Goal: Task Accomplishment & Management: Manage account settings

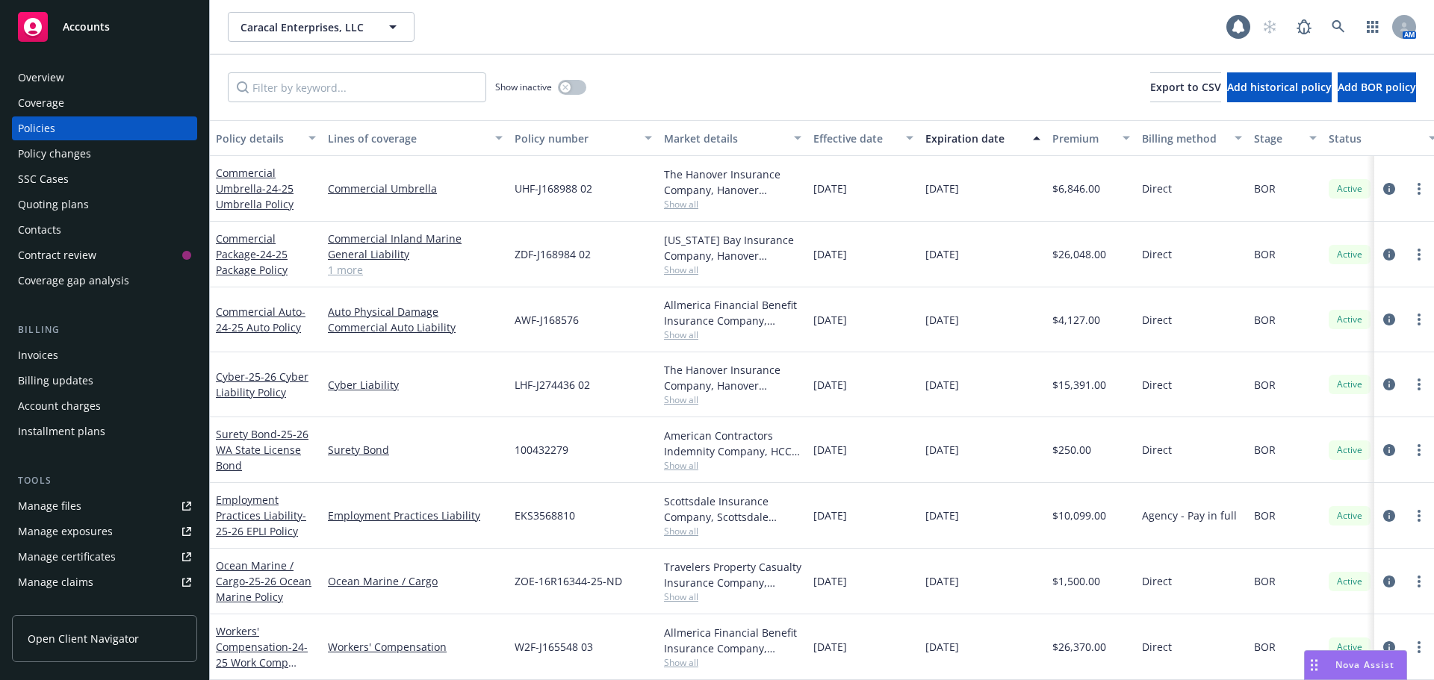
scroll to position [11, 0]
click at [84, 36] on div "Accounts" at bounding box center [104, 27] width 173 height 30
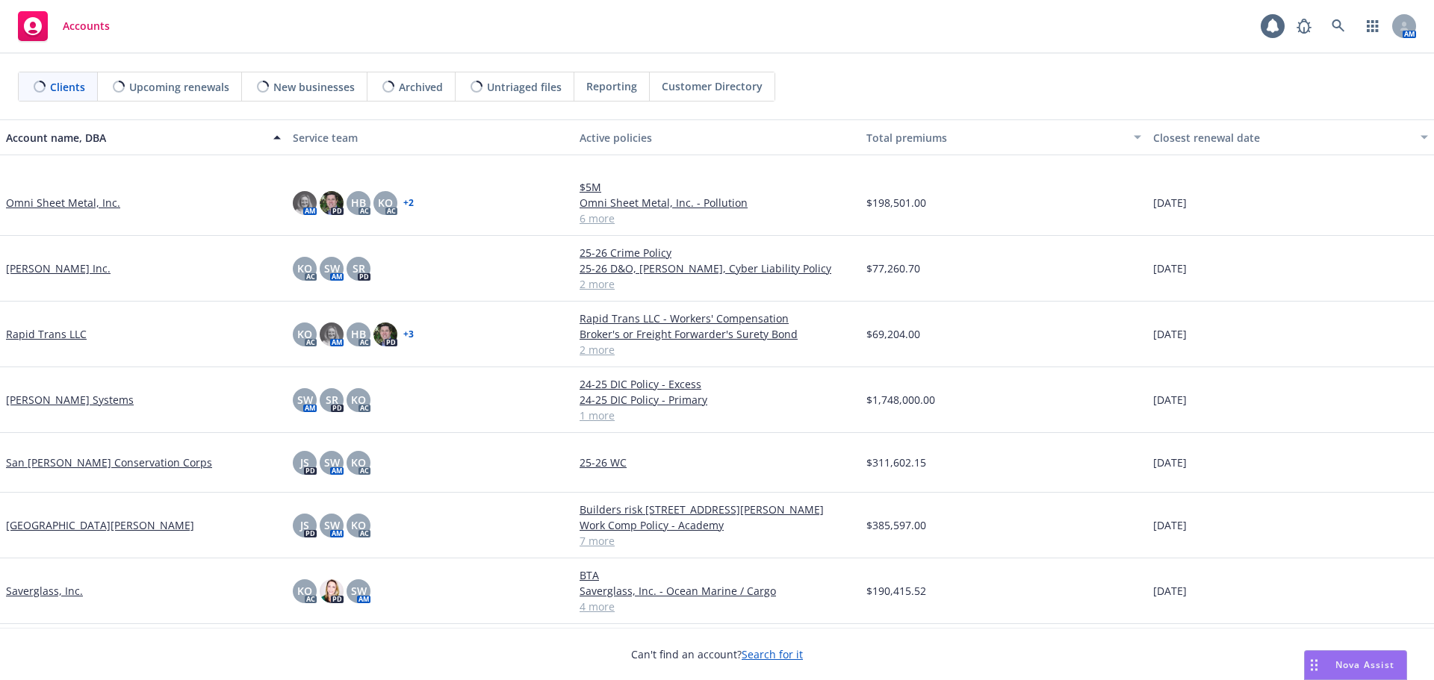
scroll to position [1379, 0]
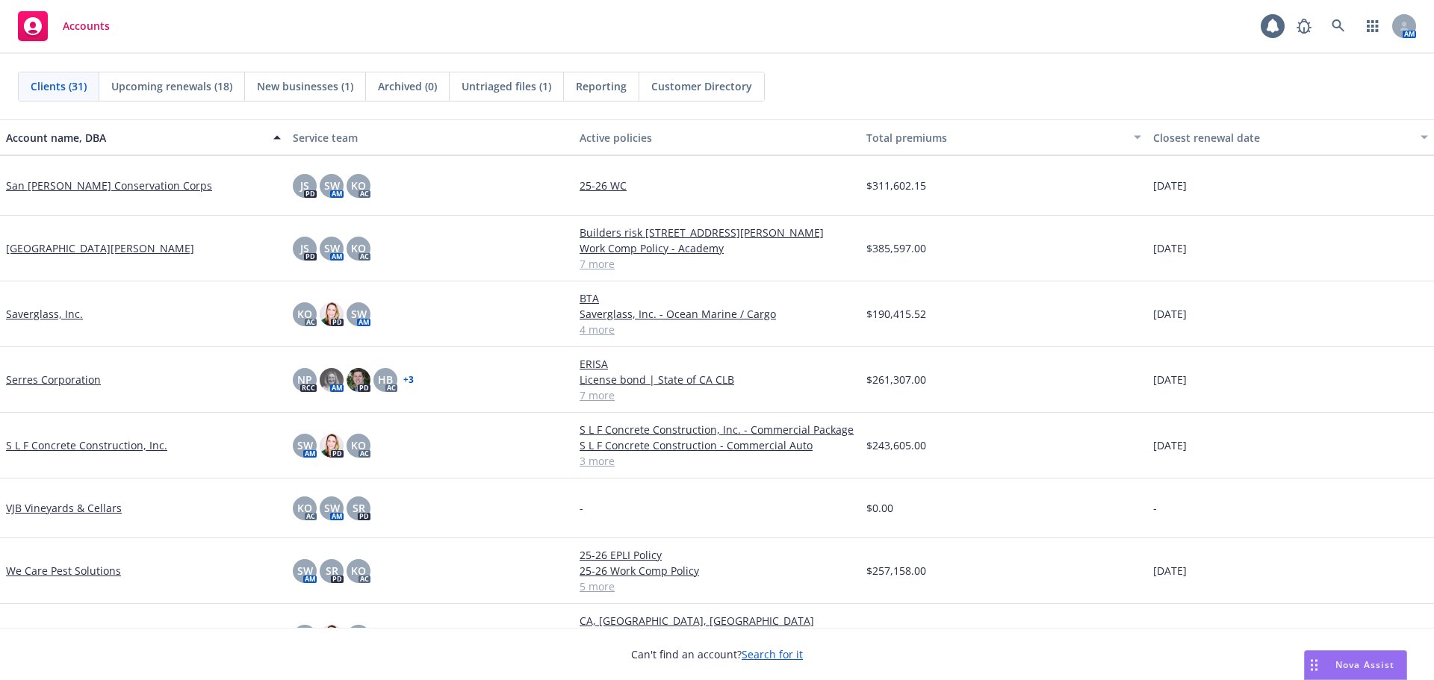
click at [72, 512] on link "VJB Vineyards & Cellars" at bounding box center [64, 508] width 116 height 16
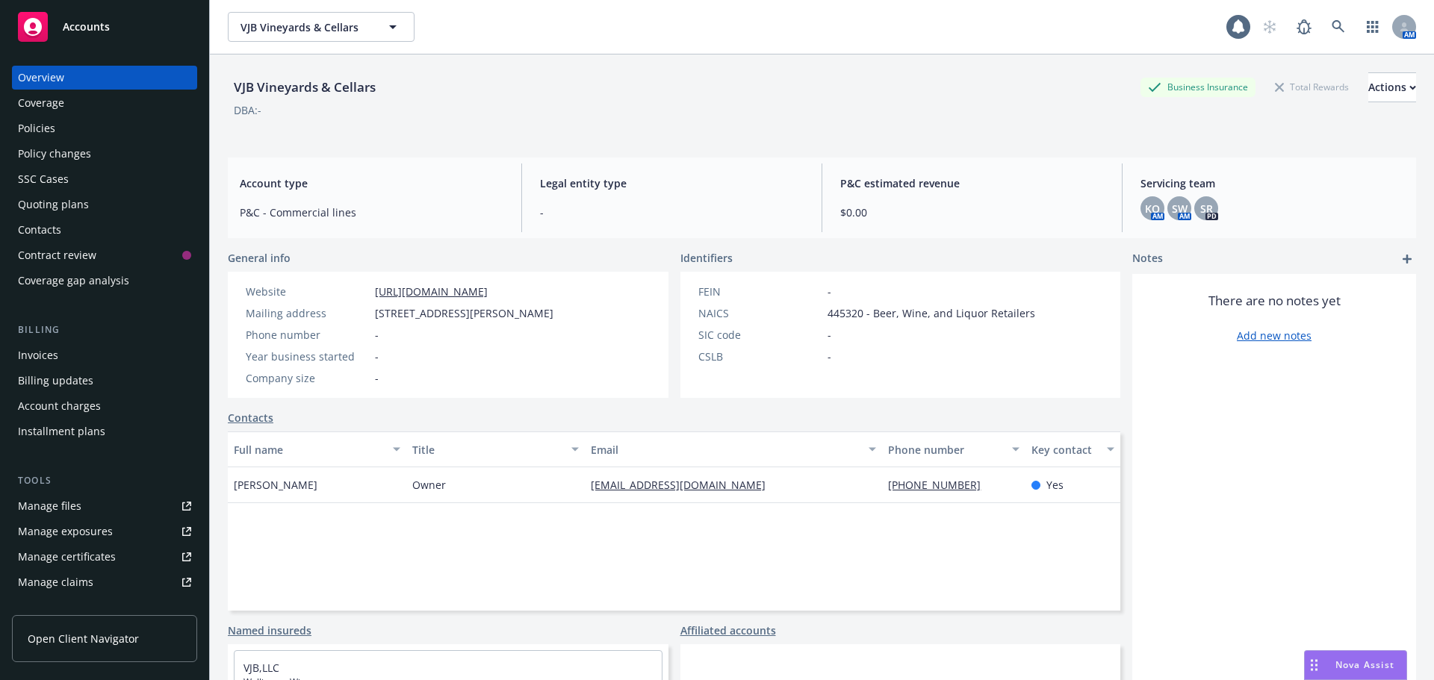
click at [52, 128] on div "Policies" at bounding box center [36, 128] width 37 height 24
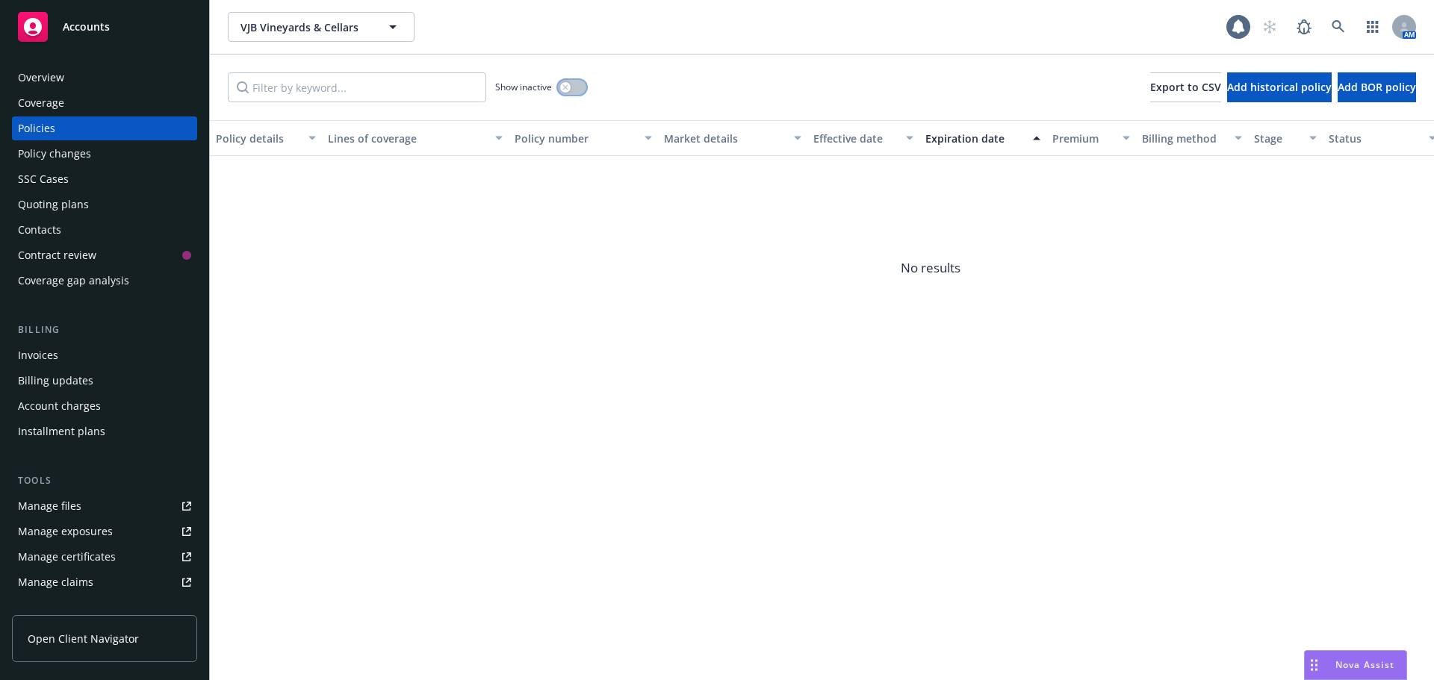
click at [572, 84] on button "button" at bounding box center [572, 87] width 28 height 15
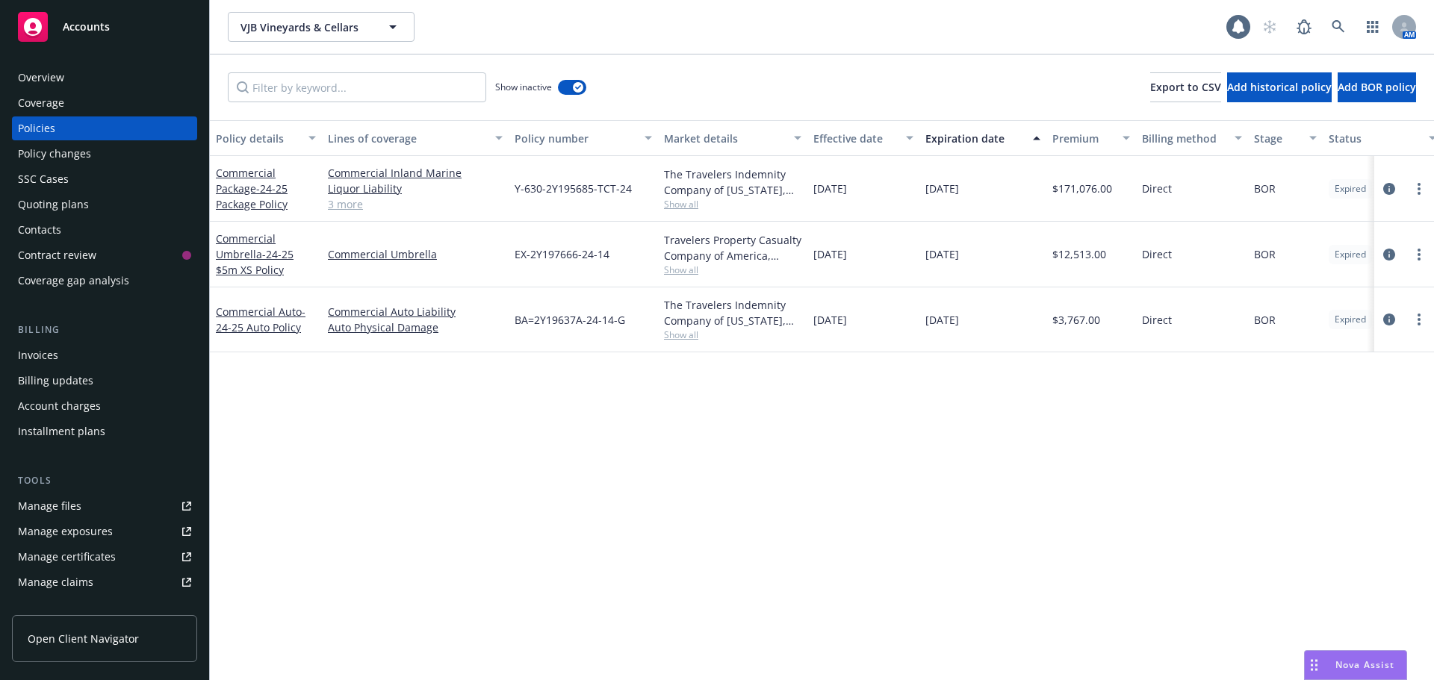
click at [254, 196] on div "Commercial Package - 24-25 Package Policy" at bounding box center [266, 188] width 100 height 47
click at [1415, 198] on div at bounding box center [1404, 189] width 60 height 66
click at [1423, 191] on link "more" at bounding box center [1419, 189] width 18 height 18
click at [1303, 248] on link "Renew with incumbent" at bounding box center [1338, 249] width 175 height 30
select select "12"
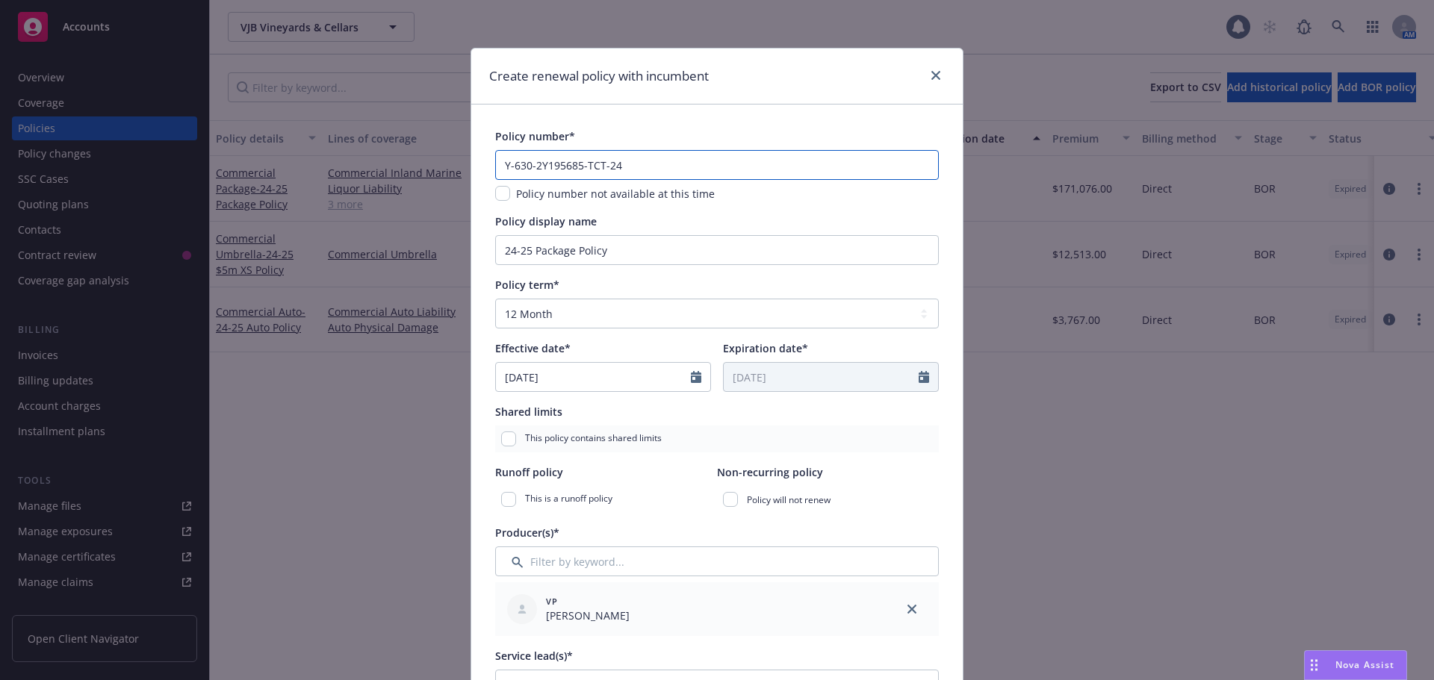
click at [635, 169] on input "Y-630-2Y195685-TCT-24" at bounding box center [717, 165] width 444 height 30
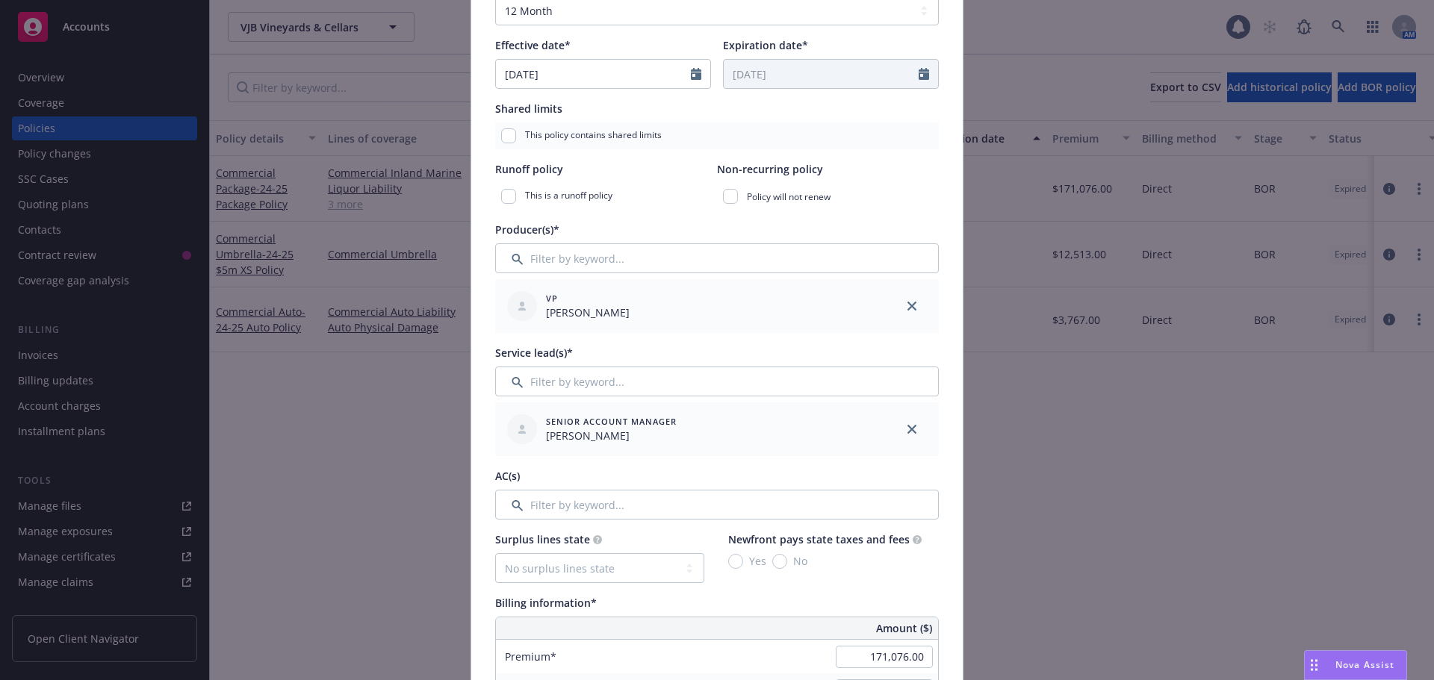
scroll to position [373, 0]
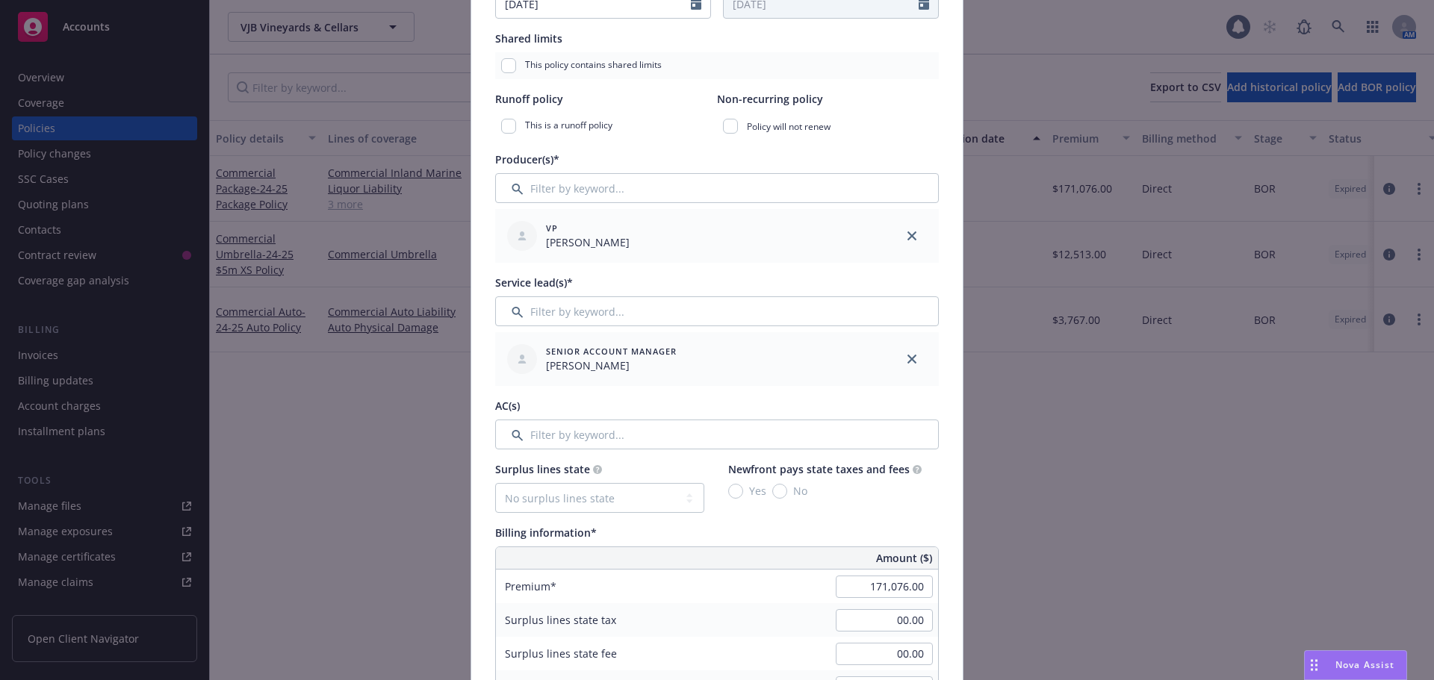
type input "Y-630-2Y195685-TCT-25"
click at [576, 437] on input "Filter by keyword..." at bounding box center [717, 435] width 444 height 30
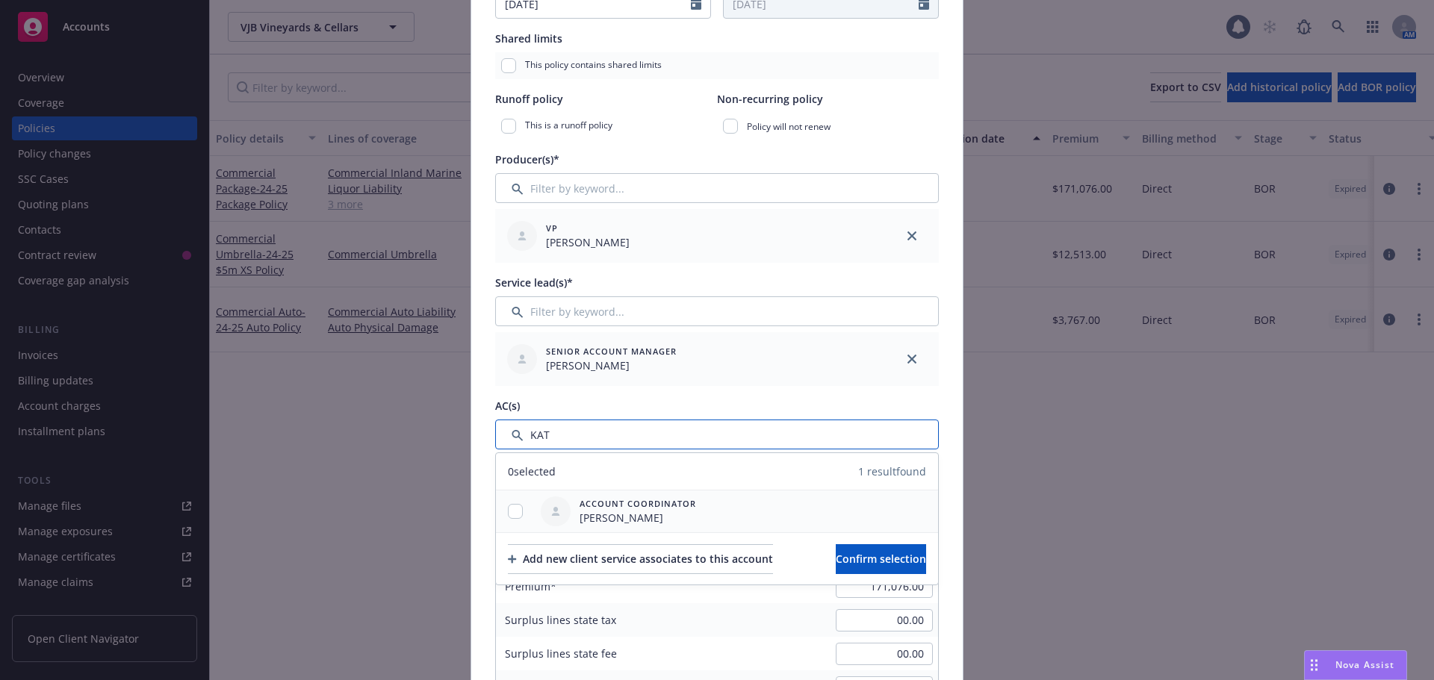
type input "KAT"
click at [508, 511] on input "checkbox" at bounding box center [515, 511] width 15 height 15
checkbox input "true"
click at [836, 564] on button "Confirm selection" at bounding box center [881, 559] width 90 height 30
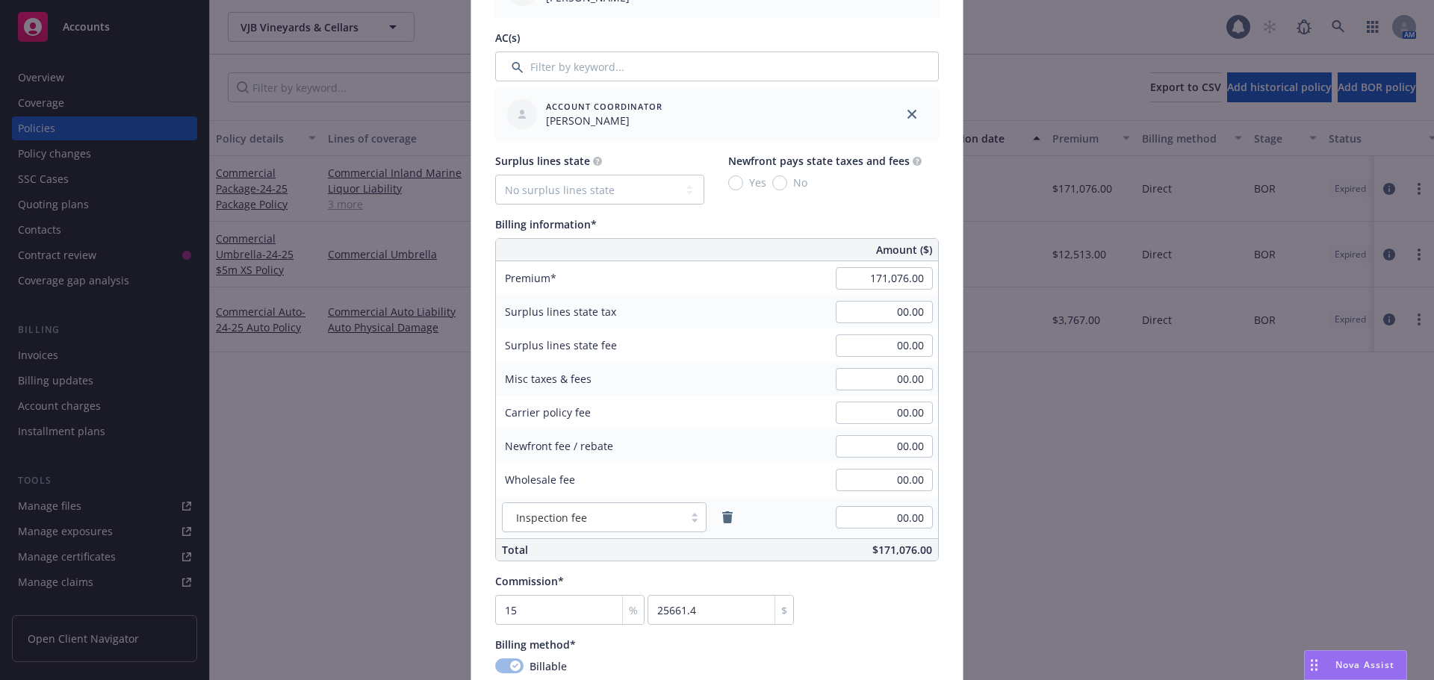
scroll to position [747, 0]
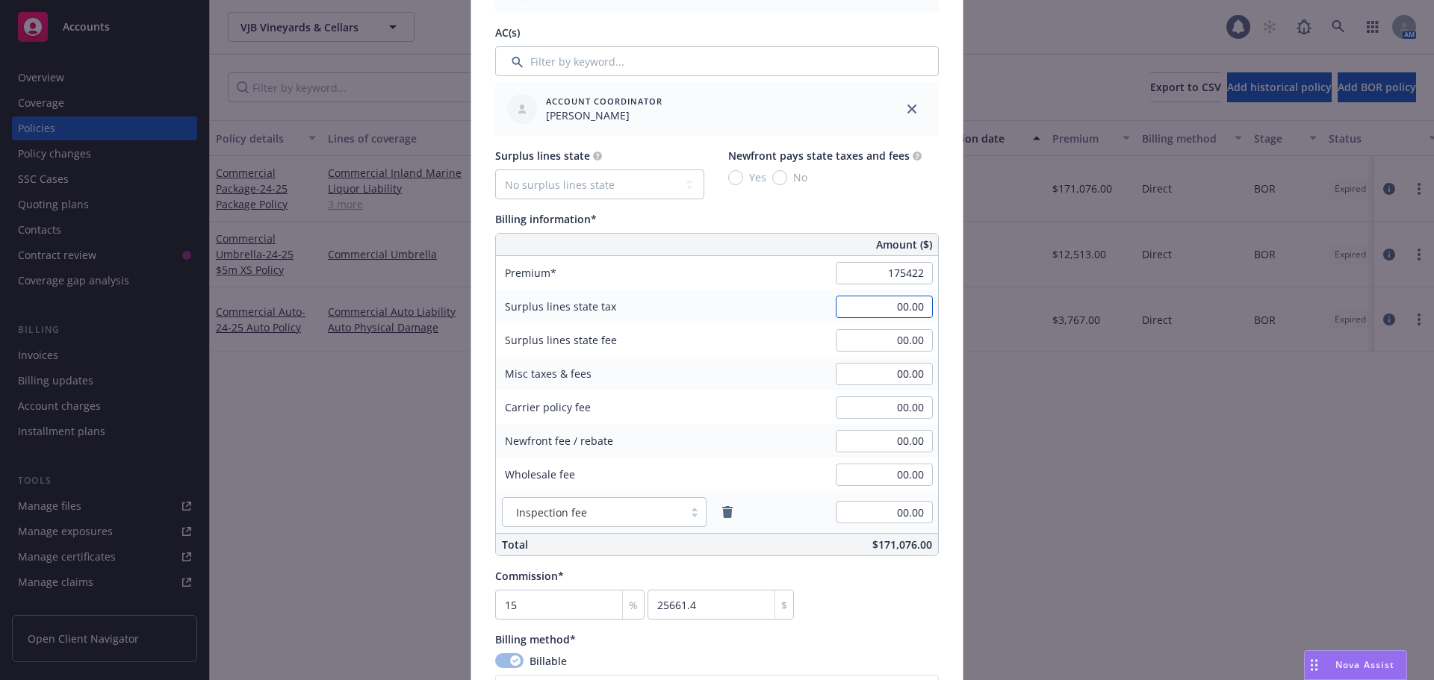
type input "175,422.00"
type input "26313.3"
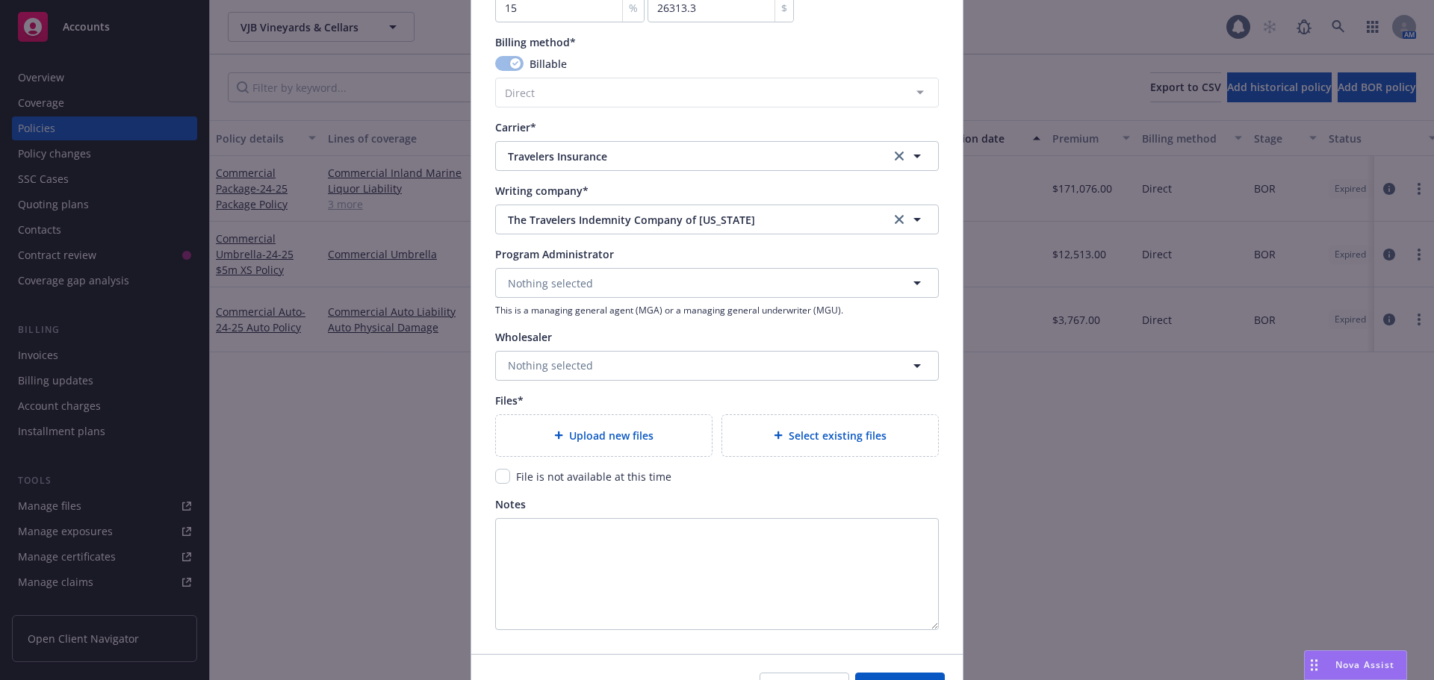
scroll to position [1419, 0]
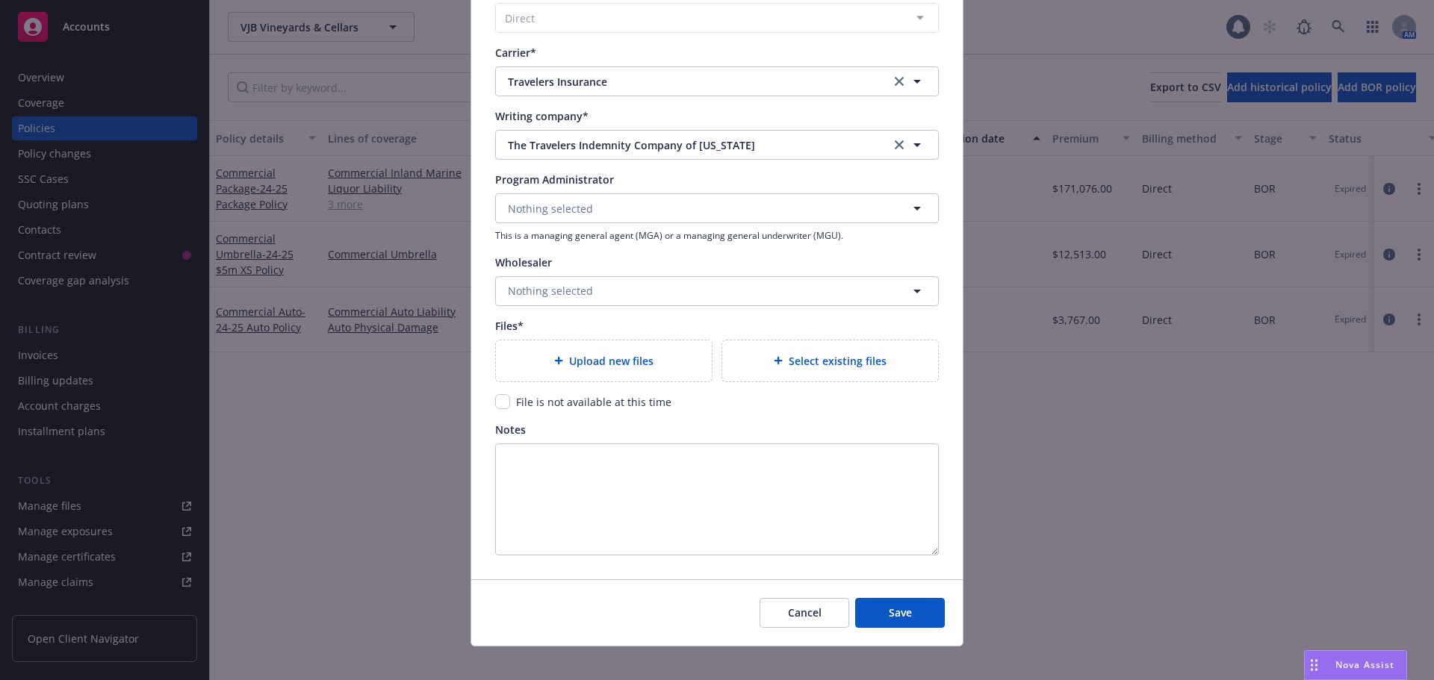
click at [534, 358] on div "Upload new files" at bounding box center [604, 360] width 192 height 17
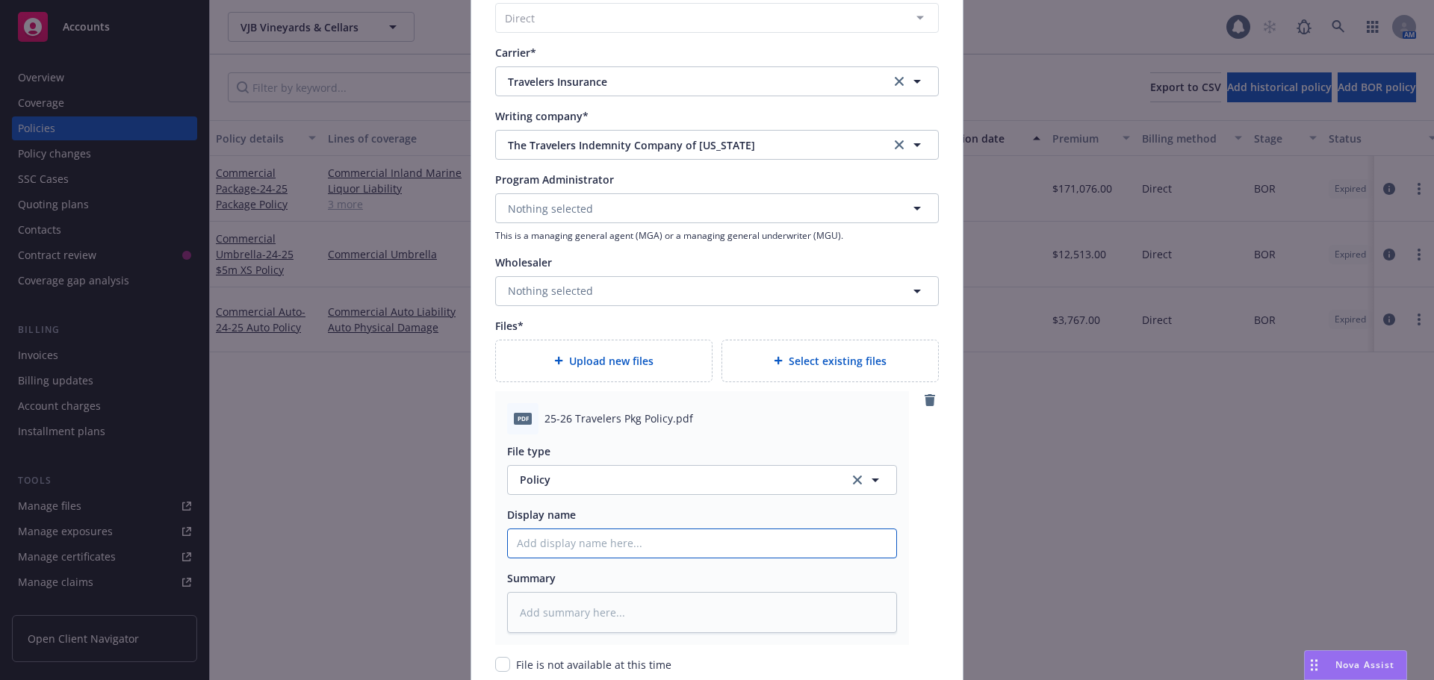
click at [597, 546] on input "Policy display name" at bounding box center [702, 543] width 388 height 28
type textarea "x"
type input "2"
type textarea "x"
type input "25"
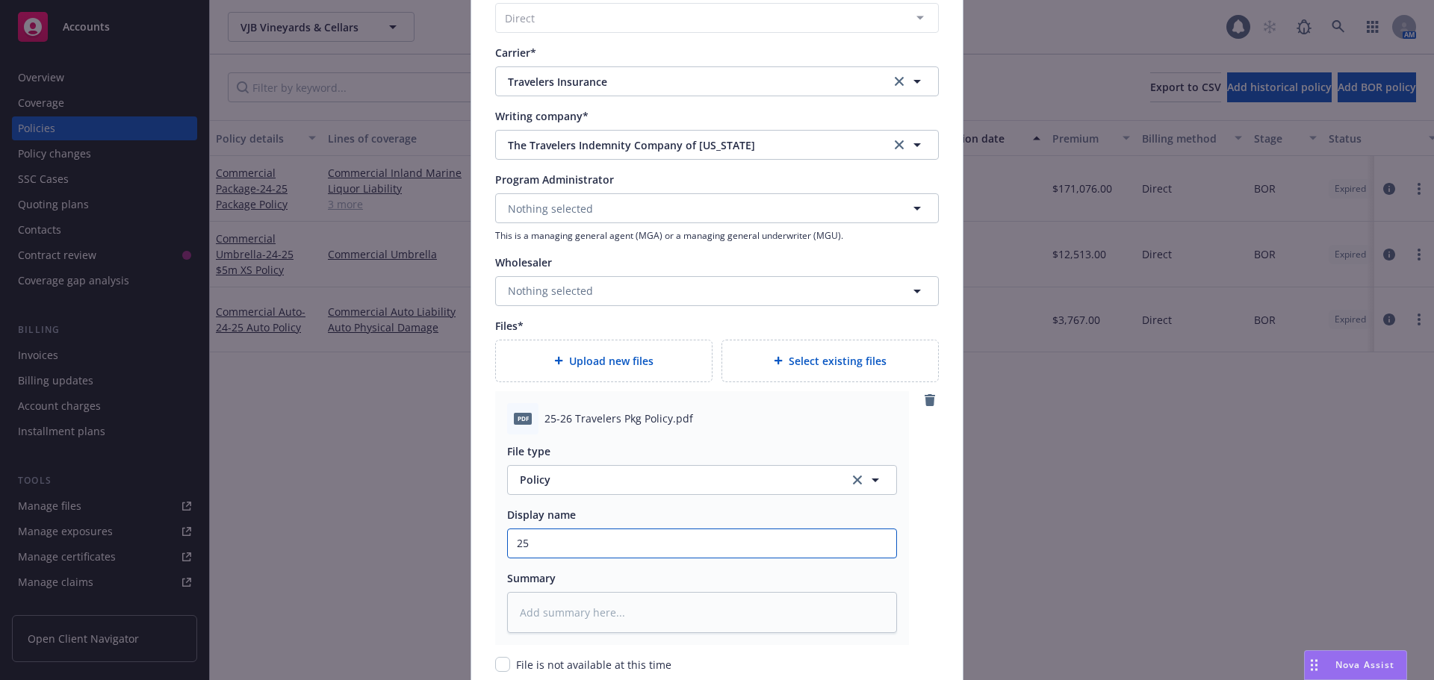
type textarea "x"
type input "25-"
type textarea "x"
type input "25-2"
type textarea "x"
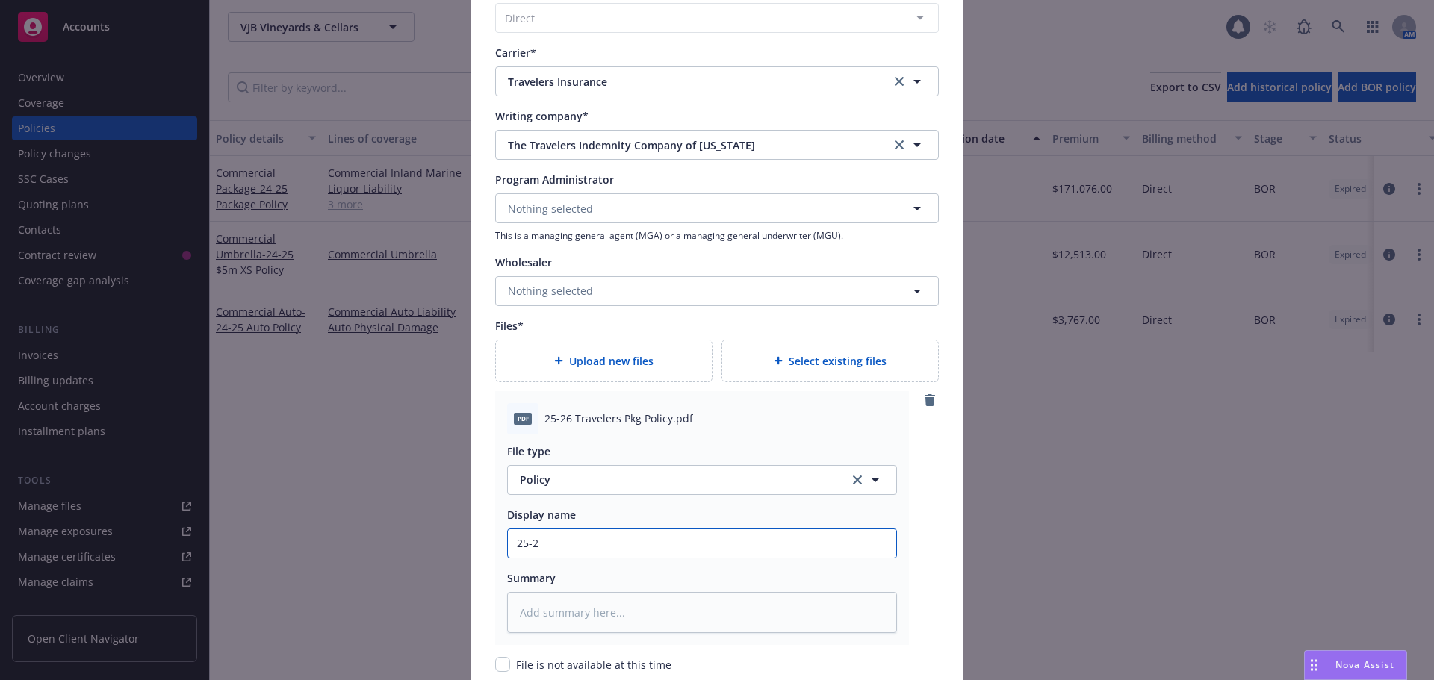
type input "25-26"
type textarea "x"
type input "25-26"
type textarea "x"
type input "25-26 t"
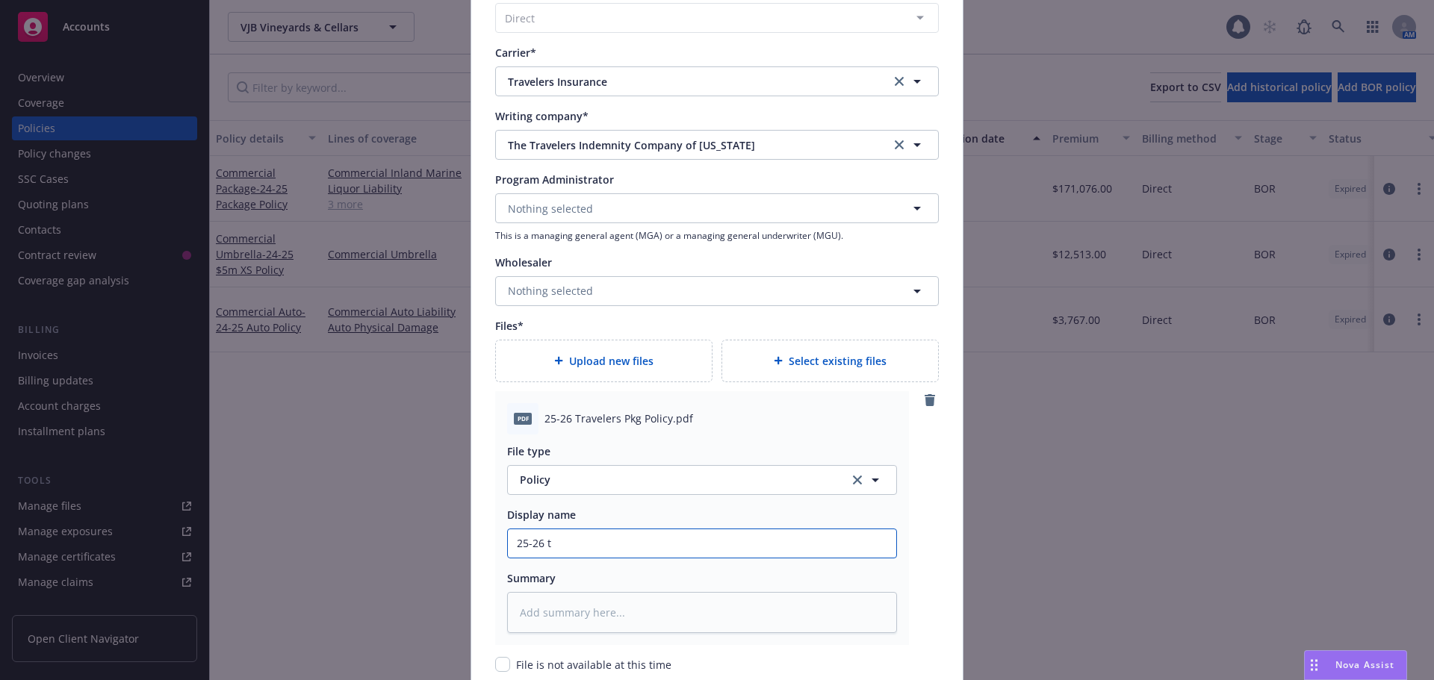
type textarea "x"
type input "25-26 tR"
type textarea "x"
type input "25-26 tRA"
type textarea "x"
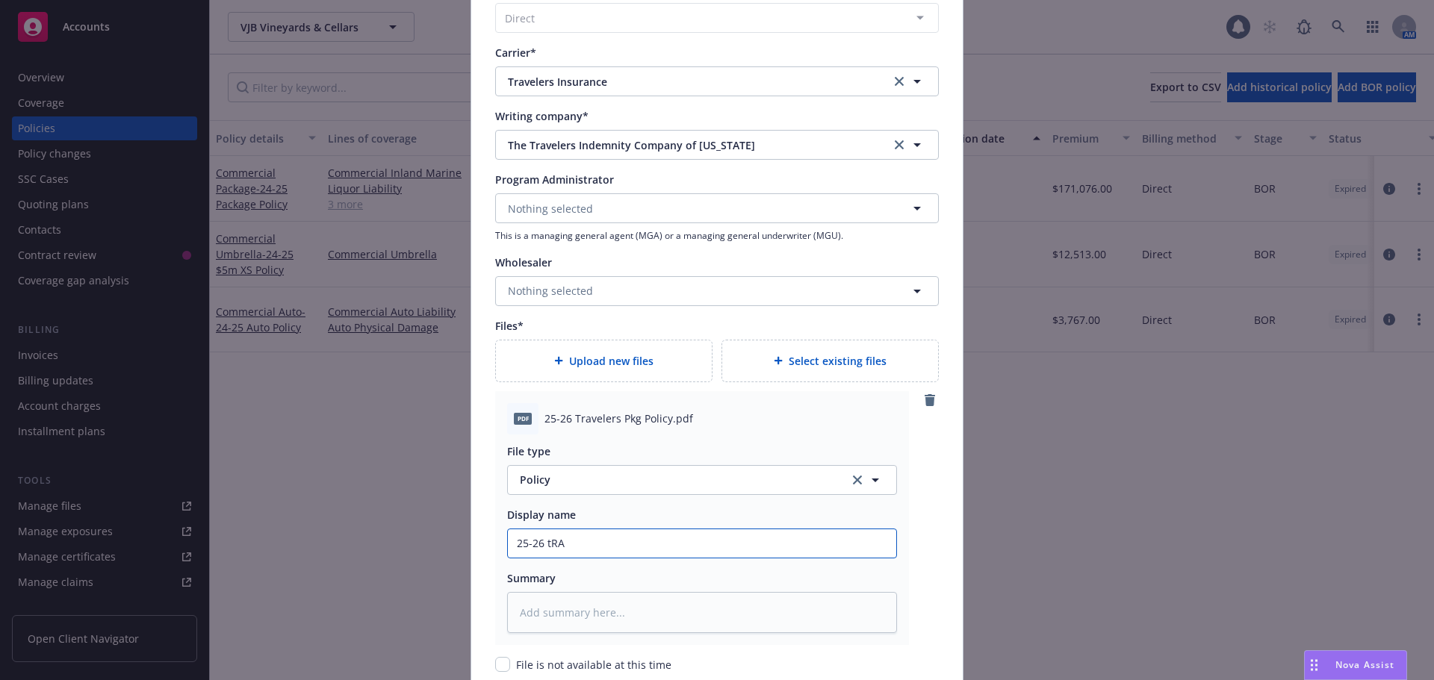
type input "25-26 tRAV"
type textarea "x"
type input "25-26 tRA"
type textarea "x"
type input "25-26 tR"
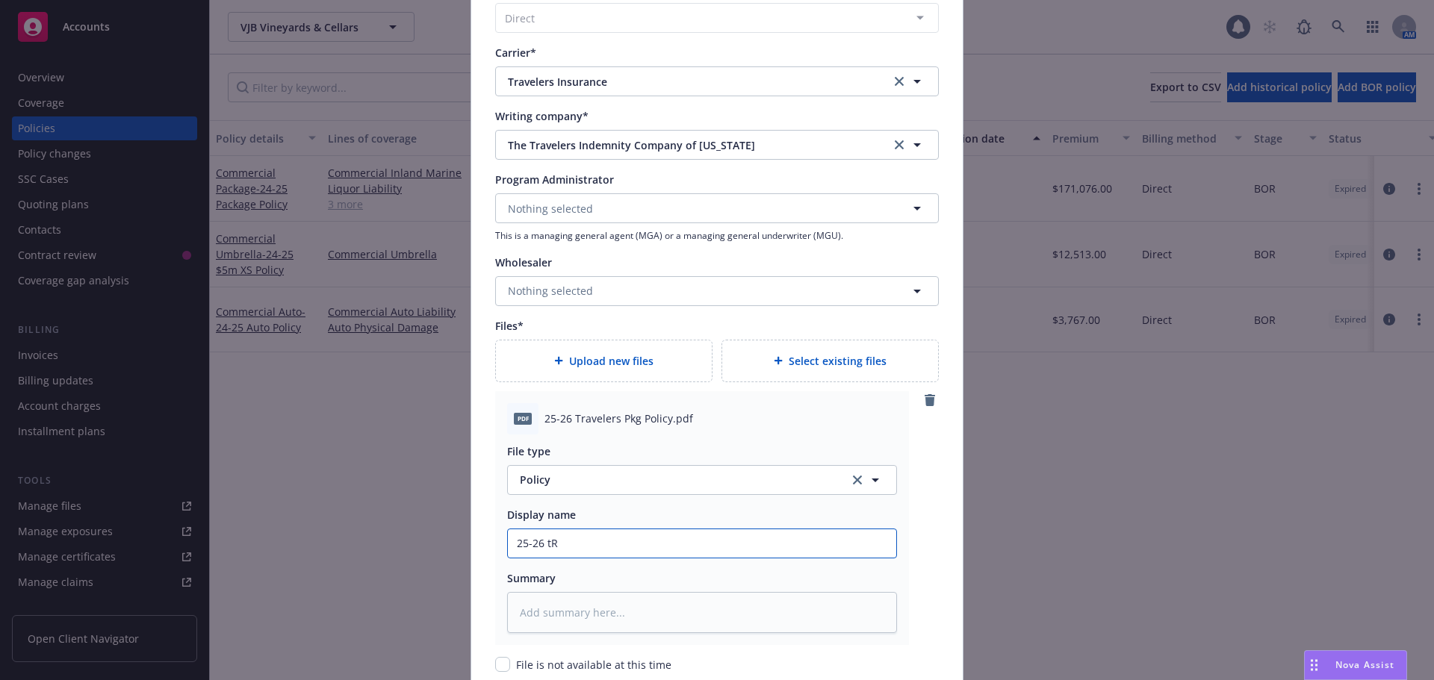
type textarea "x"
type input "25-26 t"
type textarea "x"
type input "25-26"
type textarea "x"
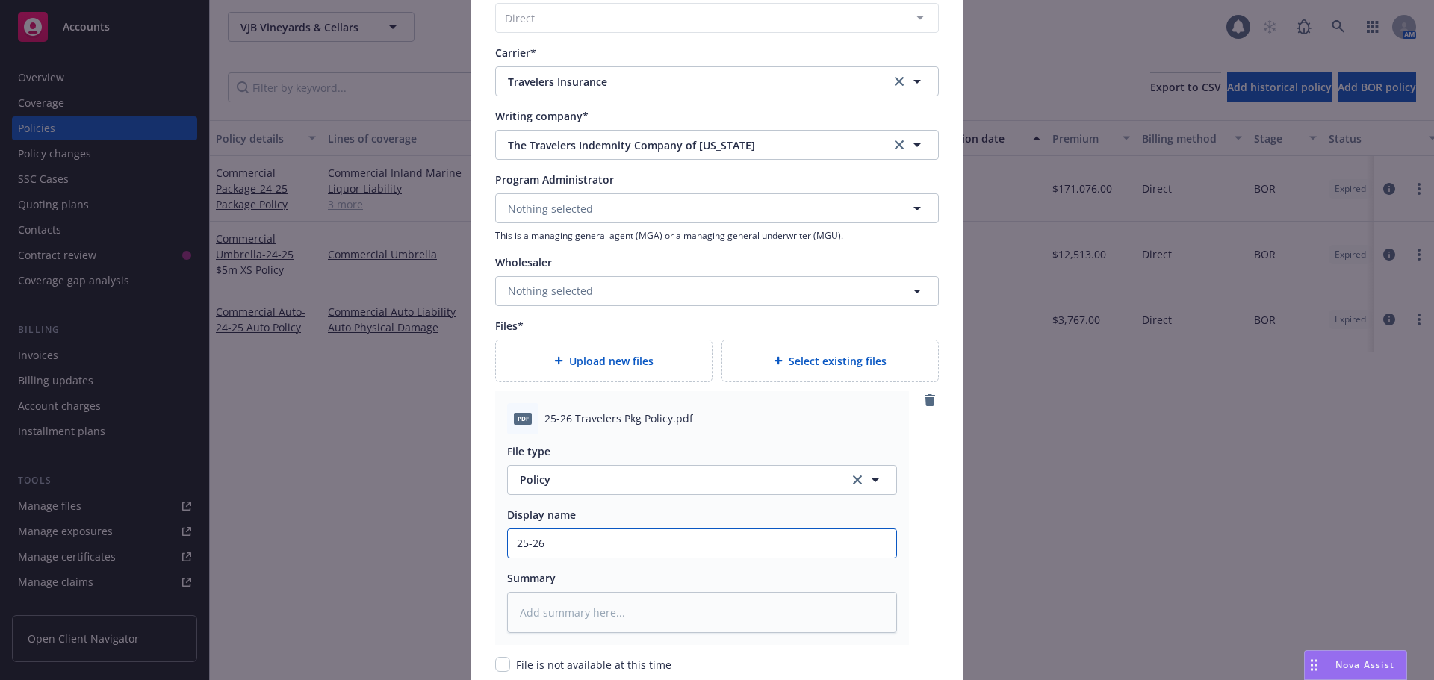
type input "25-26 T"
type textarea "x"
type input "25-26 Tr"
type textarea "x"
type input "25-26 Tra"
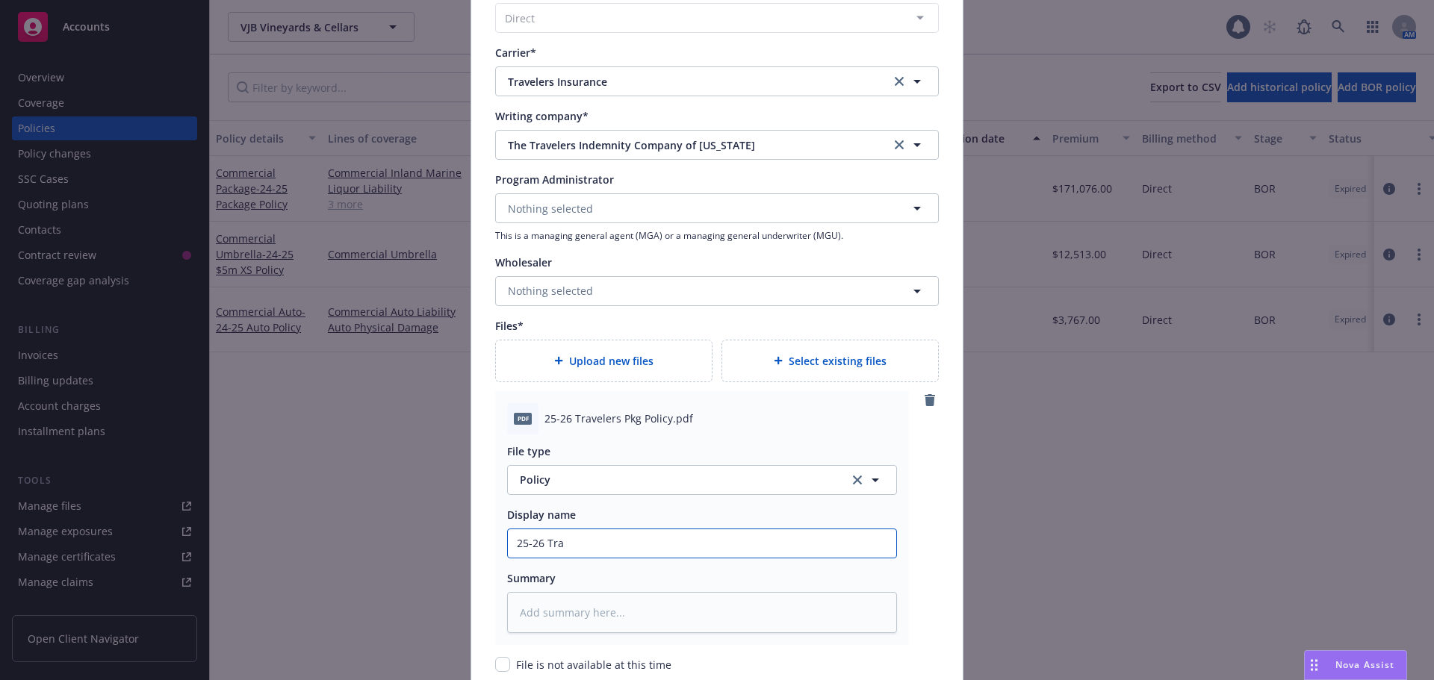
type textarea "x"
type input "25-26 Trav"
type textarea "x"
type input "25-26 Trave"
type textarea "x"
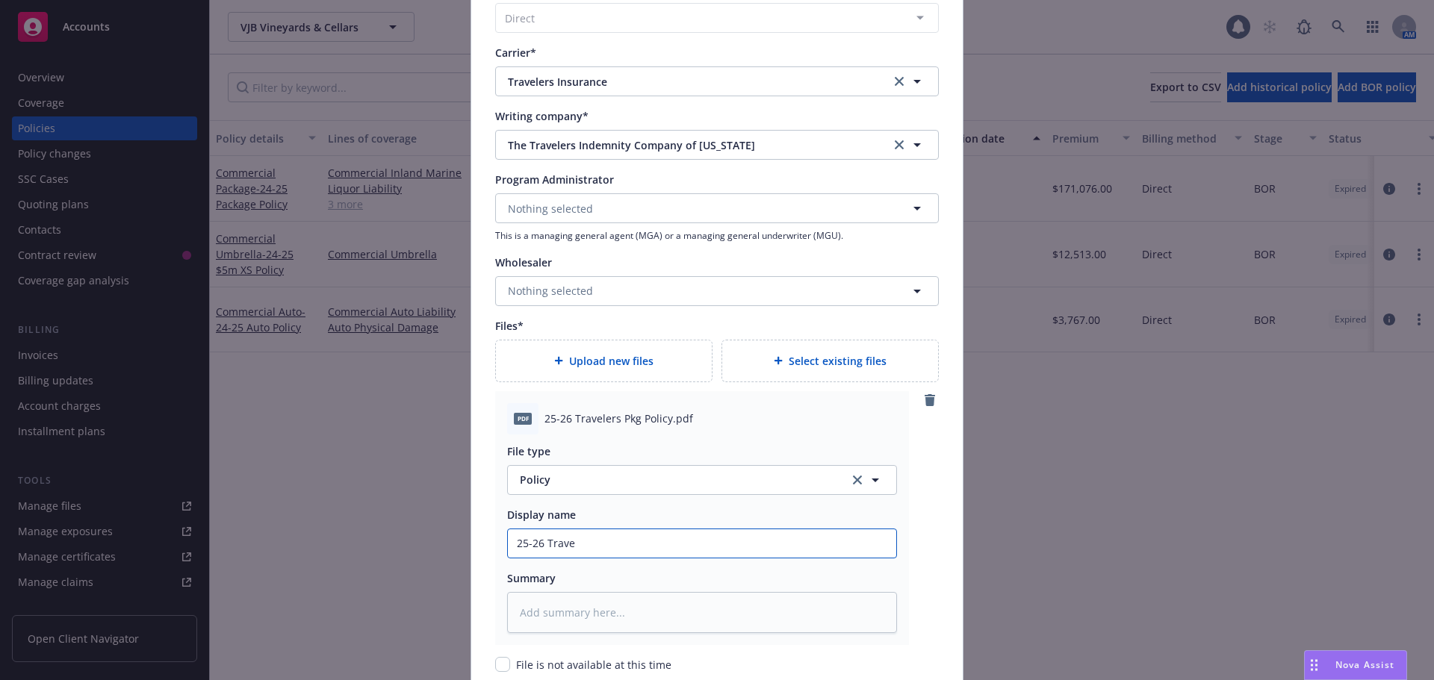
type input "25-26 Travel"
type textarea "x"
type input "25-26 Travele"
type textarea "x"
type input "25-26 Traveler"
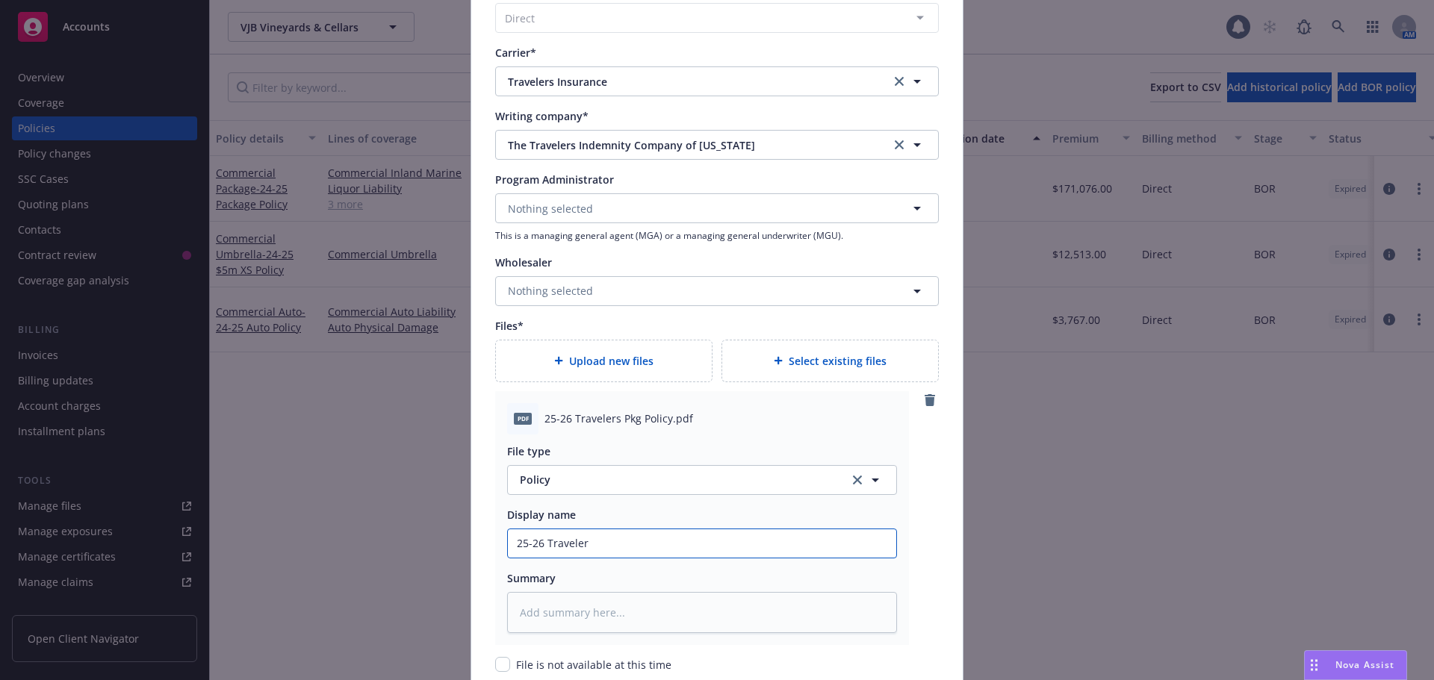
type textarea "x"
type input "25-26 Travelers"
type textarea "x"
type input "25-26 Travelers"
type textarea "x"
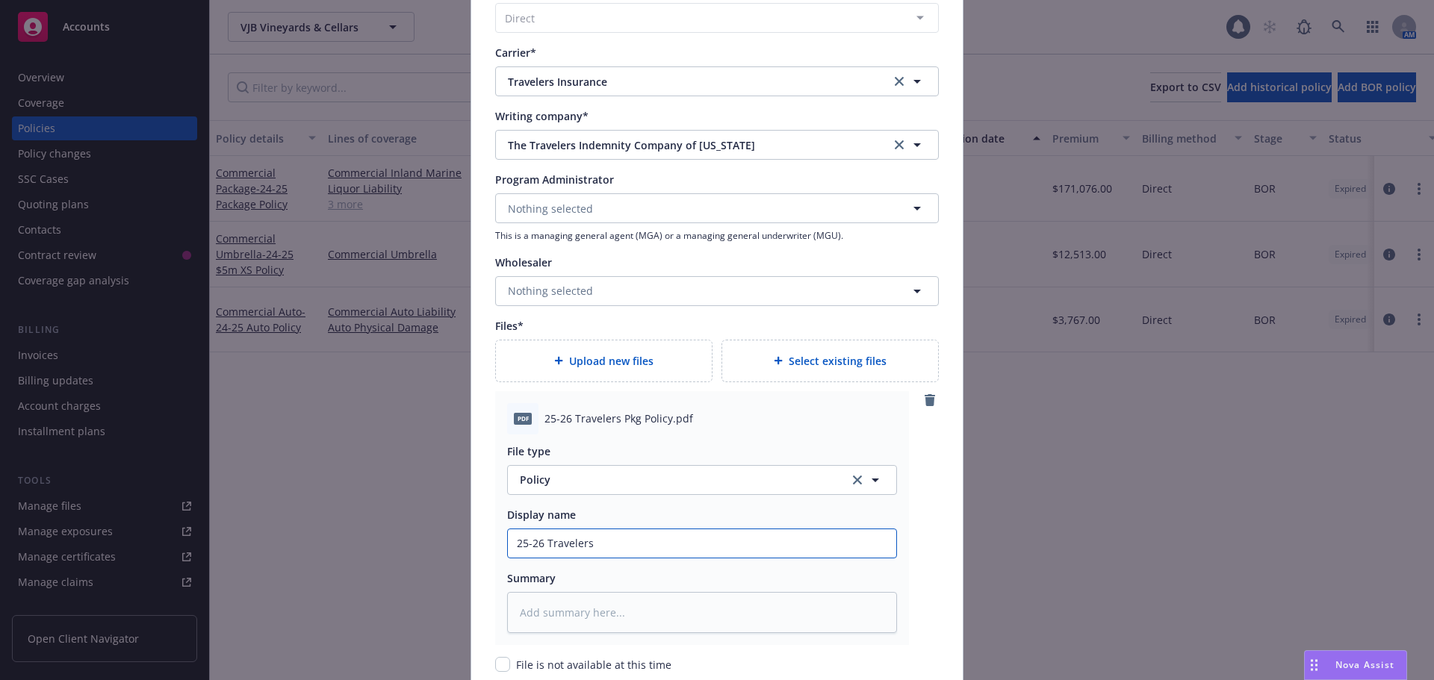
type input "25-26 Travelers P"
type textarea "x"
type input "25-26 Travelers Pk"
type textarea "x"
type input "25-26 Travelers Pkg"
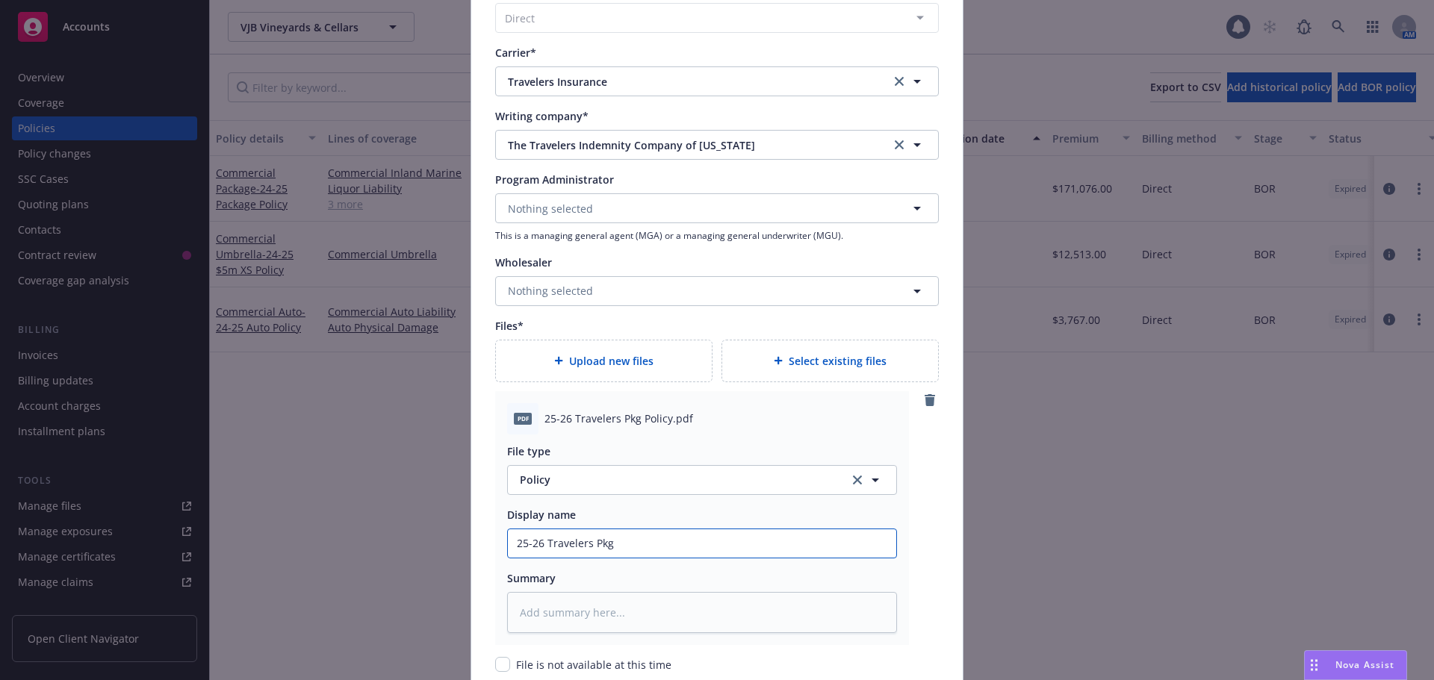
type textarea "x"
type input "25-26 Travelers Pkg"
type textarea "x"
type input "25-26 Travelers Pkg P"
type textarea "x"
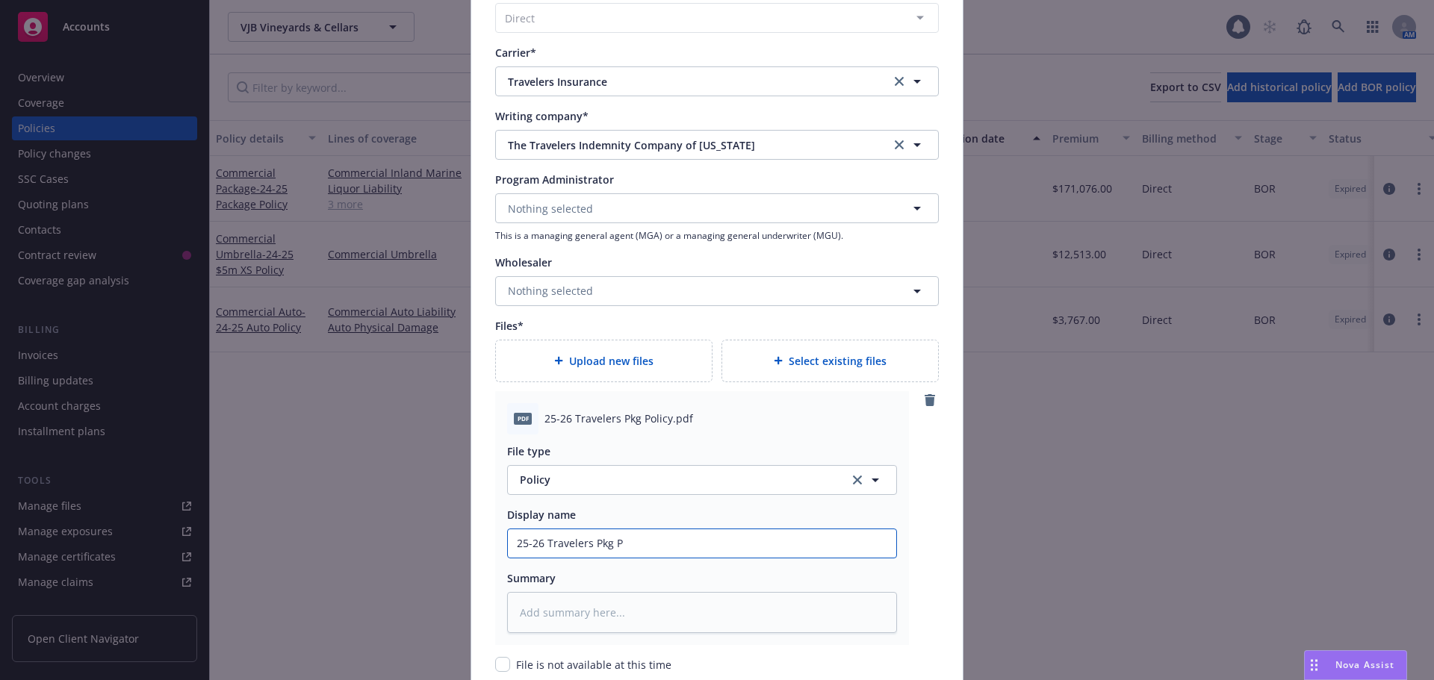
type input "25-26 Travelers Pkg Po"
type textarea "x"
type input "25-26 Travelers Pkg Poli"
type textarea "x"
type input "25-26 Travelers Pkg Polic"
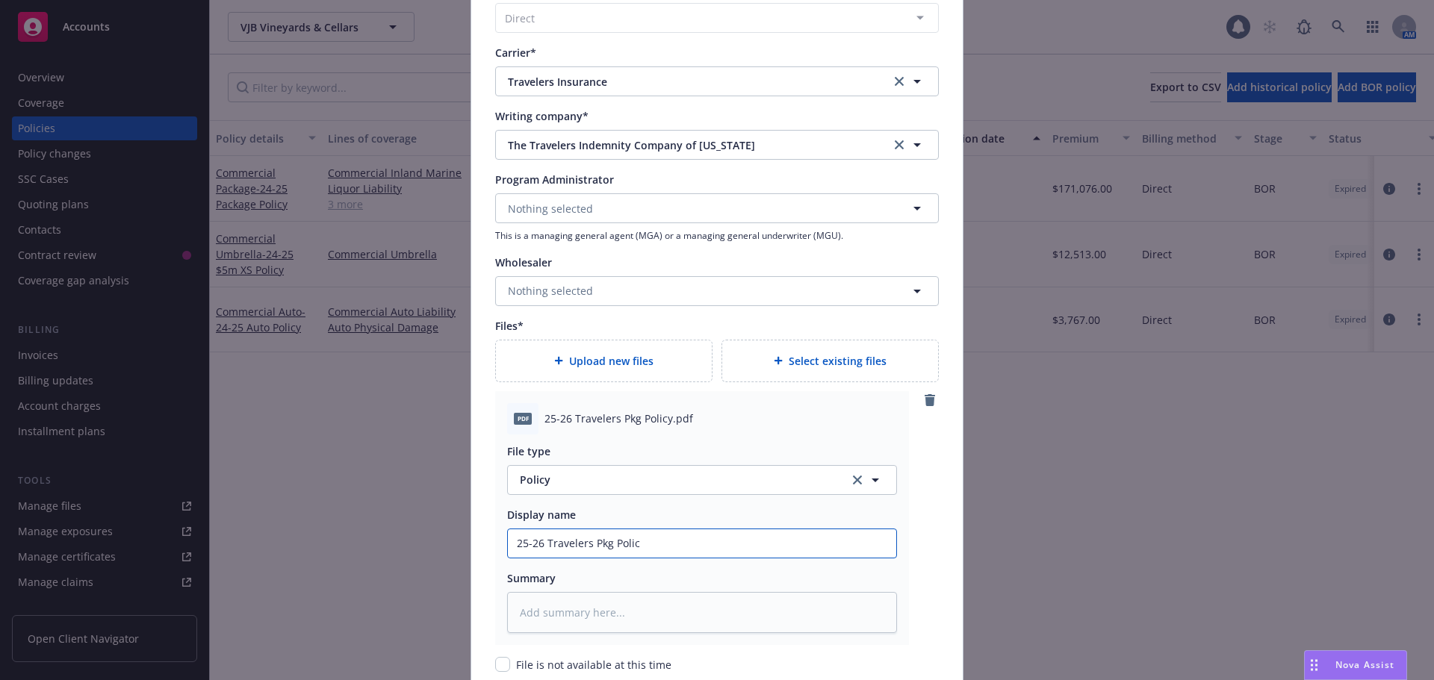
type textarea "x"
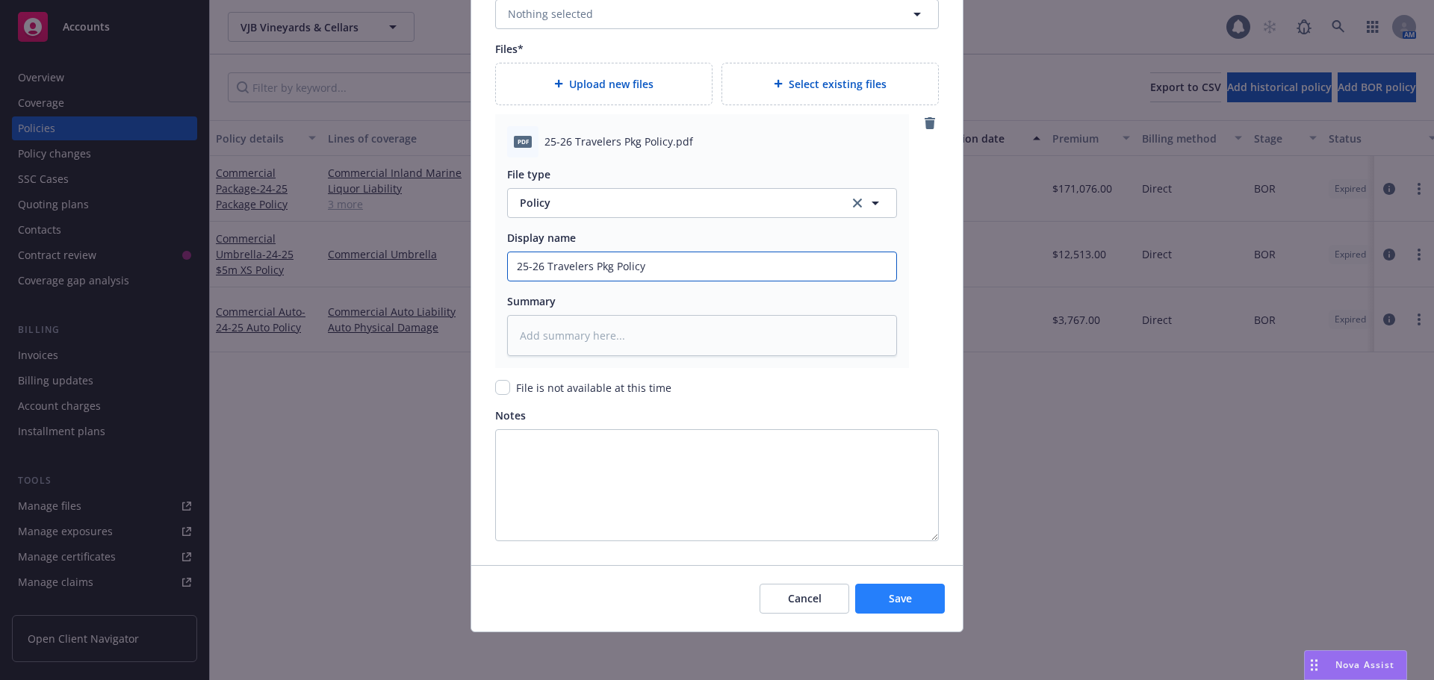
type input "25-26 Travelers Pkg Policy"
click at [858, 600] on button "Save" at bounding box center [900, 599] width 90 height 30
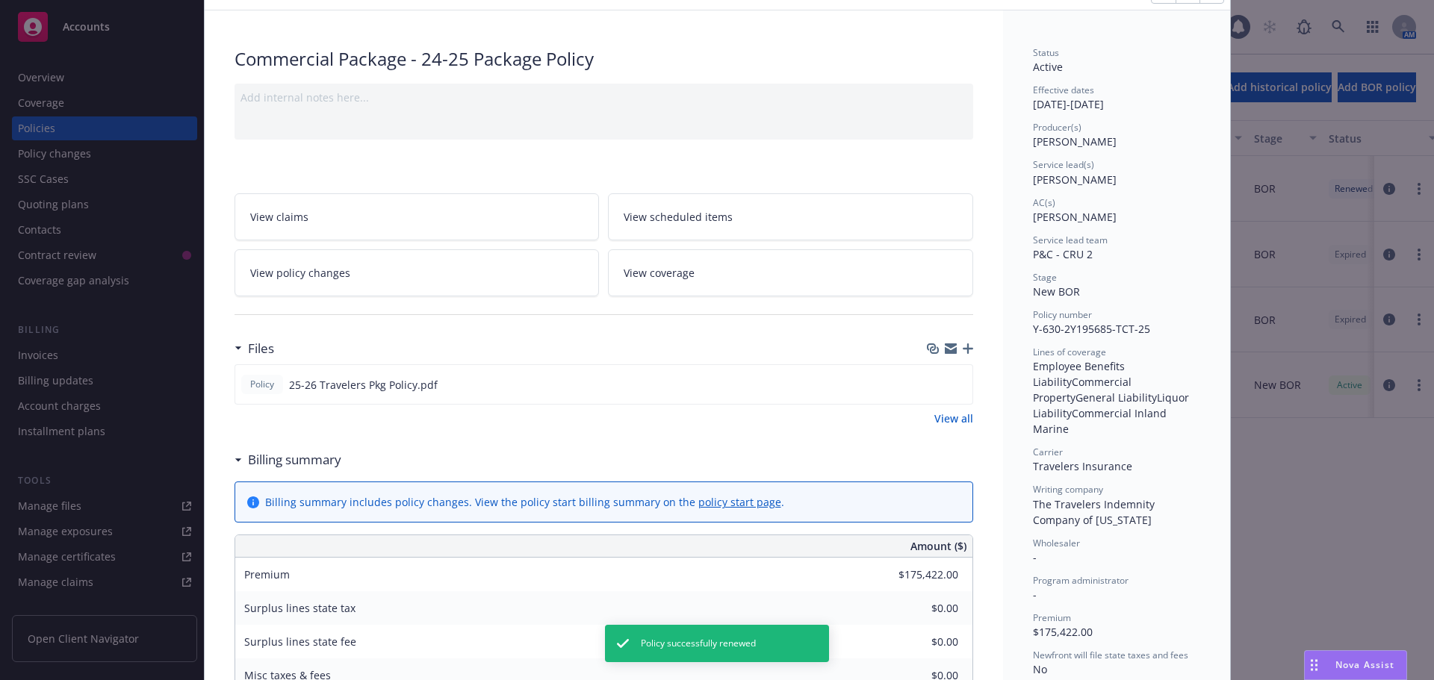
scroll to position [149, 0]
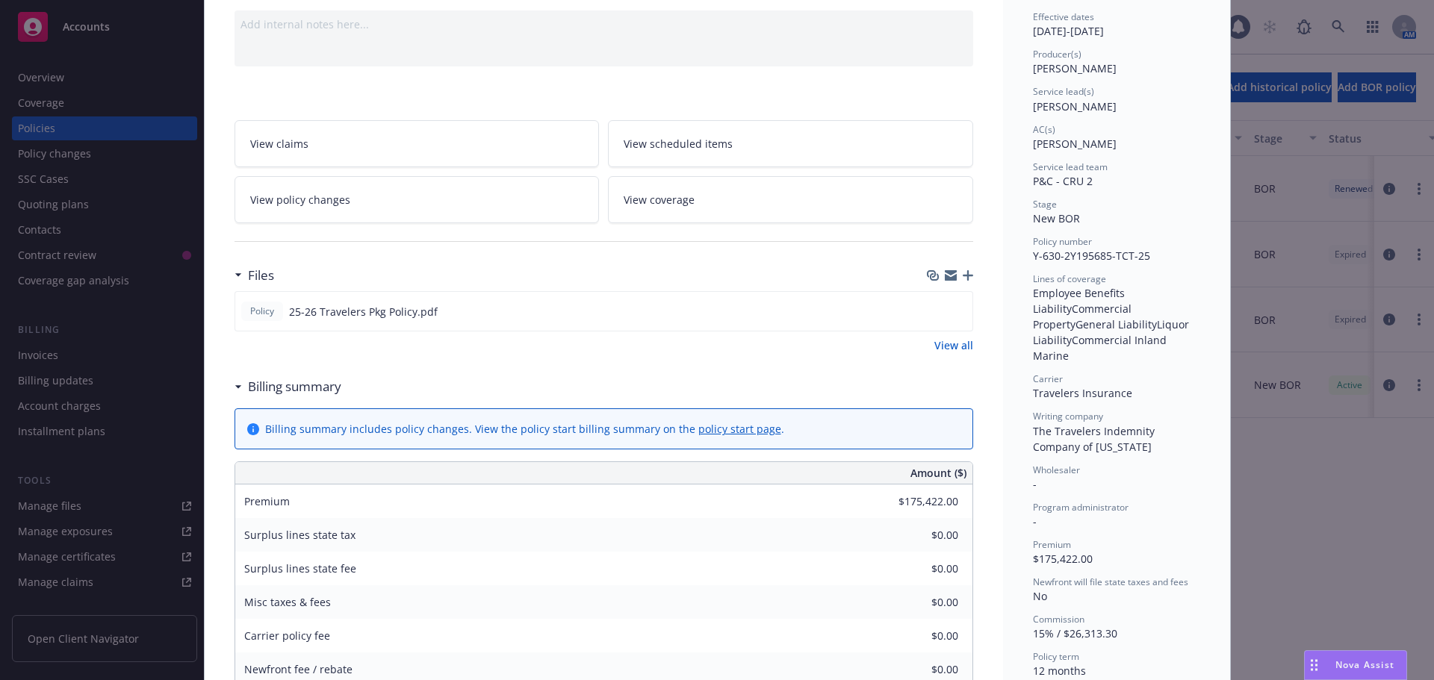
click at [962, 280] on icon "button" at bounding box center [967, 275] width 10 height 10
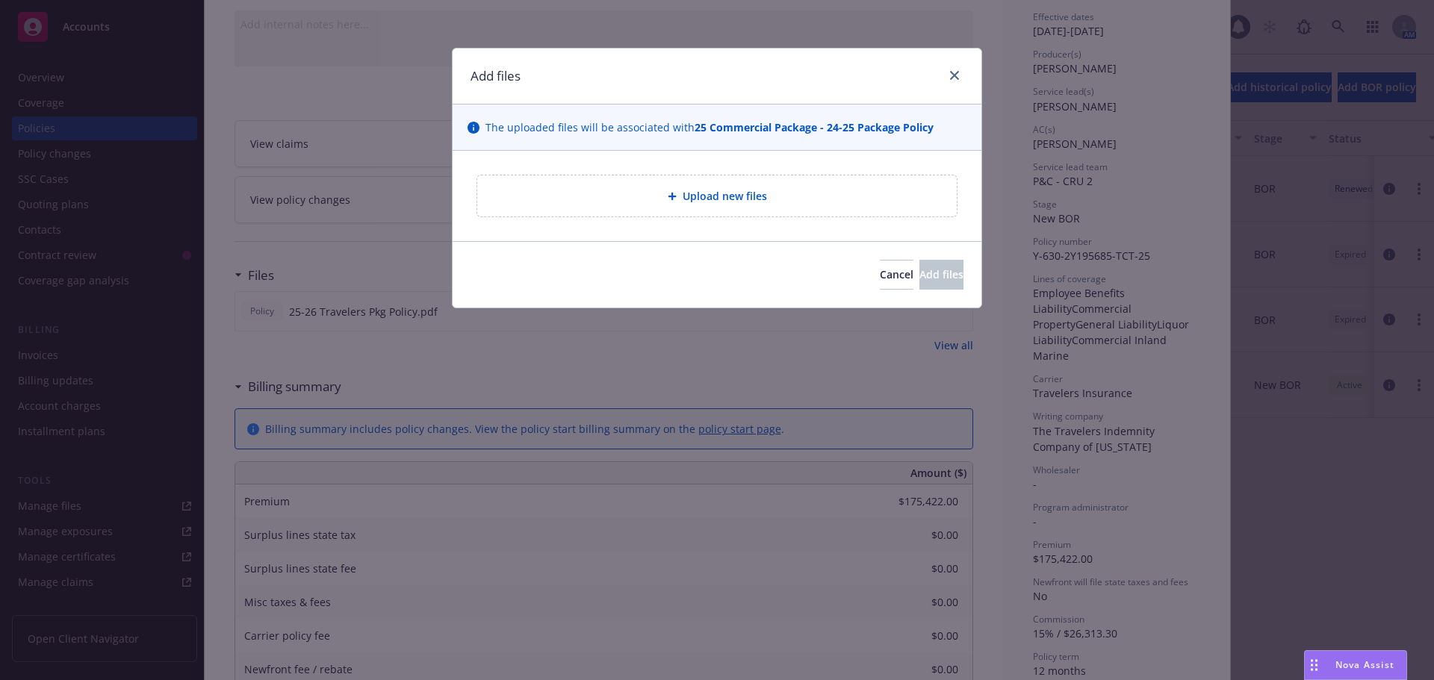
type textarea "x"
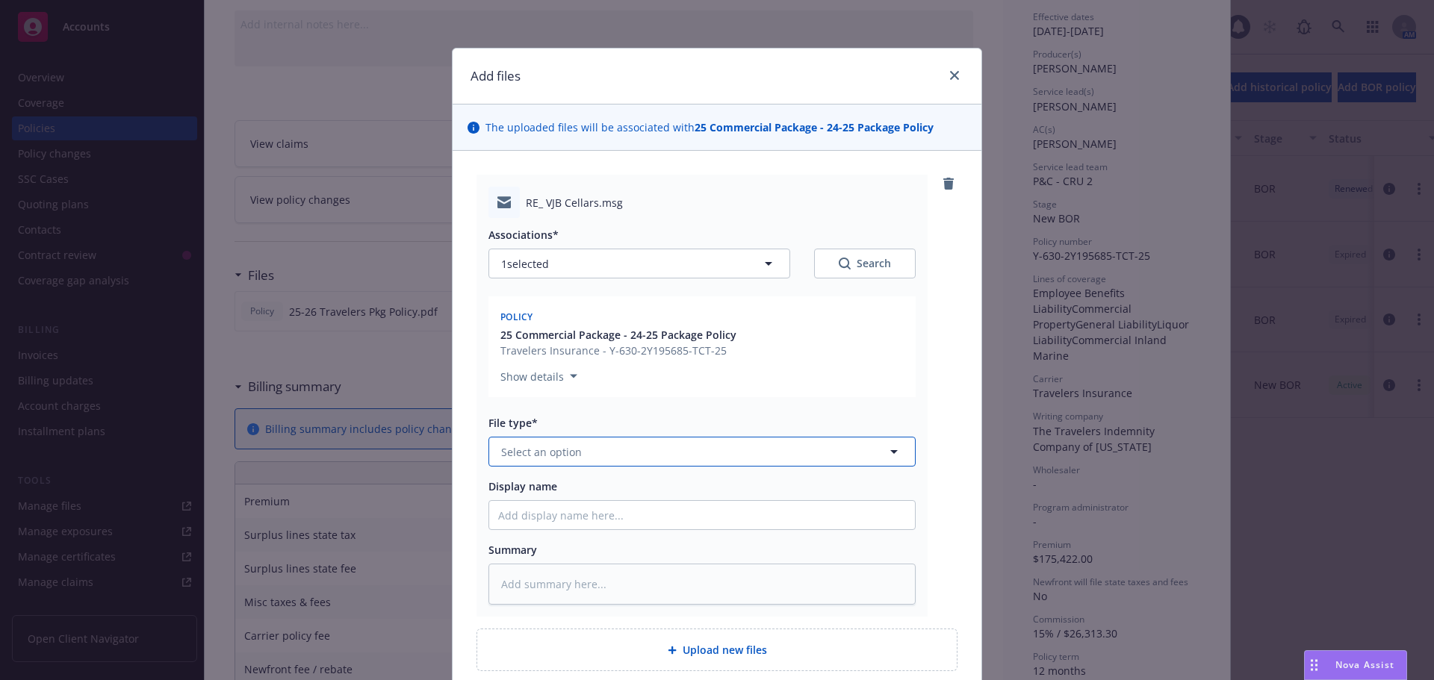
click at [567, 457] on span "Select an option" at bounding box center [541, 452] width 81 height 16
type input "ema"
click at [526, 500] on div "Email" at bounding box center [516, 493] width 37 height 22
click at [523, 516] on input "Display name" at bounding box center [702, 515] width 426 height 28
type textarea "x"
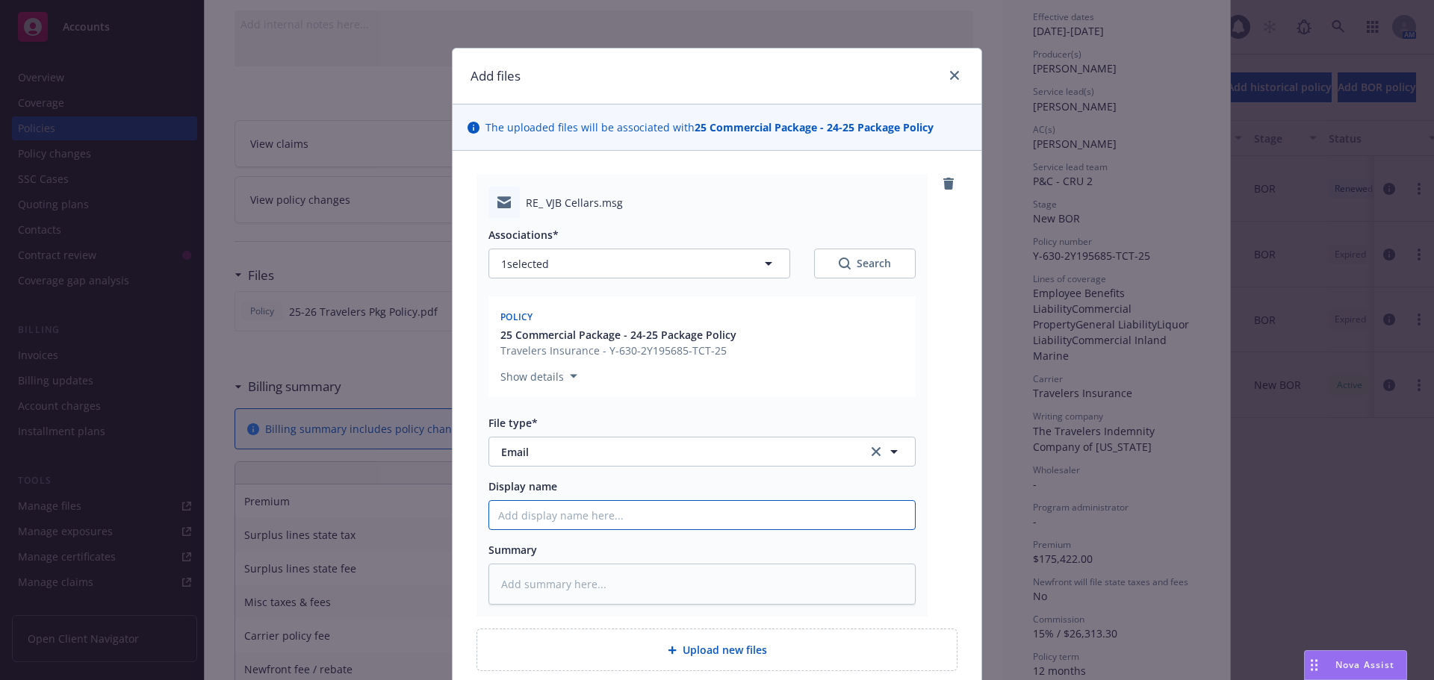
type input "E"
type textarea "x"
type input "EM"
type textarea "x"
type input "EMLD"
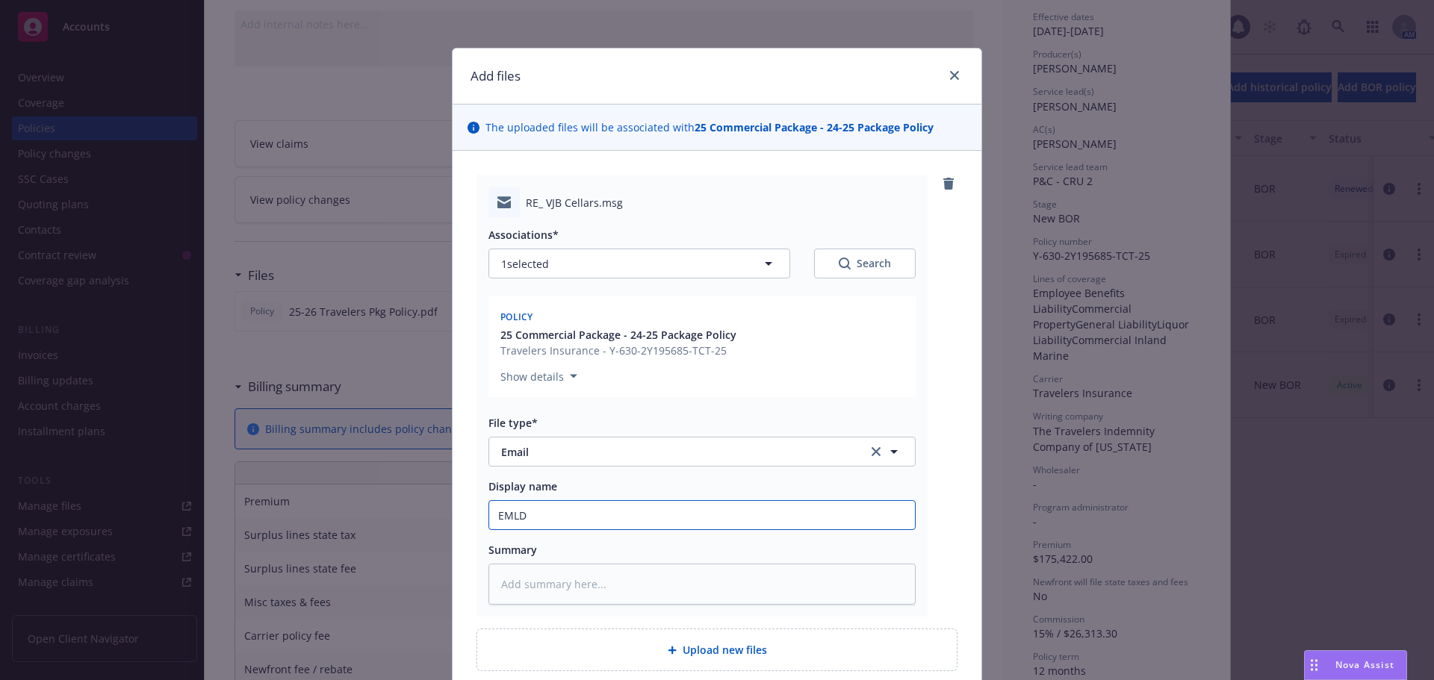
type textarea "x"
type input "EMLD"
type textarea "x"
type input "EMLD 2"
type textarea "x"
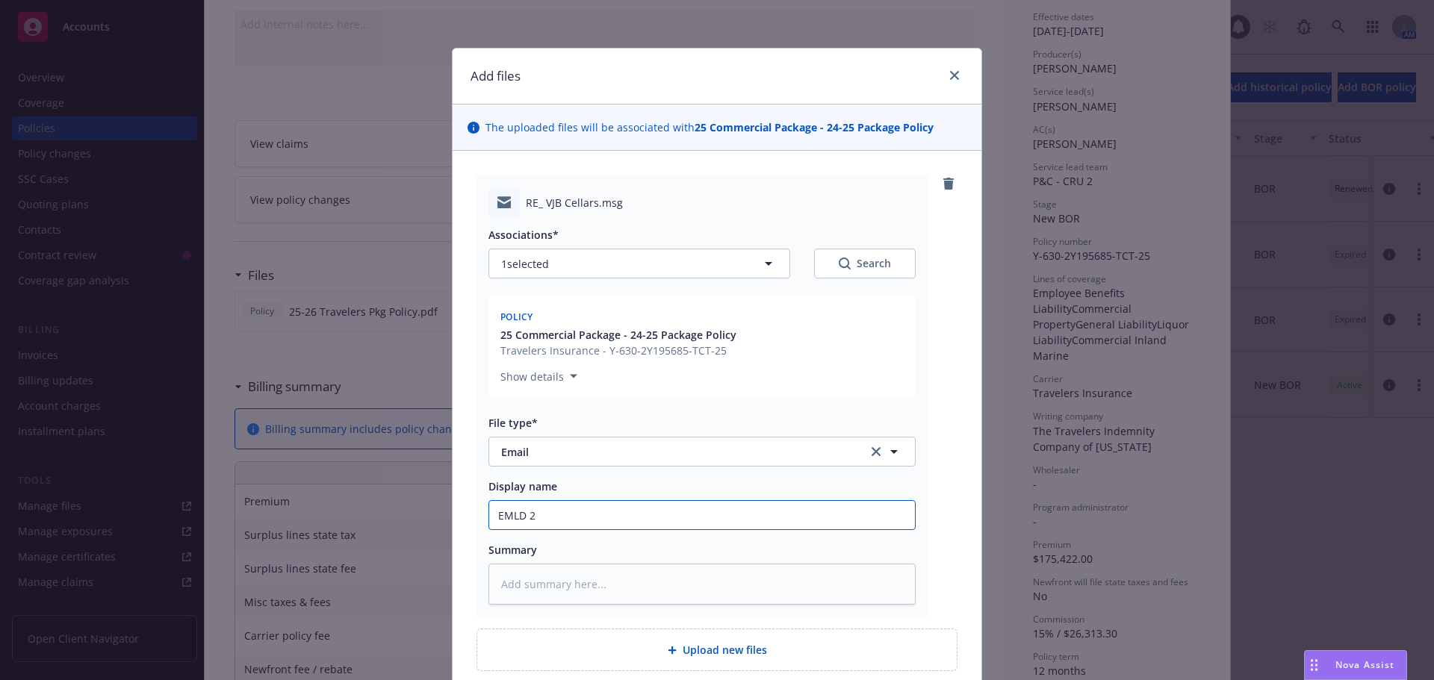
type input "EMLD 25"
type textarea "x"
type input "EMLD 25-2"
type textarea "x"
type input "EMLD 25-26"
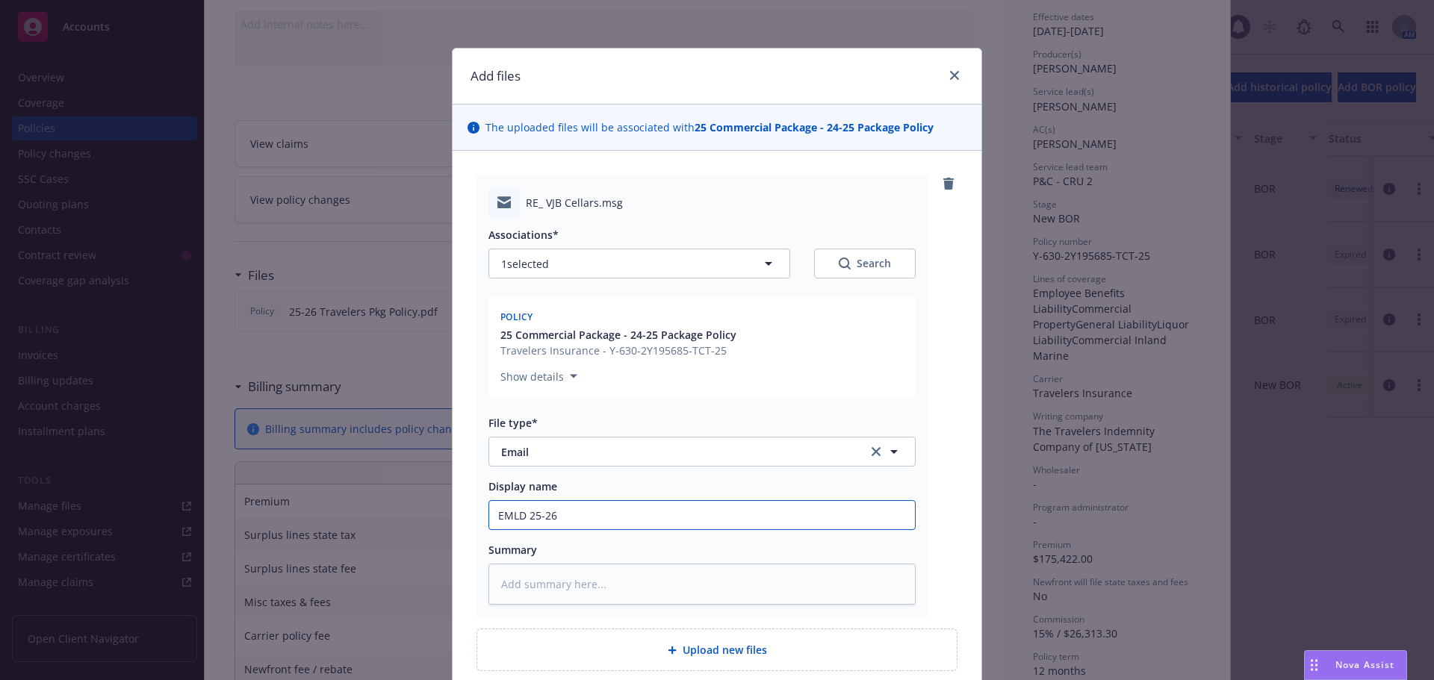
type textarea "x"
type input "EMLD 25-26"
type textarea "x"
type input "EMLD 25-26 P"
type textarea "x"
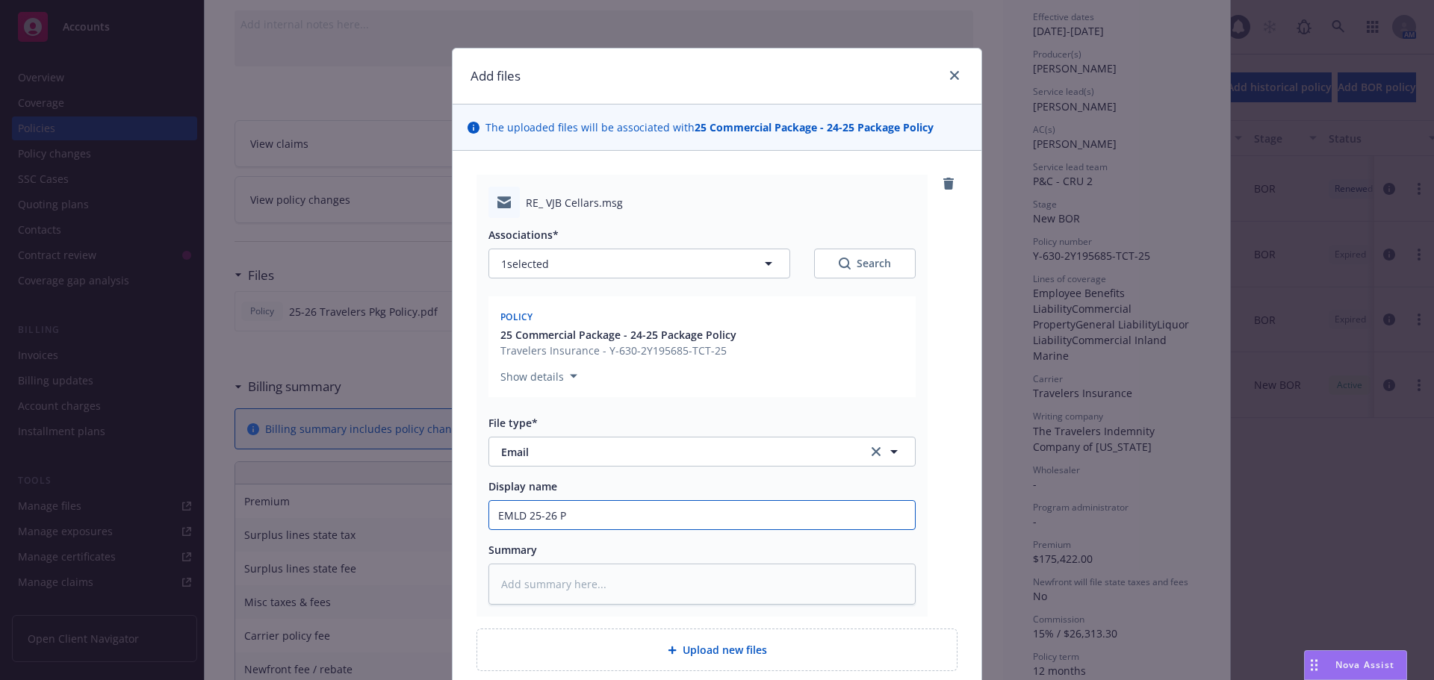
type input "EMLD 25-26 Pk"
type textarea "x"
type input "EMLD 25-26 Pkg"
type textarea "x"
type input "EMLD 25-26 Pkg"
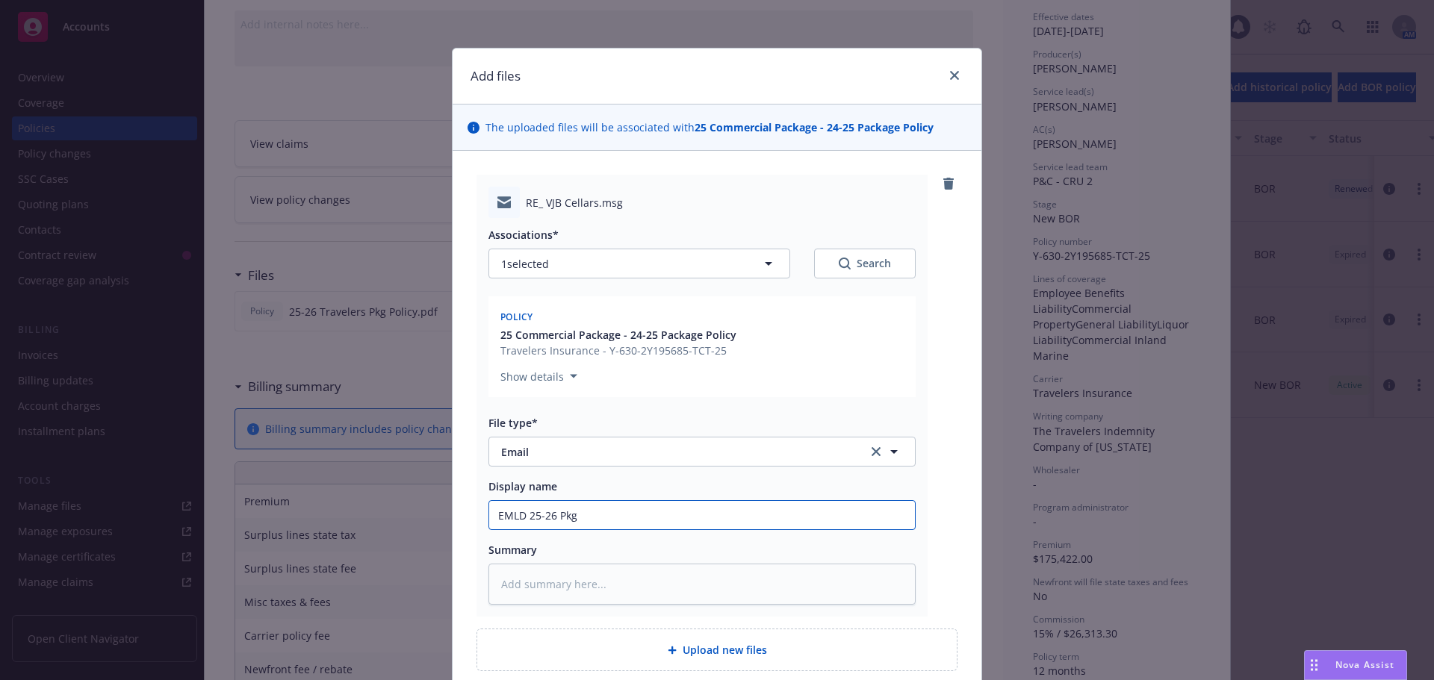
type textarea "x"
type input "EMLD 25-26 Pkg p"
type textarea "x"
type input "EMLD 25-26 Pkg po"
type textarea "x"
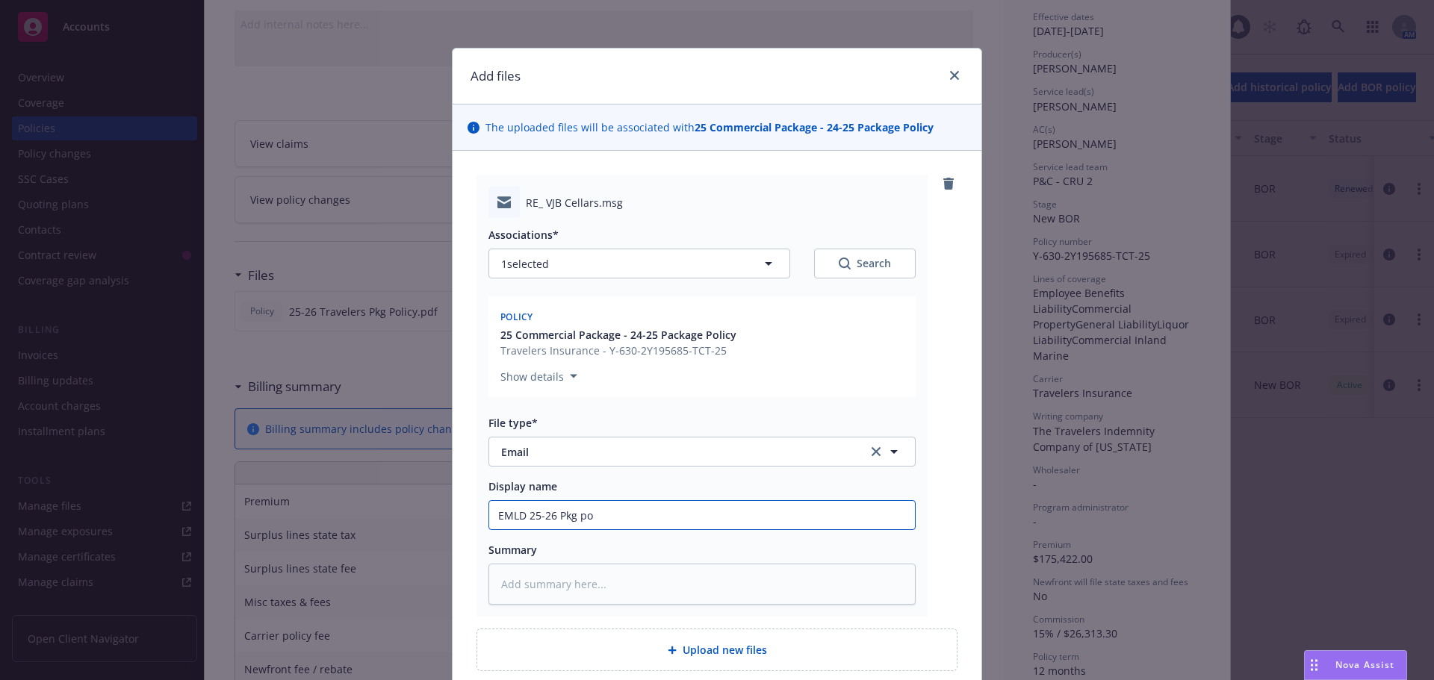
type input "EMLD 25-26 Pkg pol"
type textarea "x"
type input "EMLD 25-26 Pkg pol"
type textarea "x"
type input "EMLD 25-26 Pkg pol t"
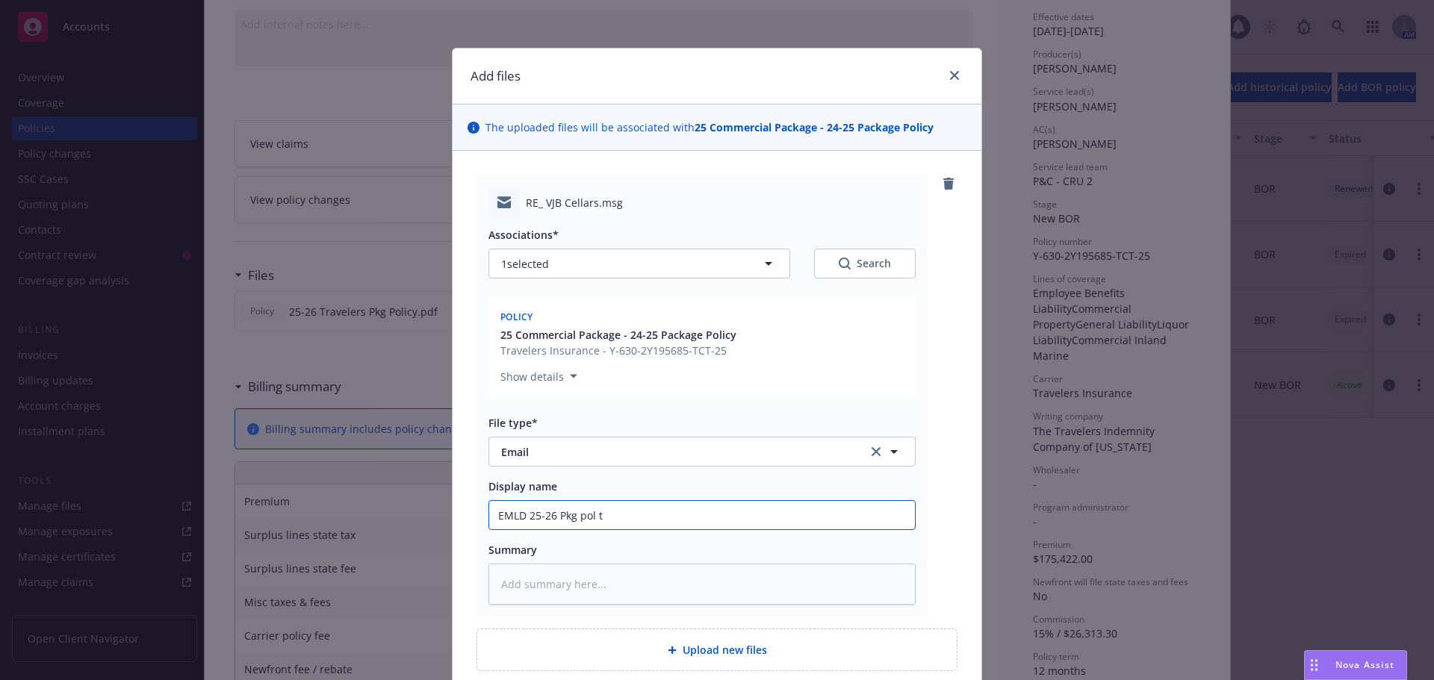
type textarea "x"
type input "EMLD 25-26 Pkg pol to"
type textarea "x"
type input "EMLD 25-26 Pkg pol to"
type textarea "x"
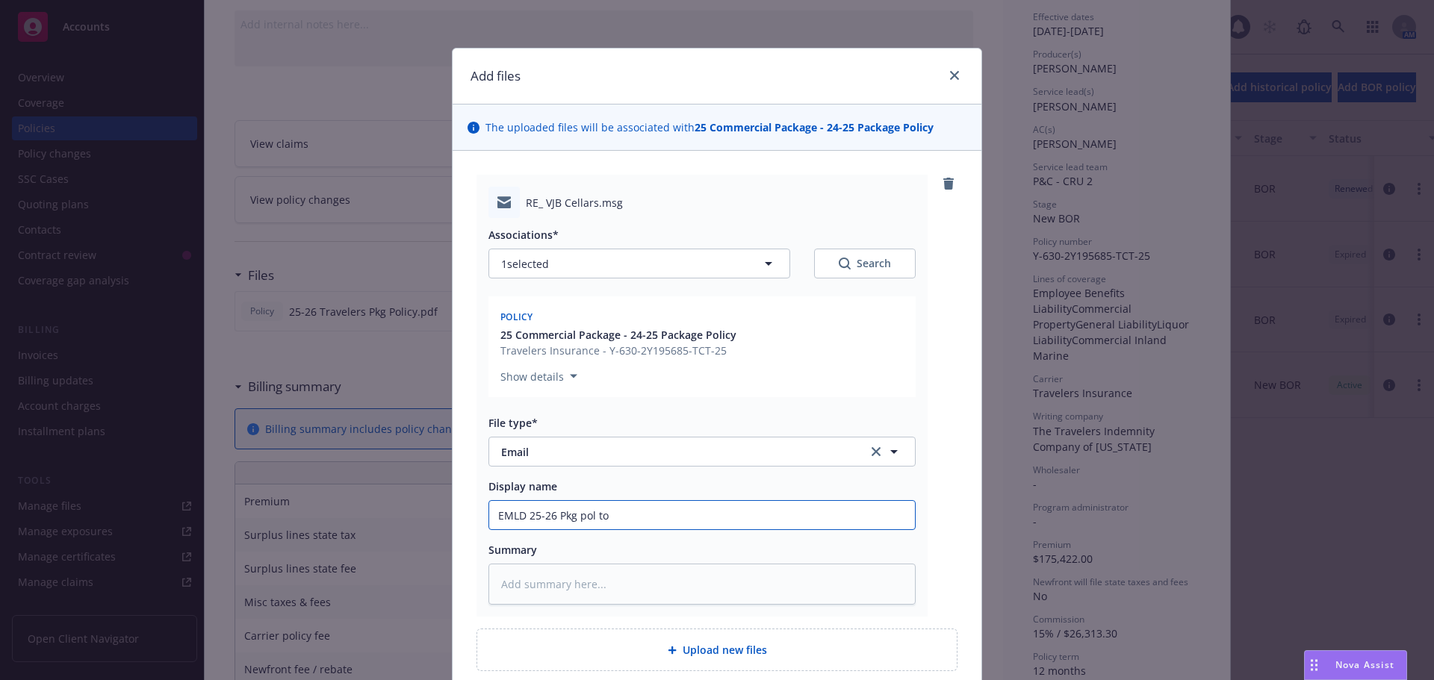
type input "EMLD 25-26 Pkg pol to i"
type textarea "x"
type input "EMLD 25-26 Pkg pol to in"
type textarea "x"
type input "EMLD 25-26 Pkg pol to ing"
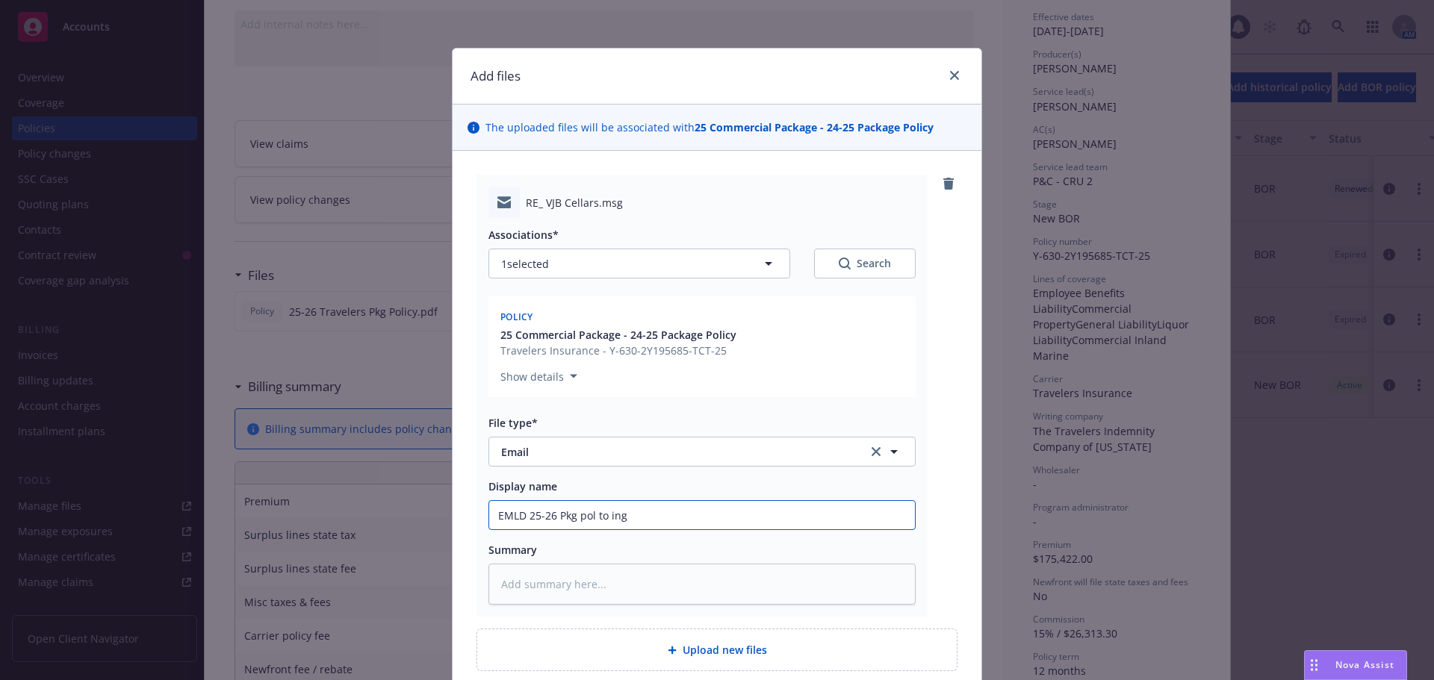
type textarea "x"
type input "EMLD 25-26 Pkg pol to inge"
type textarea "x"
type input "EMLD 25-26 Pkg pol to inges"
type textarea "x"
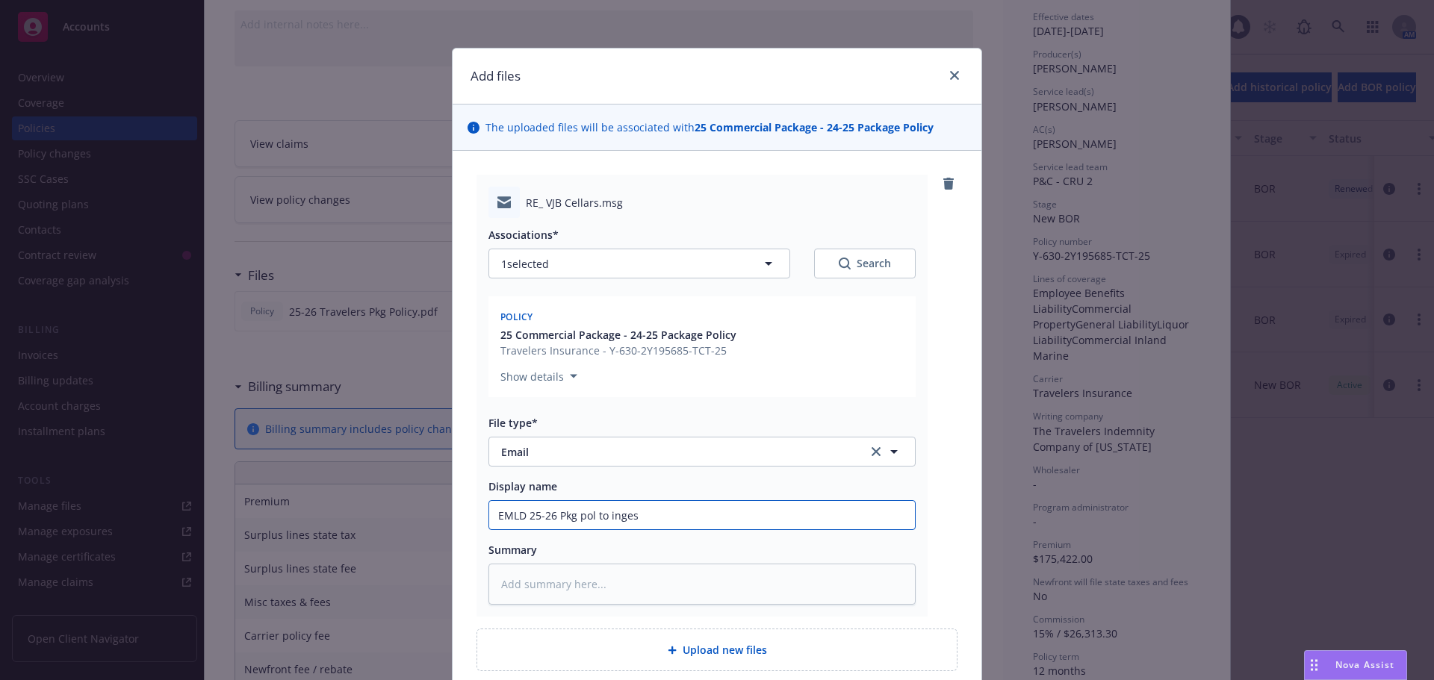
type input "EMLD 25-26 Pkg pol to ingest"
type textarea "x"
type input "EMLD 25-26 Pkg pol to ingesti"
type textarea "x"
type input "EMLD 25-26 Pkg pol to ingestio"
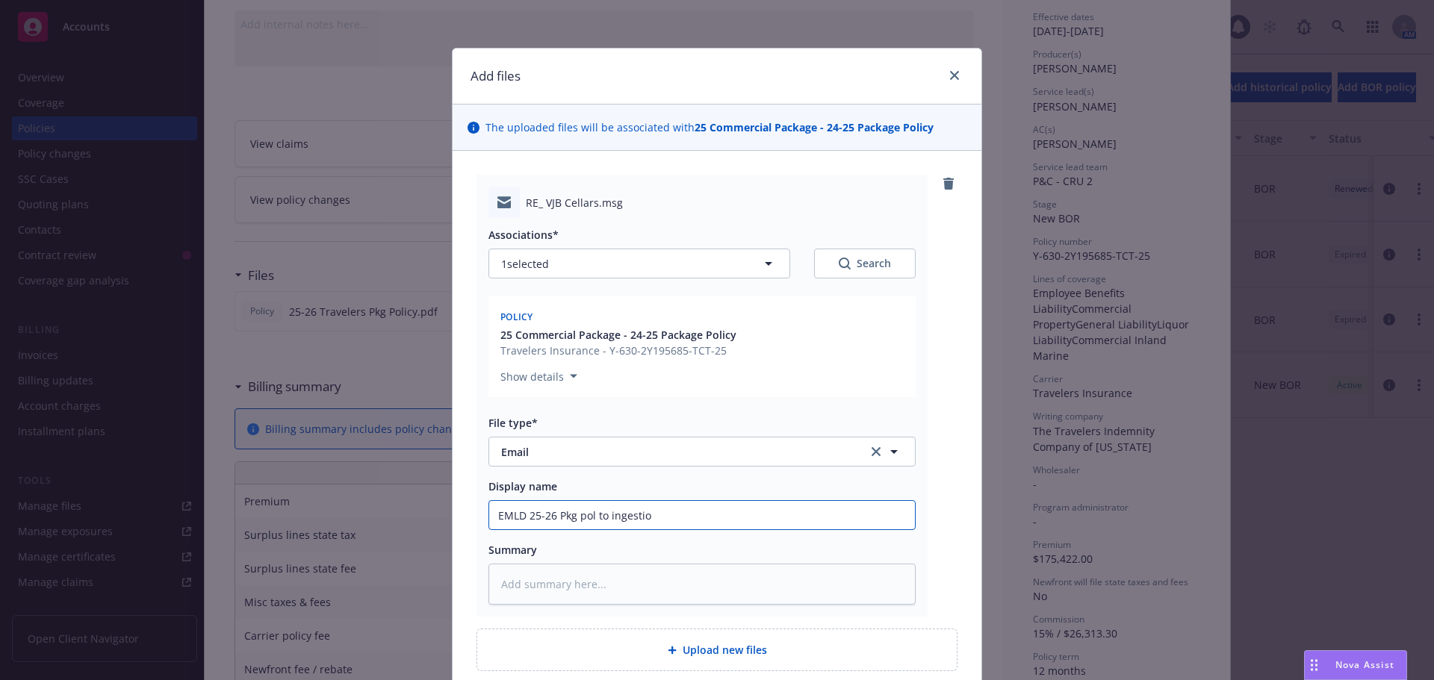
type textarea "x"
type input "EMLD 25-26 Pkg pol to ingestion"
type textarea "x"
type input "EMLD 25-26 Pkg pol to ingestion"
type textarea "x"
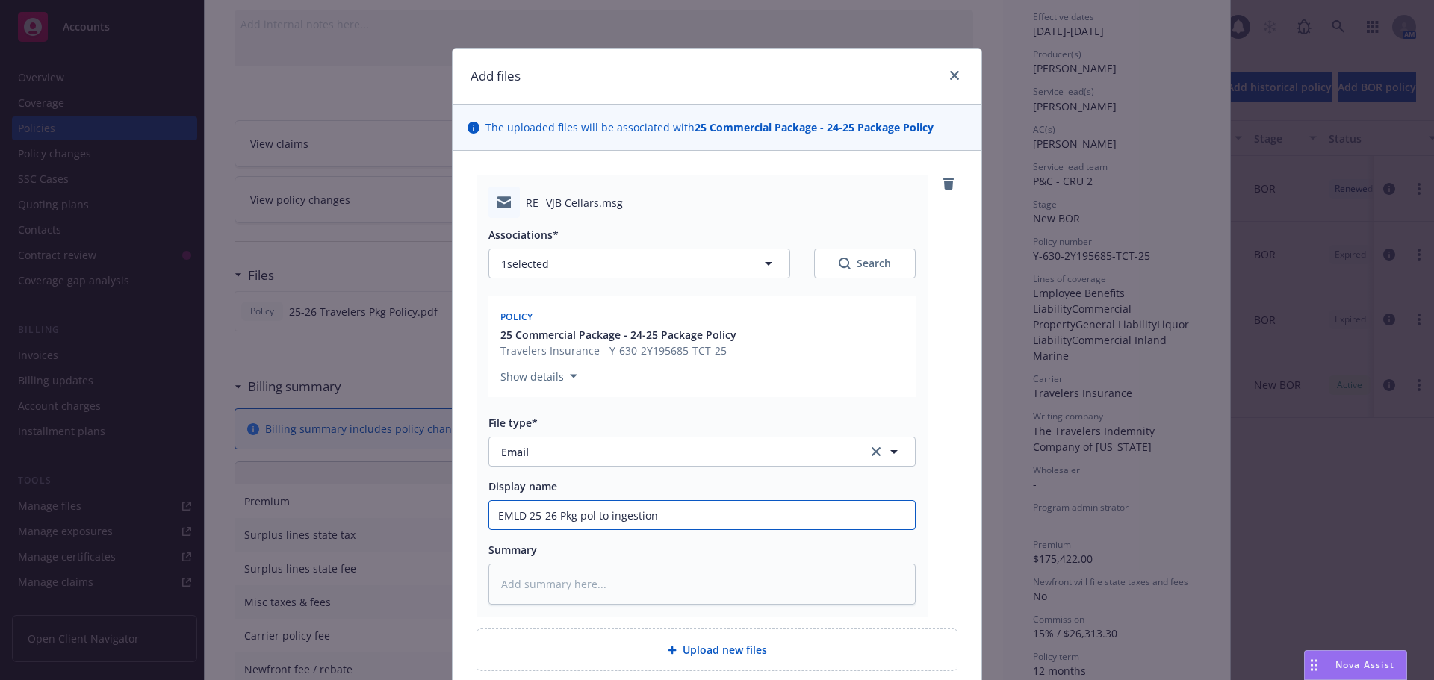
type input "EMLD 25-26 Pkg pol to ingestion t"
type textarea "x"
type input "EMLD 25-26 Pkg pol to ingestion te"
type textarea "x"
type input "EMLD 25-26 Pkg pol to ingestion tea"
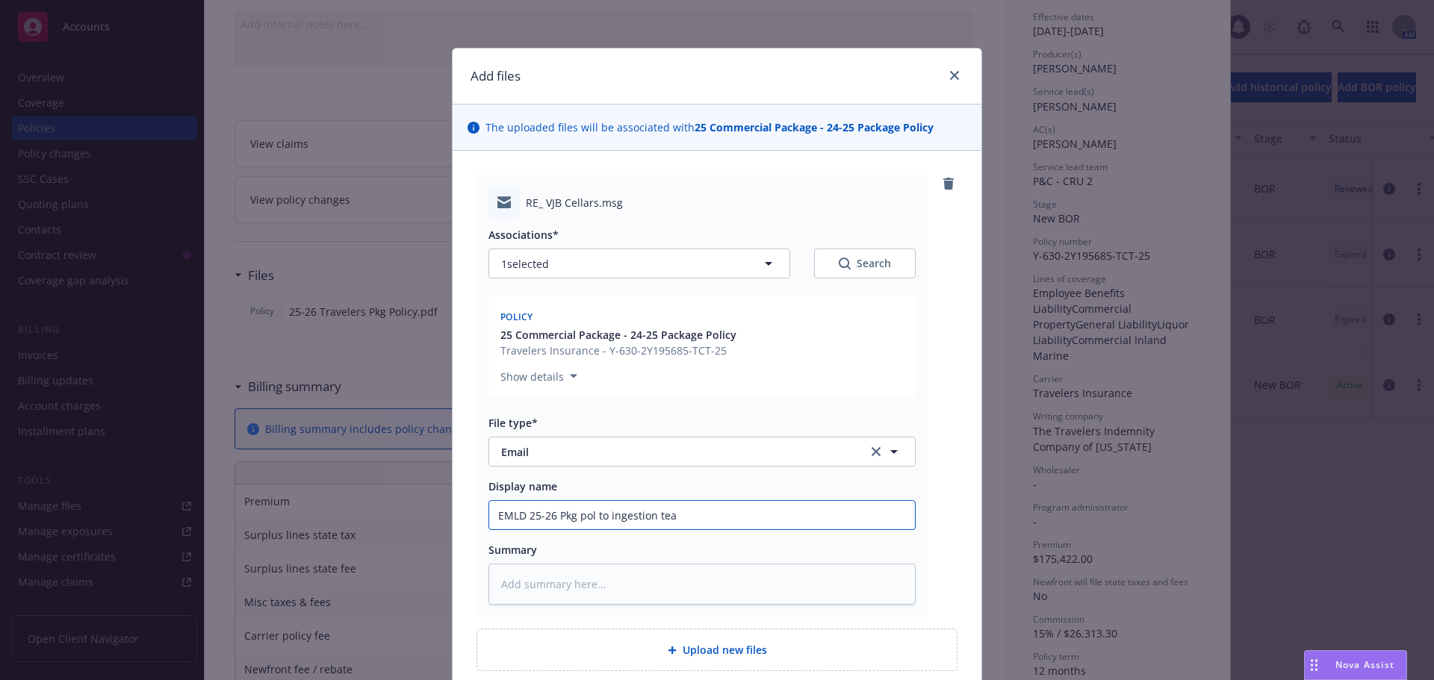
type textarea "x"
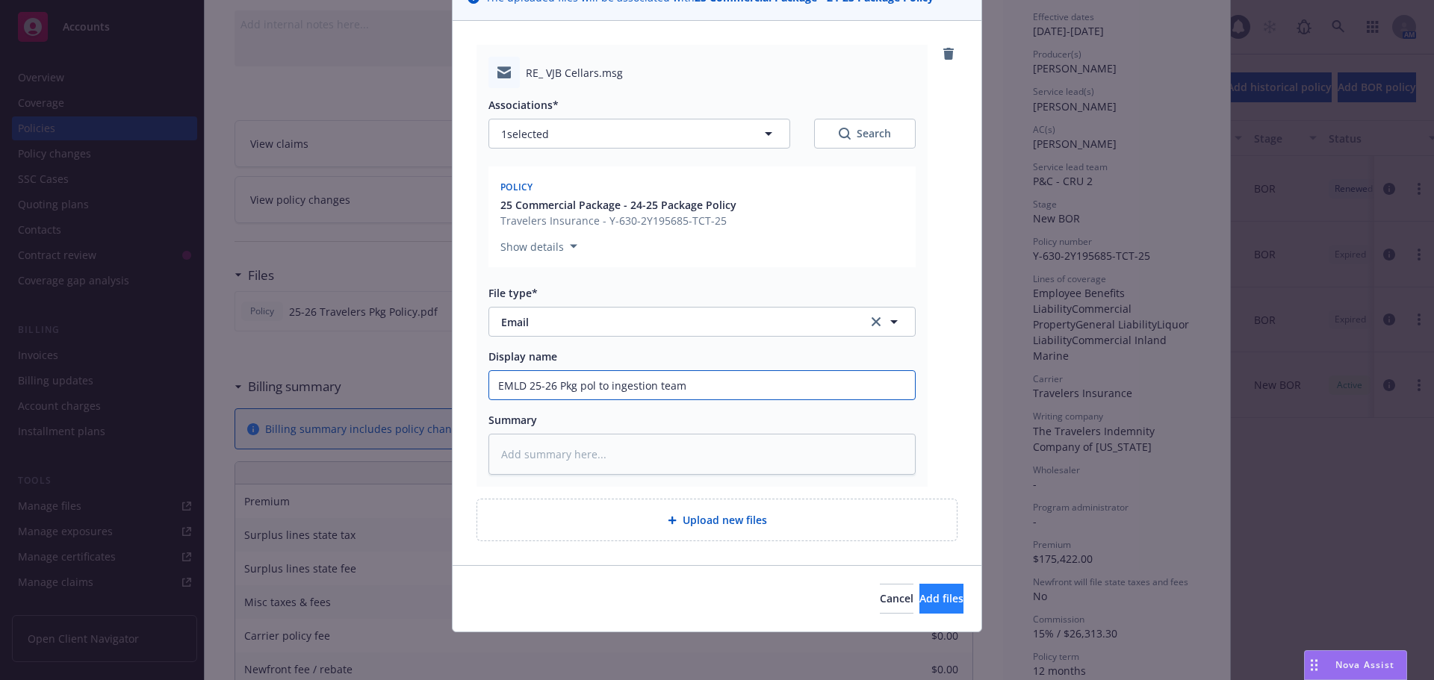
type input "EMLD 25-26 Pkg pol to ingestion team"
click at [919, 609] on button "Add files" at bounding box center [941, 599] width 44 height 30
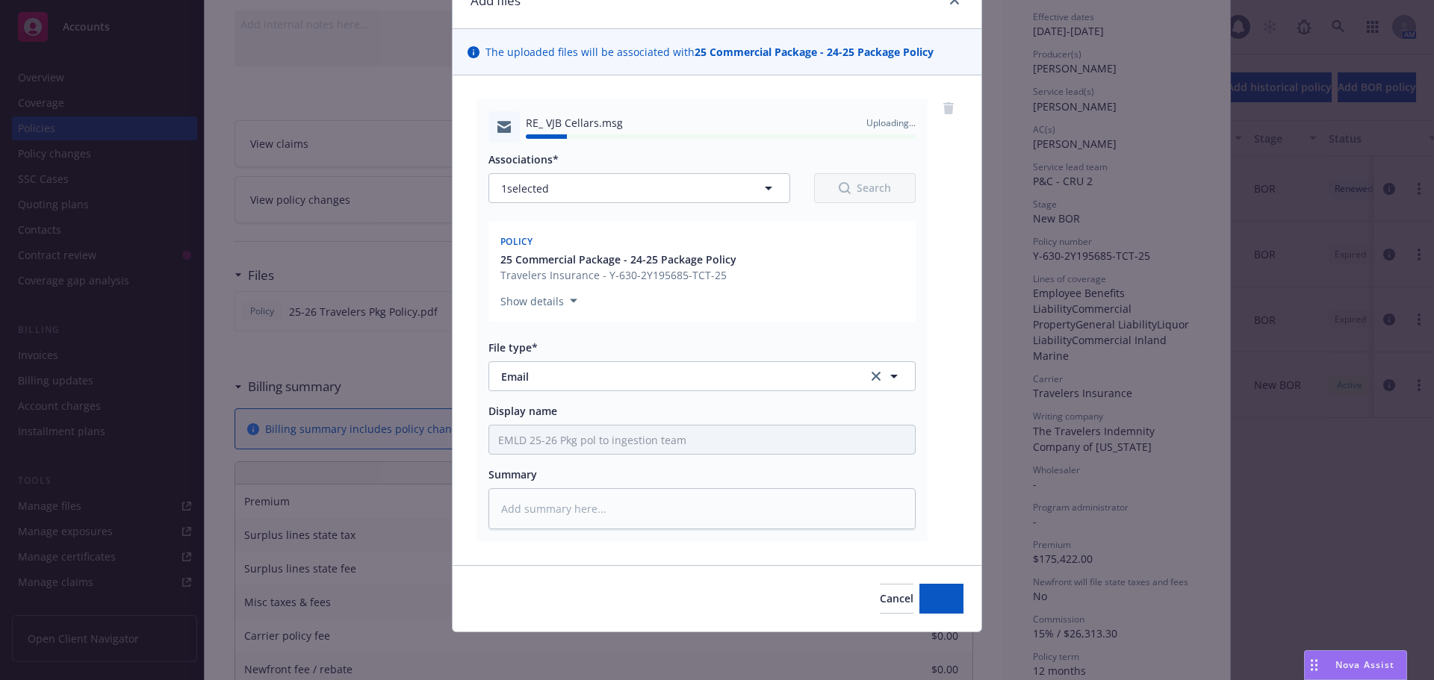
type textarea "x"
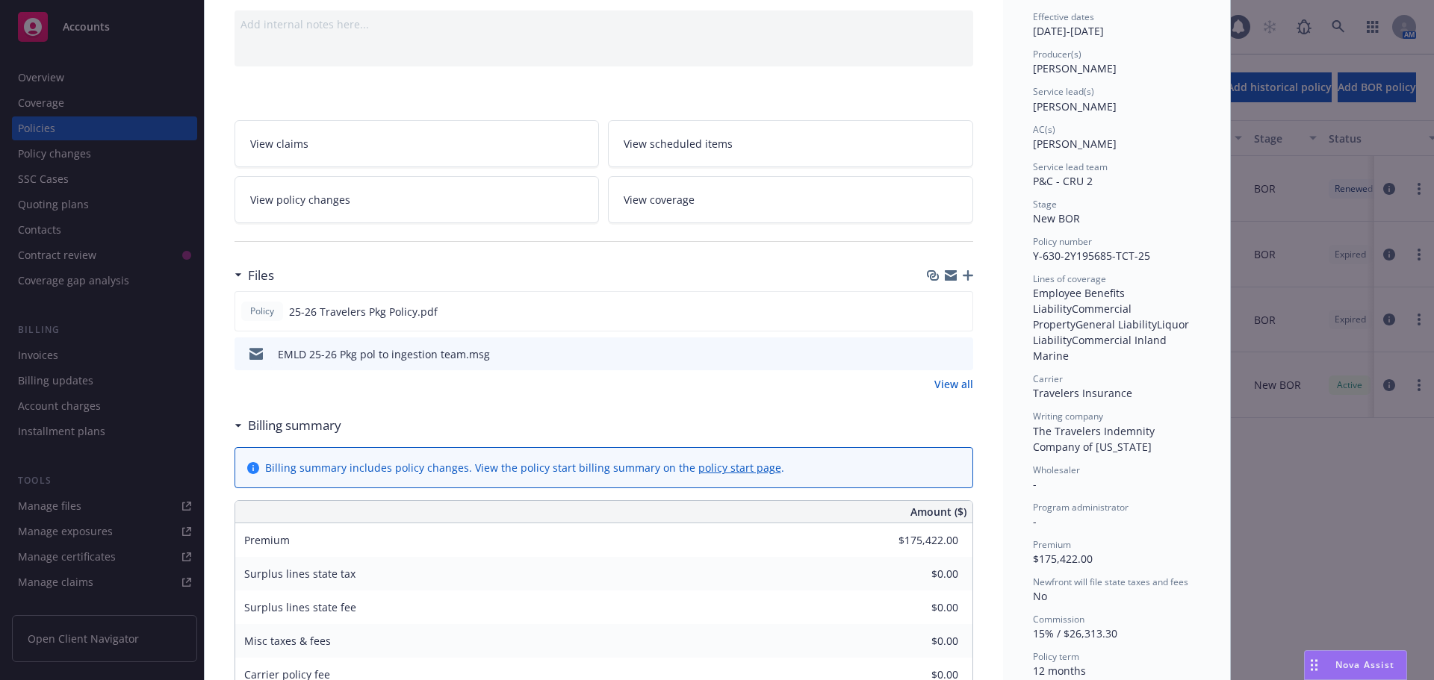
scroll to position [0, 0]
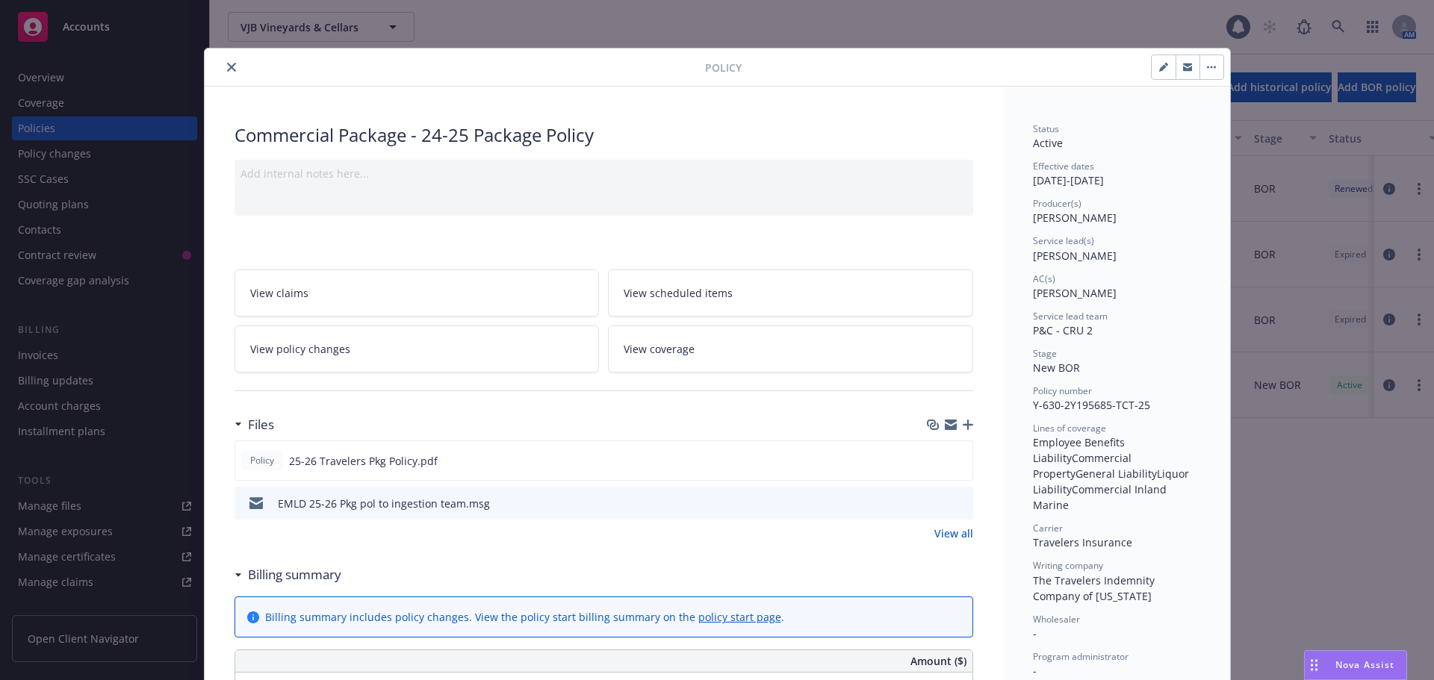
click at [223, 72] on button "close" at bounding box center [232, 67] width 18 height 18
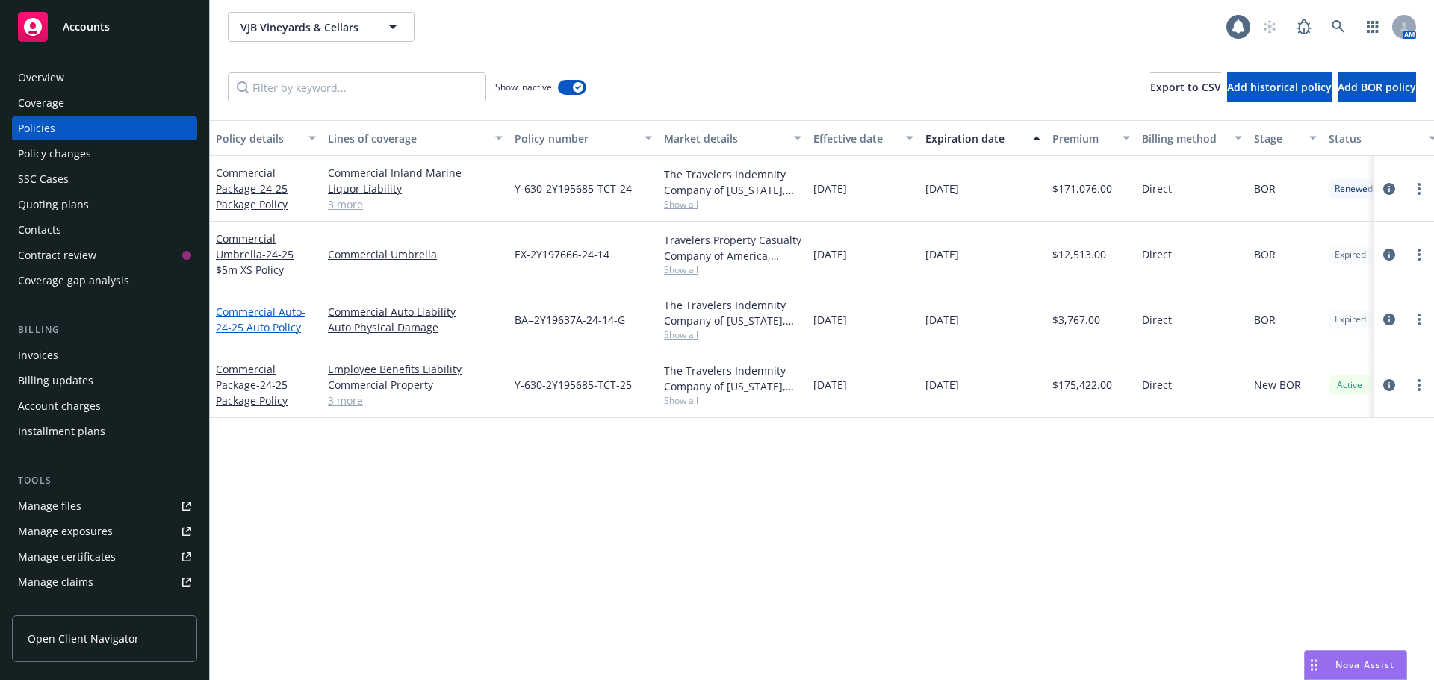
click at [257, 327] on span "- 24-25 Auto Policy" at bounding box center [261, 320] width 90 height 30
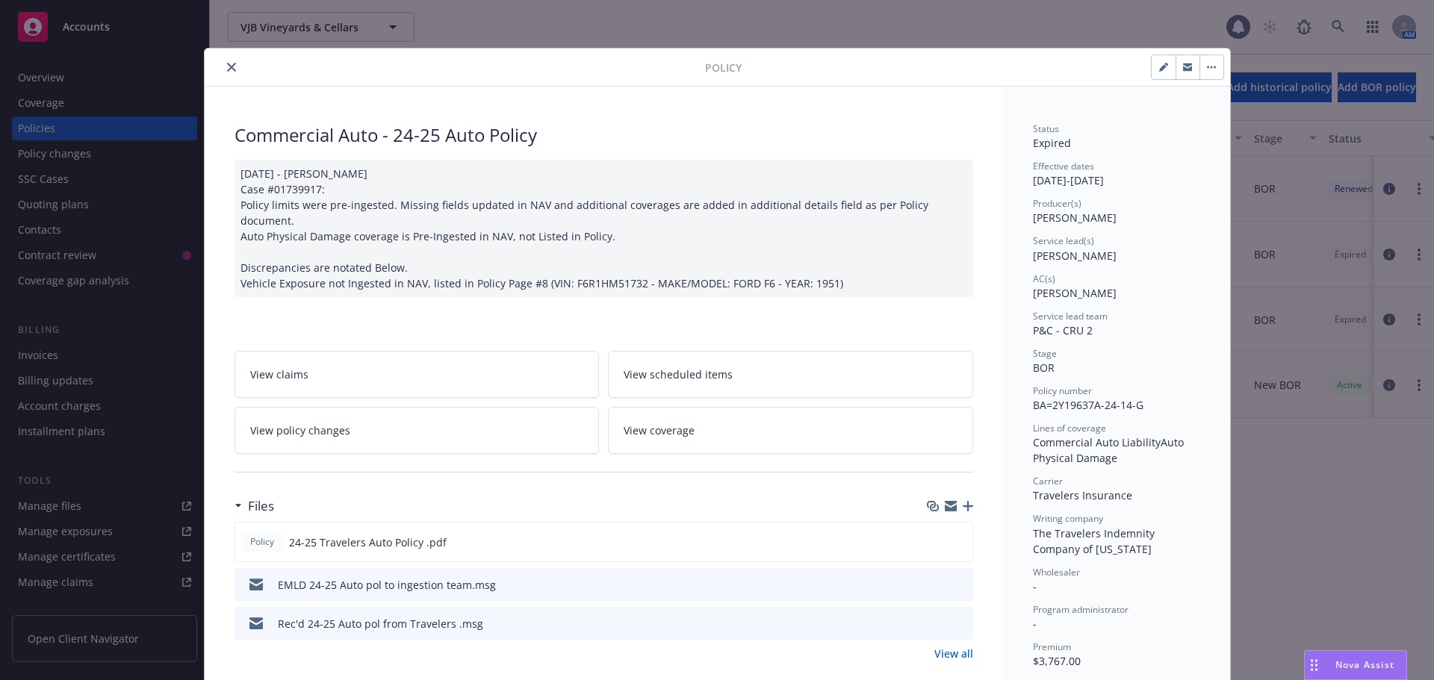
click at [216, 63] on div at bounding box center [458, 67] width 494 height 18
click at [227, 70] on icon "close" at bounding box center [231, 67] width 9 height 9
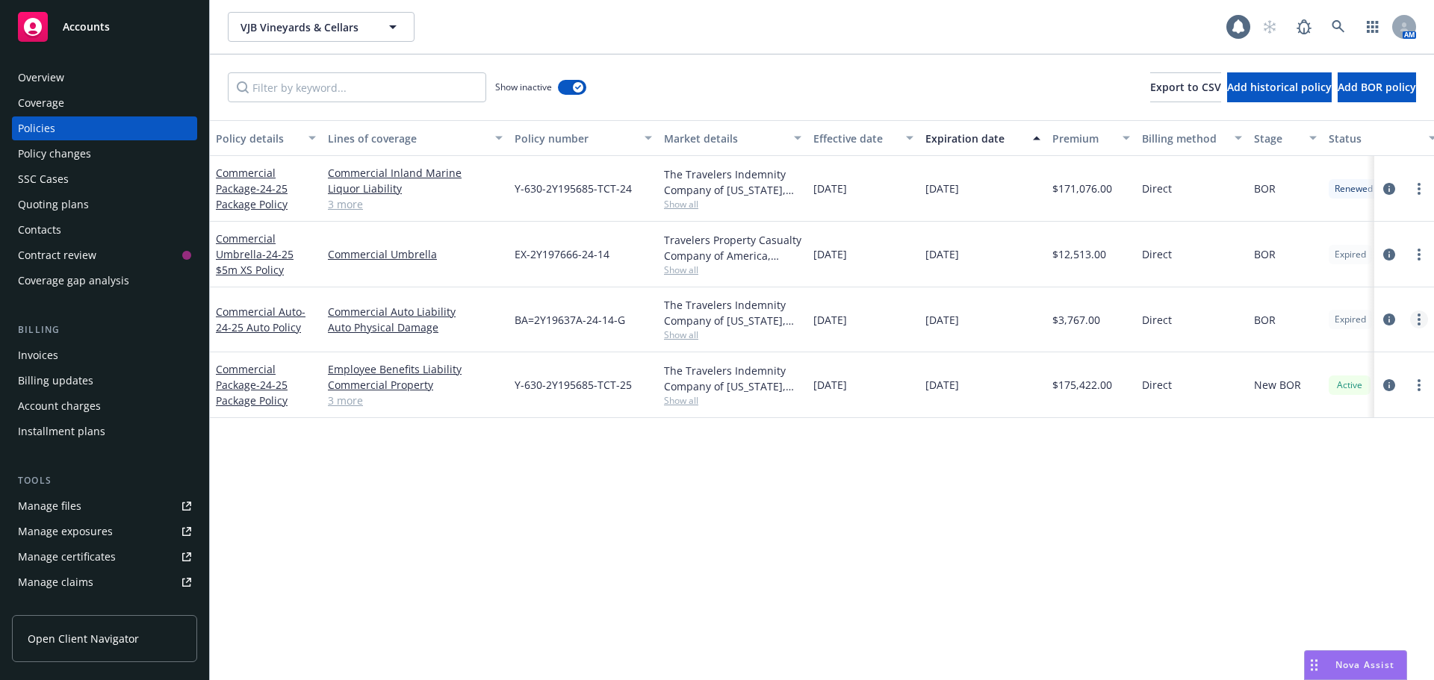
click at [1419, 322] on icon "more" at bounding box center [1418, 320] width 3 height 12
click at [1322, 376] on link "Renew with incumbent" at bounding box center [1338, 380] width 175 height 30
select select "12"
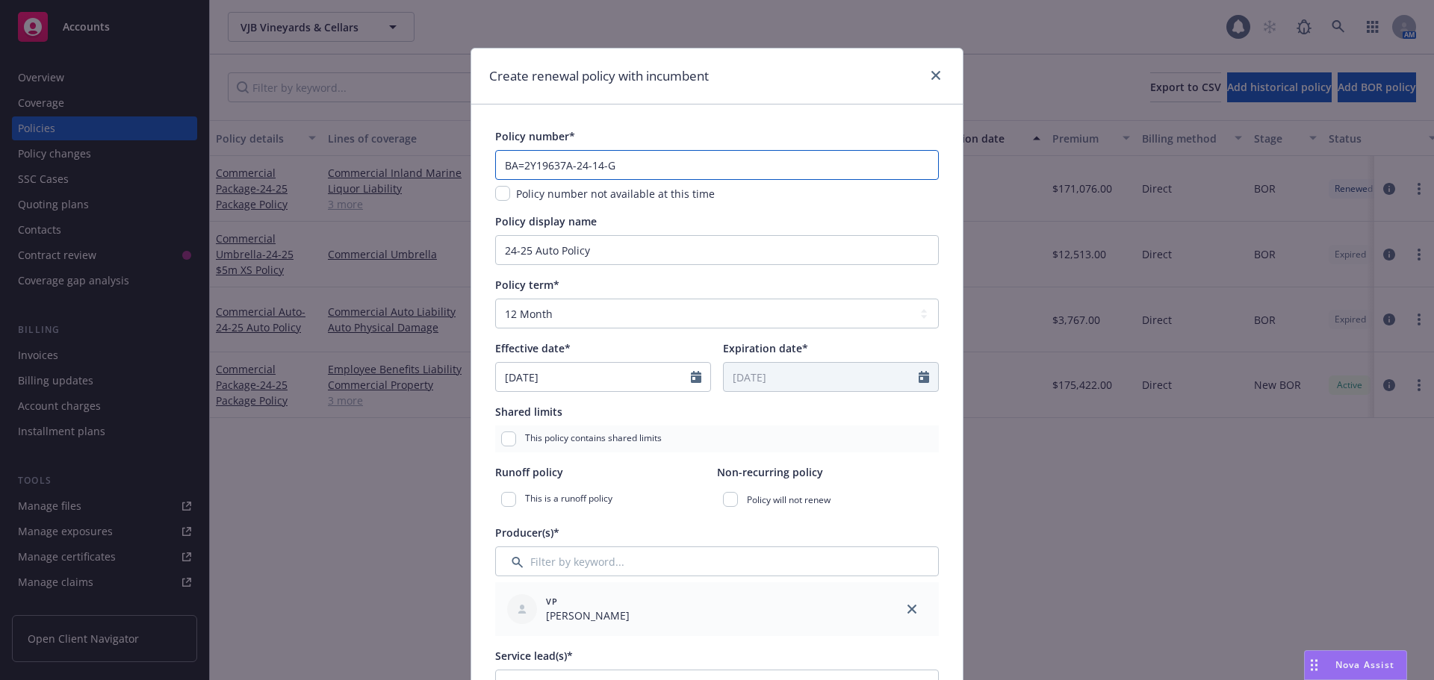
click at [514, 159] on input "BA=2Y19637A-24-14-G" at bounding box center [717, 165] width 444 height 30
click at [586, 166] on input "BA-2Y19637A-24-14-G" at bounding box center [717, 165] width 444 height 30
click at [573, 164] on input "BA-2Y19637A-24-14-G" at bounding box center [717, 165] width 444 height 30
type input "BA-2Y19637A-25-14-G"
drag, startPoint x: 526, startPoint y: 250, endPoint x: 252, endPoint y: 252, distance: 274.0
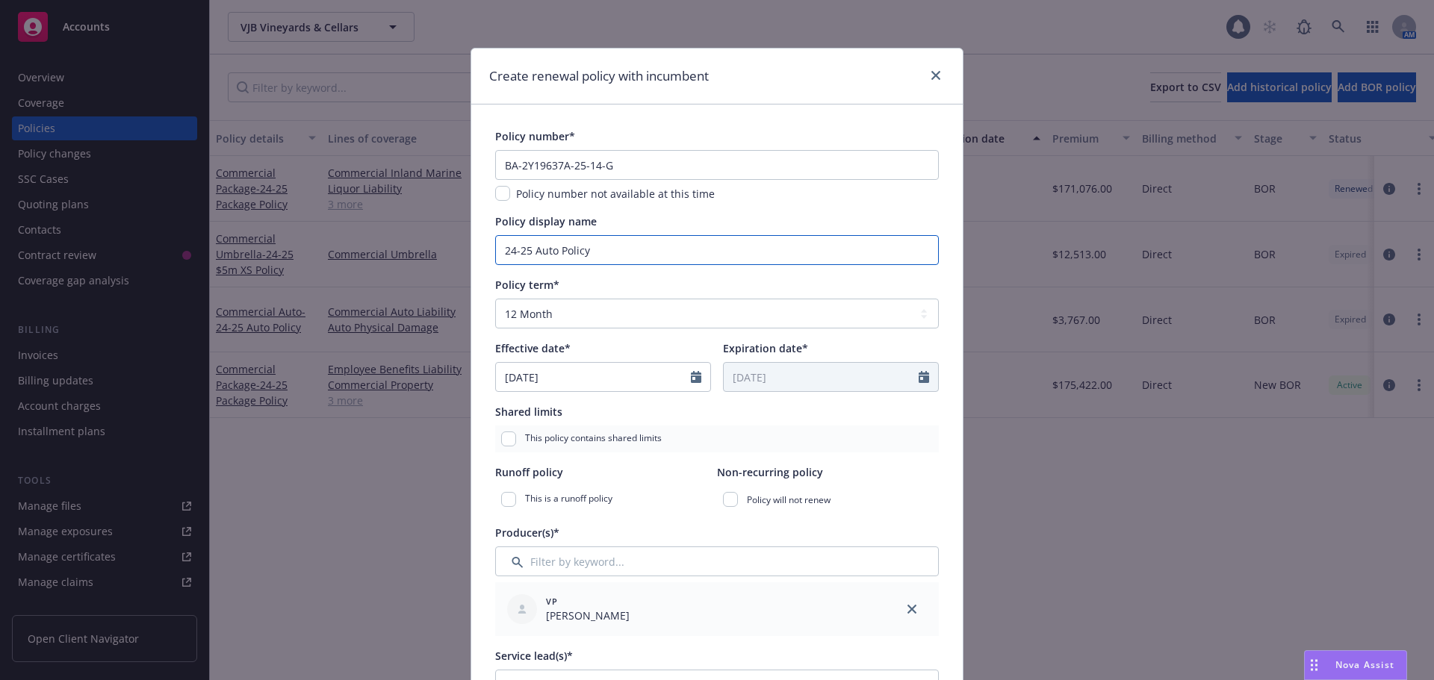
click at [252, 252] on div "Create renewal policy with incumbent Policy number* BA-2Y19637A-25-14-G Policy …" at bounding box center [717, 340] width 1434 height 680
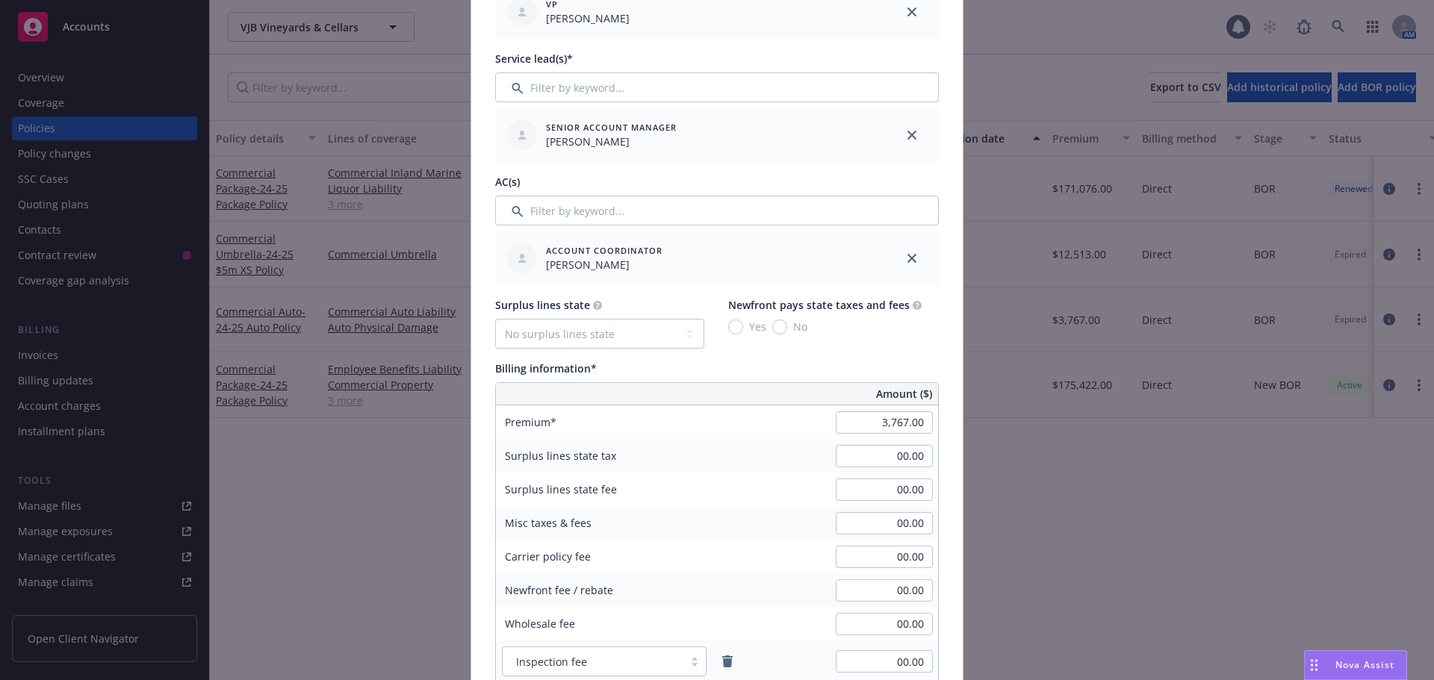
scroll to position [672, 0]
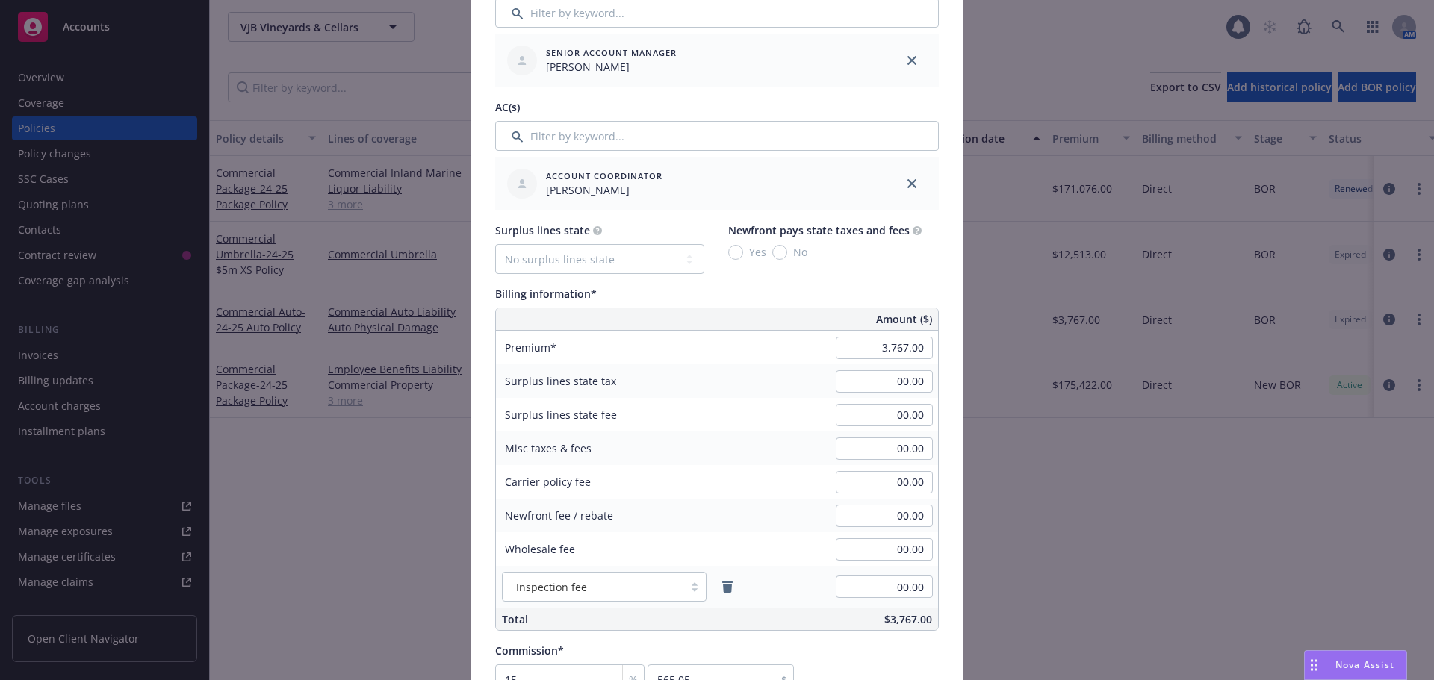
type input "25-26 Auto Policy"
type input "4,203.00"
type input "630.45"
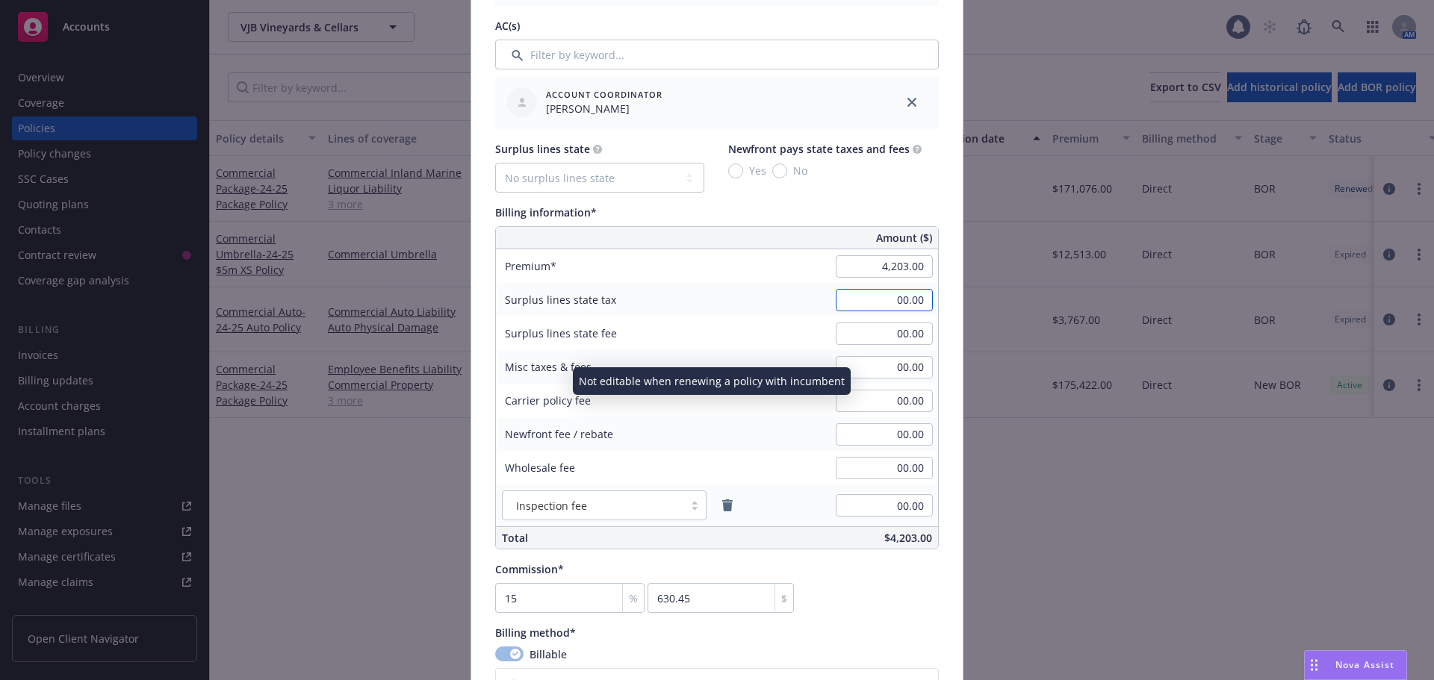
scroll to position [1045, 0]
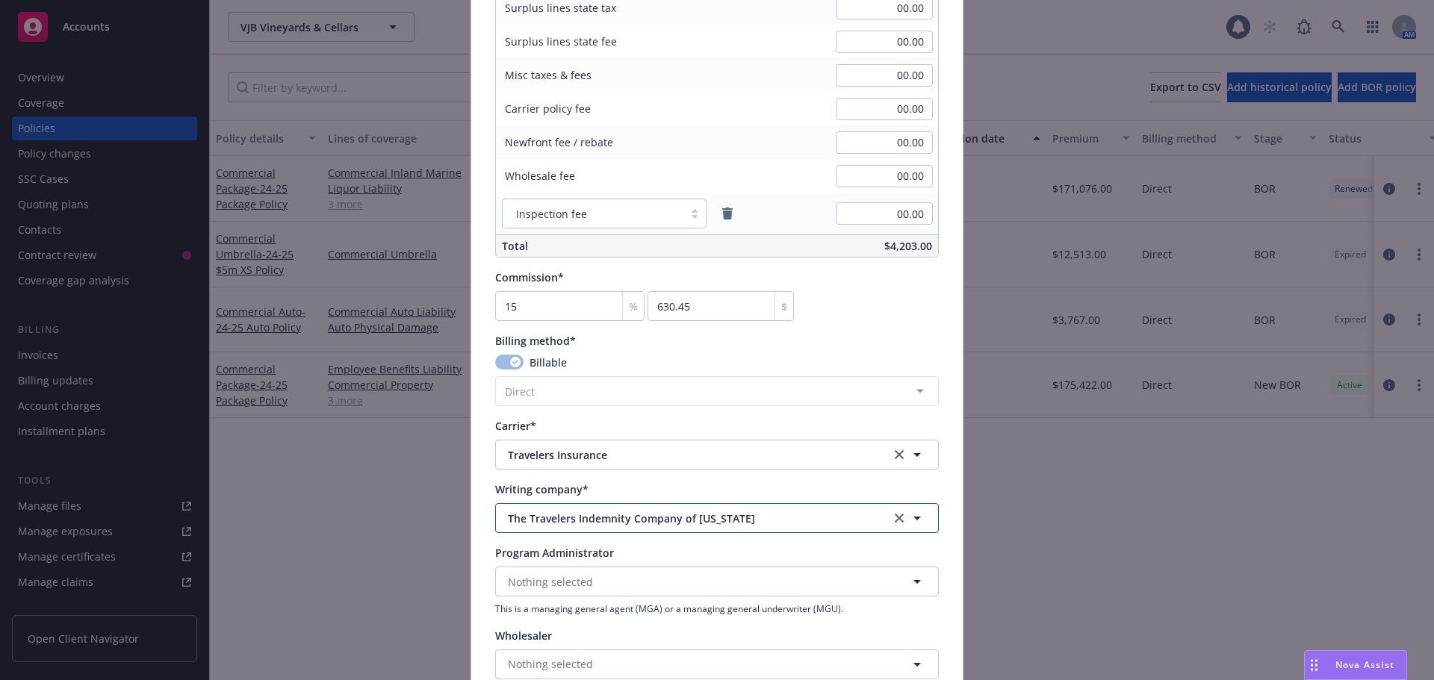
click at [709, 523] on span "The Travelers Indemnity Company of Connecticut" at bounding box center [688, 519] width 360 height 16
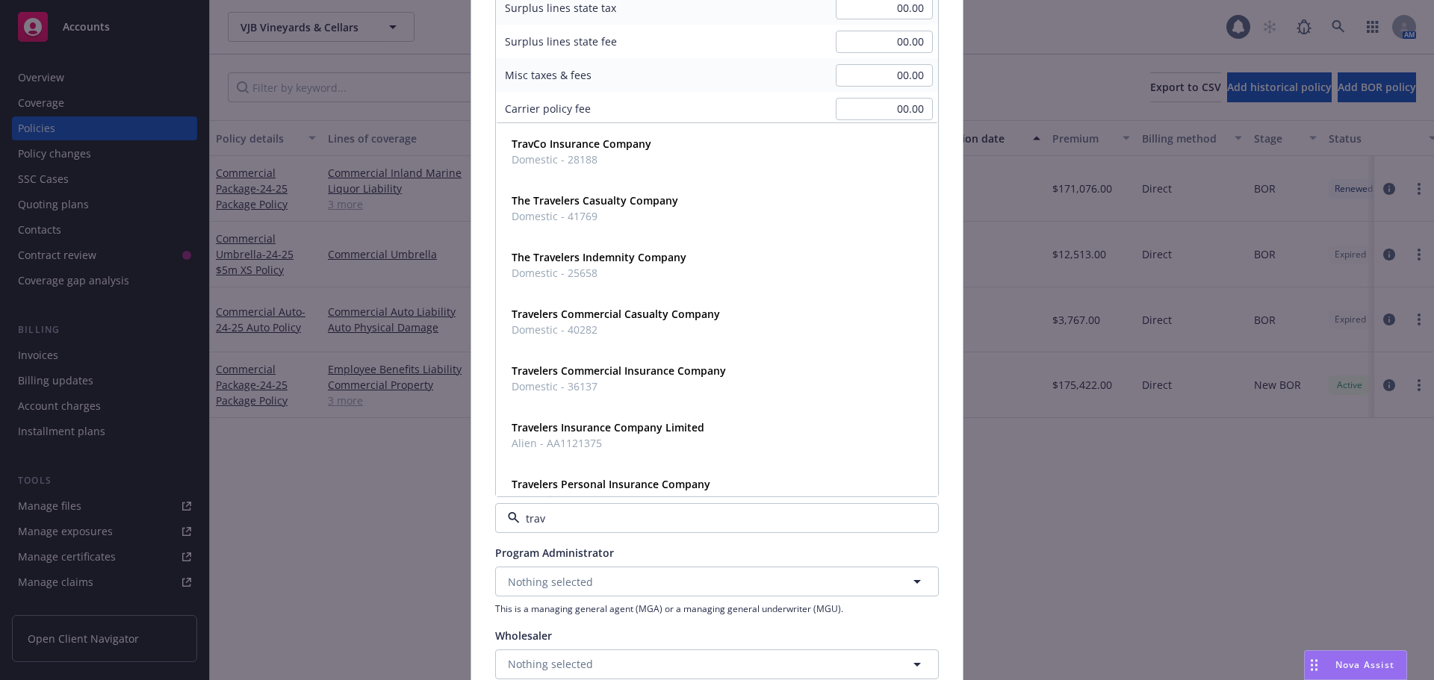
type input "trave"
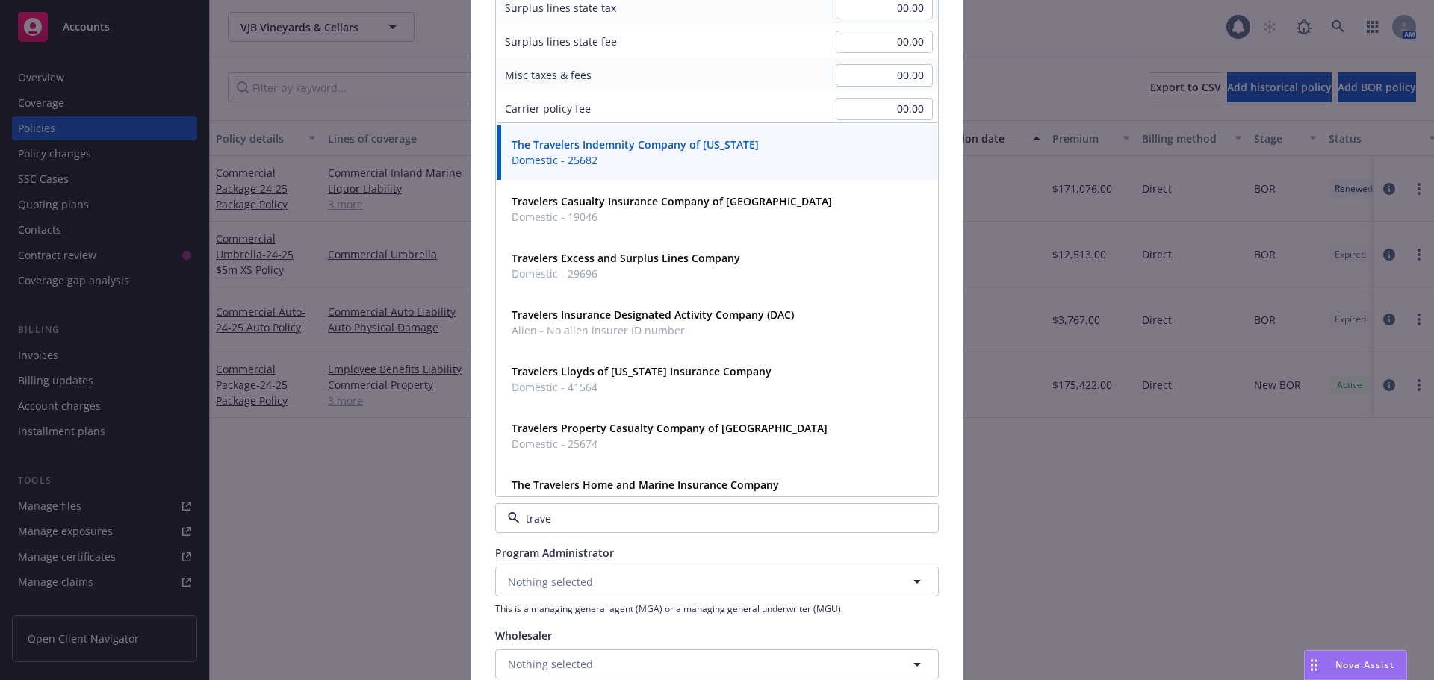
scroll to position [747, 0]
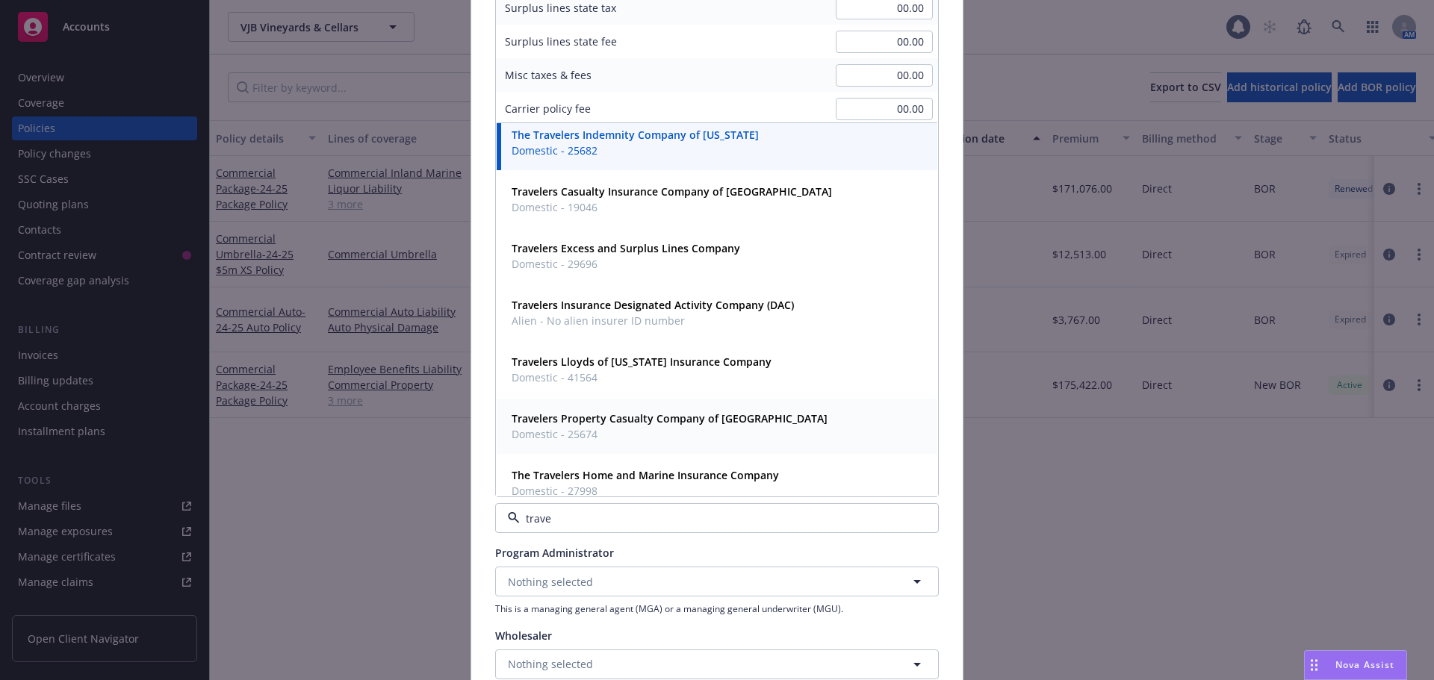
click at [591, 432] on span "Domestic - 25674" at bounding box center [669, 434] width 316 height 16
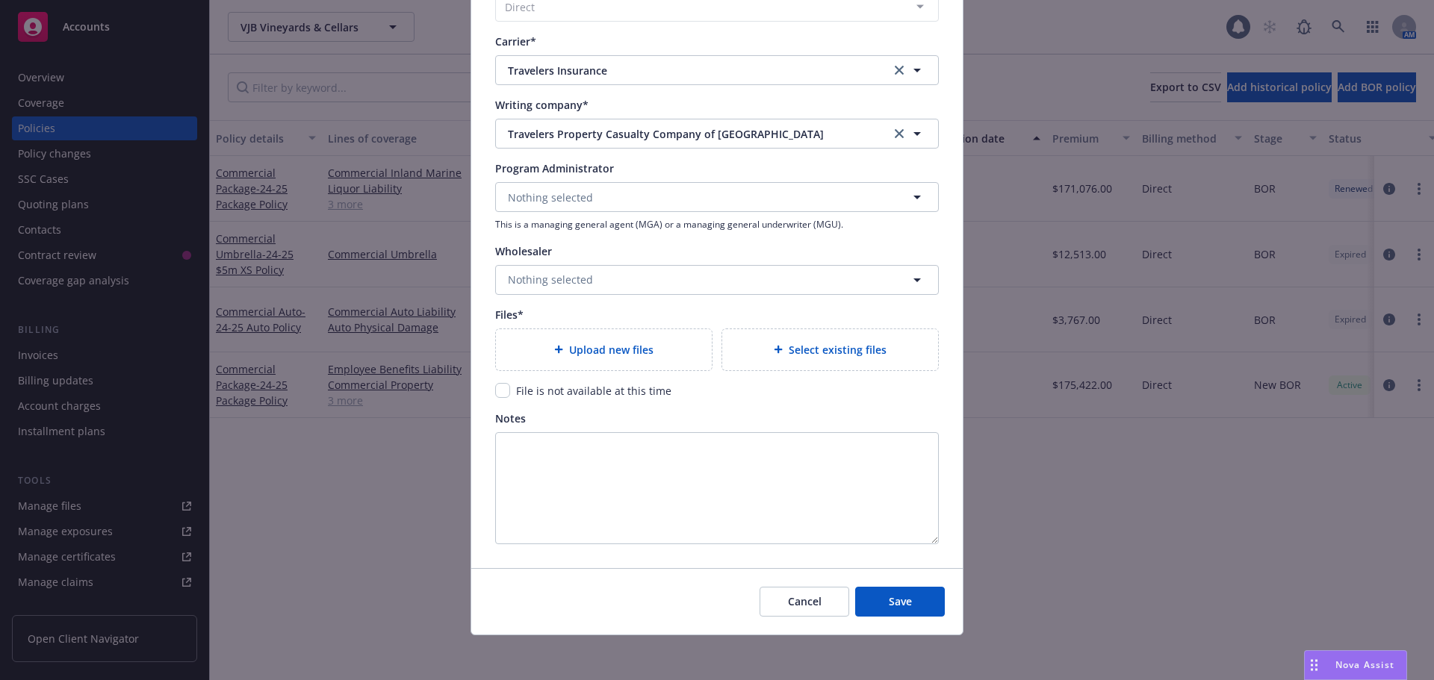
scroll to position [1433, 0]
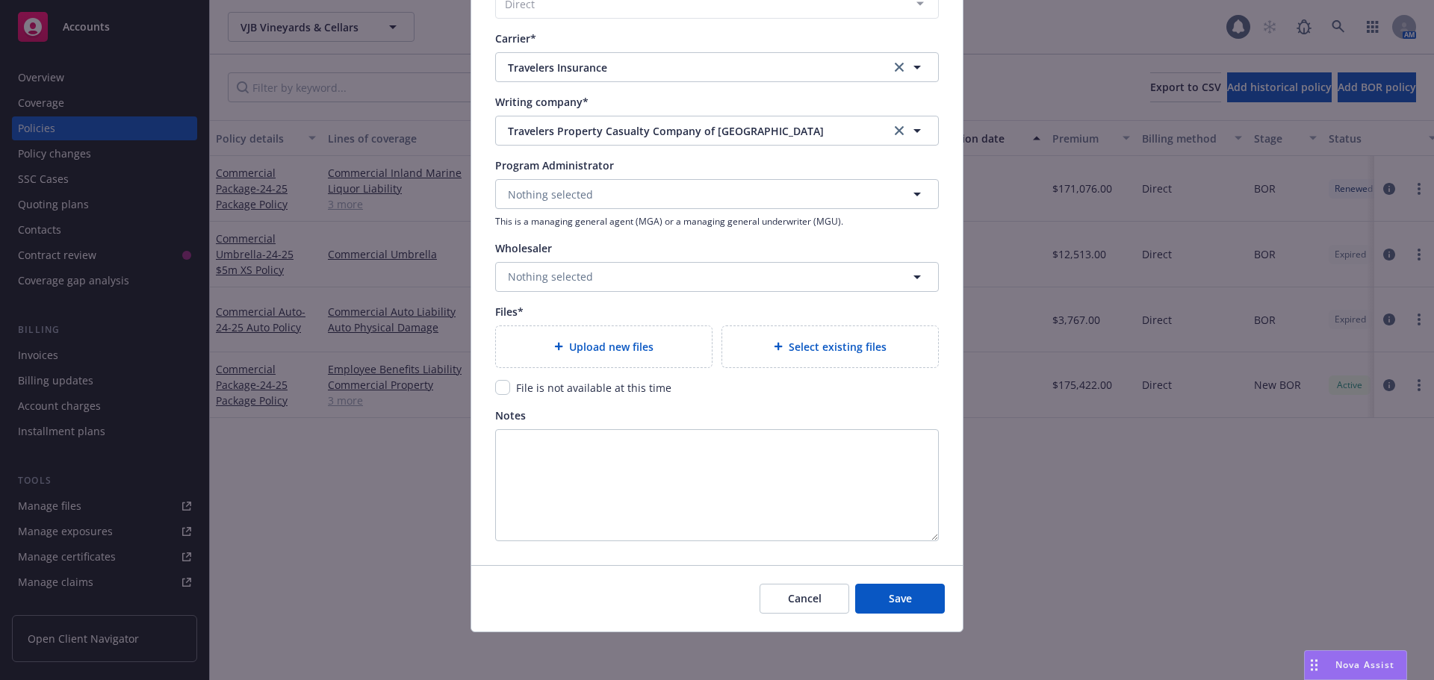
click at [583, 348] on span "Upload new files" at bounding box center [611, 347] width 84 height 16
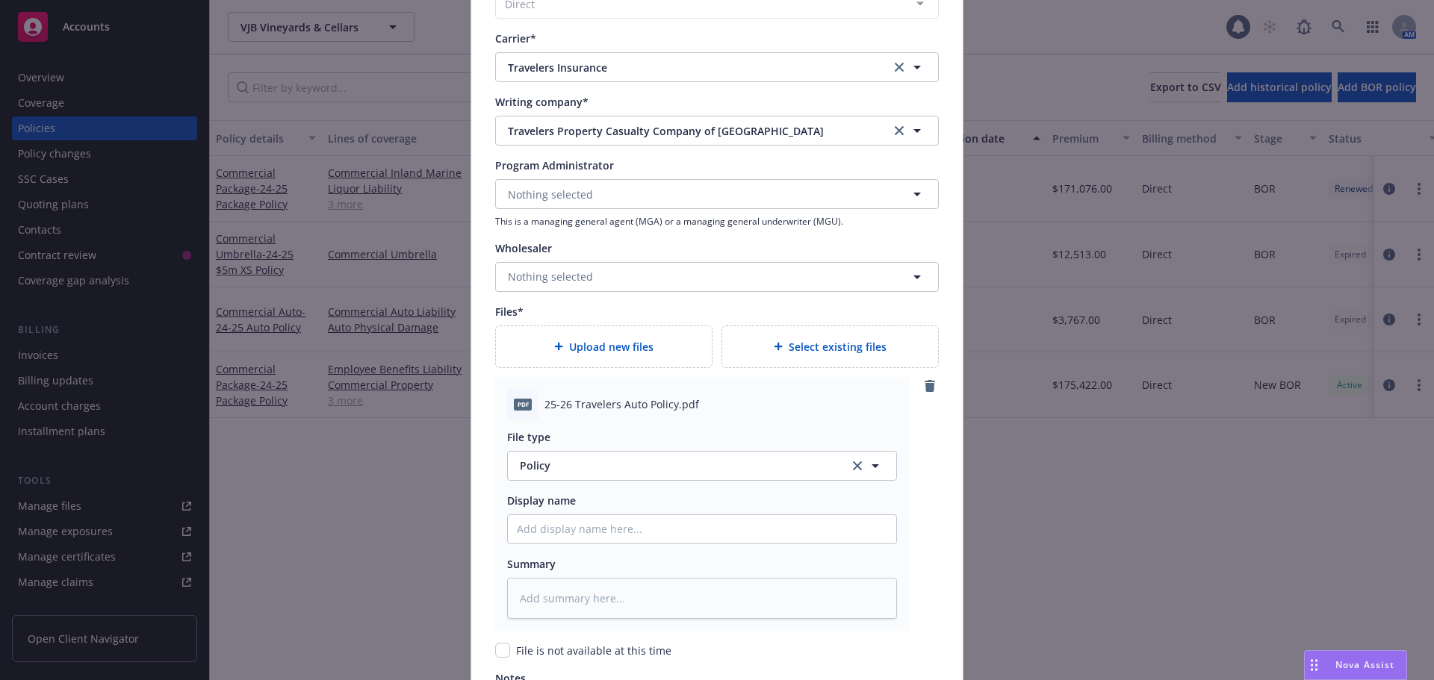
scroll to position [1508, 0]
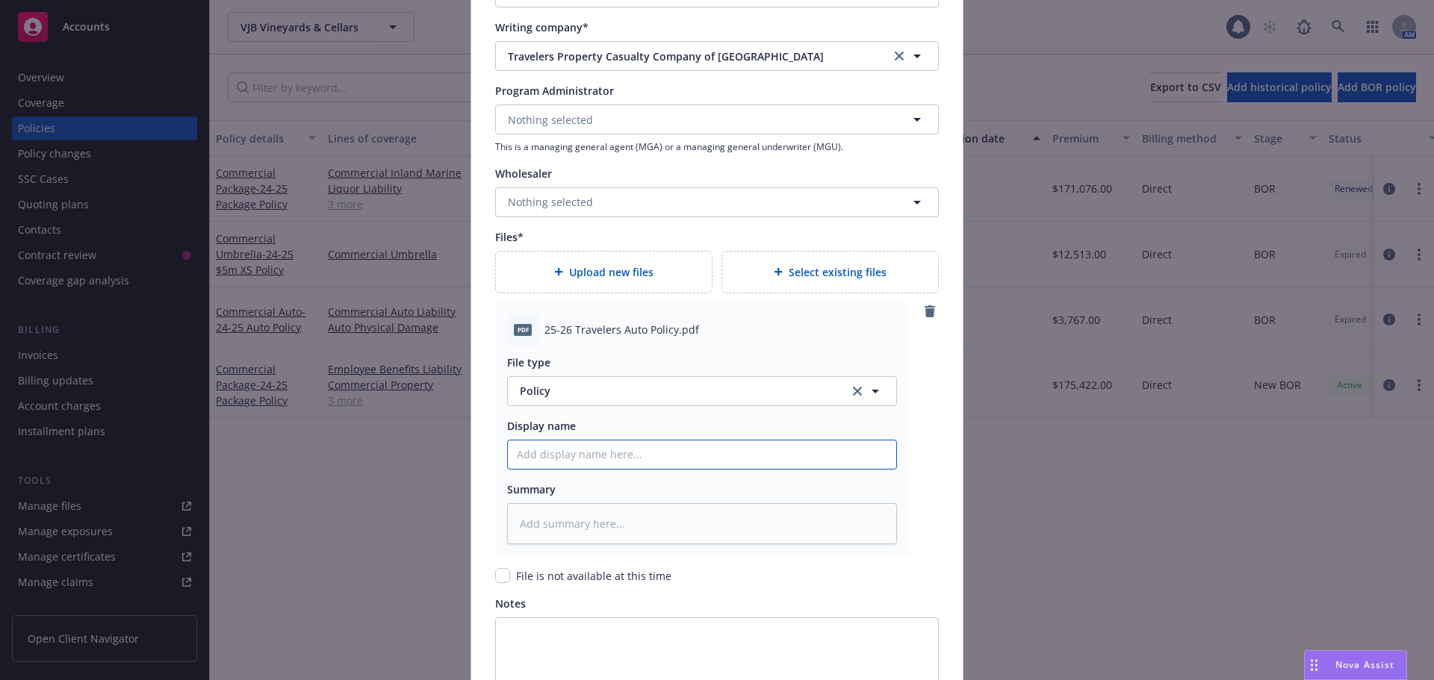
click at [552, 448] on input "Policy display name" at bounding box center [702, 455] width 388 height 28
type textarea "x"
type input "2"
type textarea "x"
type input "25"
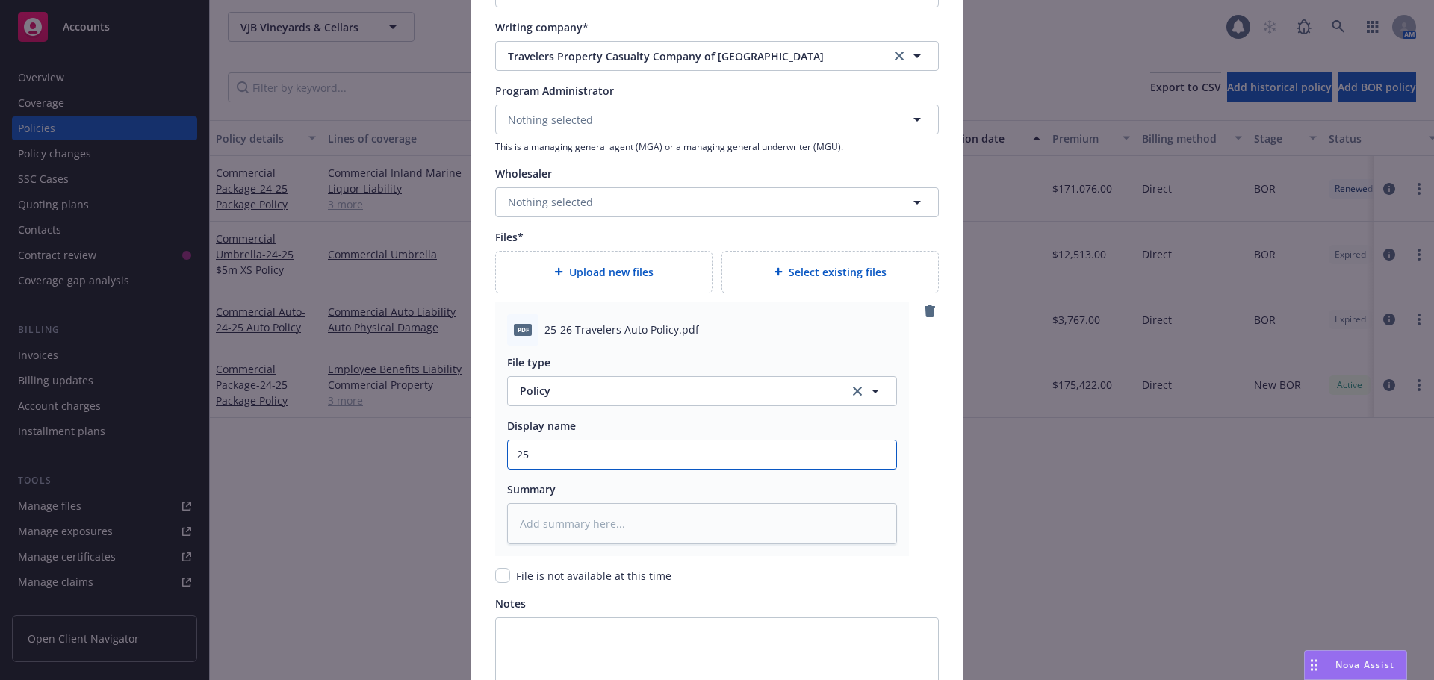
type textarea "x"
type input "25-"
type textarea "x"
type input "25-2"
type textarea "x"
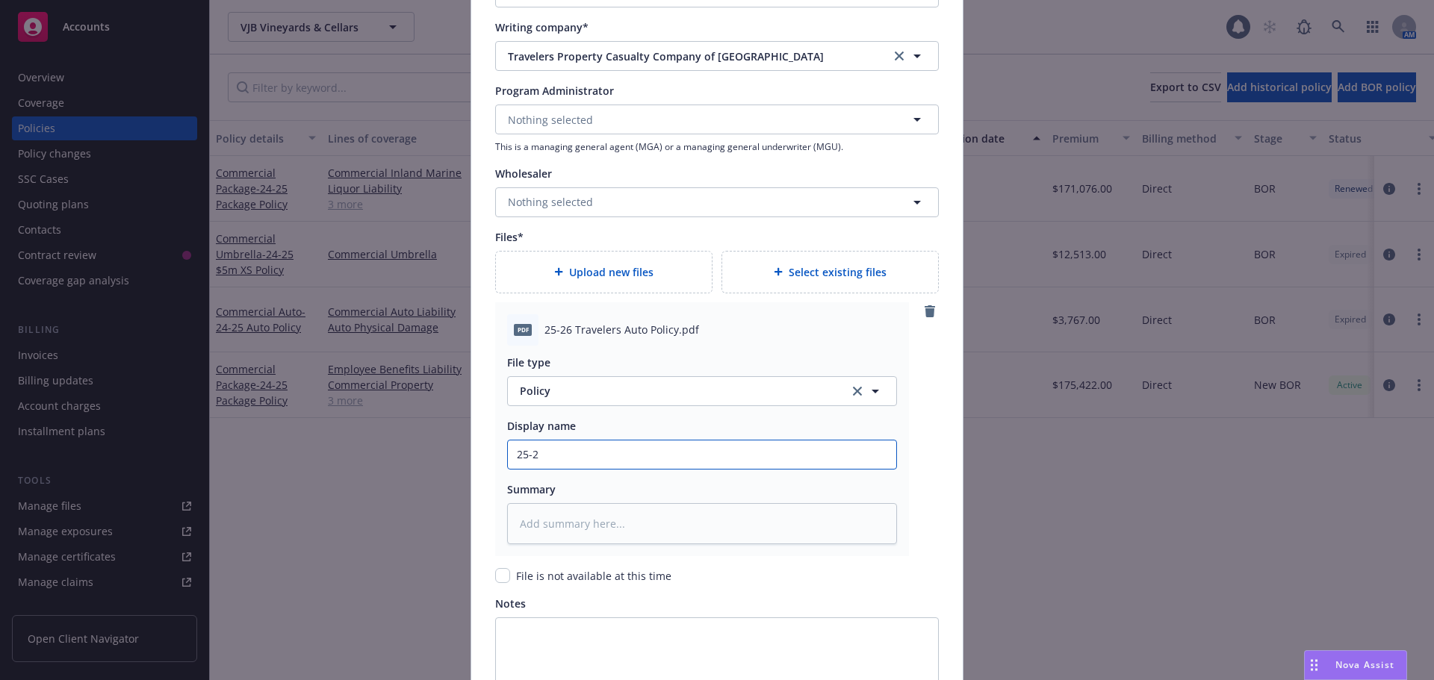
type input "25-26"
type textarea "x"
type input "25-26"
type textarea "x"
type input "25-26 T"
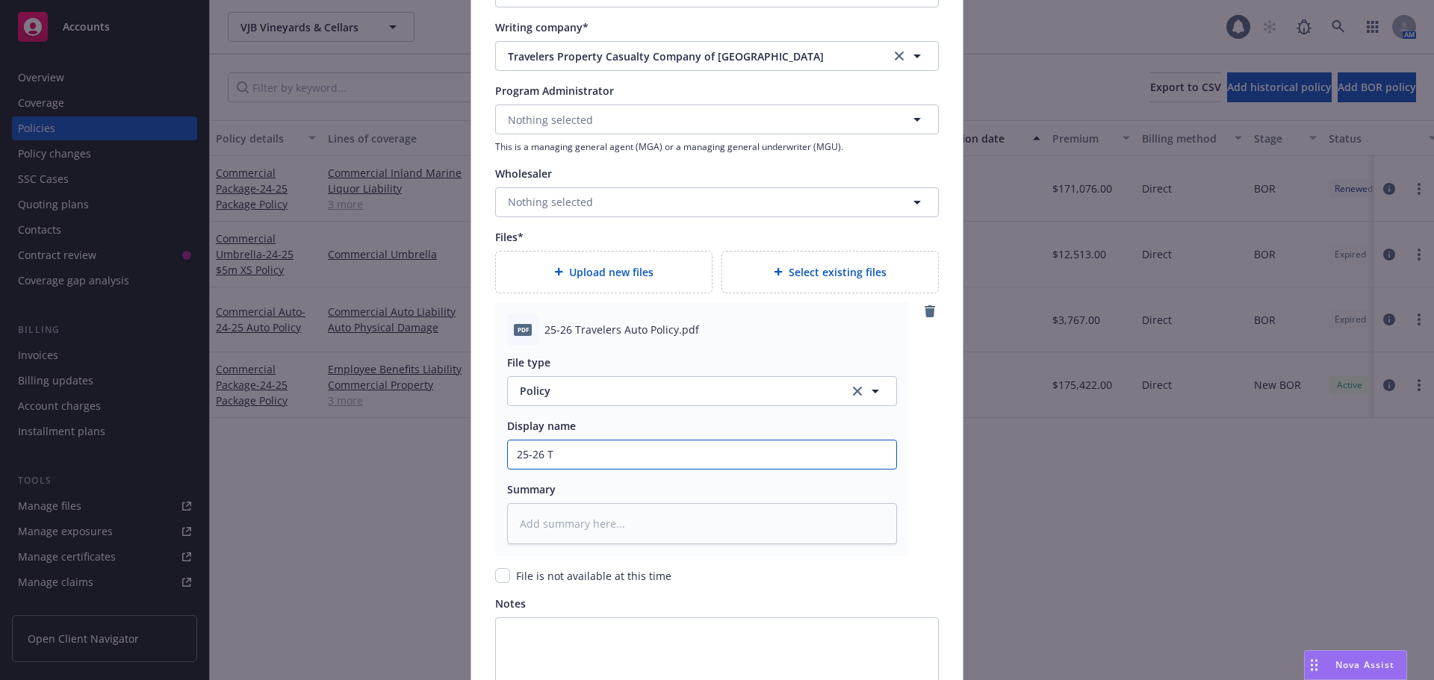
type textarea "x"
type input "25-26 Tr"
type textarea "x"
type input "25-26 Tra"
type textarea "x"
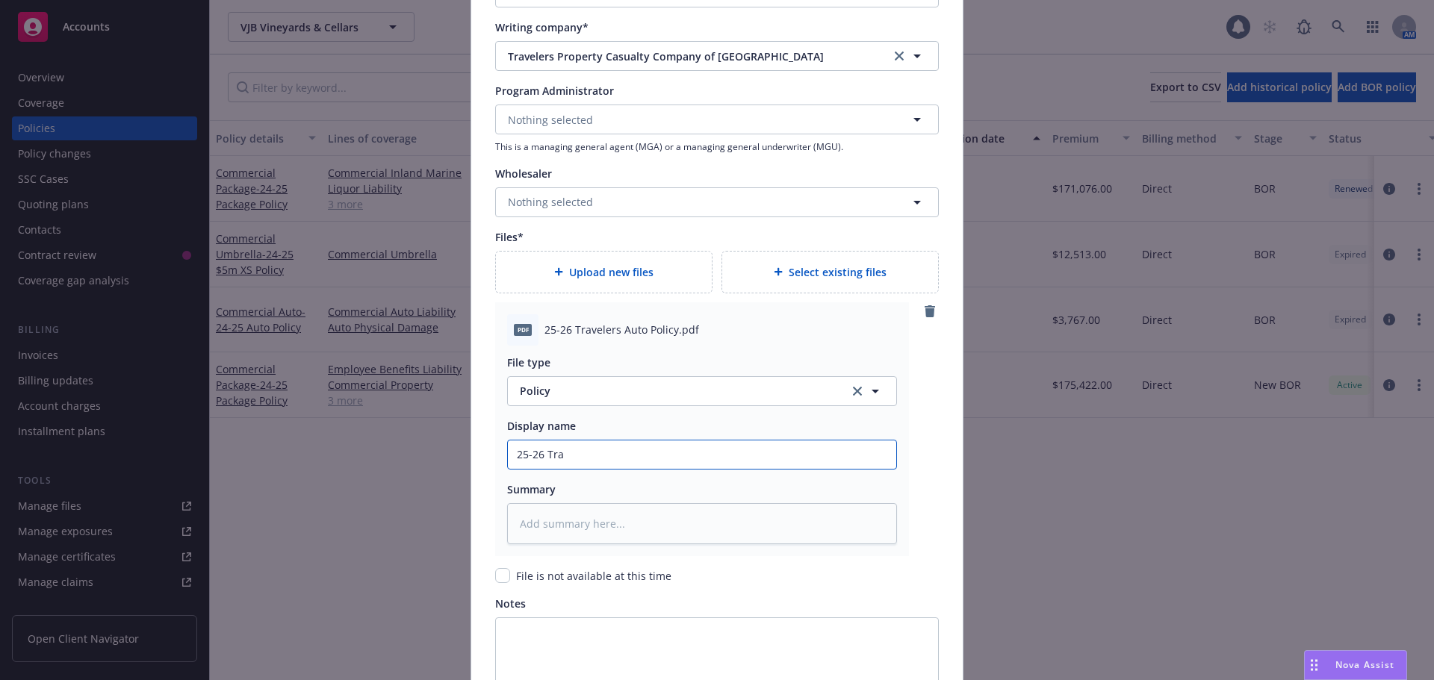
type input "25-26 Trav"
type textarea "x"
type input "25-26 Trave"
type textarea "x"
type input "25-26 Travel"
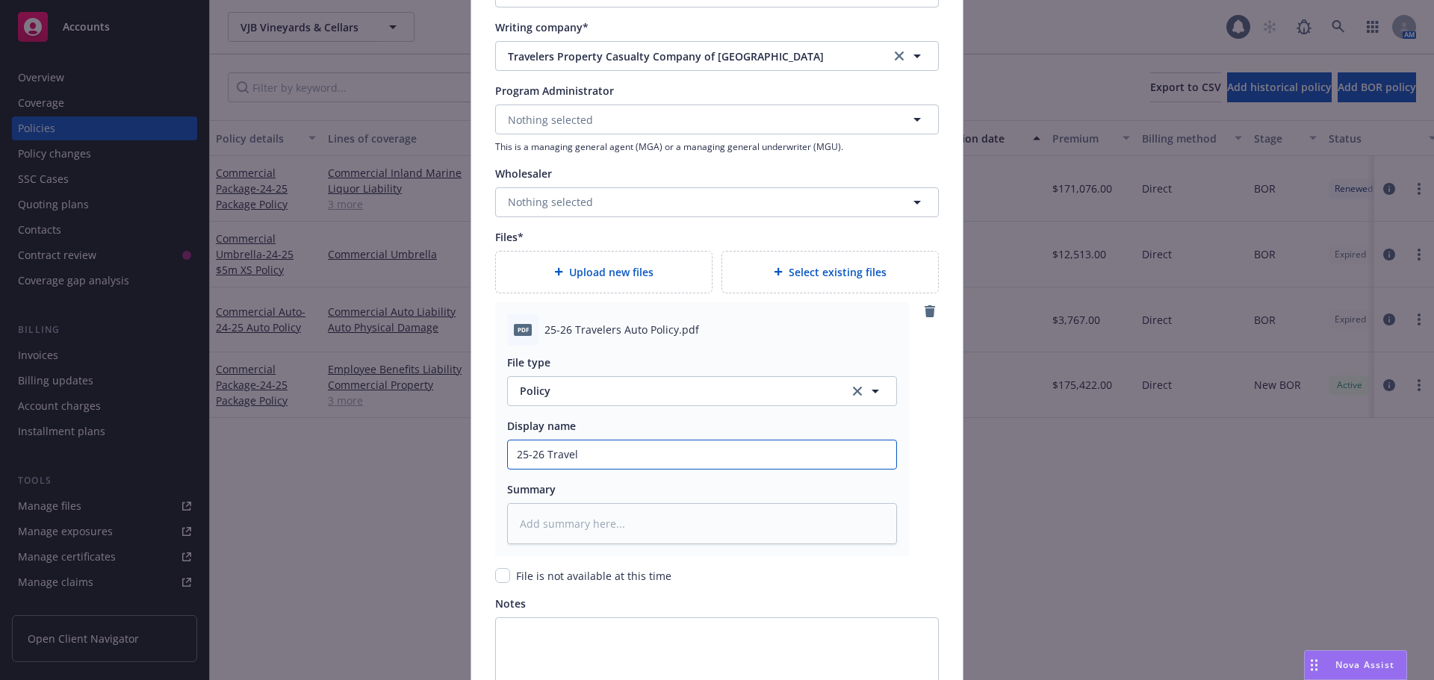
type textarea "x"
type input "25-26 Travele"
type textarea "x"
type input "25-26 Traveler"
type textarea "x"
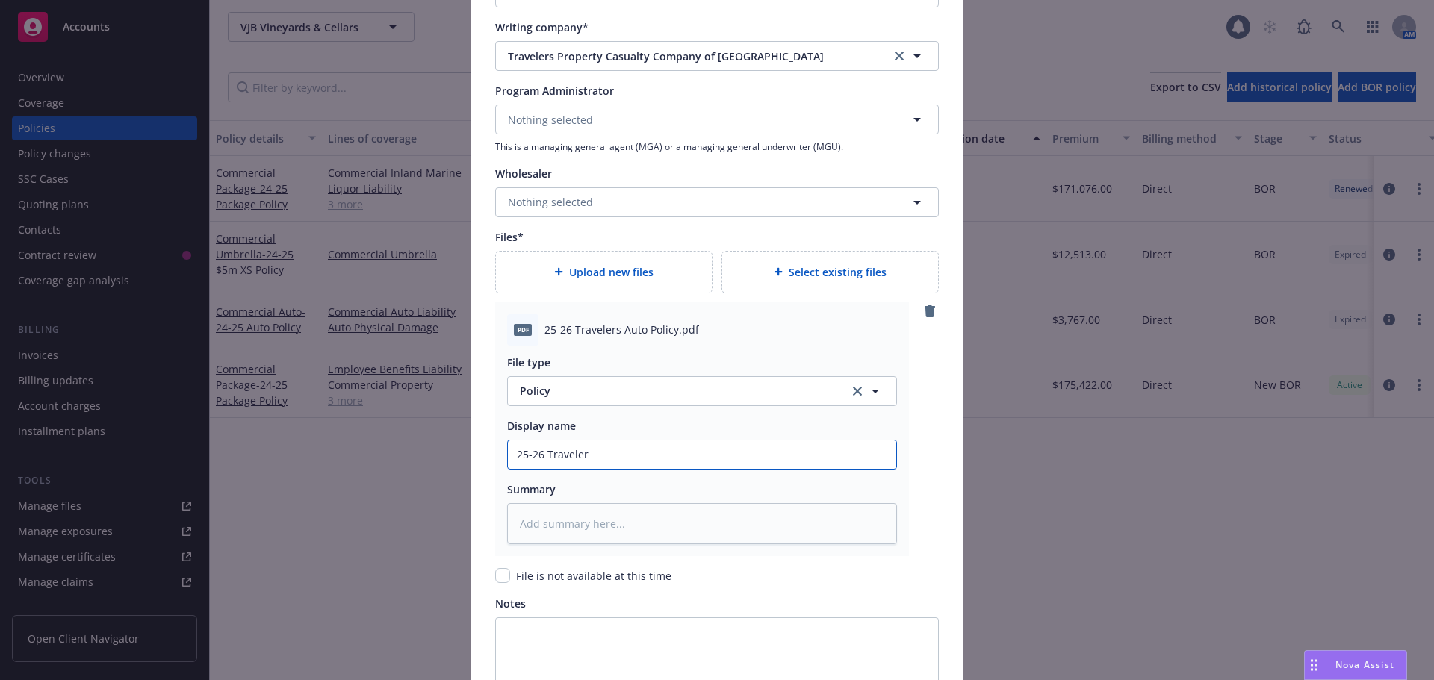
type input "25-26 Travelers"
type textarea "x"
type input "25-26 Travelers"
type textarea "x"
type input "25-26 Travelers A"
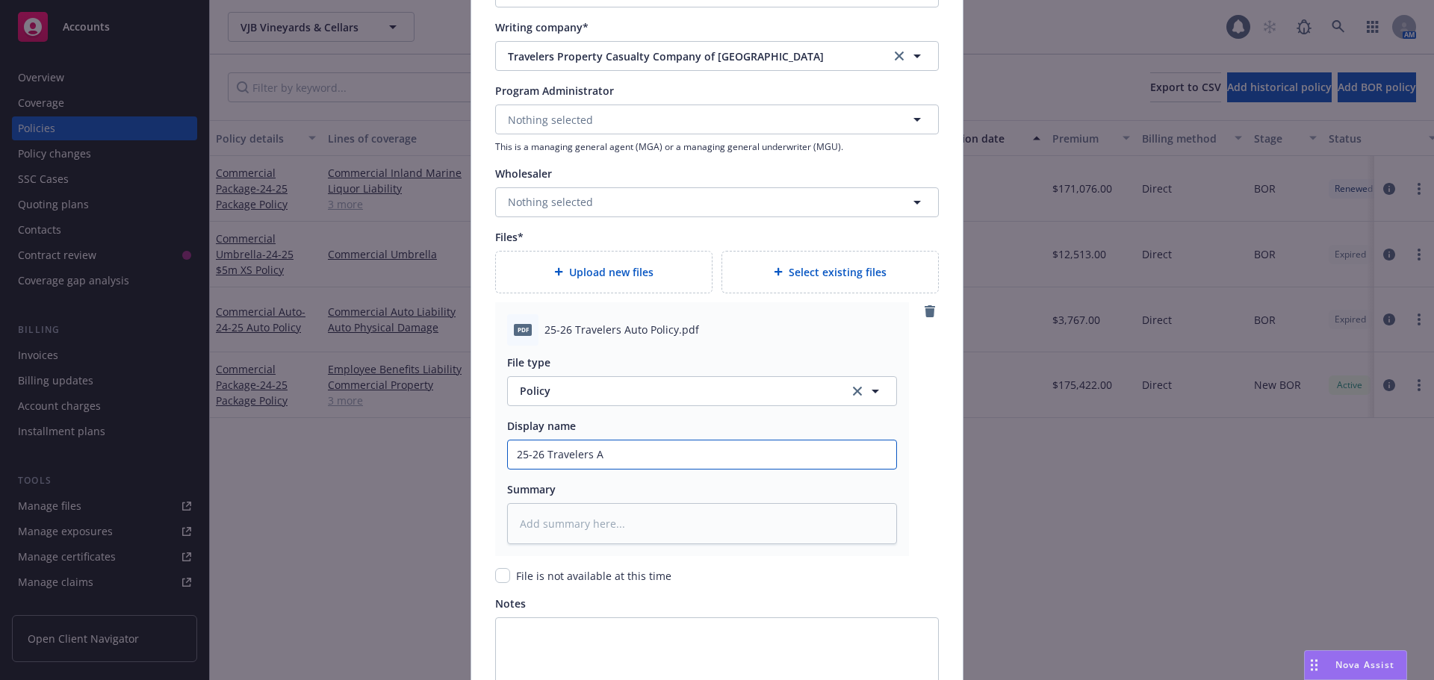
type textarea "x"
type input "25-26 Travelers Au"
type textarea "x"
type input "25-26 Travelers Aut"
type textarea "x"
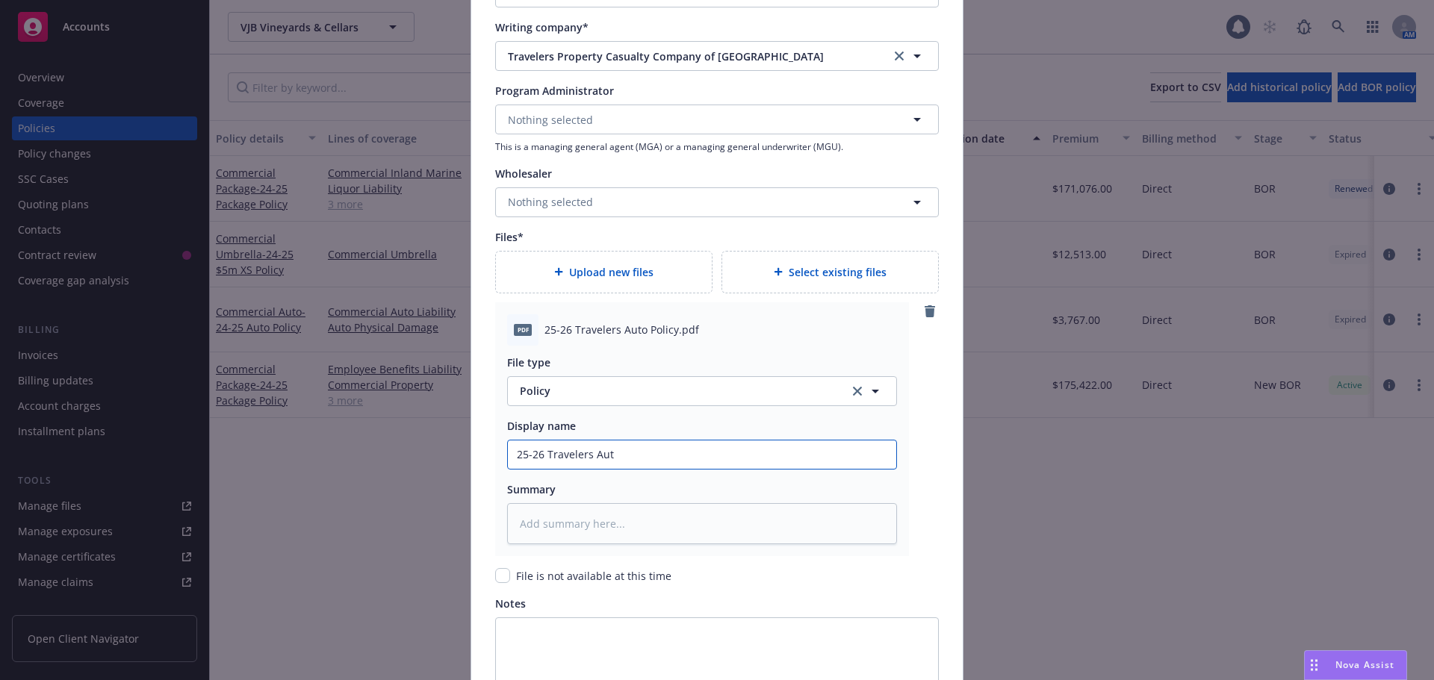
type input "25-26 Travelers Auto"
type textarea "x"
type input "25-26 Travelers Auto"
type textarea "x"
type input "25-26 Travelers Auto P"
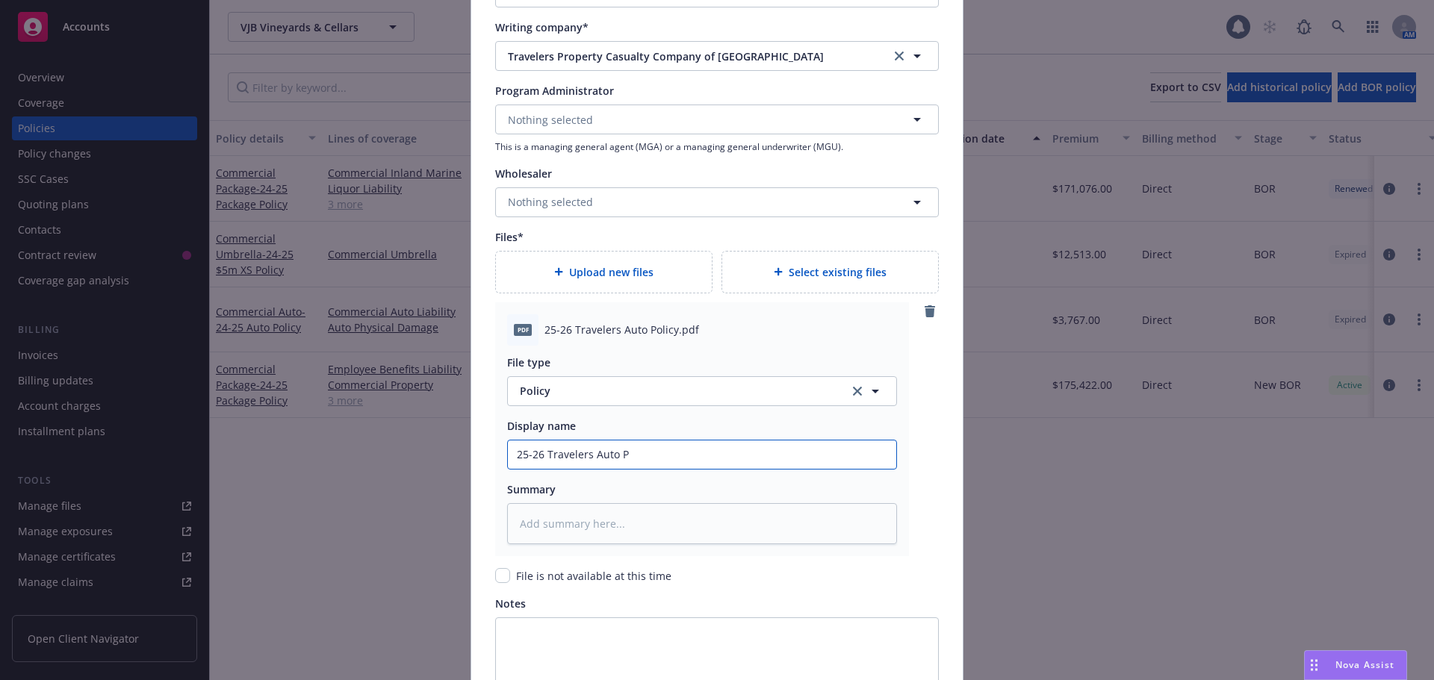
type textarea "x"
type input "25-26 Travelers Auto Po"
type textarea "x"
type input "25-26 Travelers Auto Pol"
type textarea "x"
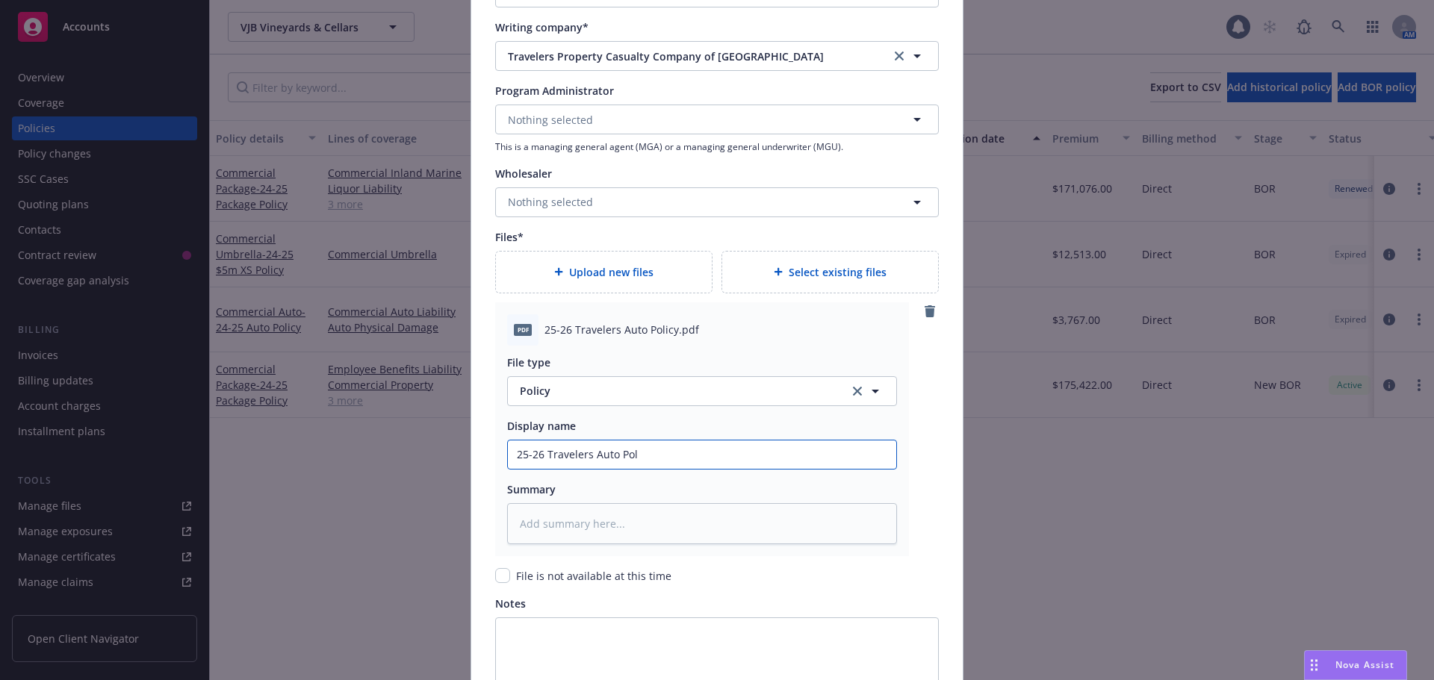
type input "25-26 Travelers Auto Poli"
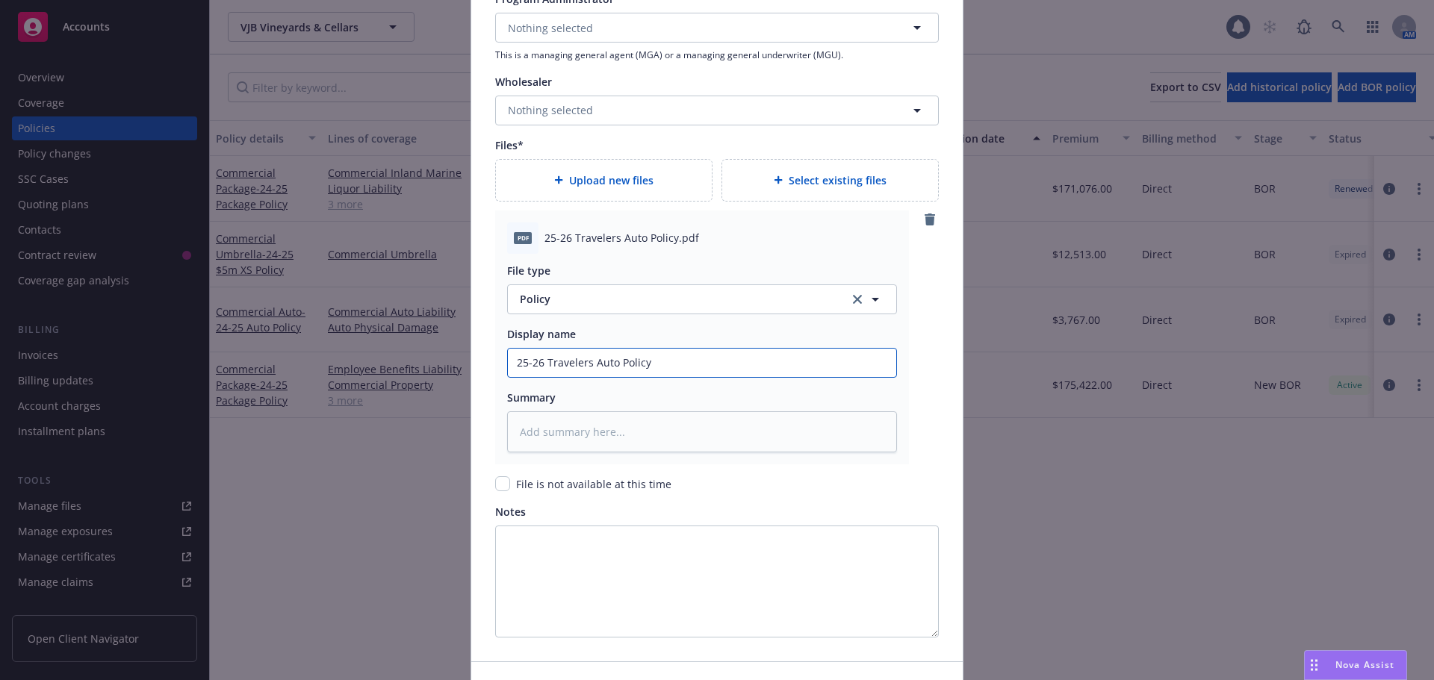
scroll to position [1696, 0]
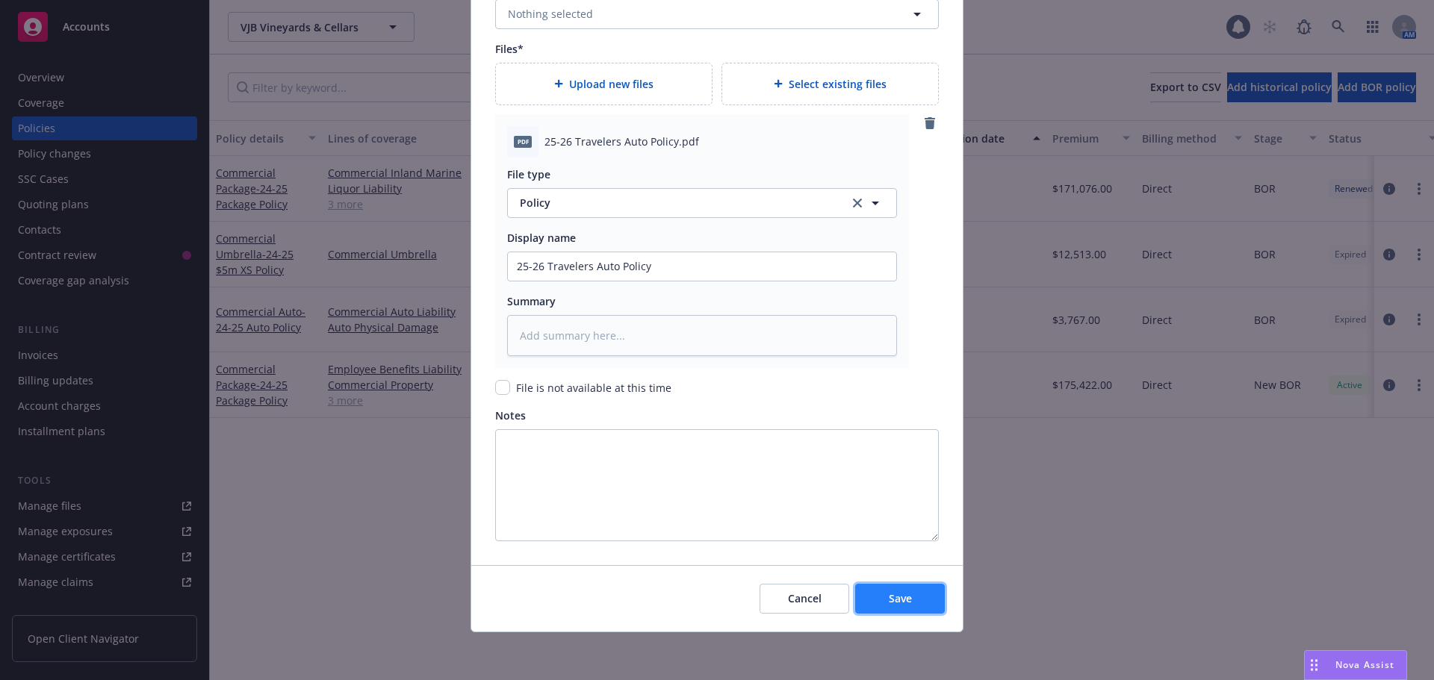
click at [915, 607] on button "Save" at bounding box center [900, 599] width 90 height 30
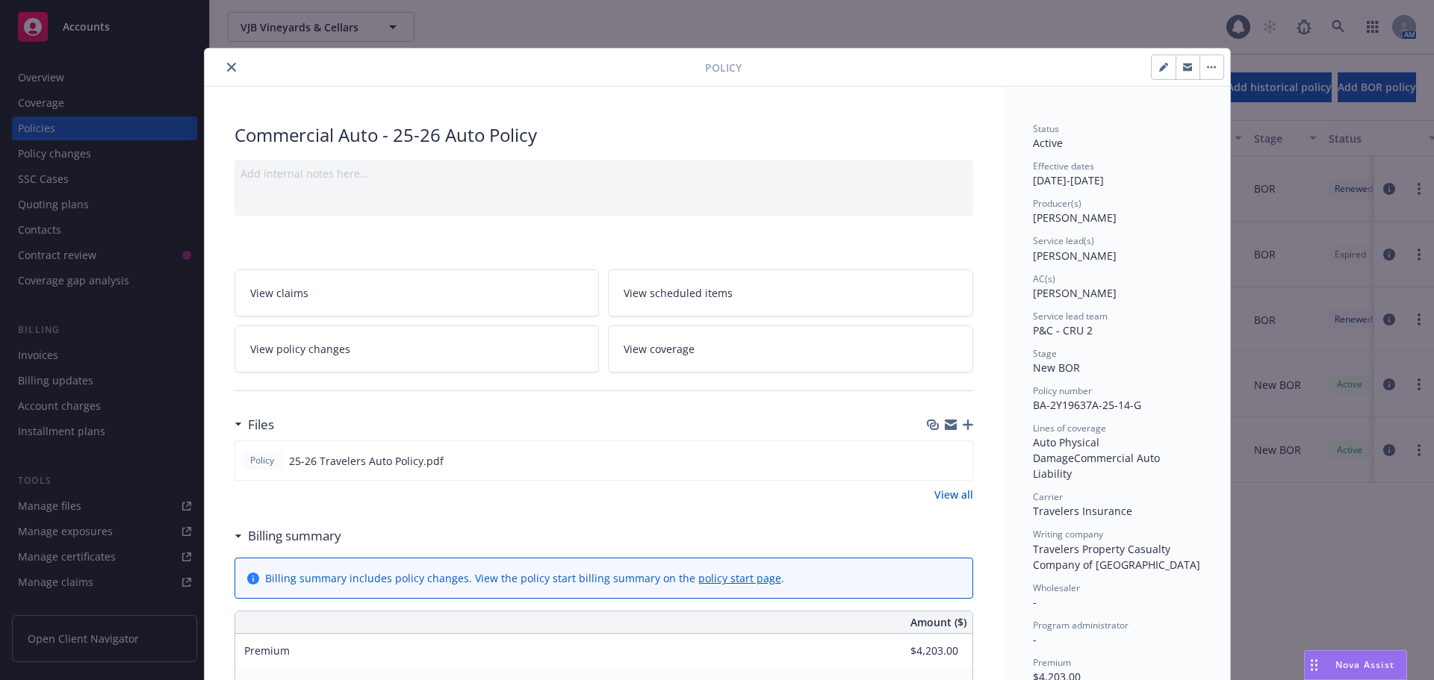
click at [227, 67] on icon "close" at bounding box center [231, 67] width 9 height 9
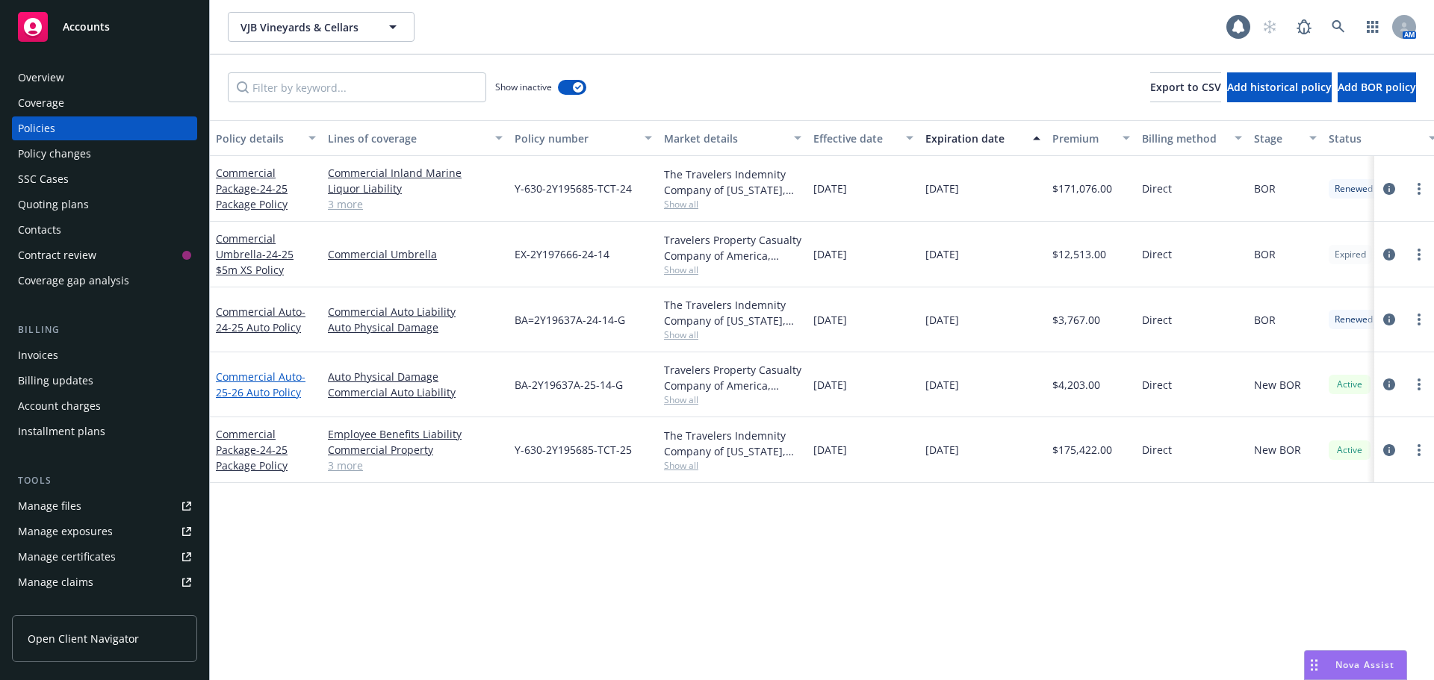
click at [261, 383] on link "Commercial Auto - 25-26 Auto Policy" at bounding box center [261, 385] width 90 height 30
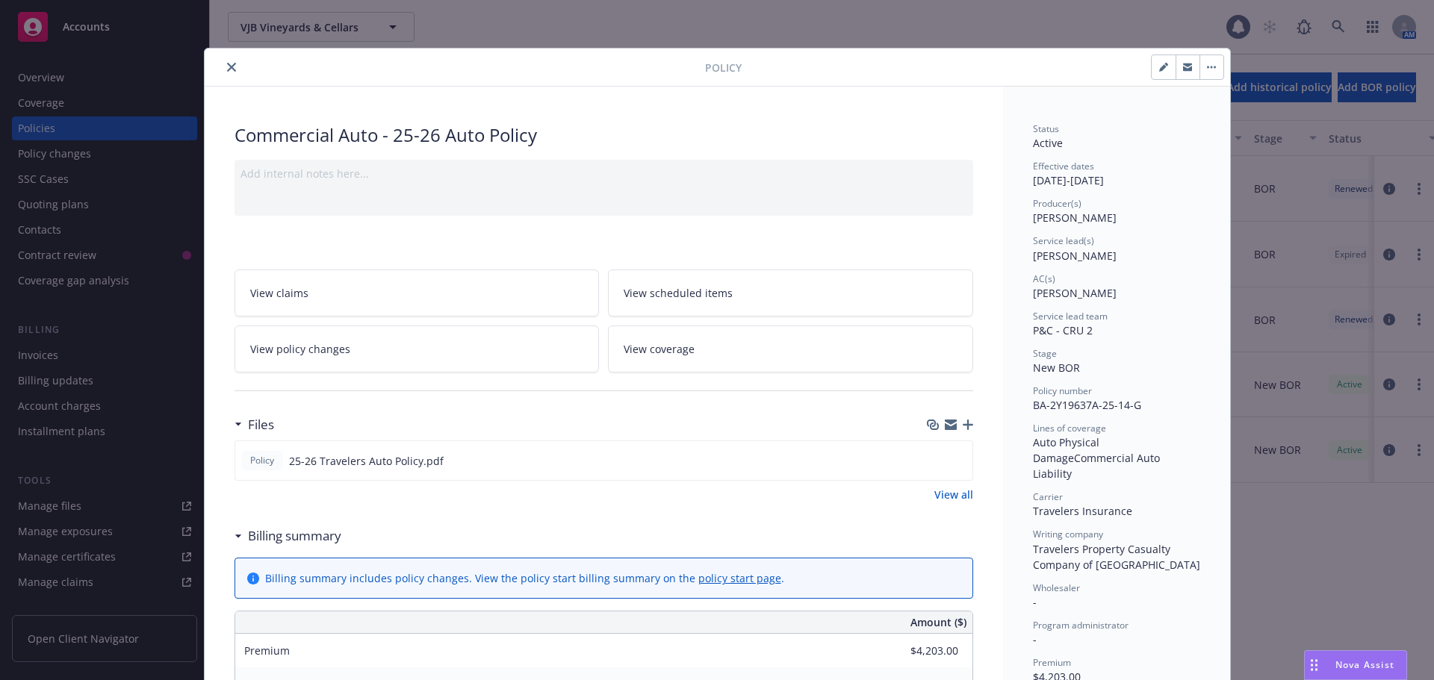
scroll to position [45, 0]
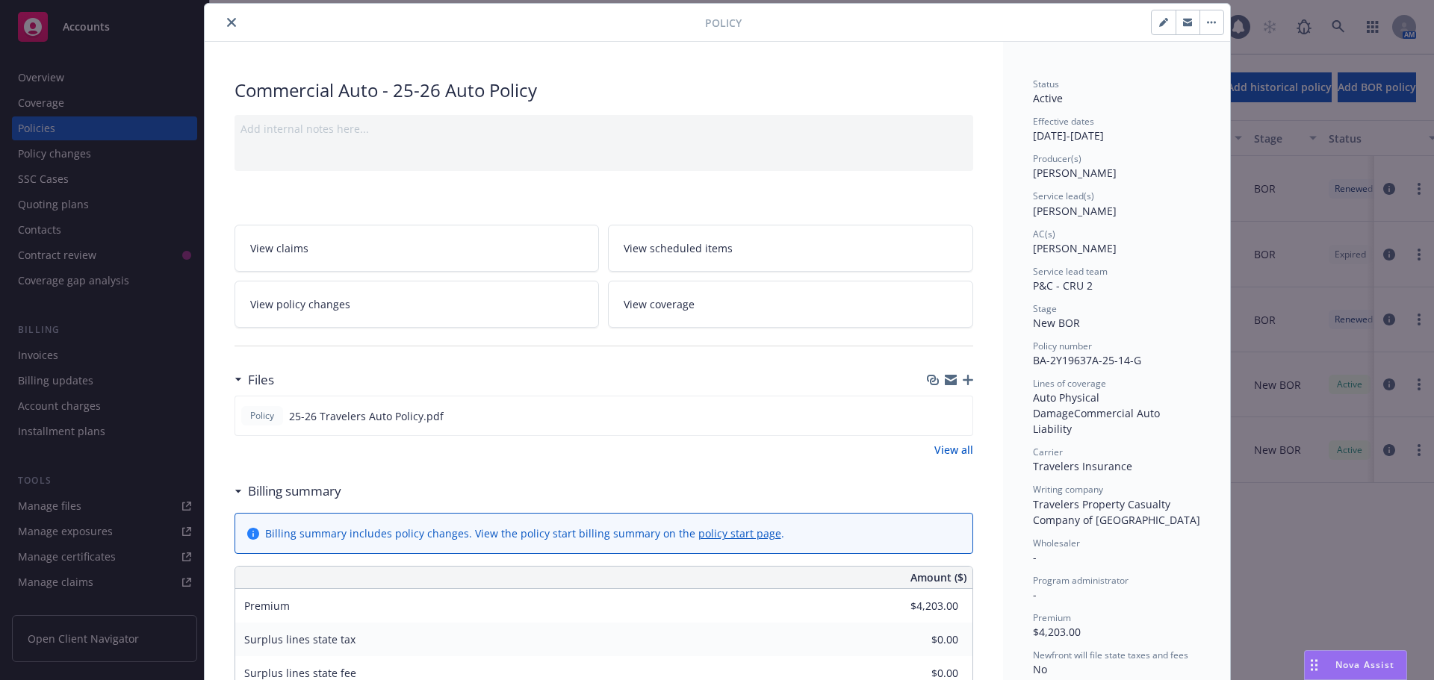
click at [962, 377] on icon "button" at bounding box center [967, 380] width 10 height 10
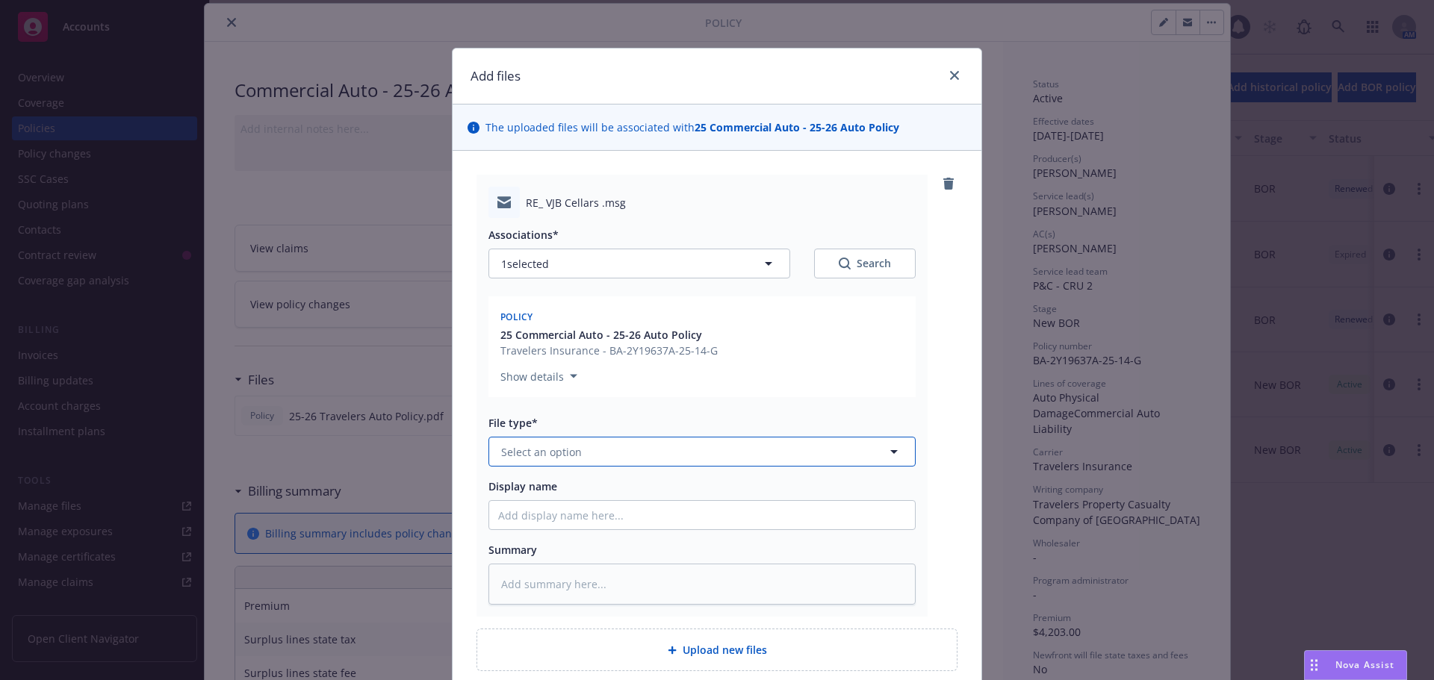
click at [515, 450] on span "Select an option" at bounding box center [541, 452] width 81 height 16
click at [512, 495] on span "Email" at bounding box center [518, 493] width 28 height 16
click at [515, 519] on input "Display name" at bounding box center [702, 515] width 426 height 28
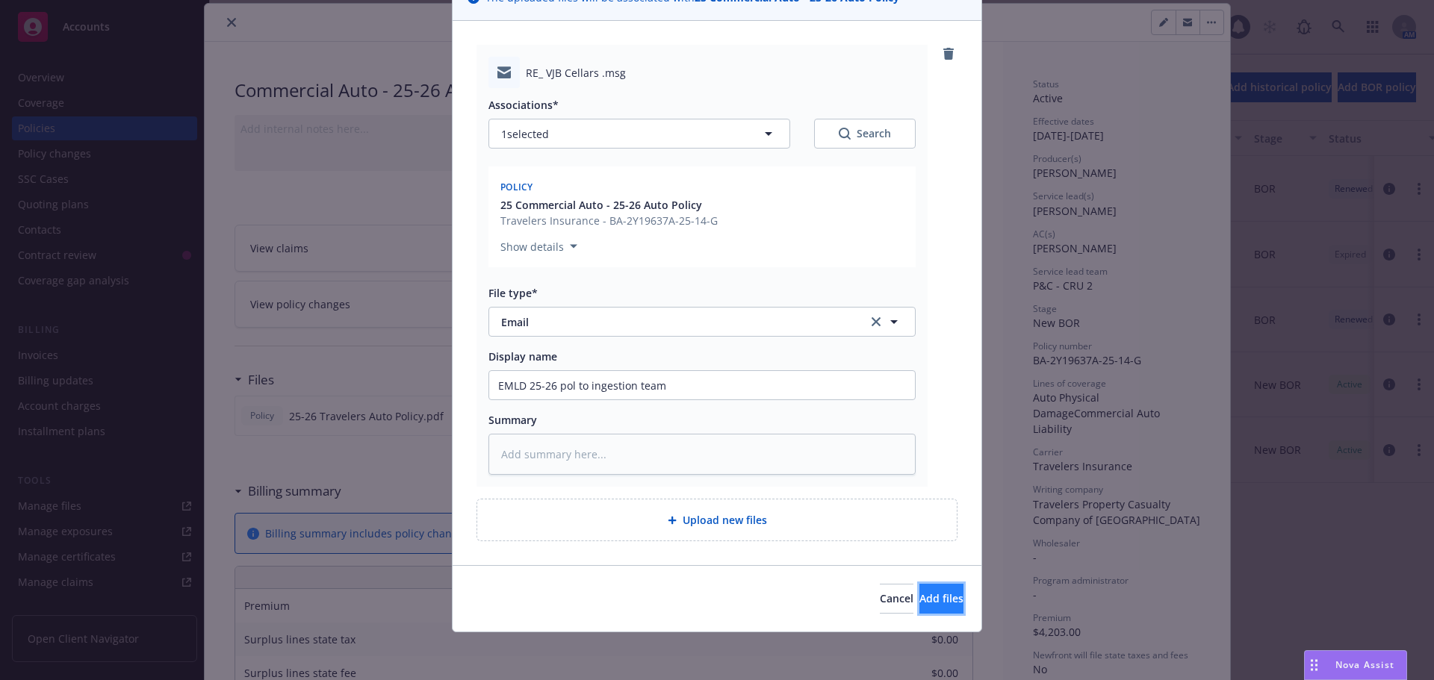
click at [919, 600] on span "Add files" at bounding box center [941, 598] width 44 height 14
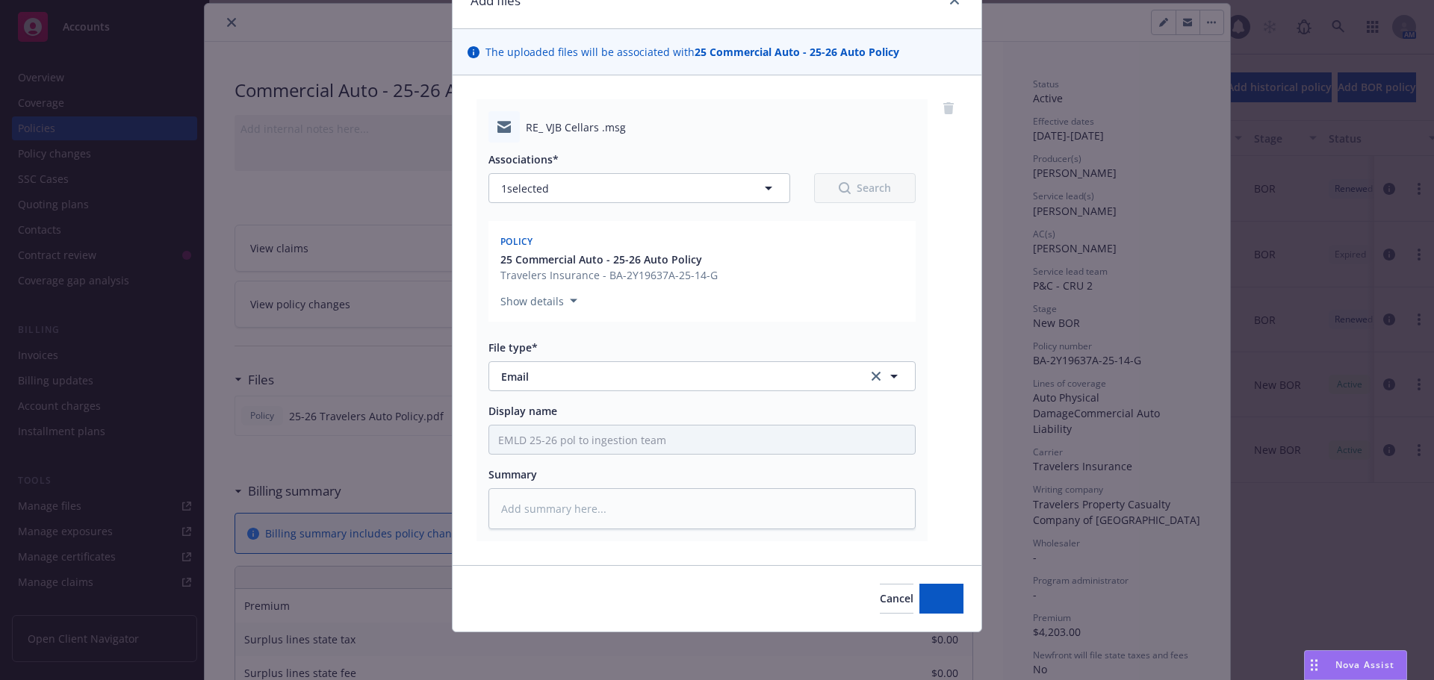
scroll to position [0, 0]
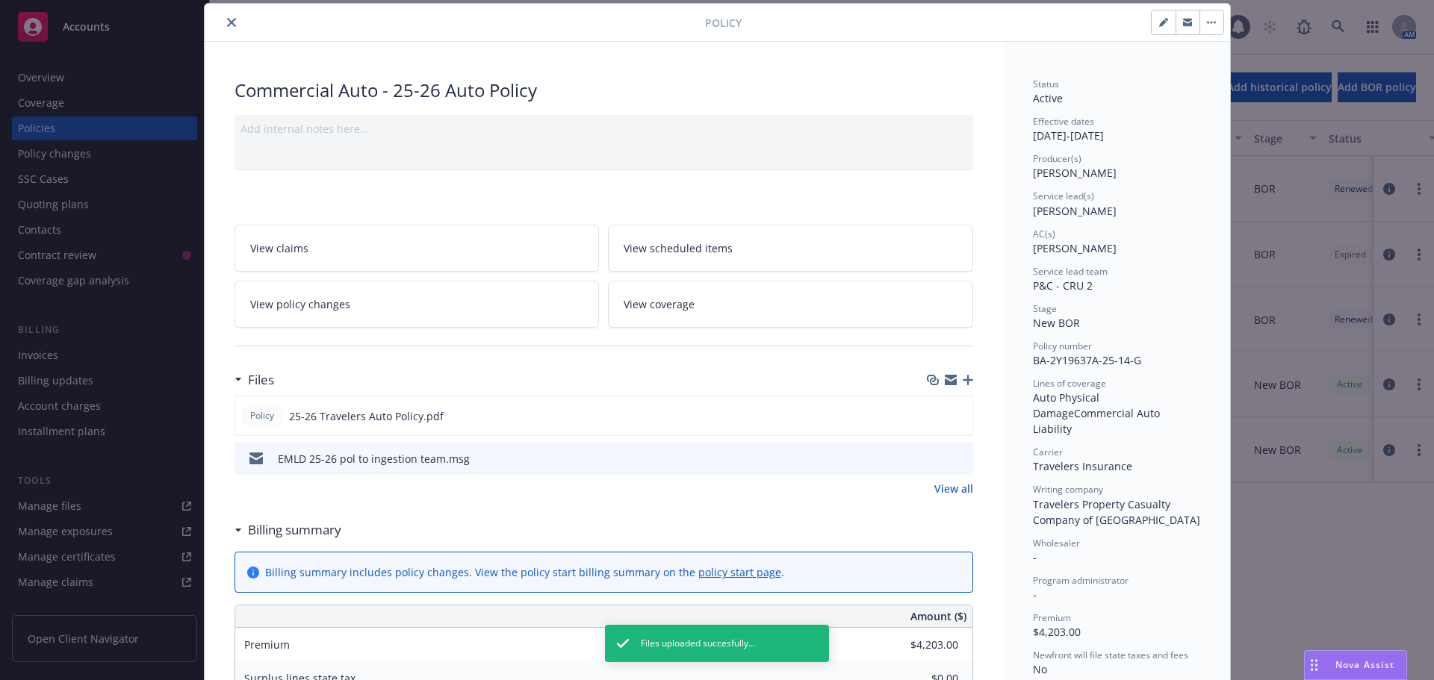
drag, startPoint x: 217, startPoint y: 19, endPoint x: 227, endPoint y: 17, distance: 9.8
click at [223, 19] on button "close" at bounding box center [232, 22] width 18 height 18
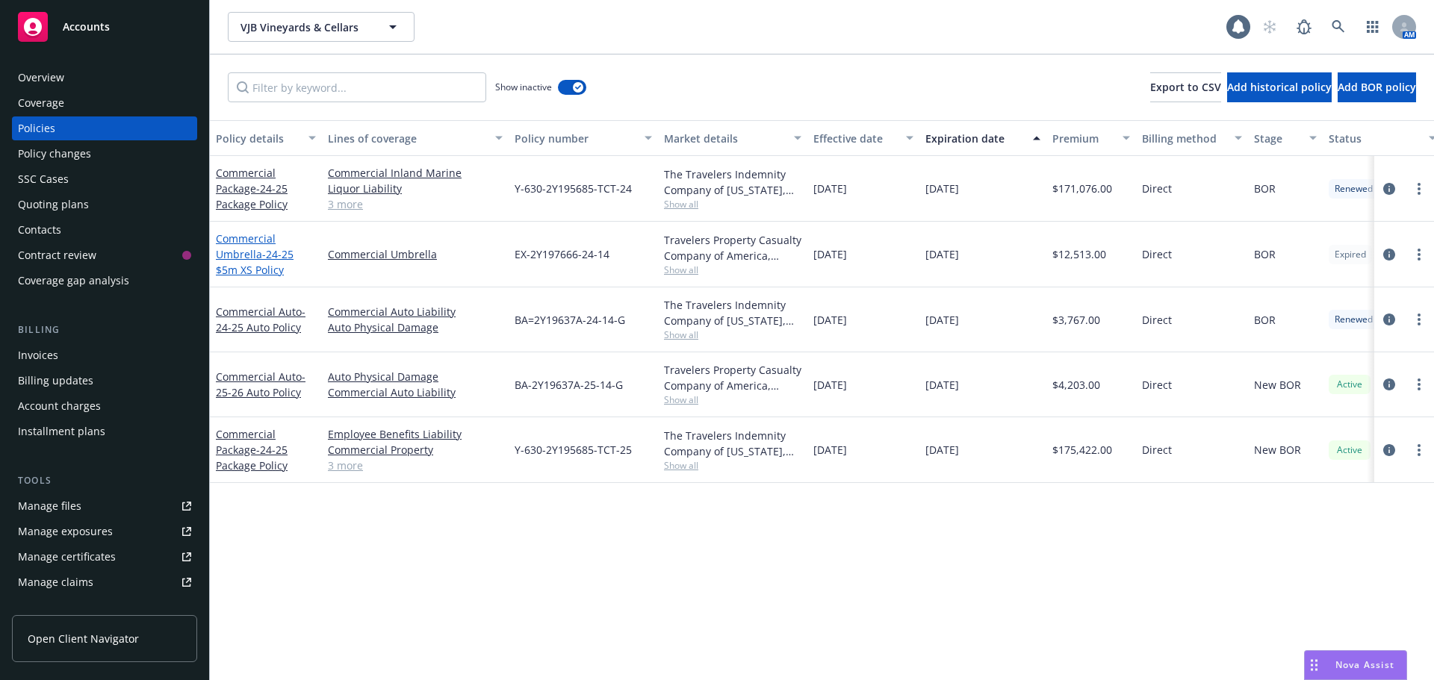
click at [237, 251] on link "Commercial Umbrella - 24-25 $5m XS Policy" at bounding box center [255, 254] width 78 height 46
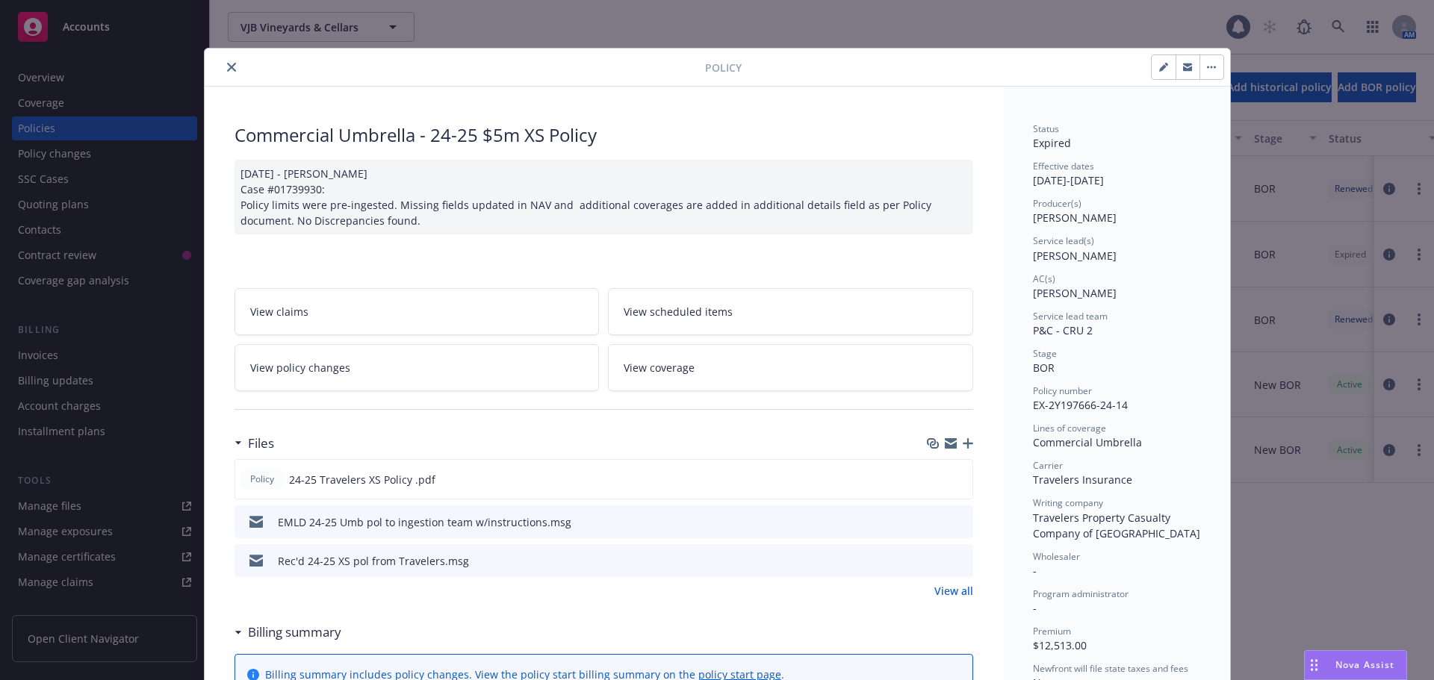
click at [228, 72] on button "close" at bounding box center [232, 67] width 18 height 18
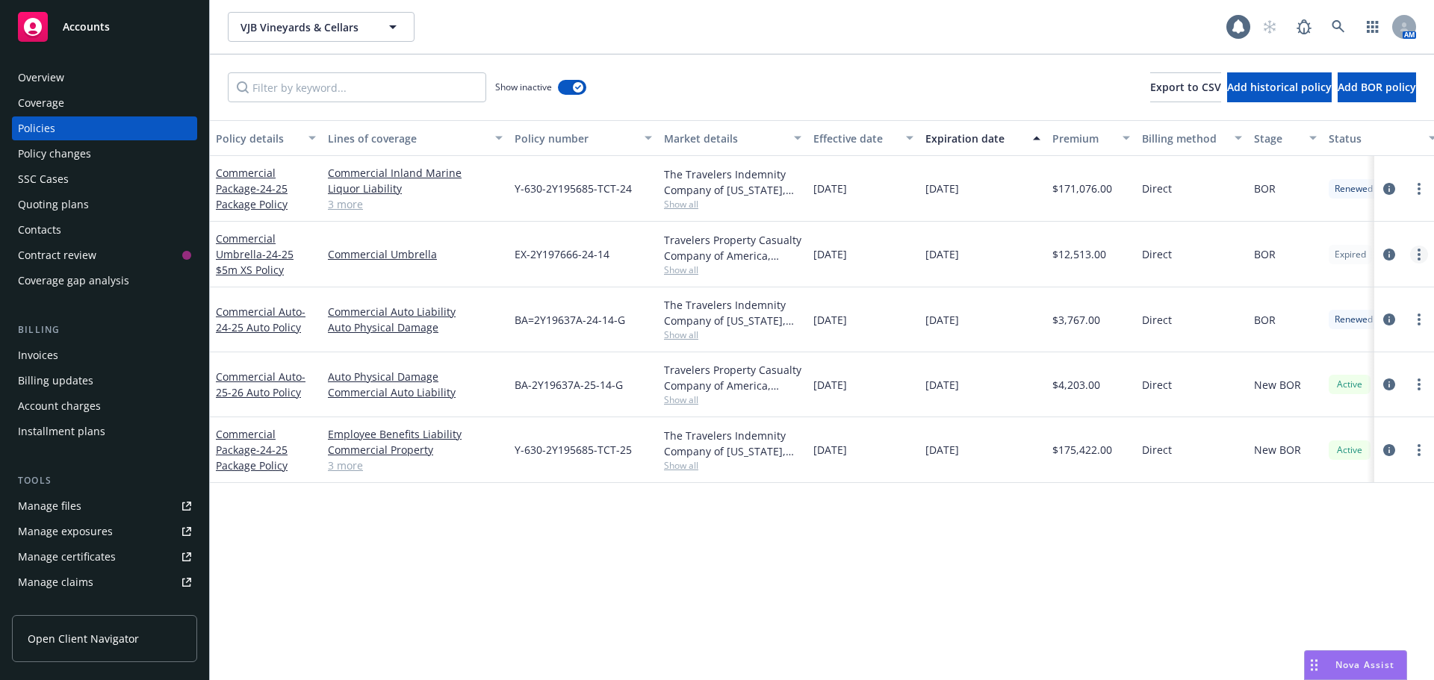
click at [1419, 258] on circle "more" at bounding box center [1418, 259] width 3 height 3
click at [1331, 323] on link "Renew with incumbent" at bounding box center [1338, 315] width 175 height 30
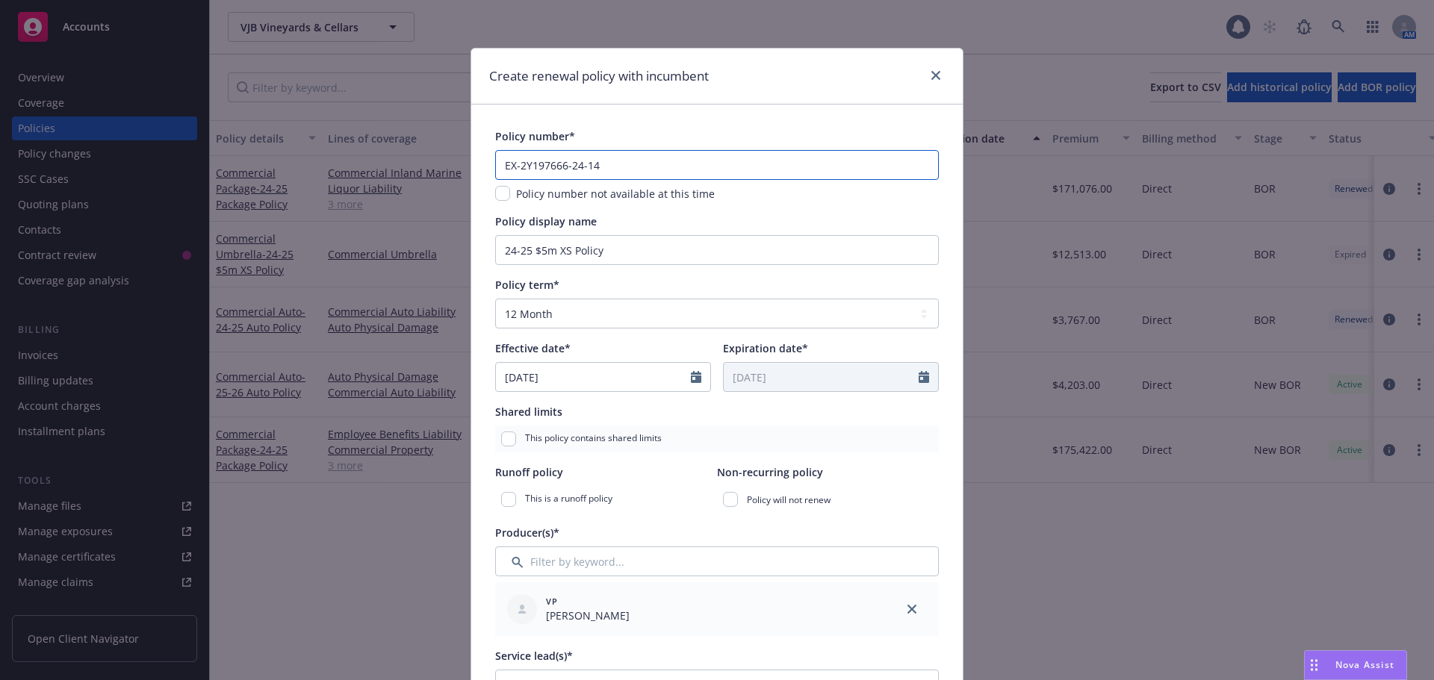
drag, startPoint x: 581, startPoint y: 163, endPoint x: 573, endPoint y: 165, distance: 7.8
click at [579, 163] on input "EX-2Y197666-24-14" at bounding box center [717, 165] width 444 height 30
click at [570, 167] on input "EX-2Y197666-24-14" at bounding box center [717, 165] width 444 height 30
drag, startPoint x: 525, startPoint y: 252, endPoint x: 409, endPoint y: 251, distance: 115.7
click at [412, 252] on div "Create renewal policy with incumbent Policy number* EX-2Y197666-25-14 Policy nu…" at bounding box center [717, 340] width 1434 height 680
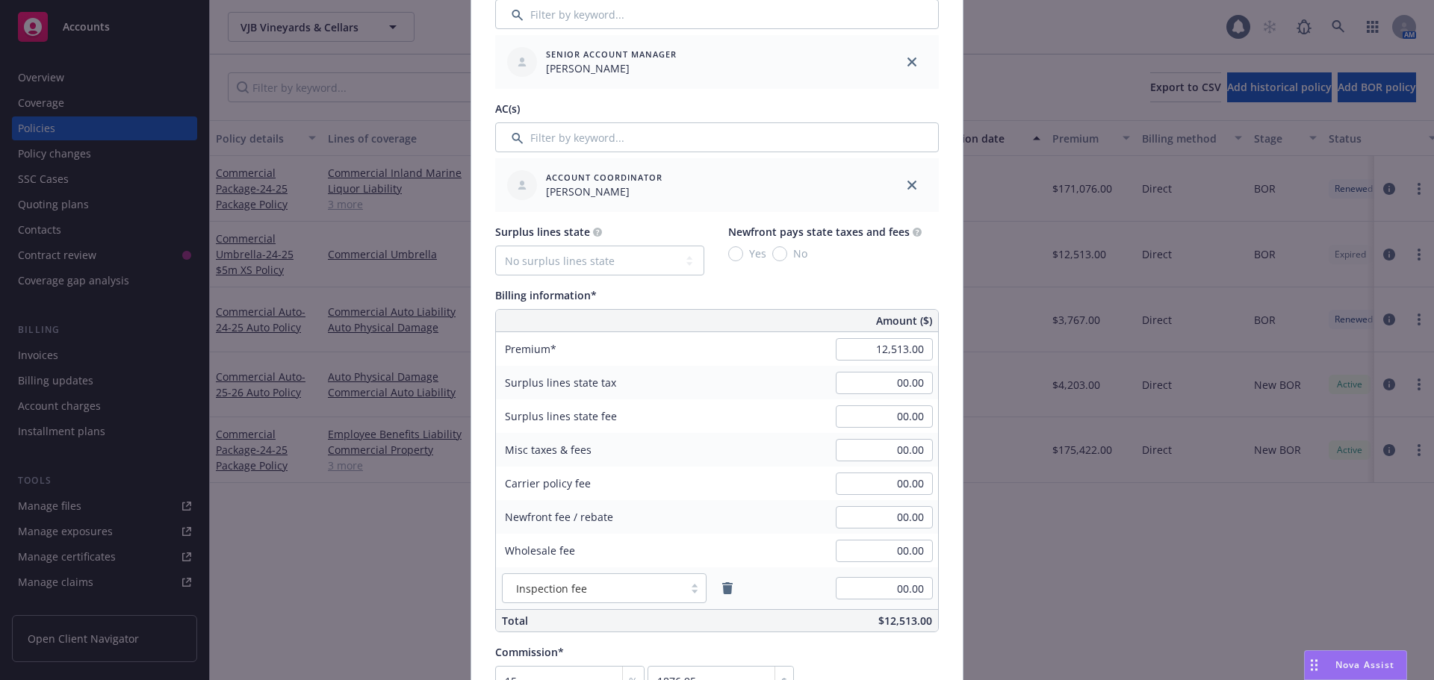
scroll to position [672, 0]
click at [853, 343] on input "12,513.00" at bounding box center [884, 348] width 97 height 22
click at [689, 441] on div "Misc taxes & fees" at bounding box center [608, 449] width 224 height 34
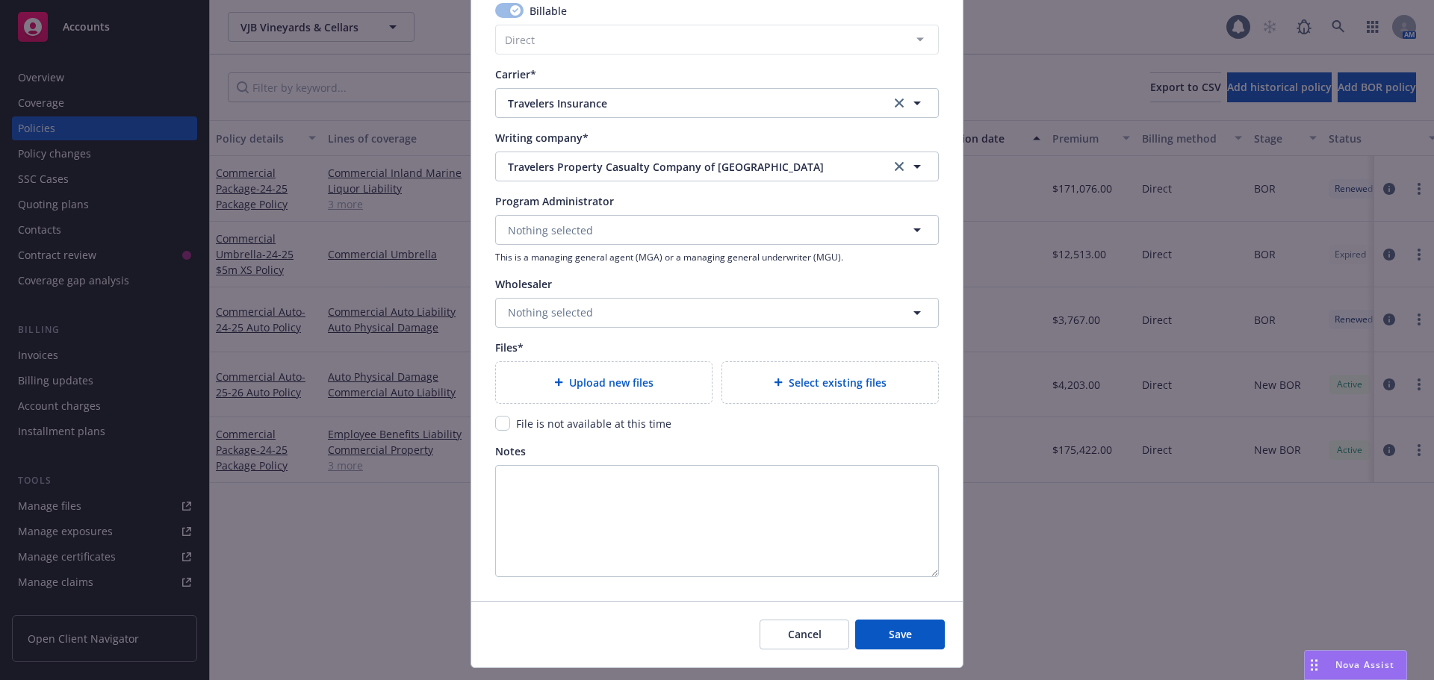
scroll to position [1433, 0]
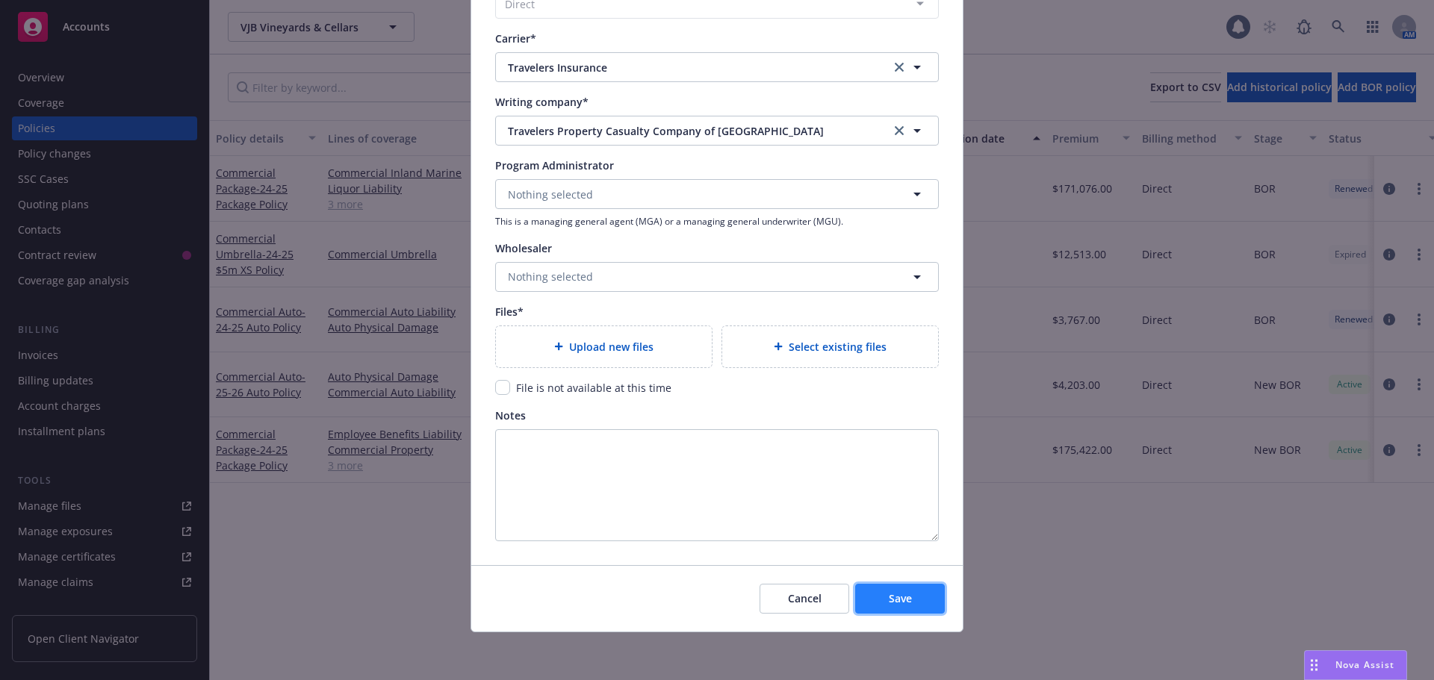
click at [889, 603] on span "Save" at bounding box center [900, 598] width 23 height 14
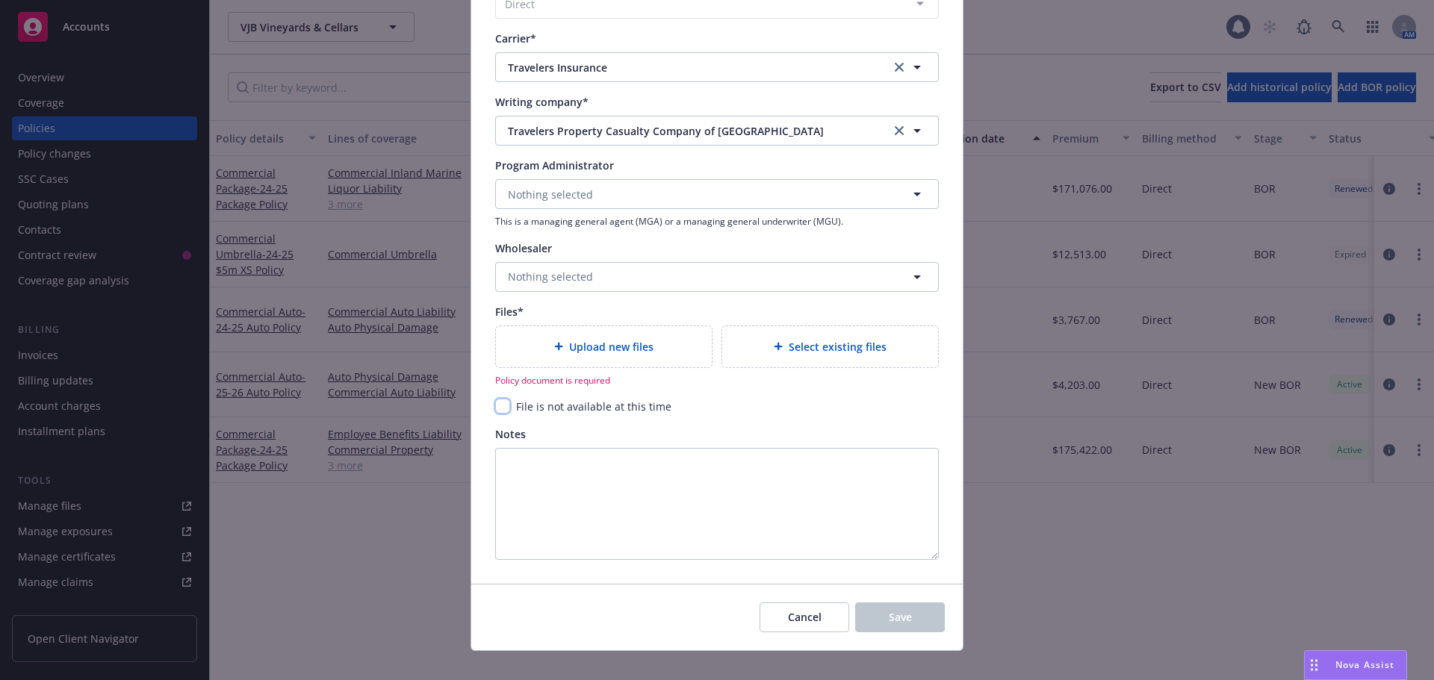
click at [497, 405] on input "checkbox" at bounding box center [502, 406] width 15 height 15
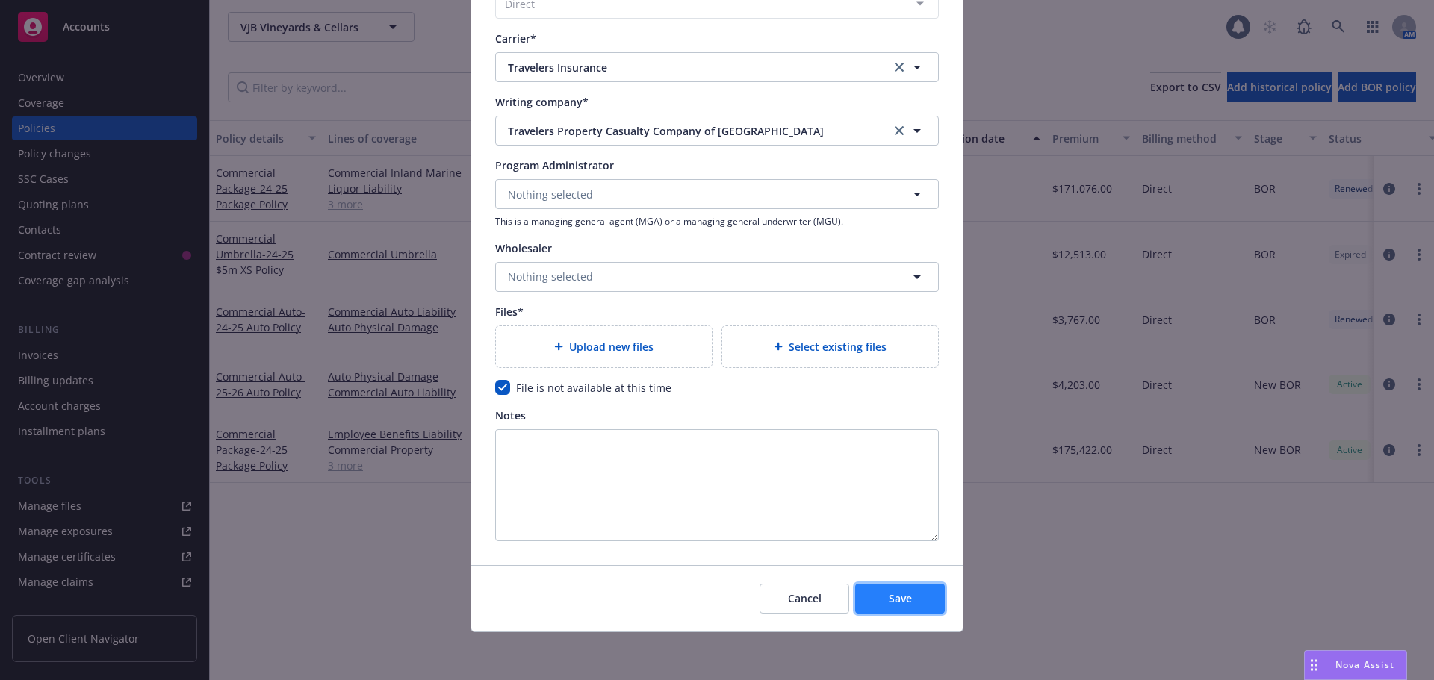
click at [876, 600] on button "Save" at bounding box center [900, 599] width 90 height 30
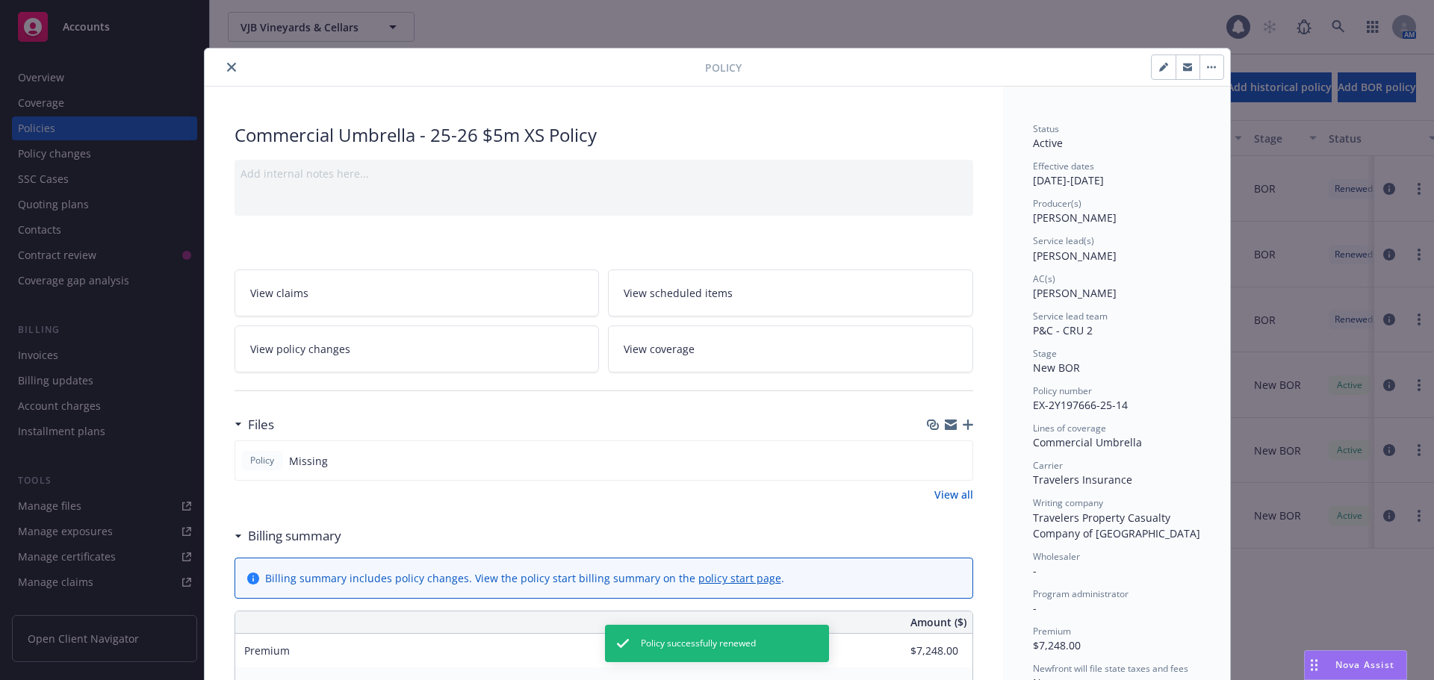
click at [227, 66] on icon "close" at bounding box center [231, 67] width 9 height 9
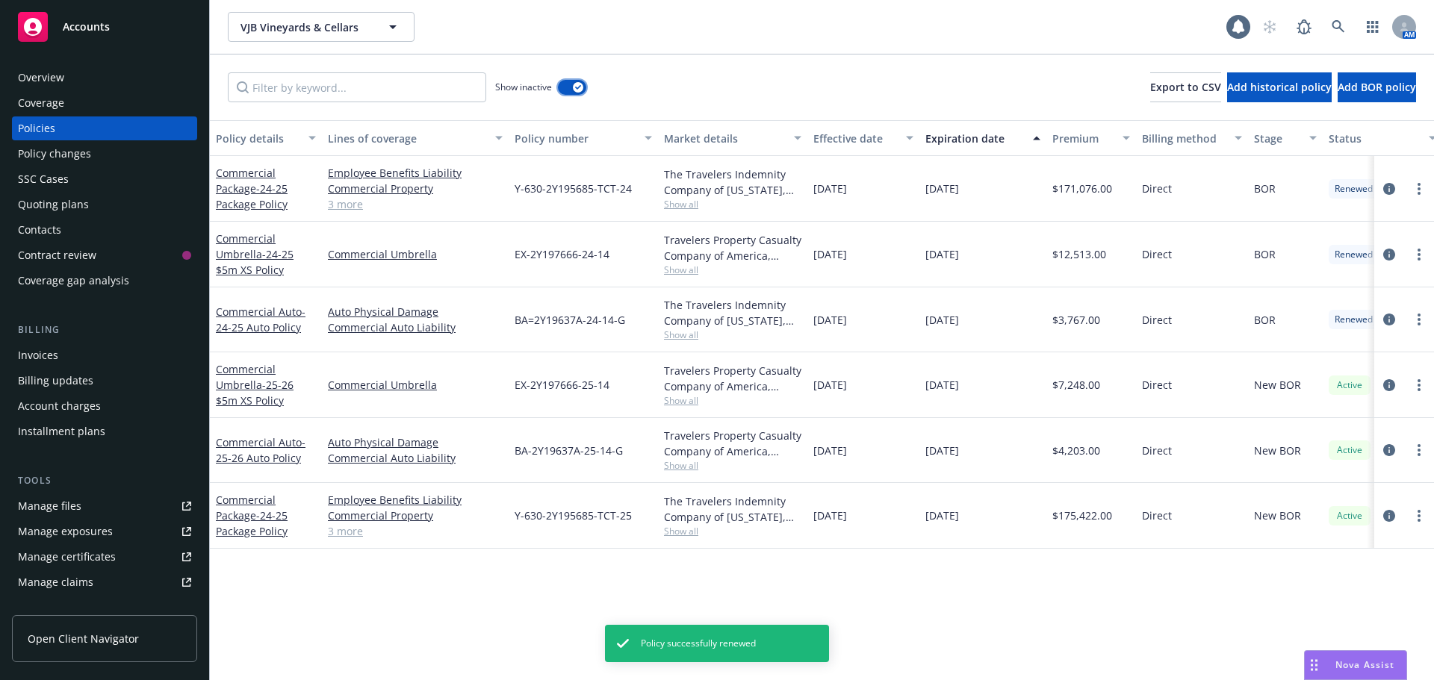
click at [571, 92] on button "button" at bounding box center [572, 87] width 28 height 15
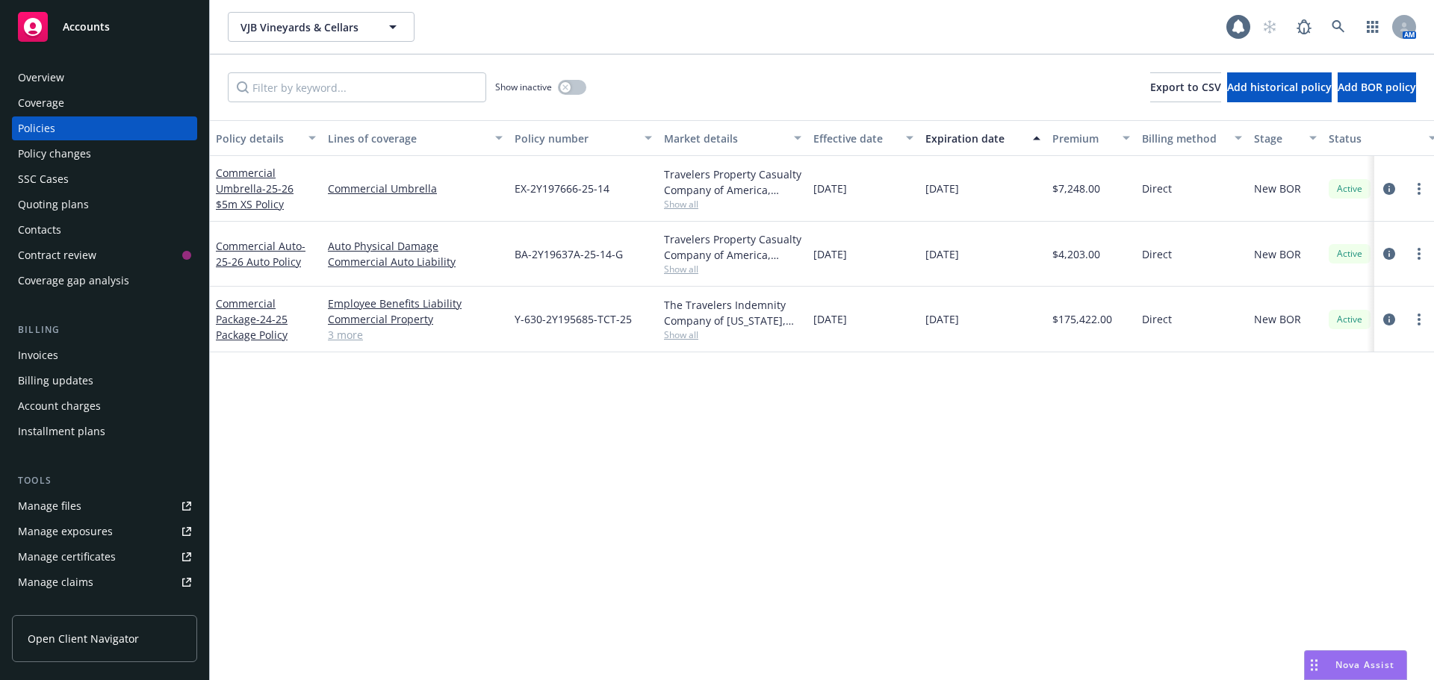
click at [57, 35] on div "Accounts" at bounding box center [104, 27] width 173 height 30
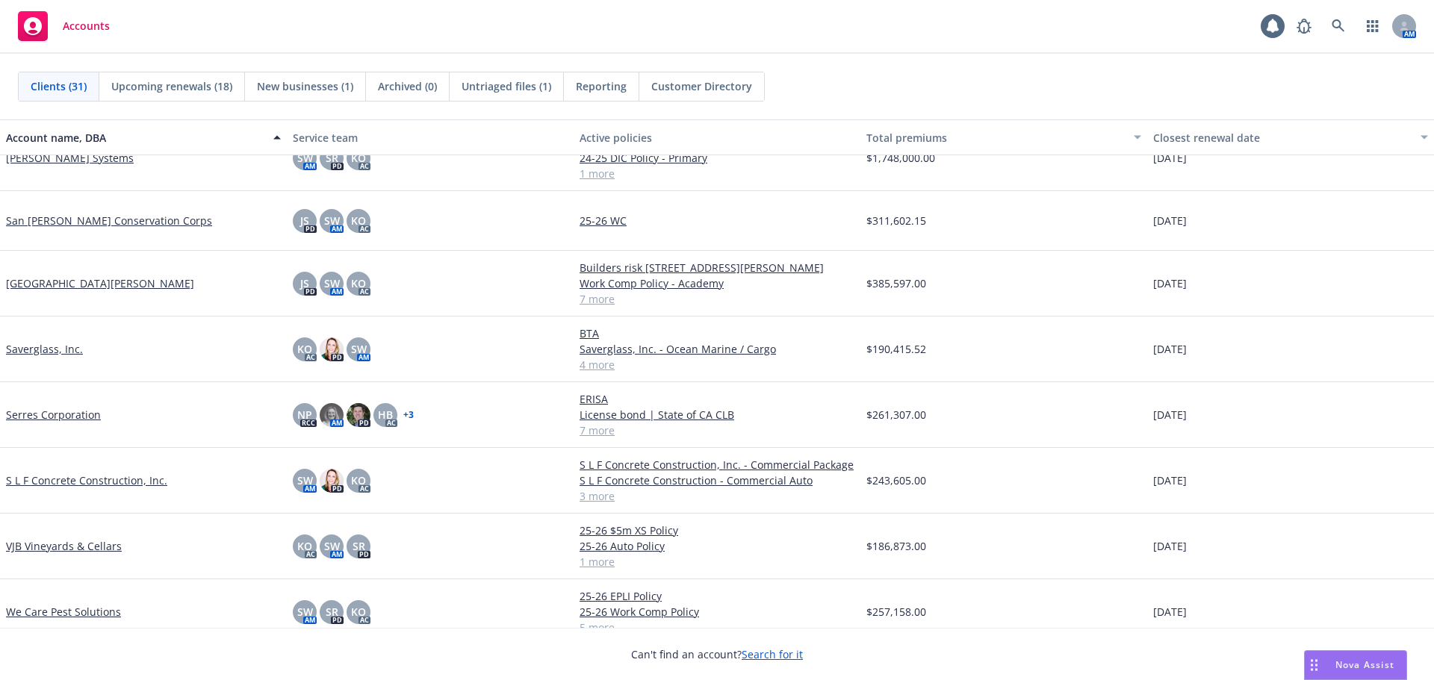
scroll to position [1427, 0]
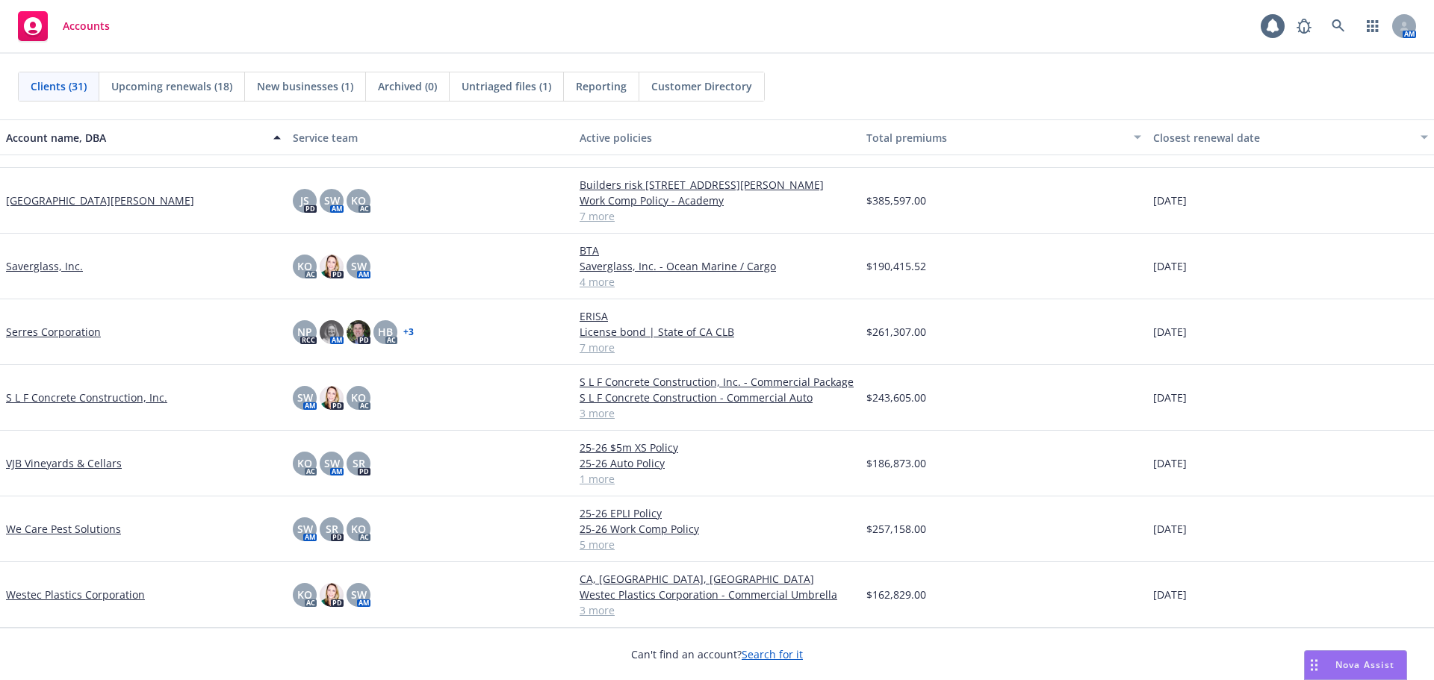
click at [62, 591] on link "Westec Plastics Corporation" at bounding box center [75, 595] width 139 height 16
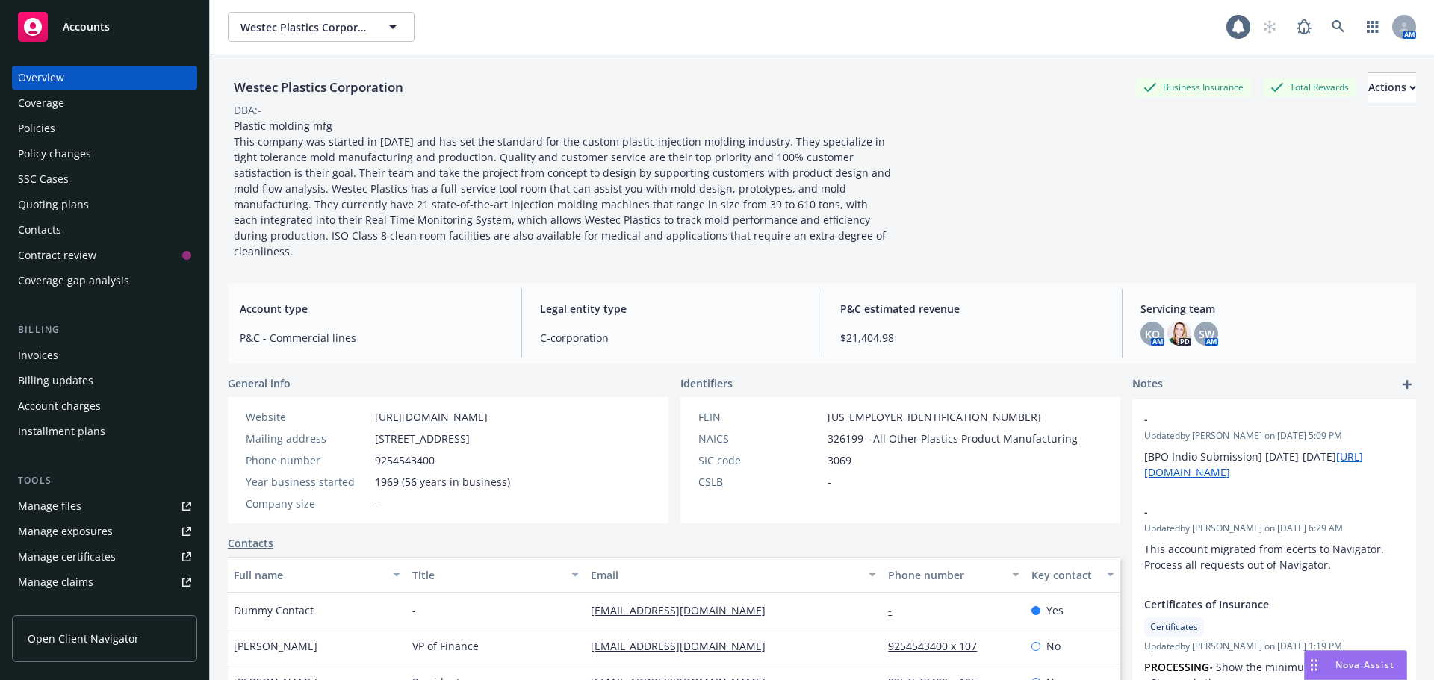
click at [83, 133] on div "Policies" at bounding box center [104, 128] width 173 height 24
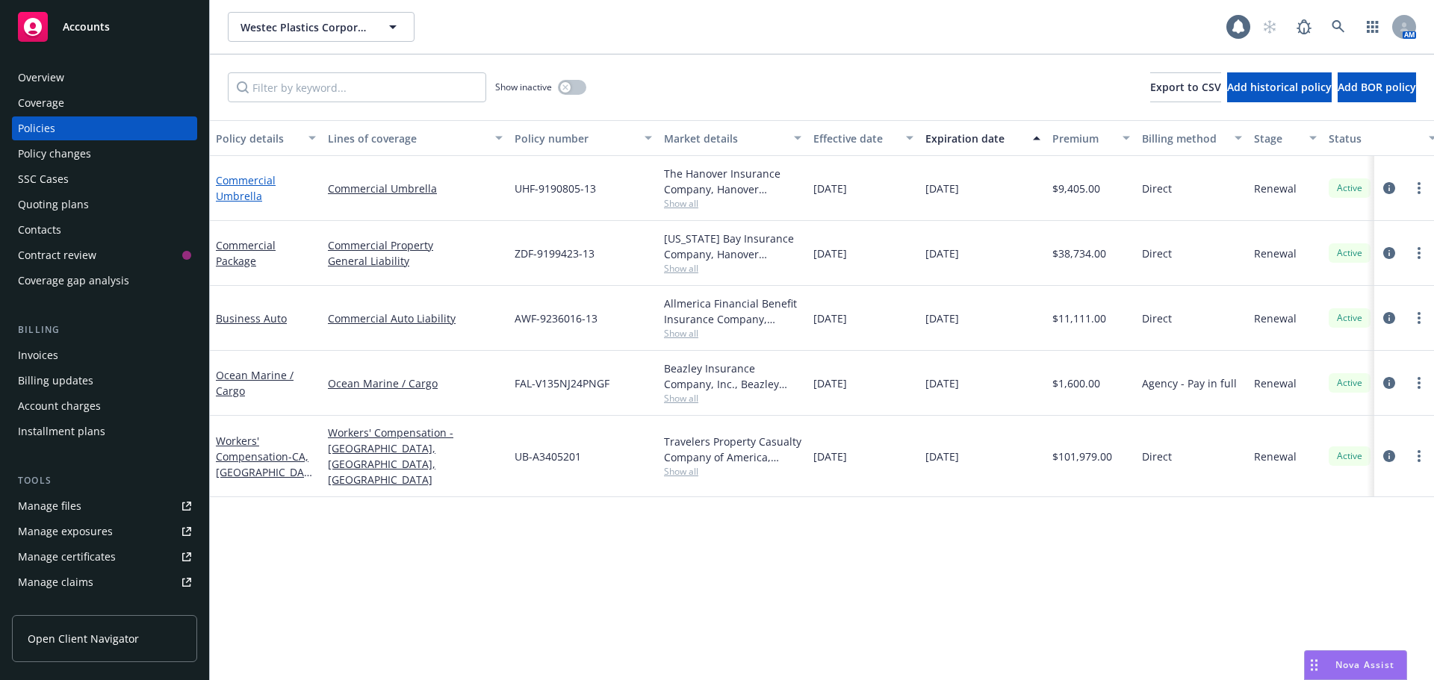
click at [233, 198] on link "Commercial Umbrella" at bounding box center [246, 188] width 60 height 30
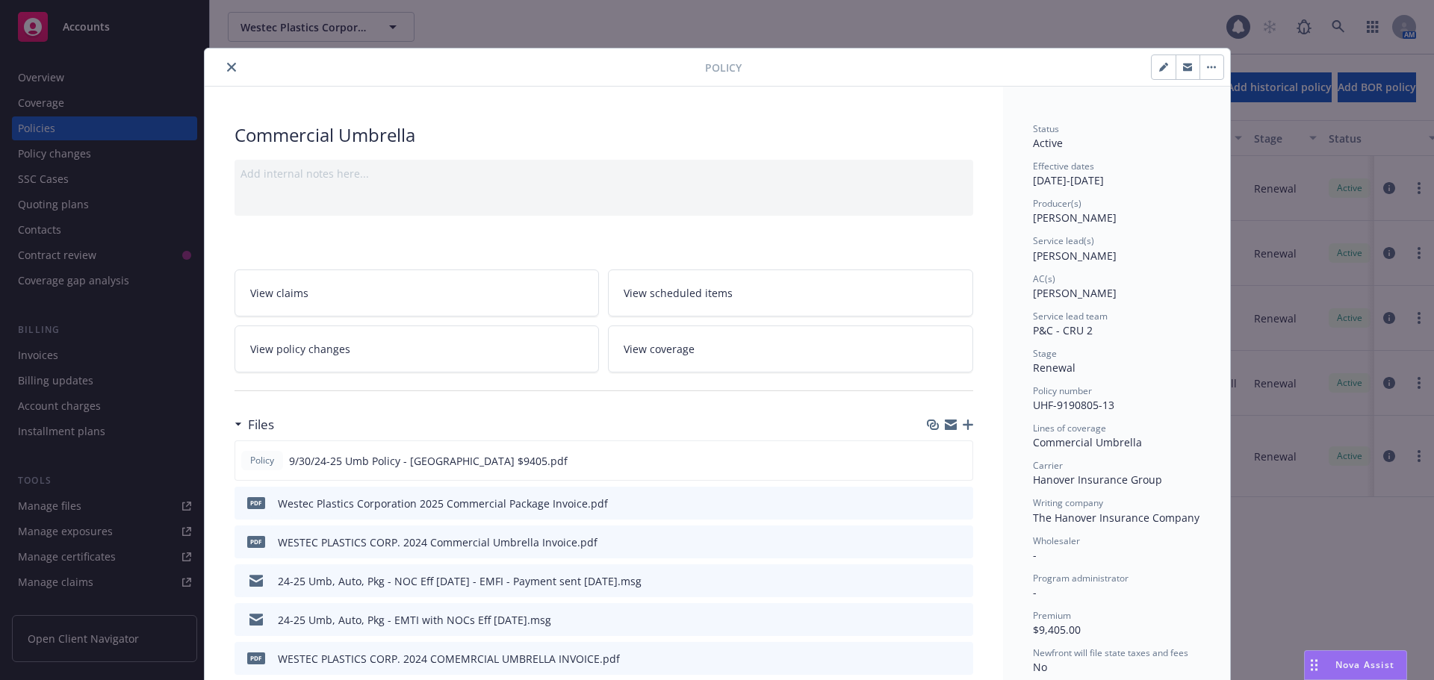
click at [223, 69] on button "close" at bounding box center [232, 67] width 18 height 18
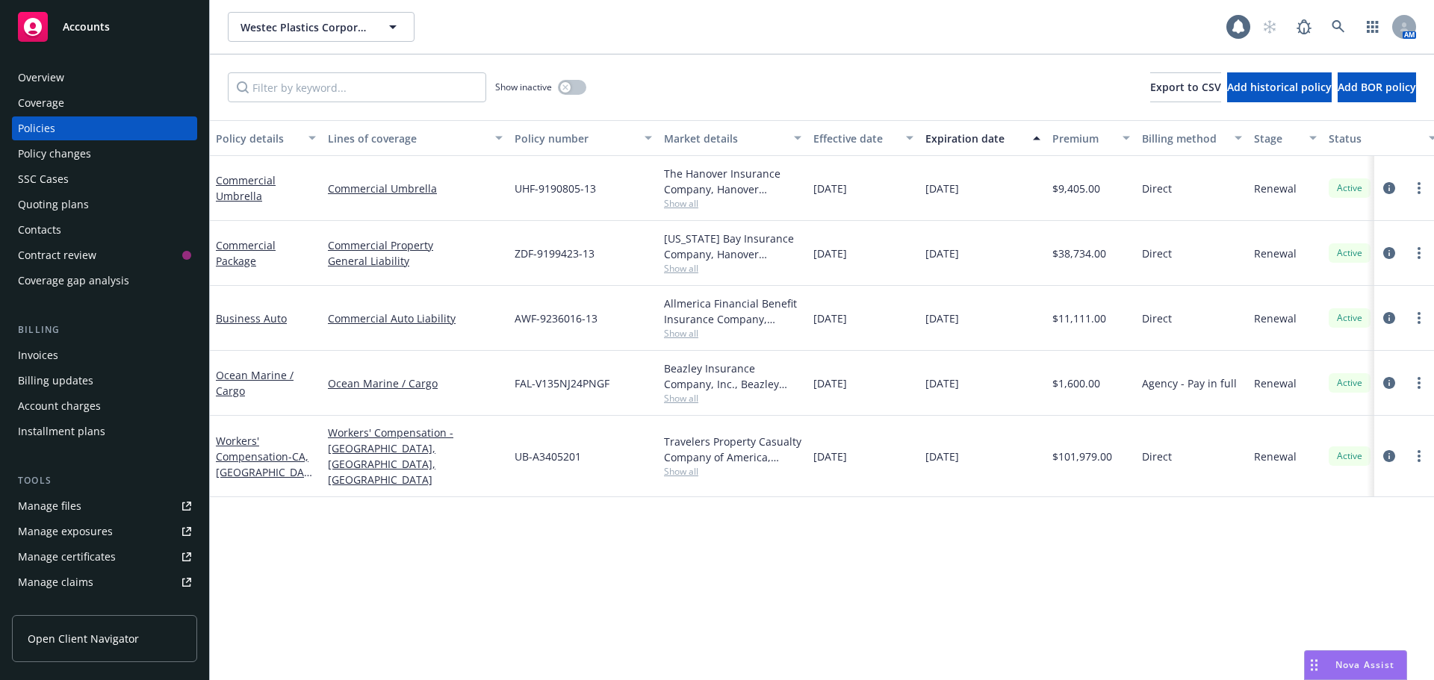
click at [113, 203] on div "Quoting plans" at bounding box center [104, 205] width 173 height 24
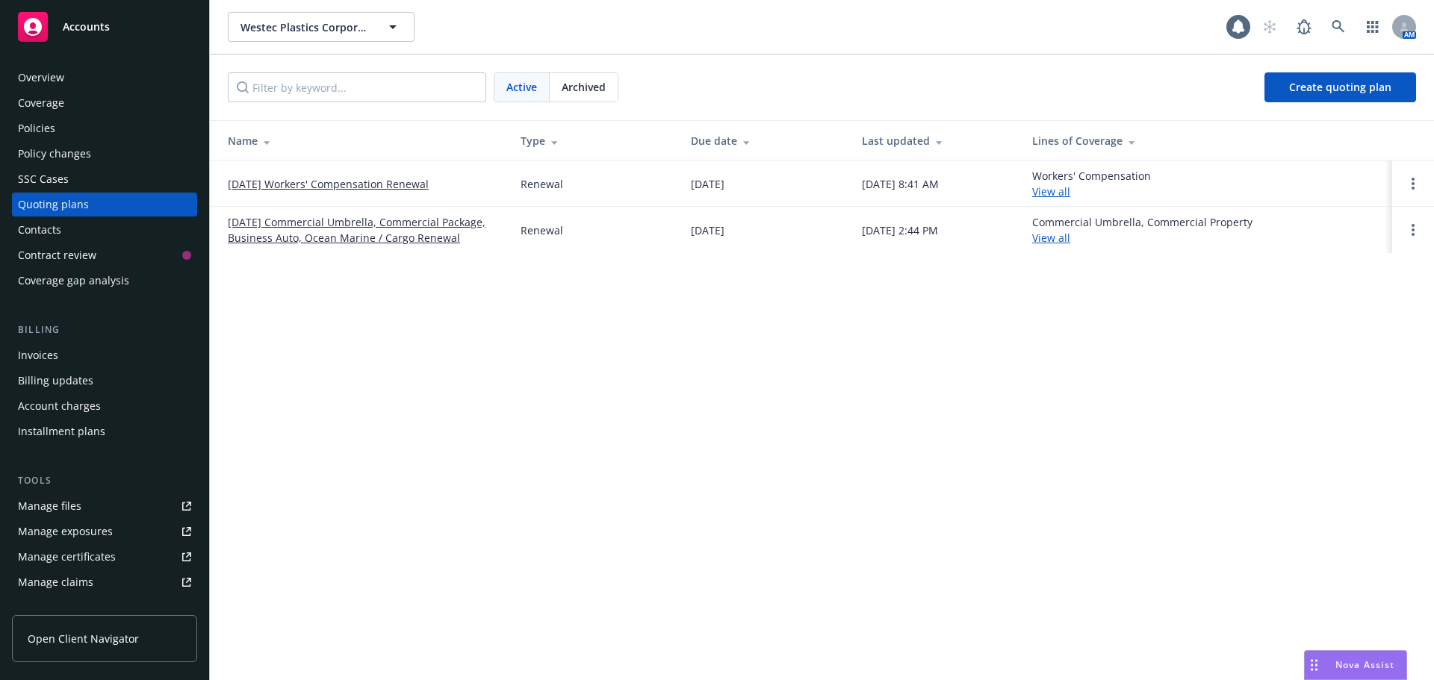
click at [355, 231] on link "09/30/25 Commercial Umbrella, Commercial Package, Business Auto, Ocean Marine /…" at bounding box center [362, 229] width 269 height 31
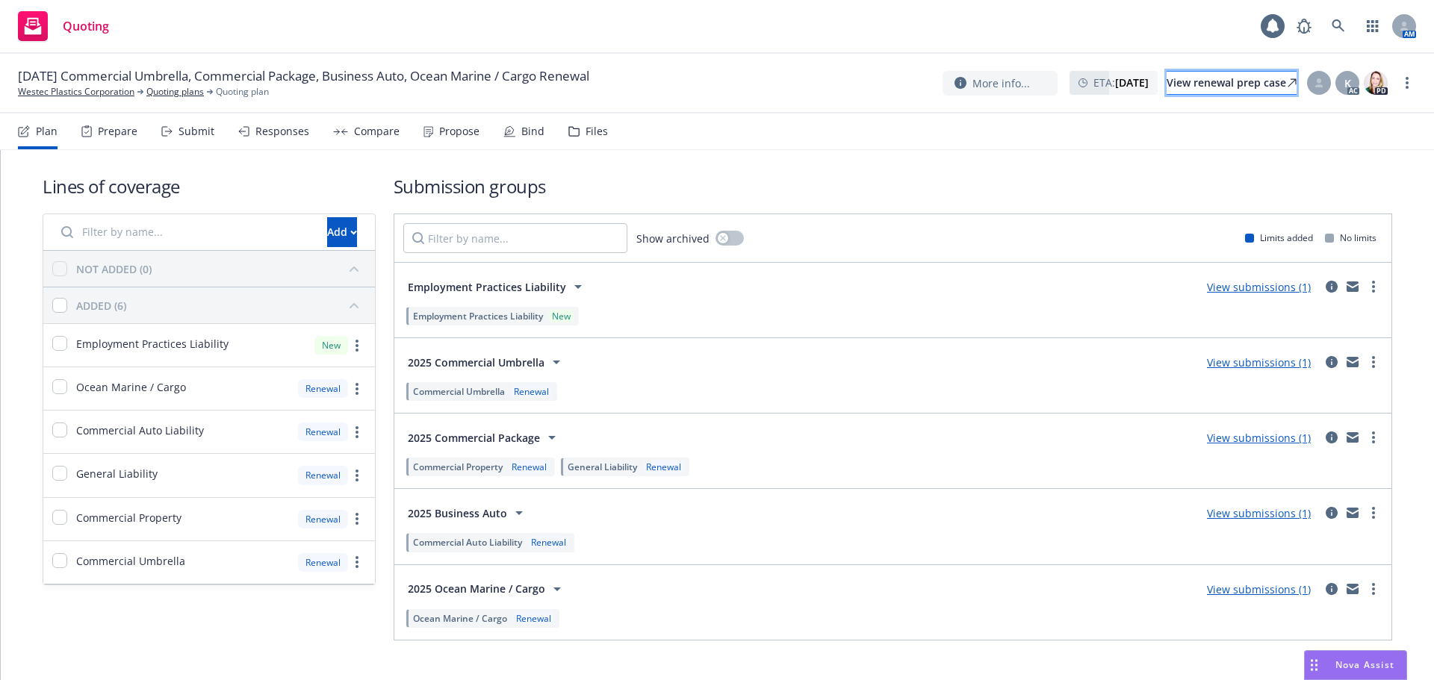
click at [1179, 81] on div "View renewal prep case" at bounding box center [1231, 83] width 130 height 22
click at [284, 138] on div "Responses" at bounding box center [273, 131] width 71 height 36
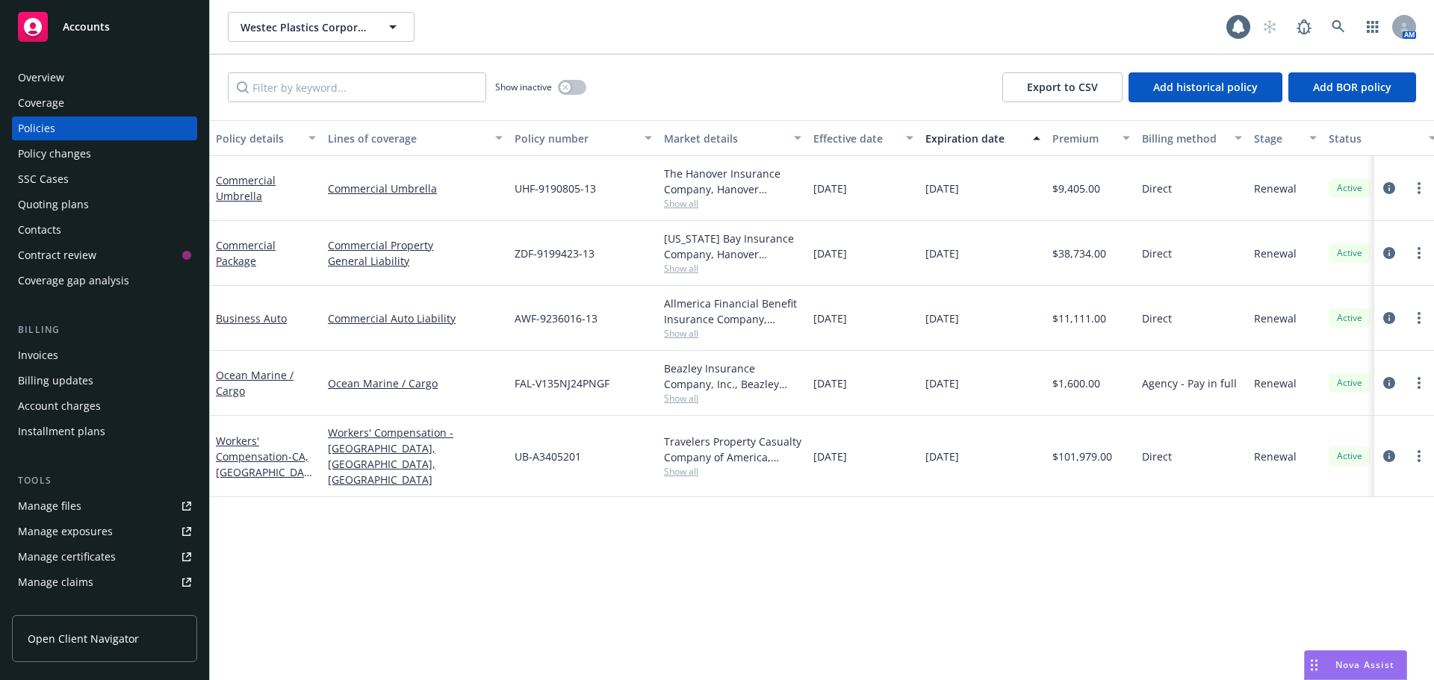
click at [99, 40] on div "Accounts" at bounding box center [104, 27] width 173 height 30
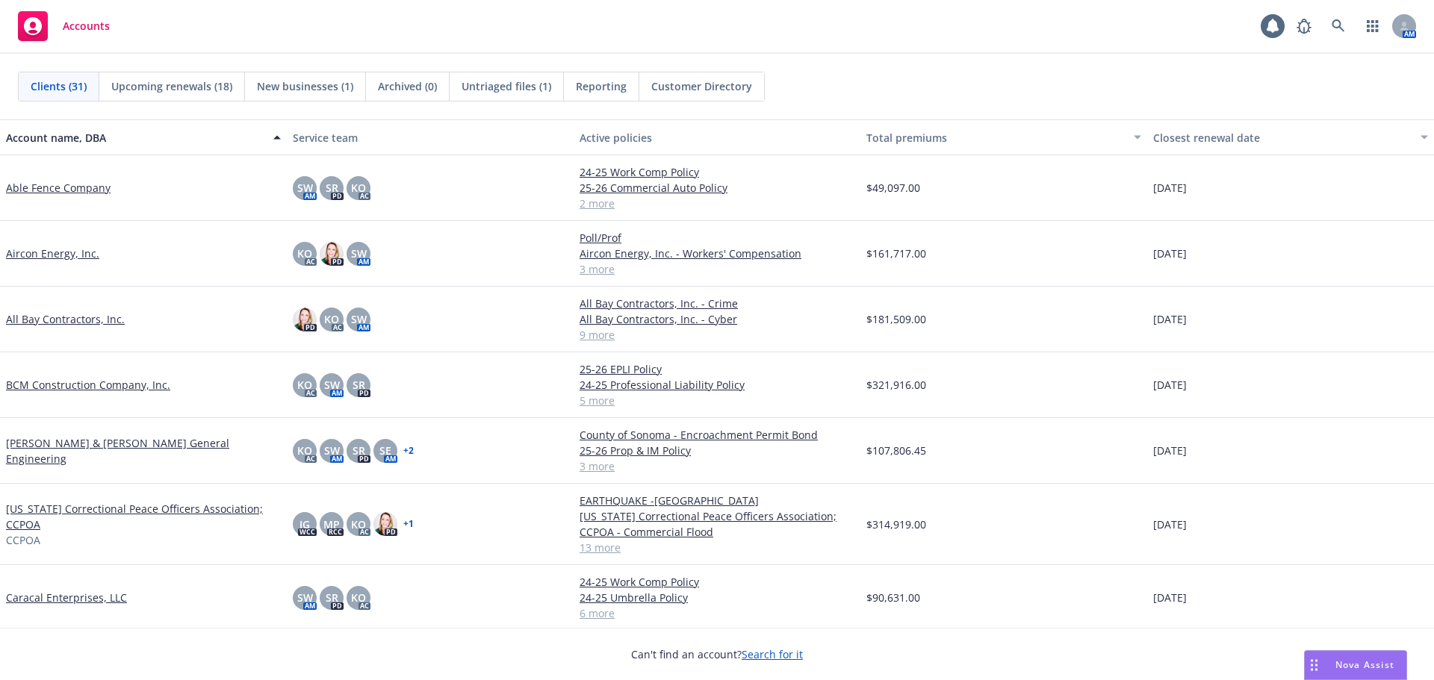
click at [78, 385] on link "BCM Construction Company, Inc." at bounding box center [88, 385] width 164 height 16
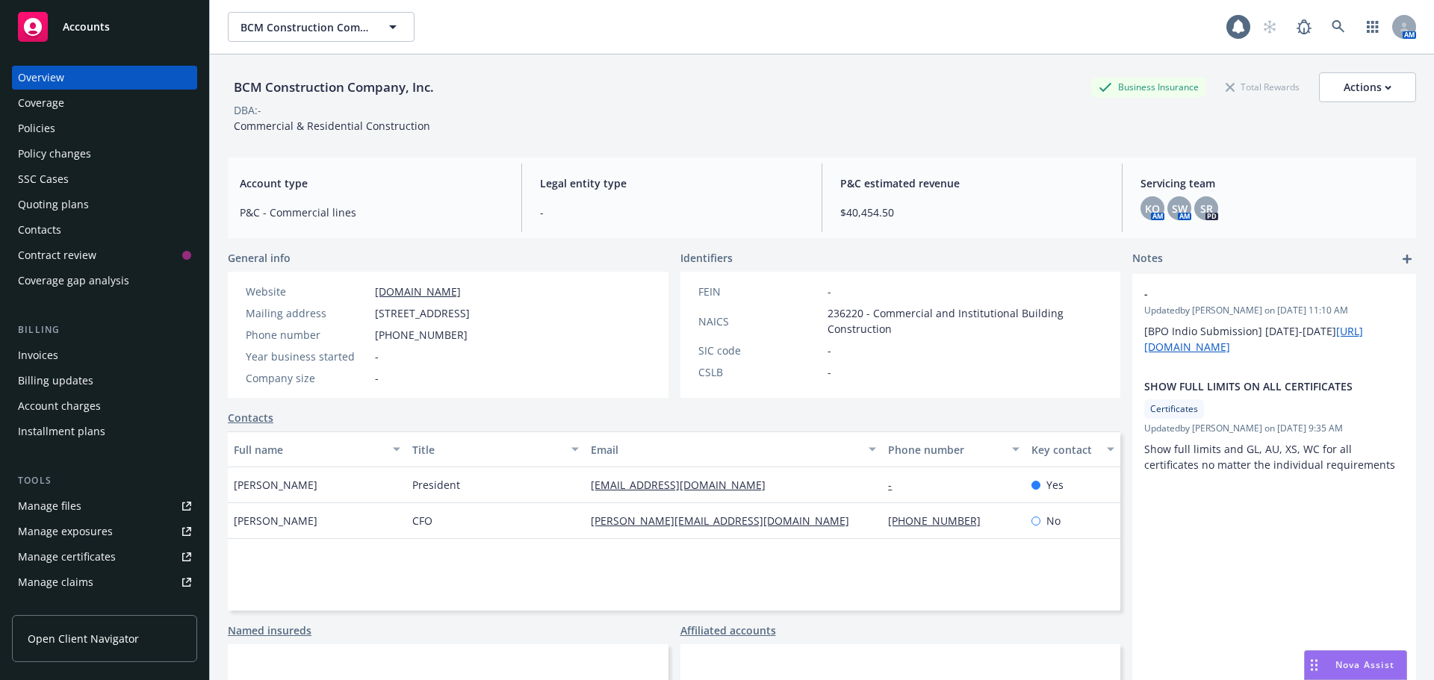
click at [88, 140] on div "Overview Coverage Policies Policy changes SSC Cases Quoting plans Contacts Cont…" at bounding box center [104, 179] width 185 height 227
click at [82, 132] on div "Policies" at bounding box center [104, 128] width 173 height 24
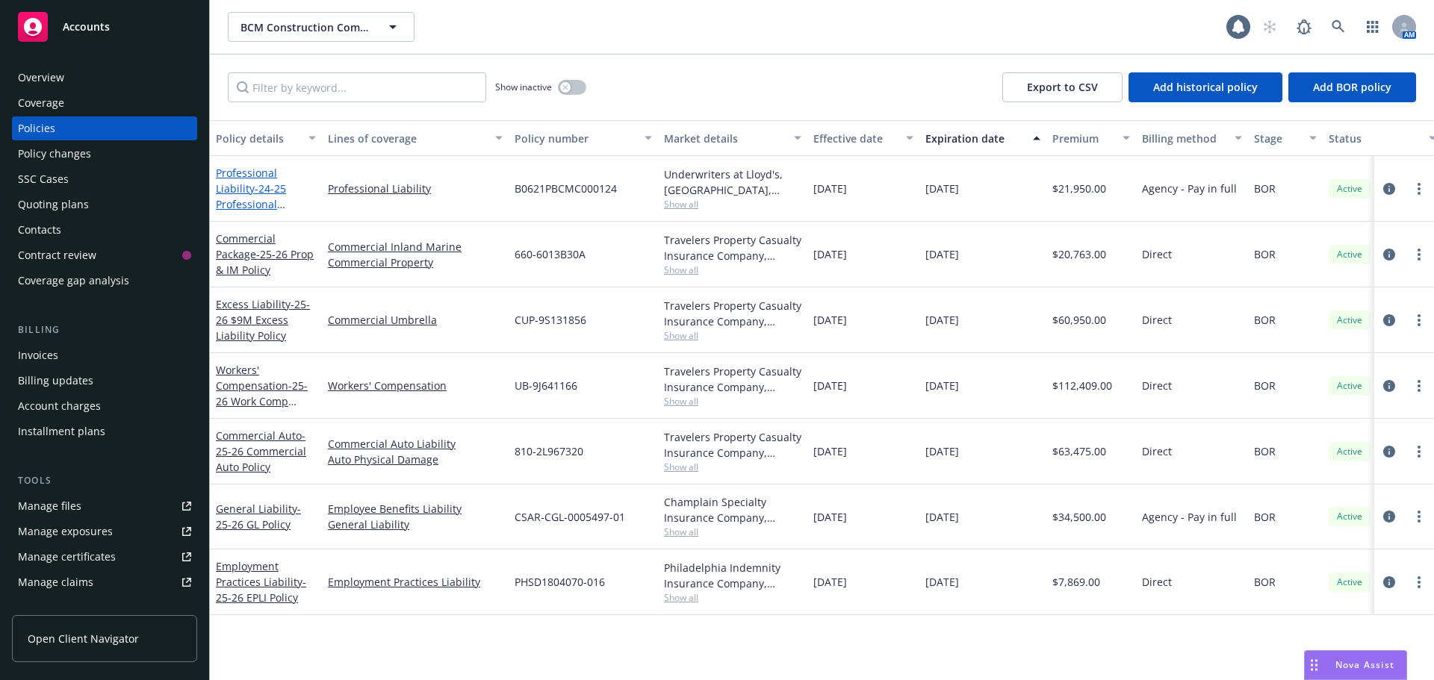
click at [286, 188] on span "- 24-25 Professional Liability Policy" at bounding box center [251, 204] width 70 height 46
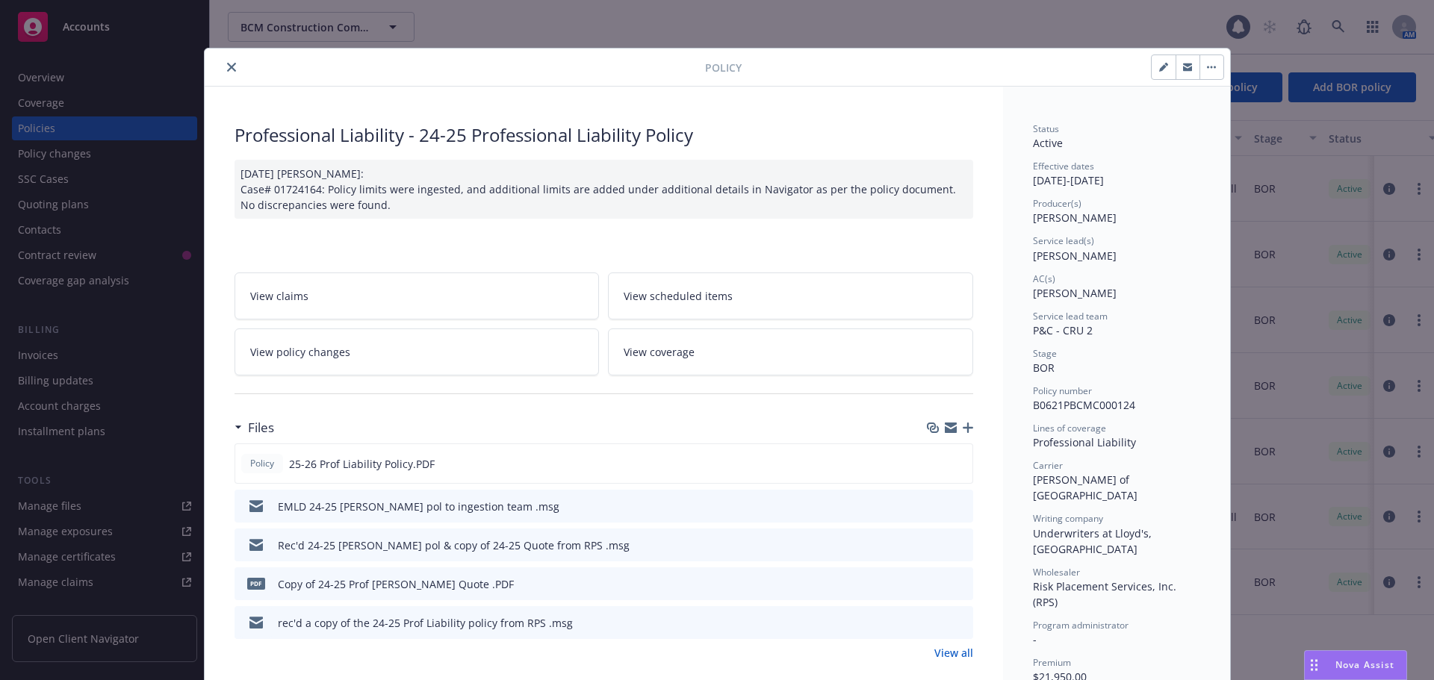
click at [231, 66] on button "close" at bounding box center [232, 67] width 18 height 18
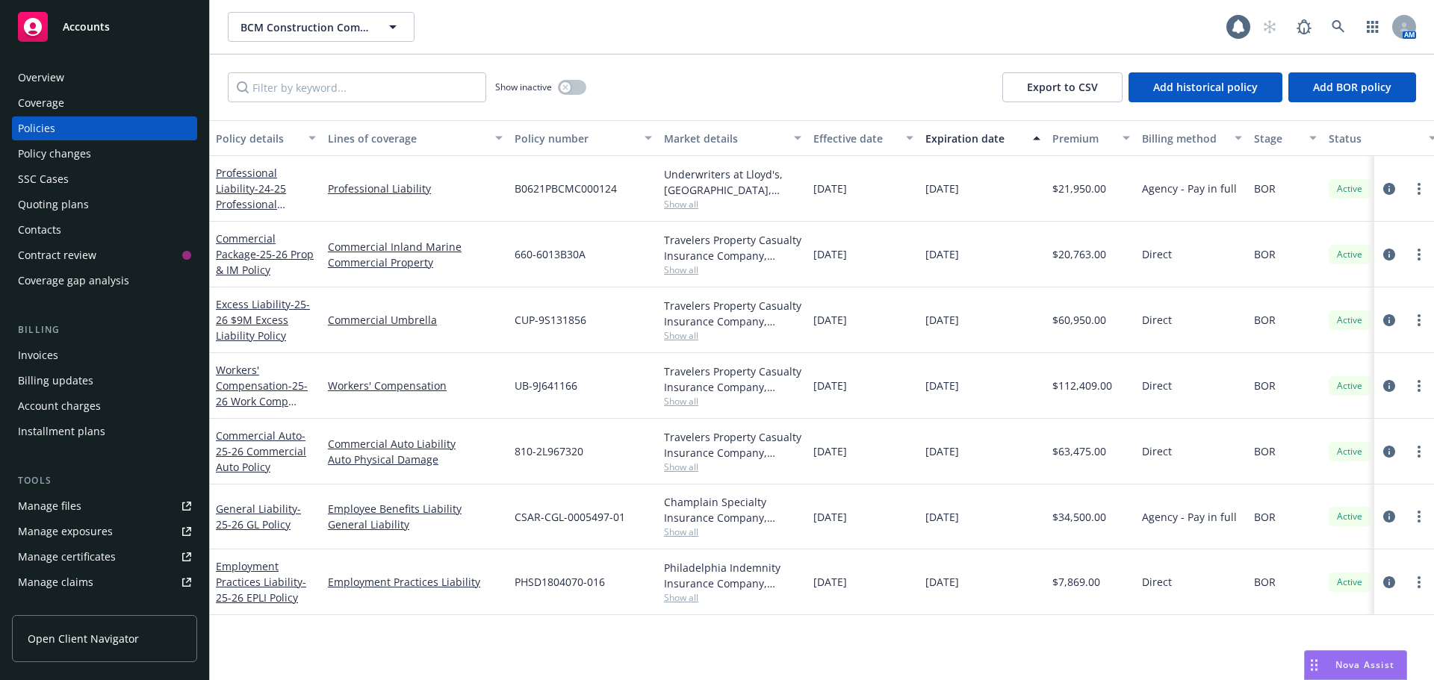
click at [52, 207] on div "Quoting plans" at bounding box center [53, 205] width 71 height 24
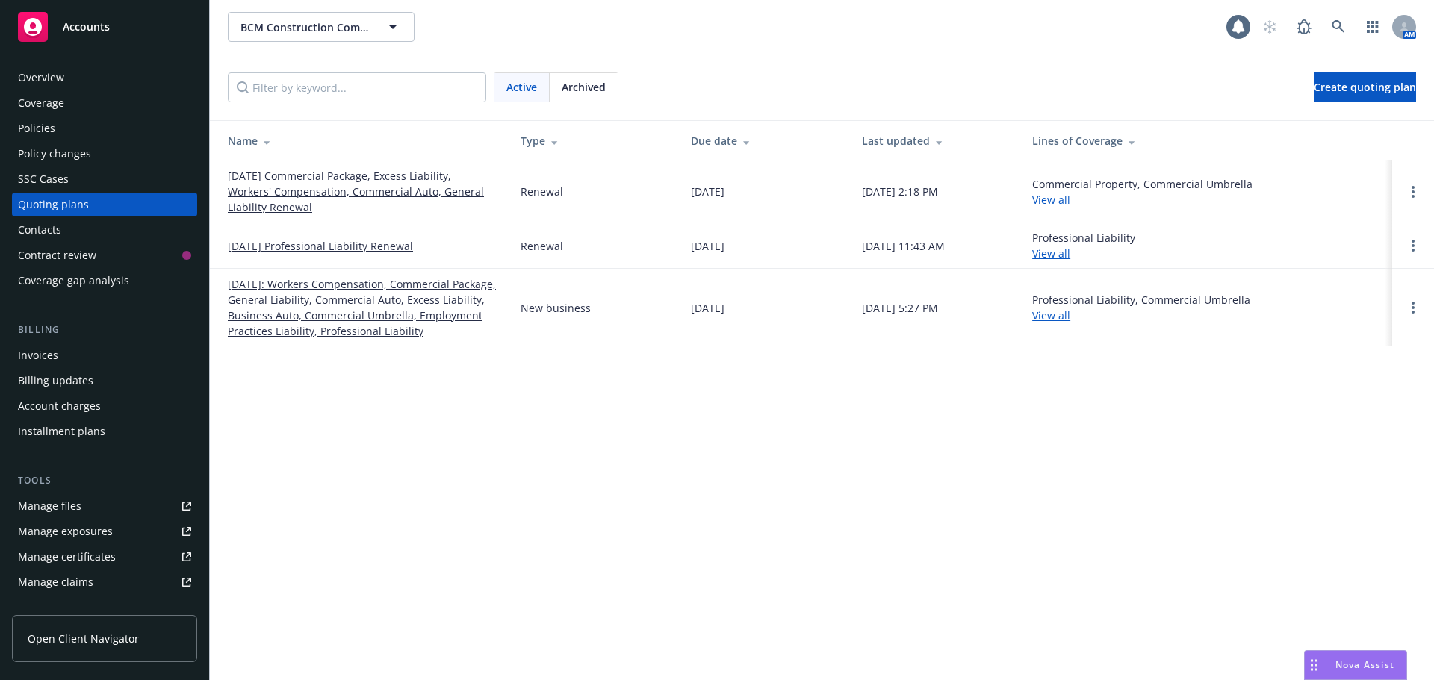
click at [267, 253] on link "[DATE] Professional Liability Renewal" at bounding box center [320, 246] width 185 height 16
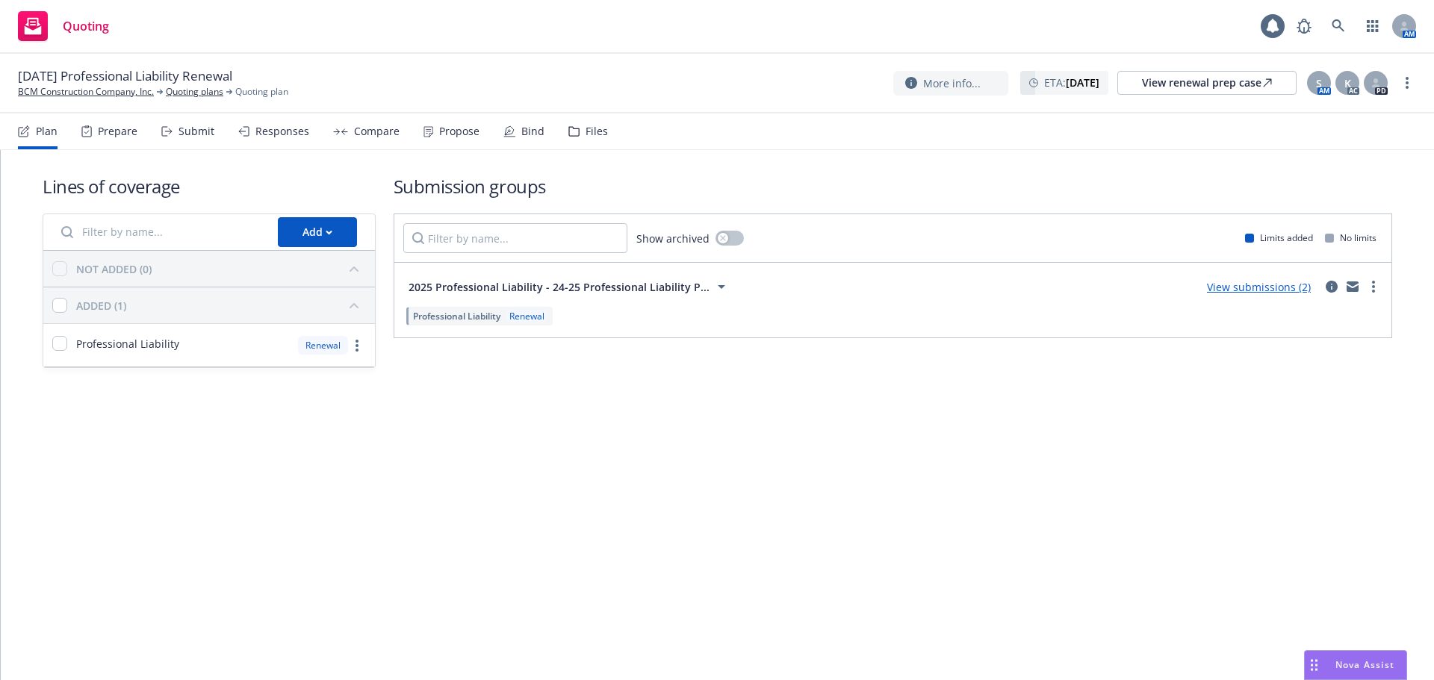
click at [1258, 279] on div "View submissions (2)" at bounding box center [1259, 287] width 122 height 18
click at [1253, 284] on link "View submissions (2)" at bounding box center [1259, 287] width 104 height 14
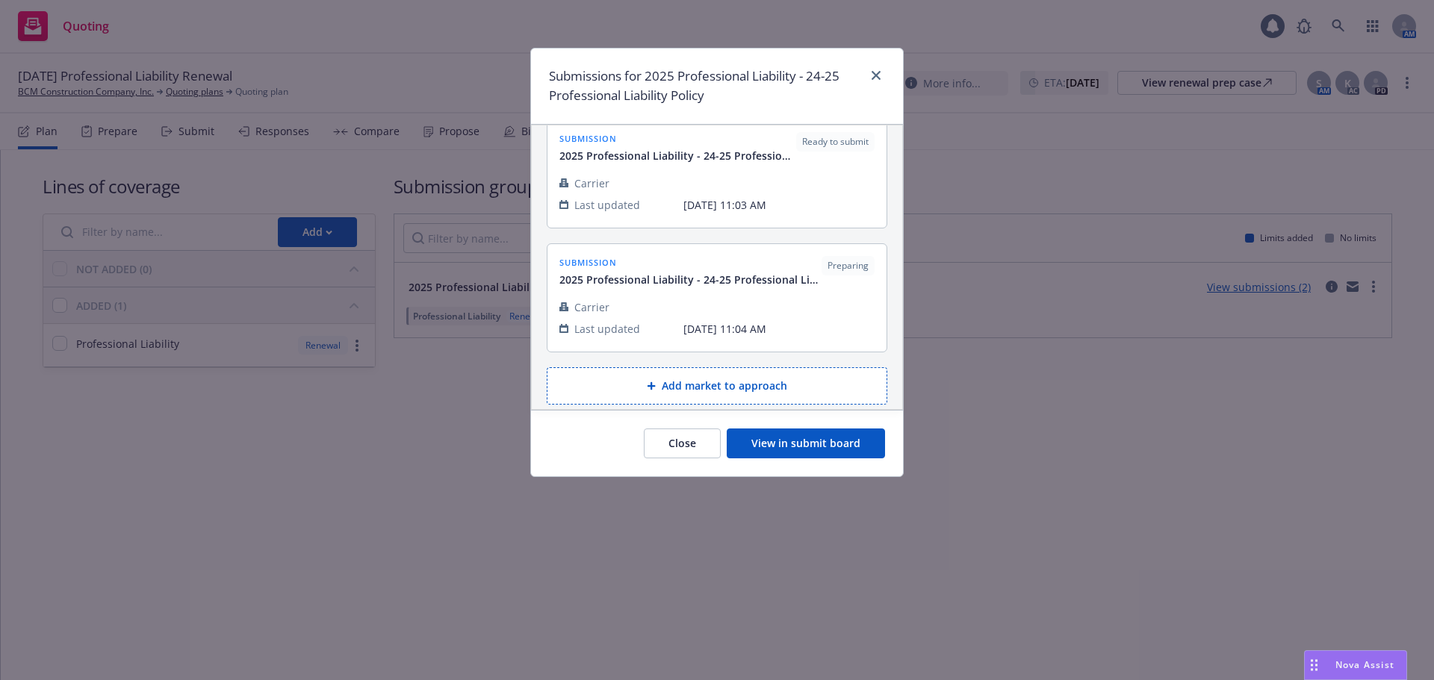
scroll to position [31, 0]
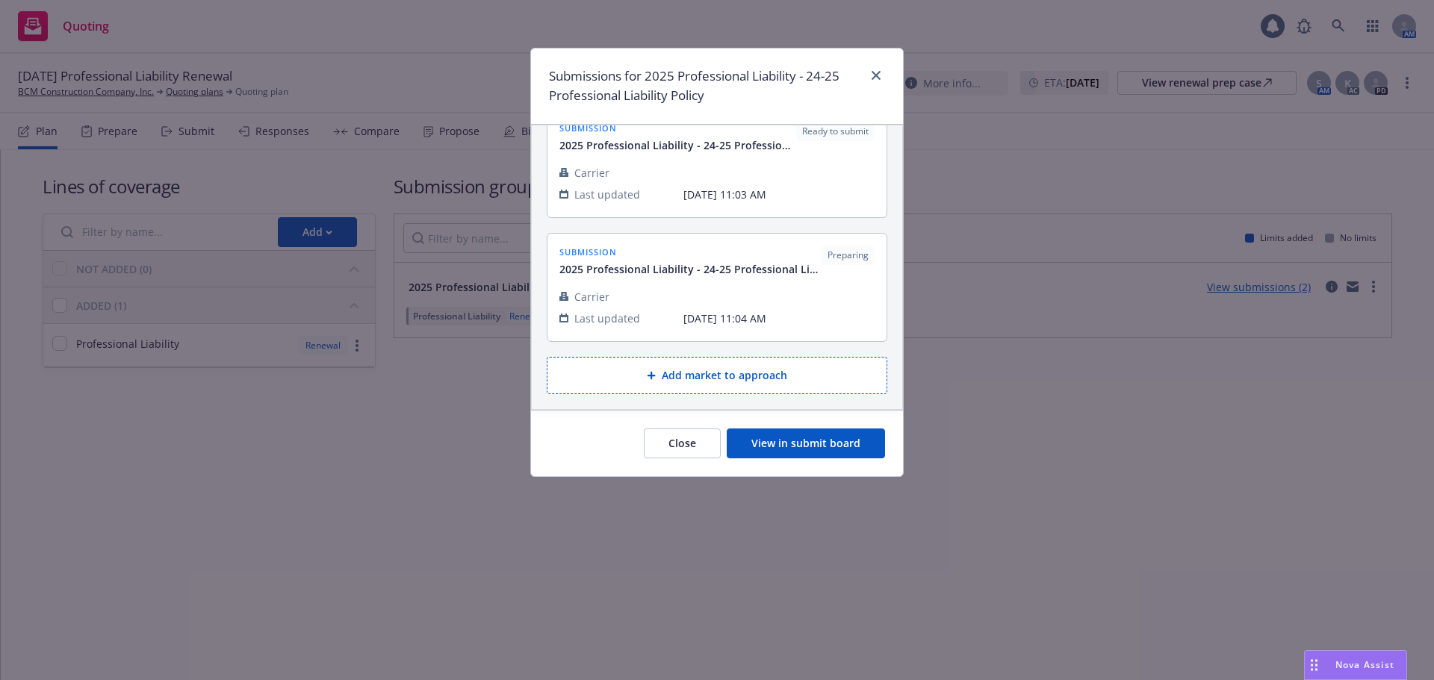
click at [704, 374] on button "Add market to approach" at bounding box center [717, 375] width 340 height 37
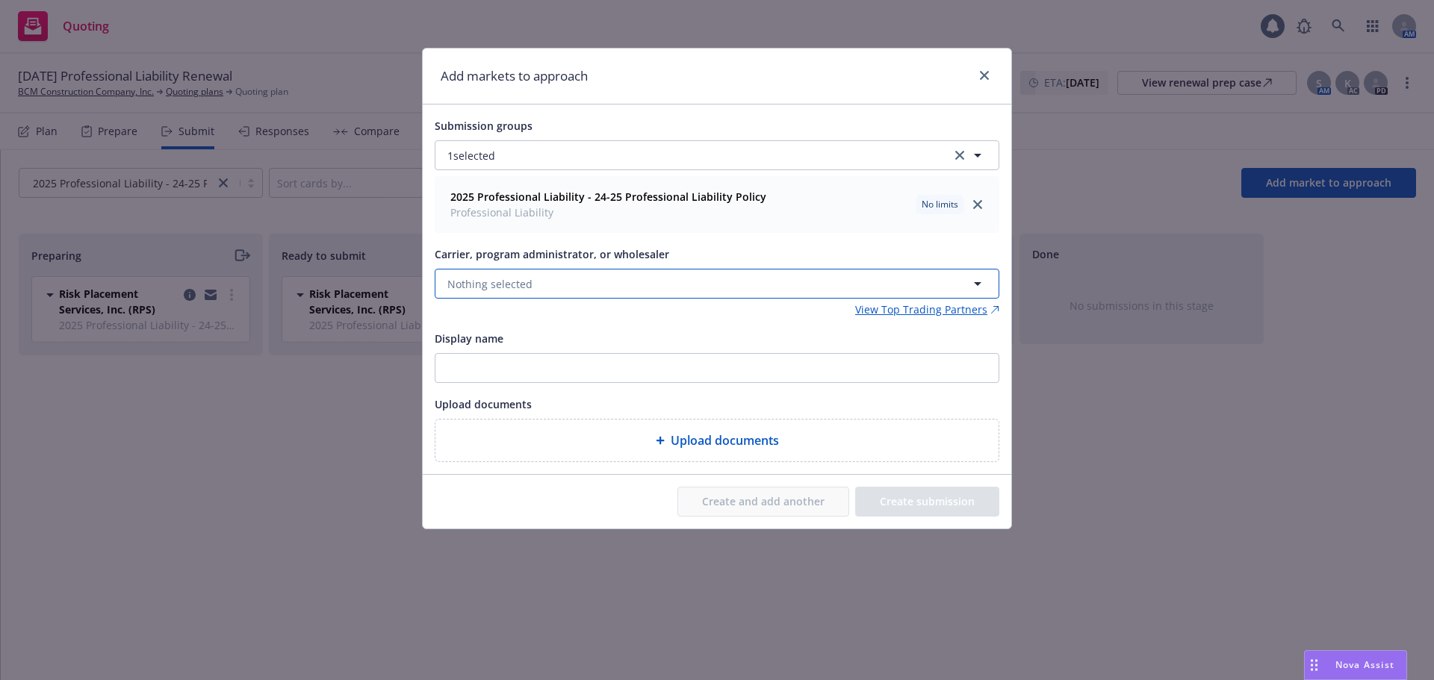
click at [526, 287] on span "Nothing selected" at bounding box center [489, 284] width 85 height 16
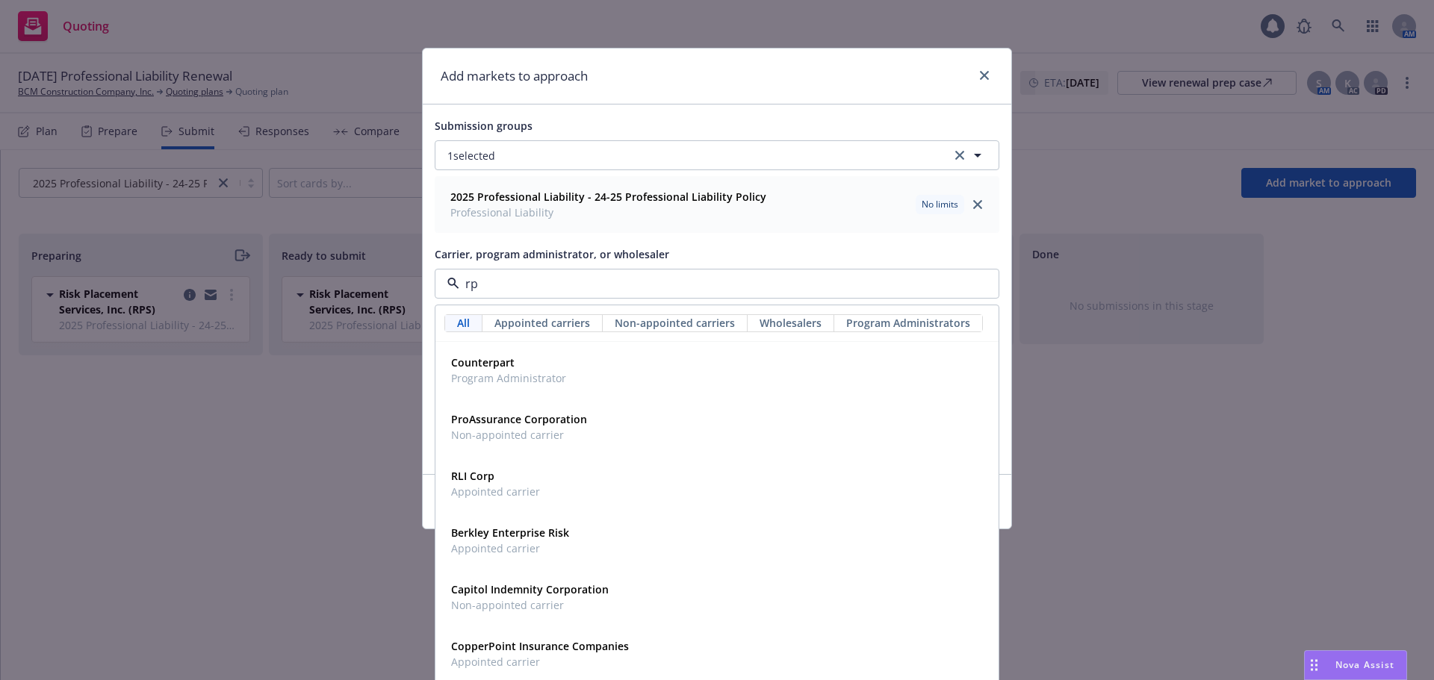
type input "rps"
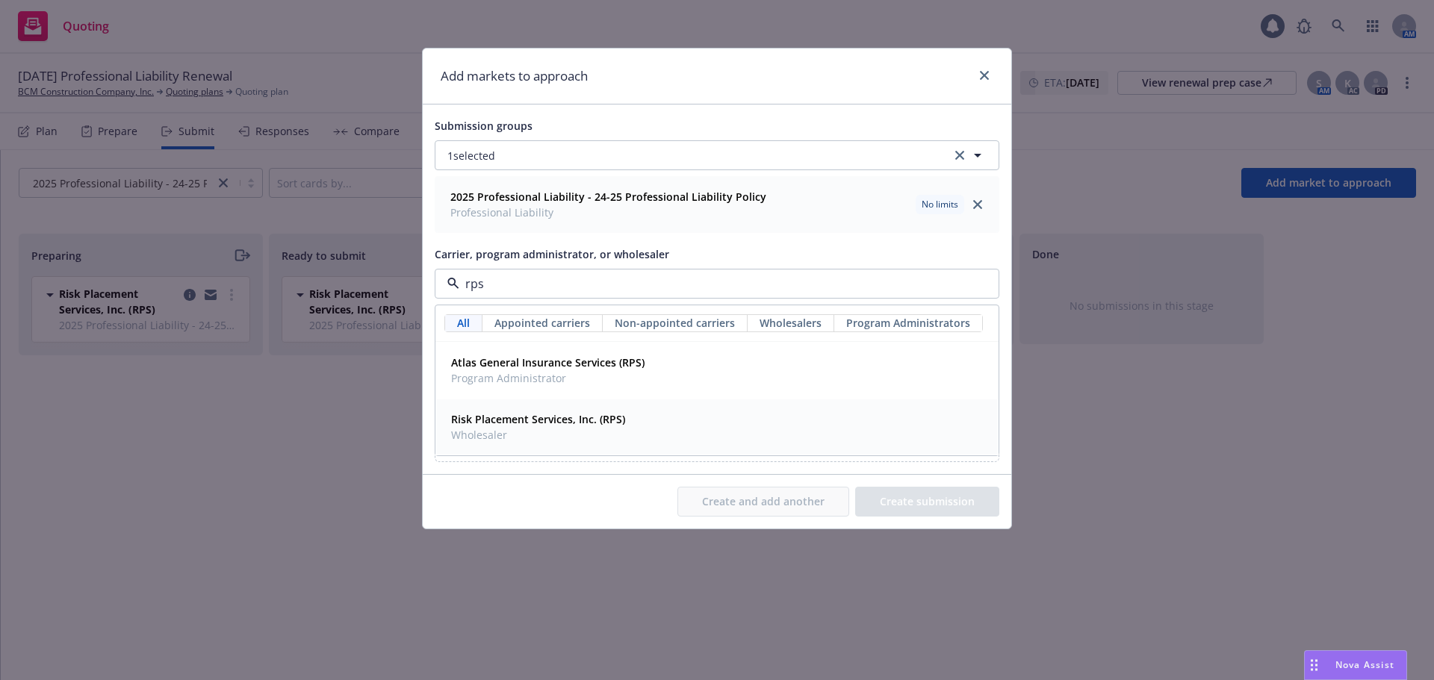
click at [519, 411] on div "Risk Placement Services, Inc. (RPS) Wholesaler" at bounding box center [536, 426] width 183 height 37
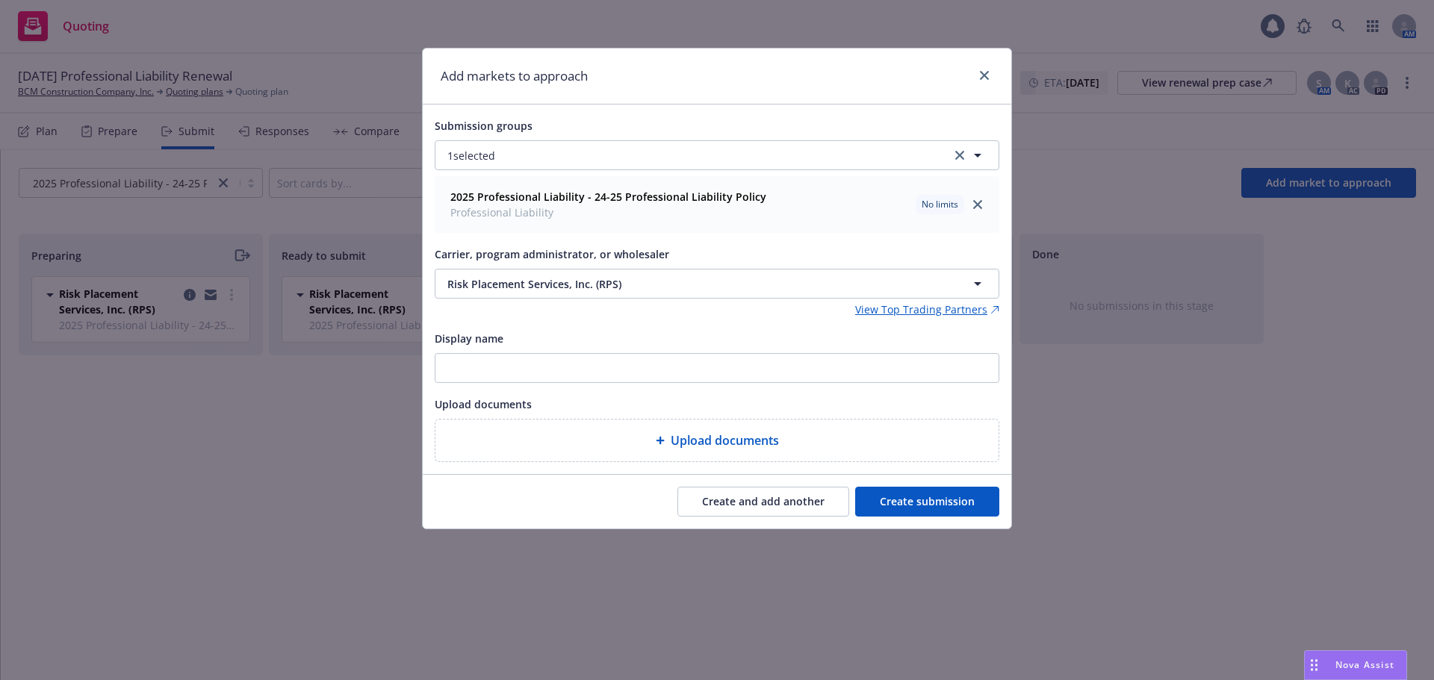
click at [708, 443] on span "Upload documents" at bounding box center [725, 441] width 108 height 18
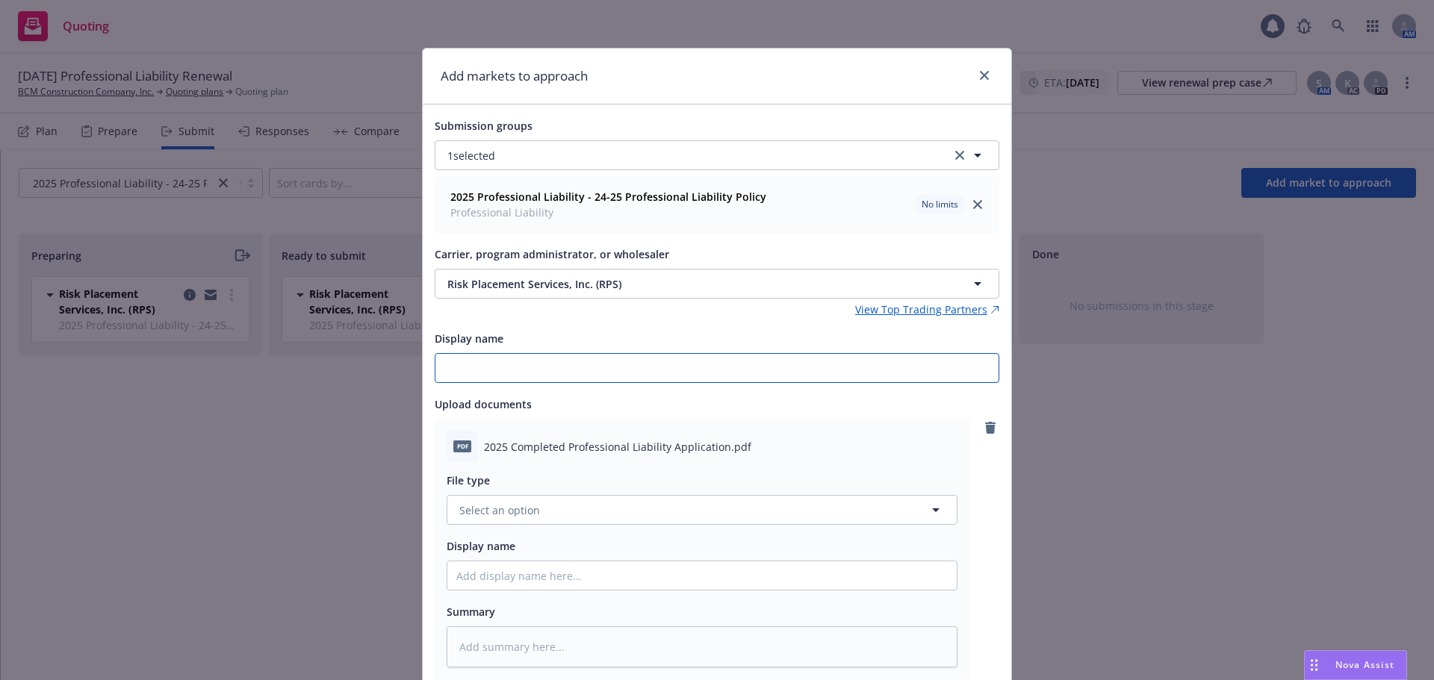
click at [511, 369] on input "Display name" at bounding box center [716, 368] width 563 height 28
type input "2"
type textarea "x"
type input "20"
type textarea "x"
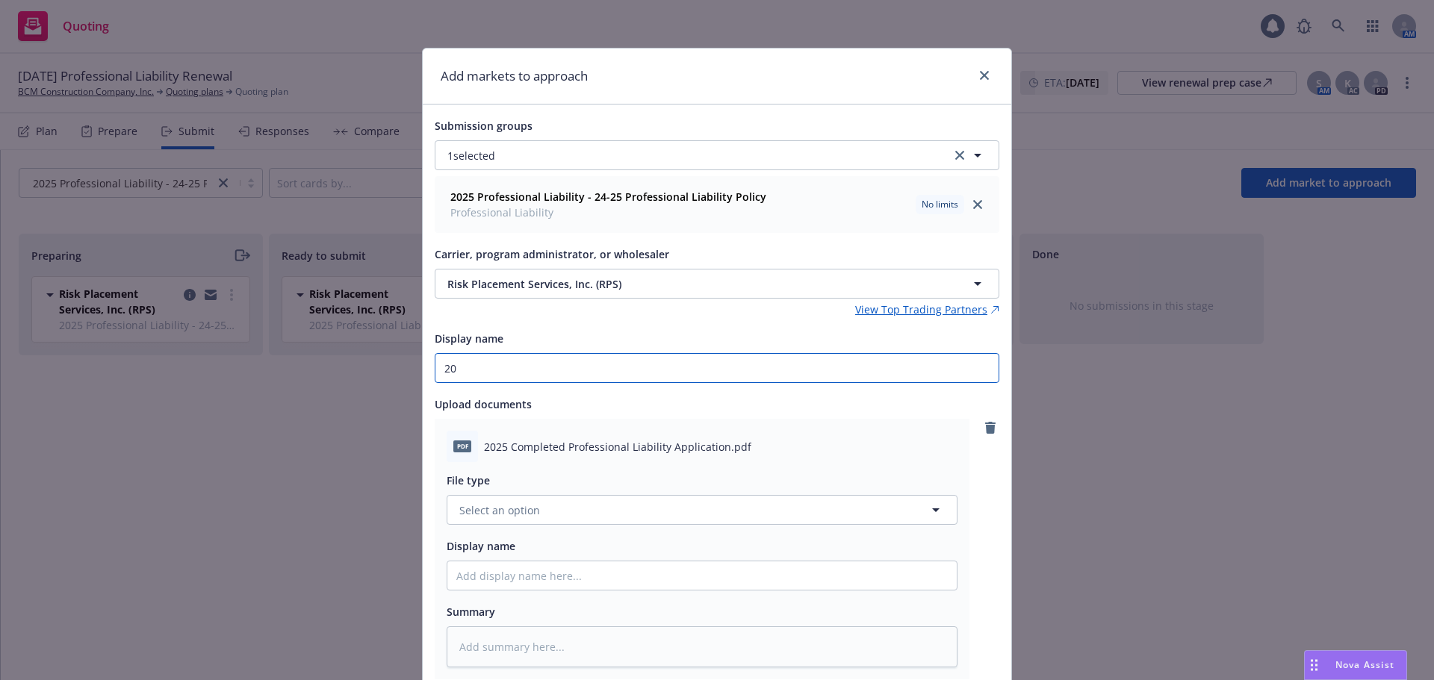
type input "202"
type textarea "x"
type input "2025"
type textarea "x"
type input "2025"
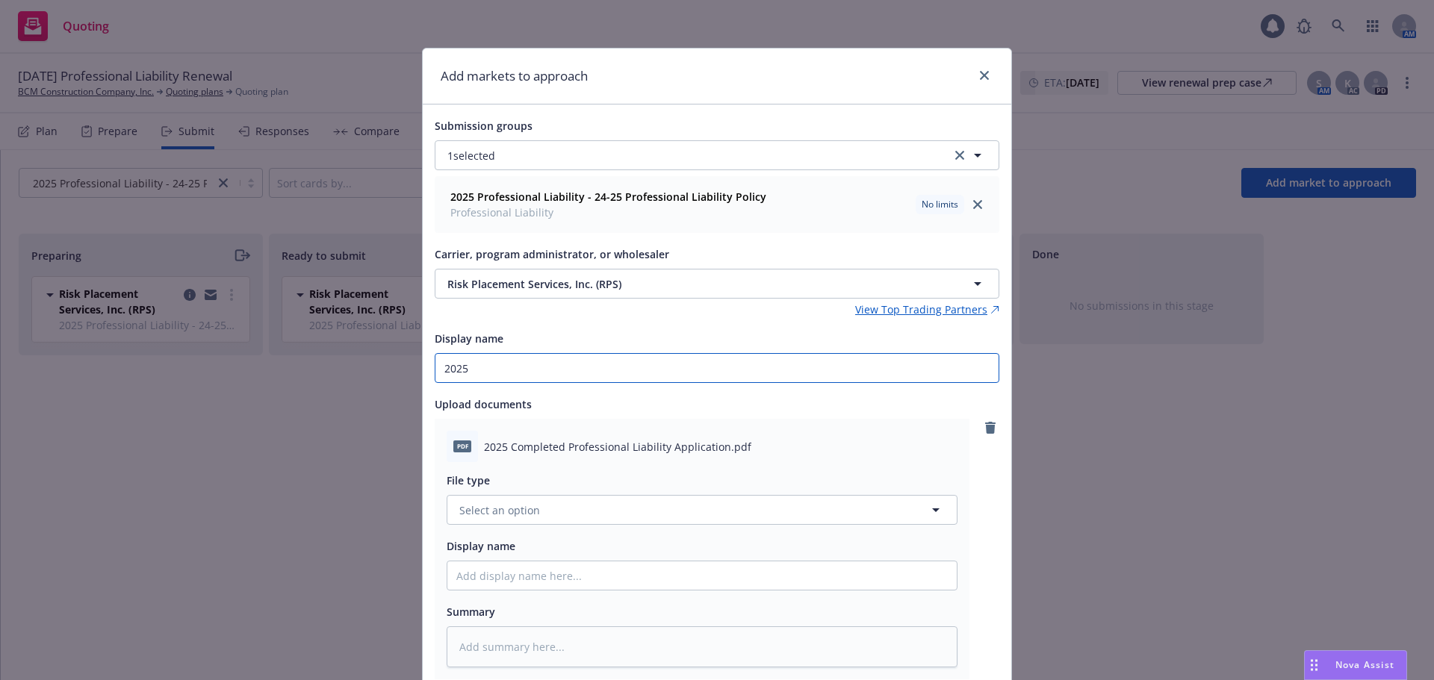
type textarea "x"
type input "2025 C"
type textarea "x"
type input "2025 Co"
type textarea "x"
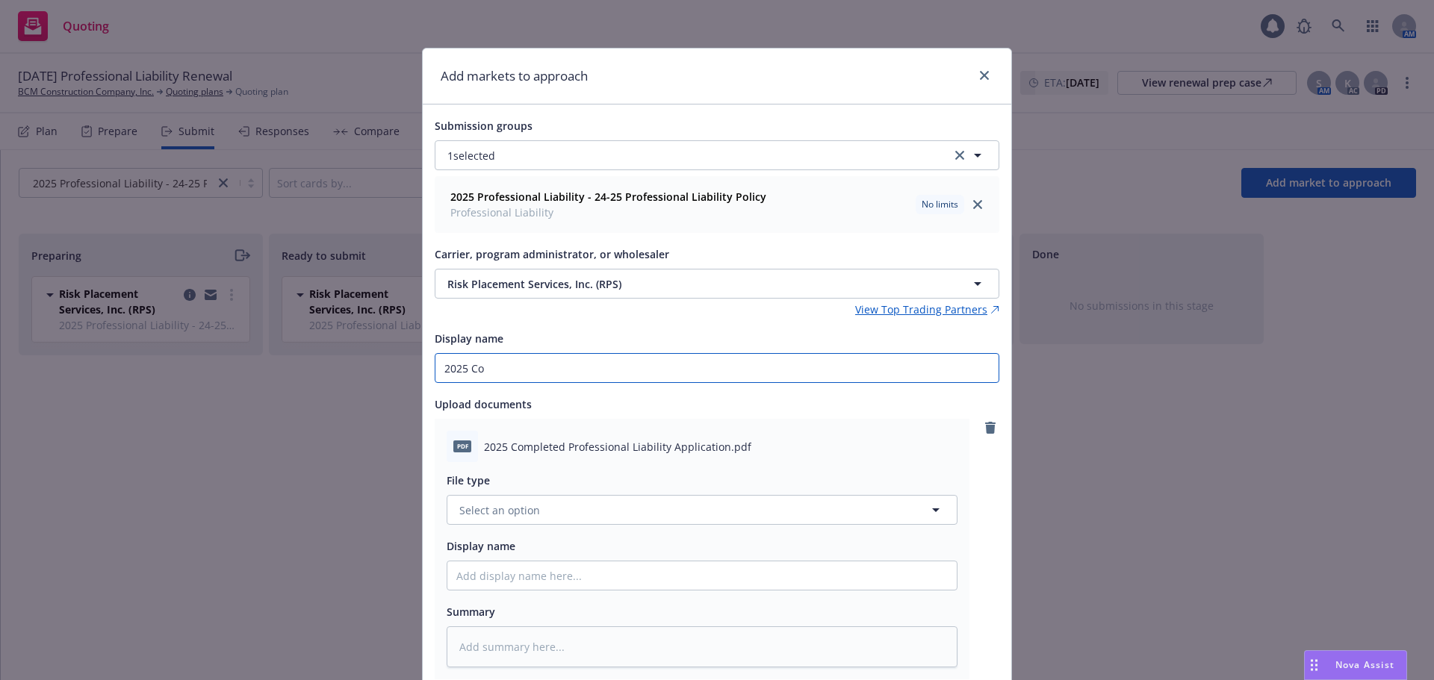
type input "2025 Com"
type textarea "x"
type input "2025 Comp"
type textarea "x"
type input "2025 Compl"
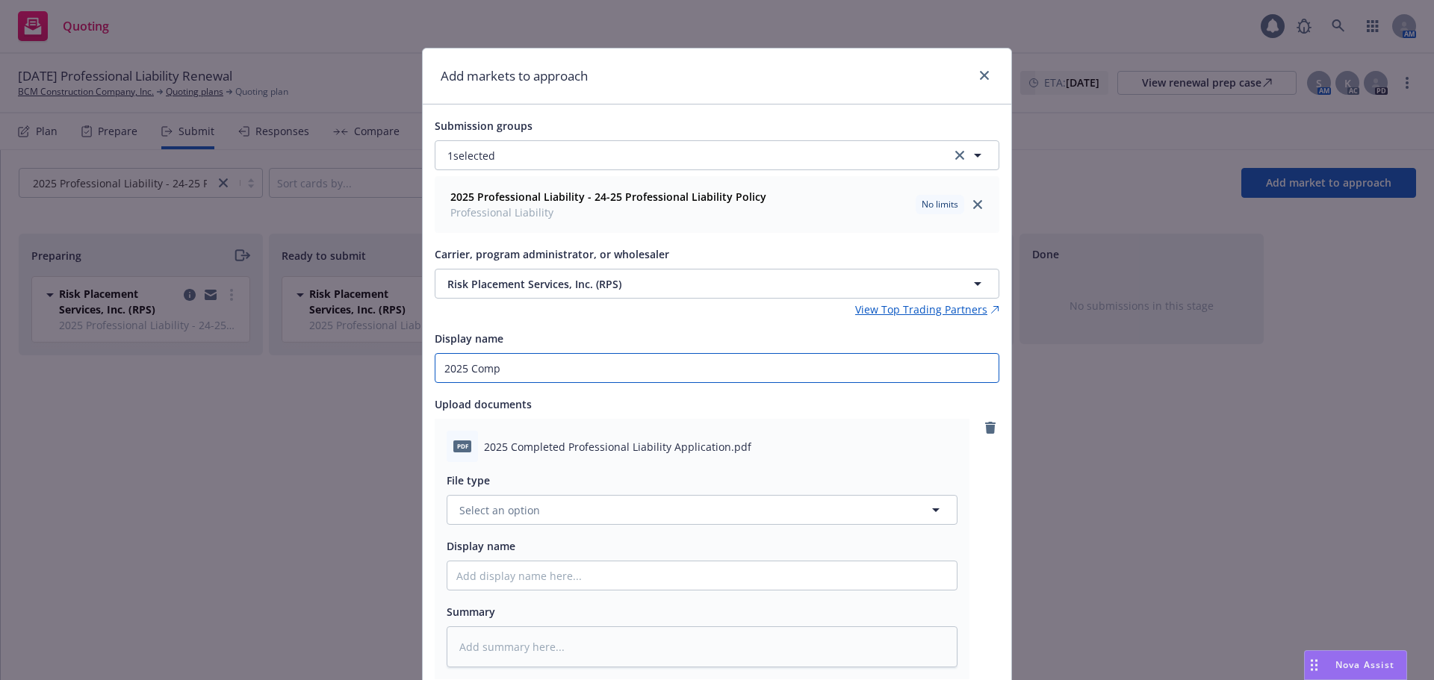
type textarea "x"
type input "2025 Comple"
type textarea "x"
type input "2025 Complet"
type textarea "x"
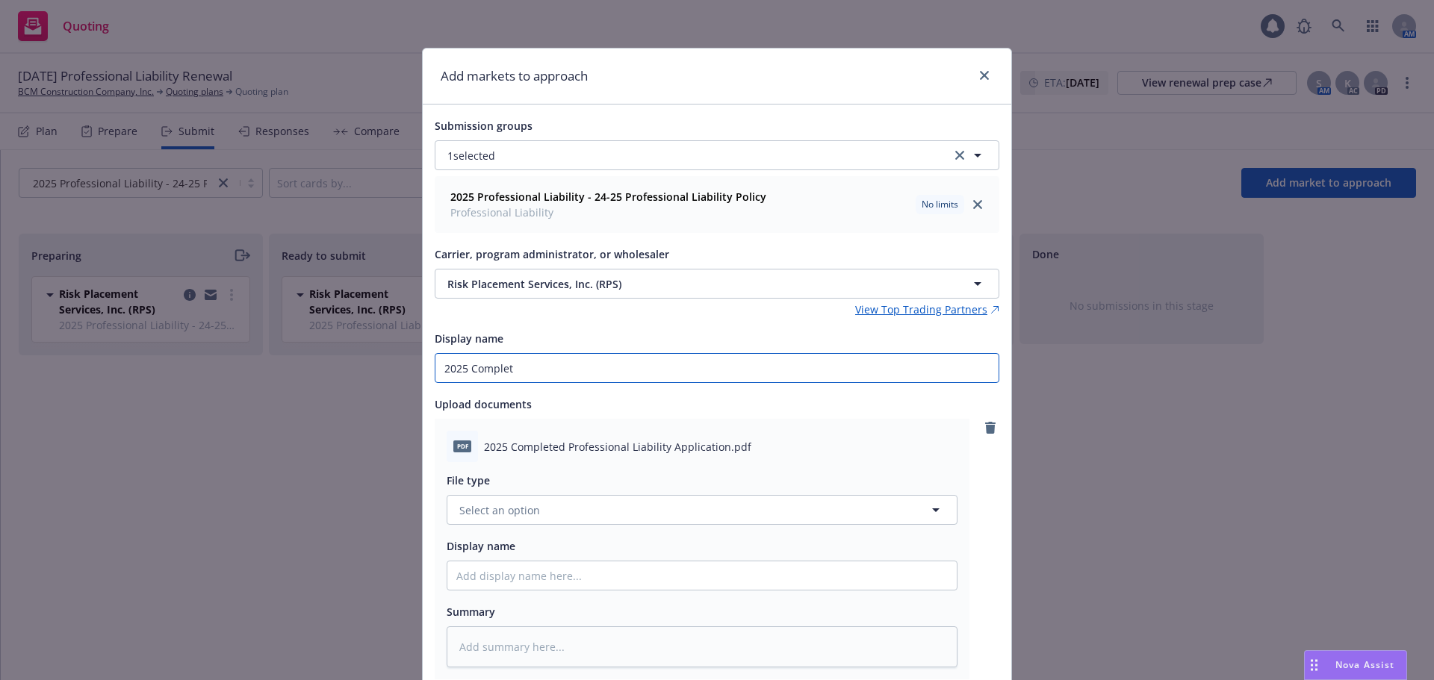
type input "2025 Complete"
type textarea "x"
type input "2025 Completed"
type textarea "x"
type input "2025 Completed"
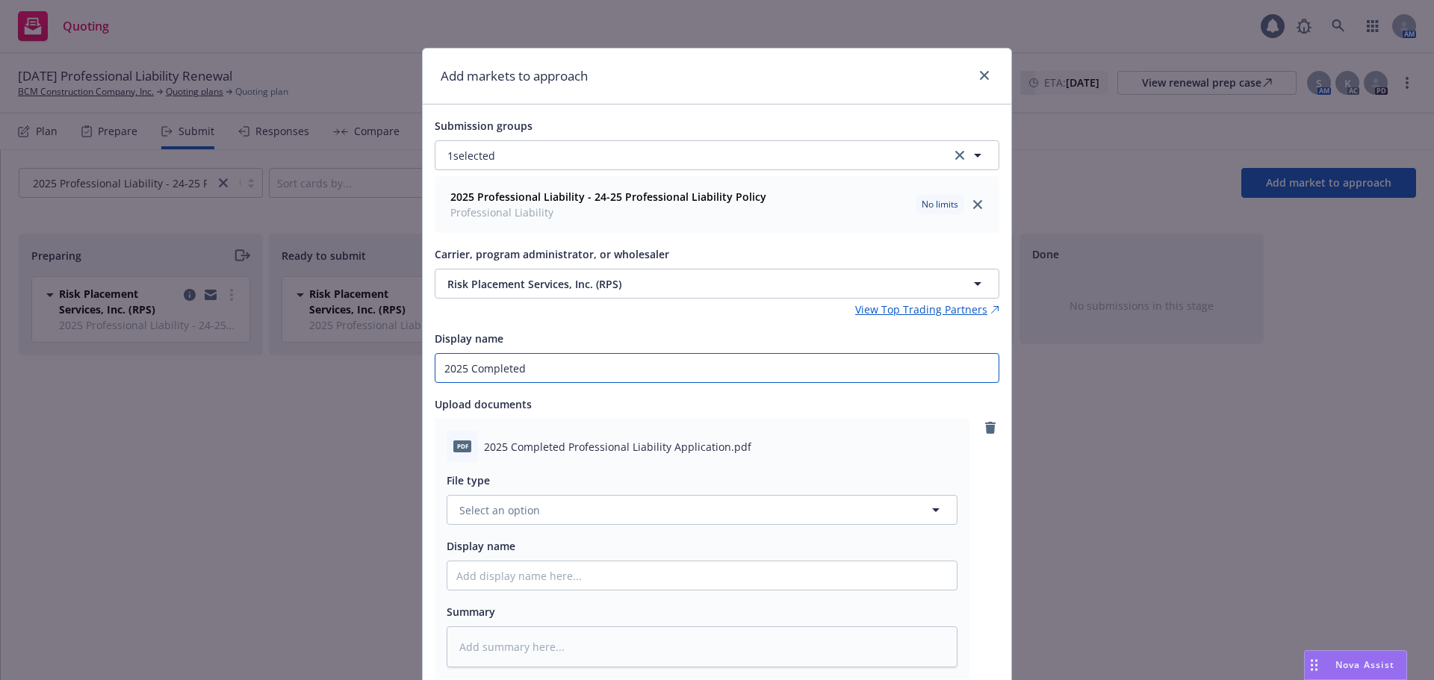
type textarea "x"
type input "2025 Completed P"
type textarea "x"
type input "2025 Completed Pr"
type textarea "x"
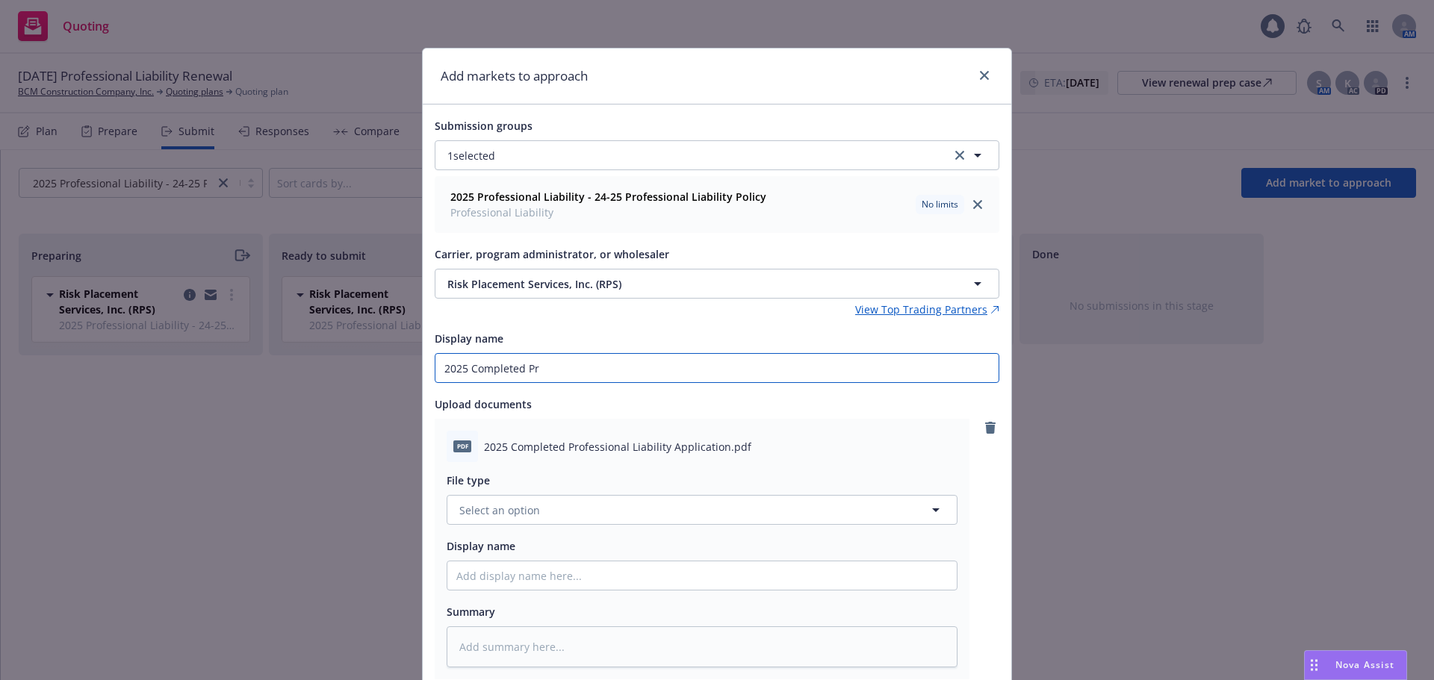
type input "2025 Completed Pro"
type textarea "x"
type input "2025 Completed Prof"
type textarea "x"
type input "2025 Completed Profe"
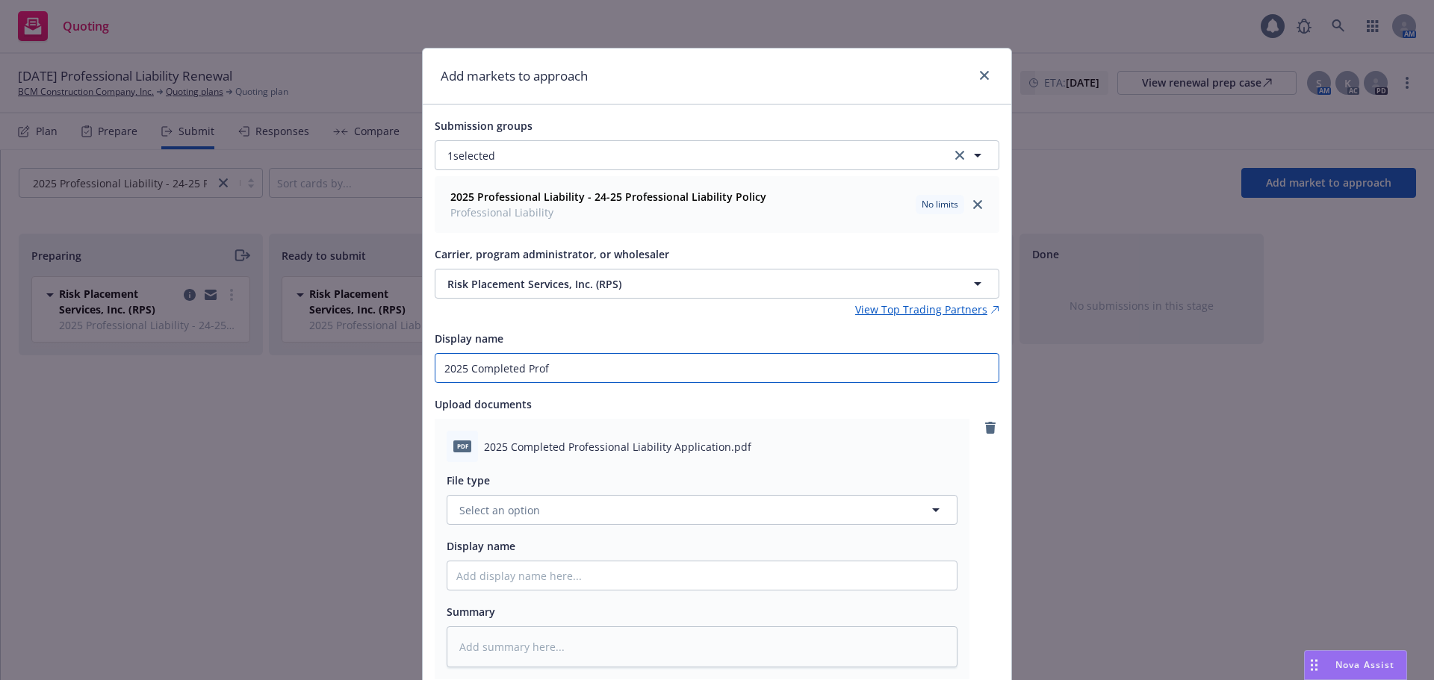
type textarea "x"
type input "2025 Completed Profes"
type textarea "x"
type input "2025 Completed Profess"
type textarea "x"
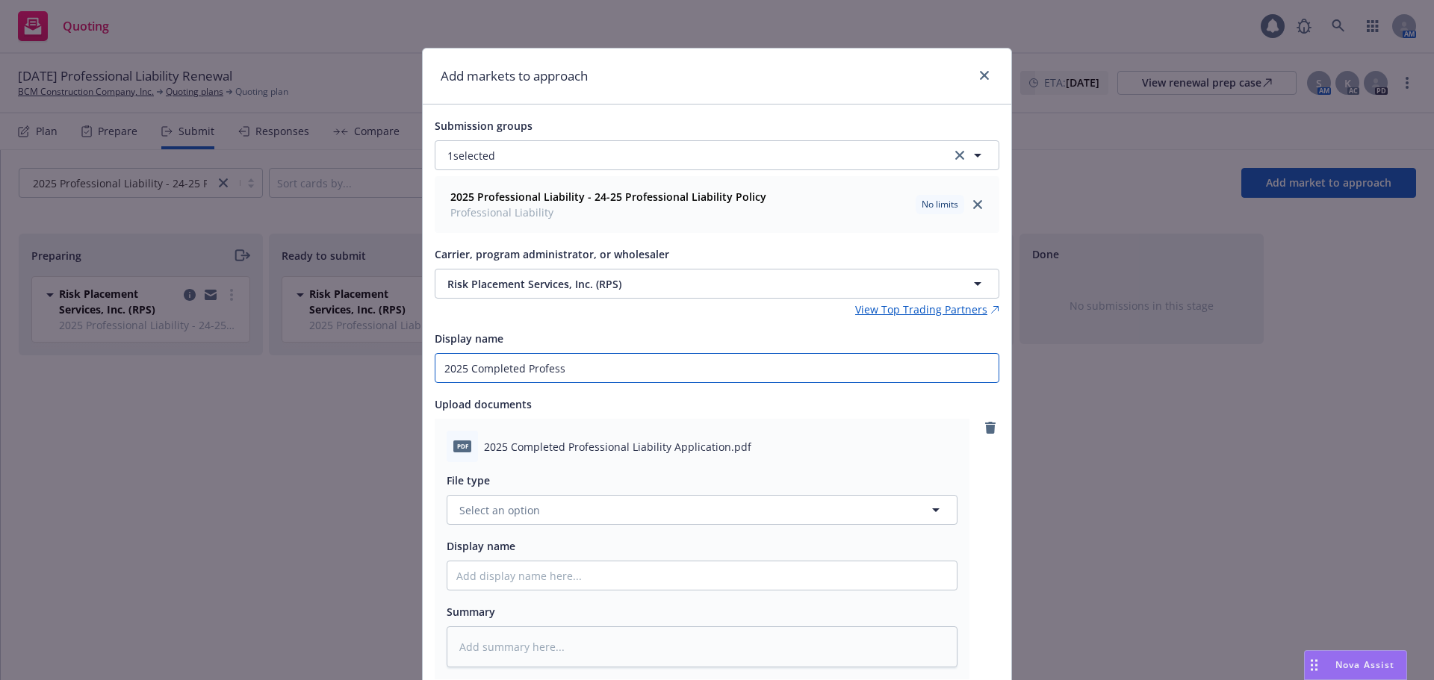
type input "2025 Completed Professi"
type textarea "x"
type input "2025 Completed Professio"
type textarea "x"
type input "2025 Completed Profession"
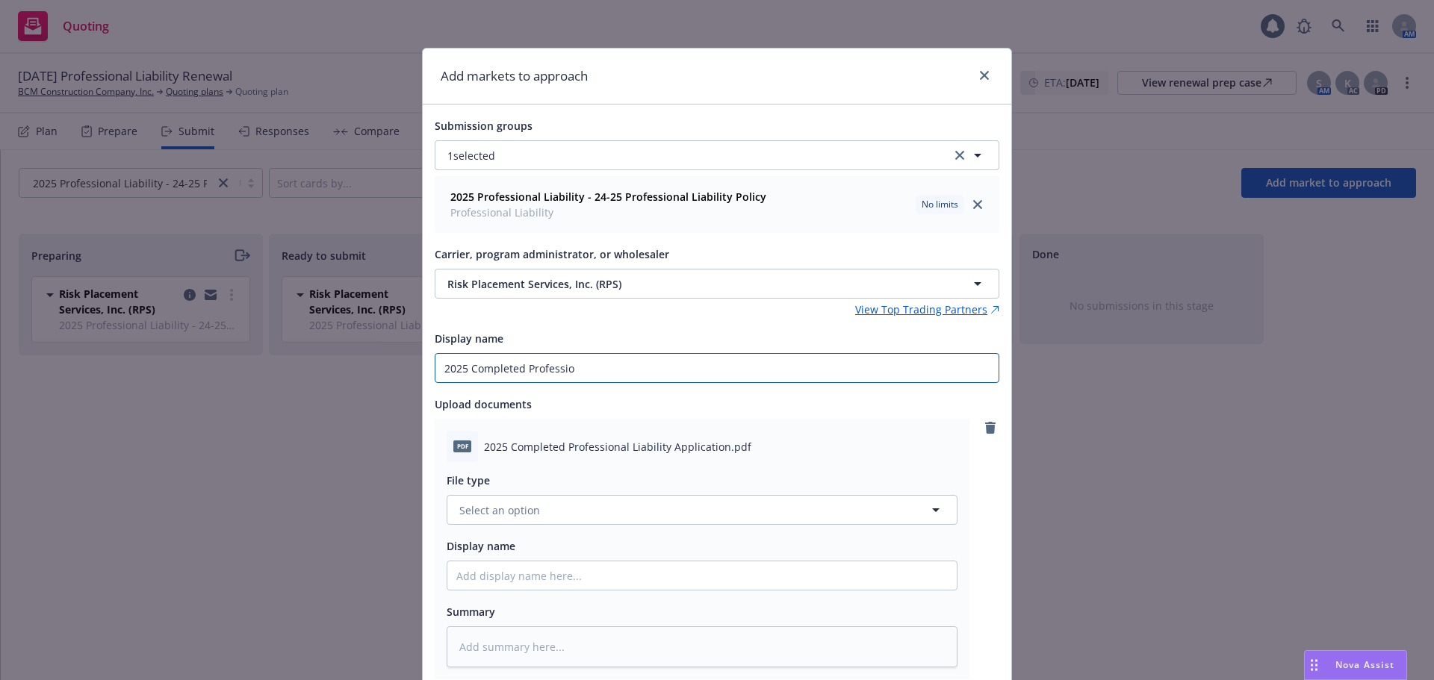
type textarea "x"
type input "2025 Completed Professiona"
type textarea "x"
type input "2025 Completed Professional"
type textarea "x"
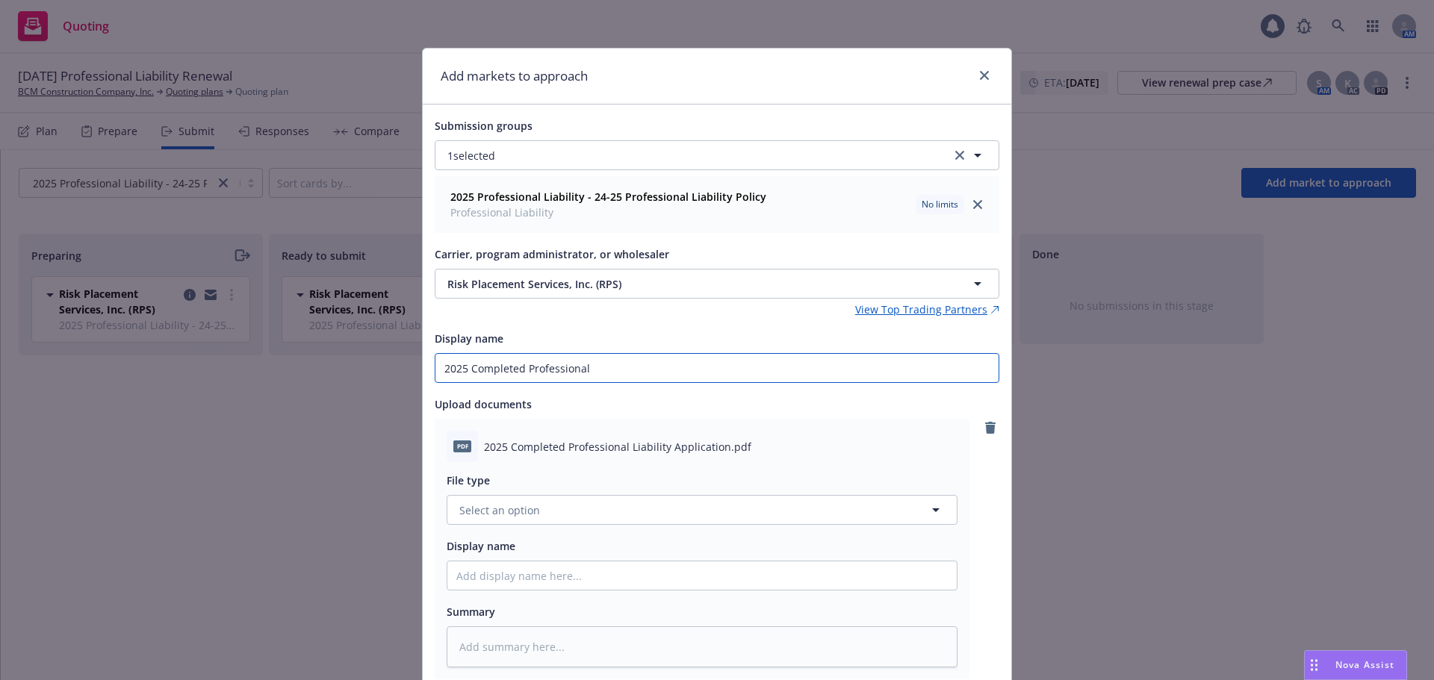
type input "2025 Completed Professional"
type textarea "x"
type input "2025 Completed Professional L"
type textarea "x"
type input "2025 Completed Professional Li"
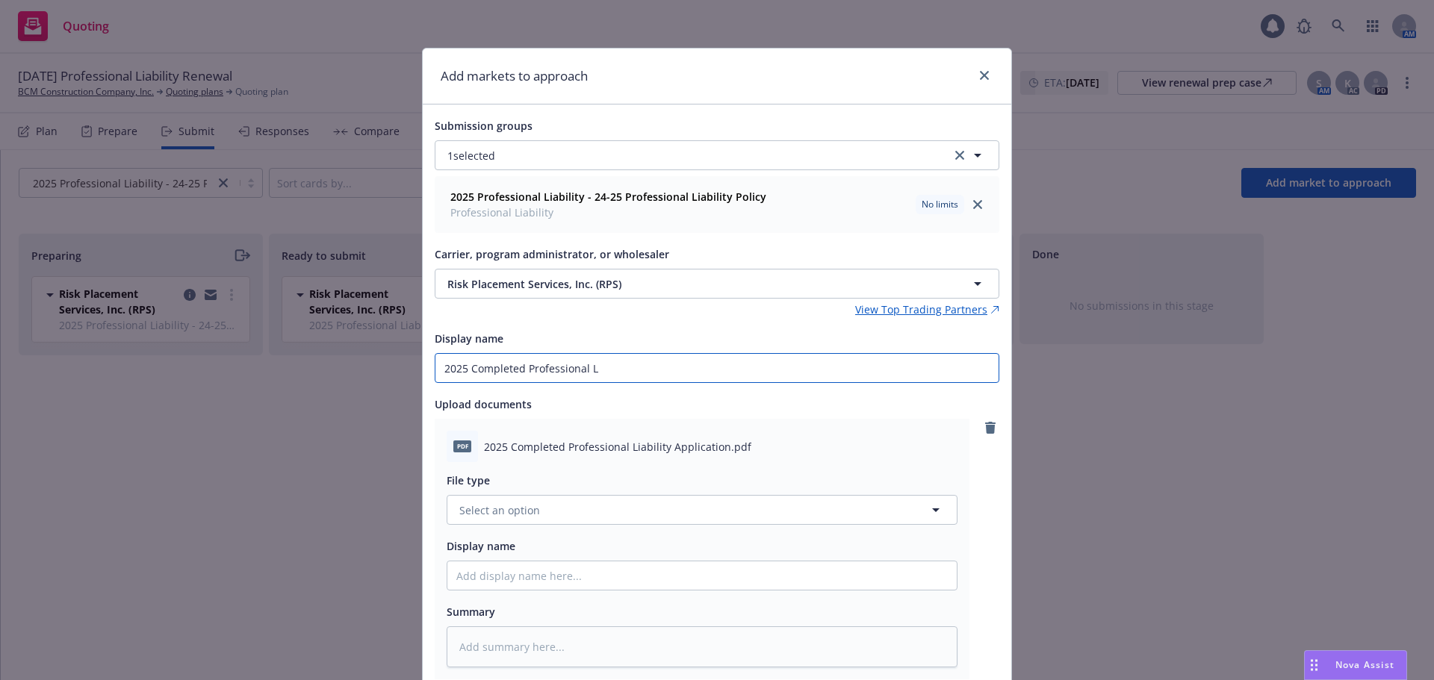
type textarea "x"
type input "2025 Completed Professional Lia"
type textarea "x"
type input "2025 Completed Professional Liab"
type textarea "x"
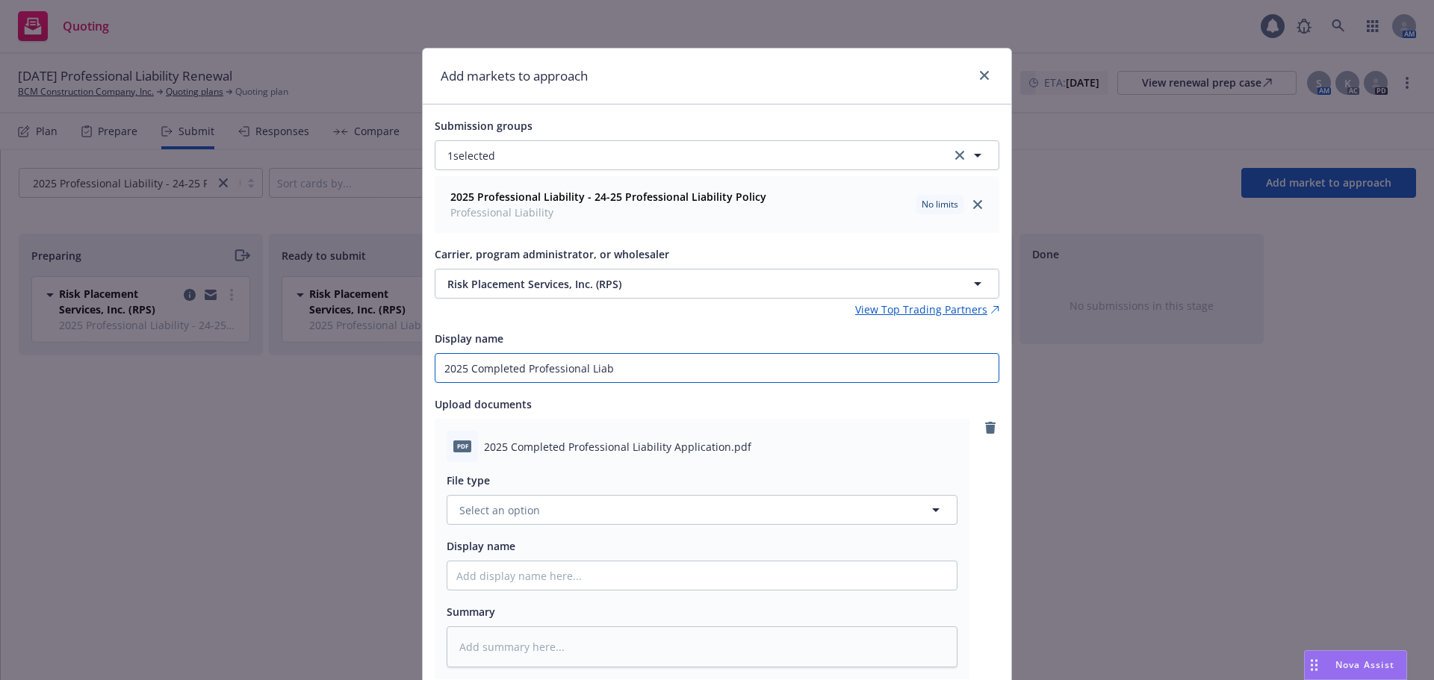
type input "2025 Completed Professional Liabi"
type textarea "x"
type input "2025 Completed Professional Liabil"
type textarea "x"
type input "2025 Completed Professional Liabili"
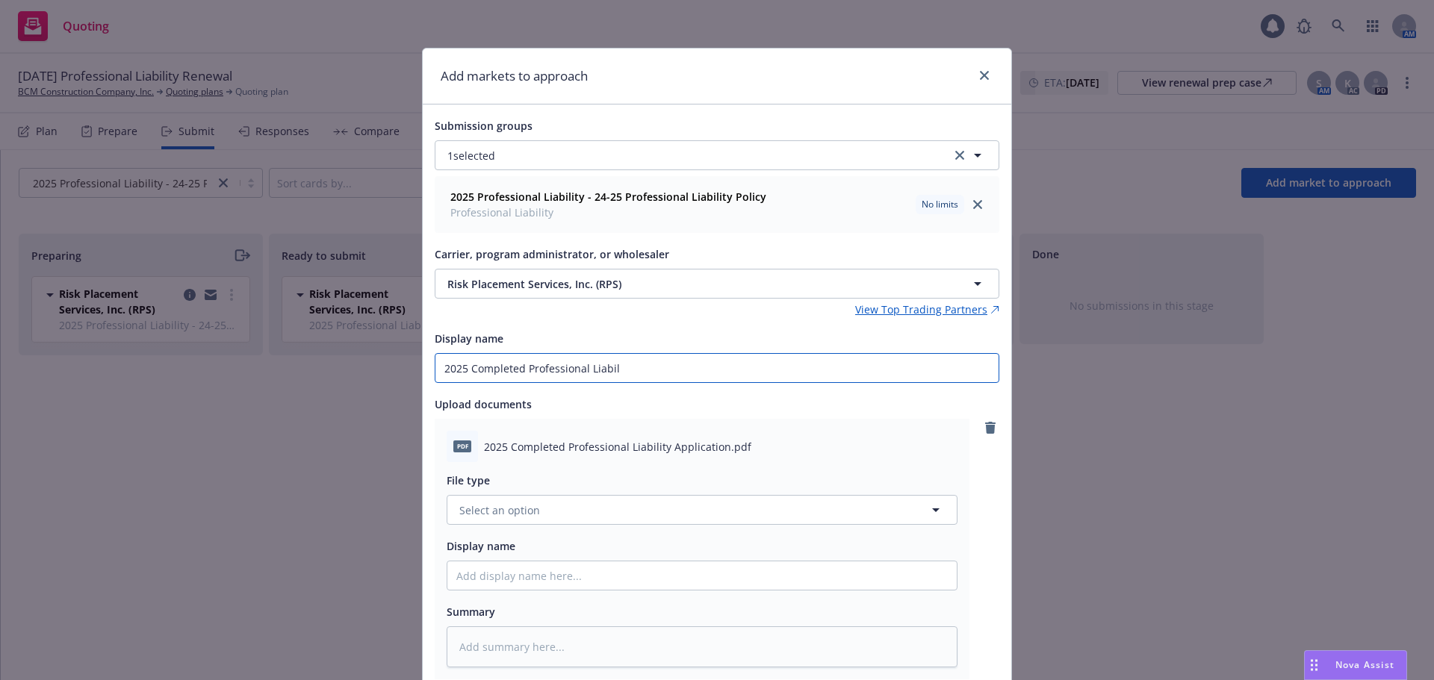
type textarea "x"
type input "2025 Completed Professional Liabilit"
type textarea "x"
type input "2025 Completed Professional Liability"
type textarea "x"
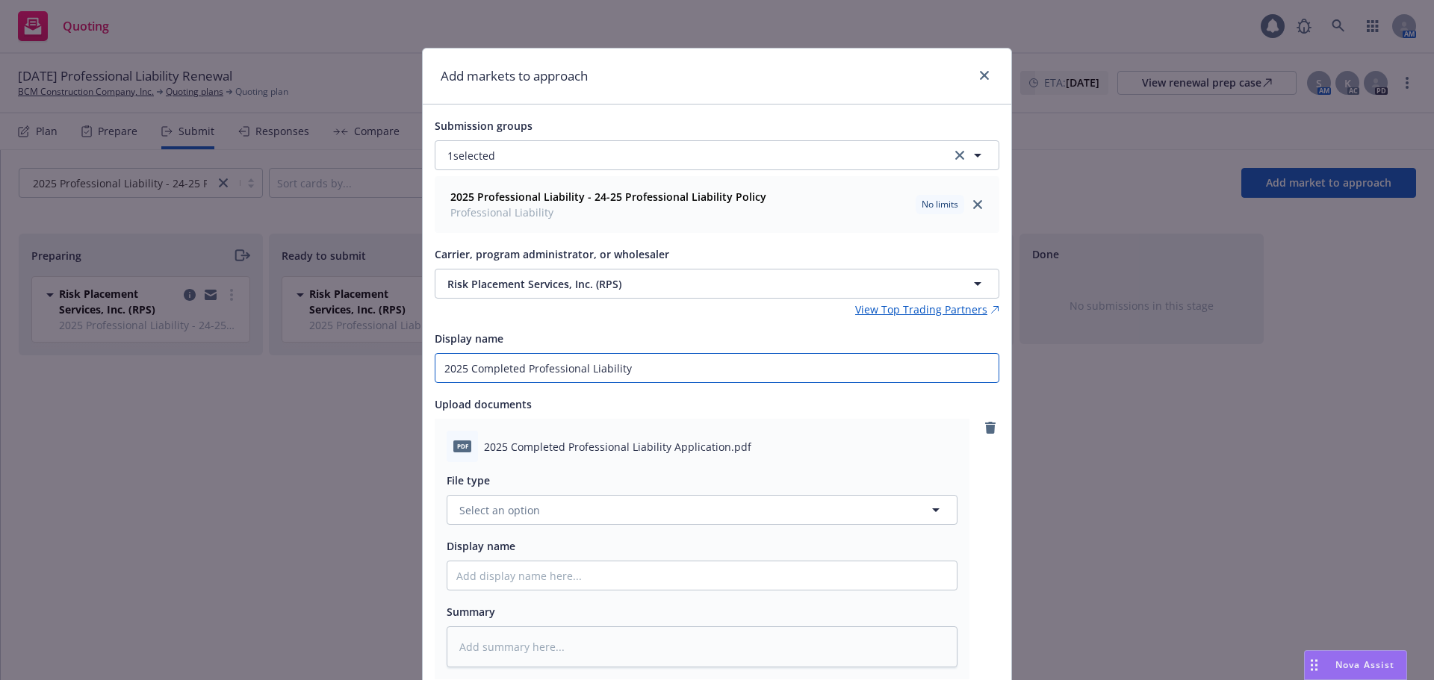
type input "2025 Completed Professional Liability"
type textarea "x"
type input "2025 Completed Professional Liability A"
type textarea "x"
type input "2025 Completed Professional Liability Ap"
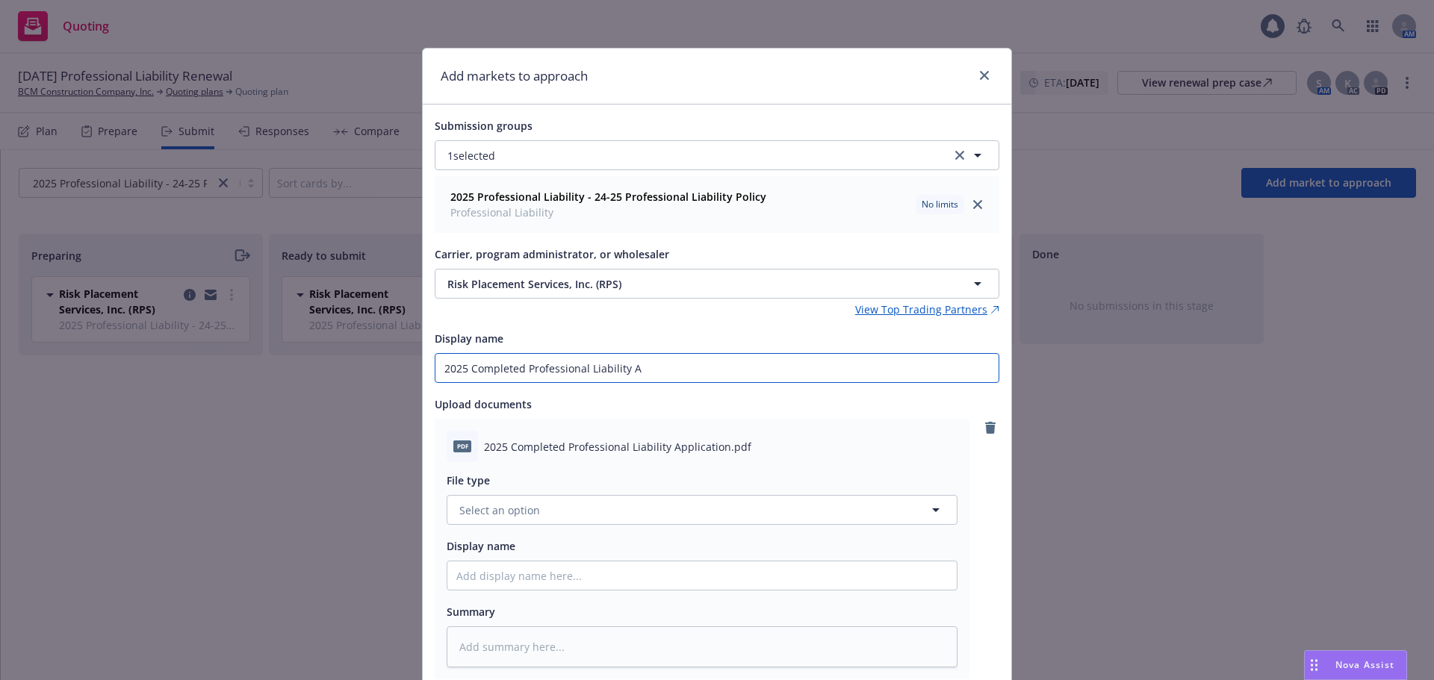
type textarea "x"
type input "2025 Completed Professional Liability App"
type textarea "x"
type input "2025 Completed Professional Liability Appl"
type textarea "x"
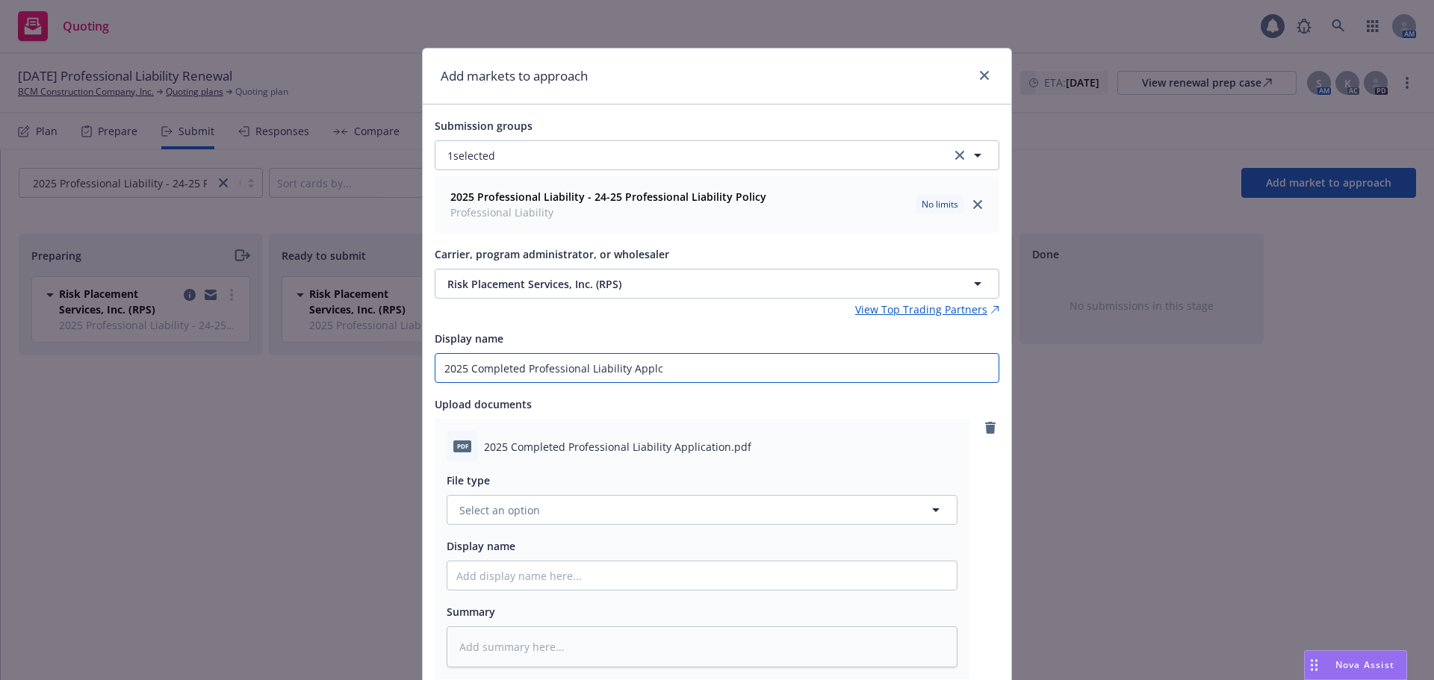
type input "2025 Completed Professional Liability Applci"
type textarea "x"
type input "2025 Completed Professional Liability Applcia"
type textarea "x"
type input "2025 Completed Professional Liability Applciat"
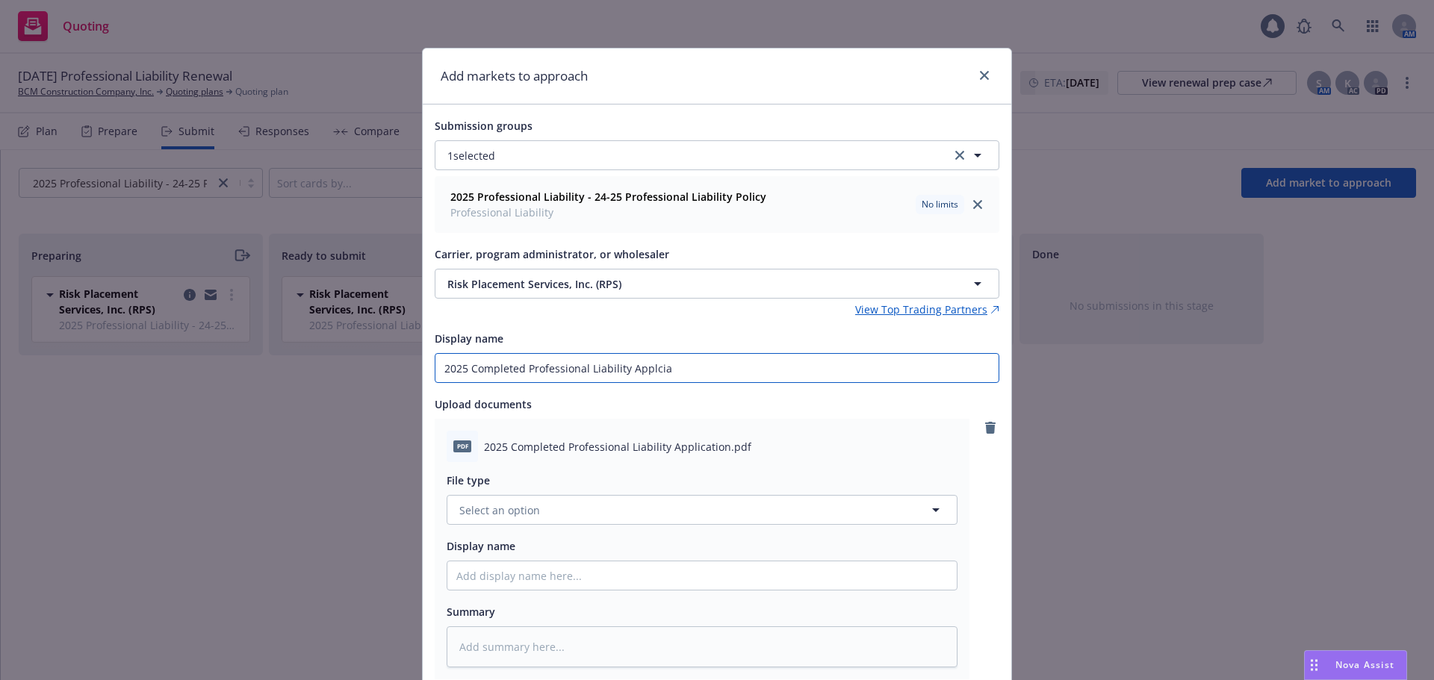
type textarea "x"
type input "2025 Completed Professional Liability Applciati"
type textarea "x"
type input "2025 Completed Professional Liability Applciatio"
type textarea "x"
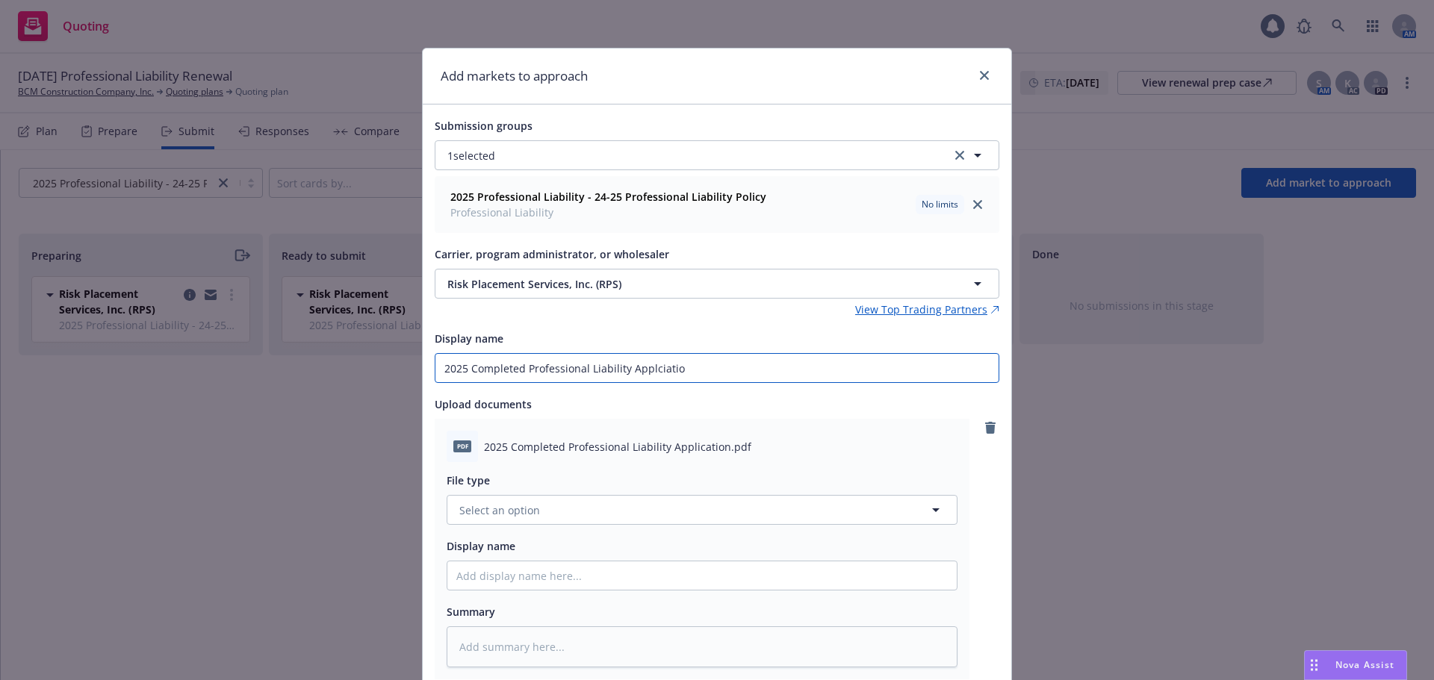
type input "2025 Completed Professional Liability Applciation"
type textarea "x"
type input "2025 Completed Professional Liability Applciatio"
type textarea "x"
type input "2025 Completed Professional Liability Applciati"
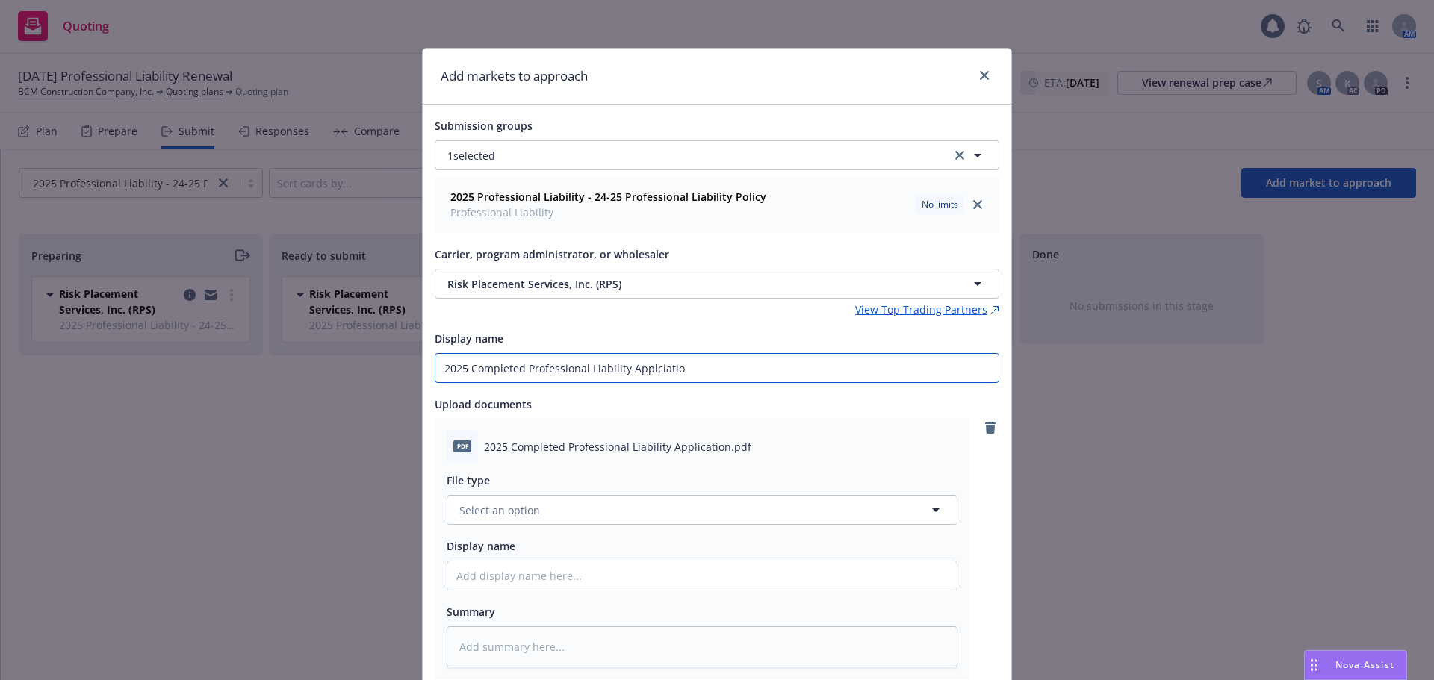
type textarea "x"
type input "2025 Completed Professional Liability Applciat"
type textarea "x"
type input "2025 Completed Professional Liability Applcia"
type textarea "x"
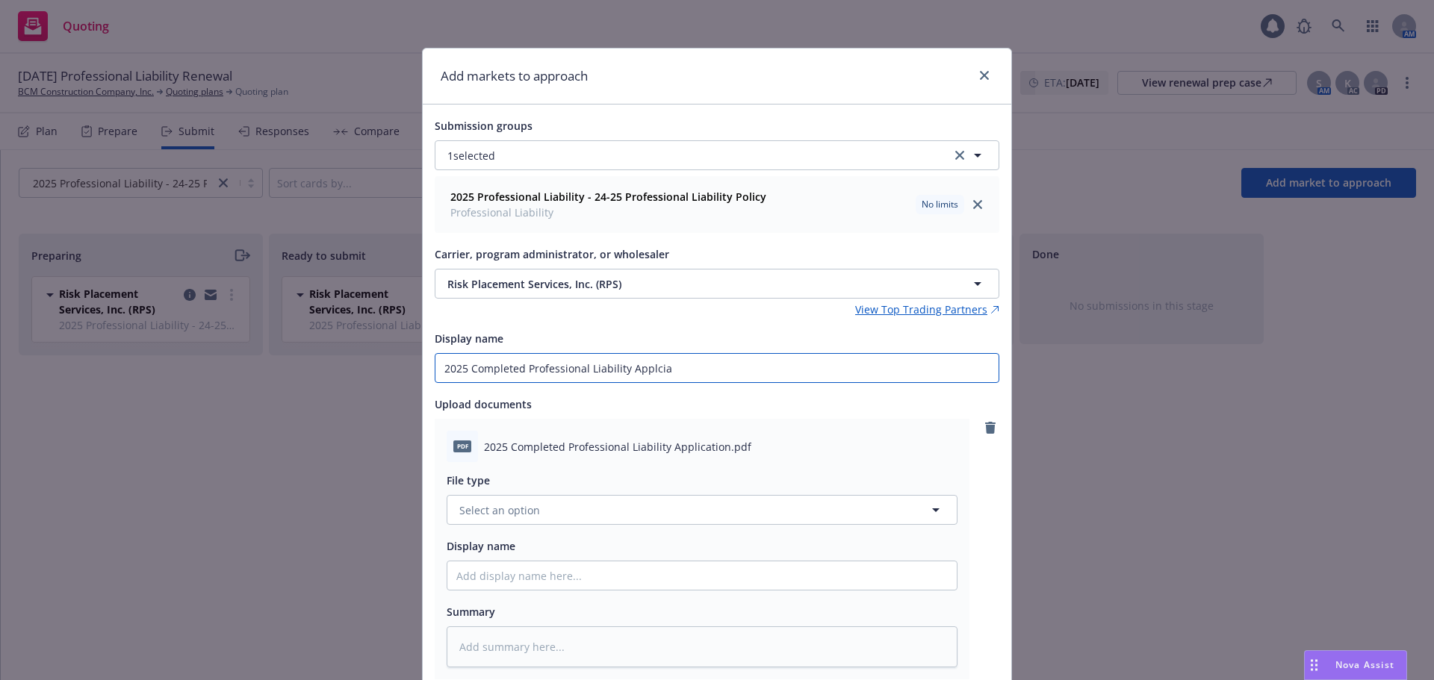
type input "2025 Completed Professional Liability Applci"
type textarea "x"
type input "2025 Completed Professional Liability Applc"
type textarea "x"
type input "2025 Completed Professional Liability Appl"
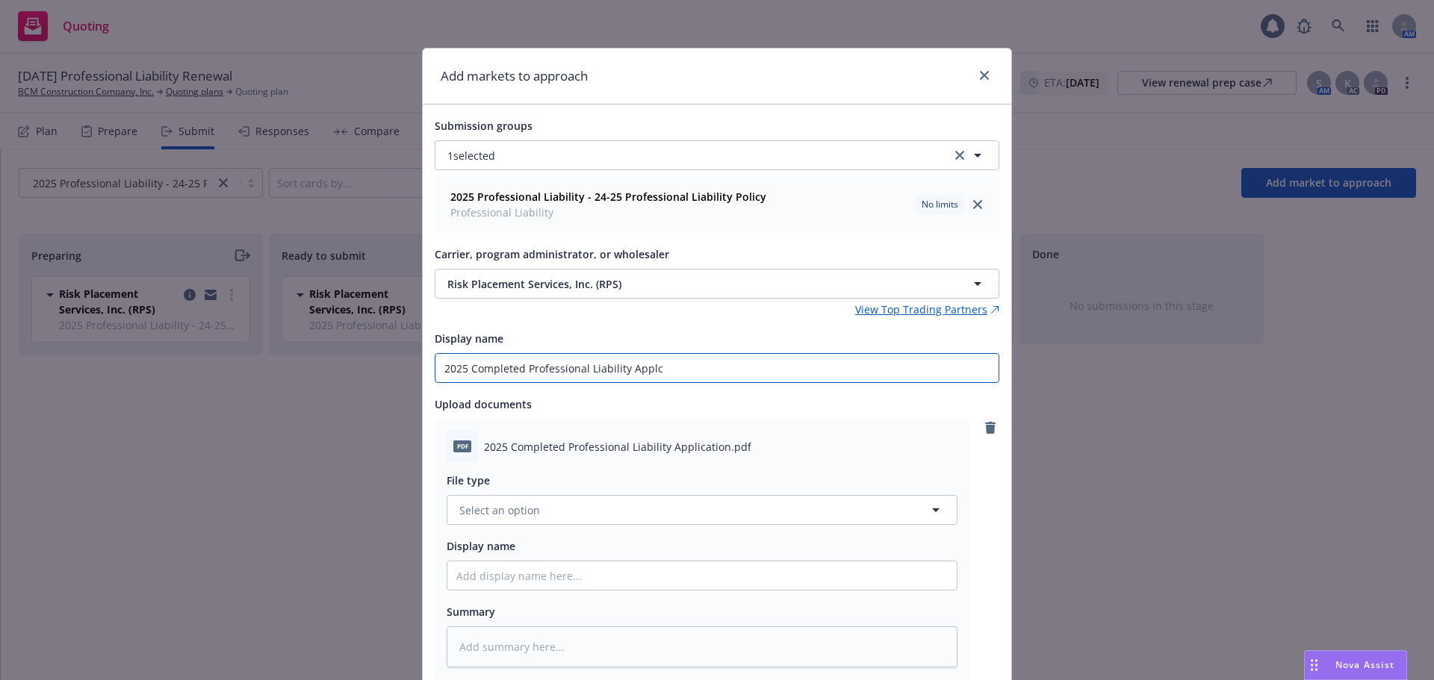
type textarea "x"
type input "2025 Completed Professional Liability Appli"
type textarea "x"
type input "2025 Completed Professional Liability Applic"
type textarea "x"
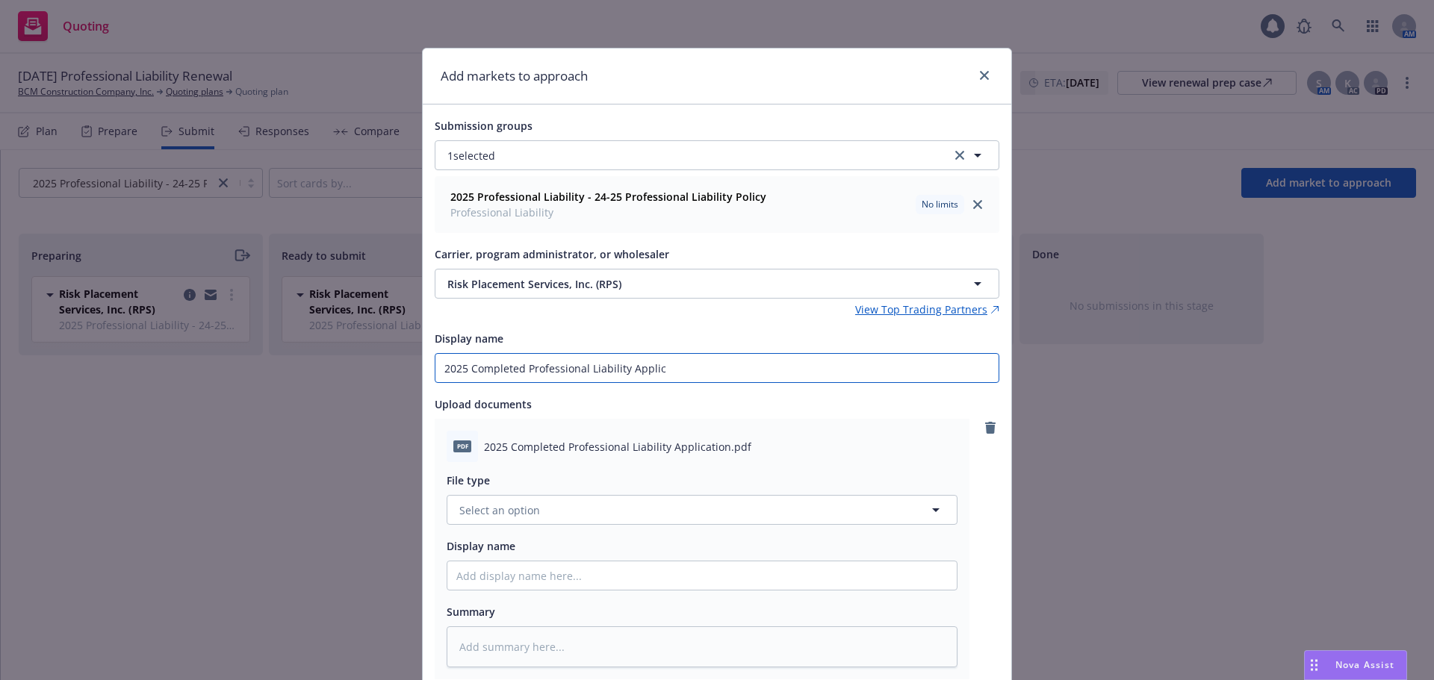
type input "2025 Completed Professional Liability Applica"
type textarea "x"
type input "2025 Completed Professional Liability Applicat"
type textarea "x"
type input "2025 Completed Professional Liability Applicati"
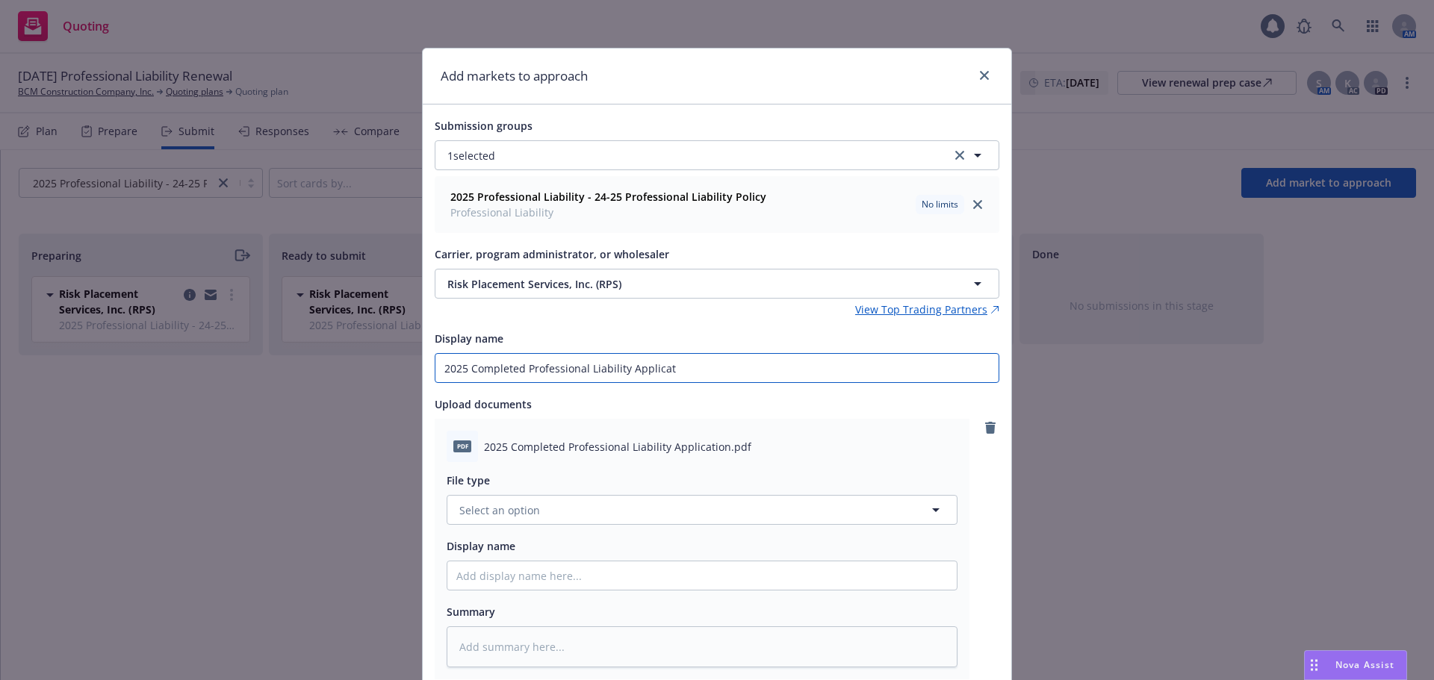
type textarea "x"
type input "2025 Completed Professional Liability Applicatio"
type textarea "x"
type input "2025 Completed Professional Liability Application"
type textarea "x"
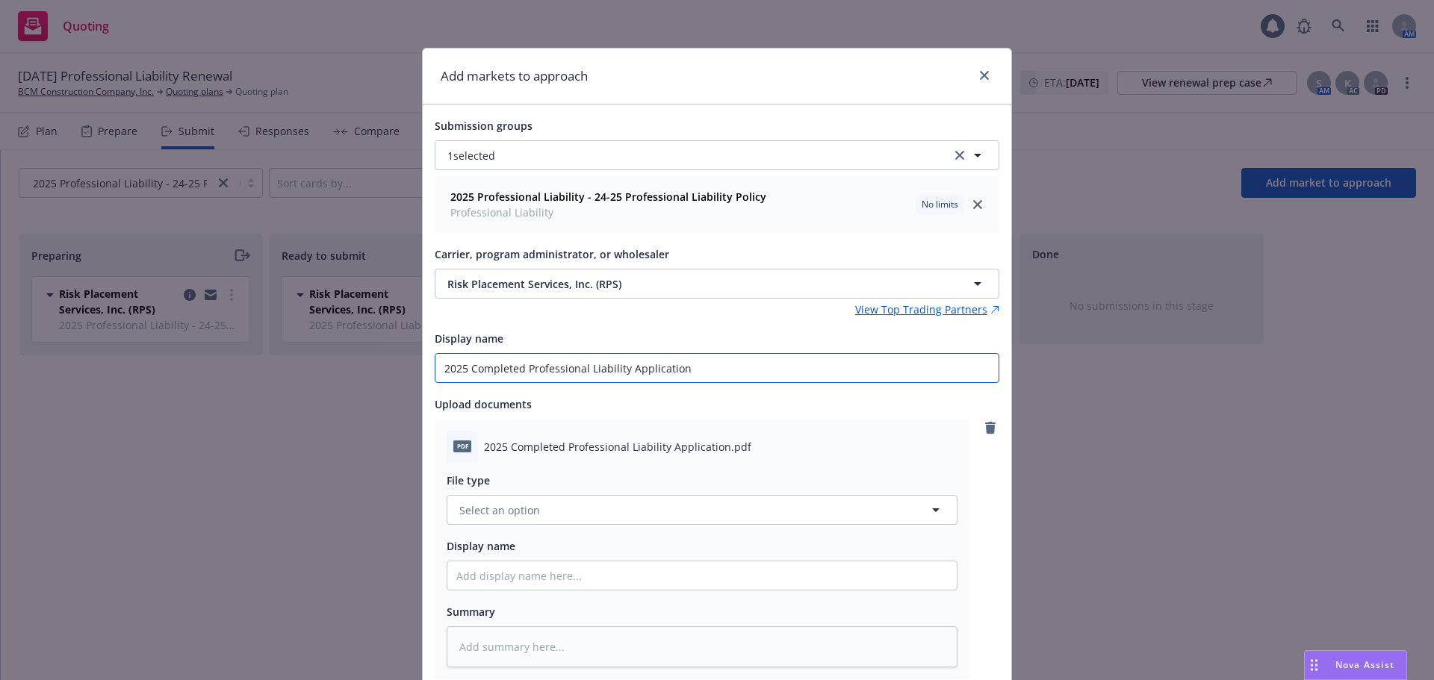
type input "2025 Completed Professional Liability Application"
click at [539, 520] on button "Select an option" at bounding box center [702, 510] width 511 height 30
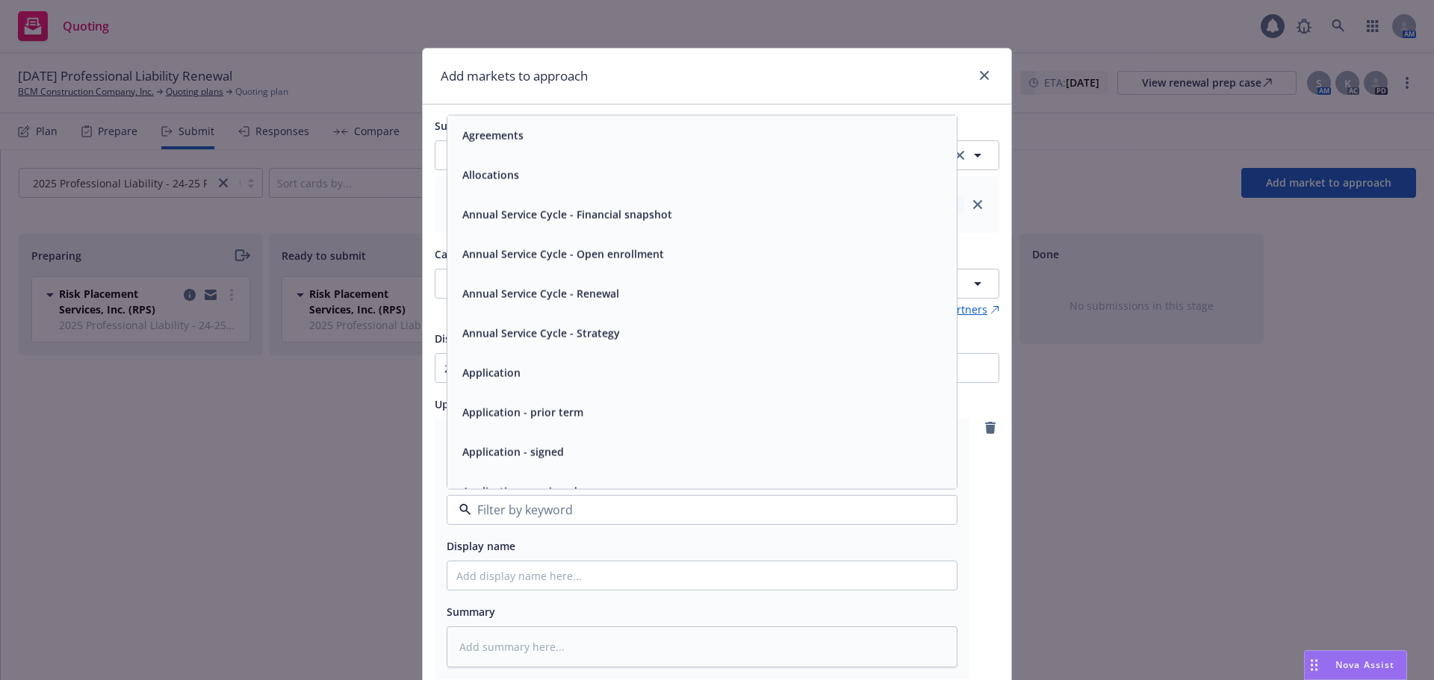
type input "a"
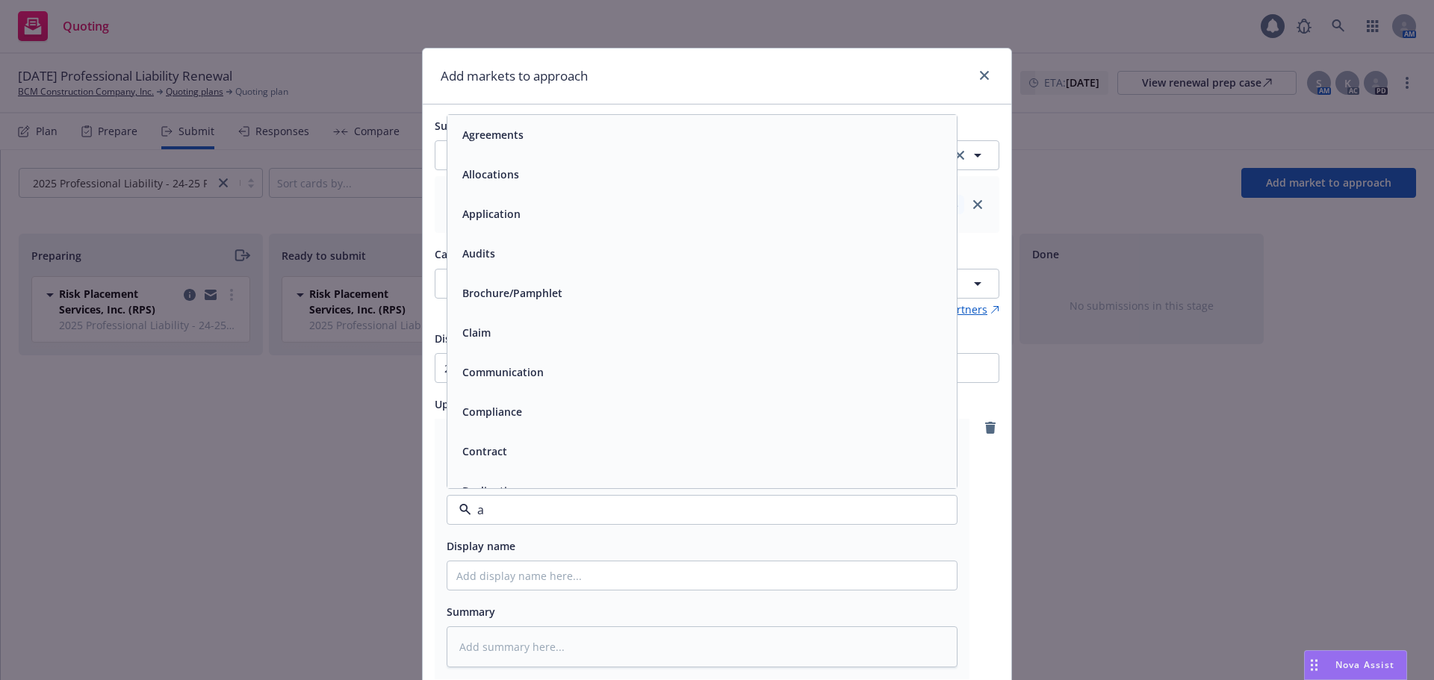
click at [531, 227] on div "Application" at bounding box center [701, 214] width 509 height 40
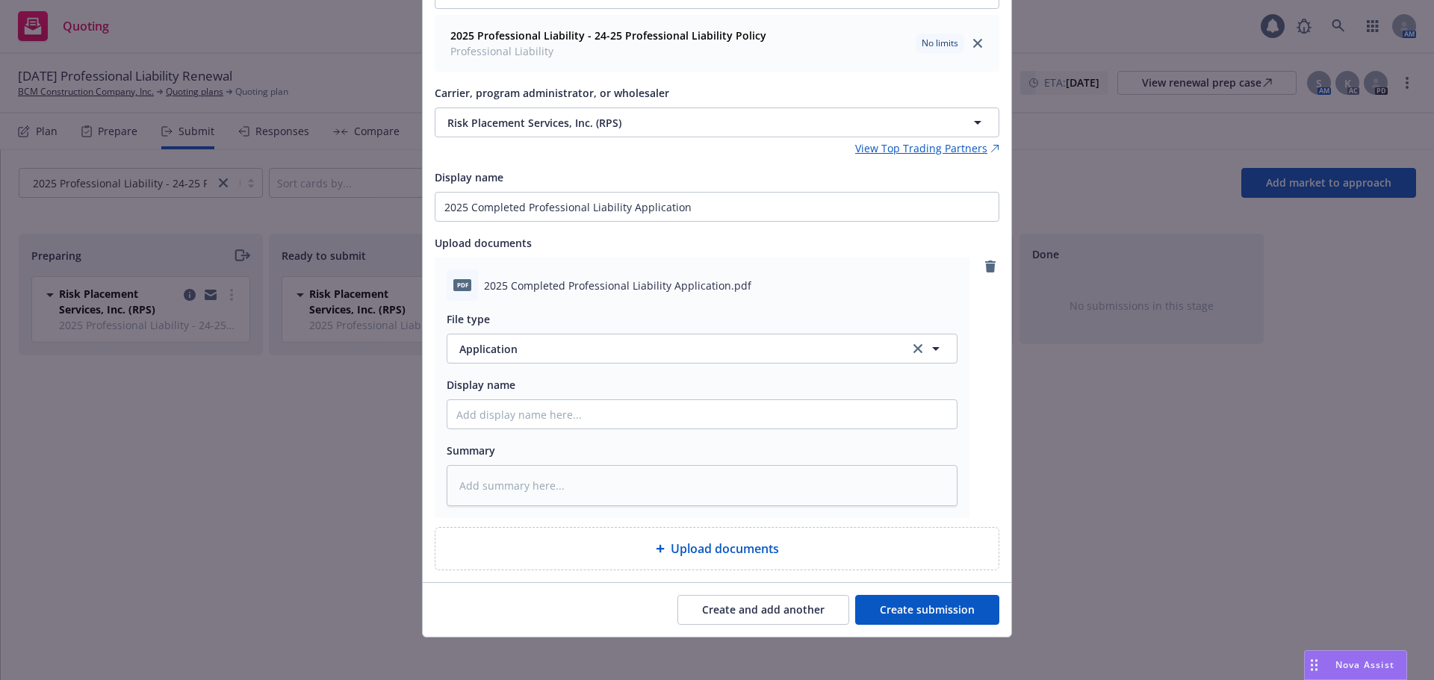
scroll to position [167, 0]
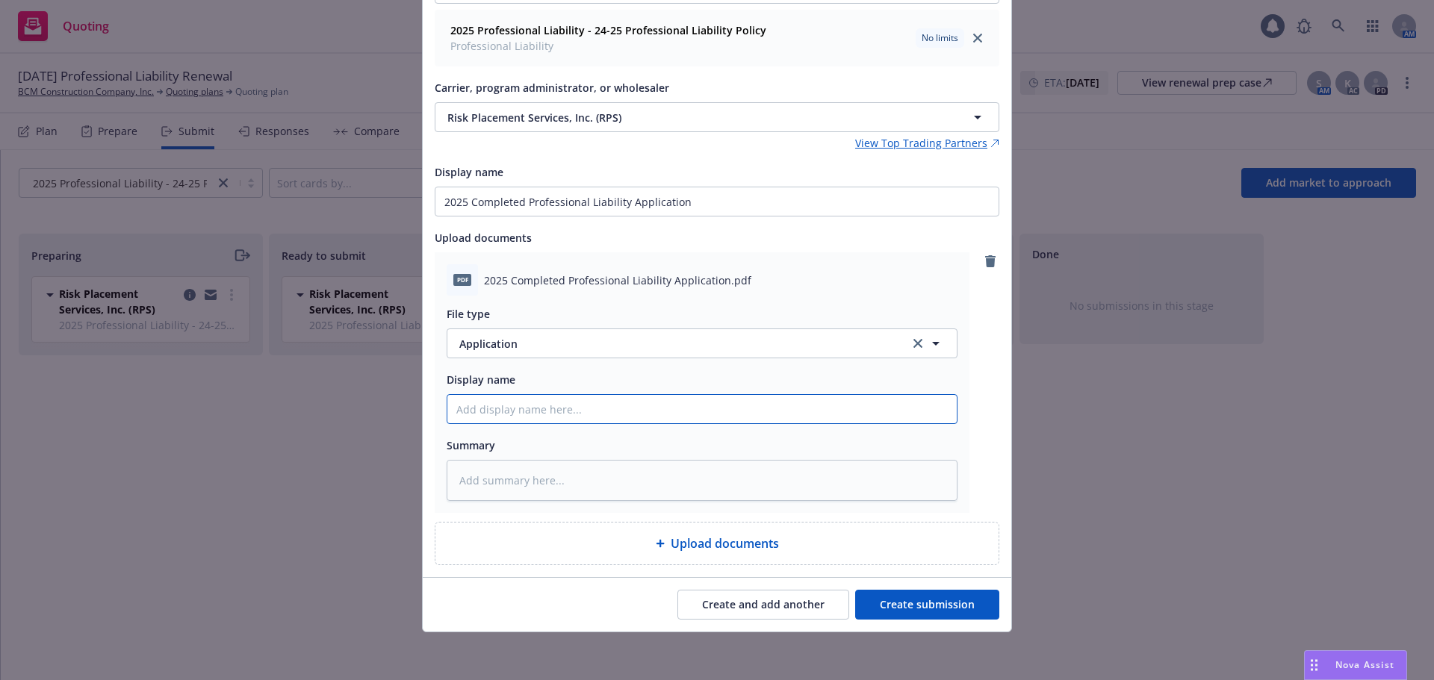
click at [491, 410] on input "Display name" at bounding box center [701, 409] width 509 height 28
type textarea "x"
type input "2"
type textarea "x"
type input "20"
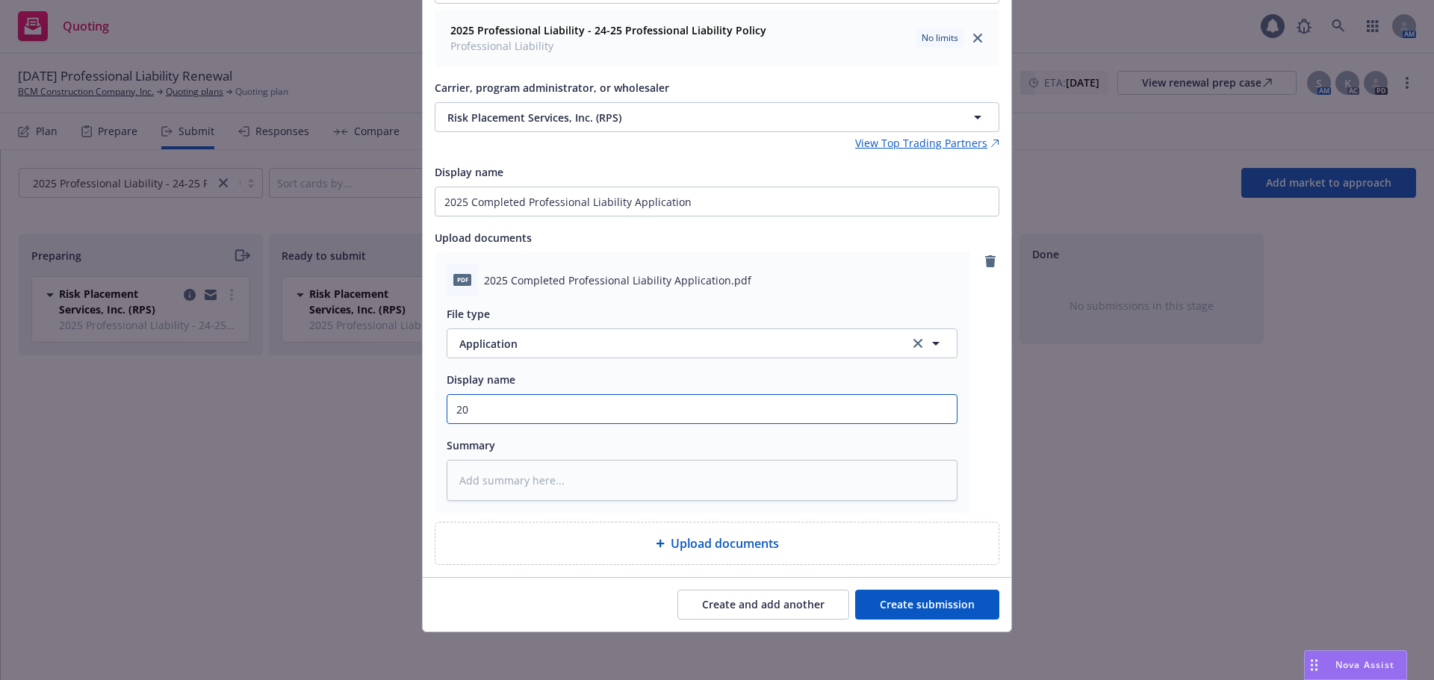
type textarea "x"
type input "202"
type textarea "x"
type input "2025"
type textarea "x"
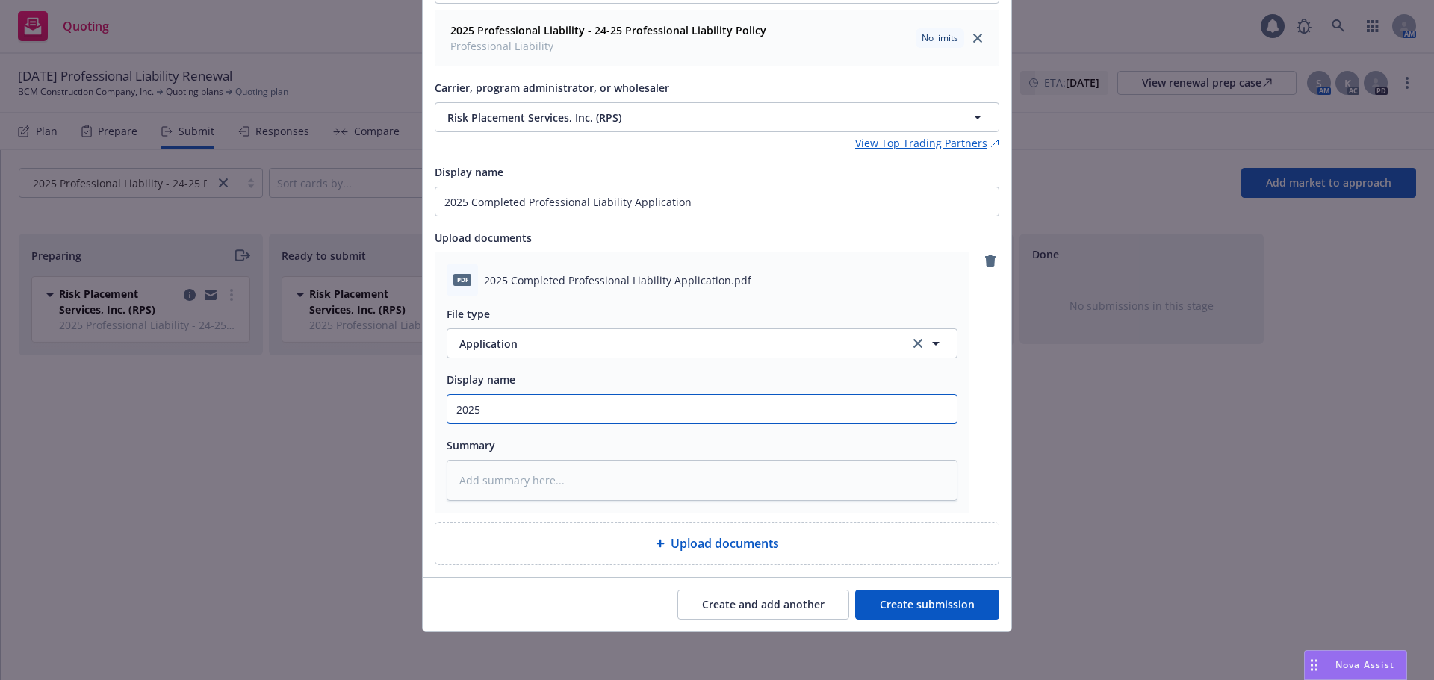
type input "2025 C"
type textarea "x"
type input "2025 Co"
type textarea "x"
type input "2025 Com"
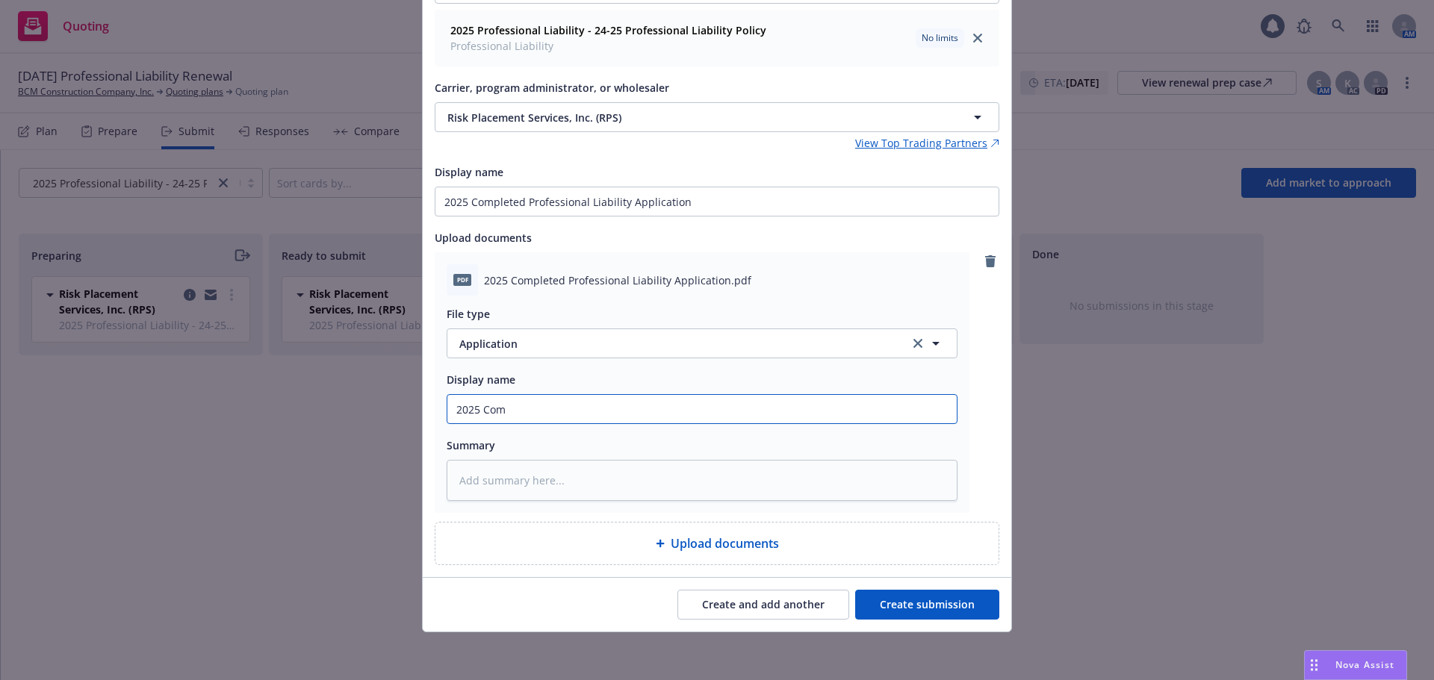
type textarea "x"
type input "2025 Compl"
type textarea "x"
type input "2025 Complet"
type textarea "x"
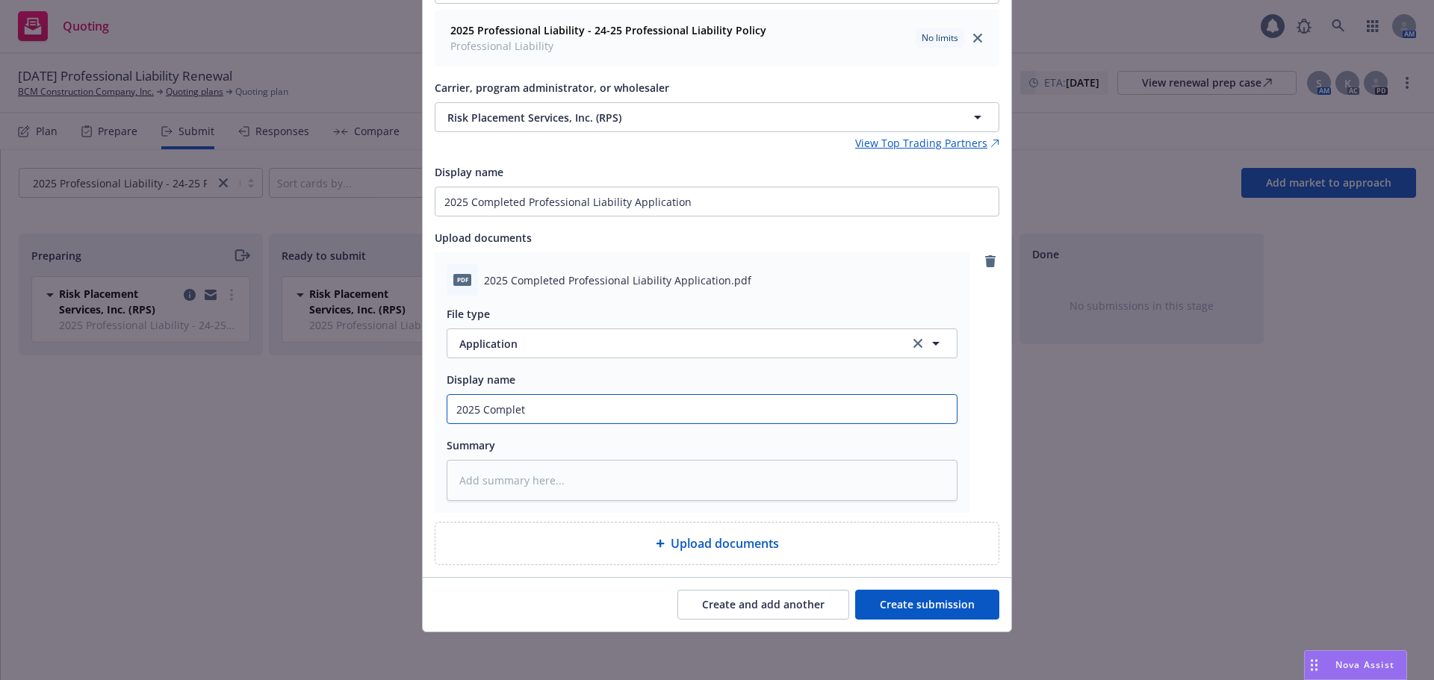
type input "2025 Complete"
type textarea "x"
type input "2025 Completed"
type textarea "x"
type input "2025 Completed"
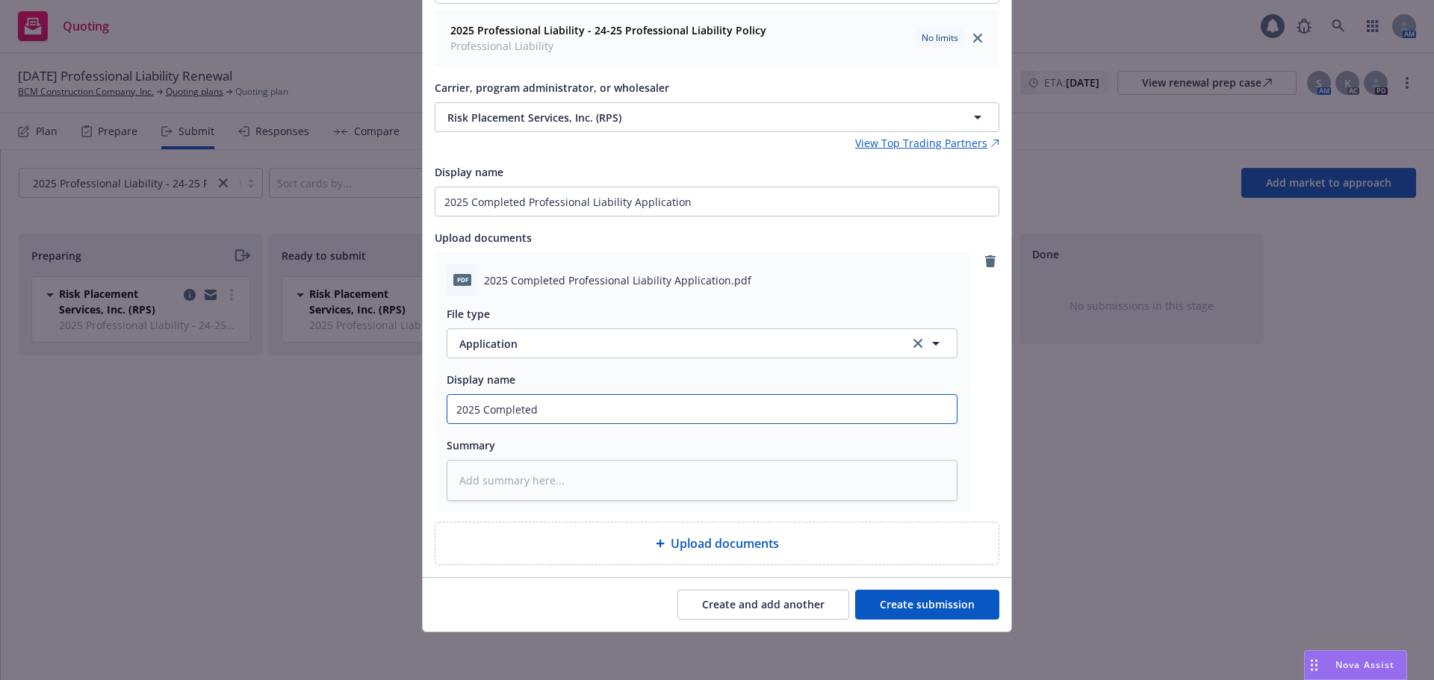
type textarea "x"
type input "2025 Completed P"
type textarea "x"
type input "2025 Completed Pro"
type textarea "x"
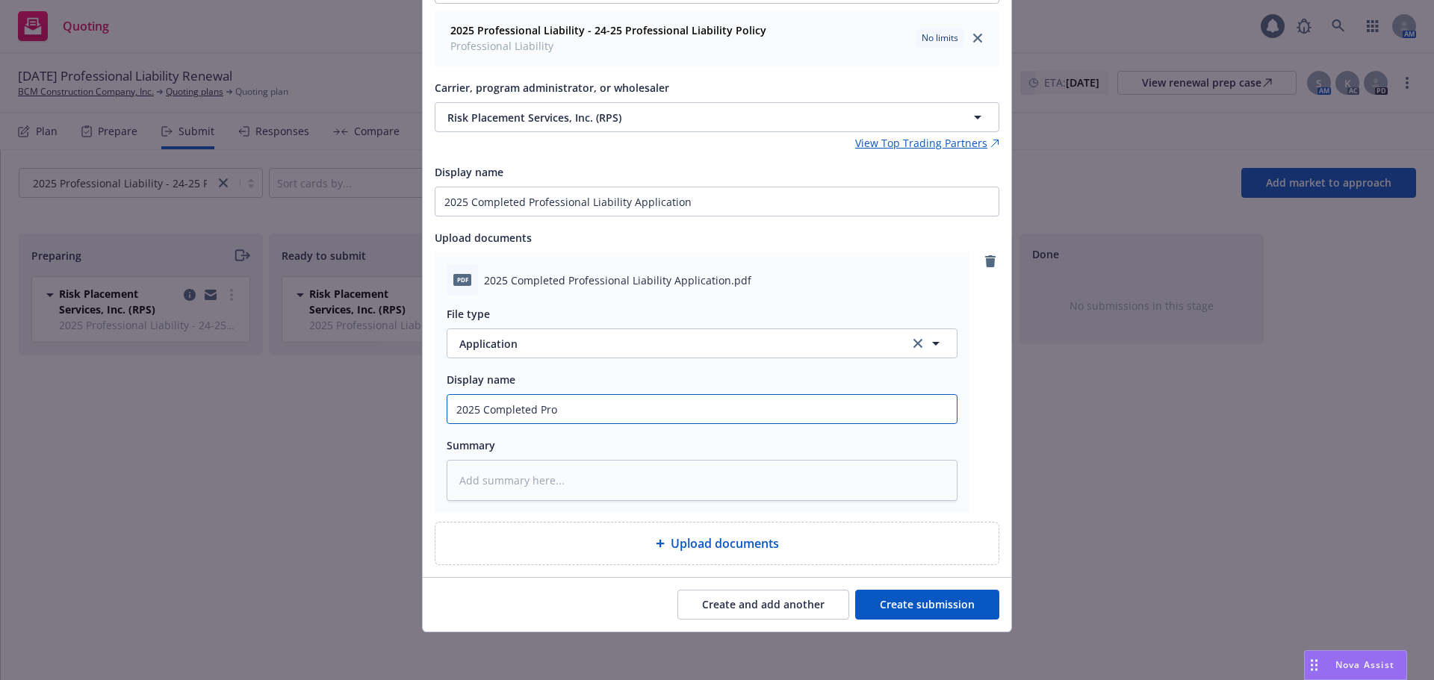
type input "2025 Completed Prof"
type textarea "x"
type input "2025 Completed Profe"
type textarea "x"
type input "2025 Completed Profes"
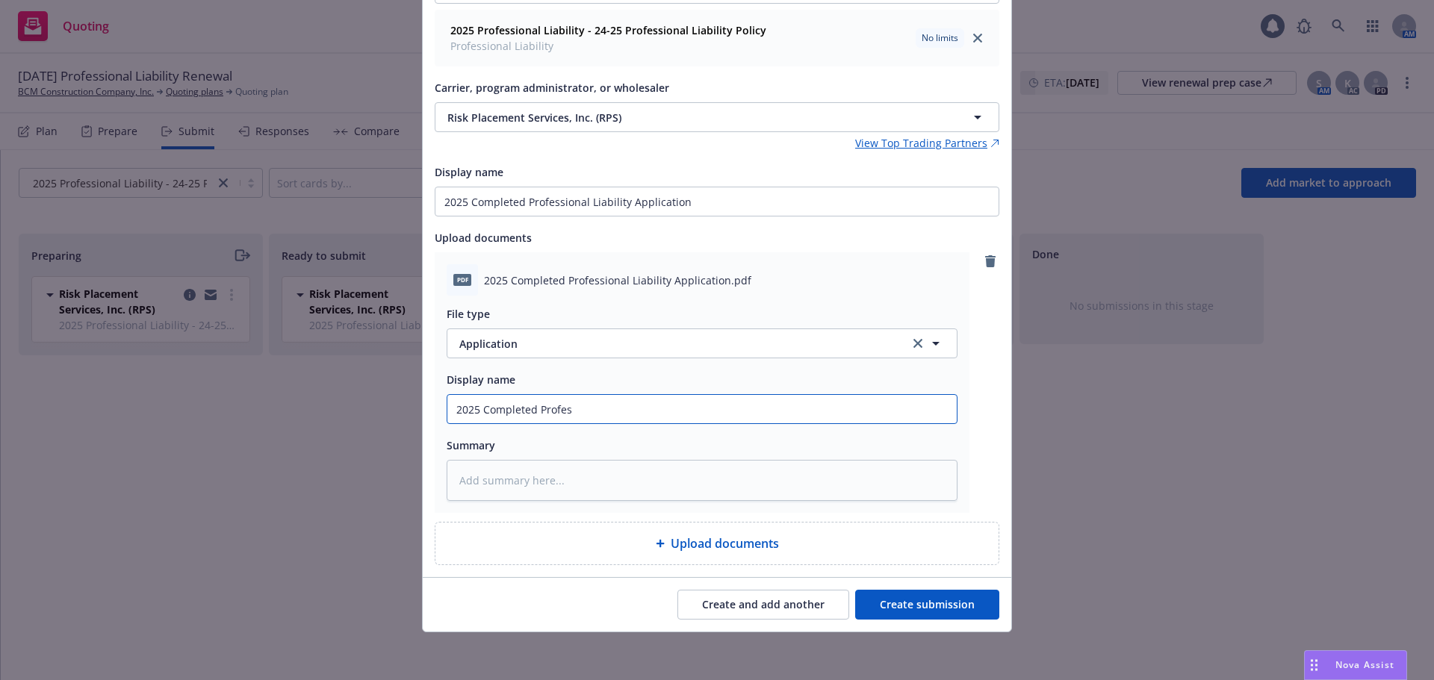
type textarea "x"
type input "2025 Completed Profess"
type textarea "x"
type input "2025 Completed Professs"
type textarea "x"
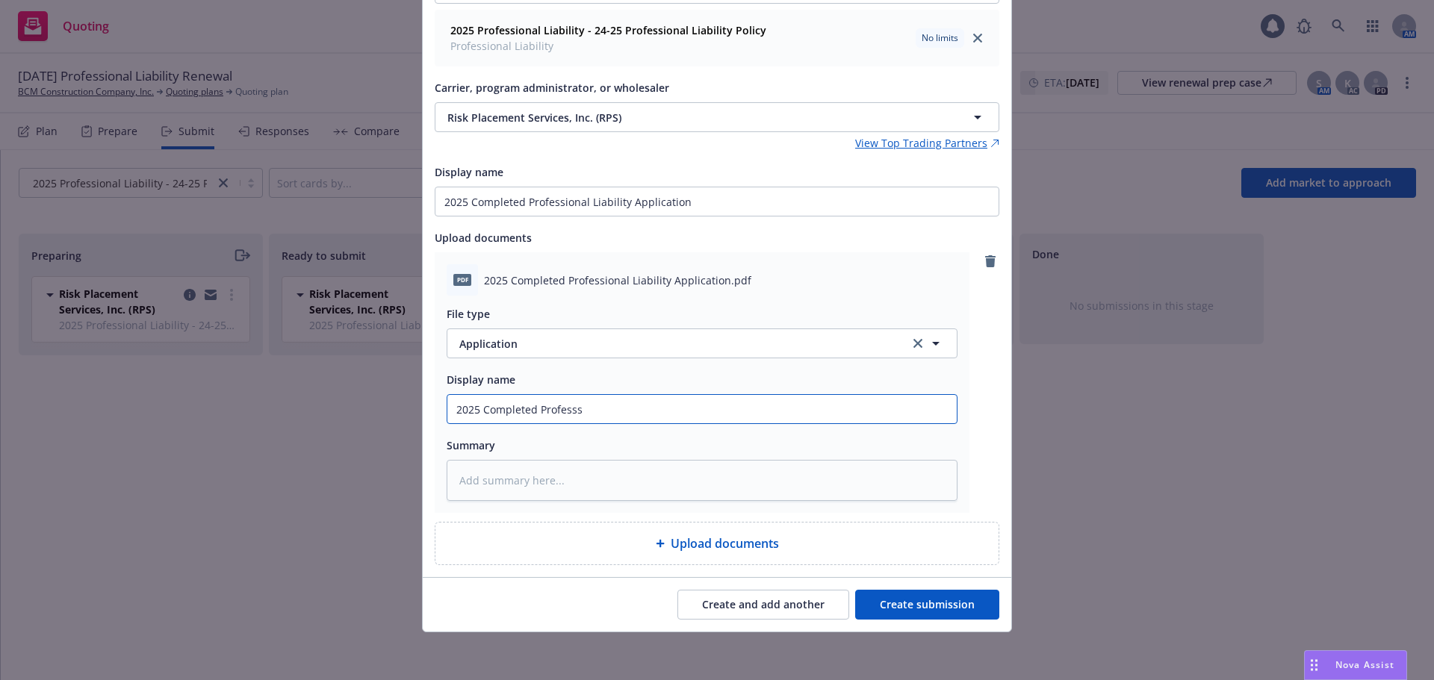
type input "2025 Completed Professsi"
type textarea "x"
type input "2025 Completed Professsion"
type textarea "x"
type input "2025 Completed Professsio"
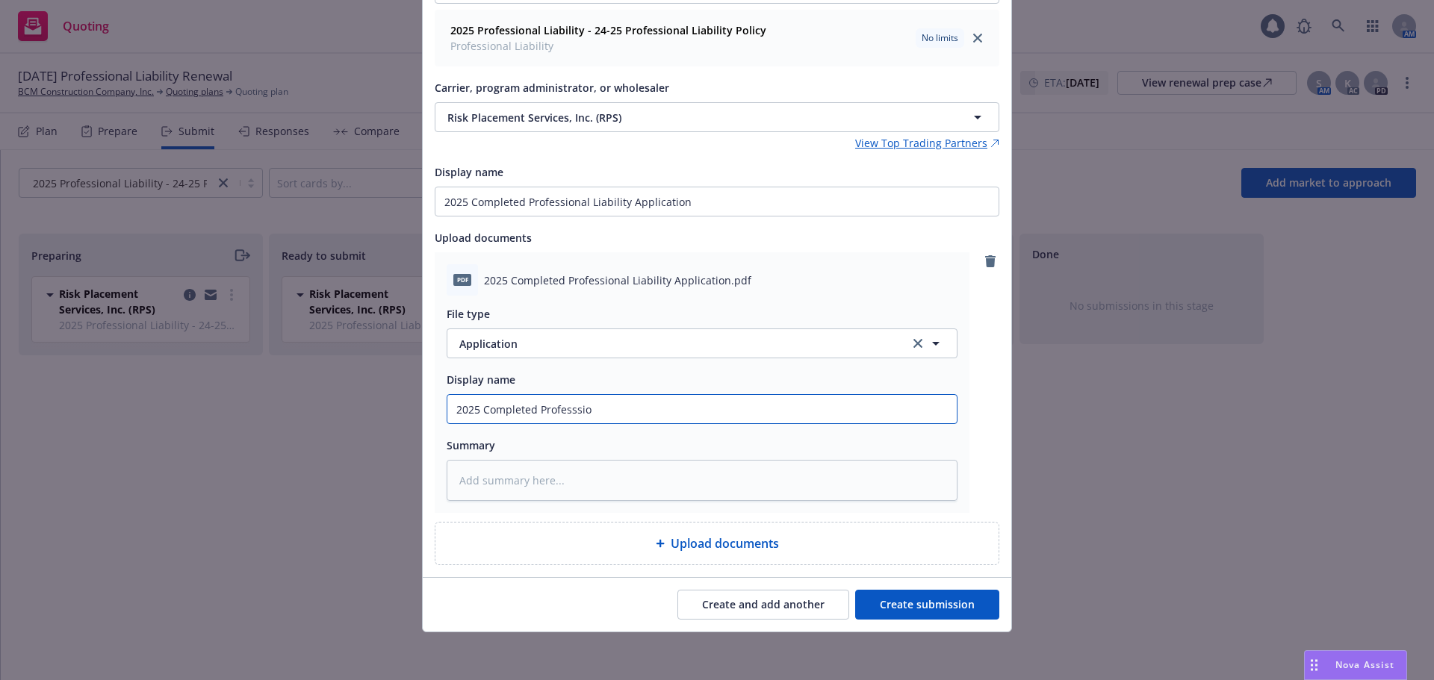
type textarea "x"
type input "2025 Completed Professsi"
type textarea "x"
type input "2025 Completed Professs"
type textarea "x"
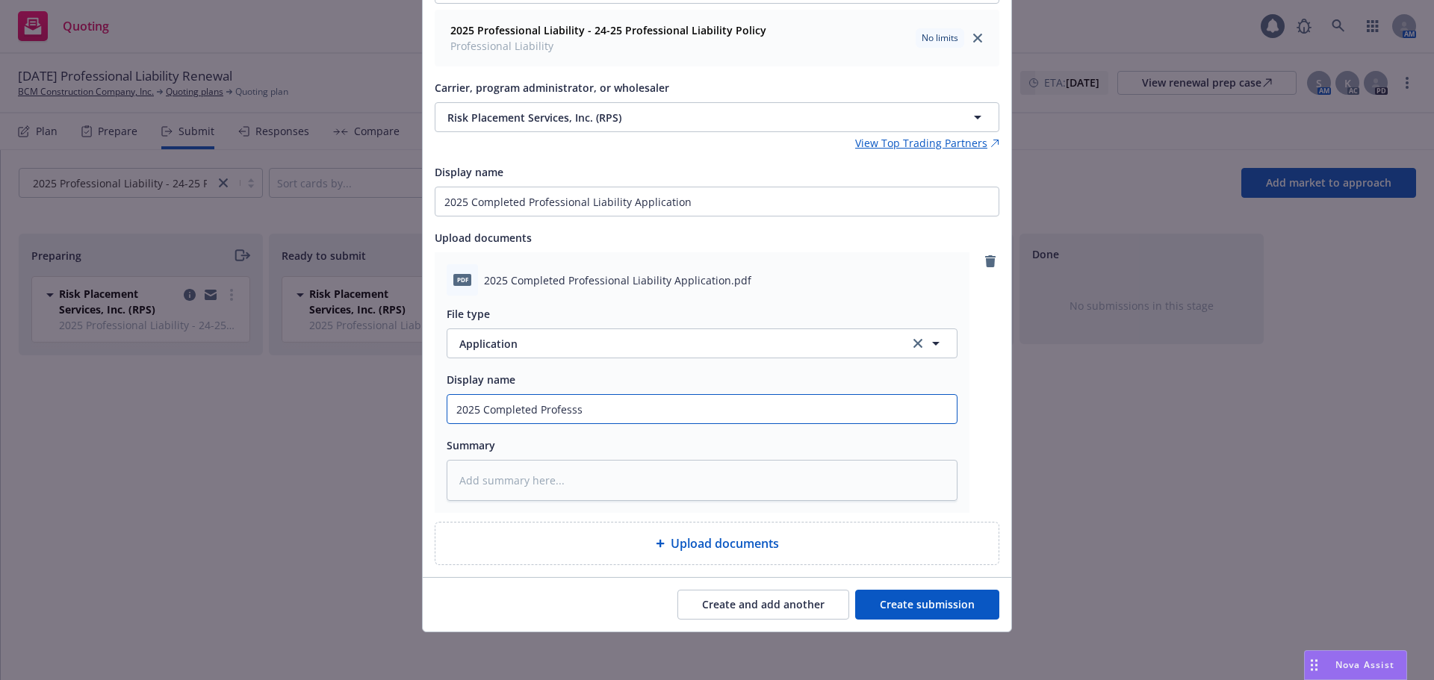
type input "2025 Completed Profess"
type textarea "x"
type input "2025 Completed Professi"
type textarea "x"
type input "2025 Completed Professio"
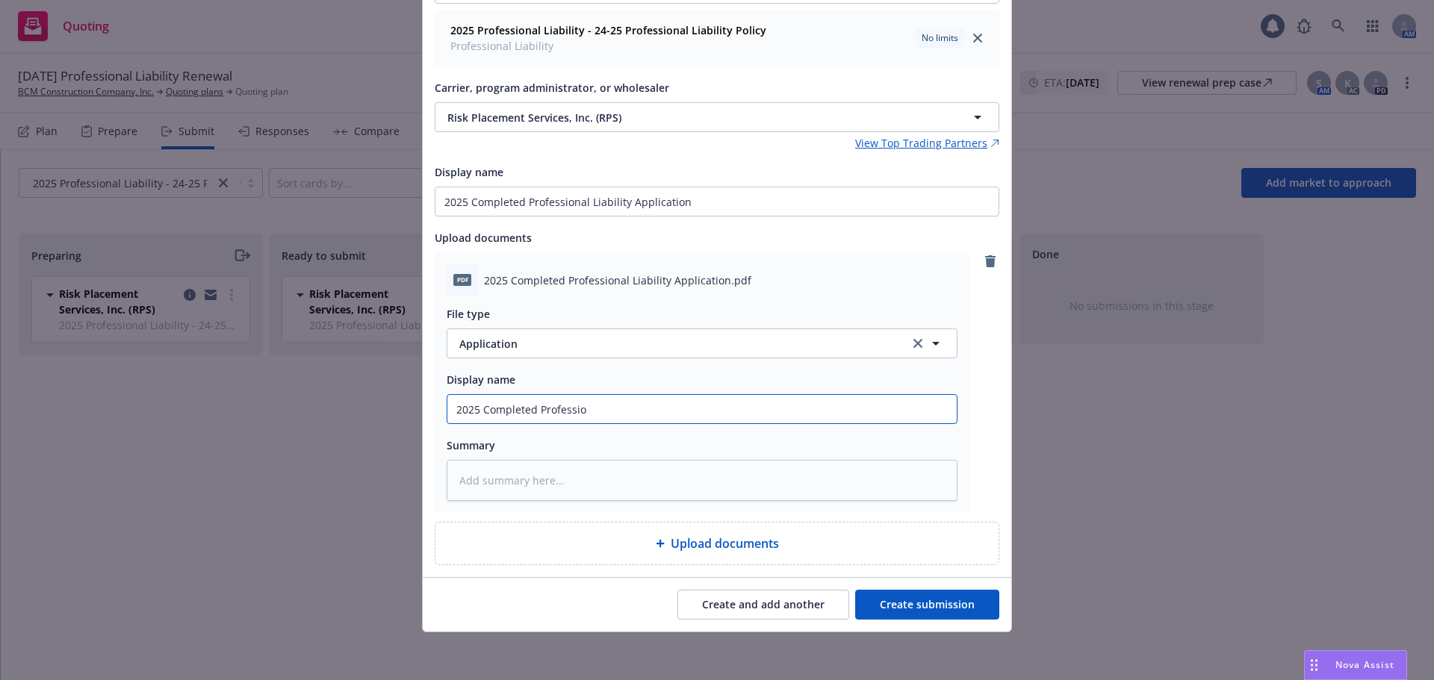
type textarea "x"
type input "2025 Completed Professi"
type textarea "x"
type input "2025 Completed Profess"
type textarea "x"
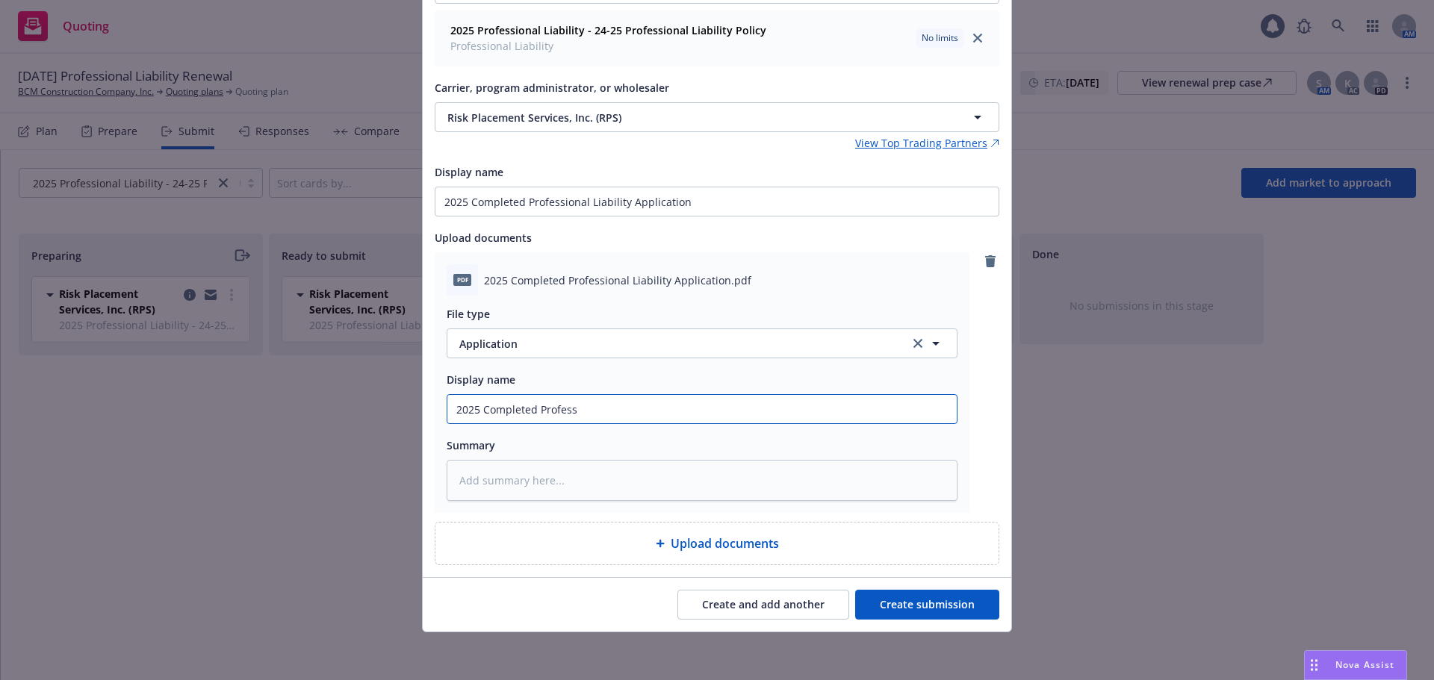
type input "2025 Completed Professs"
type textarea "x"
type input "2025 Completed Professsi"
type textarea "x"
type input "2025 Completed Professsio"
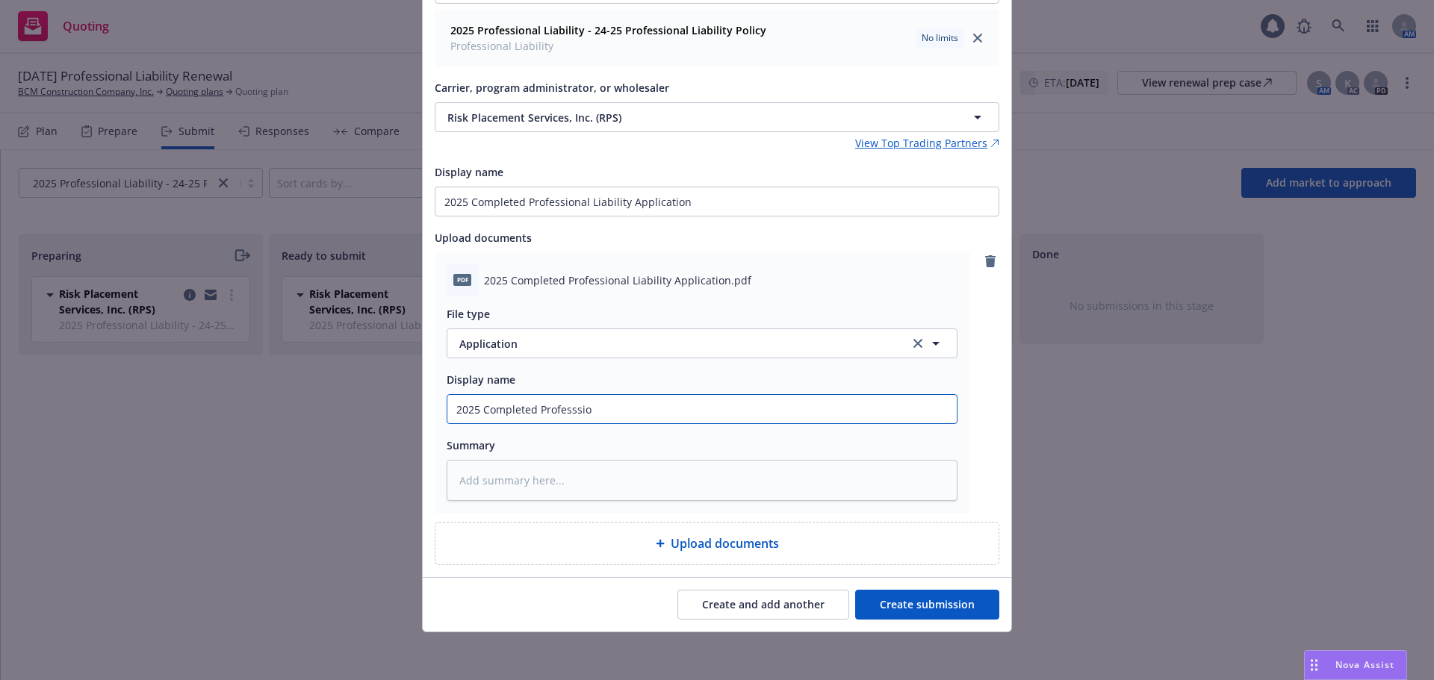
type textarea "x"
type input "2025 Completed Professsion"
type textarea "x"
type input "2025 Completed Professsiona"
type textarea "x"
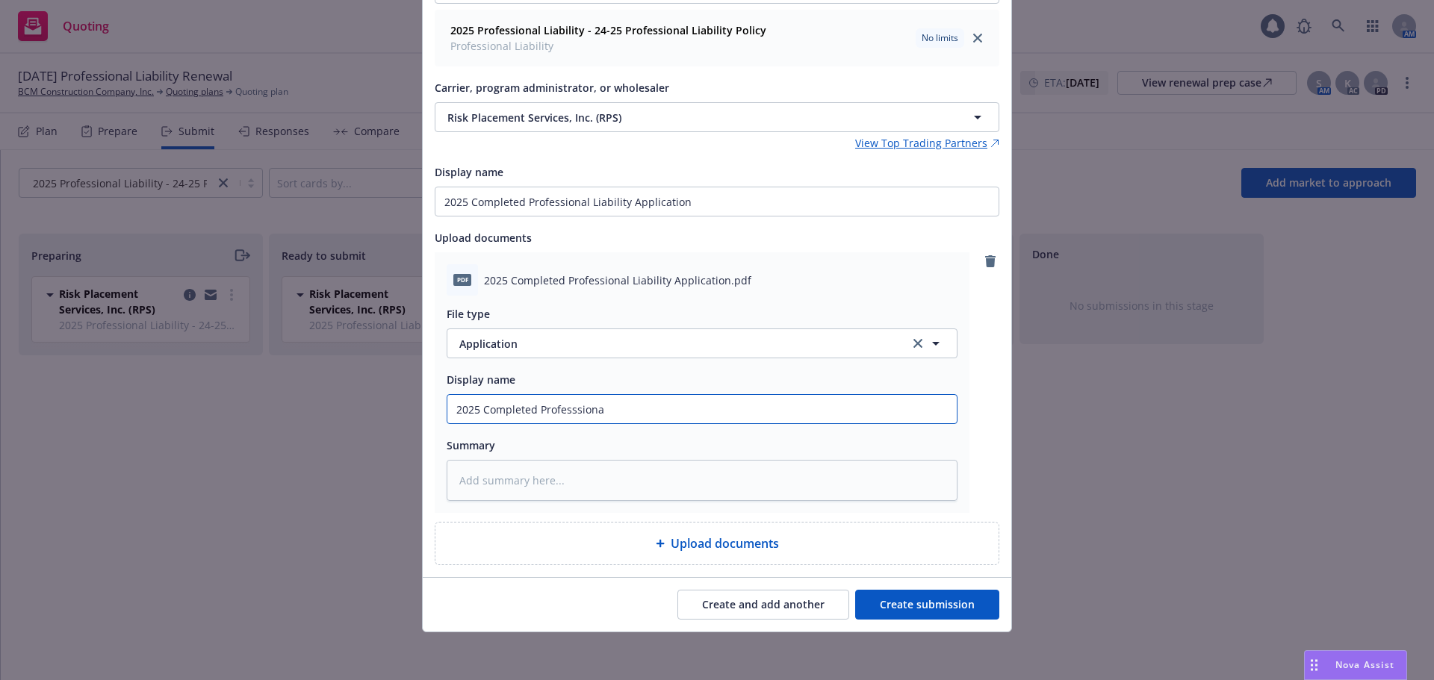
type input "2025 Completed Professsional"
type textarea "x"
type input "2025 Completed Professsional"
click at [892, 606] on button "Create submission" at bounding box center [927, 605] width 144 height 30
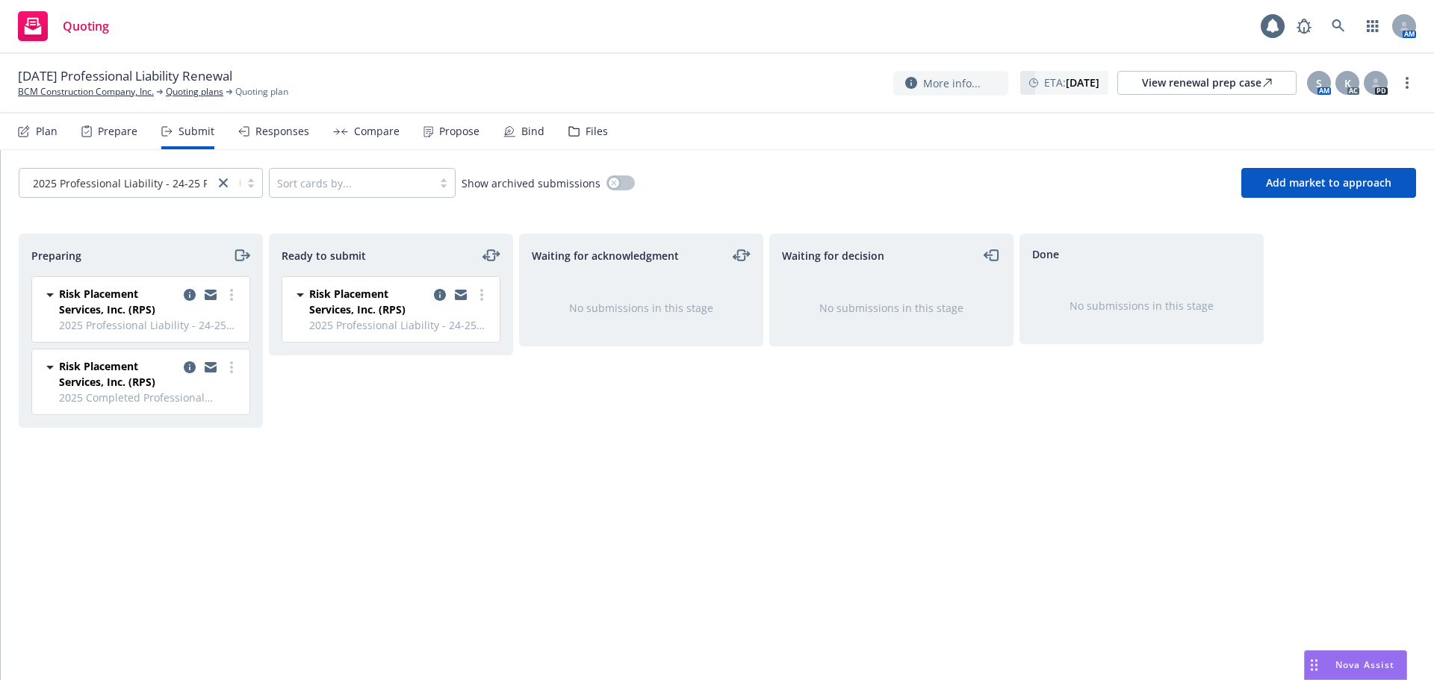
click at [637, 309] on div "No submissions in this stage" at bounding box center [641, 308] width 195 height 16
click at [238, 370] on link "more" at bounding box center [232, 367] width 18 height 18
click at [493, 252] on icon "moveLeftRight" at bounding box center [491, 255] width 18 height 18
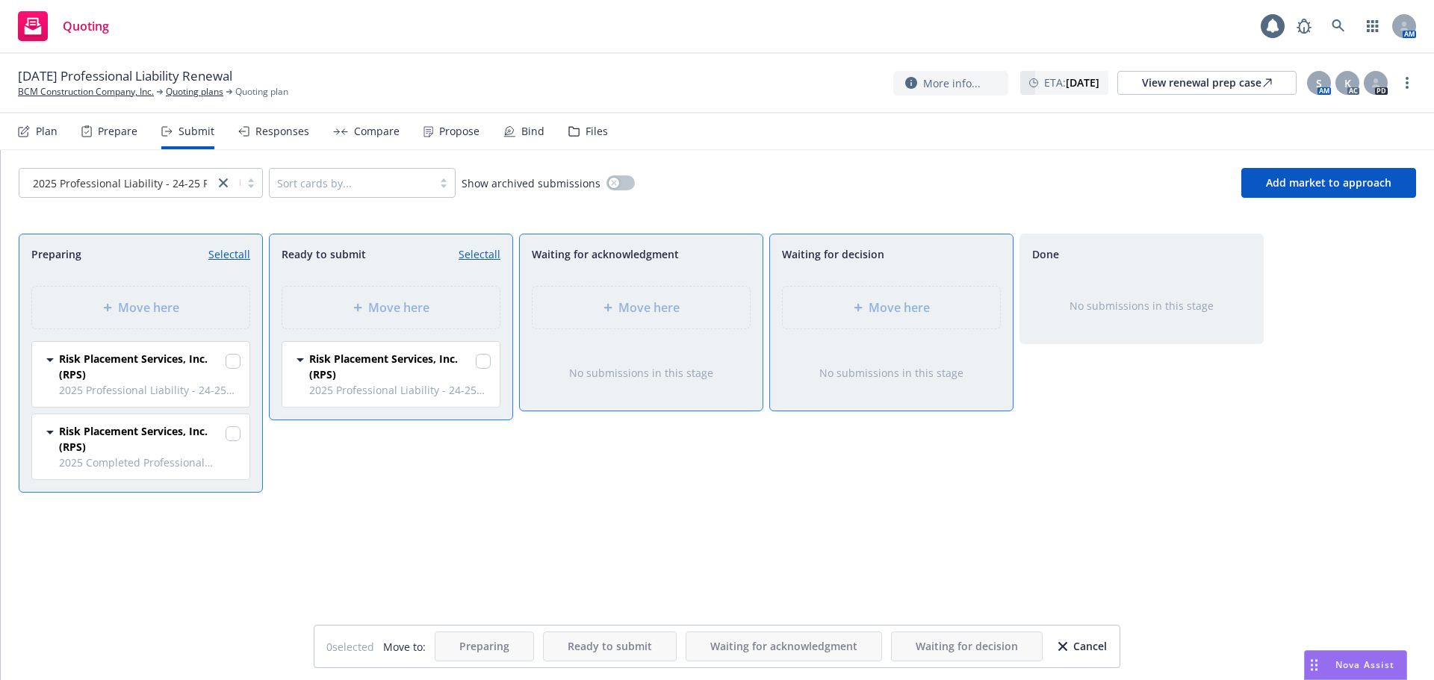
click at [622, 323] on div "Move here" at bounding box center [641, 307] width 243 height 67
click at [483, 358] on input "checkbox" at bounding box center [483, 361] width 15 height 15
click at [667, 306] on span "Move here" at bounding box center [648, 308] width 61 height 18
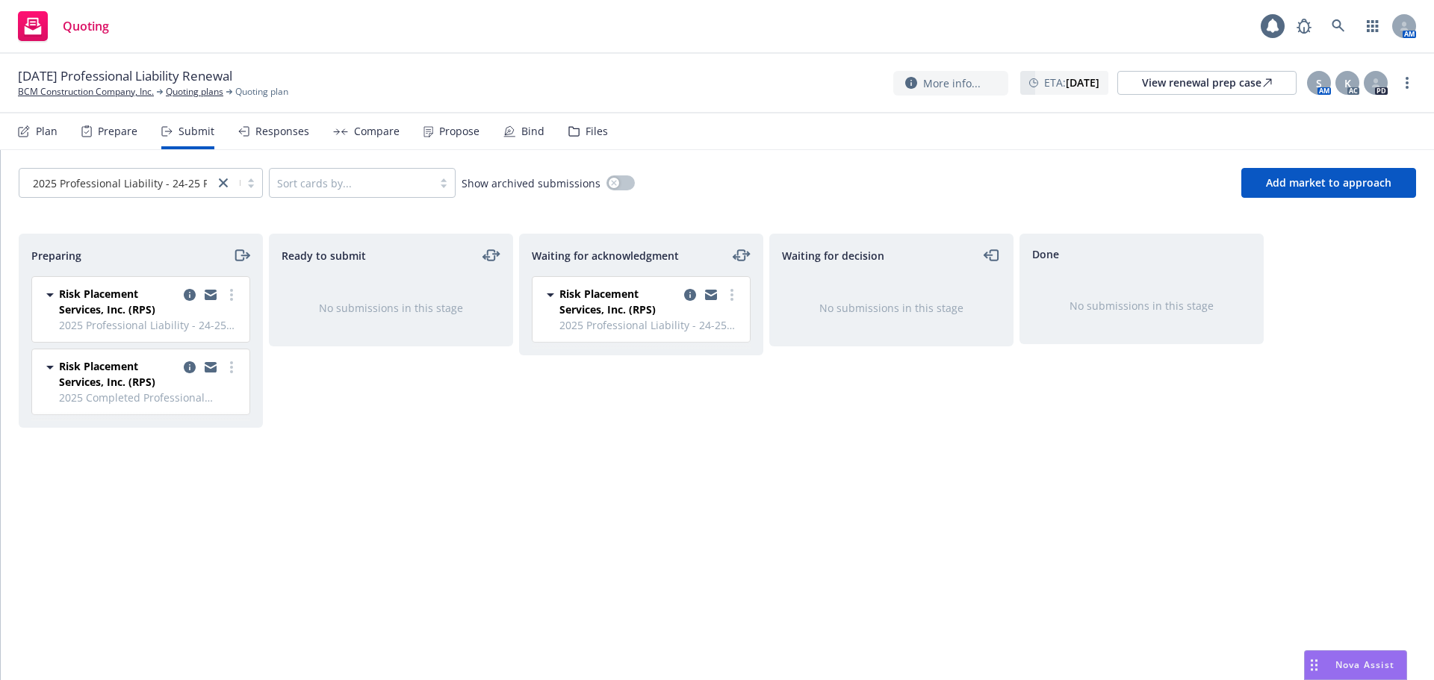
click at [573, 134] on icon at bounding box center [574, 131] width 10 height 9
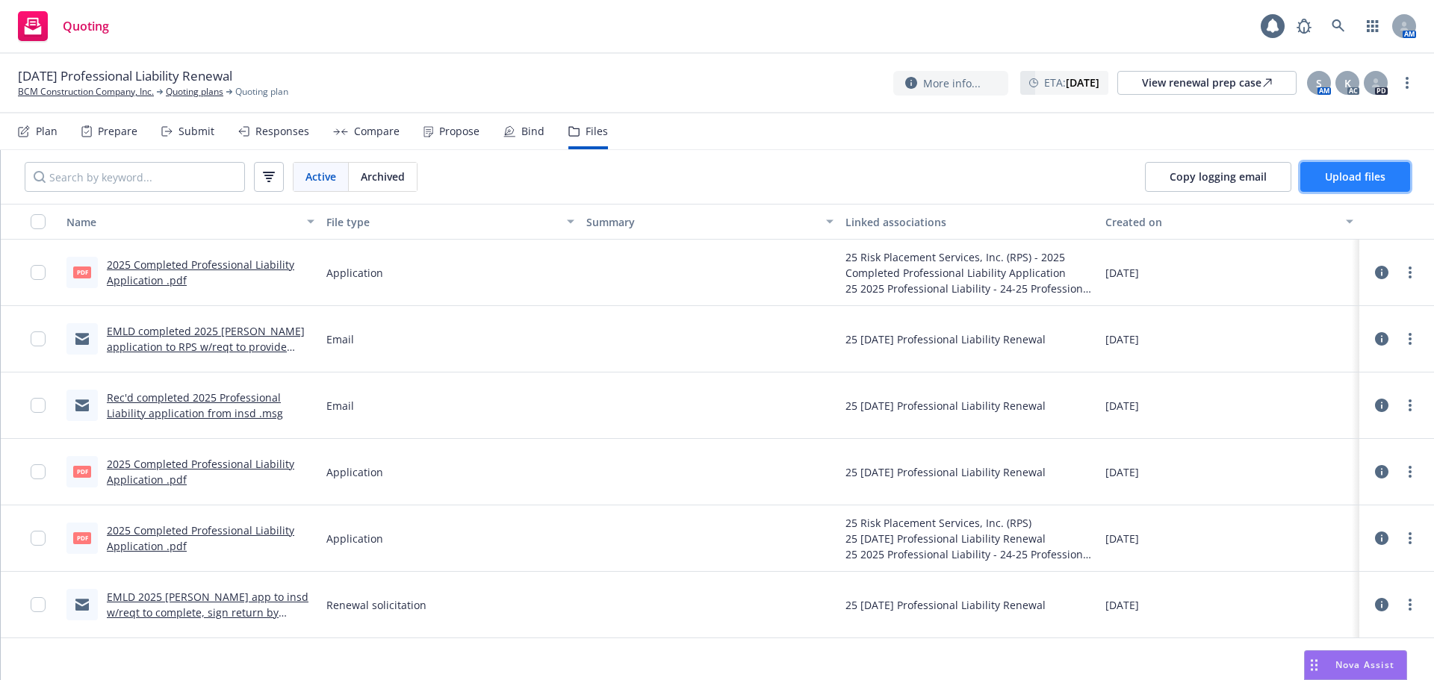
click at [1363, 175] on span "Upload files" at bounding box center [1355, 176] width 60 height 14
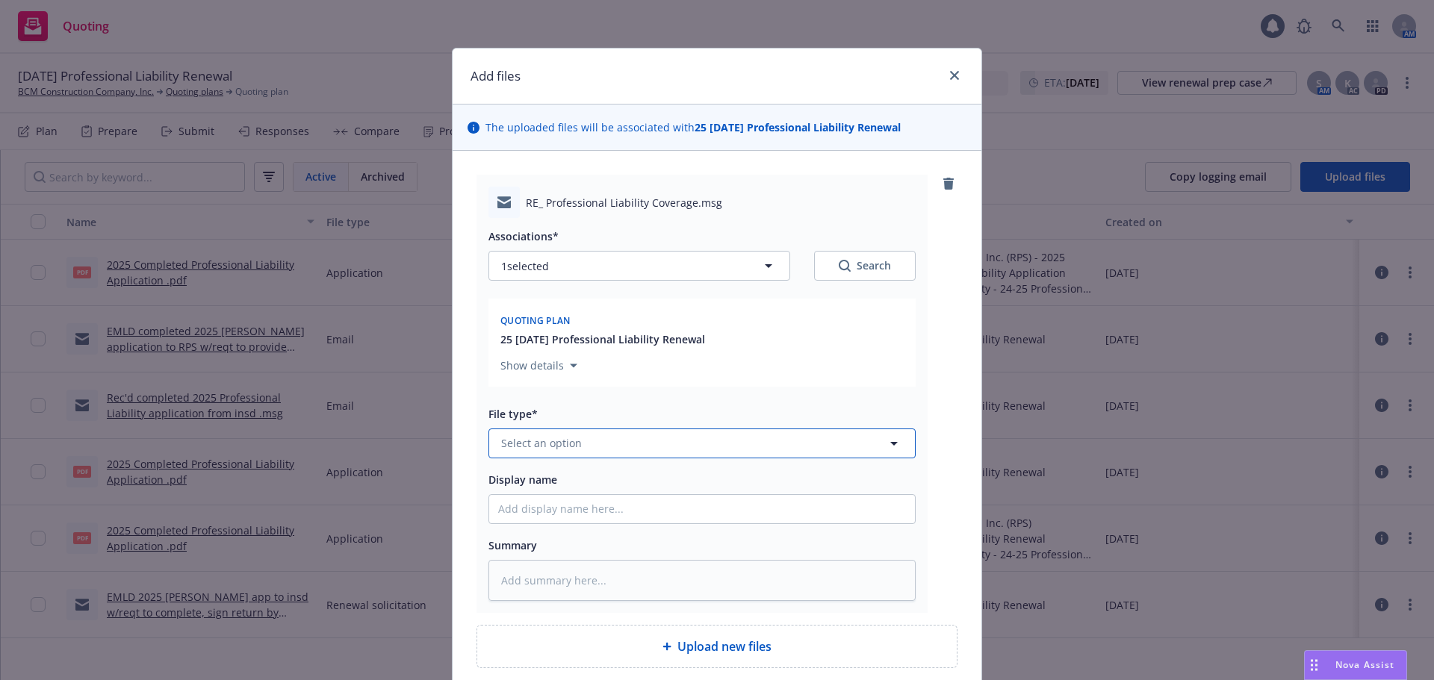
click at [677, 445] on button "Select an option" at bounding box center [701, 444] width 427 height 30
click at [595, 406] on div "Email" at bounding box center [702, 402] width 408 height 22
click at [551, 518] on input "Display name" at bounding box center [702, 509] width 426 height 28
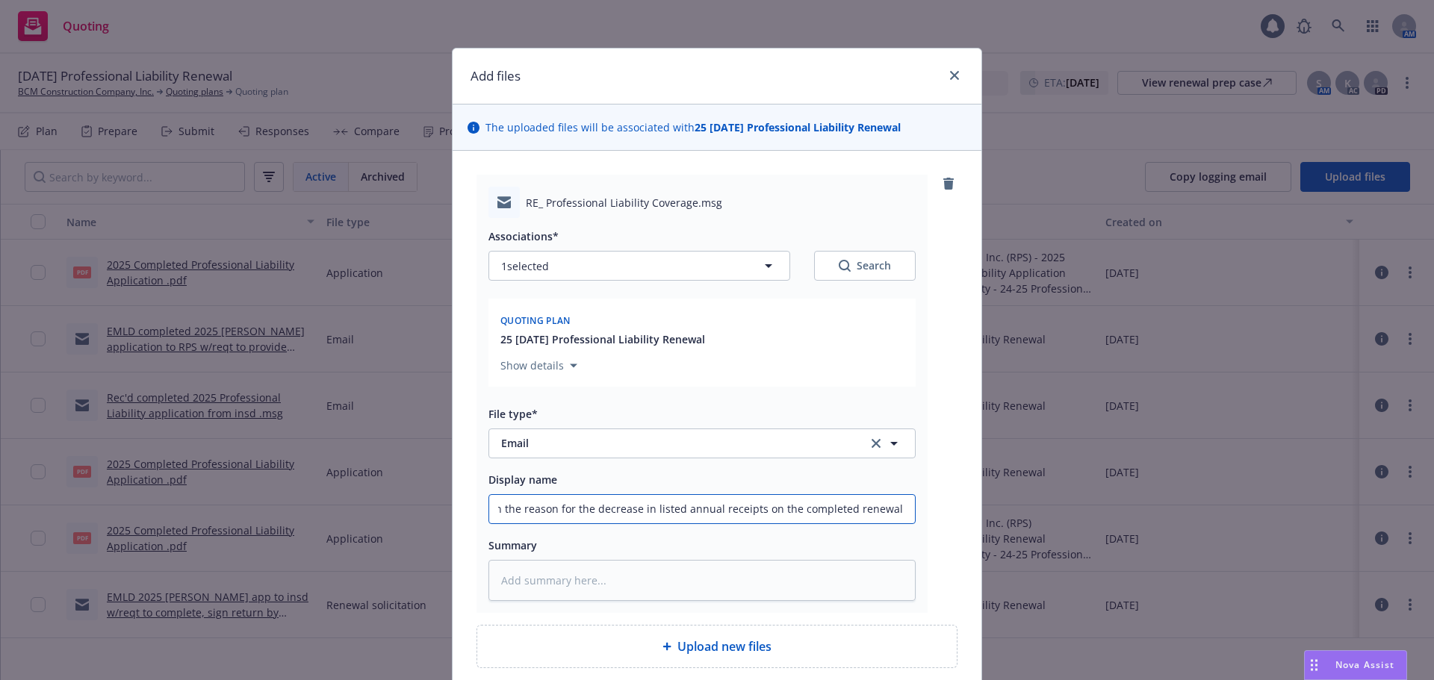
scroll to position [127, 0]
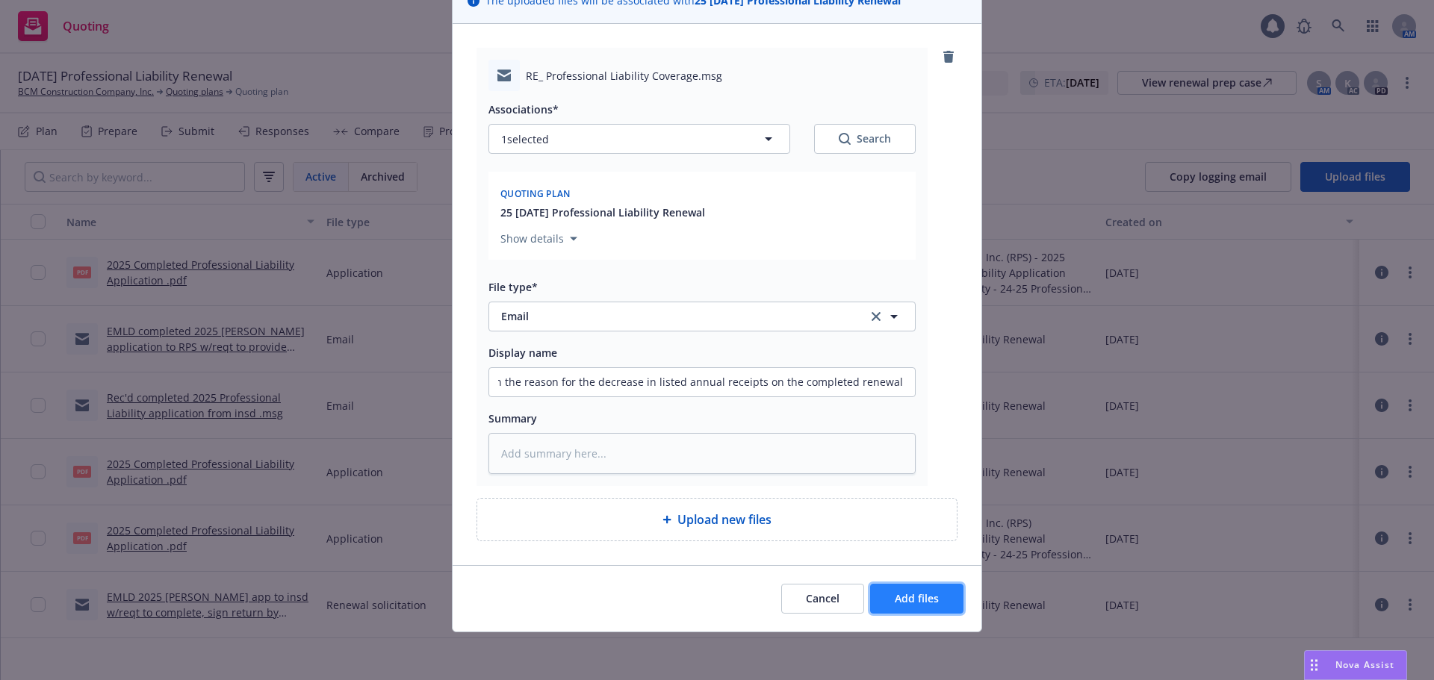
click at [896, 612] on button "Add files" at bounding box center [916, 599] width 93 height 30
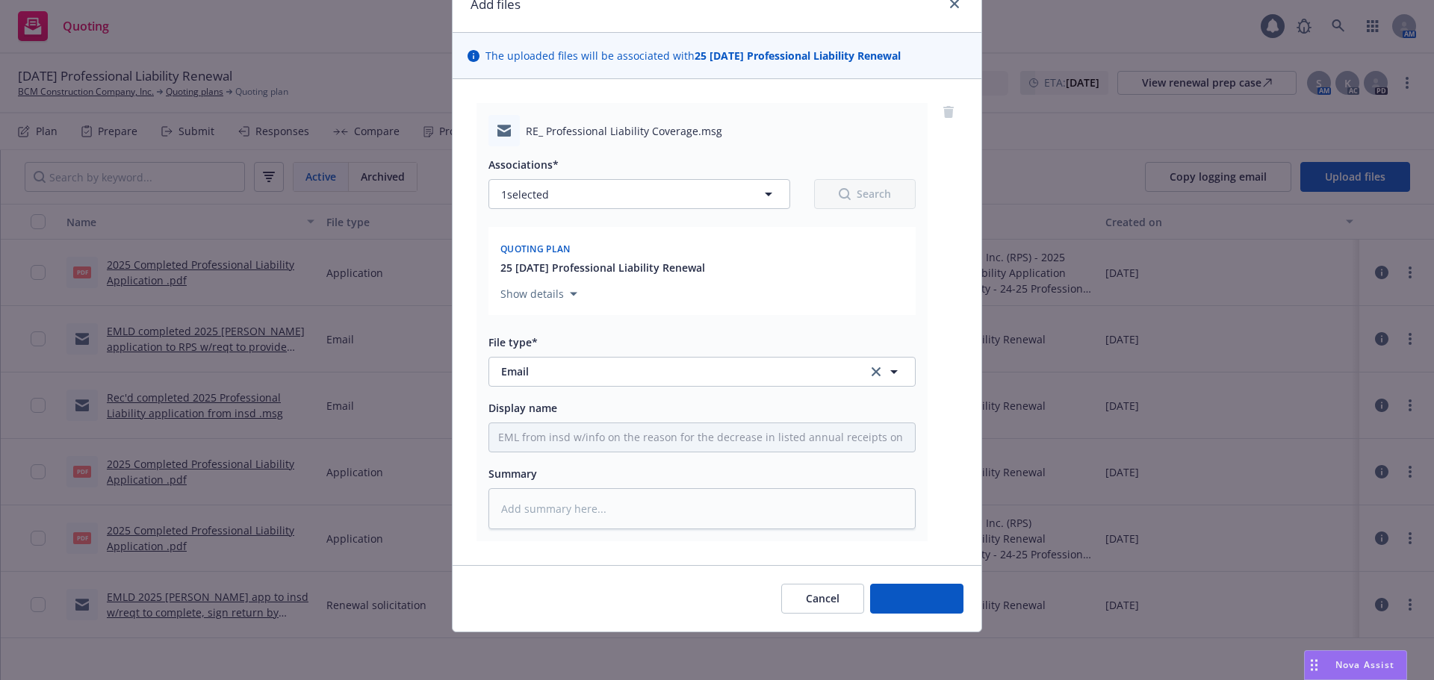
scroll to position [72, 0]
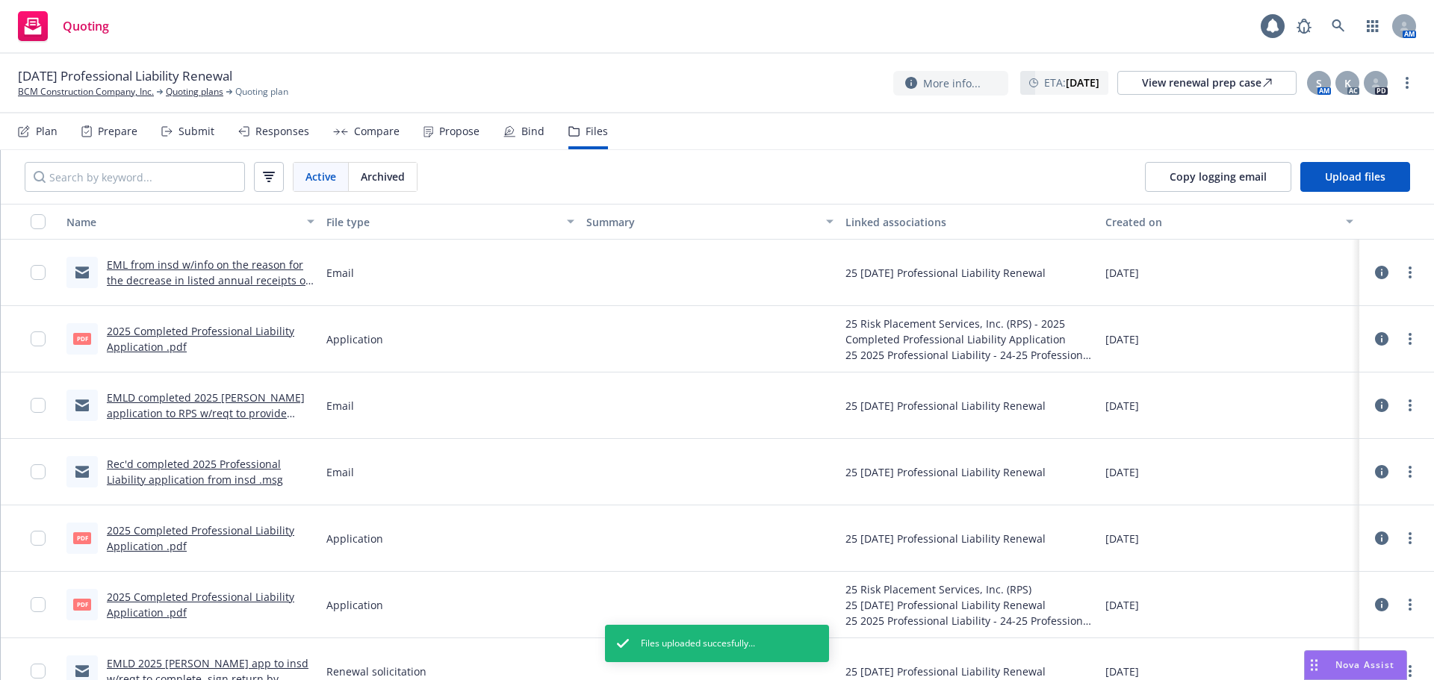
click at [250, 131] on div "Responses" at bounding box center [273, 131] width 71 height 36
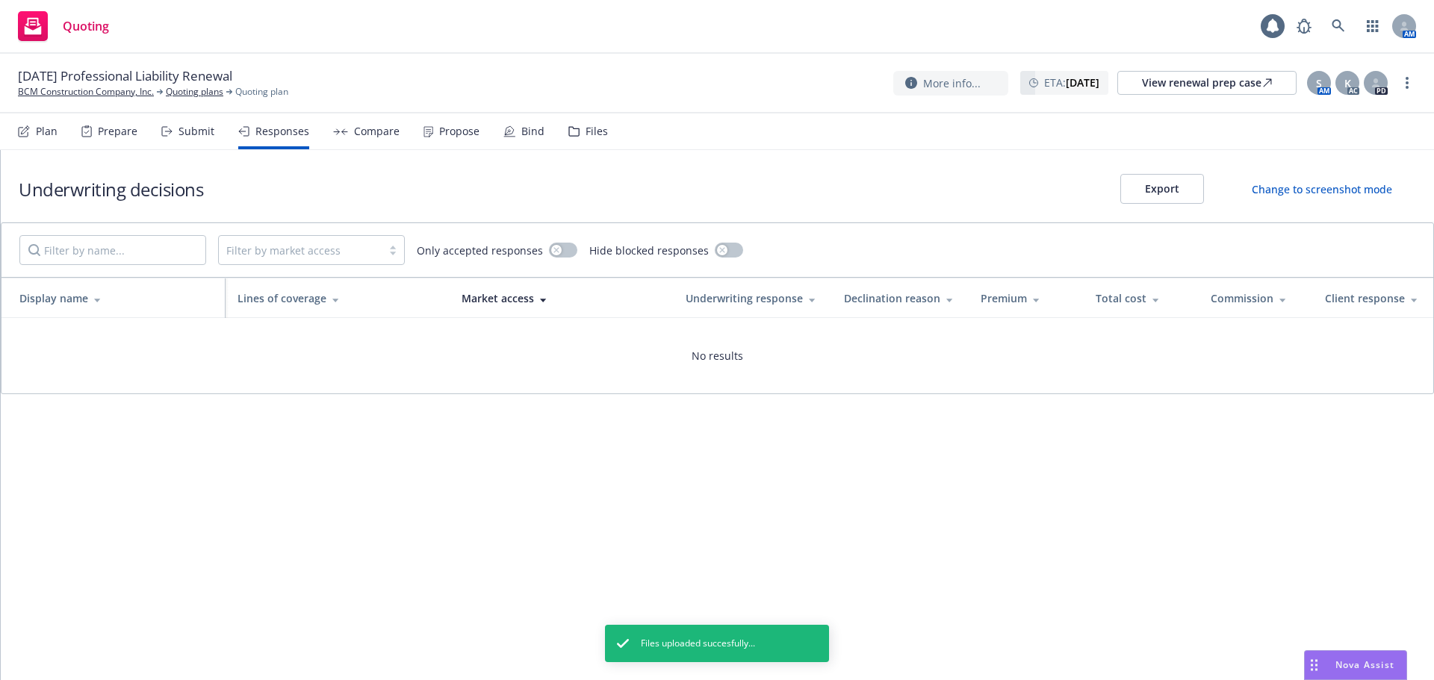
click at [200, 131] on div "Submit" at bounding box center [196, 131] width 36 height 12
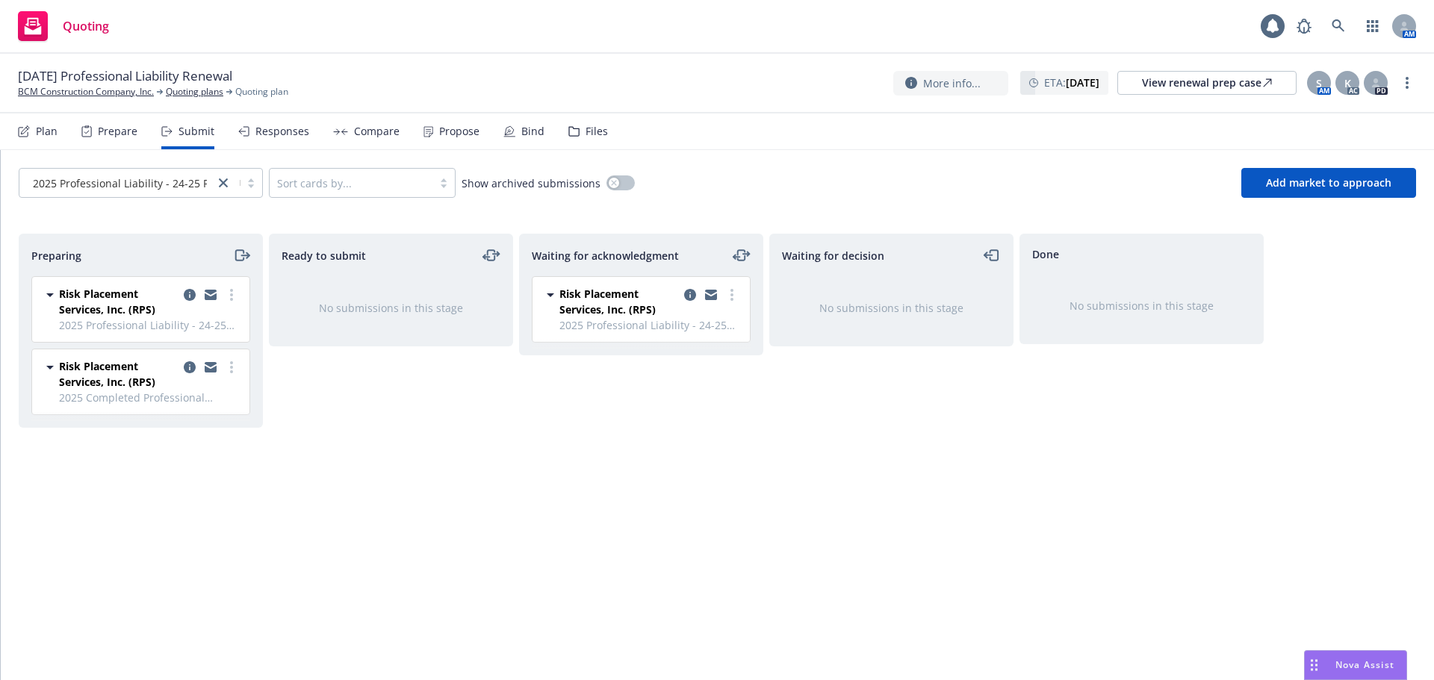
click at [572, 128] on icon at bounding box center [573, 131] width 11 height 10
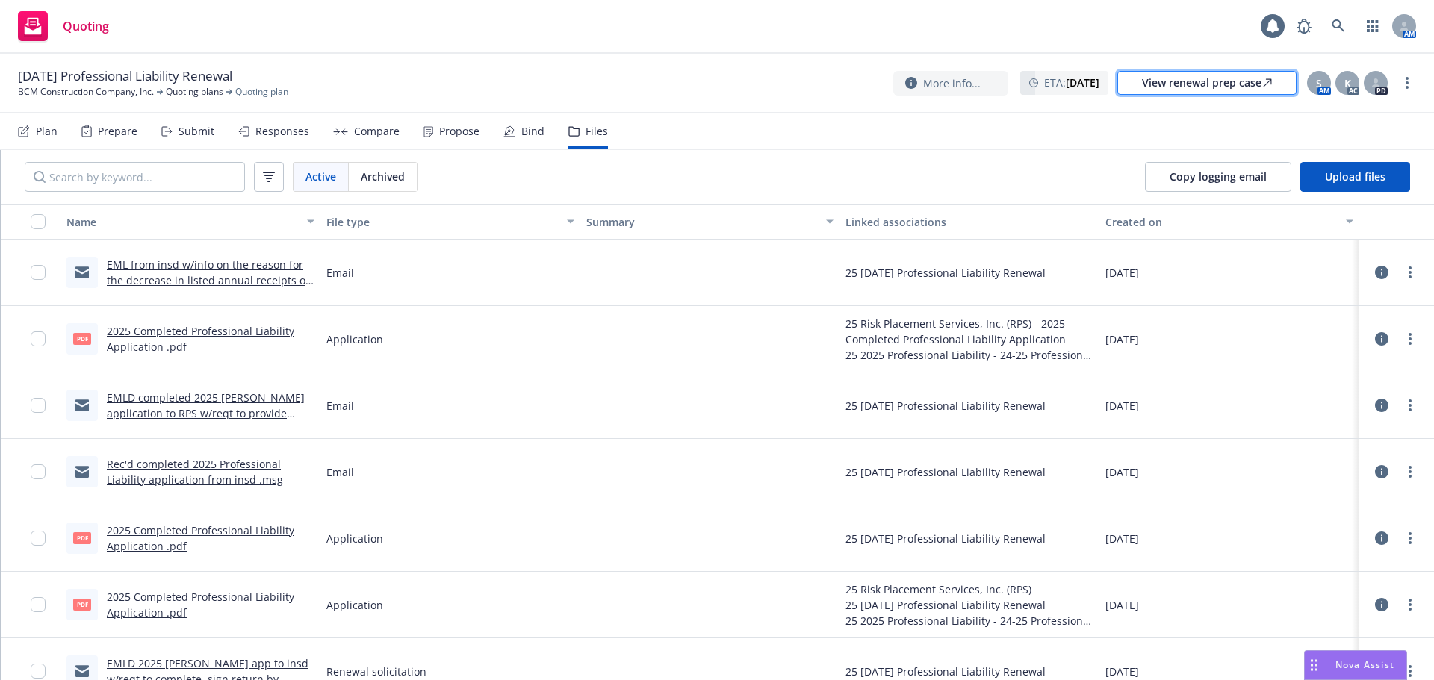
click at [1152, 79] on div "View renewal prep case" at bounding box center [1207, 83] width 130 height 22
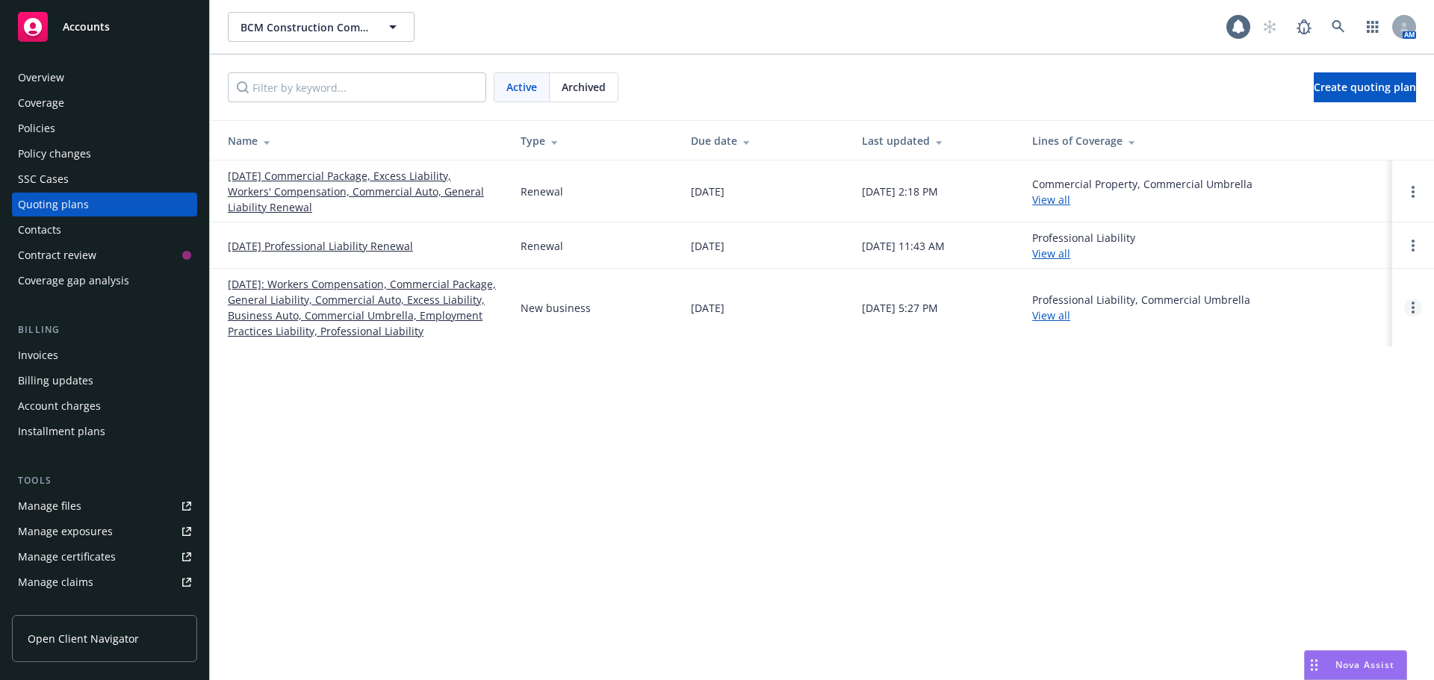
click at [1411, 307] on icon "Open options" at bounding box center [1412, 308] width 3 height 12
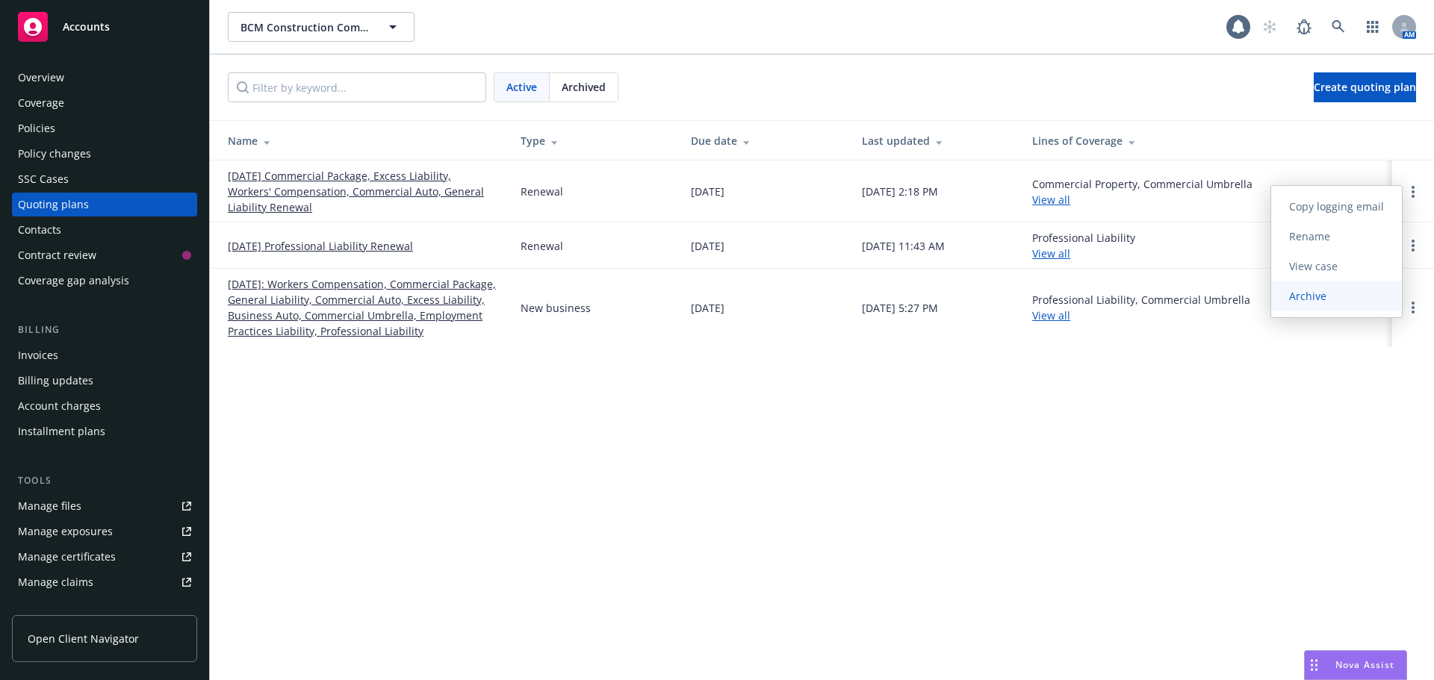
click at [1310, 303] on link "Archive" at bounding box center [1336, 297] width 131 height 30
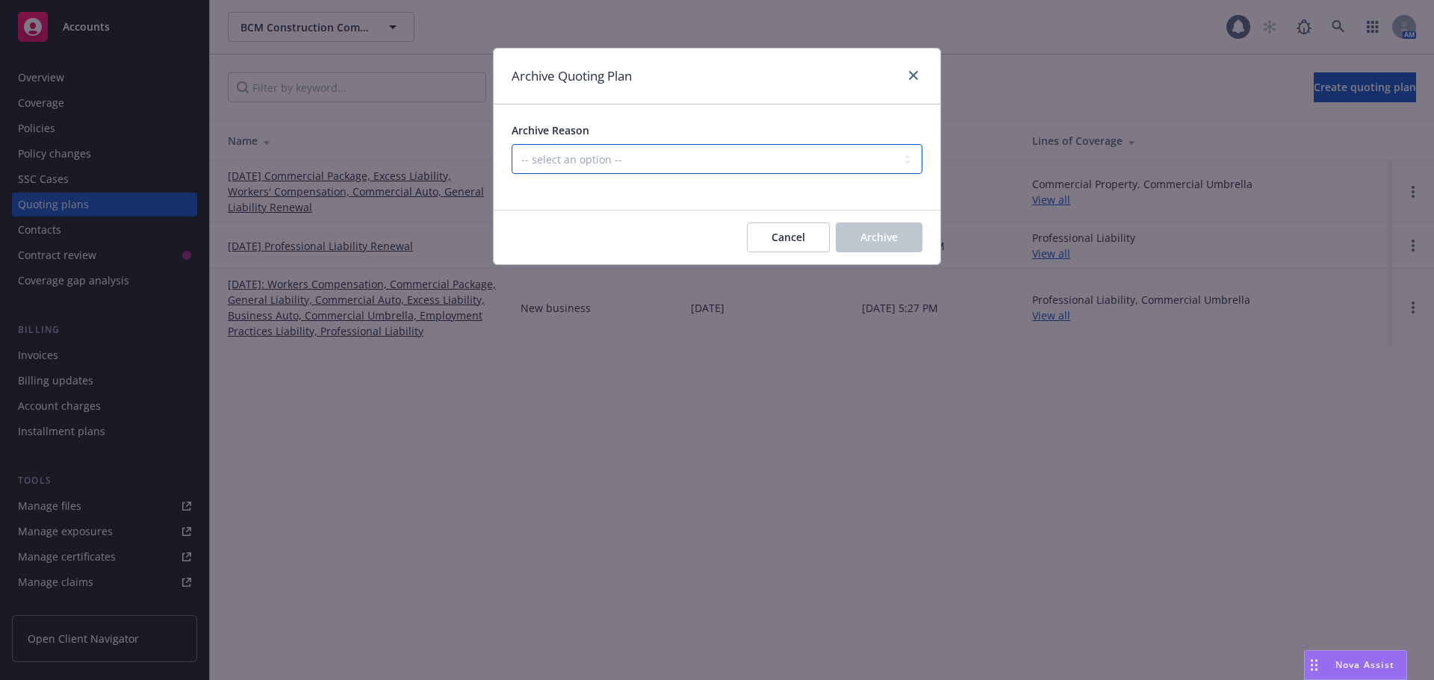
click at [530, 161] on select "-- select an option -- Created by error Duplicate New business opportunity lost…" at bounding box center [716, 159] width 411 height 30
select select "ARCHIVED_DUPLICATE"
click at [511, 144] on select "-- select an option -- Created by error Duplicate New business opportunity lost…" at bounding box center [716, 159] width 411 height 30
click at [868, 240] on span "Archive" at bounding box center [878, 237] width 37 height 14
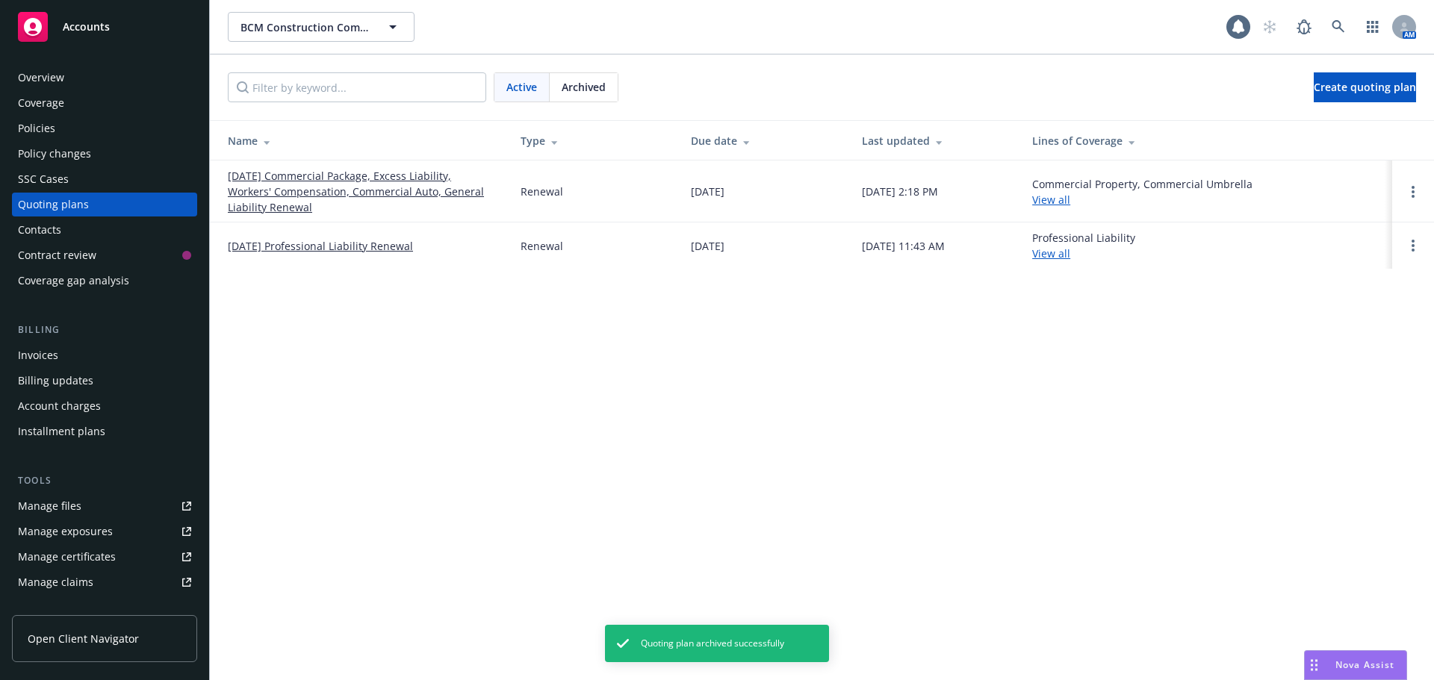
click at [57, 128] on div "Policies" at bounding box center [104, 128] width 173 height 24
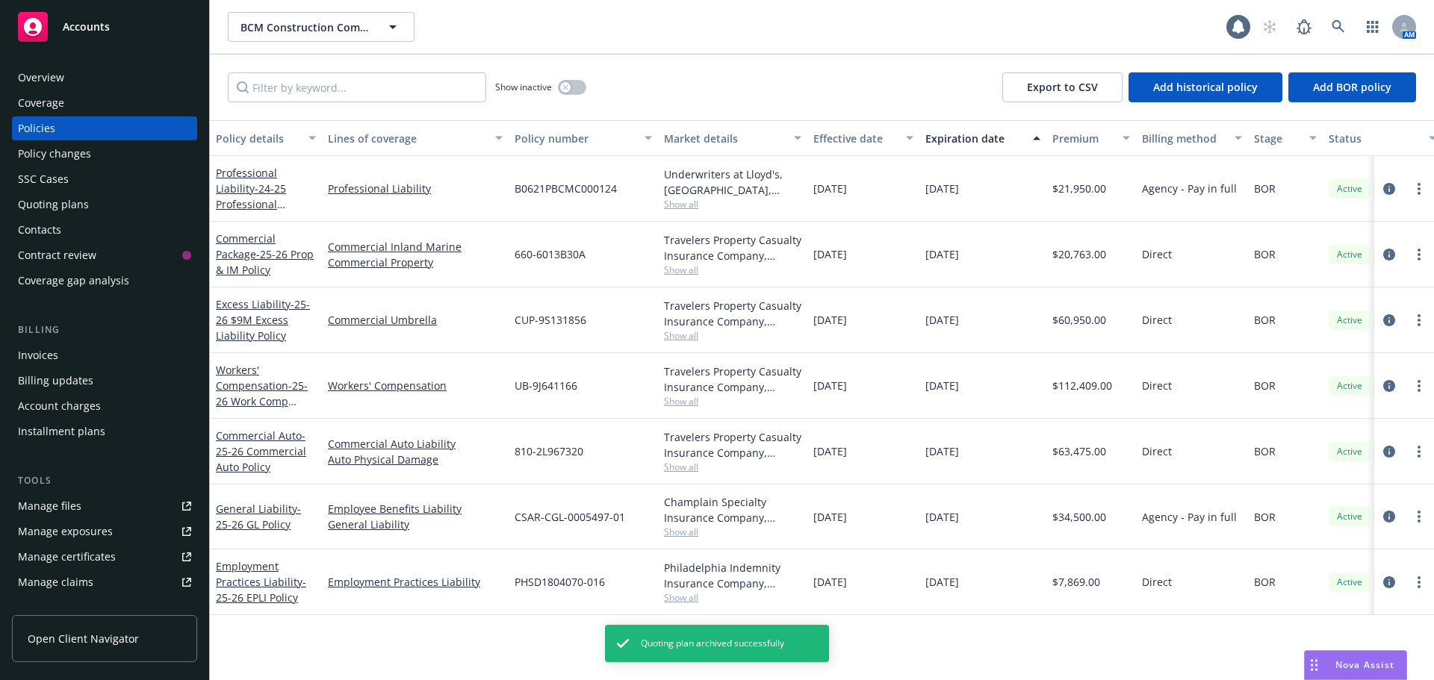
click at [78, 29] on span "Accounts" at bounding box center [86, 27] width 47 height 12
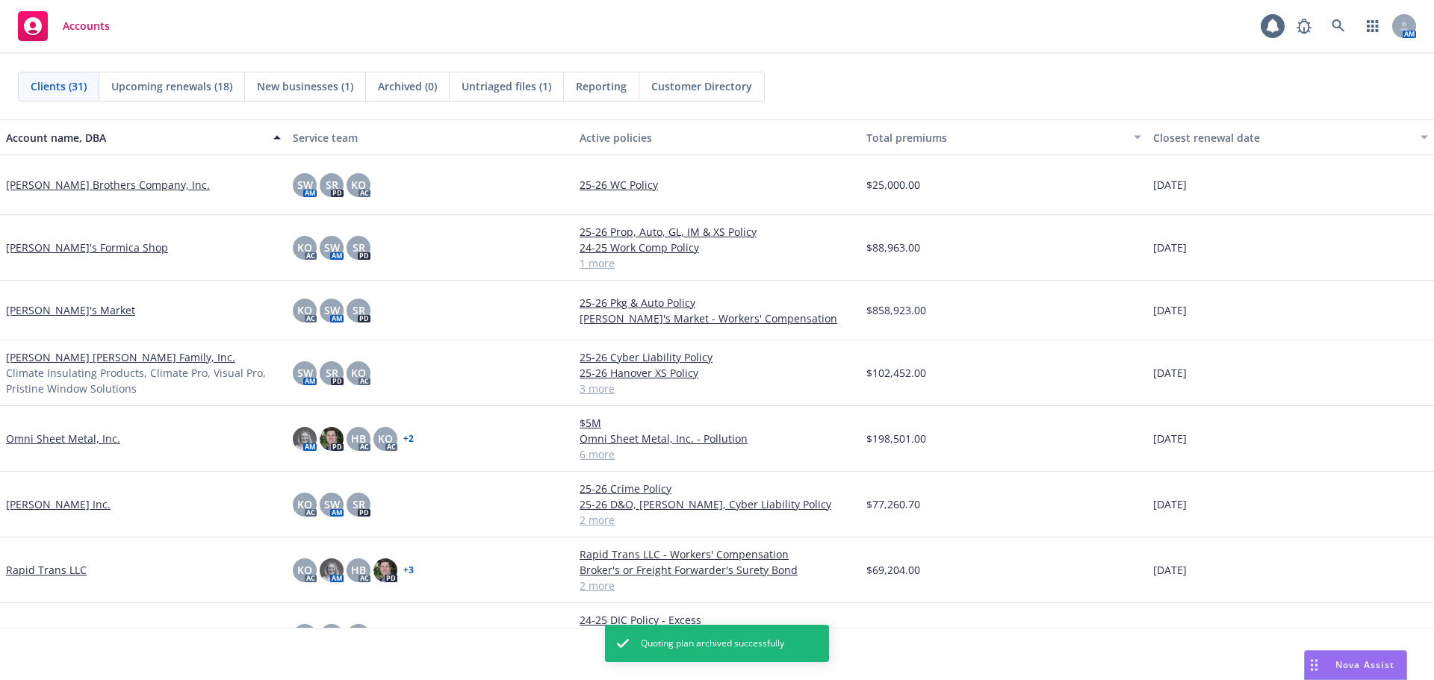
scroll to position [1045, 0]
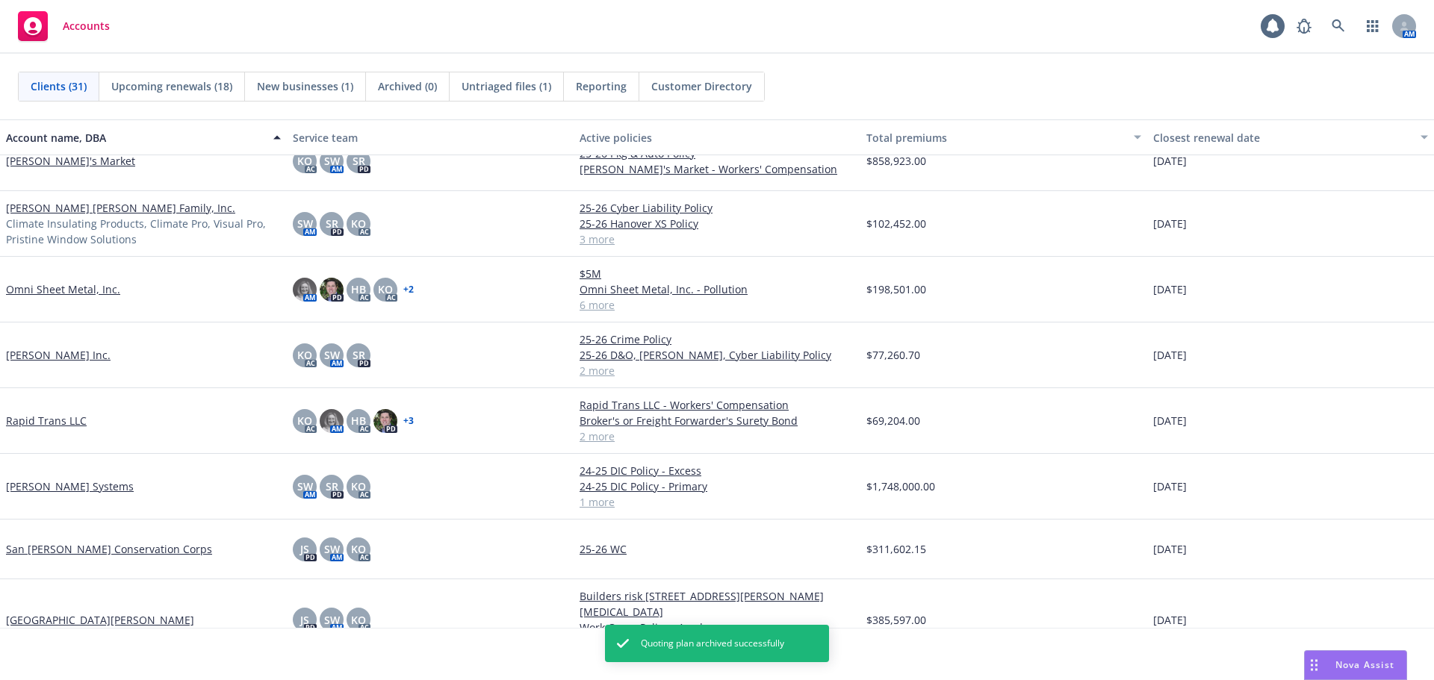
click at [18, 353] on link "Paanini Inc." at bounding box center [58, 355] width 105 height 16
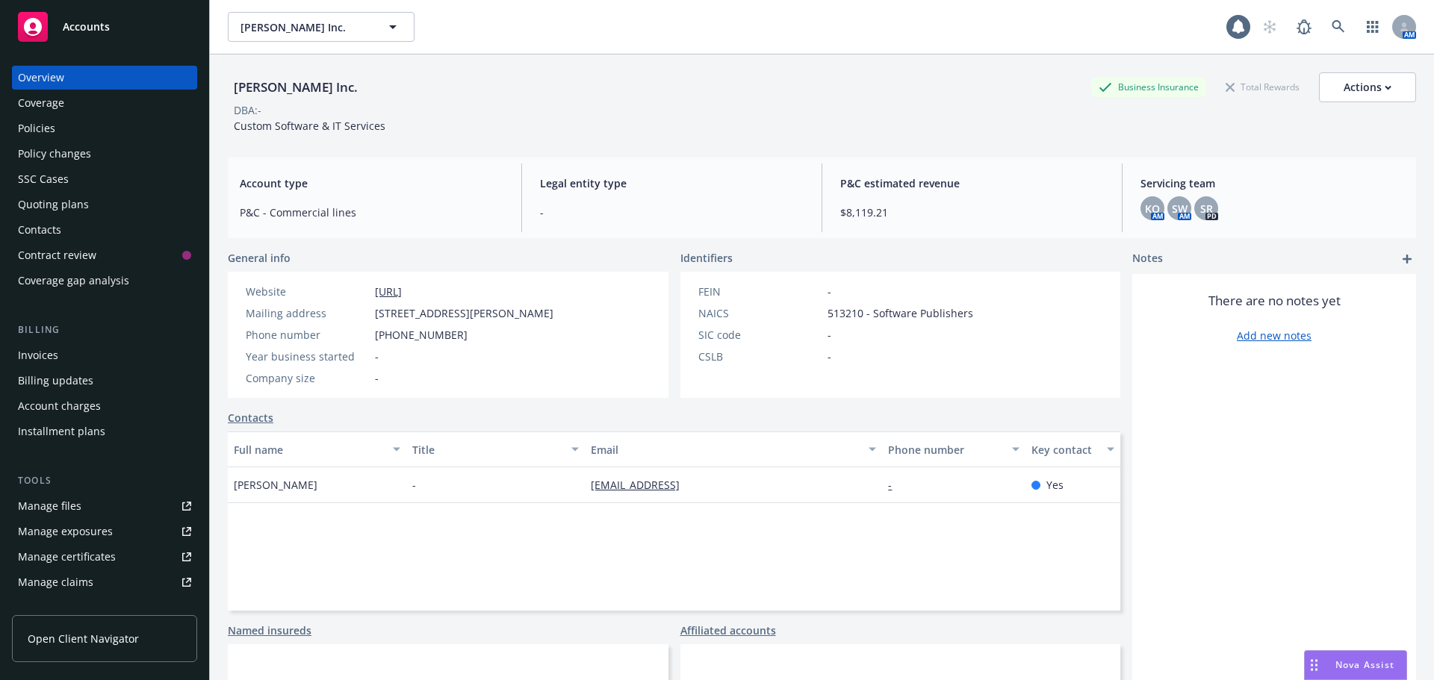
click at [69, 135] on div "Policies" at bounding box center [104, 128] width 173 height 24
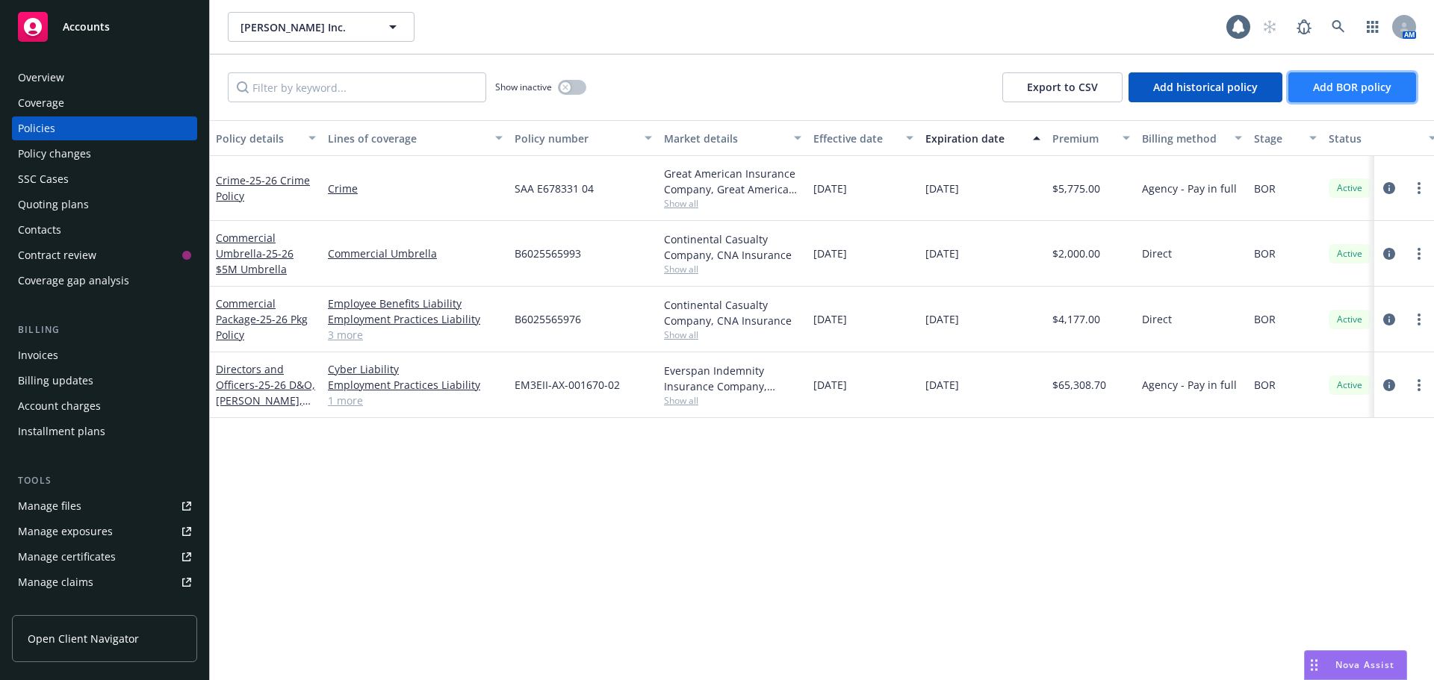
click at [1321, 81] on span "Add BOR policy" at bounding box center [1352, 87] width 78 height 14
select select "other"
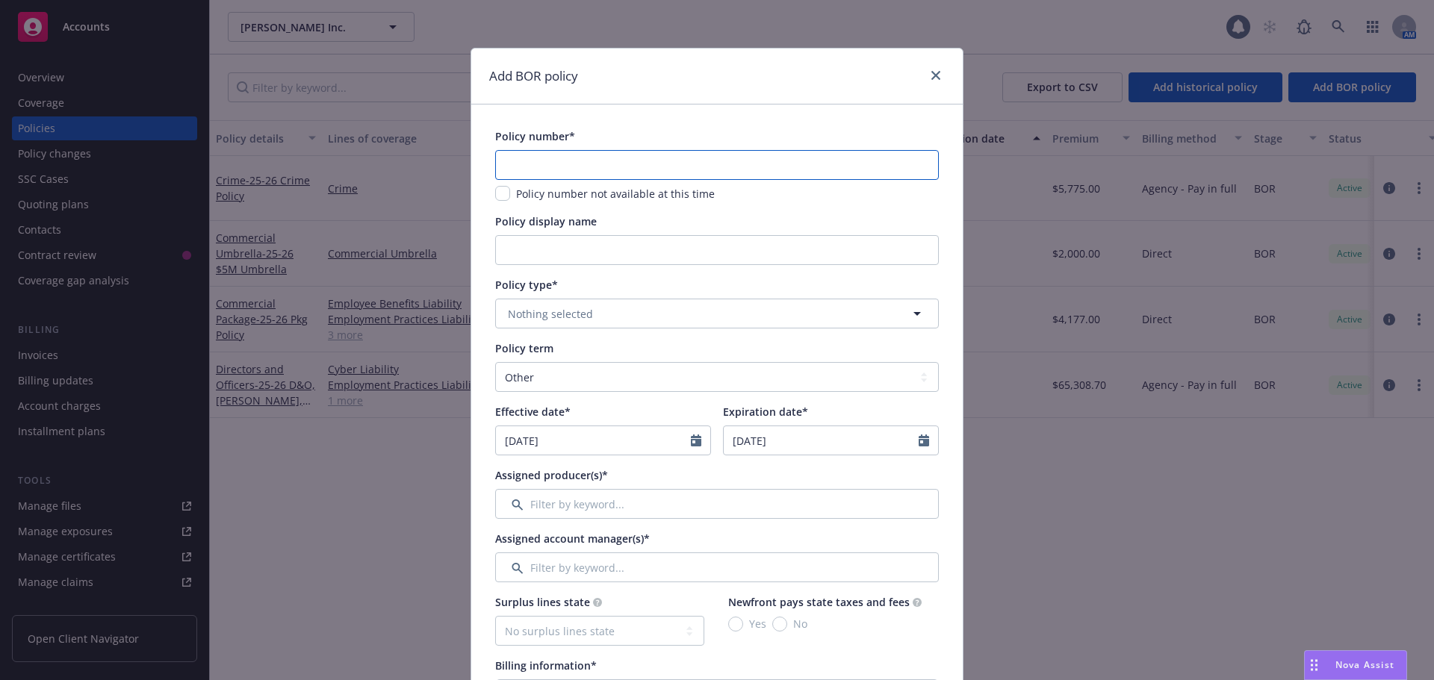
click at [526, 161] on input "text" at bounding box center [717, 165] width 444 height 30
type input "EKS3570871"
type input "25-26 XS Cyber Liability Policy"
click at [542, 308] on span "Nothing selected" at bounding box center [550, 314] width 85 height 16
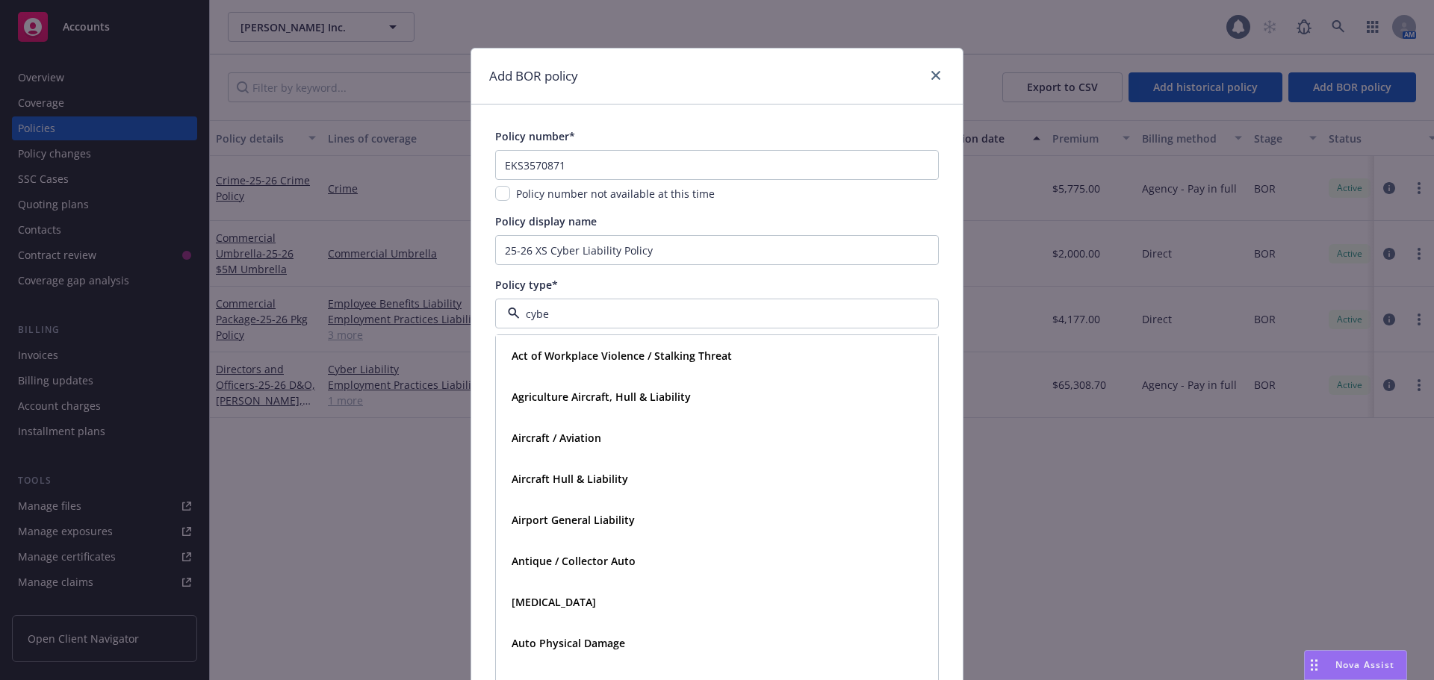
type input "cyber"
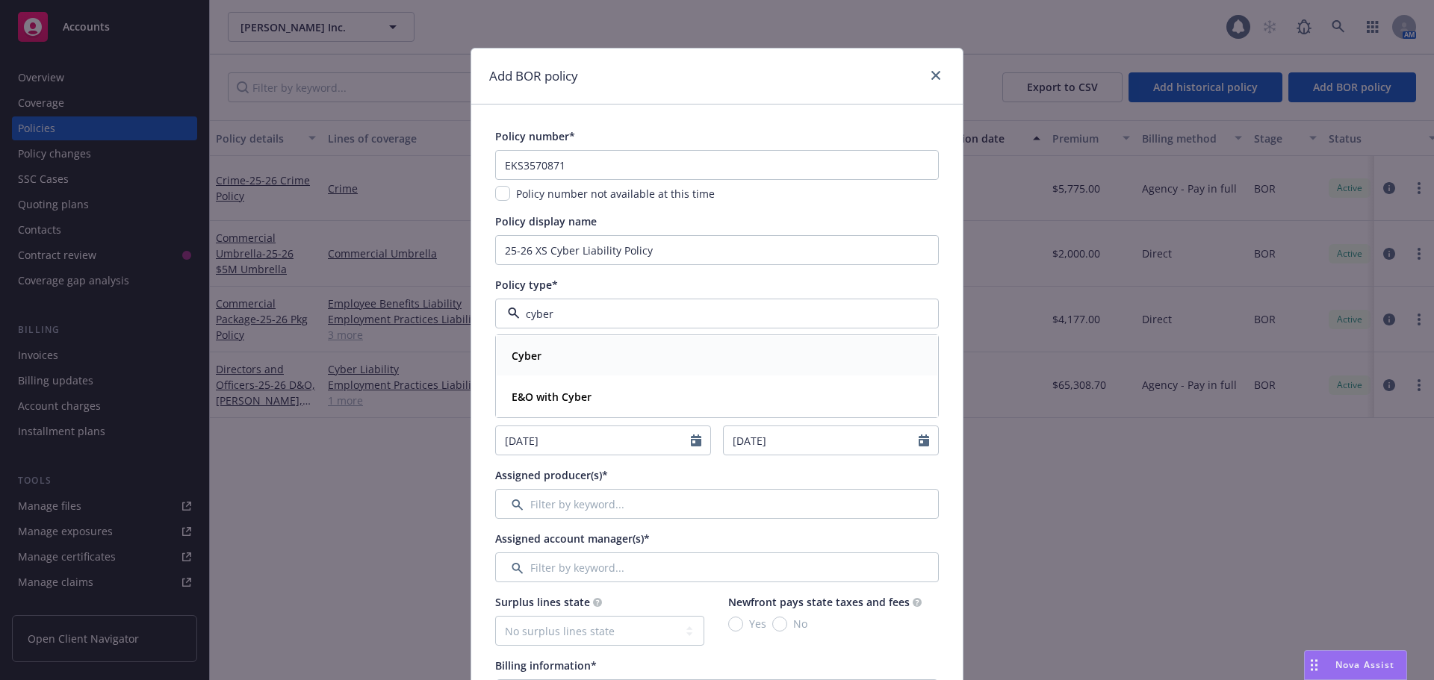
click at [540, 355] on div "Cyber" at bounding box center [717, 356] width 423 height 22
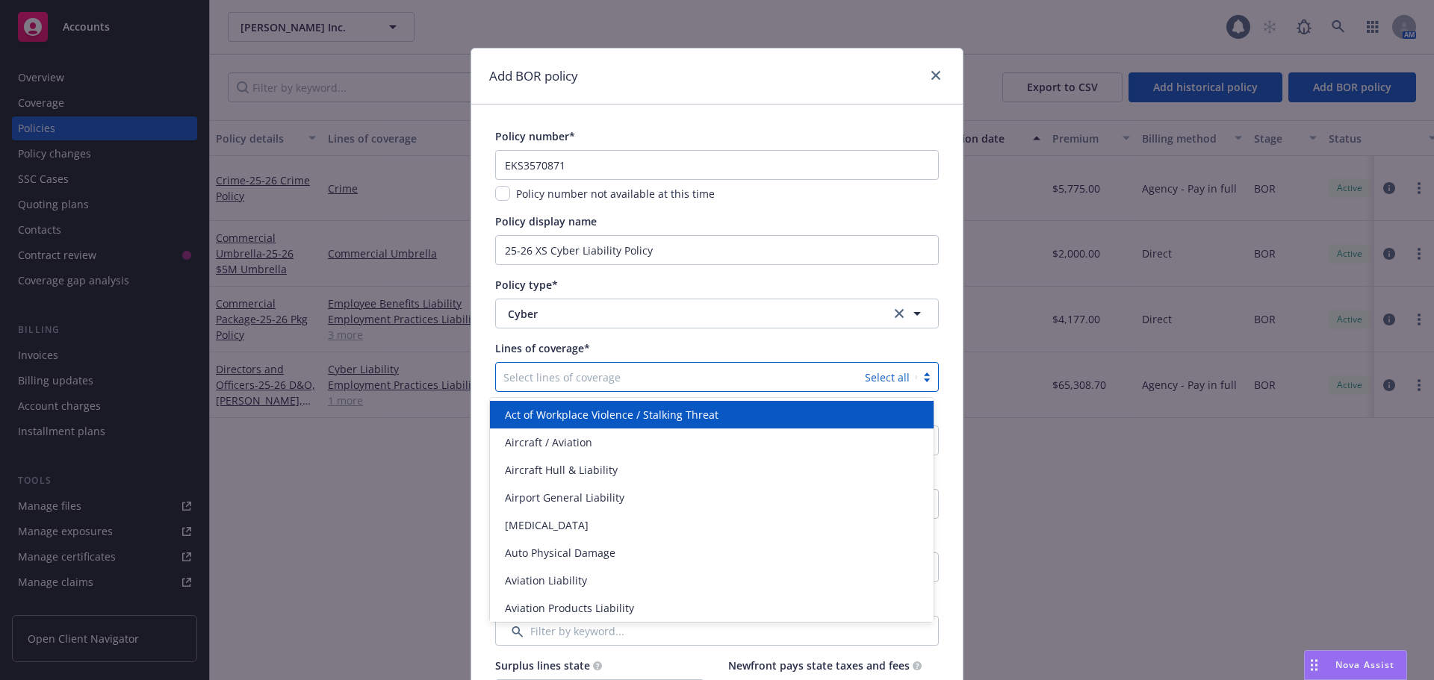
click at [538, 379] on div at bounding box center [680, 377] width 354 height 18
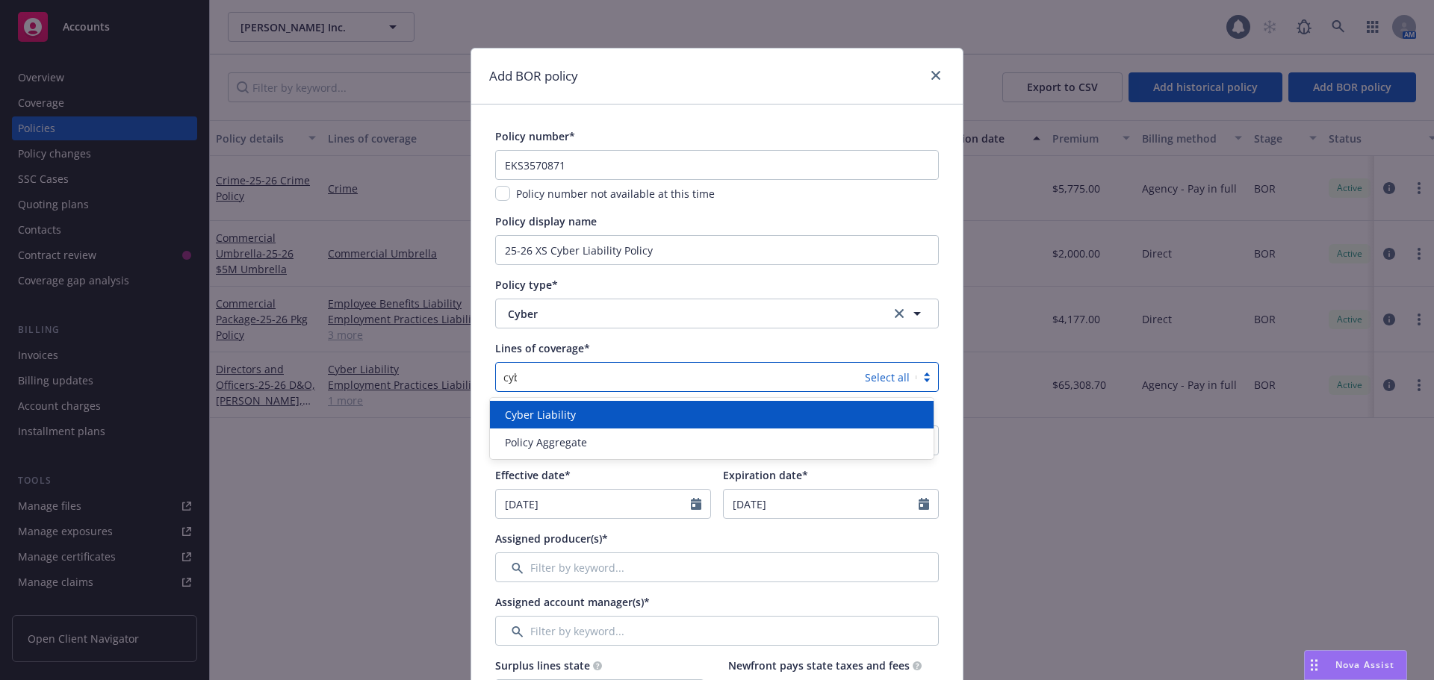
type input "cyber"
click at [530, 415] on span "Cyber Liability" at bounding box center [540, 415] width 71 height 16
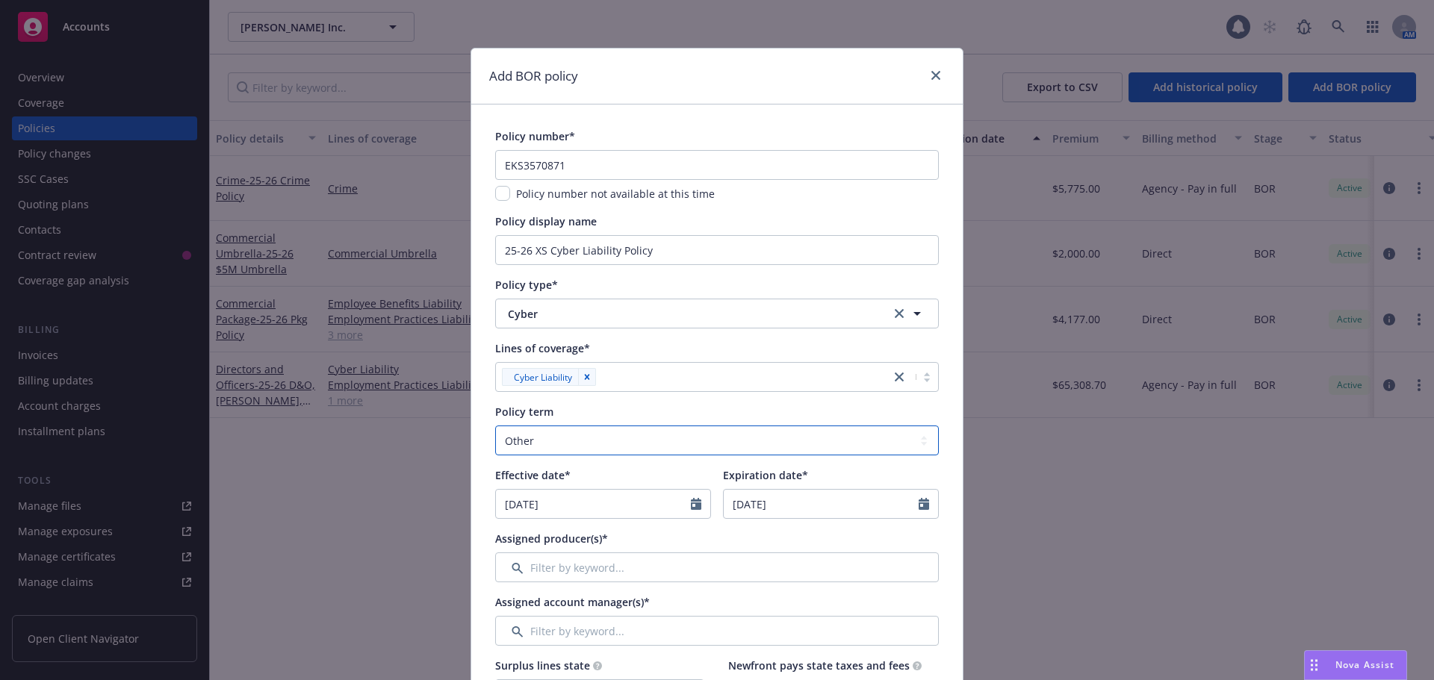
click at [589, 438] on select "Select policy term 12 Month 6 Month 4 Month 3 Month 2 Month 1 Month 36 Month (3…" at bounding box center [717, 441] width 444 height 30
select select "12"
click at [495, 426] on select "Select policy term 12 Month 6 Month 4 Month 3 Month 2 Month 1 Month 36 Month (3…" at bounding box center [717, 441] width 444 height 30
click at [697, 506] on div at bounding box center [700, 504] width 19 height 28
click at [691, 505] on icon "Calendar" at bounding box center [696, 504] width 10 height 12
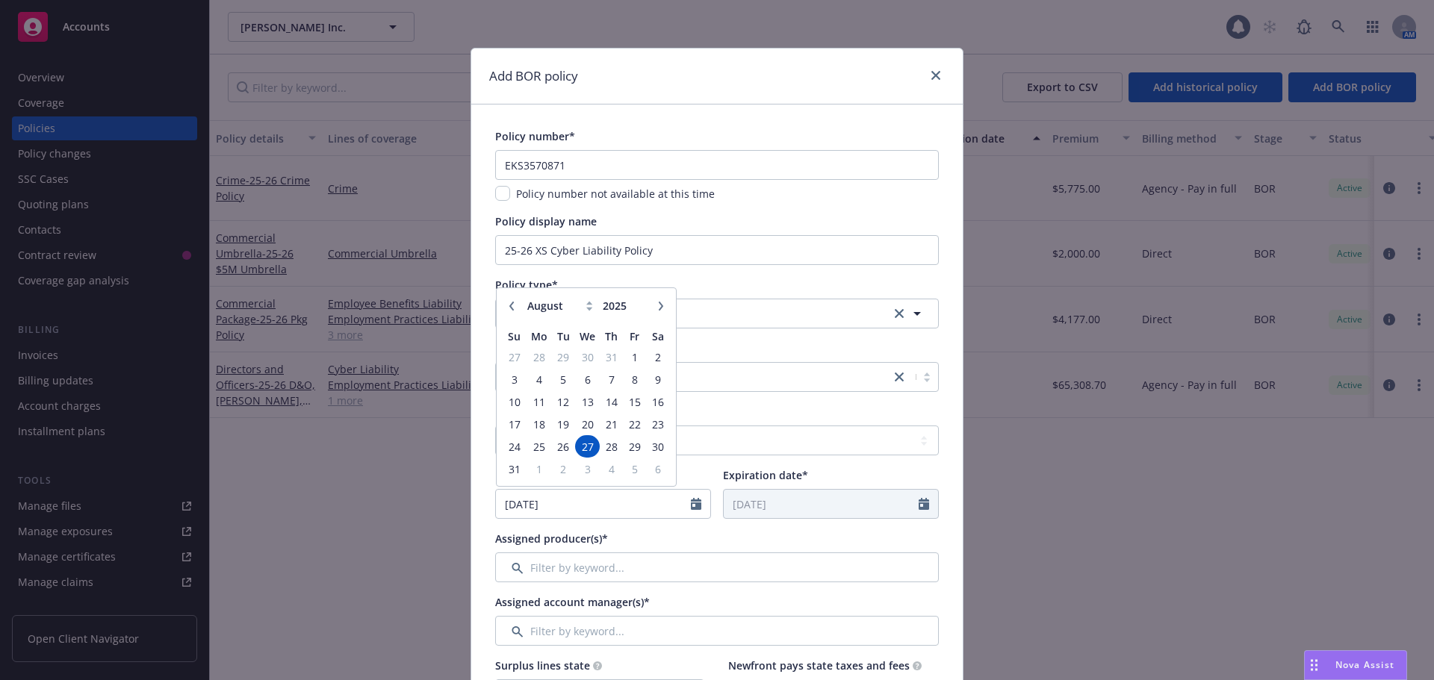
click at [508, 309] on icon "button" at bounding box center [511, 306] width 9 height 9
select select "4"
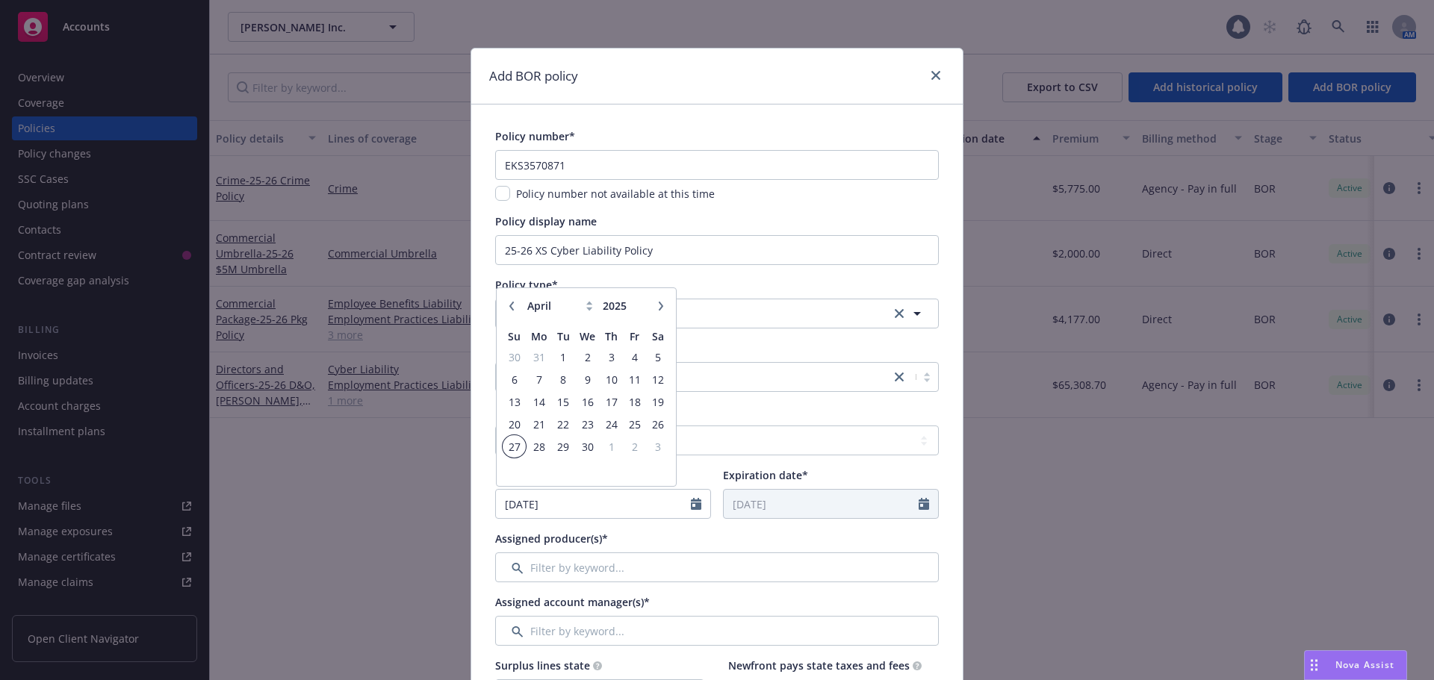
click at [508, 449] on span "27" at bounding box center [514, 447] width 20 height 19
type input "04/27/2025"
type input "04/27/2026"
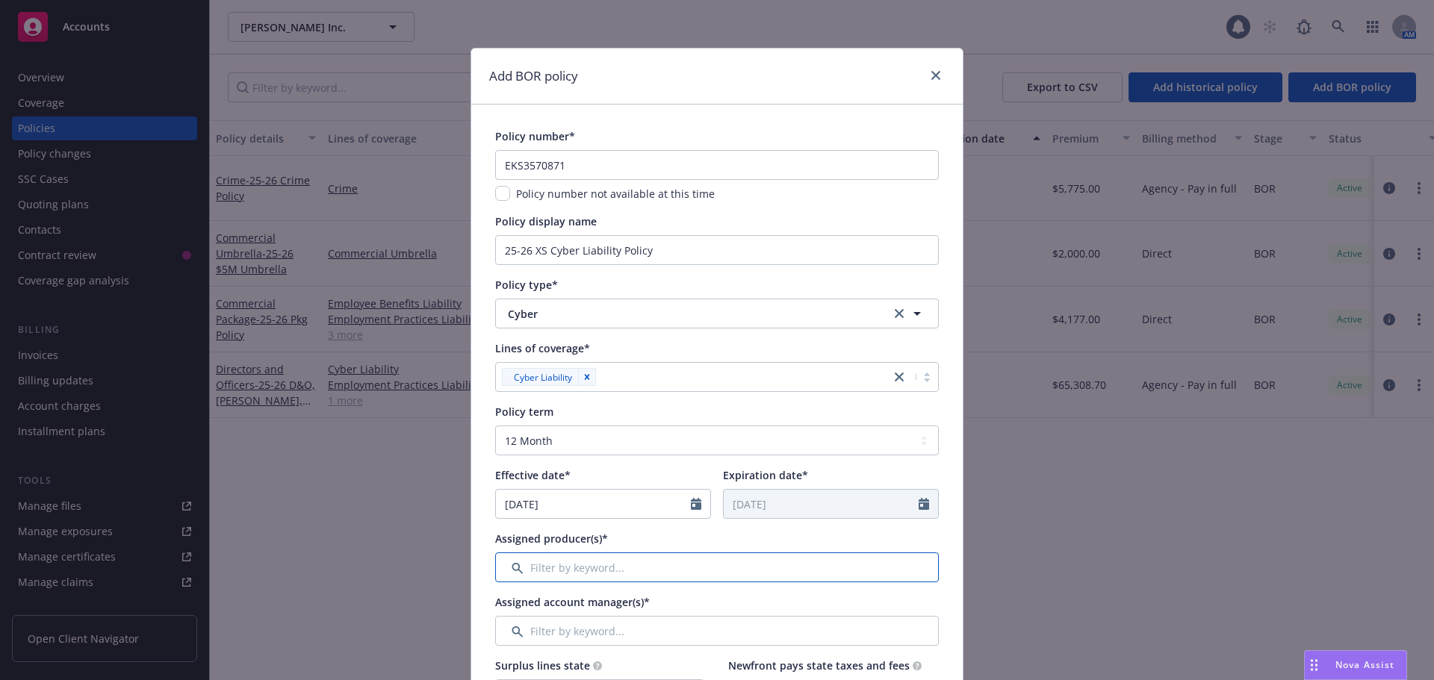
click at [606, 577] on input "Filter by keyword..." at bounding box center [717, 568] width 444 height 30
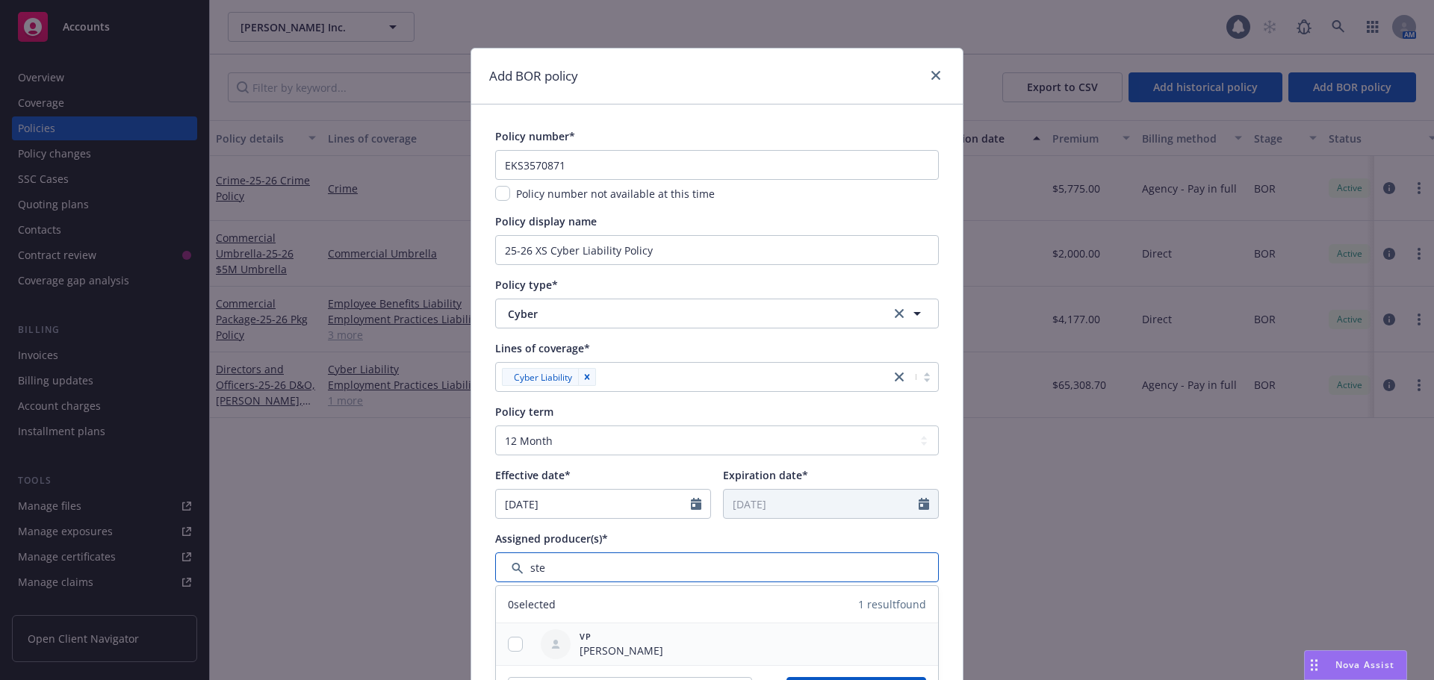
type input "ste"
click at [508, 642] on input "checkbox" at bounding box center [515, 644] width 15 height 15
checkbox input "true"
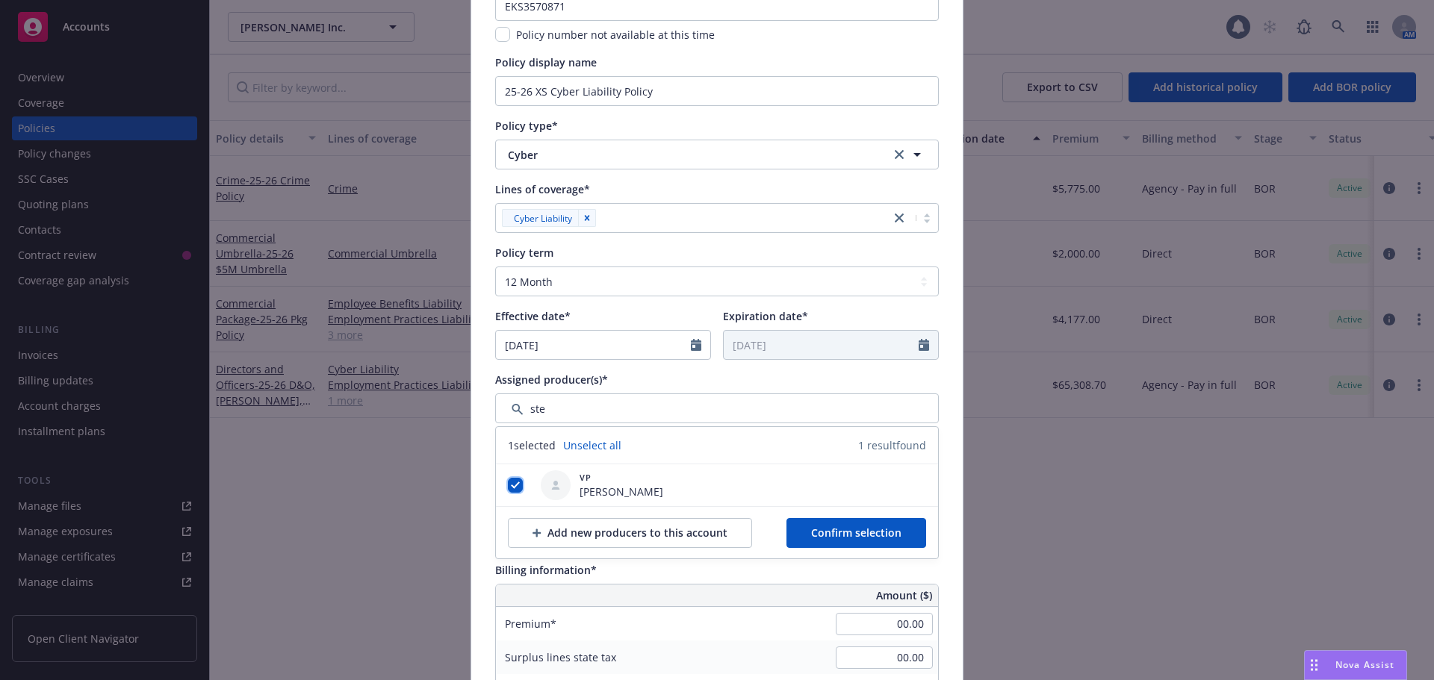
scroll to position [373, 0]
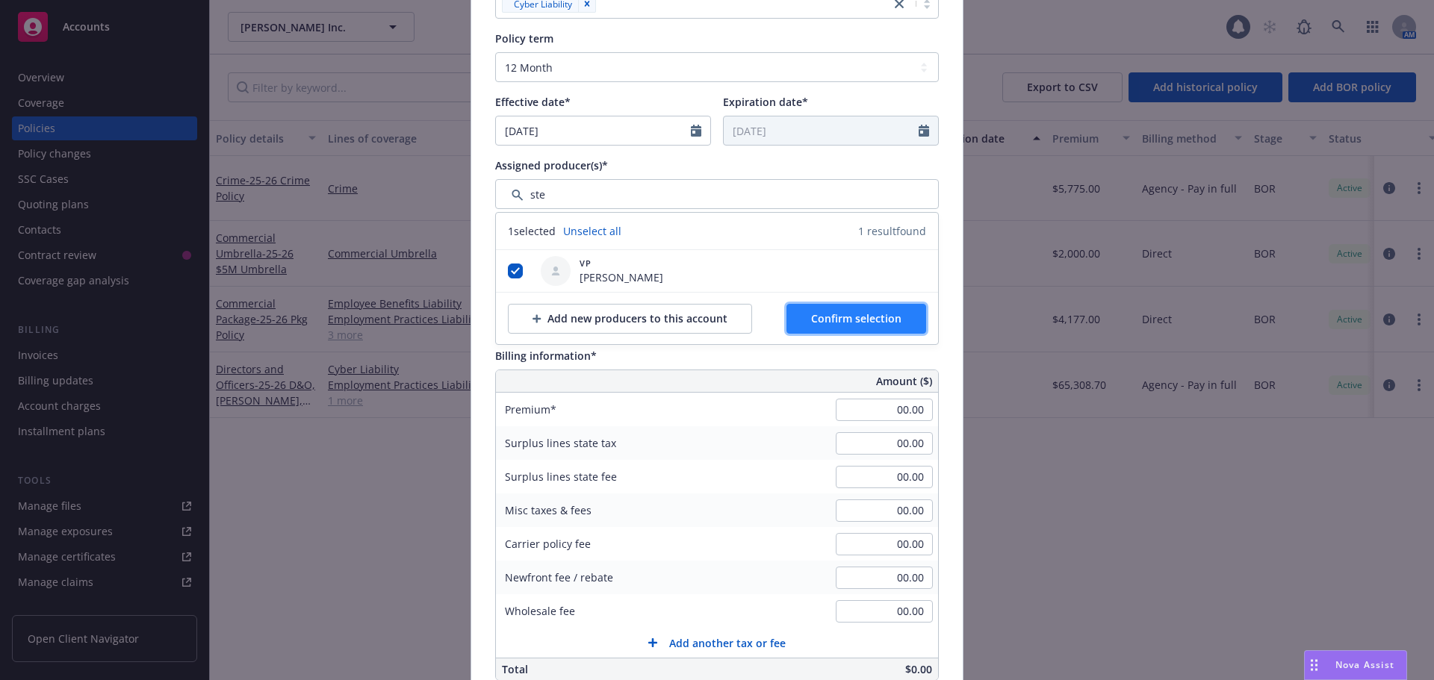
click at [813, 315] on span "Confirm selection" at bounding box center [856, 318] width 90 height 14
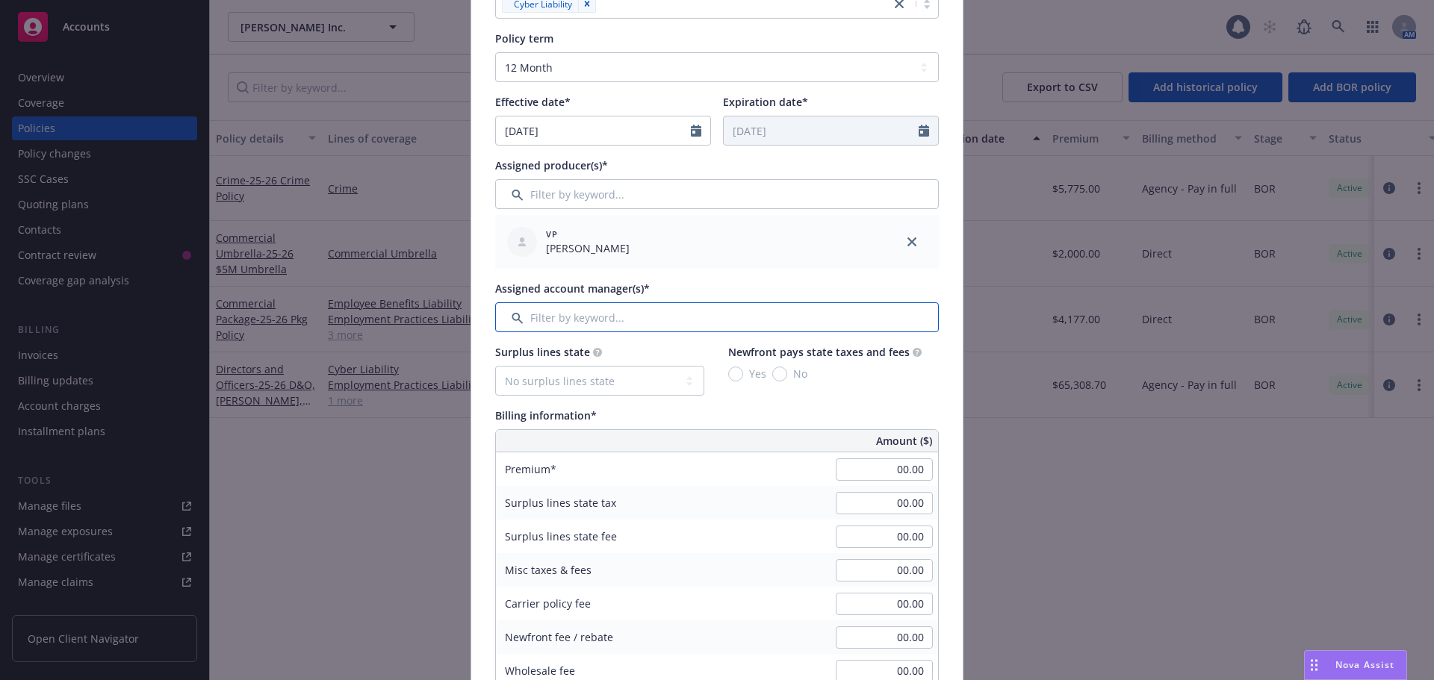
click at [548, 320] on input "Filter by keyword..." at bounding box center [717, 317] width 444 height 30
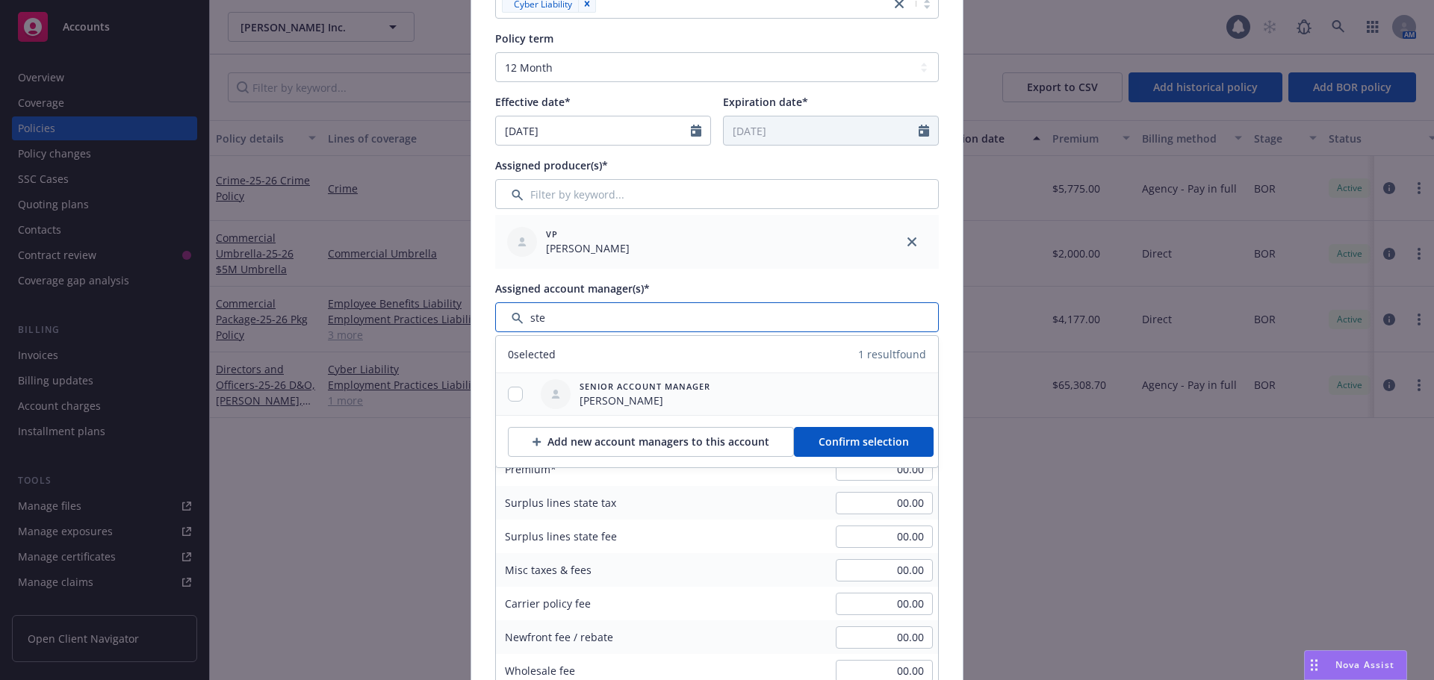
type input "ste"
click at [512, 391] on input "checkbox" at bounding box center [515, 394] width 15 height 15
checkbox input "true"
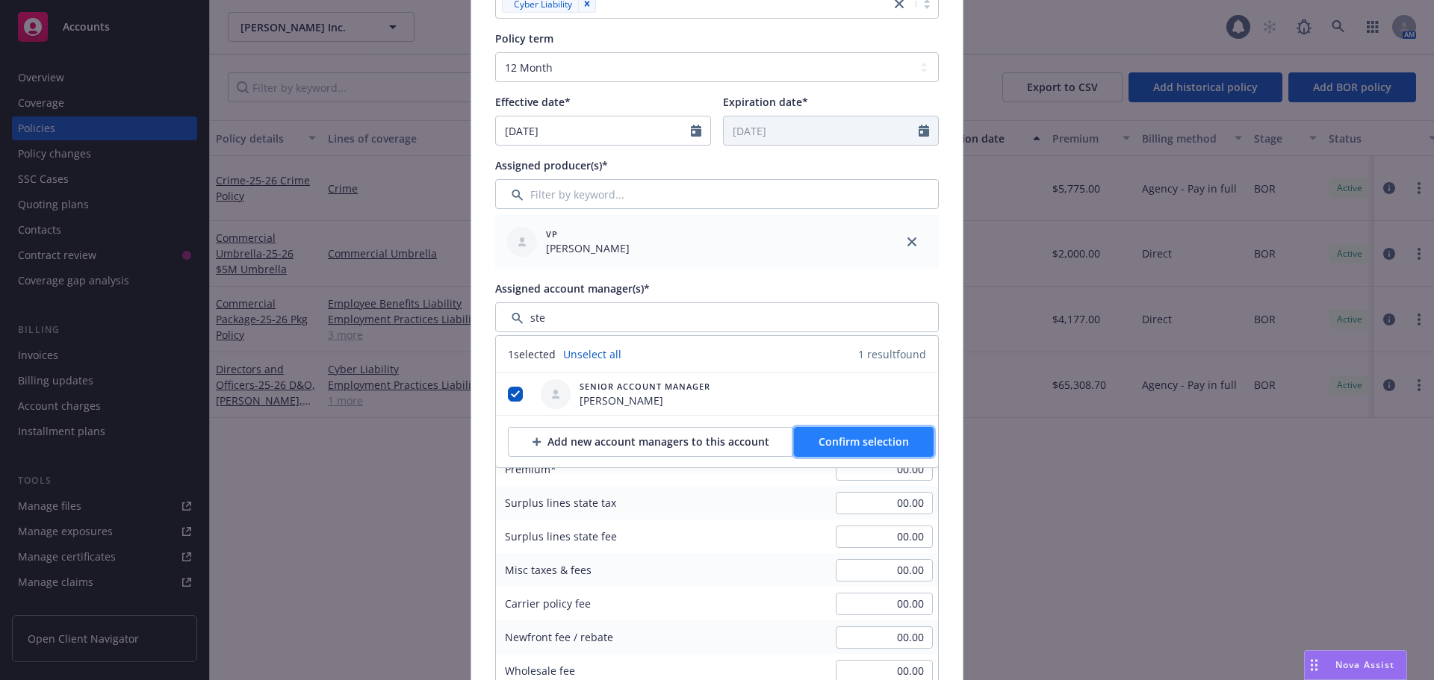
click at [874, 438] on span "Confirm selection" at bounding box center [863, 442] width 90 height 14
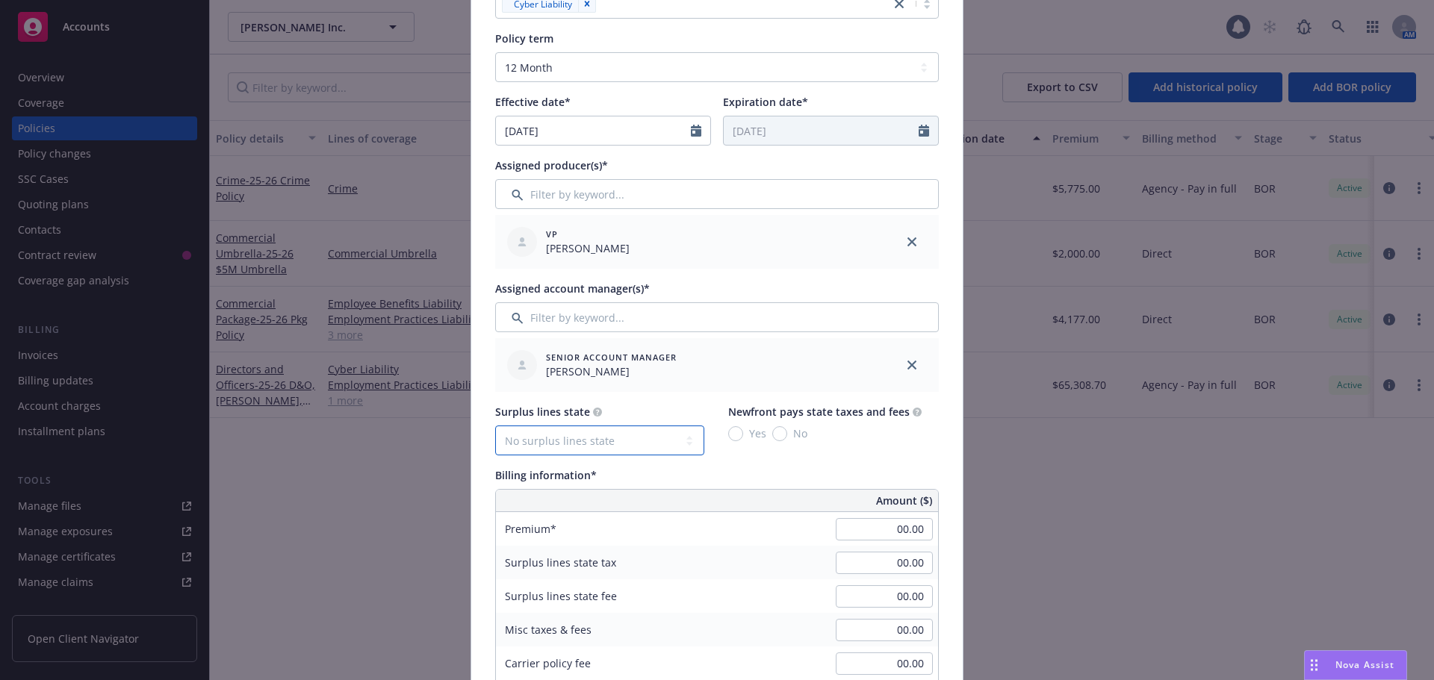
click at [670, 442] on select "No surplus lines state Alaska Alabama Arkansas Arizona California Colorado Conn…" at bounding box center [599, 441] width 209 height 30
select select "CA"
click at [495, 426] on select "No surplus lines state Alaska Alabama Arkansas Arizona California Colorado Conn…" at bounding box center [599, 441] width 209 height 30
click at [777, 431] on input "No" at bounding box center [779, 433] width 15 height 15
radio input "true"
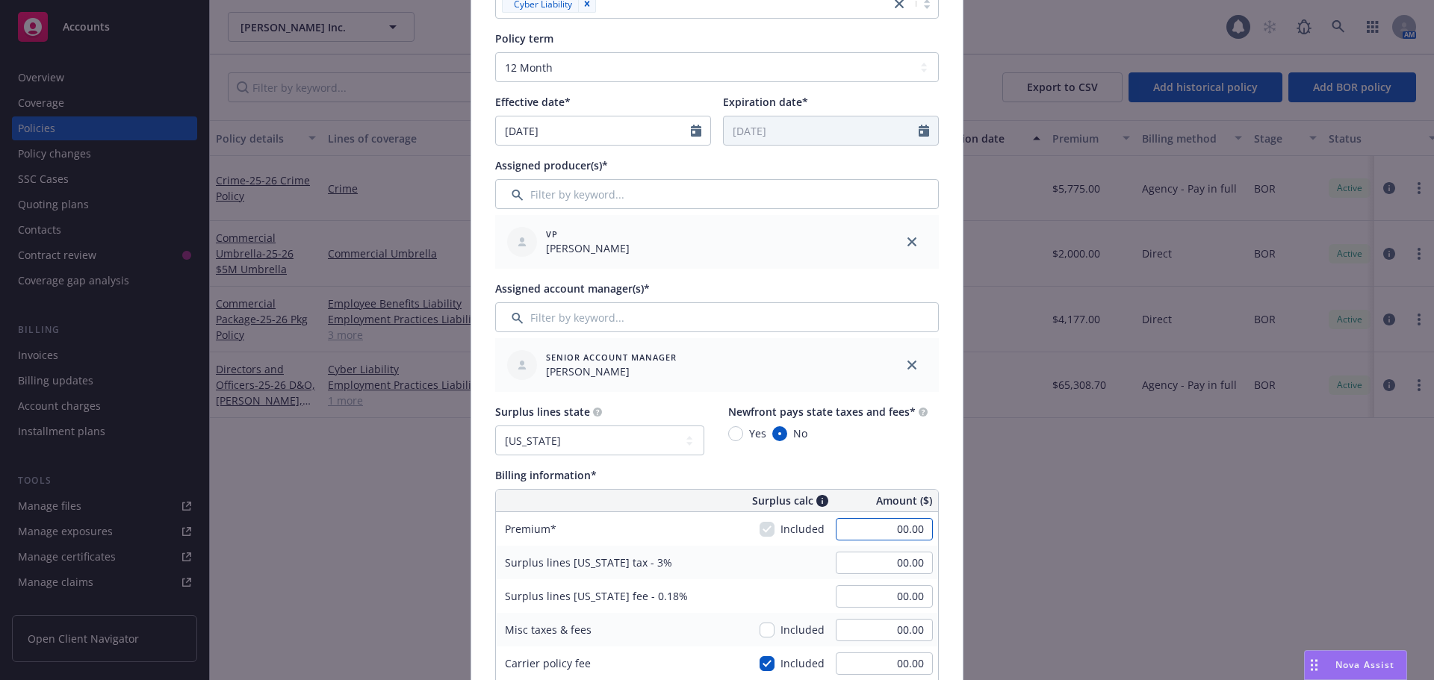
click at [883, 524] on input "00.00" at bounding box center [884, 529] width 97 height 22
type input "21,319.00"
type input "639.57"
type input "38.37"
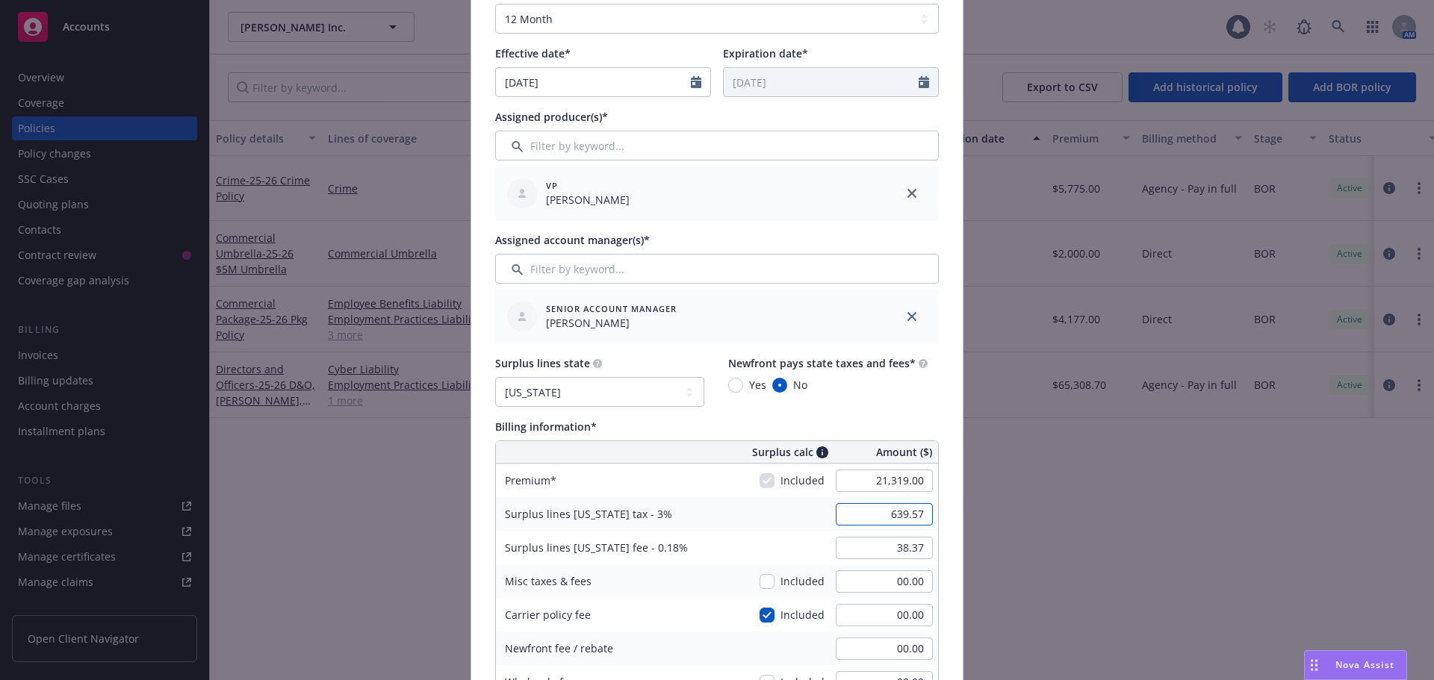
scroll to position [448, 0]
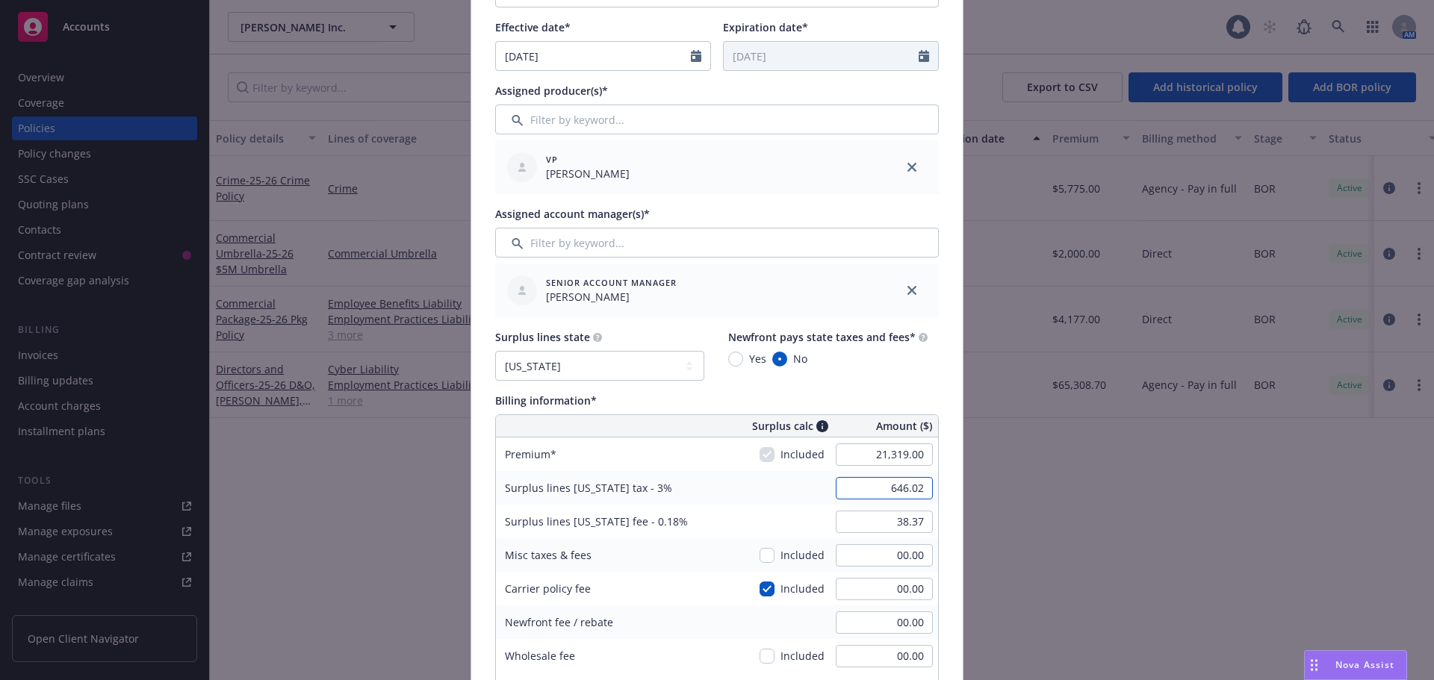
type input "646.02"
type input "38.76"
type input "21,534.00"
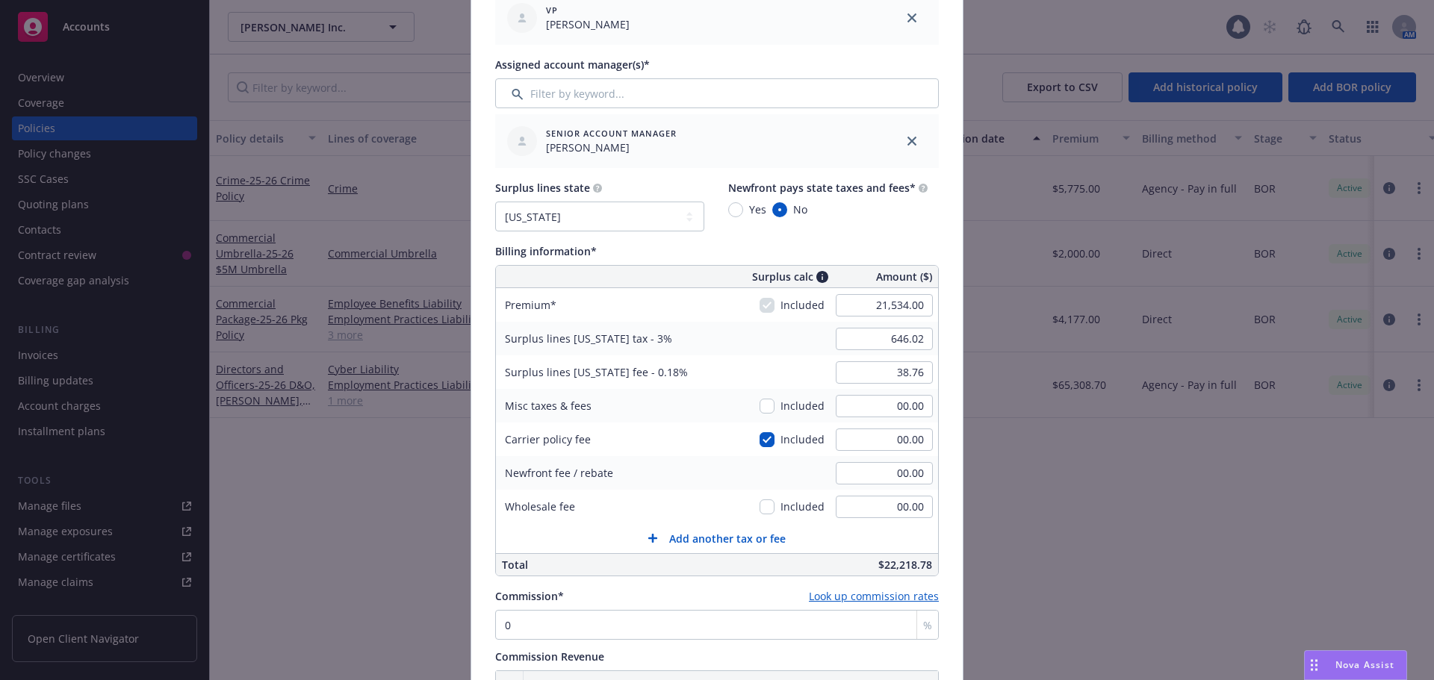
click at [830, 509] on div "00.00" at bounding box center [884, 507] width 108 height 33
click at [862, 506] on input "00.00" at bounding box center [884, 507] width 97 height 22
type input "375.00"
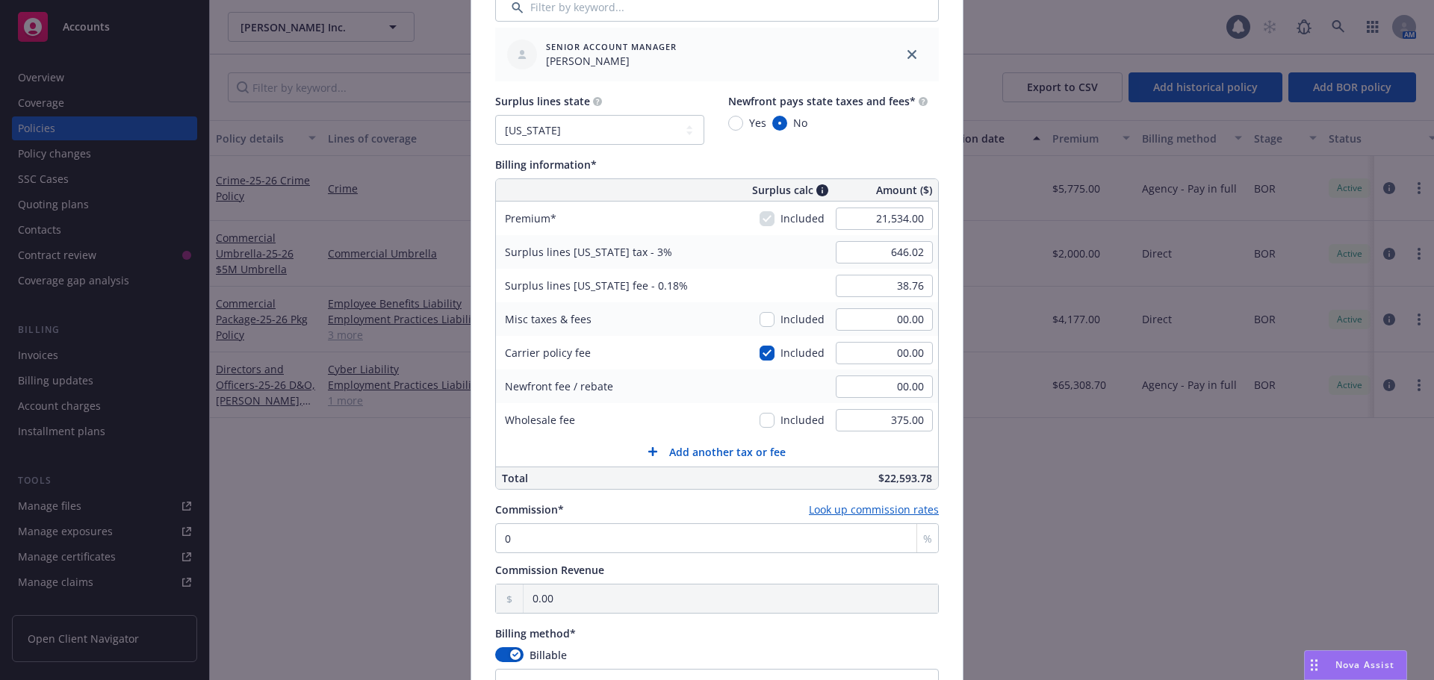
scroll to position [896, 0]
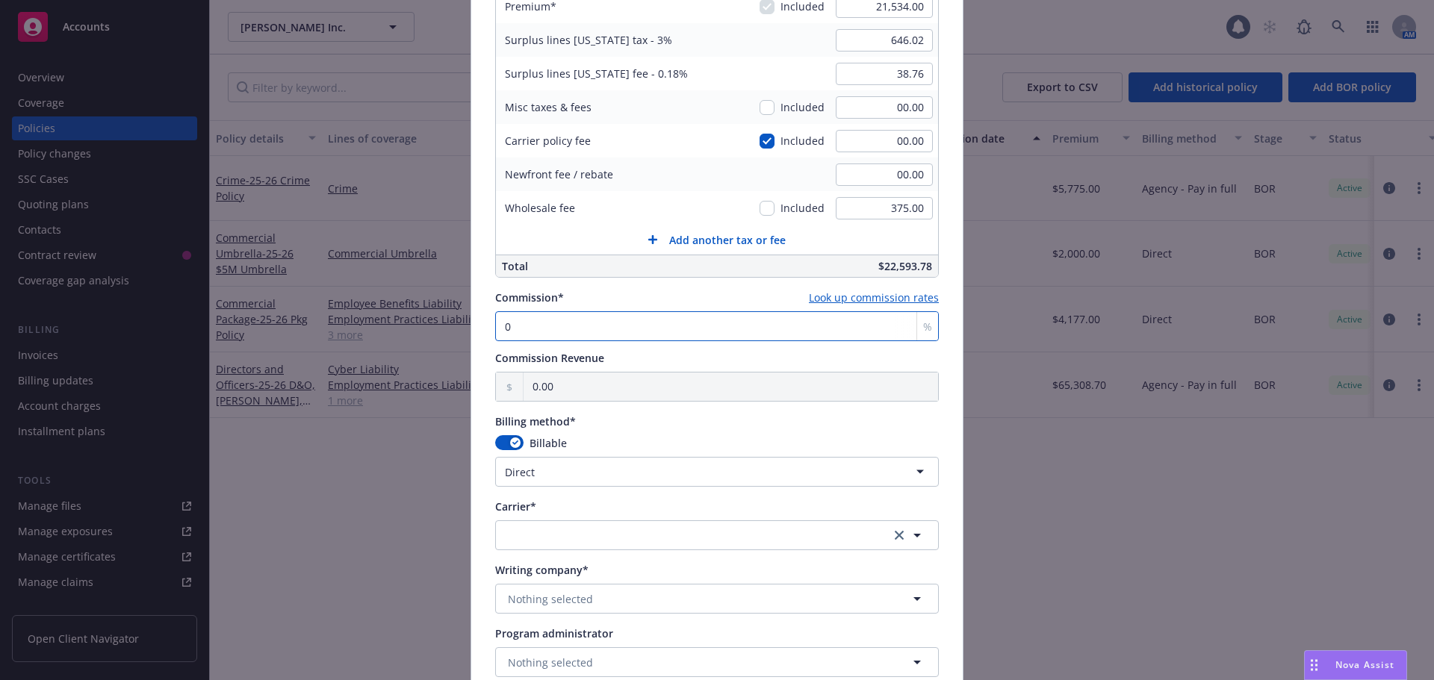
click at [577, 319] on input "0" at bounding box center [717, 326] width 444 height 30
type input "1"
type input "215.34"
type input "11"
type input "2,368.74"
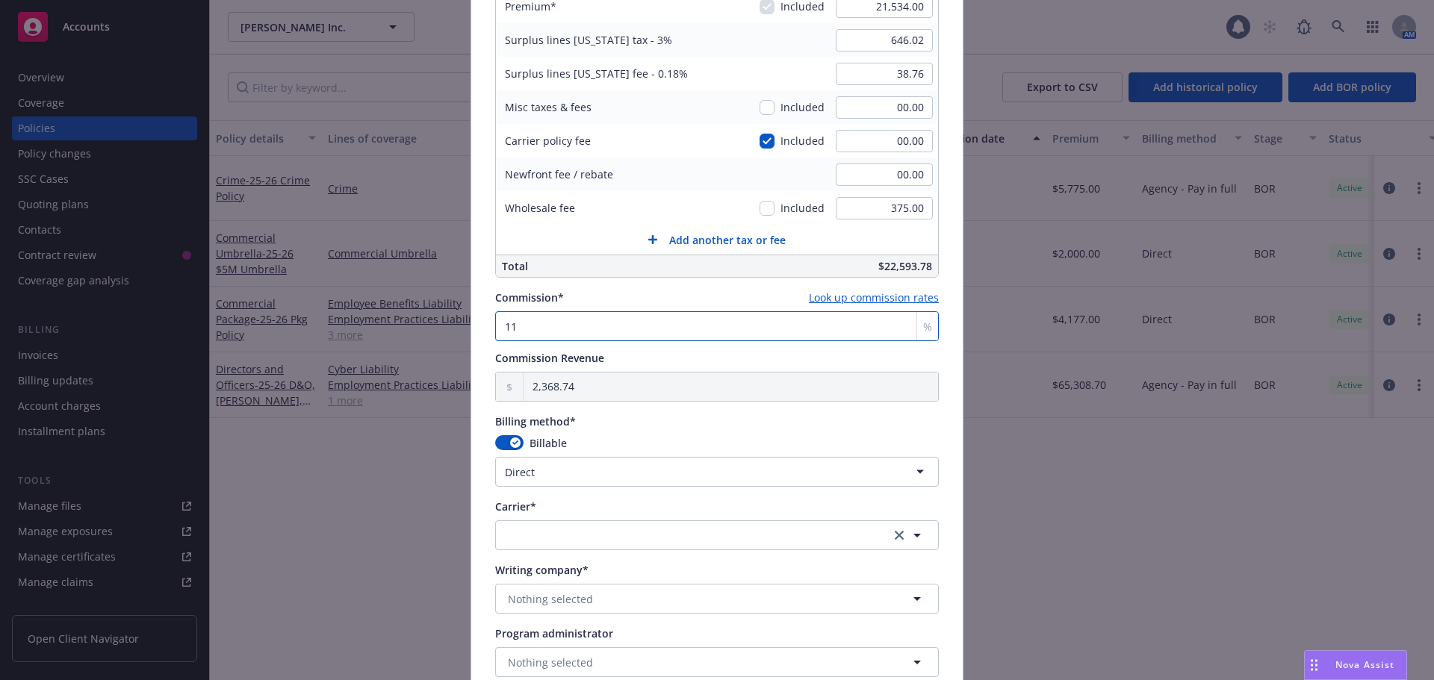
type input "11"
click at [555, 467] on html "Accounts Overview Coverage Policies Policy changes SSC Cases Quoting plans Cont…" at bounding box center [717, 340] width 1434 height 680
select select "AGENCY_PAY_IN_FULL"
click at [549, 538] on button "button" at bounding box center [717, 535] width 444 height 30
type input "ever"
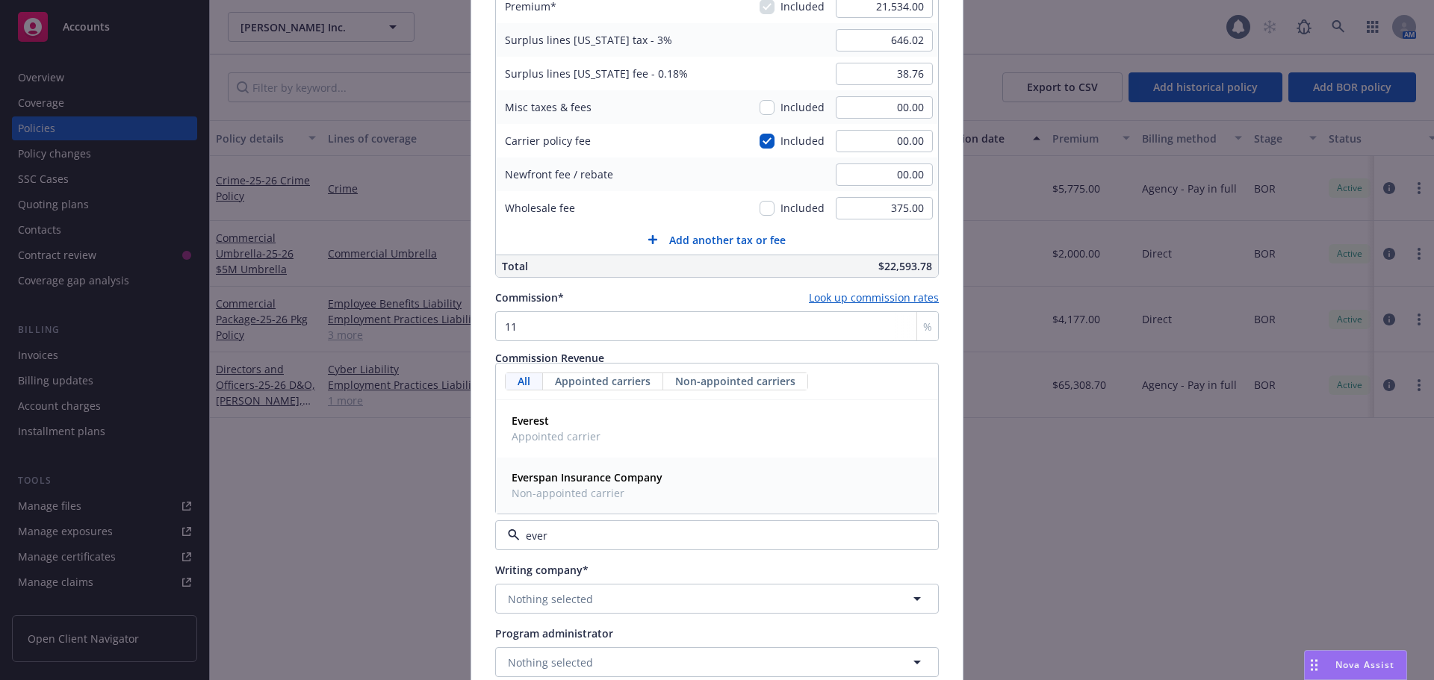
click at [560, 483] on strong "Everspan Insurance Company" at bounding box center [586, 477] width 151 height 14
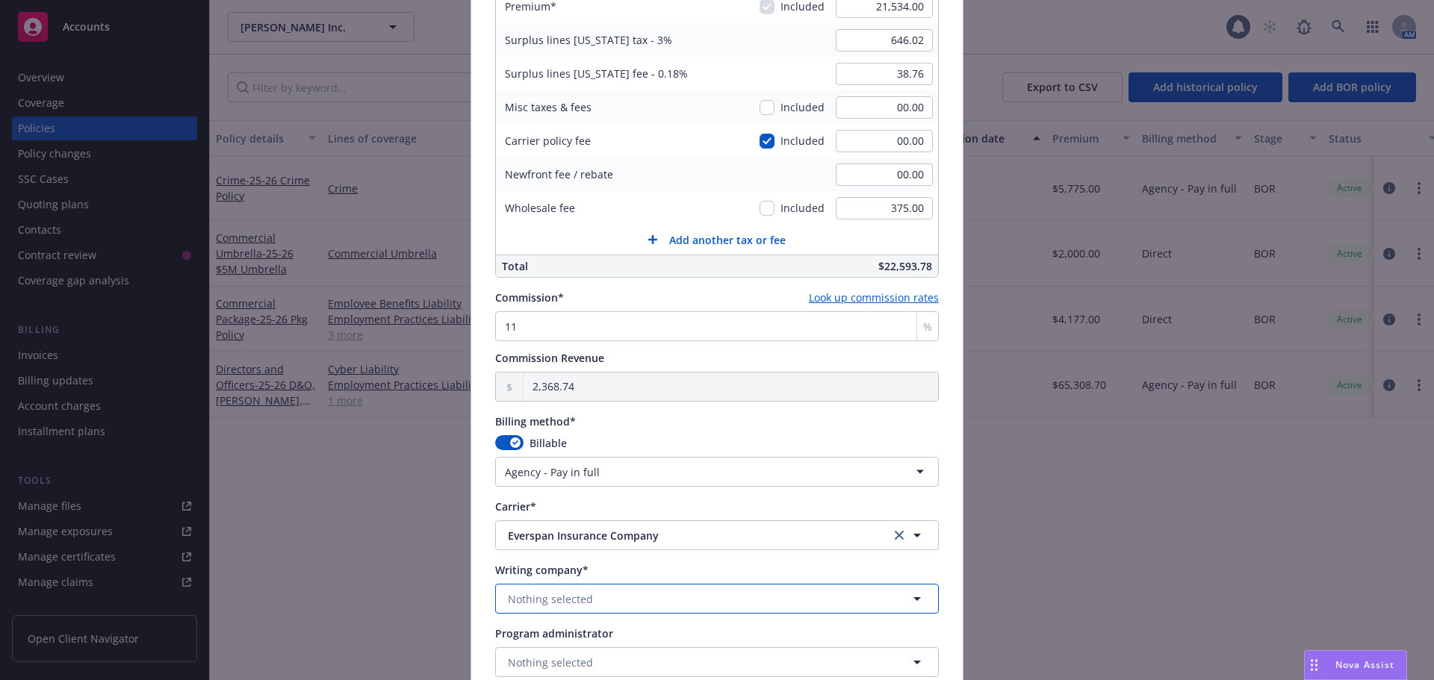
click at [569, 601] on span "Nothing selected" at bounding box center [550, 599] width 85 height 16
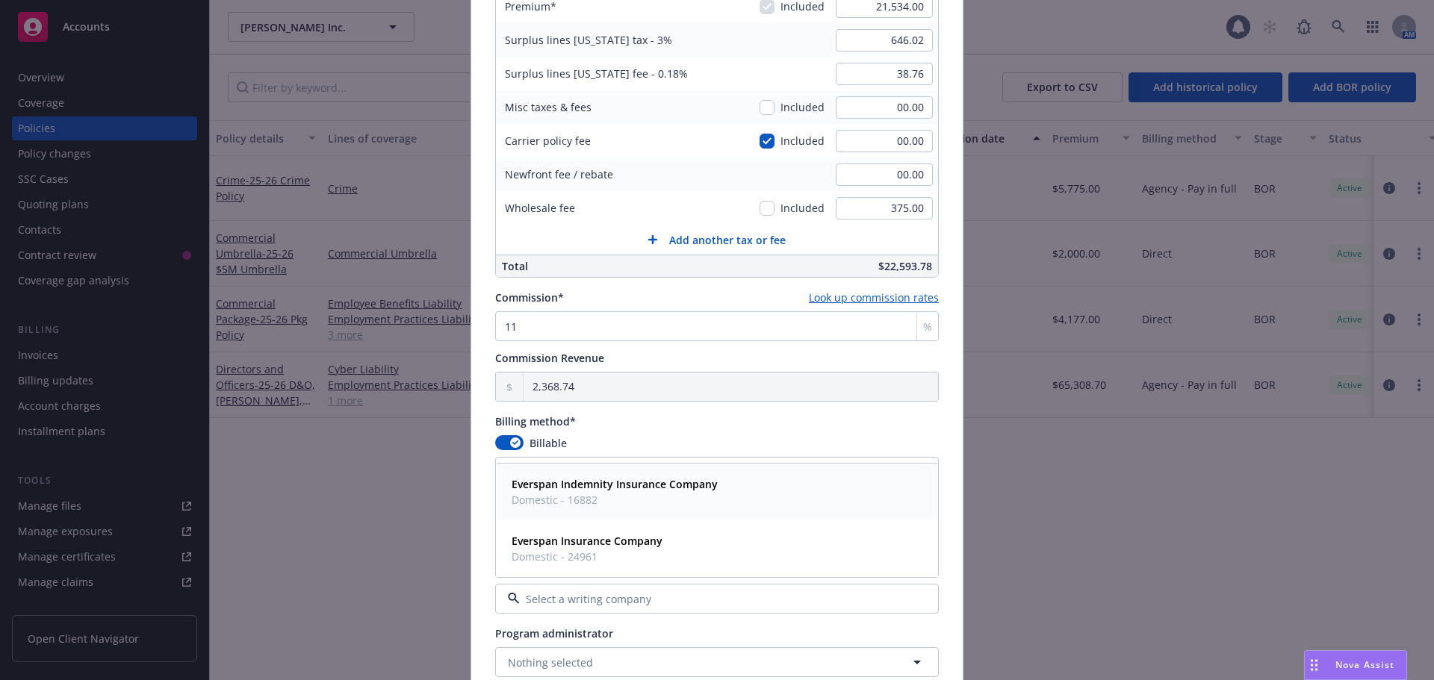
click at [569, 482] on strong "Everspan Indemnity Insurance Company" at bounding box center [614, 484] width 206 height 14
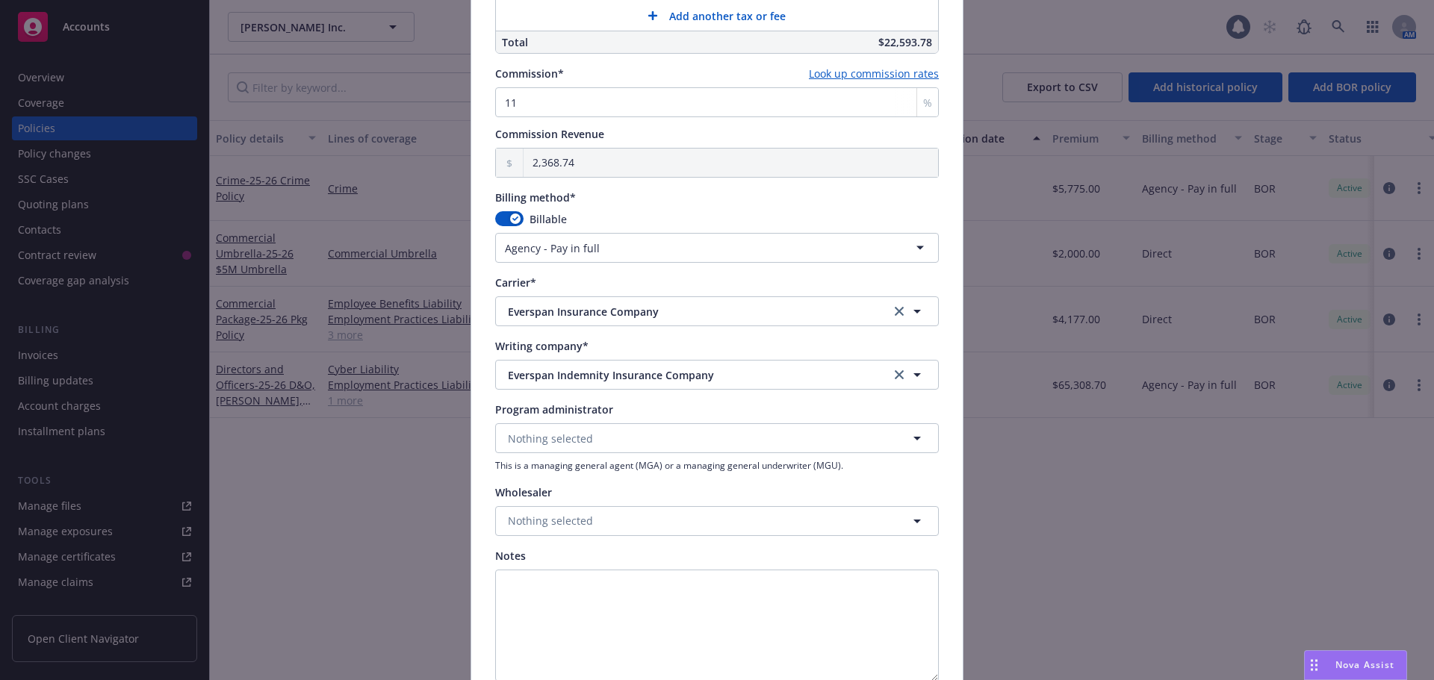
scroll to position [1195, 0]
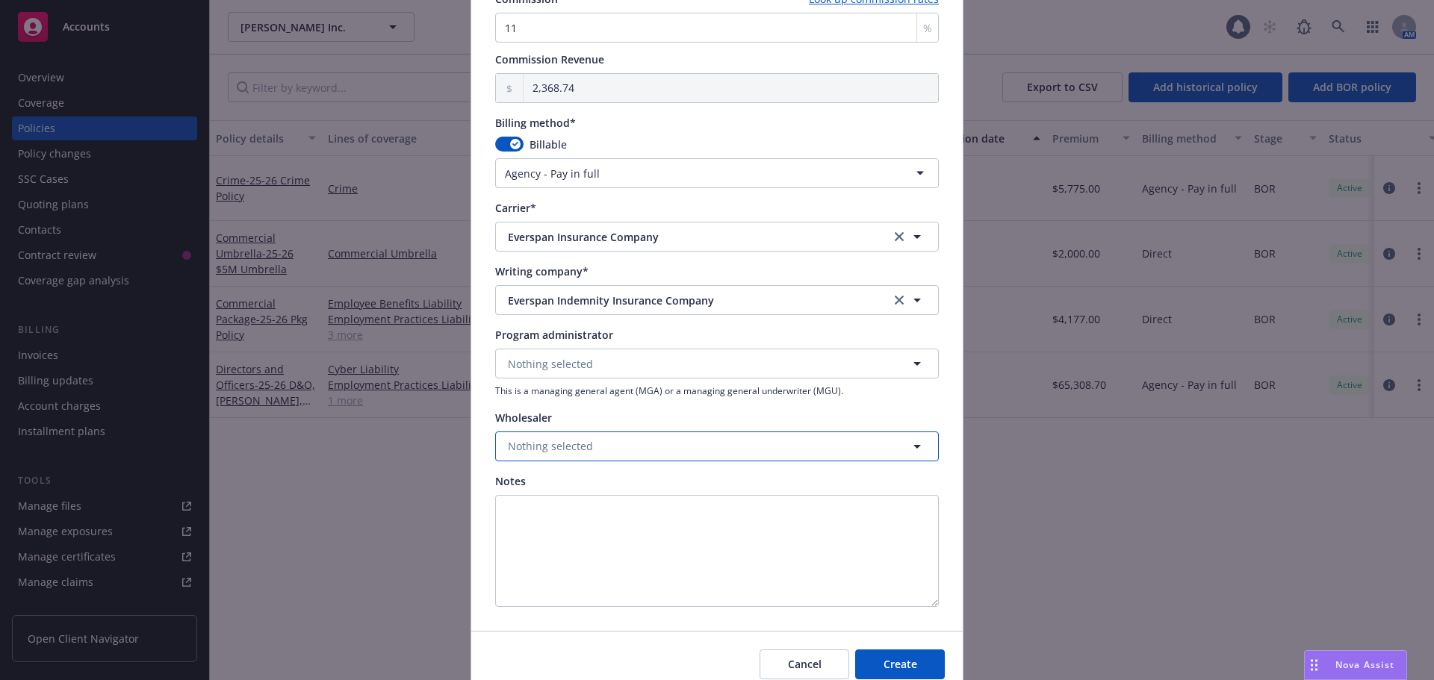
click at [581, 454] on span "Nothing selected" at bounding box center [550, 446] width 85 height 16
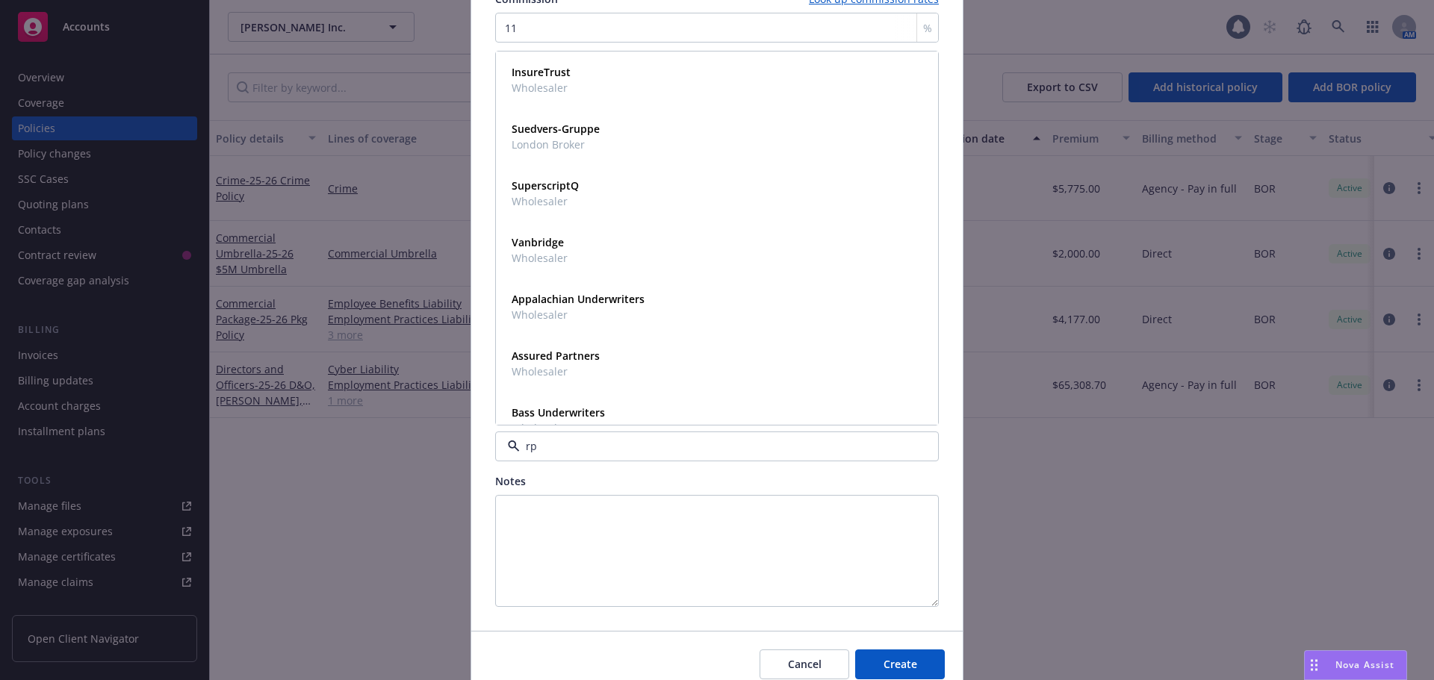
type input "rps"
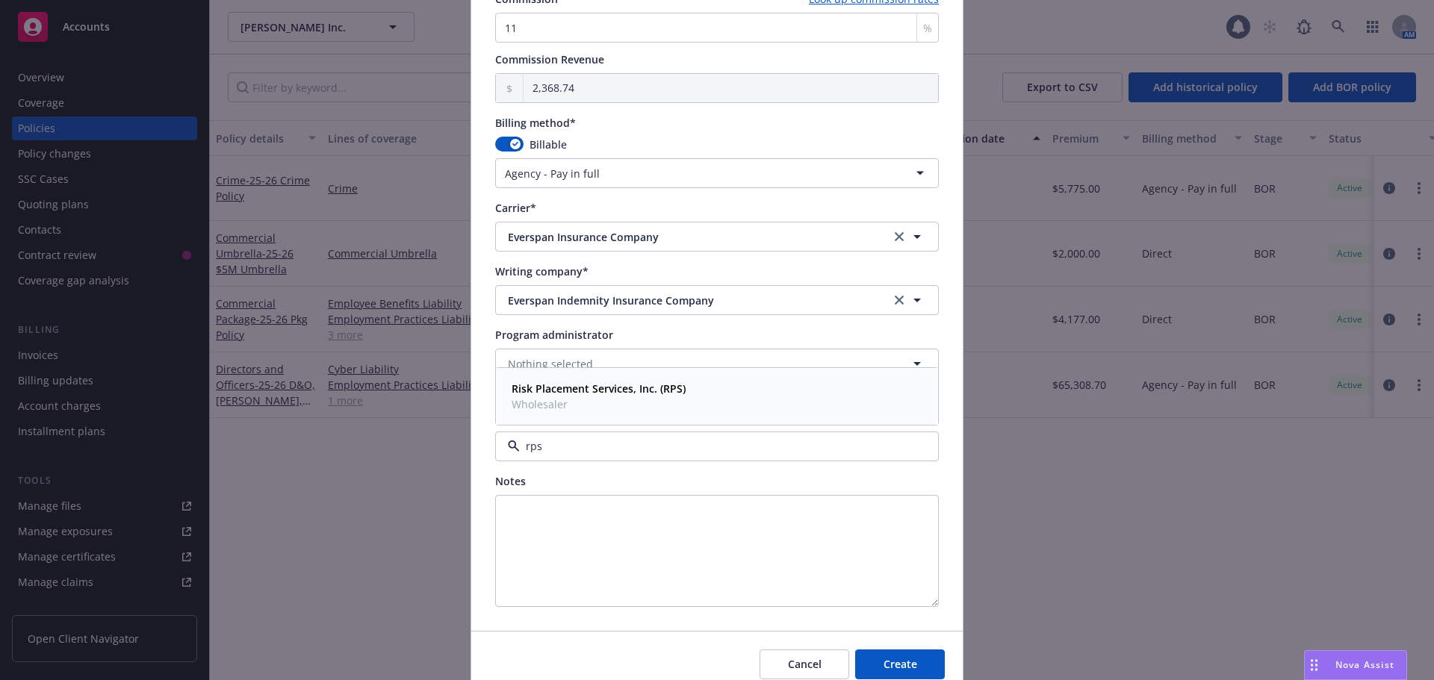
click at [583, 396] on span "Risk Placement Services, Inc. (RPS)" at bounding box center [598, 389] width 174 height 16
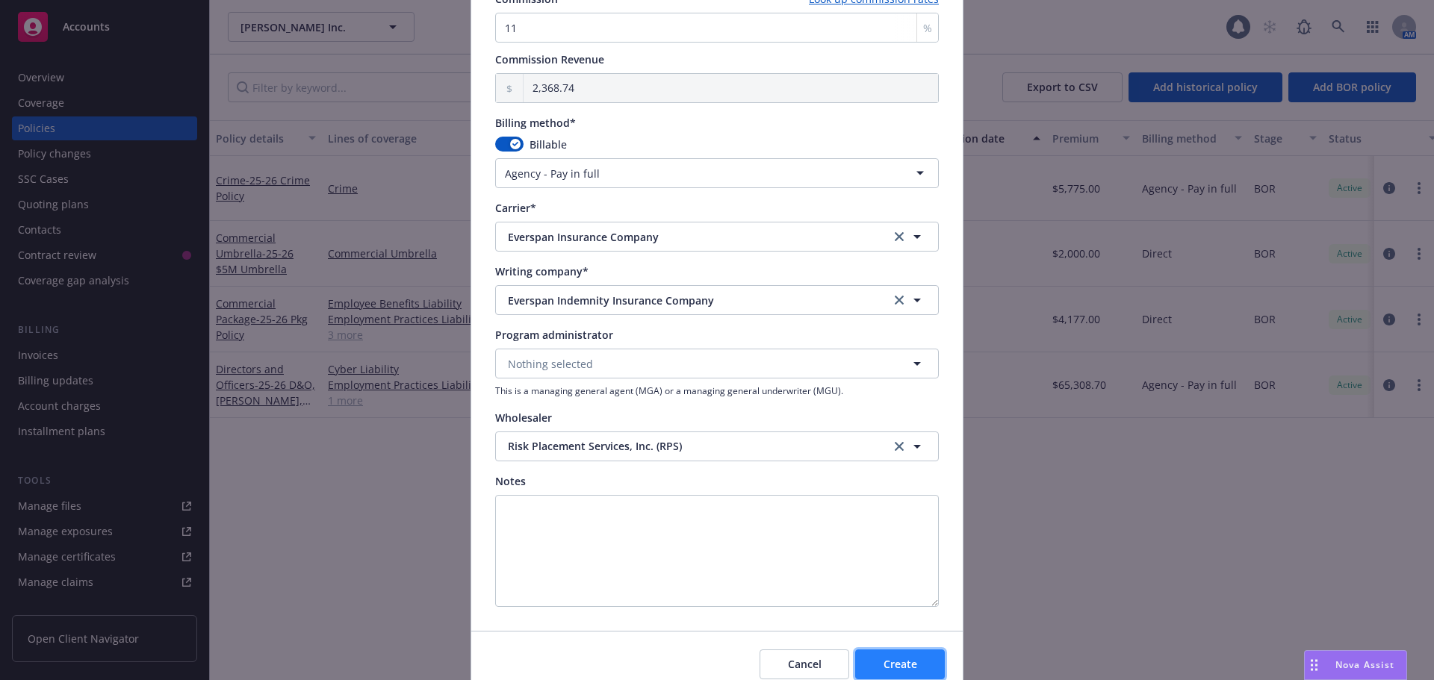
click at [883, 663] on span "Create" at bounding box center [900, 664] width 34 height 14
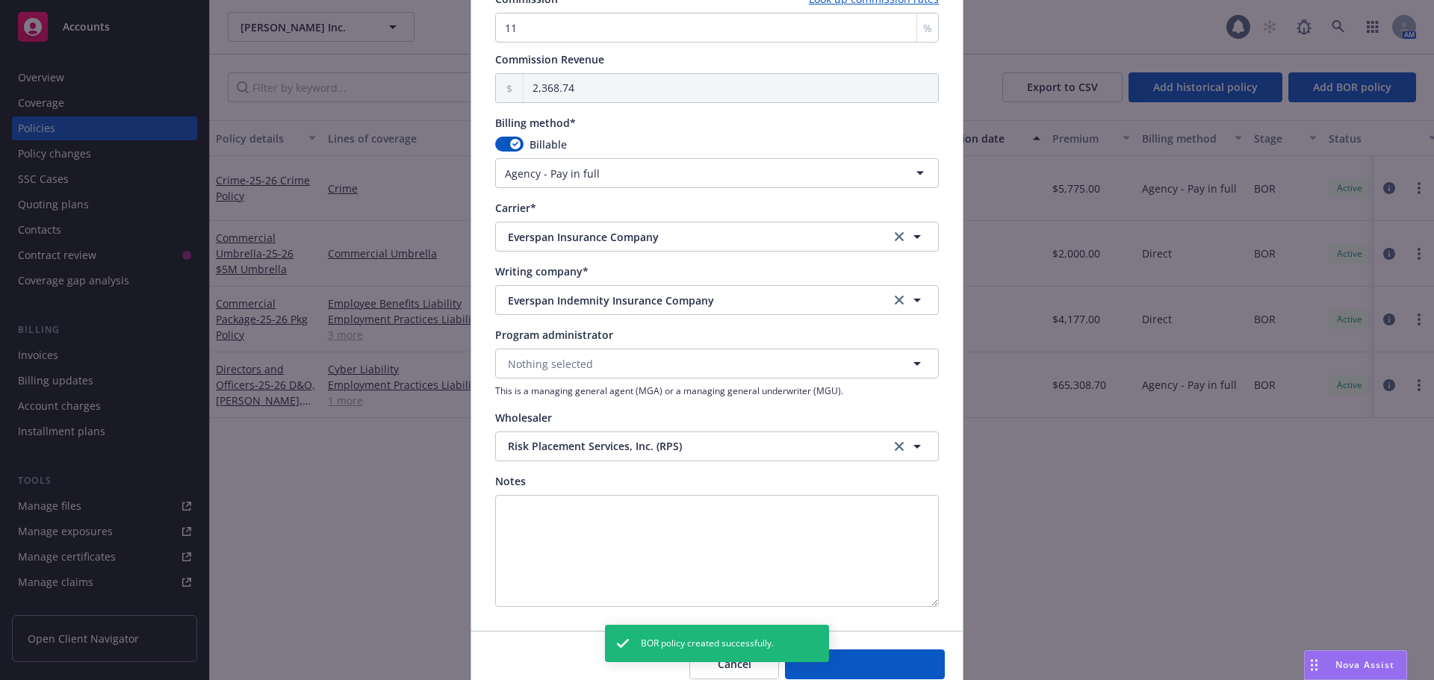
select select "DIRECT"
select select "other"
type input "08/27/2025"
type input "08/27/2026"
select select "NONE"
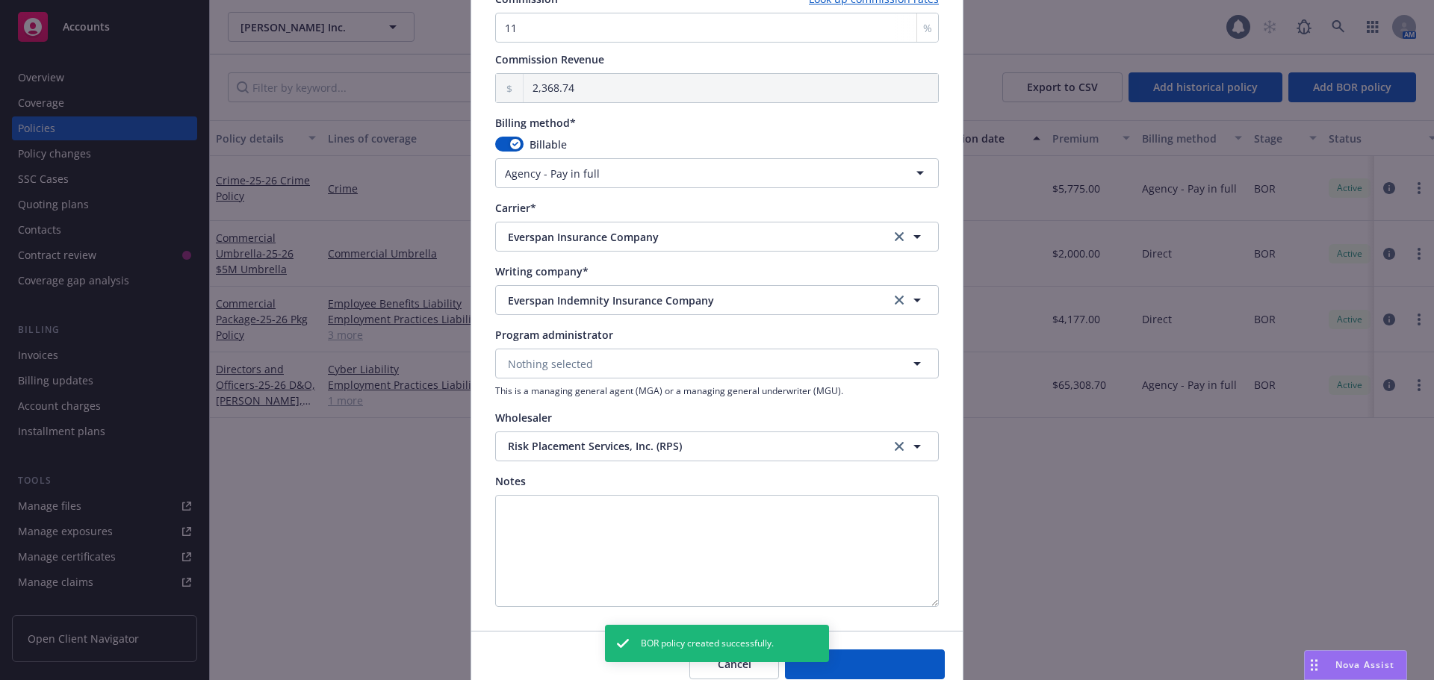
type input "00.00"
type input "0"
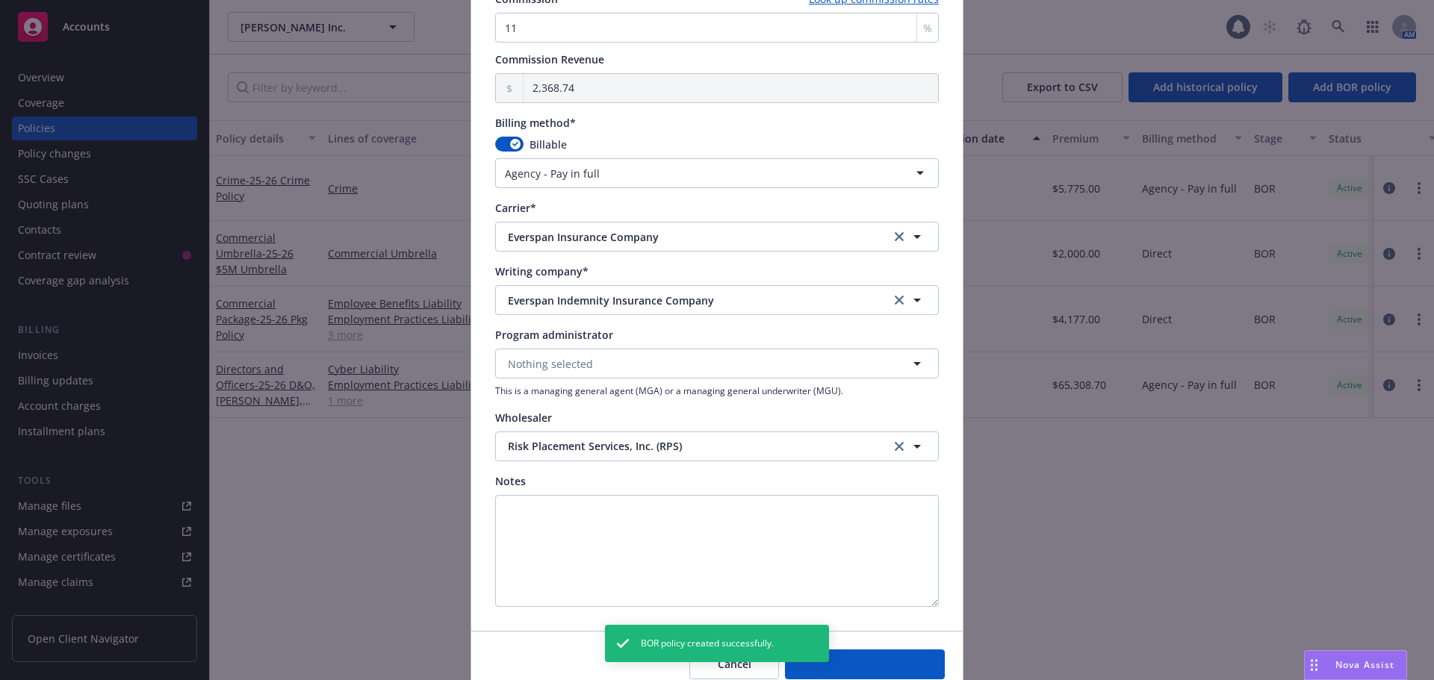
type input "0.00"
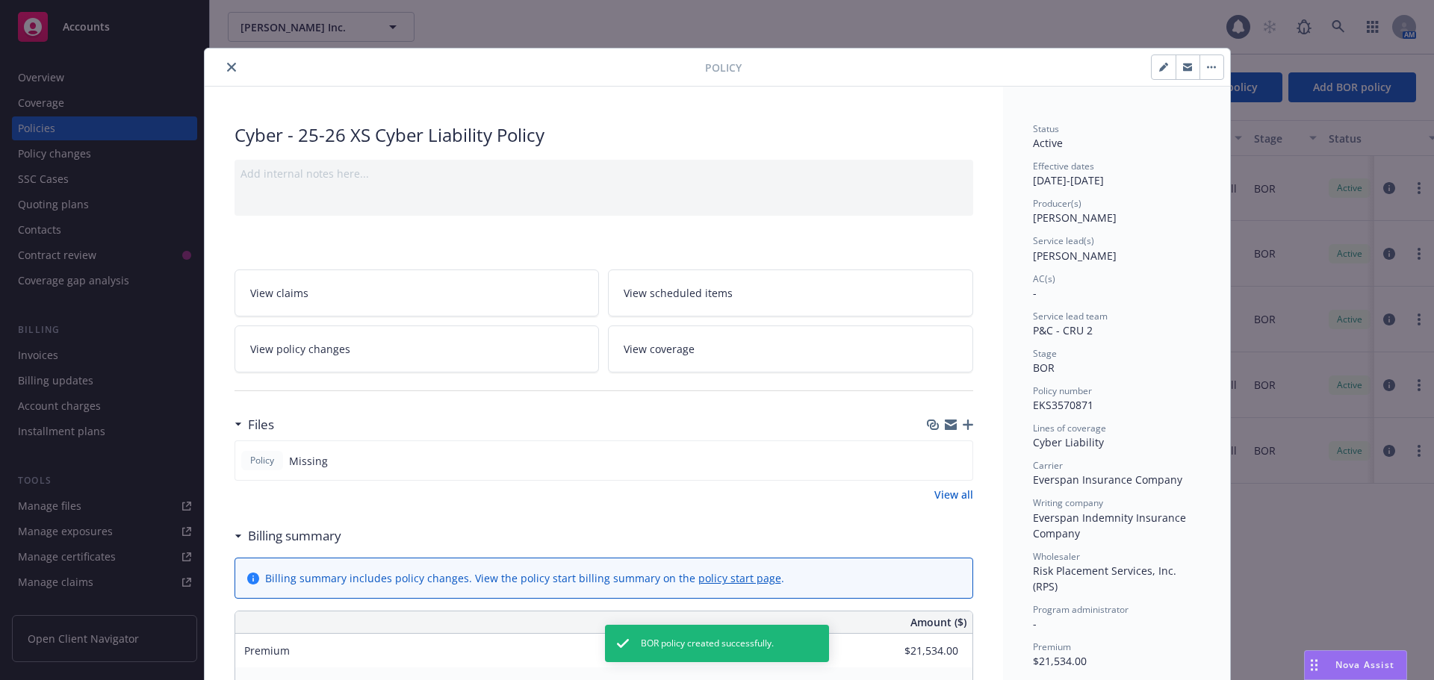
click at [964, 425] on icon "button" at bounding box center [967, 425] width 10 height 10
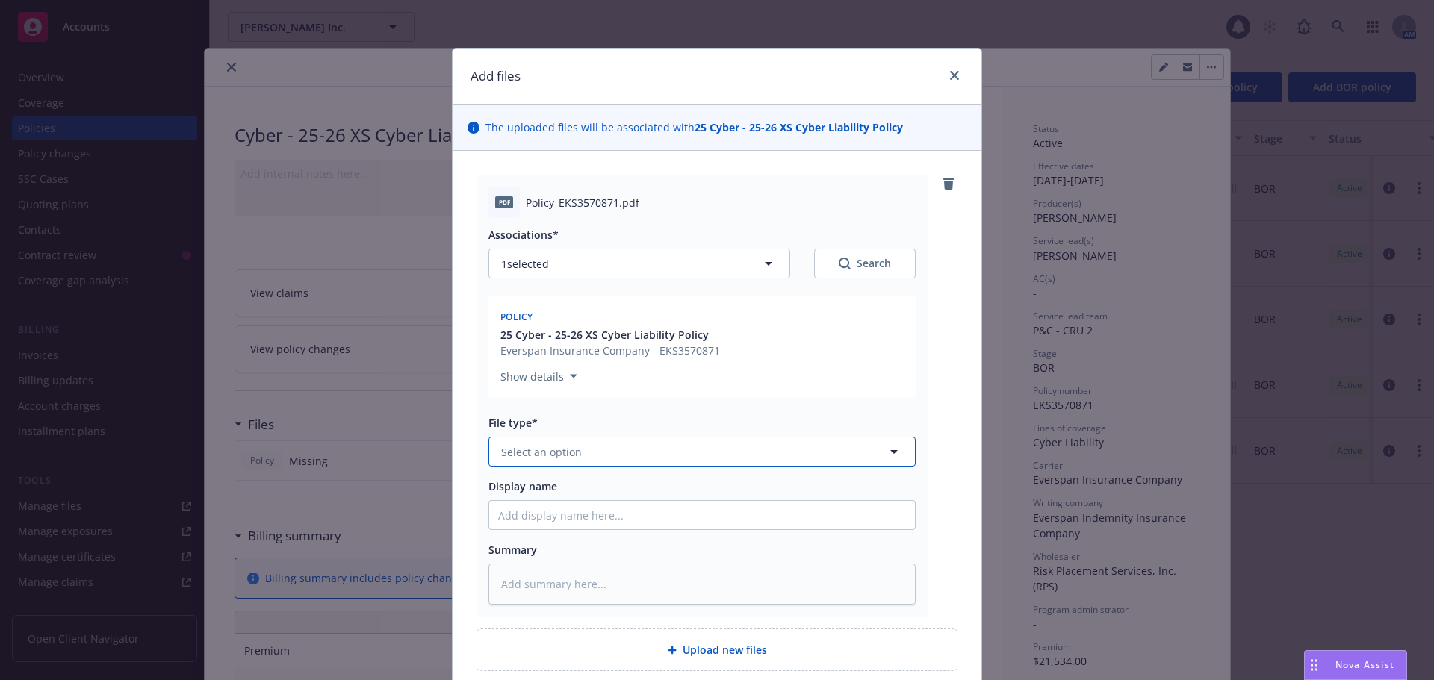
click at [586, 451] on button "Select an option" at bounding box center [701, 452] width 427 height 30
type input "pol"
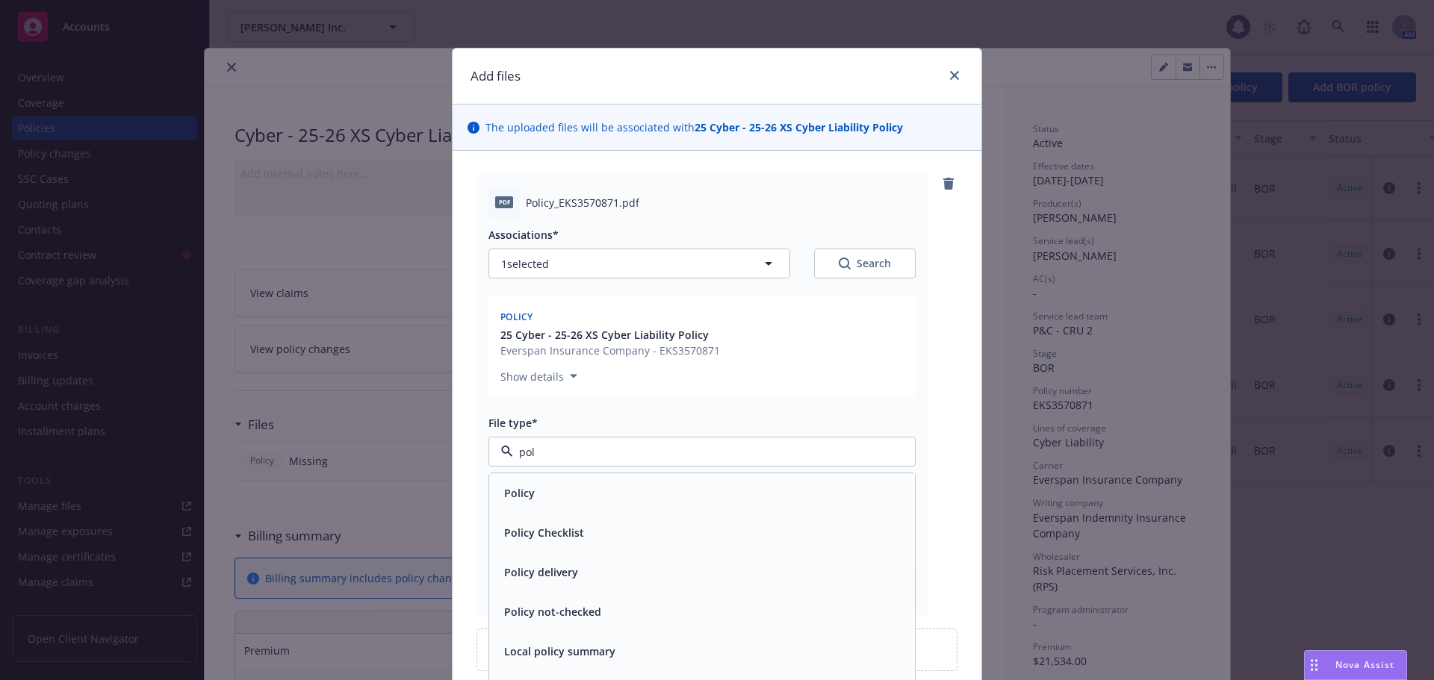
click at [576, 486] on div "Policy" at bounding box center [702, 493] width 408 height 22
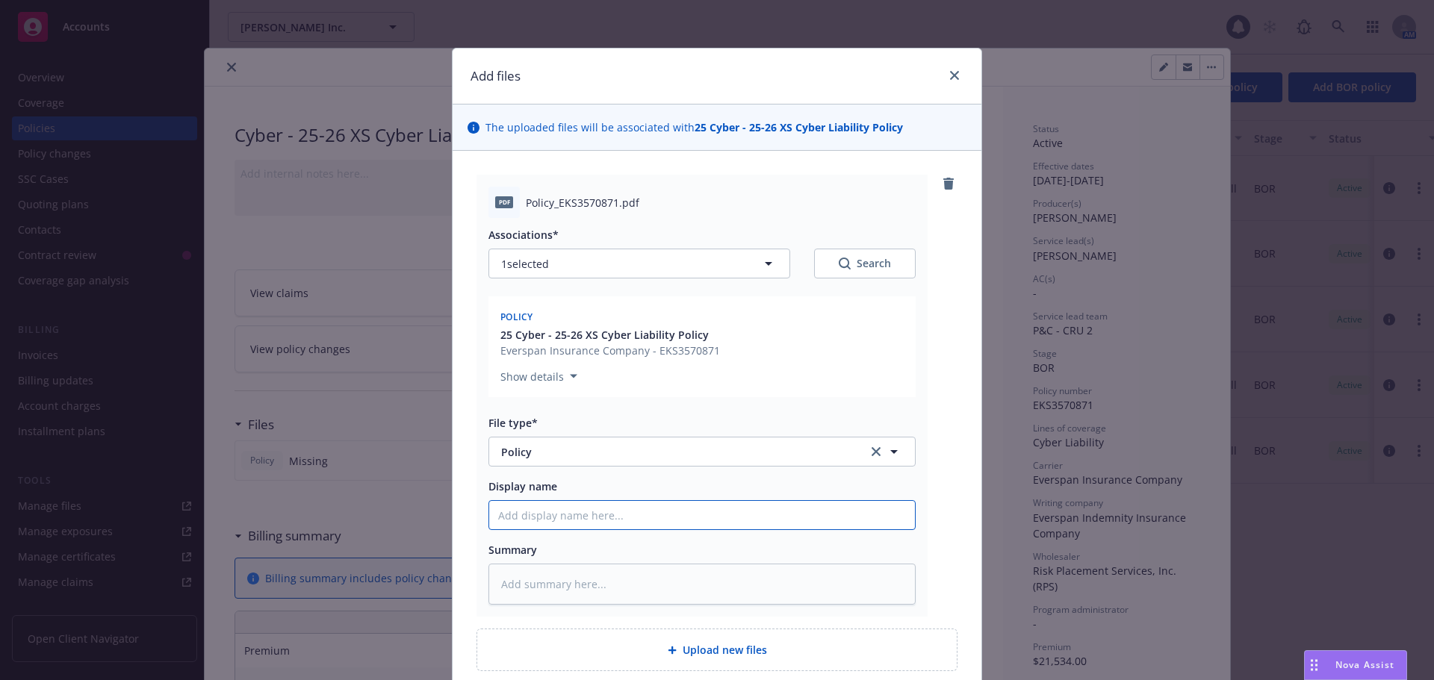
click at [563, 509] on input "Display name" at bounding box center [702, 515] width 426 height 28
type textarea "x"
type input "2"
type textarea "x"
type input "25"
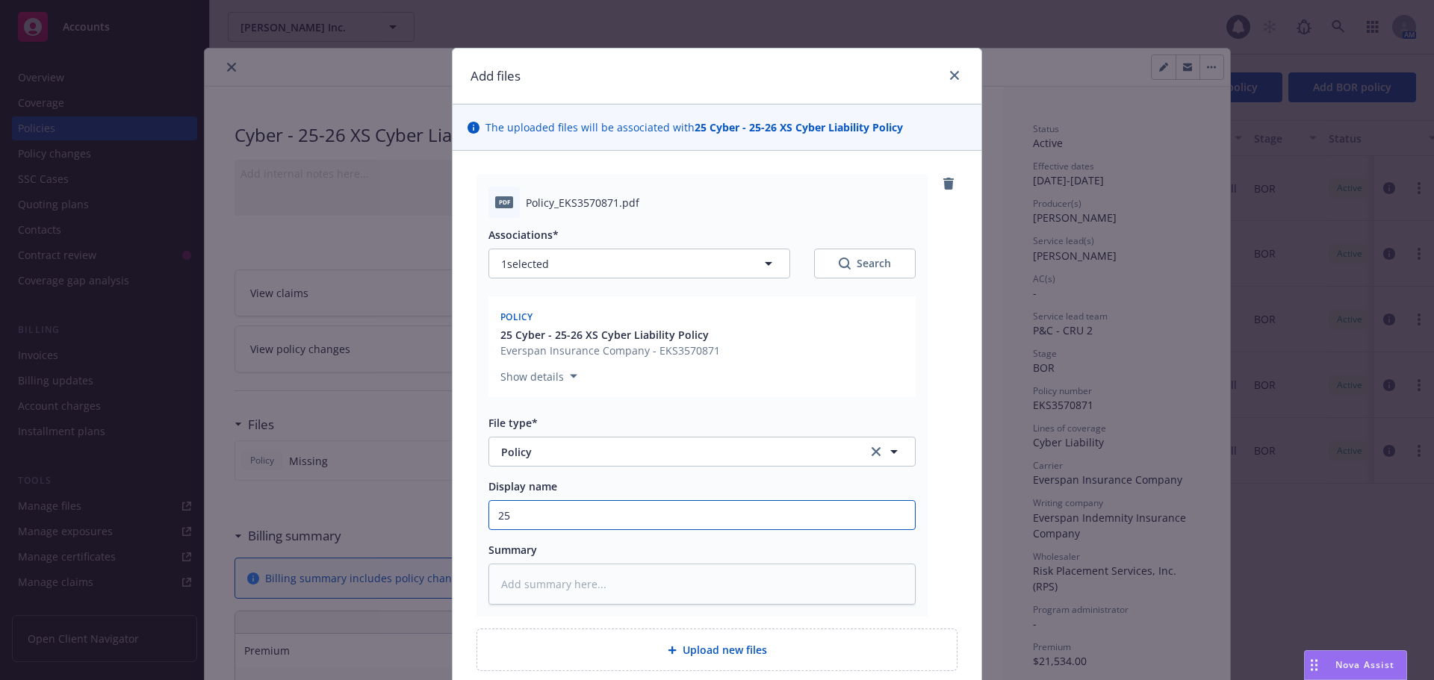
type textarea "x"
type input "25-"
type textarea "x"
type input "25-25"
type textarea "x"
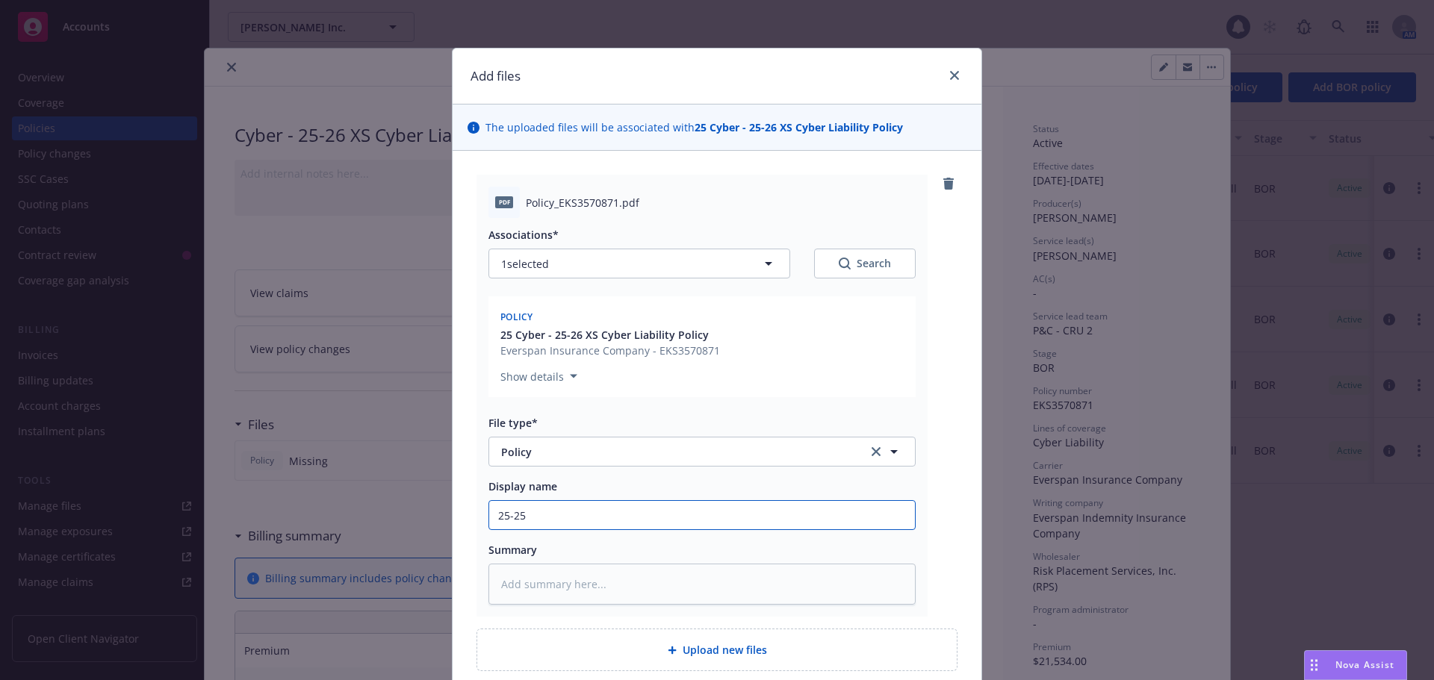
type input "25-256"
type textarea "x"
type input "25-256"
type textarea "x"
type input "25-256"
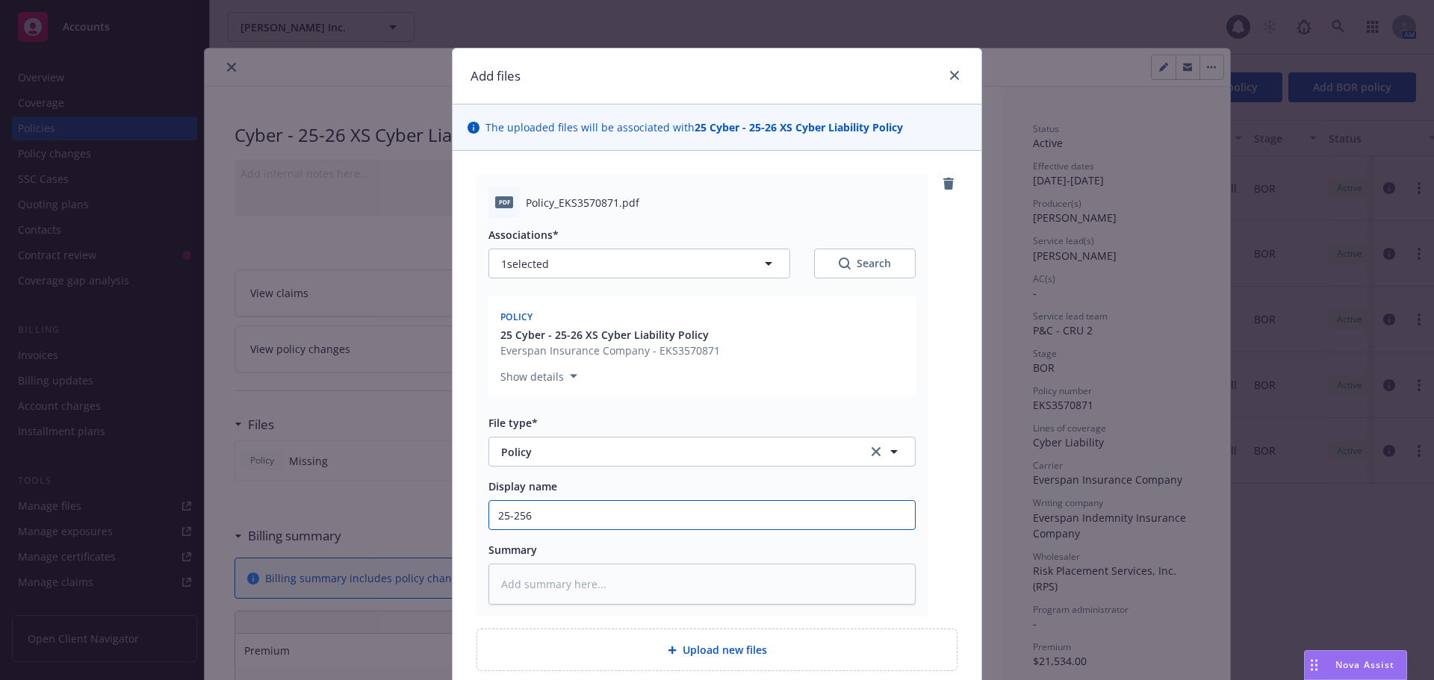
type textarea "x"
type input "25-25"
type textarea "x"
type input "25-2"
type textarea "x"
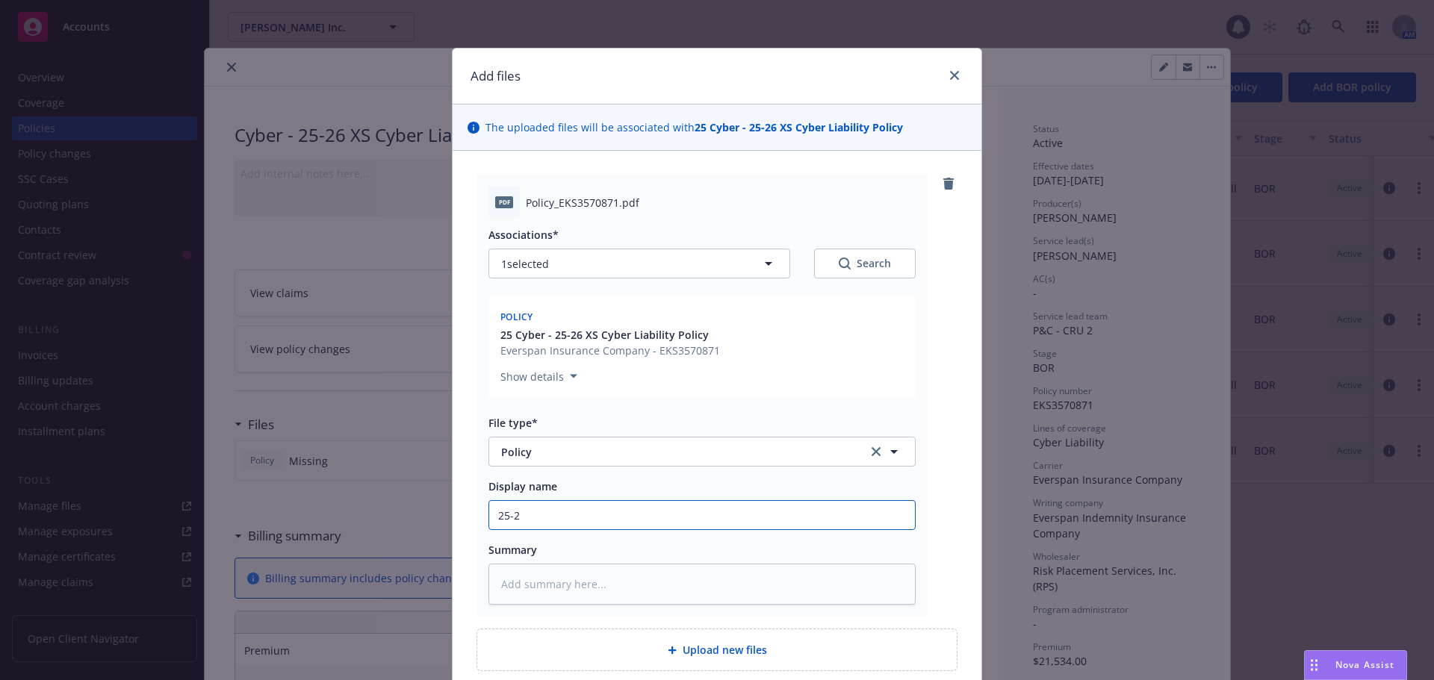
type input "25-26"
type textarea "x"
type input "25-26"
type textarea "x"
type input "25-26 X"
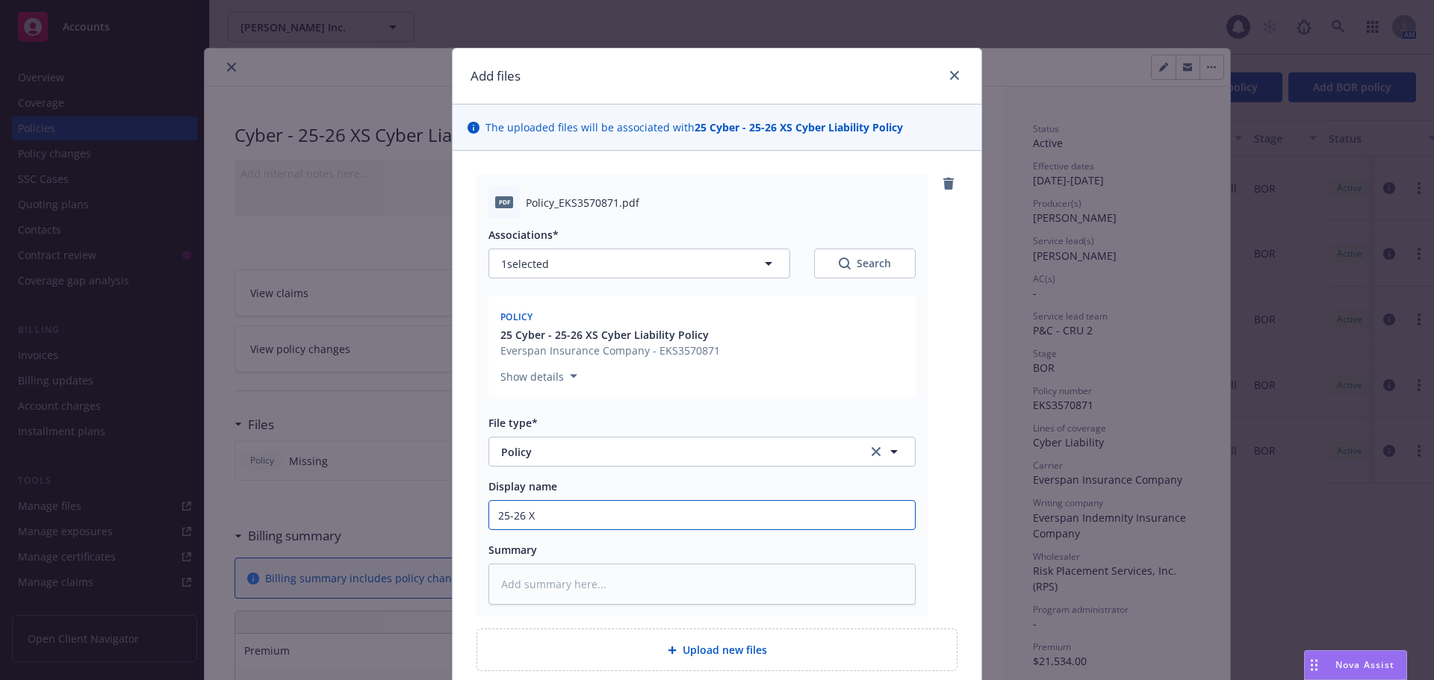
type textarea "x"
type input "25-26 XS"
type textarea "x"
type input "25-26 XS C"
type textarea "x"
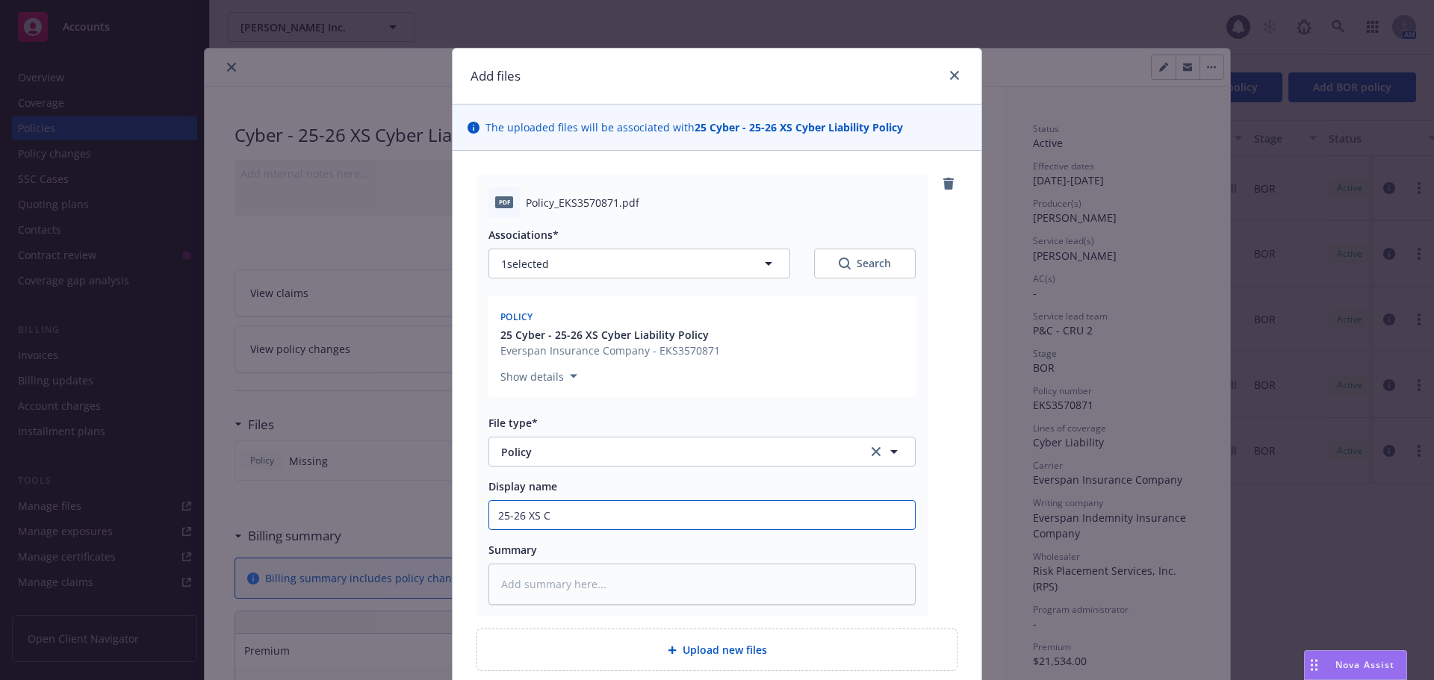
type input "25-26 XS Cy"
type textarea "x"
type input "25-26 XS Cybw"
type textarea "x"
type input "25-26 XS Cybwe"
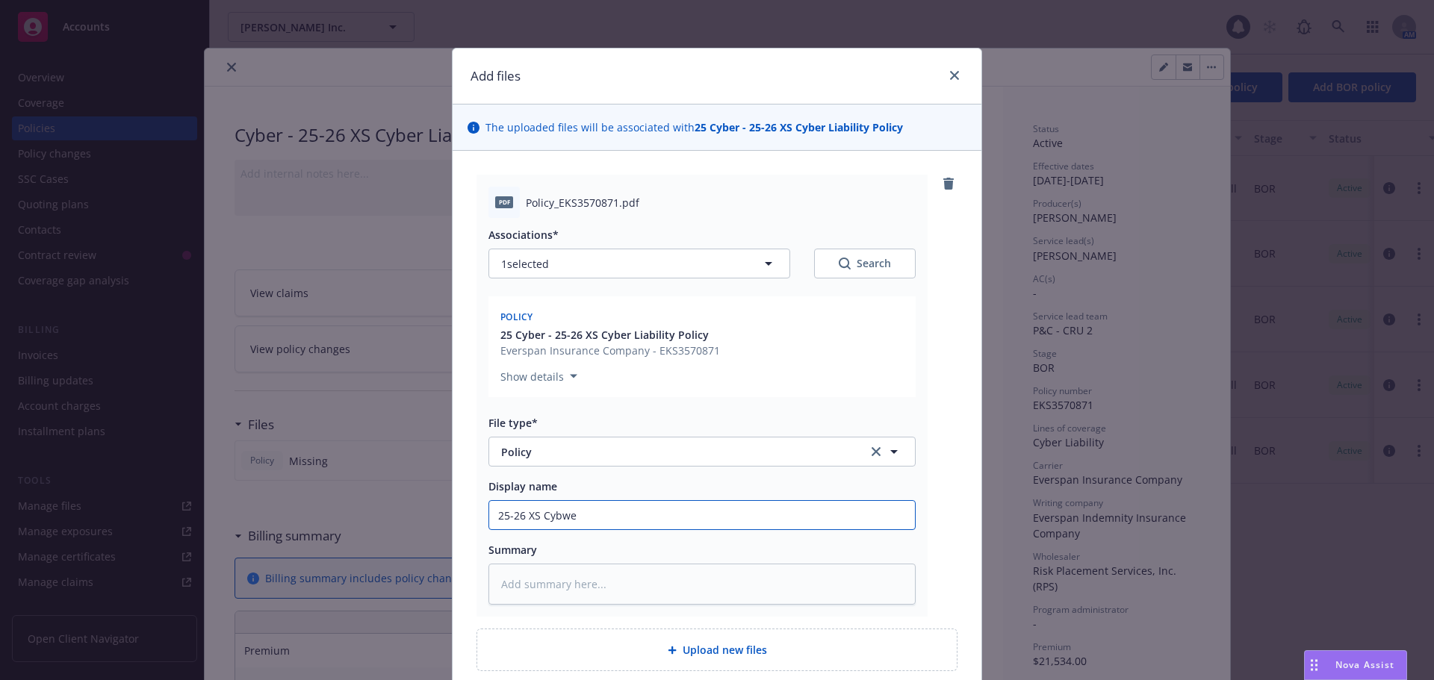
type textarea "x"
type input "25-26 XS Cybwer"
type textarea "x"
type input "25-26 XS Cybwer"
type textarea "x"
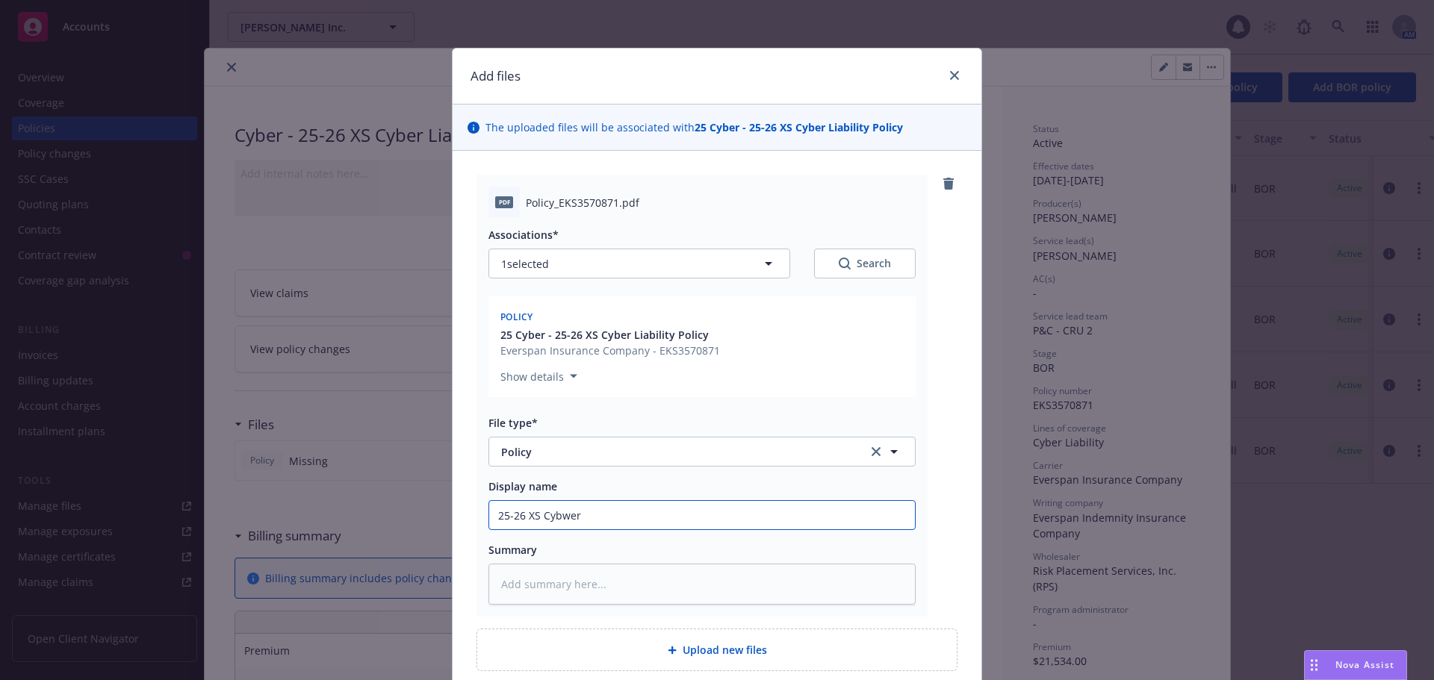
type input "25-26 XS Cybwer"
type textarea "x"
type input "25-26 XS Cybwe"
type textarea "x"
type input "25-26 XS Cybw"
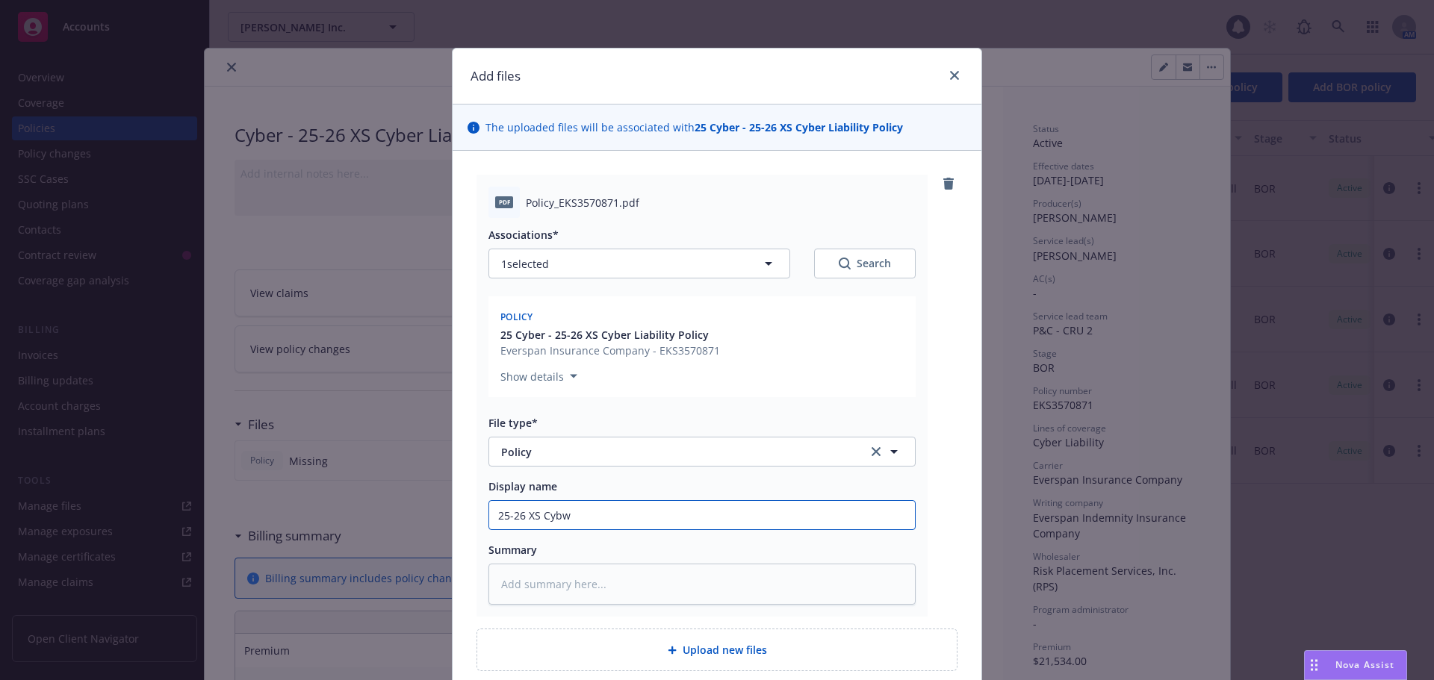
type textarea "x"
type input "25-26 XS Cyb"
type textarea "x"
type input "25-26 XS Cybe"
type textarea "x"
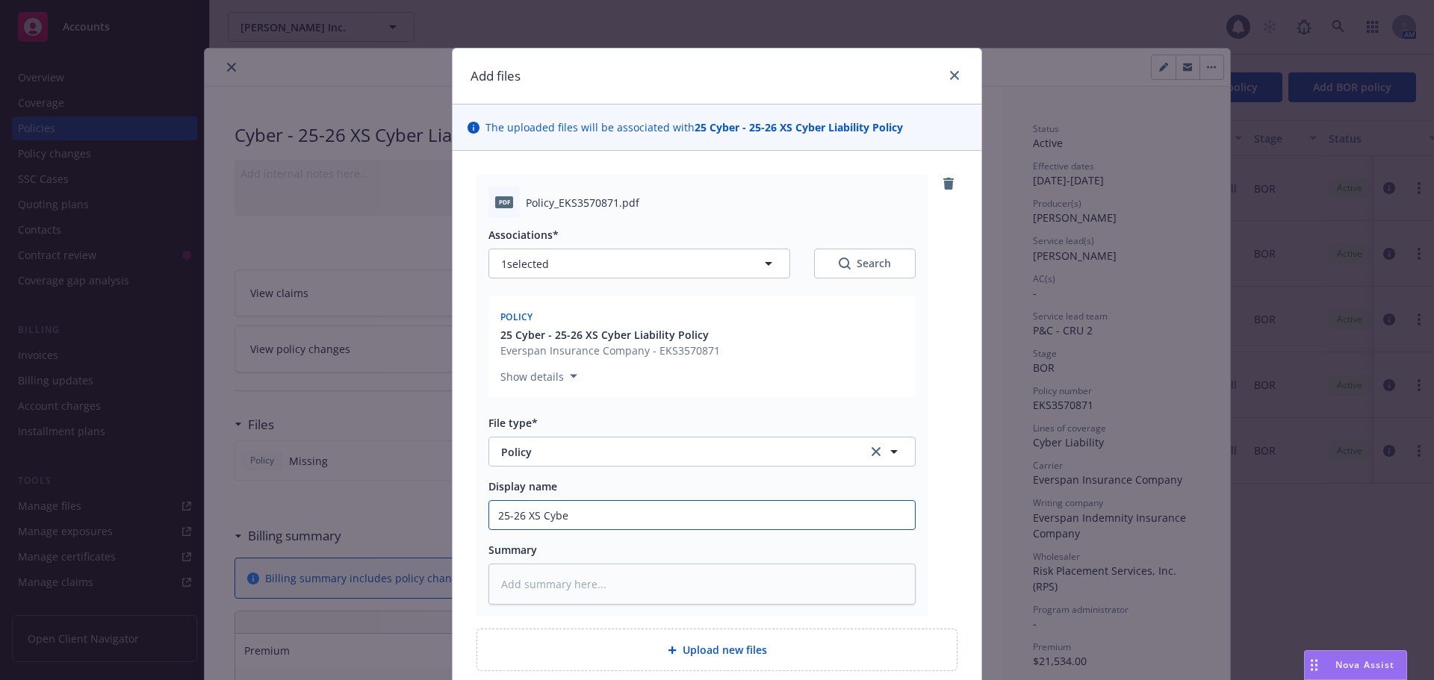
type input "25-26 XS Cyber"
type textarea "x"
type input "25-26 XS Cyber"
type textarea "x"
type input "25-26 XS Cyber L"
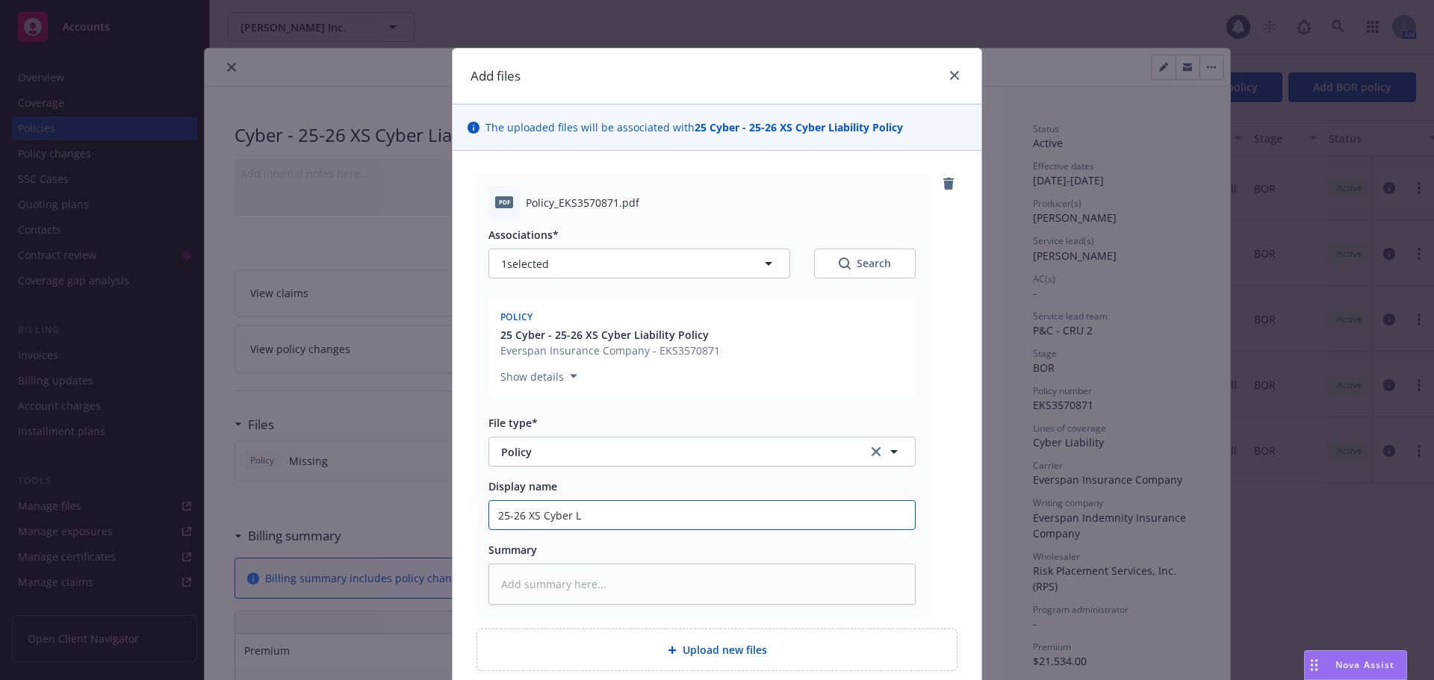
type textarea "x"
type input "25-26 XS Cyber Li"
type textarea "x"
type input "25-26 XS Cyber Lia"
type textarea "x"
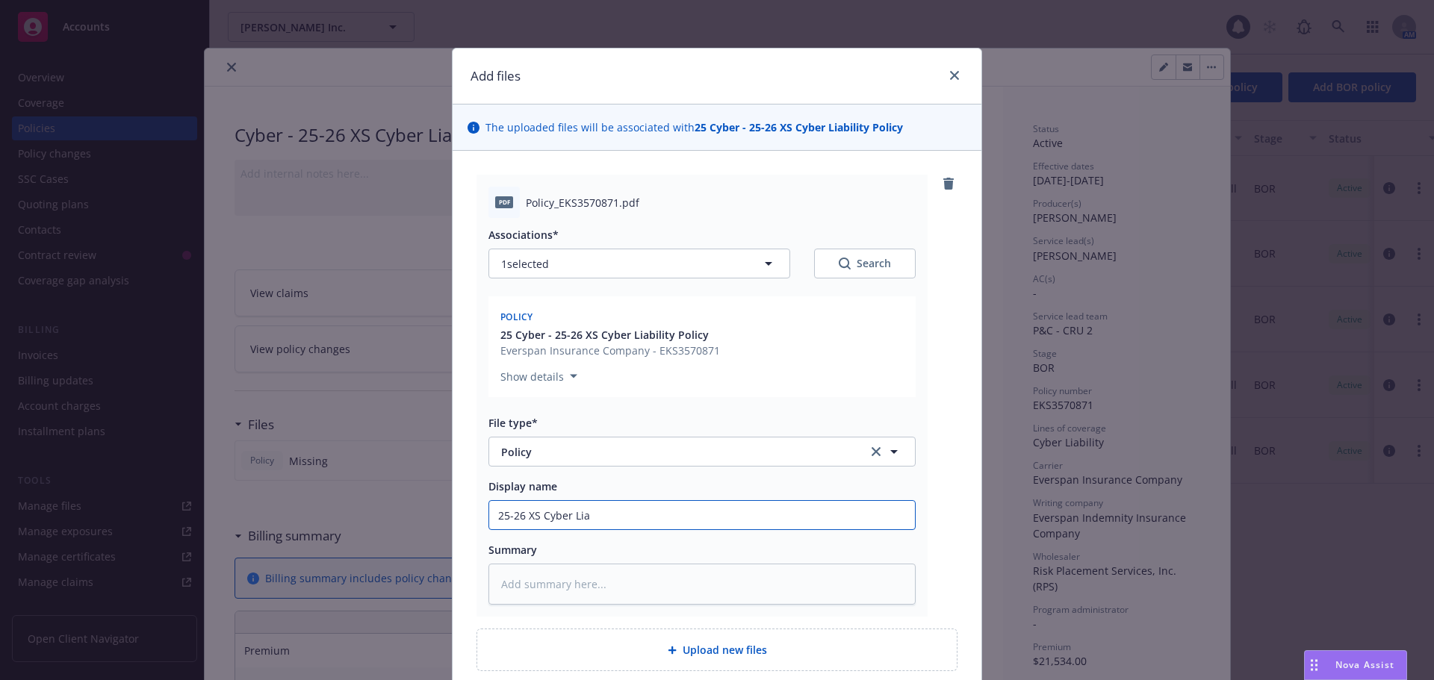
type input "25-26 XS Cyber Liab"
type textarea "x"
type input "25-26 XS Cyber Liabi"
type textarea "x"
type input "25-26 XS Cyber Liabil"
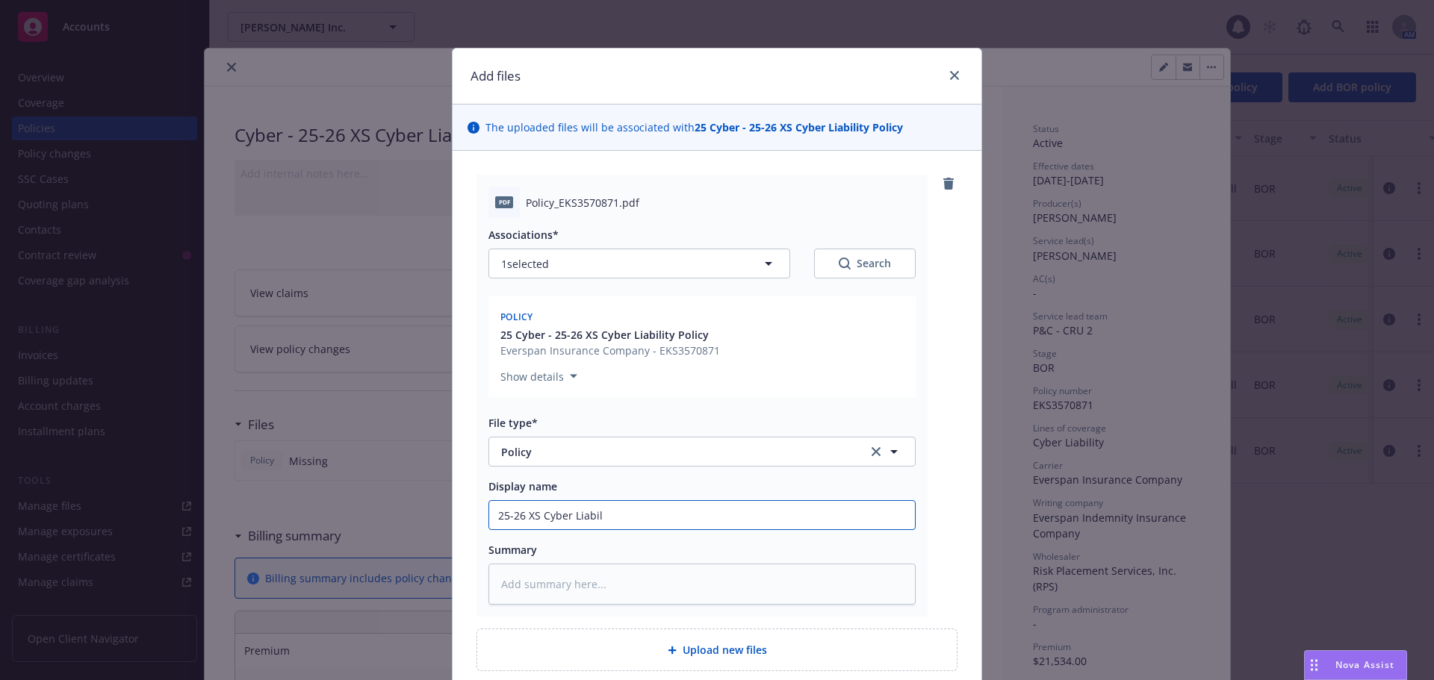
type textarea "x"
type input "25-26 XS Cyber Liabili"
type textarea "x"
type input "25-26 XS Cyber Liabilit"
type textarea "x"
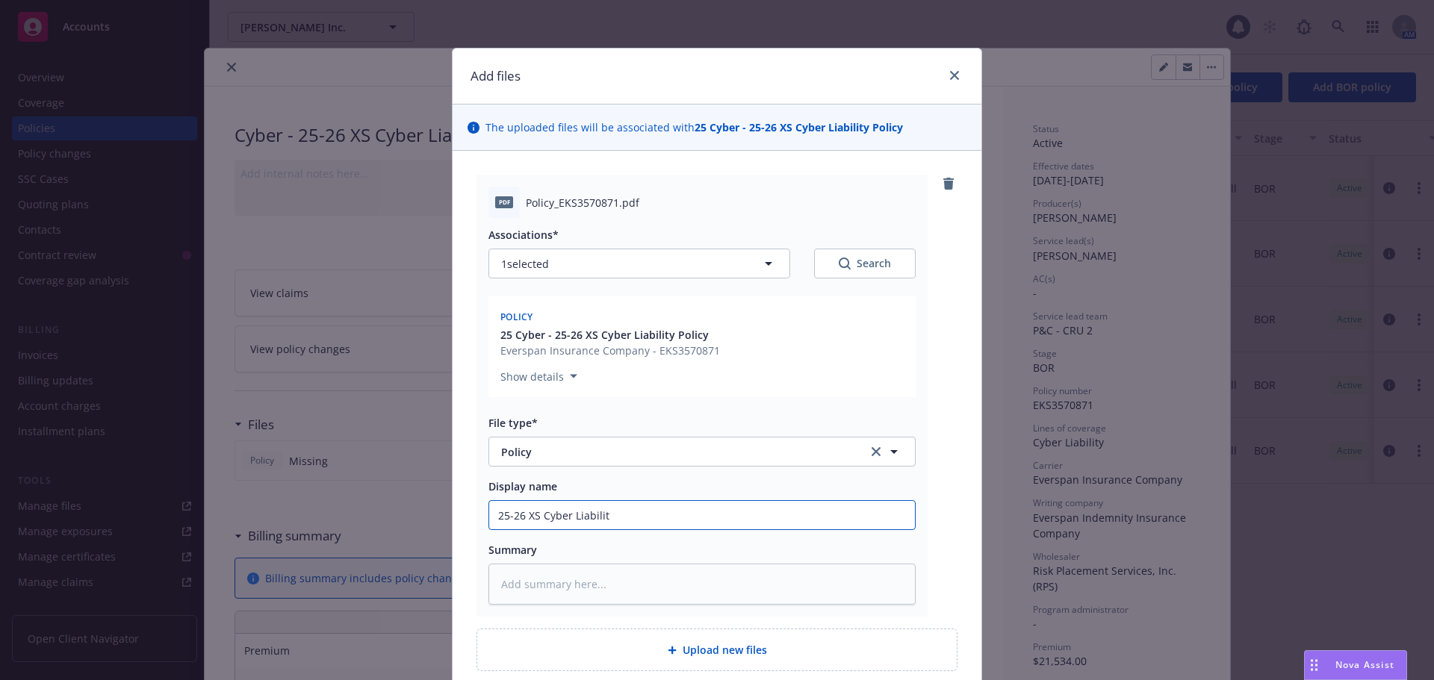
type input "25-26 XS Cyber Liability"
type textarea "x"
type input "25-26 XS Cyber Liability"
type textarea "x"
type input "25-26 XS Cyber Liability p"
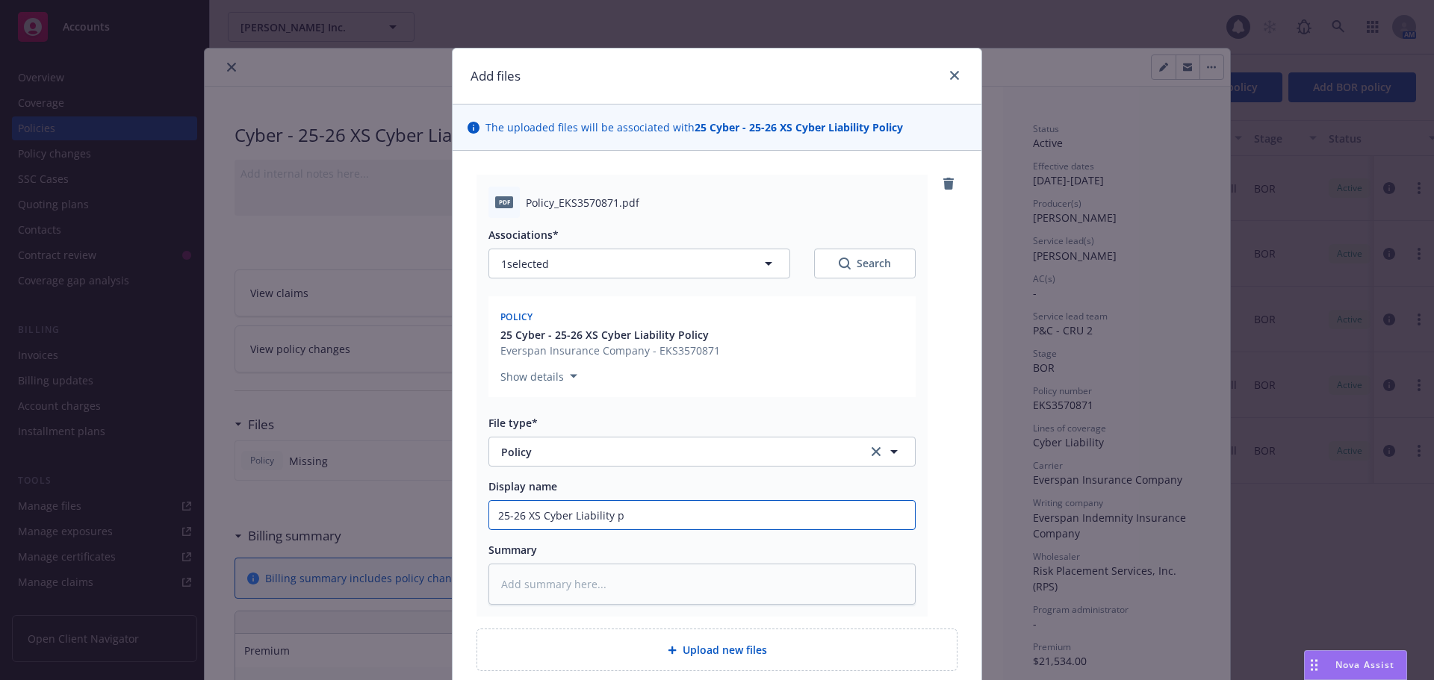
type textarea "x"
type input "25-26 XS Cyber Liability po"
type textarea "x"
type input "25-26 XS Cyber Liability pol"
type textarea "x"
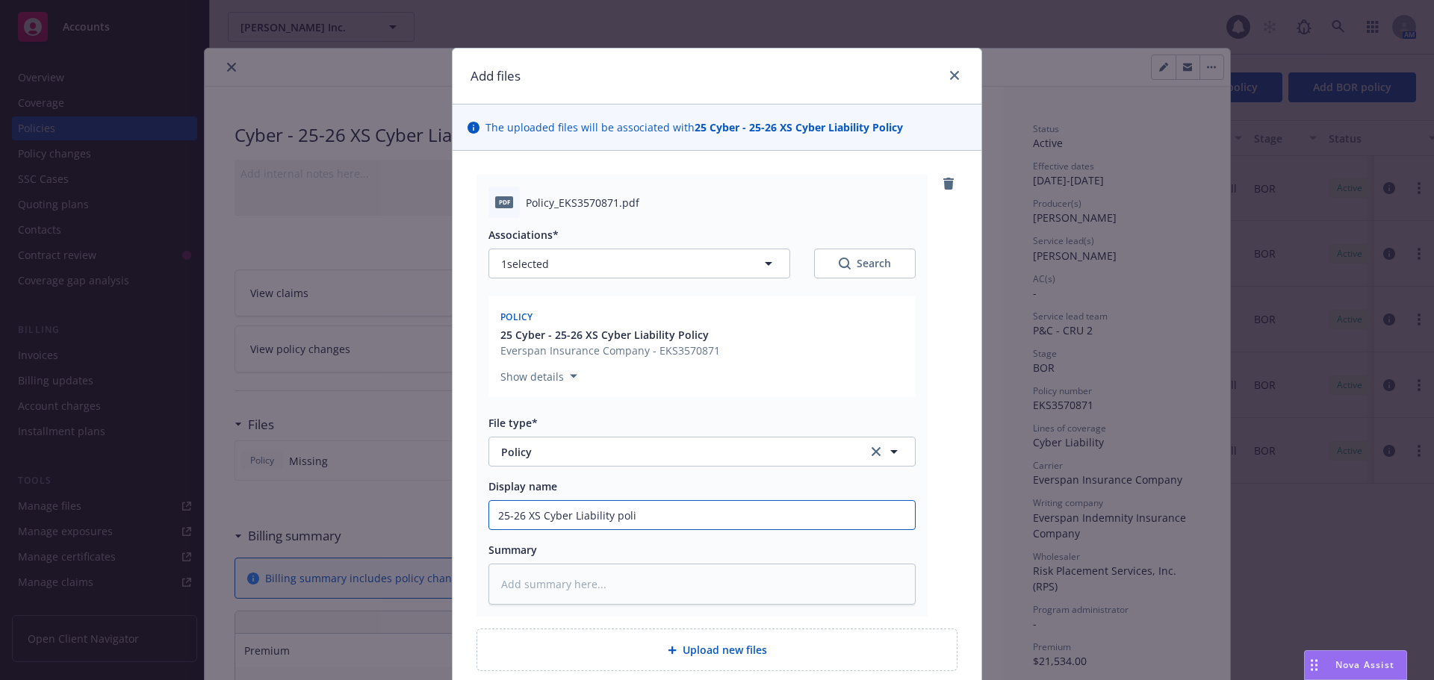
type input "25-26 XS Cyber Liability polic"
type textarea "x"
type input "25-26 XS Cyber Liability policy"
type textarea "x"
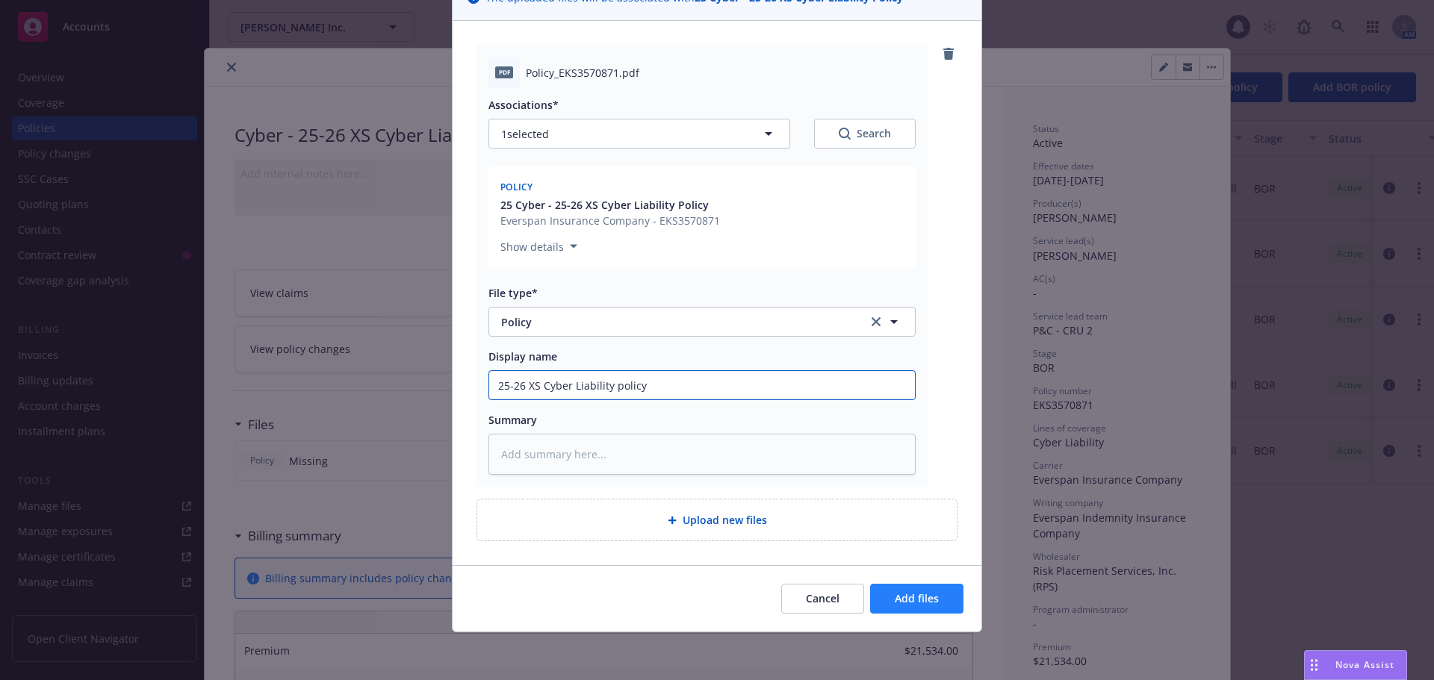
type input "25-26 XS Cyber Liability policy"
click at [901, 599] on span "Add files" at bounding box center [917, 598] width 44 height 14
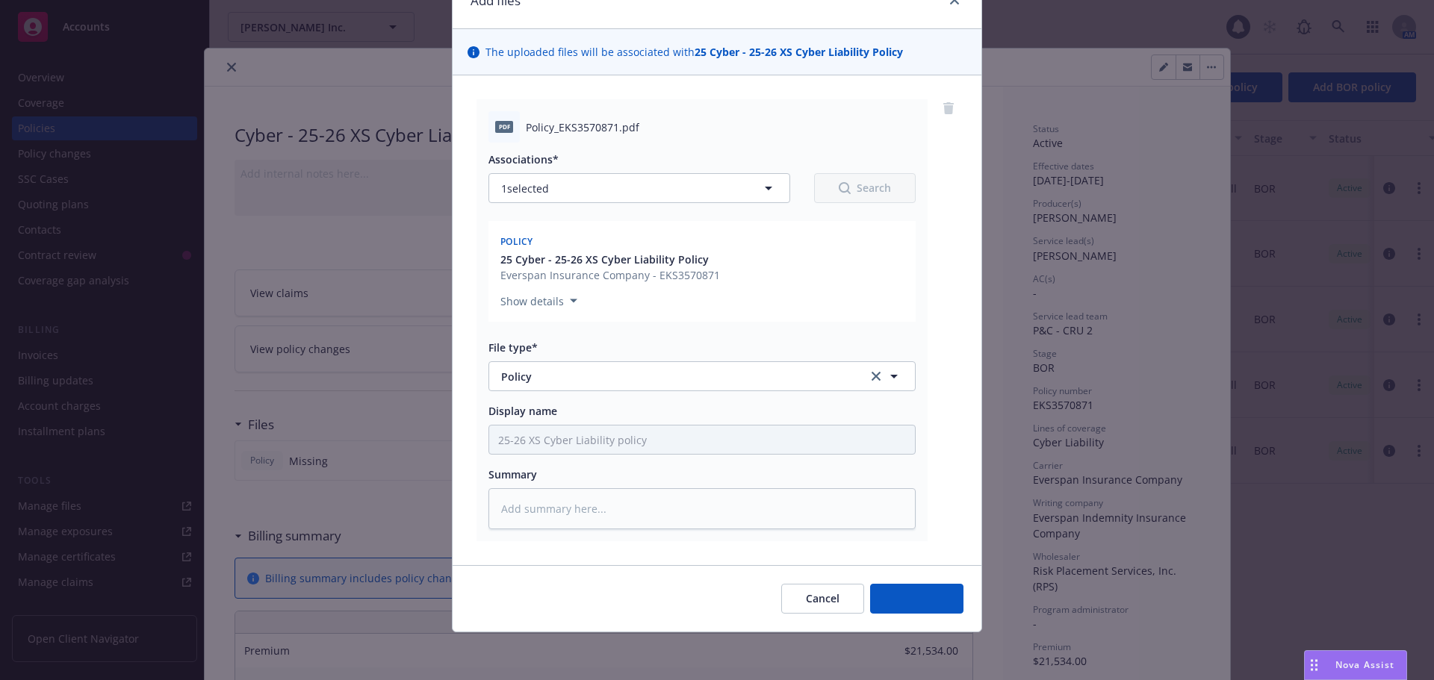
scroll to position [75, 0]
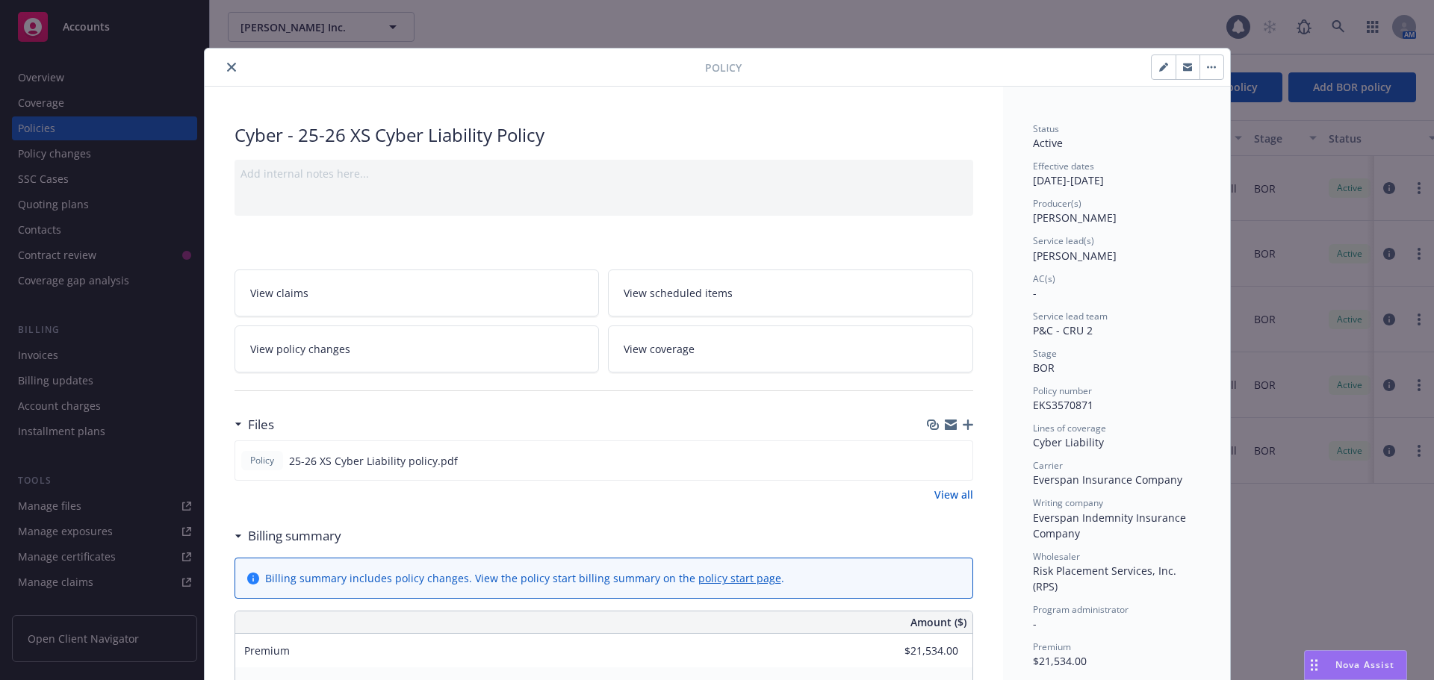
click at [962, 427] on icon "button" at bounding box center [967, 425] width 10 height 10
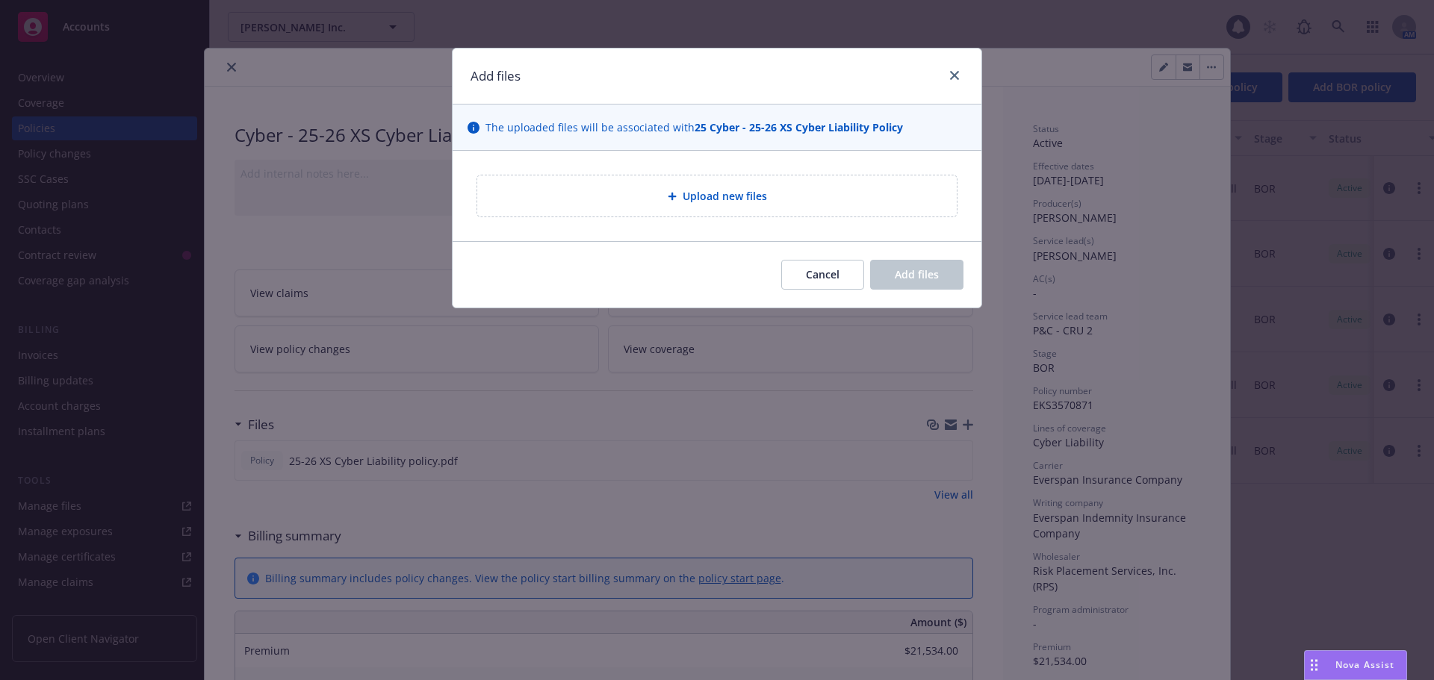
type textarea "x"
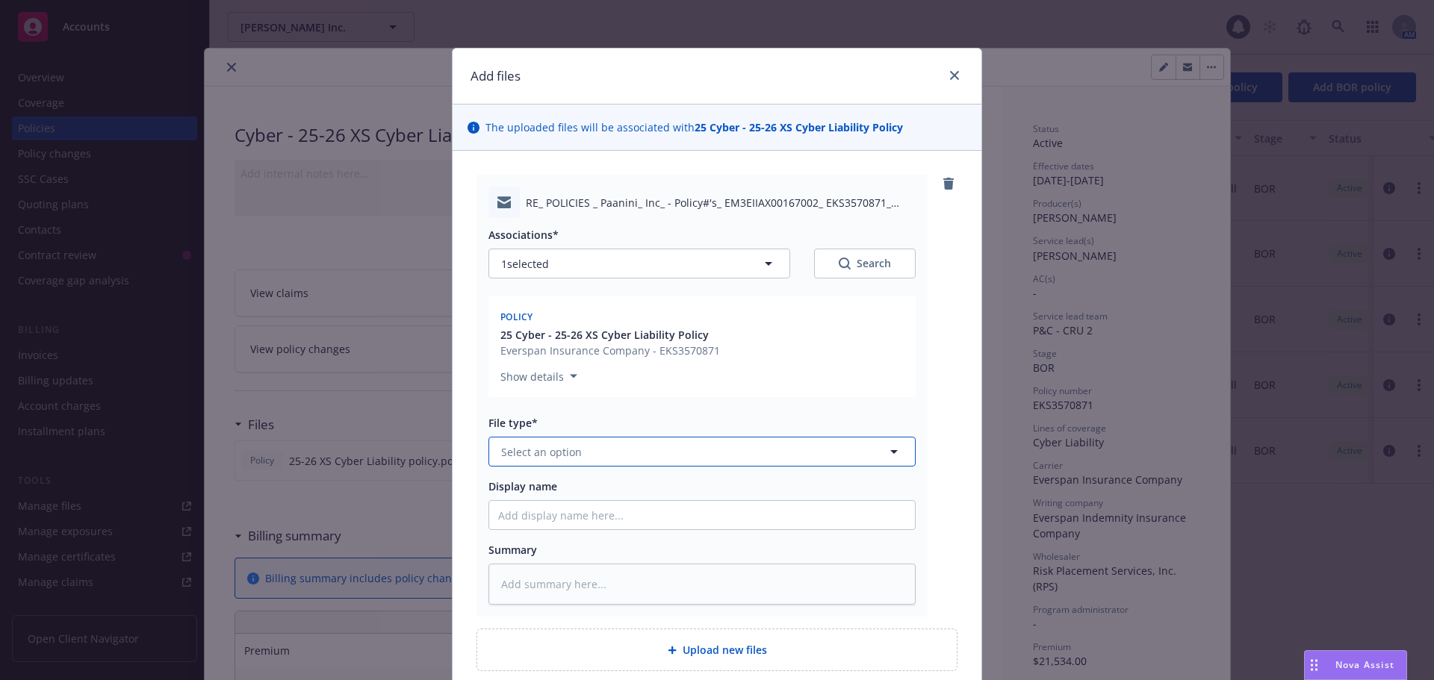
click at [625, 452] on button "Select an option" at bounding box center [701, 452] width 427 height 30
type input "ema"
click at [597, 492] on div "Email" at bounding box center [702, 493] width 408 height 22
click at [538, 519] on input "Display name" at bounding box center [702, 515] width 426 height 28
type textarea "x"
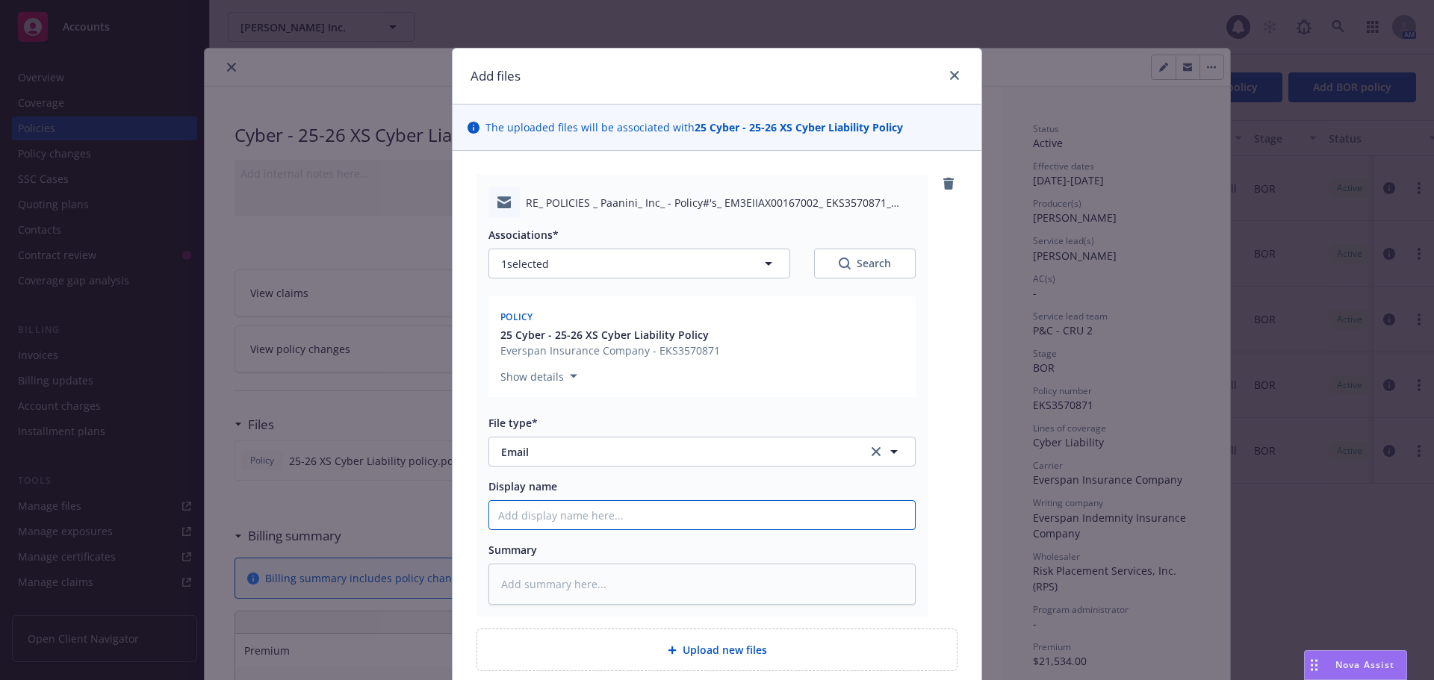
type input "R"
type textarea "x"
type input "Re"
type textarea "x"
type input "Rec"
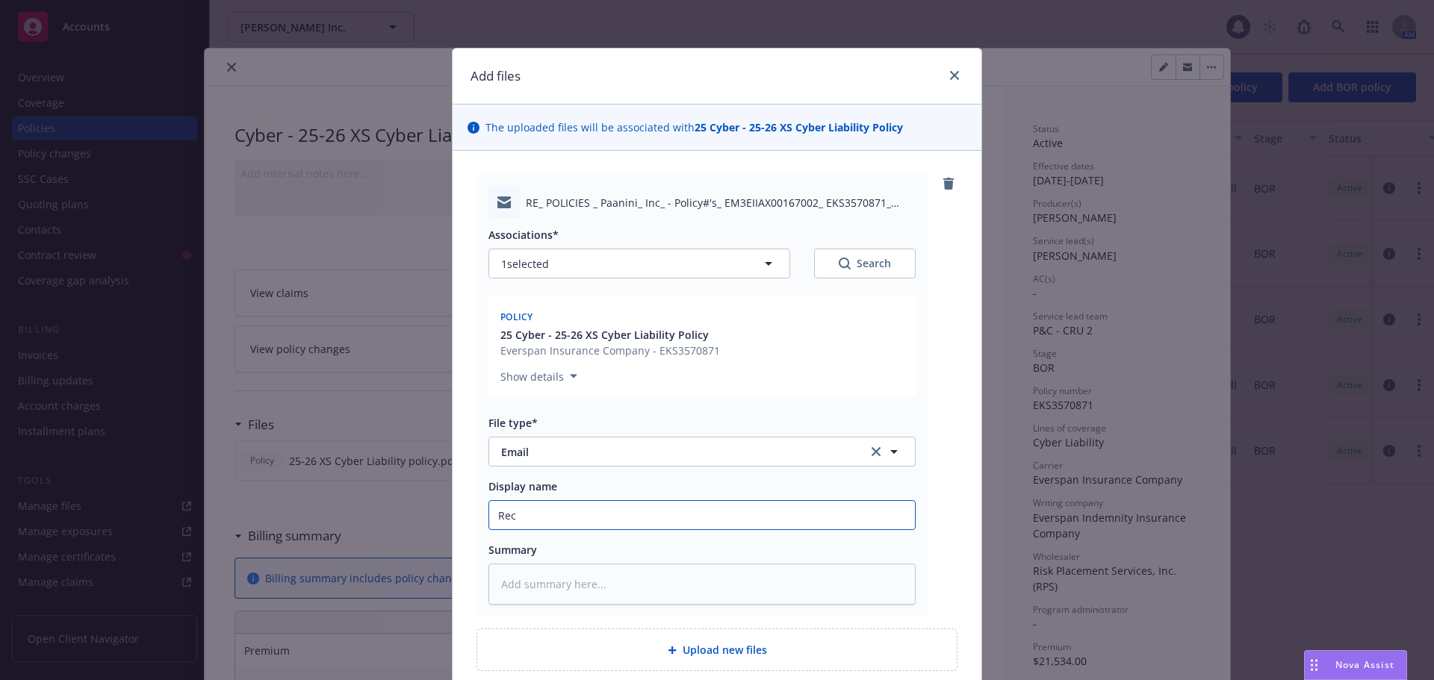
type textarea "x"
type input "Rec;"
type textarea "x"
type input "Rec;d"
type textarea "x"
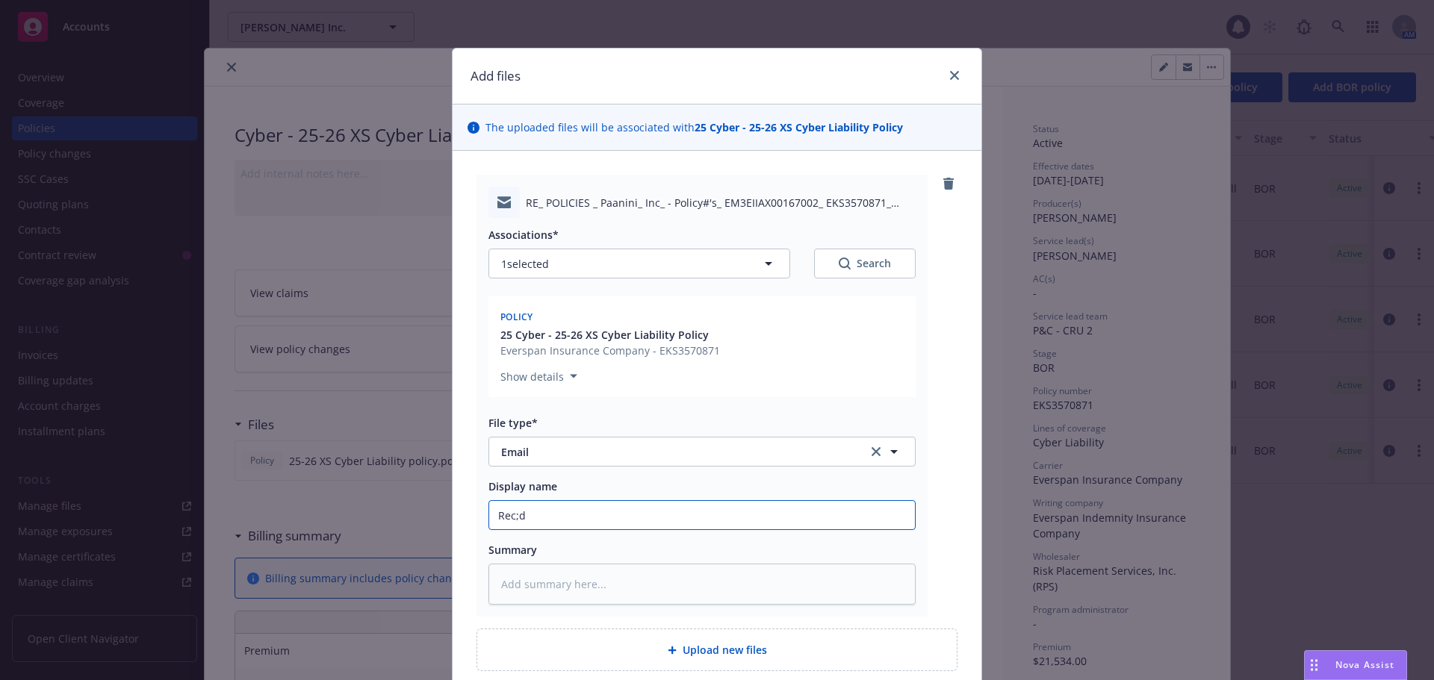
type input "Rec;d"
type textarea "x"
type input "Rec;d"
type textarea "x"
type input "Rec;"
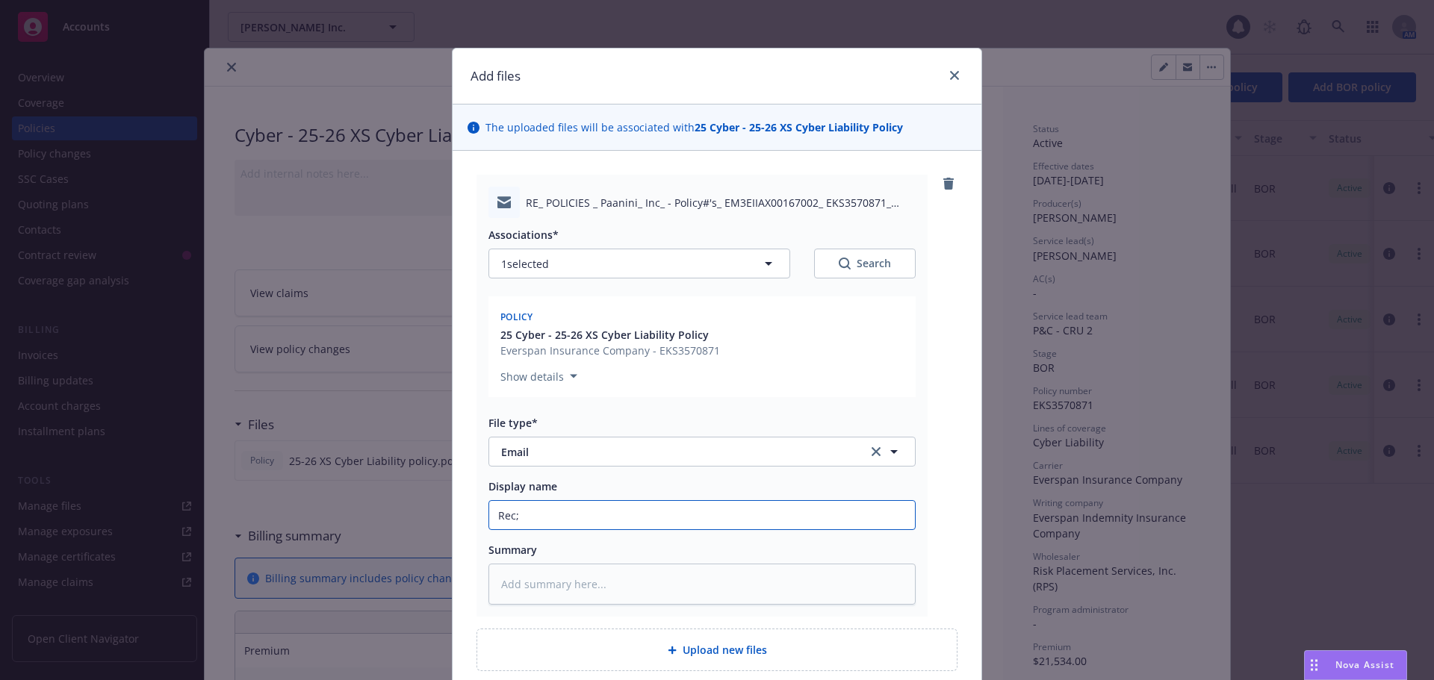
type textarea "x"
type input "Rec;'"
type textarea "x"
type input "Rec;"
type textarea "x"
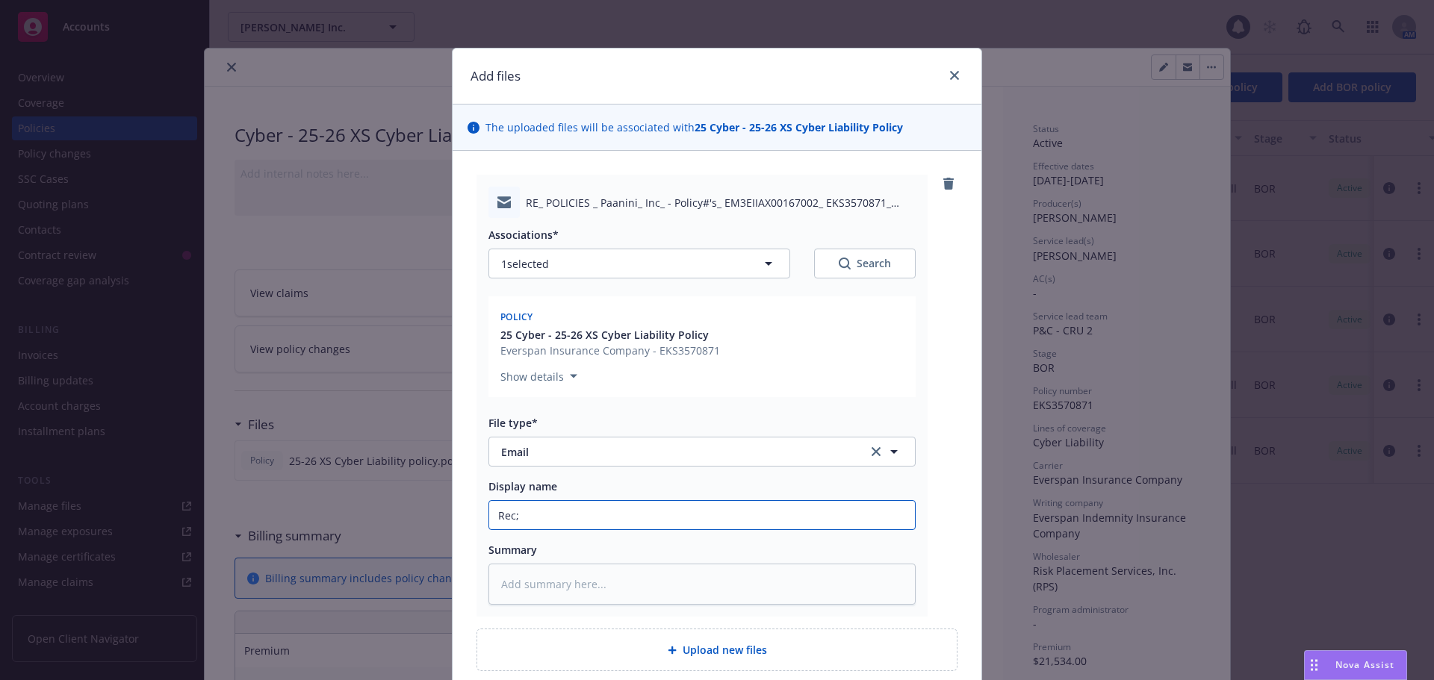
type input "Rec"
type textarea "x"
type input "Rec'"
type textarea "x"
type input "Rec'd"
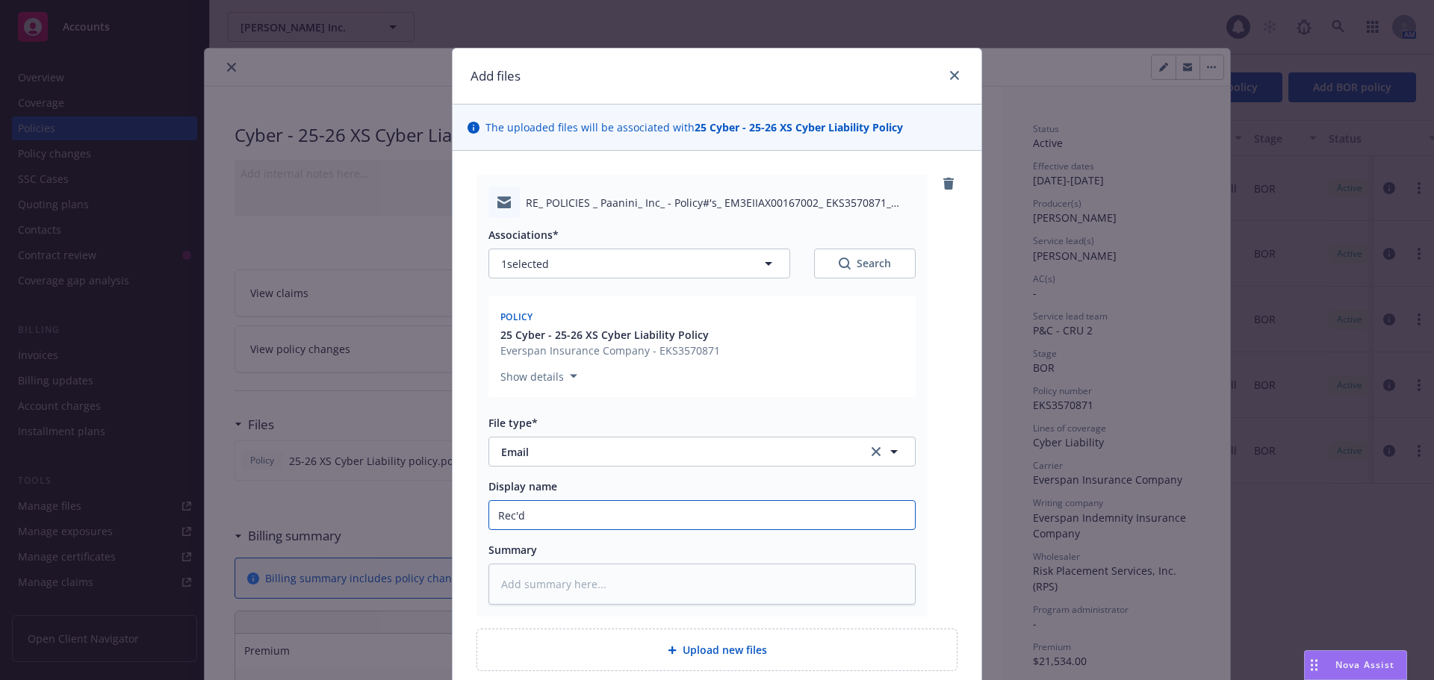
type textarea "x"
type input "Rec'd"
type textarea "x"
type input "Rec'd 2"
type textarea "x"
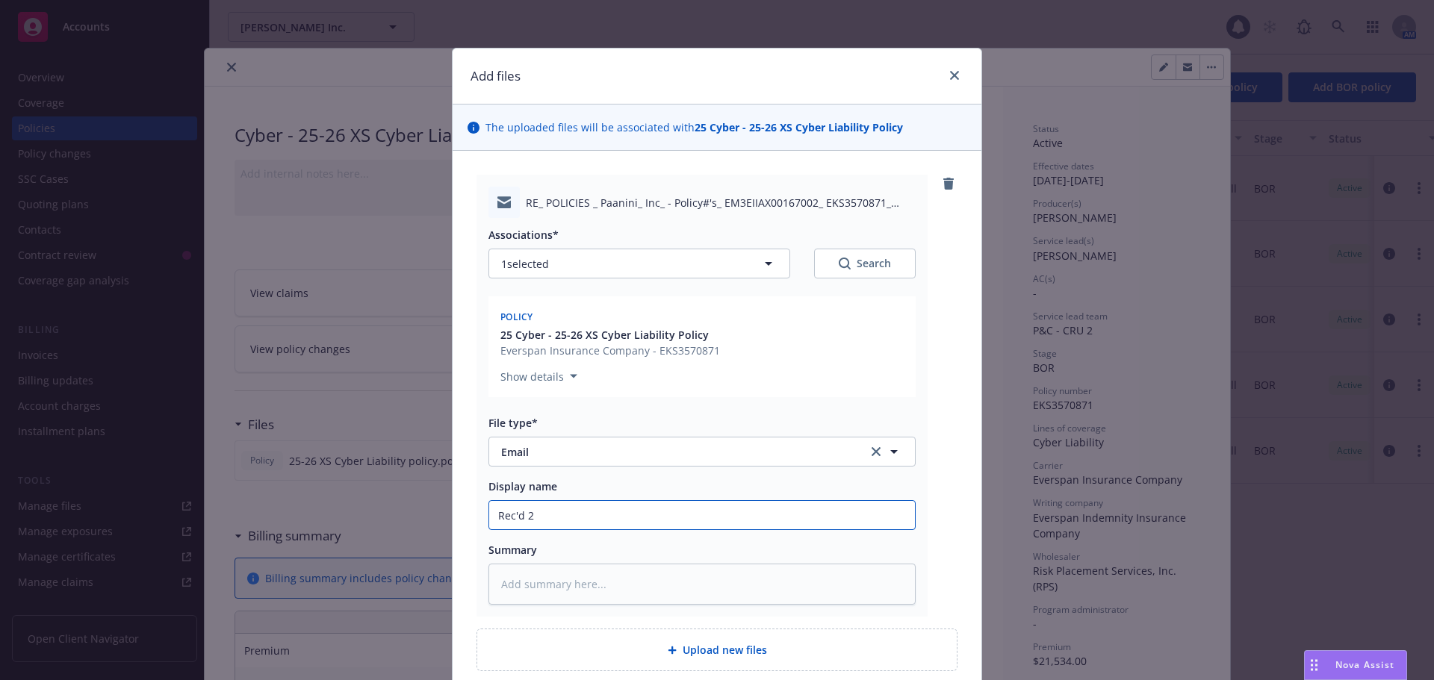
type input "Rec'd 25"
type textarea "x"
type input "Rec'd 250"
type textarea "x"
type input "Rec'd 25"
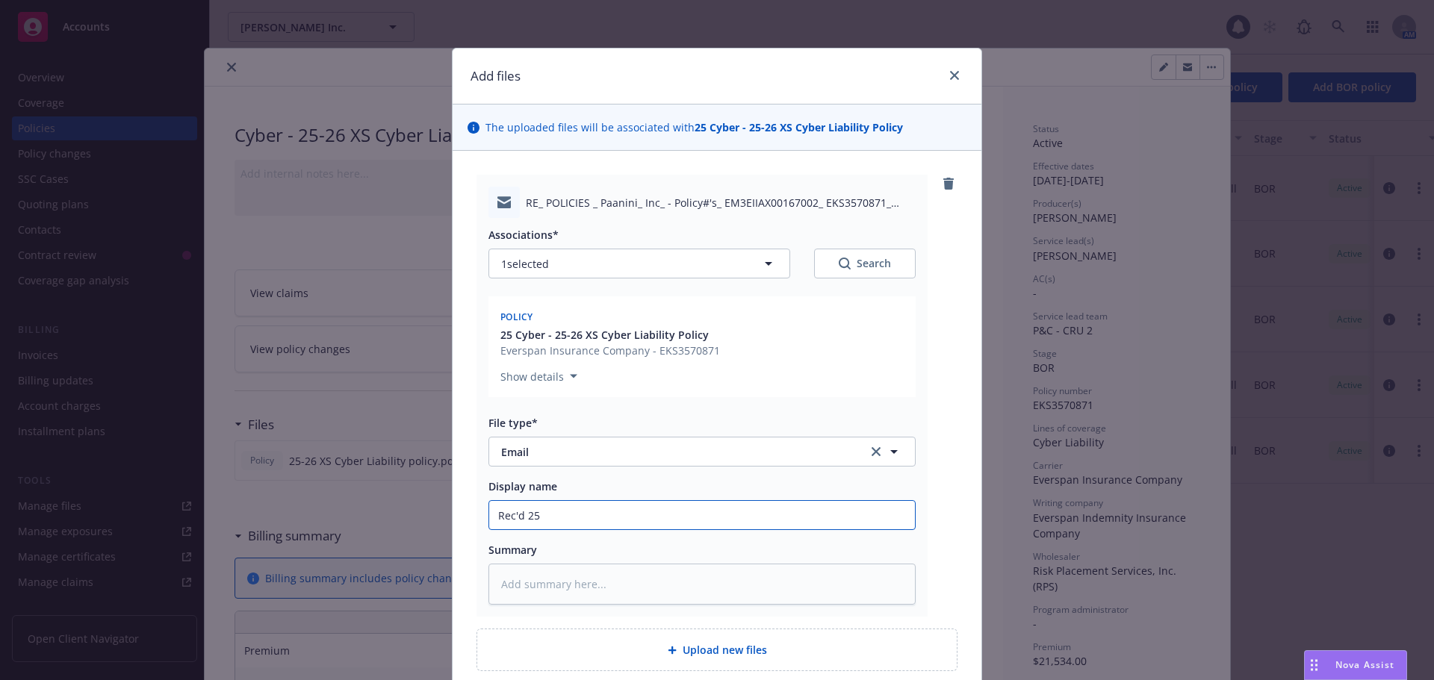
type textarea "x"
type input "Rec'd 25-"
type textarea "x"
type input "Rec'd 25-2"
type textarea "x"
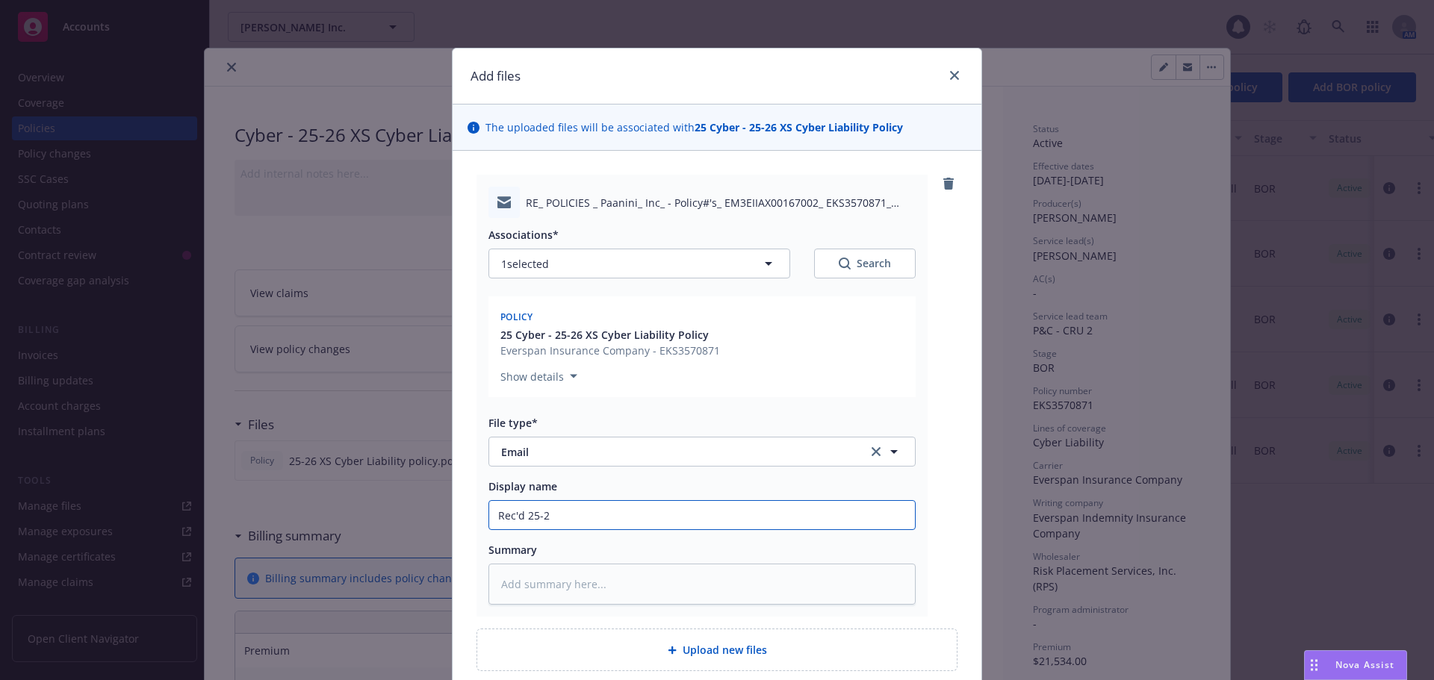
type input "Rec'd 25-26"
type textarea "x"
type input "Rec'd 25-26"
type textarea "x"
type input "Rec'd 25-26 p"
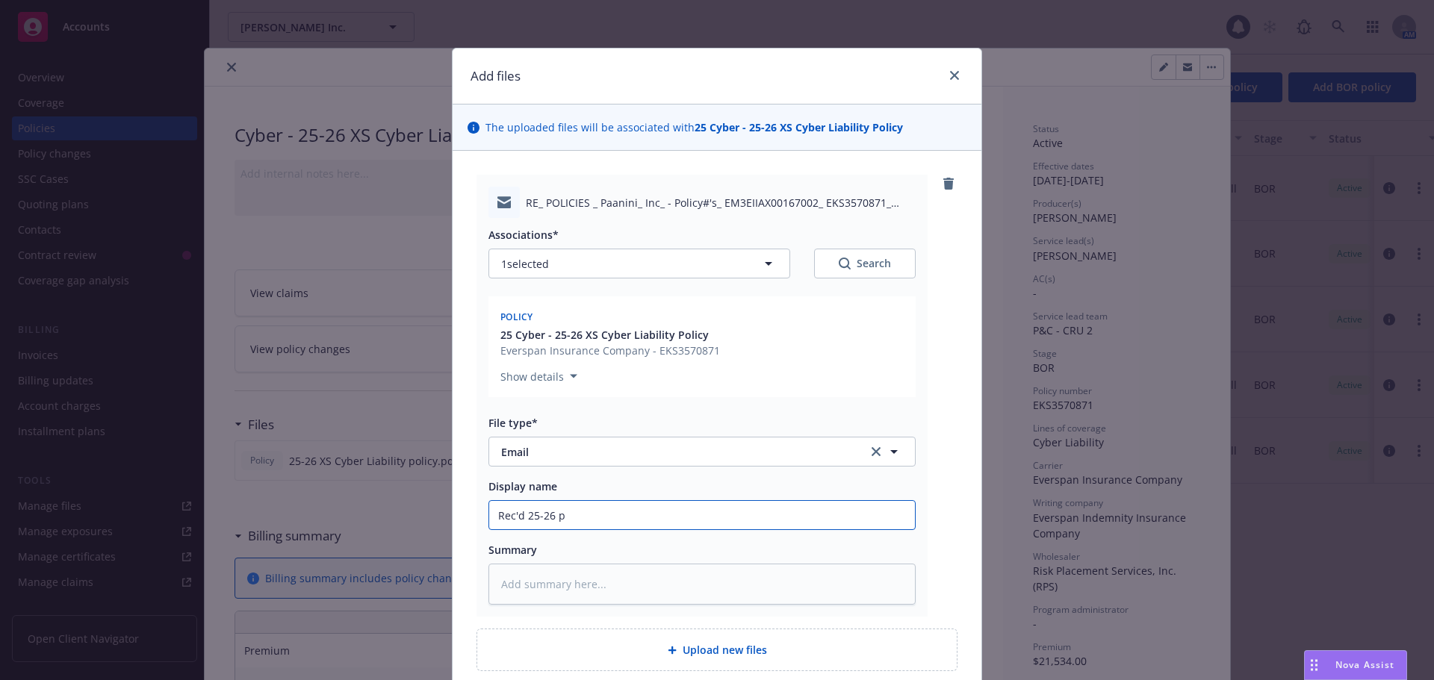
type textarea "x"
type input "Rec'd 25-26 po"
type textarea "x"
type input "Rec'd 25-26 pol"
type textarea "x"
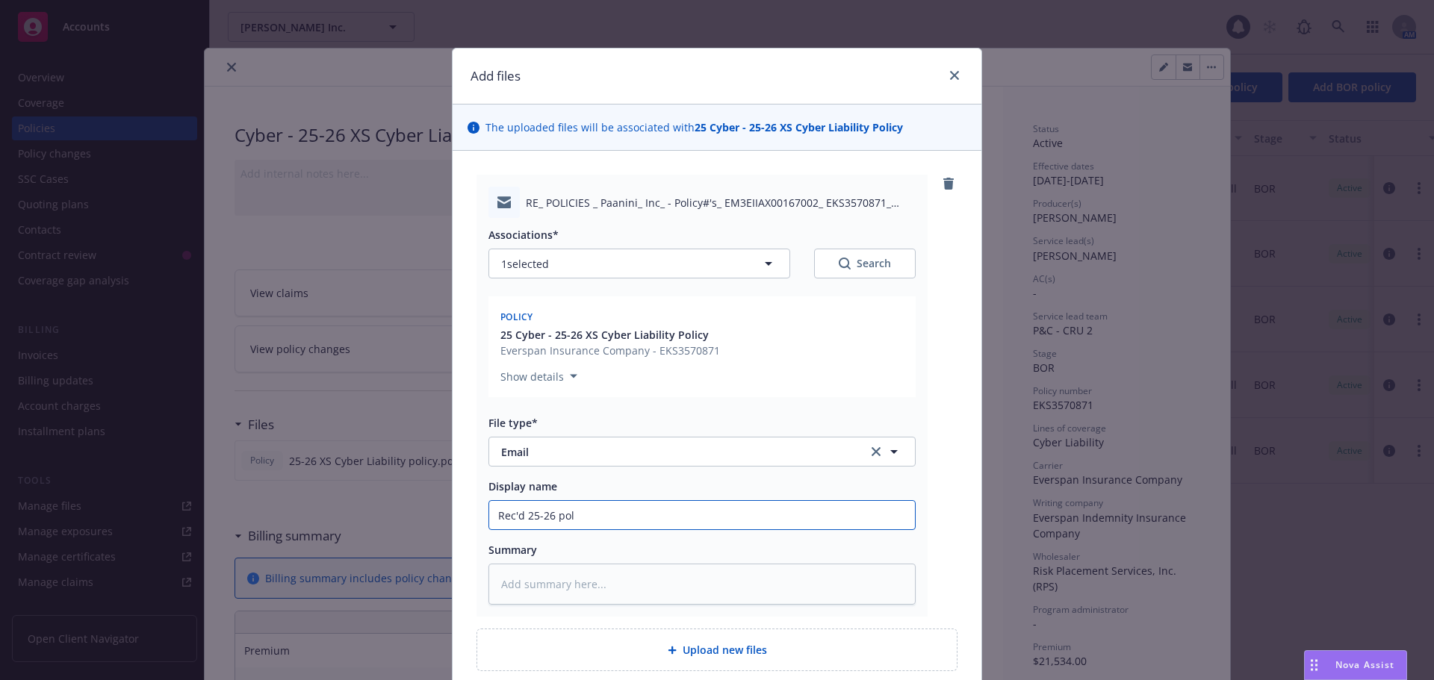
type input "Rec'd 25-26 pol"
type textarea "x"
type input "Rec'd 25-26 pol f"
type textarea "x"
type input "Rec'd 25-26 pol fr"
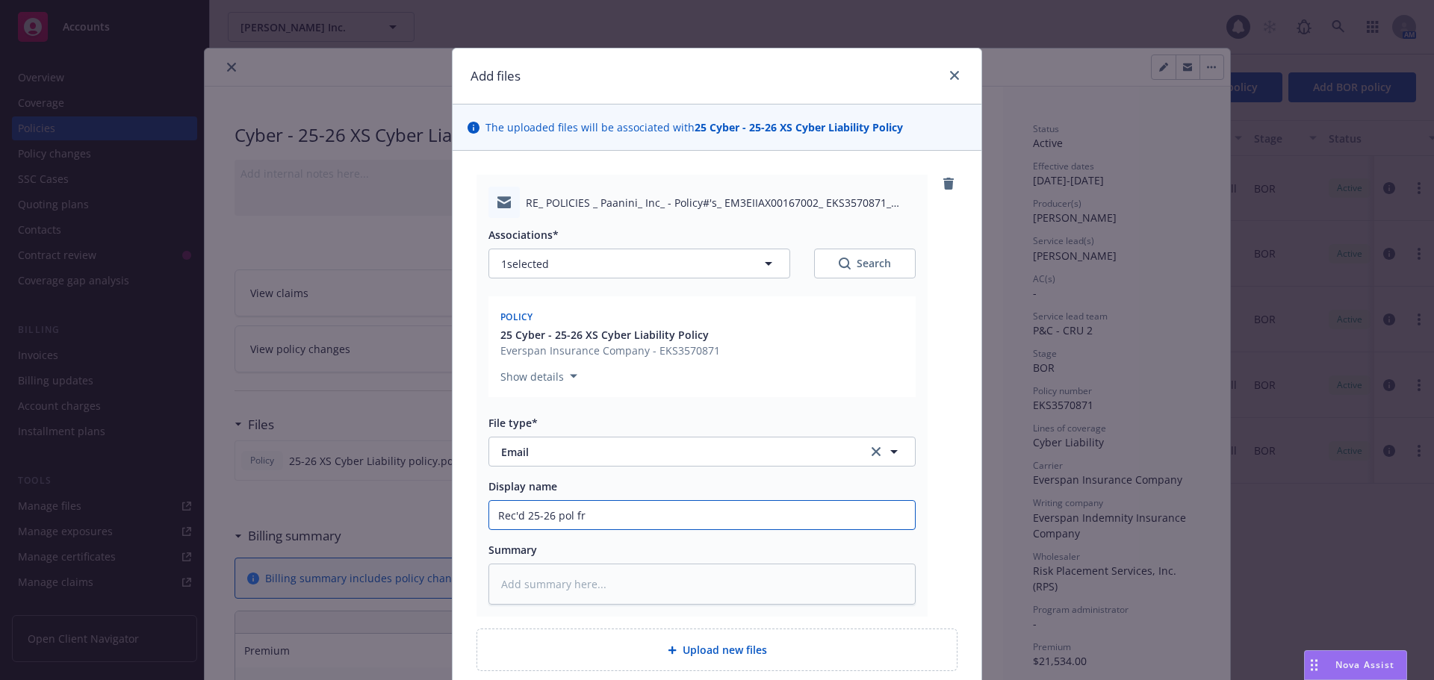
type textarea "x"
type input "Rec'd 25-26 pol fro"
type textarea "x"
type input "Rec'd 25-26 pol from"
type textarea "x"
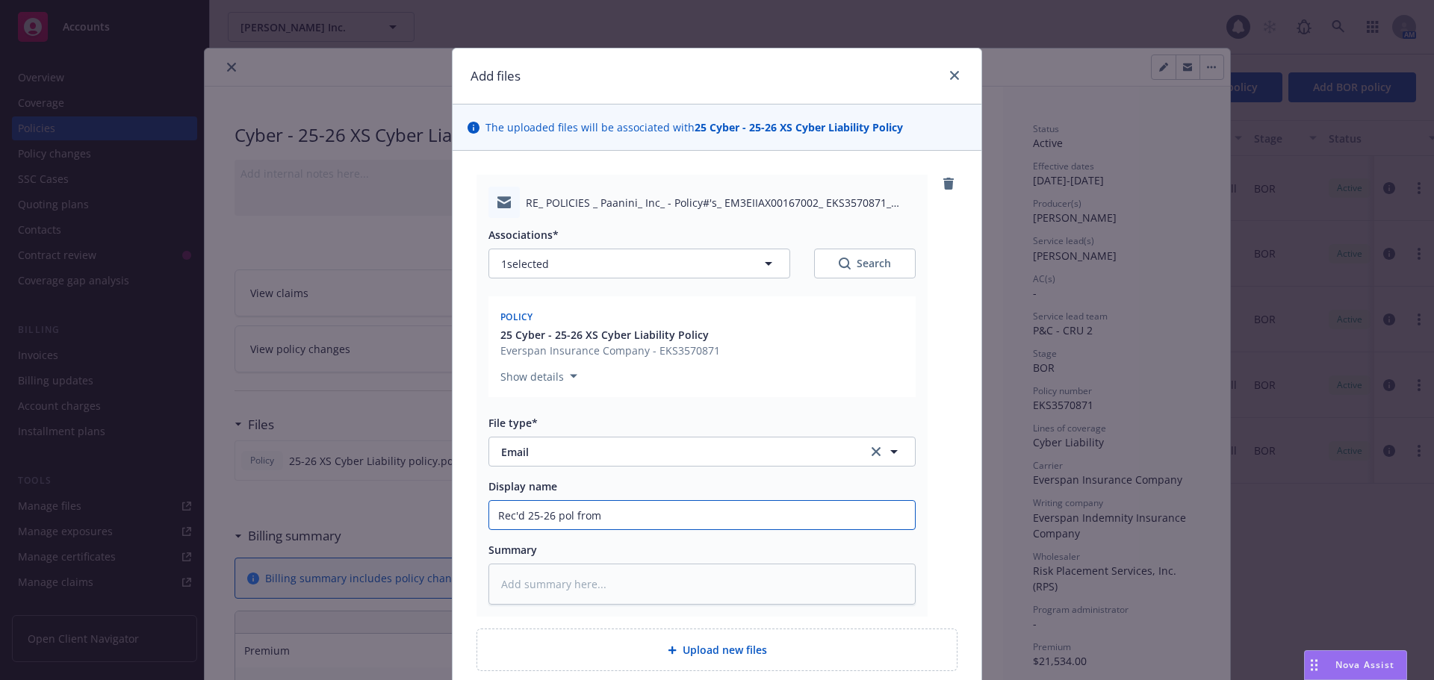
type input "Rec'd 25-26 pol from R"
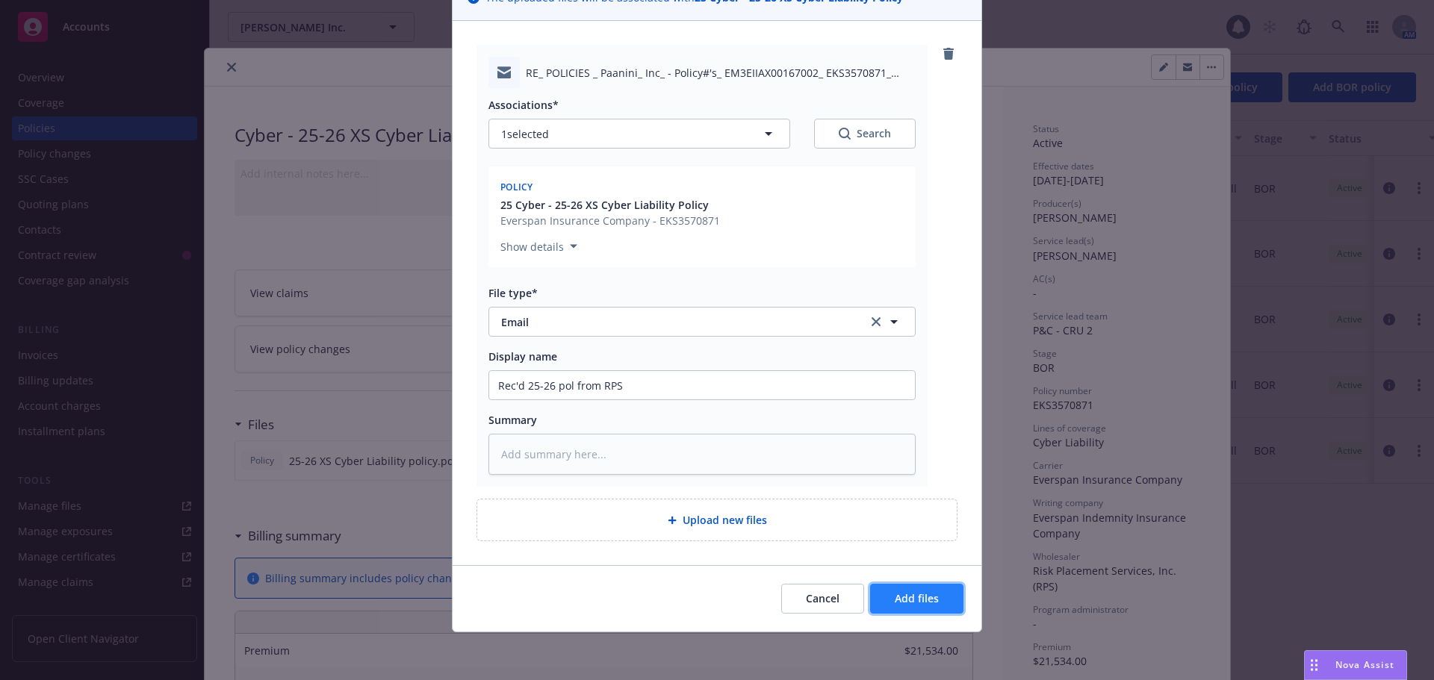
click at [883, 600] on button "Add files" at bounding box center [916, 599] width 93 height 30
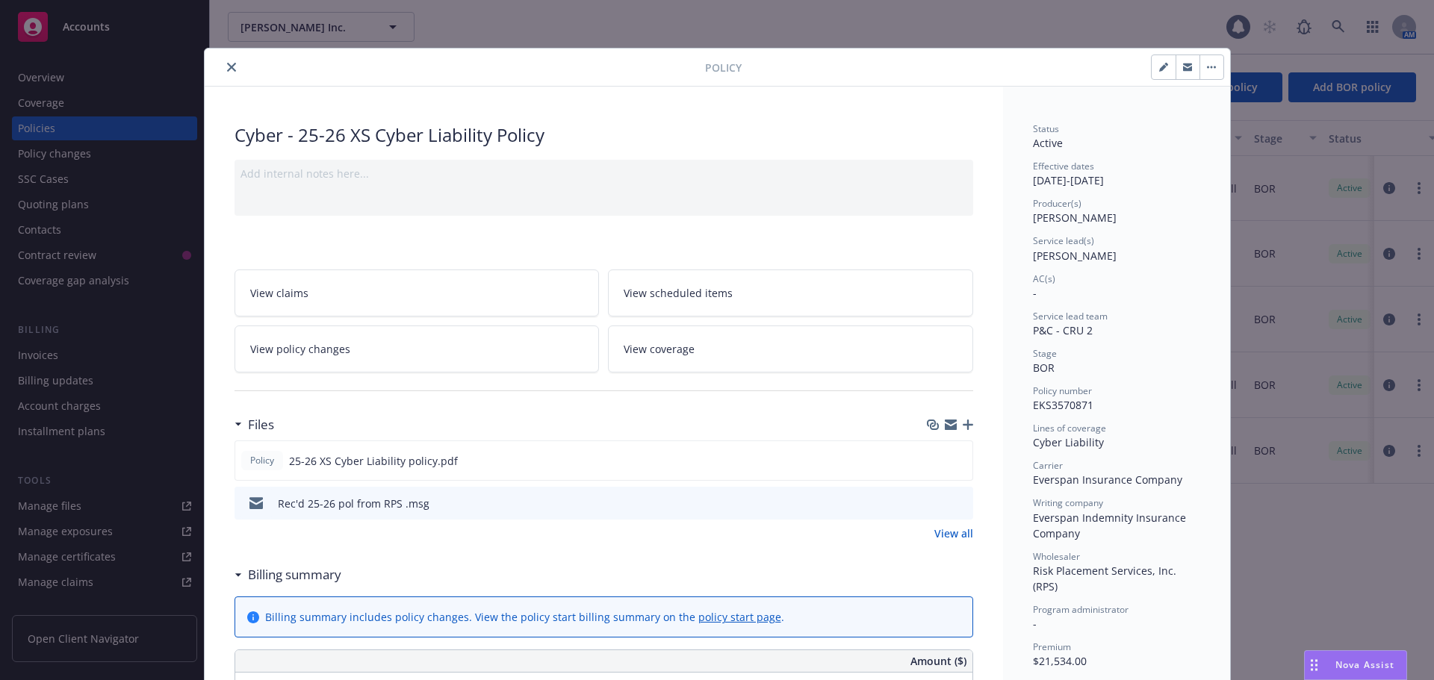
click at [962, 429] on icon "button" at bounding box center [967, 425] width 10 height 10
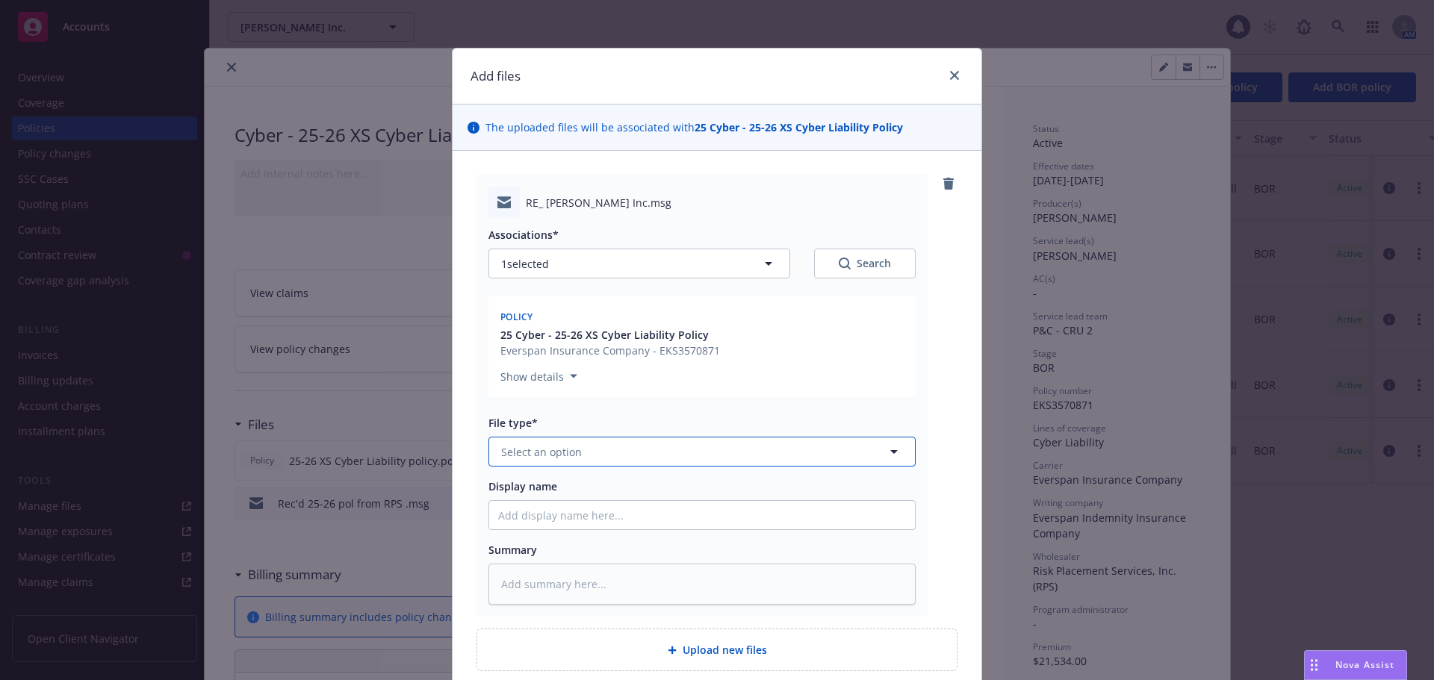
click at [579, 452] on button "Select an option" at bounding box center [701, 452] width 427 height 30
click at [563, 533] on div "Email" at bounding box center [702, 533] width 408 height 22
click at [529, 520] on input "Display name" at bounding box center [702, 515] width 426 height 28
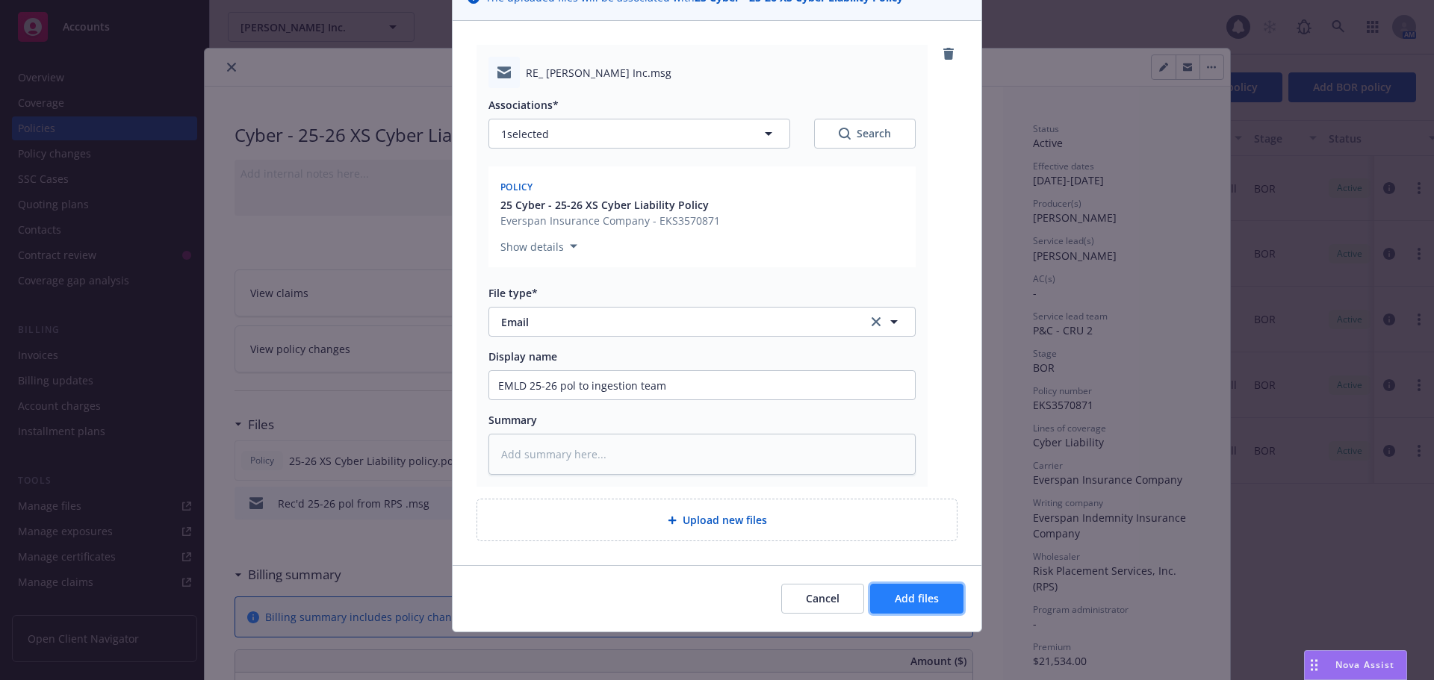
click at [892, 590] on button "Add files" at bounding box center [916, 599] width 93 height 30
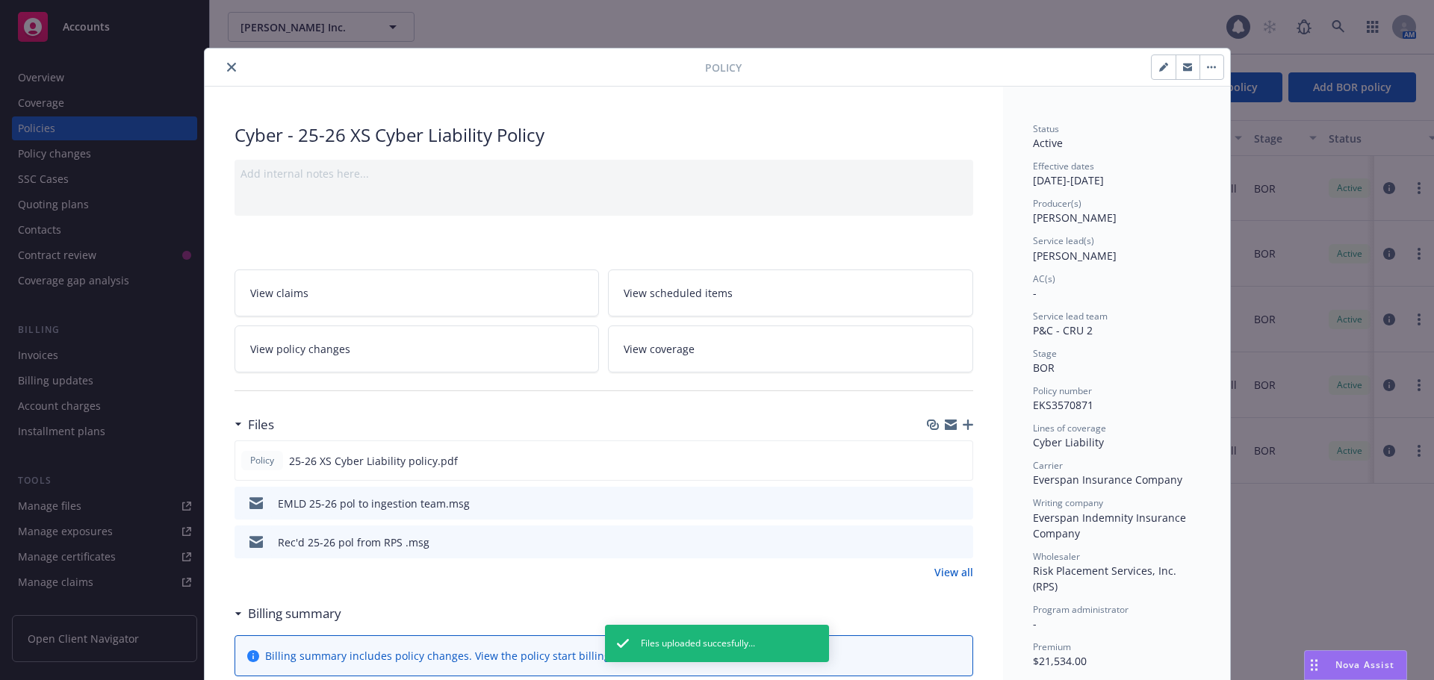
click at [223, 68] on button "close" at bounding box center [232, 67] width 18 height 18
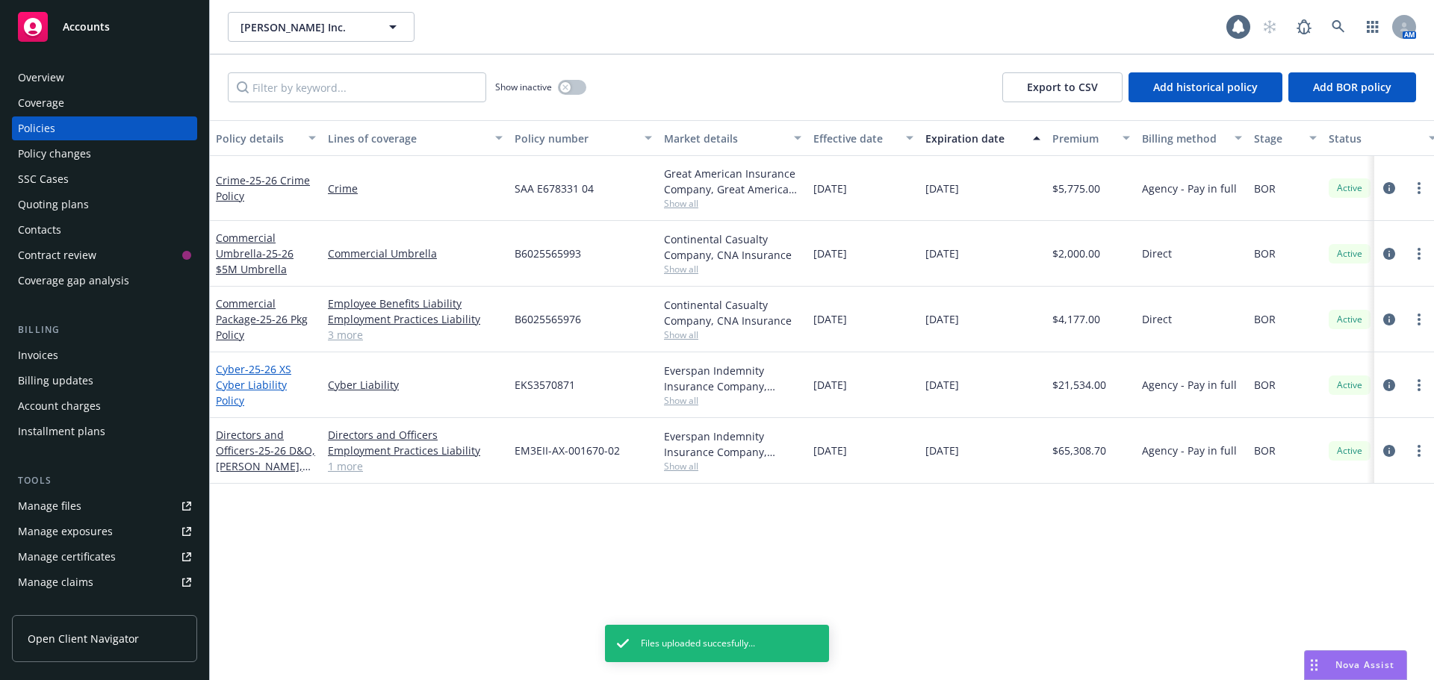
click at [244, 388] on span "- 25-26 XS Cyber Liability Policy" at bounding box center [253, 385] width 75 height 46
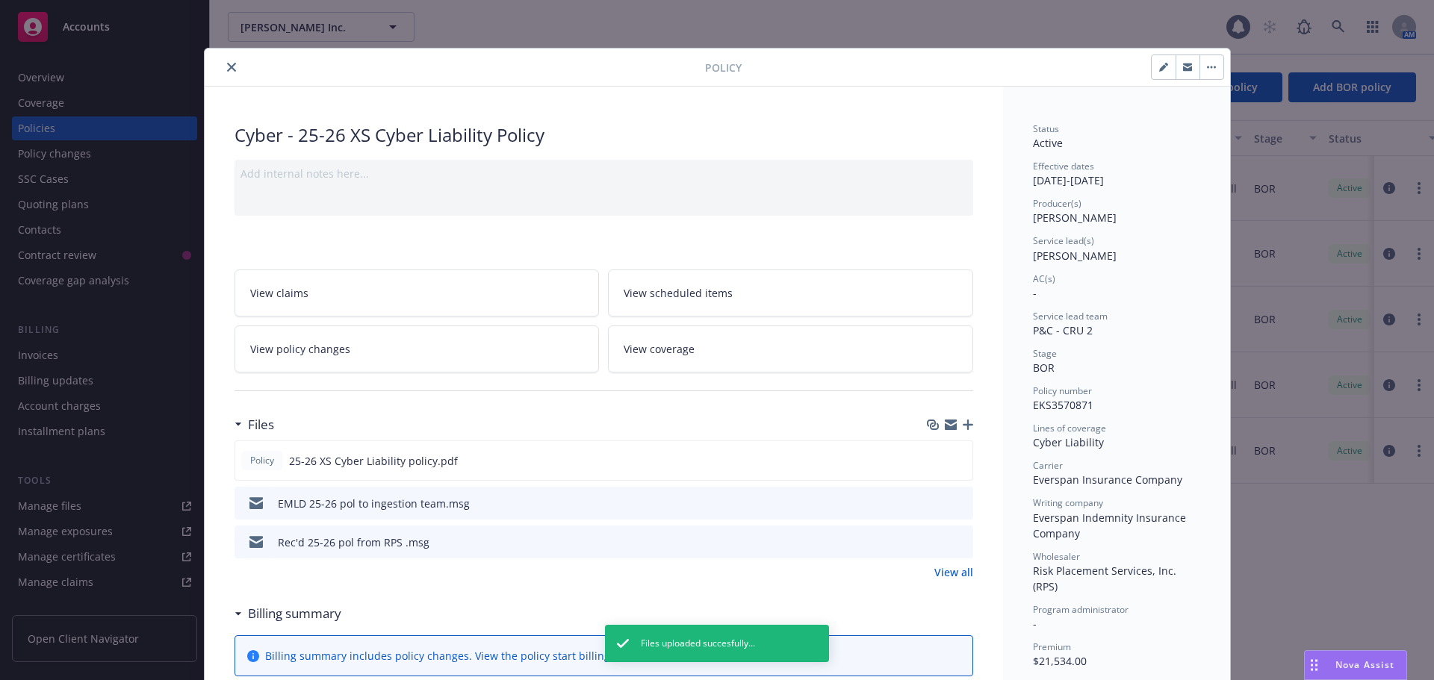
scroll to position [45, 0]
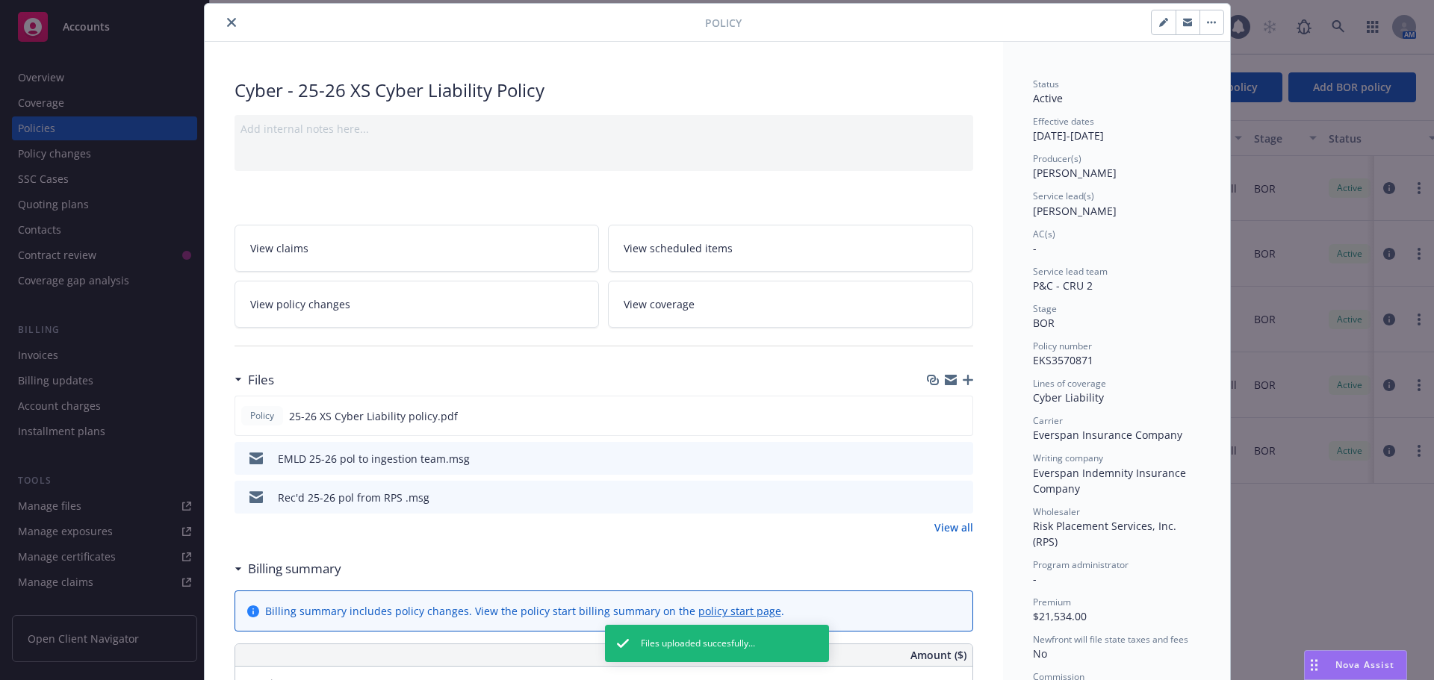
click at [1159, 21] on icon "button" at bounding box center [1163, 22] width 9 height 9
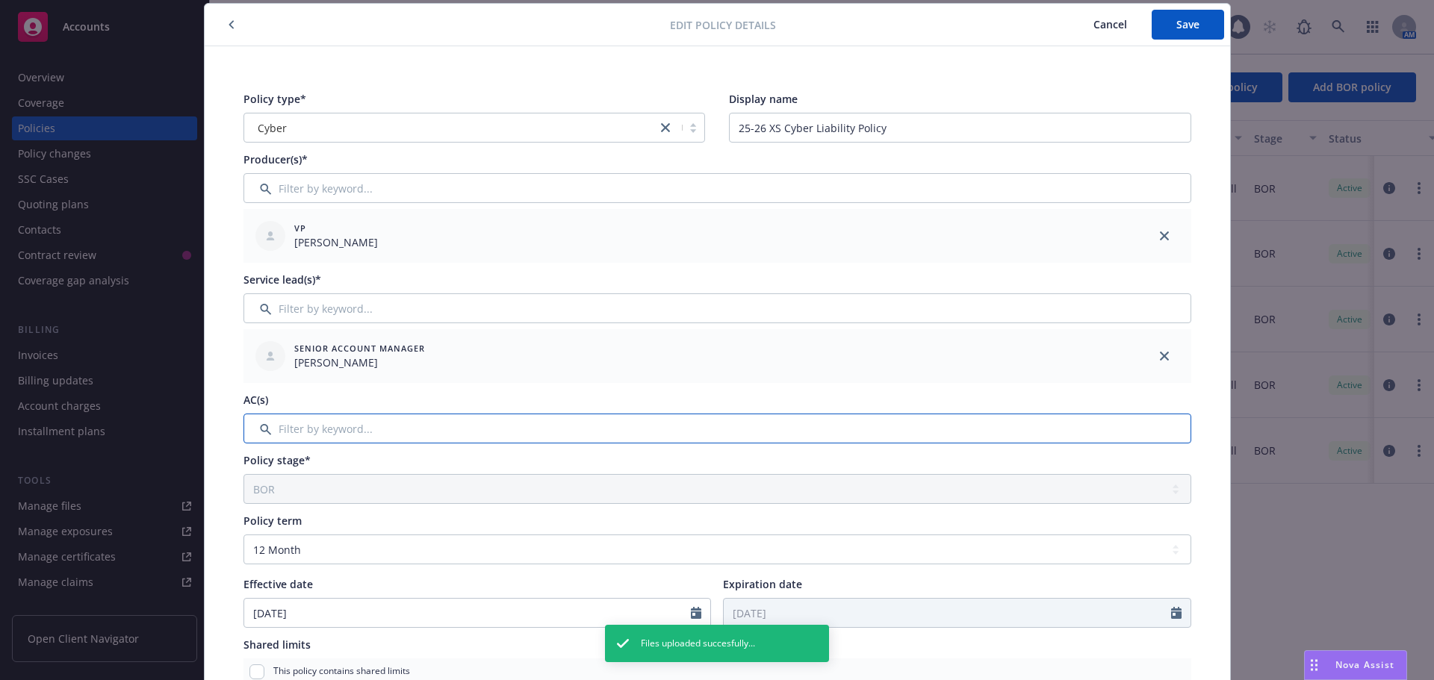
click at [291, 441] on input "Filter by keyword..." at bounding box center [717, 429] width 948 height 30
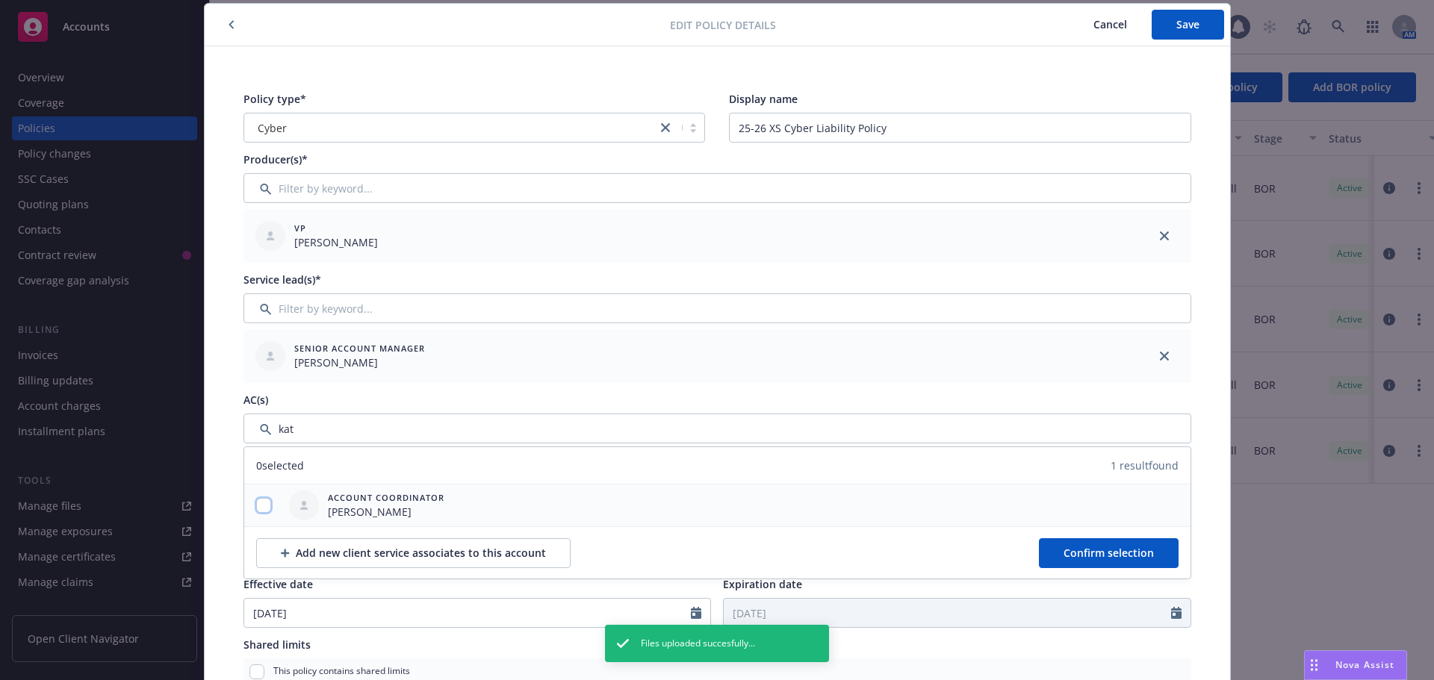
click at [259, 507] on input "checkbox" at bounding box center [263, 505] width 15 height 15
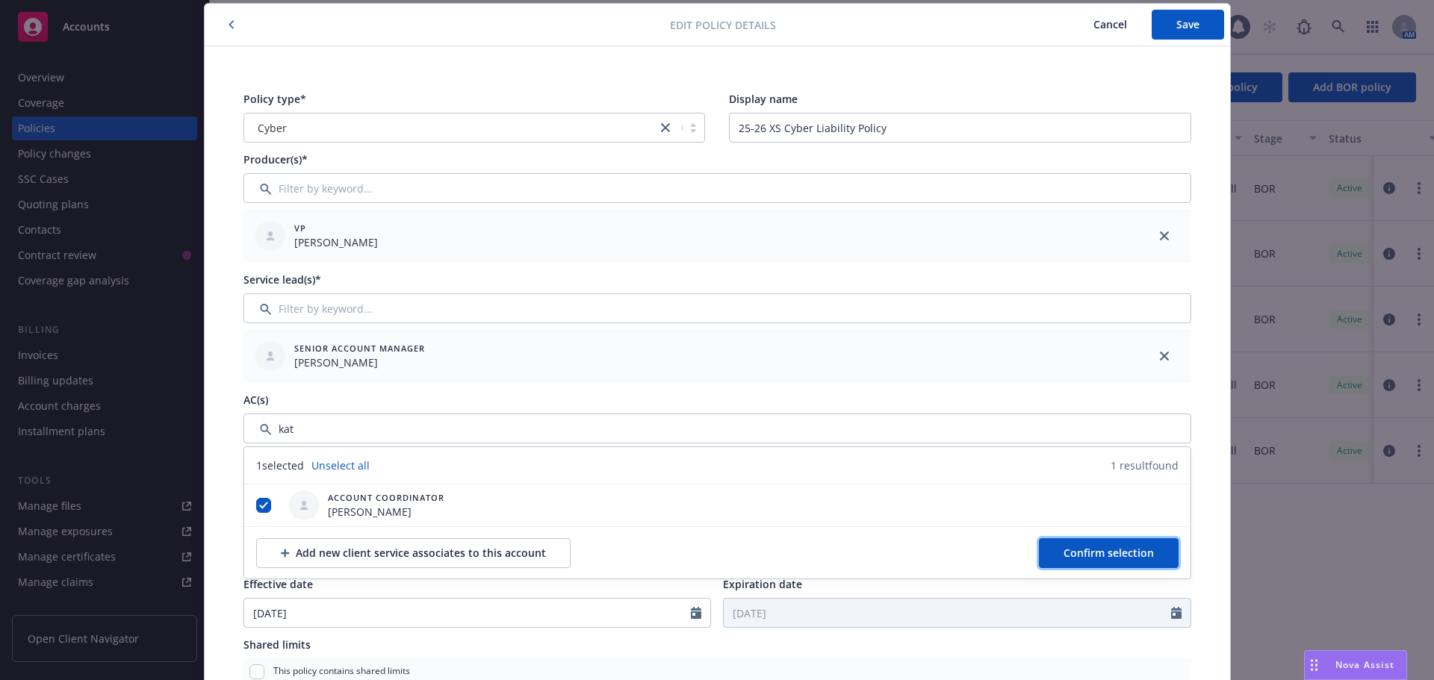
click at [1132, 542] on button "Confirm selection" at bounding box center [1109, 553] width 140 height 30
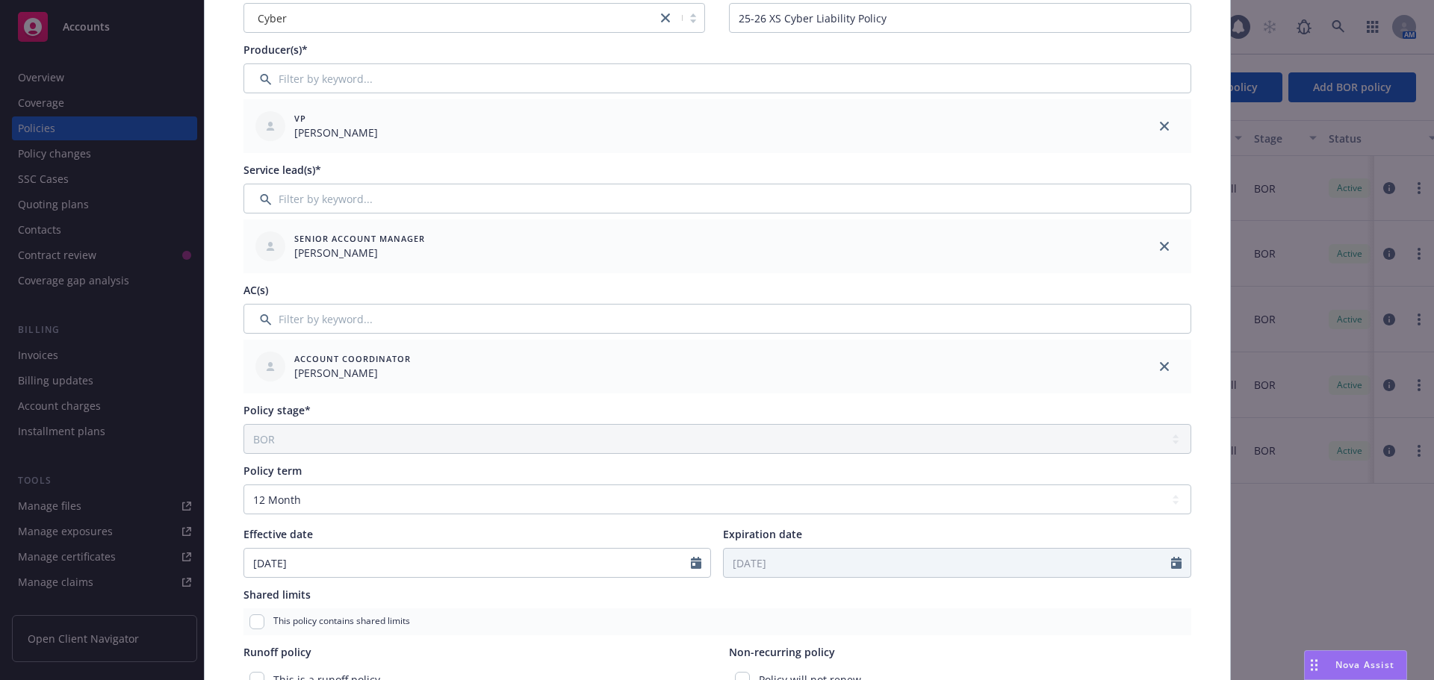
scroll to position [0, 0]
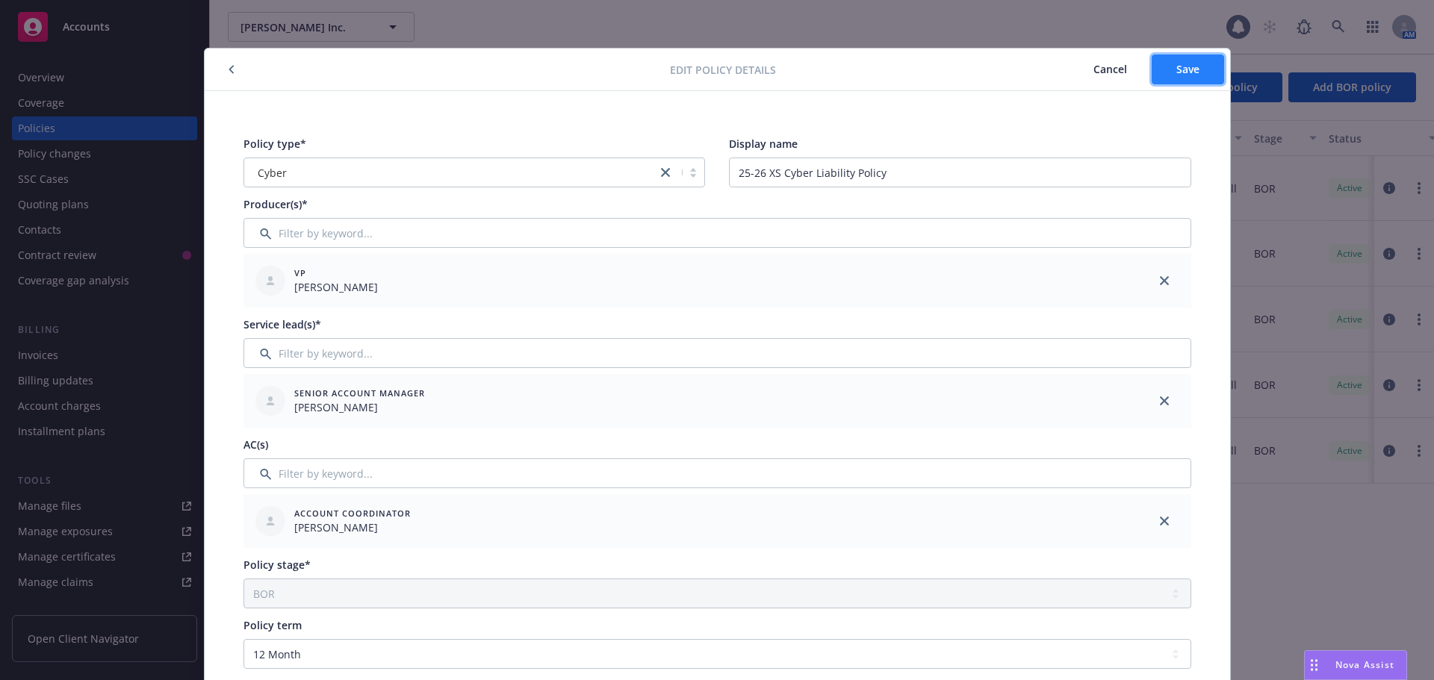
click at [1182, 70] on span "Save" at bounding box center [1187, 69] width 23 height 14
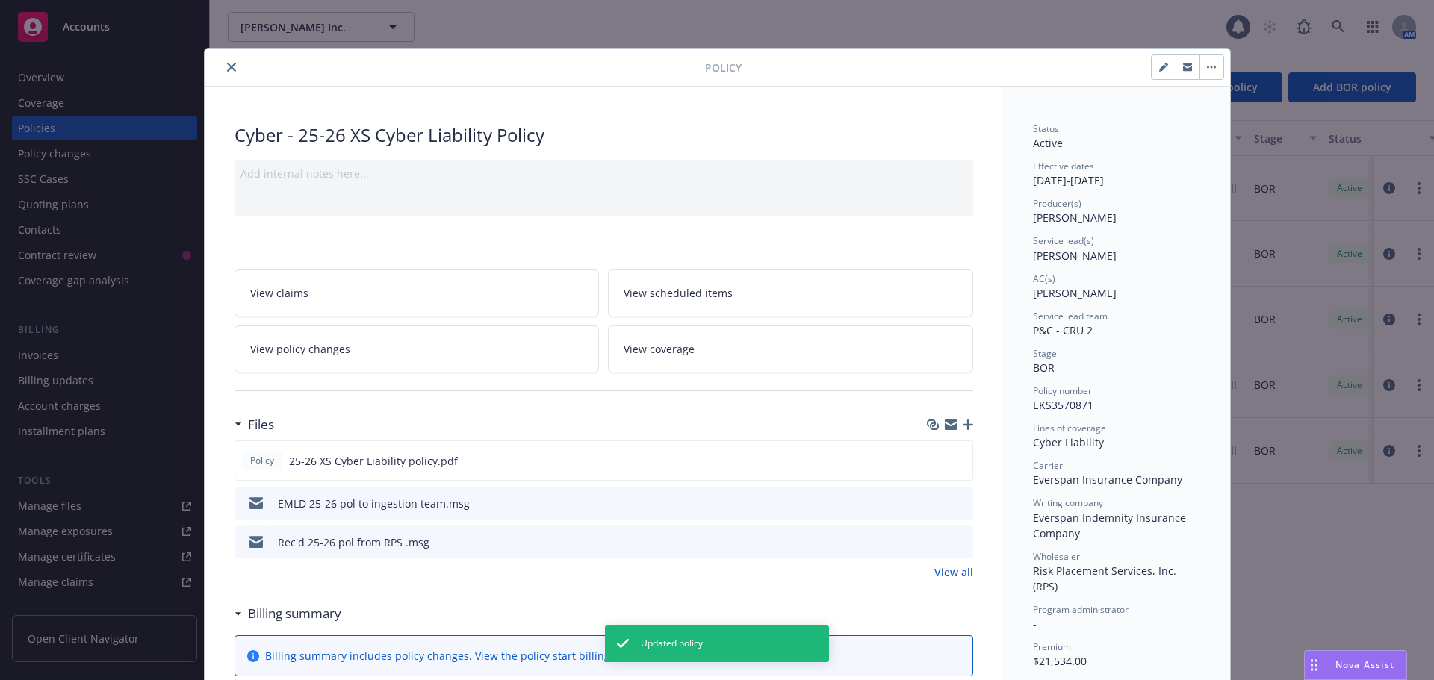
click at [227, 67] on icon "close" at bounding box center [231, 67] width 9 height 9
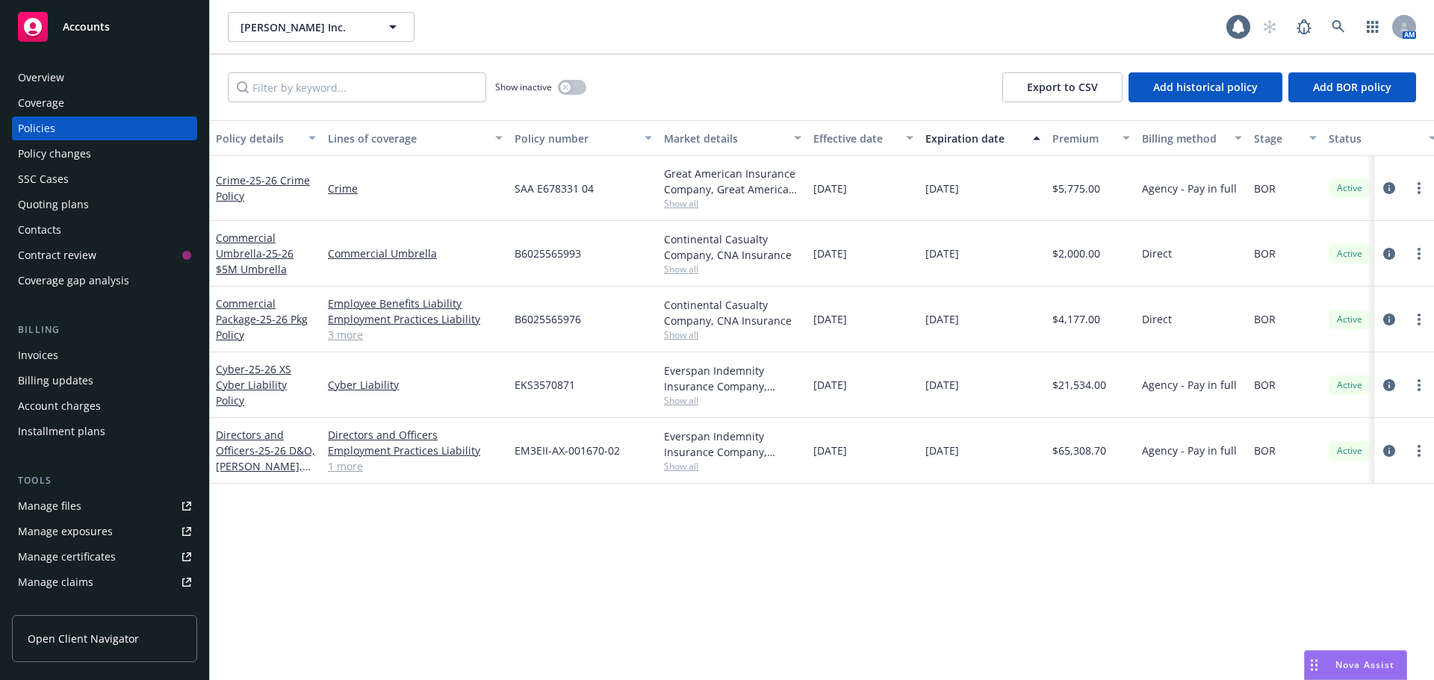
click at [125, 22] on div "Accounts" at bounding box center [104, 27] width 173 height 30
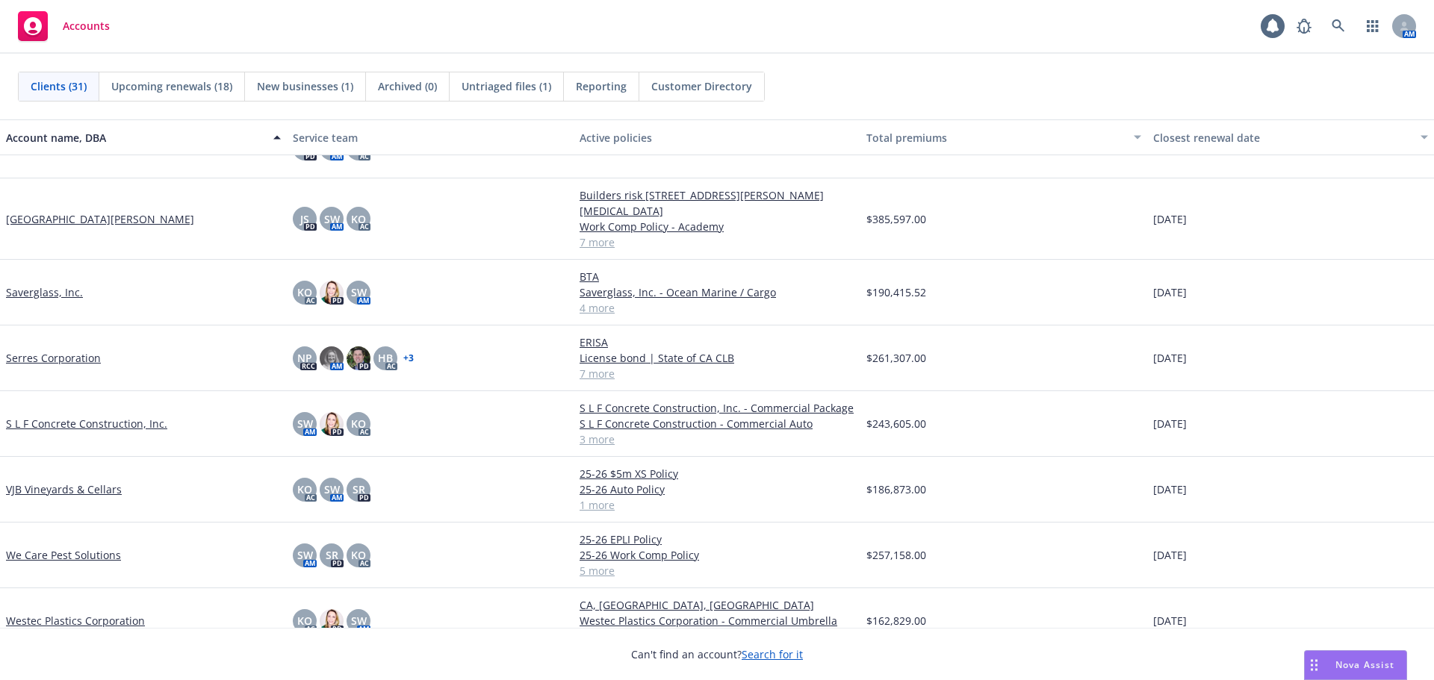
scroll to position [1427, 0]
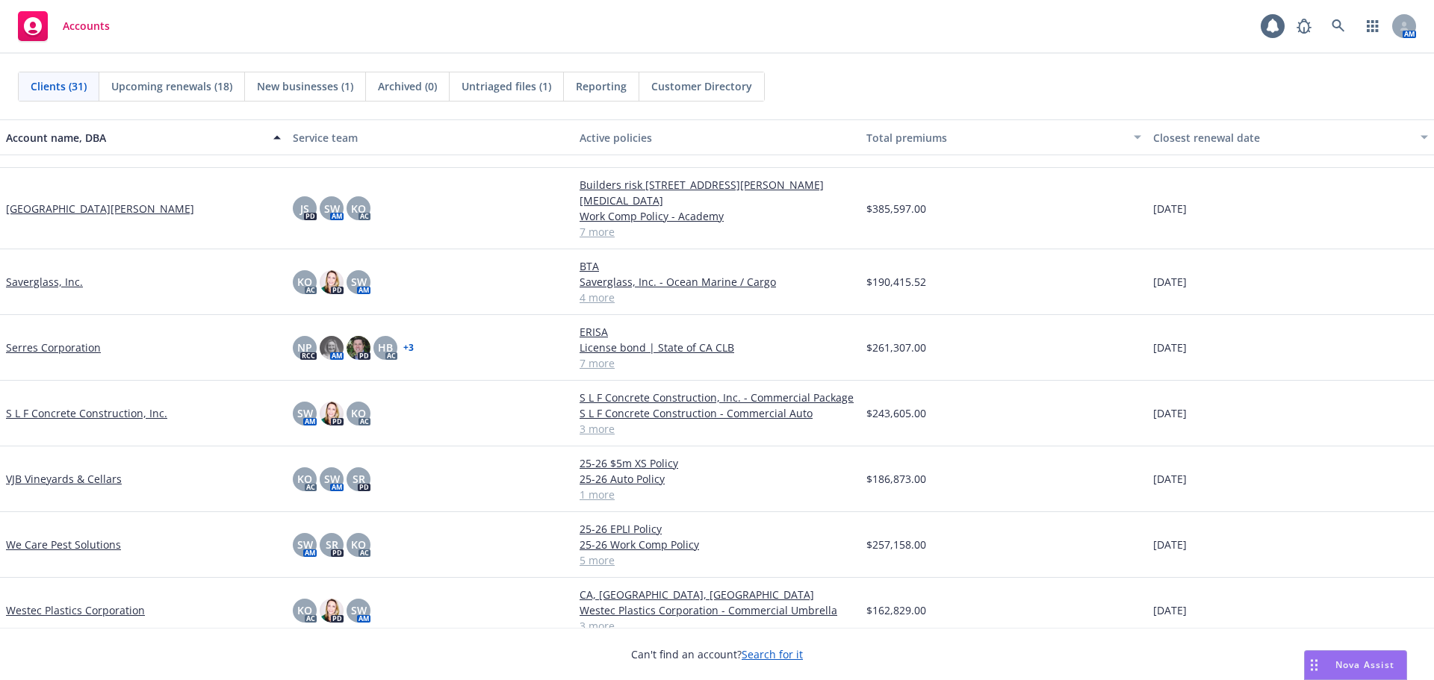
click at [63, 603] on link "Westec Plastics Corporation" at bounding box center [75, 611] width 139 height 16
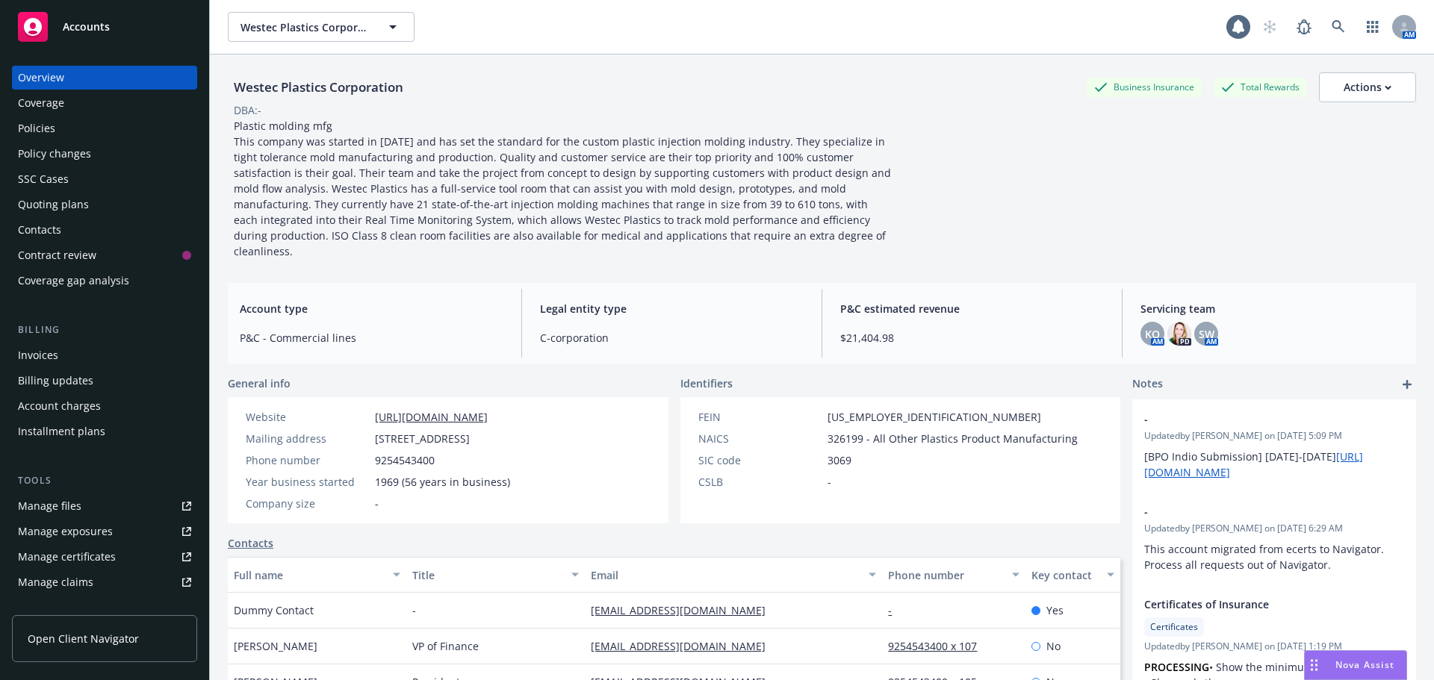
click at [81, 124] on div "Policies" at bounding box center [104, 128] width 173 height 24
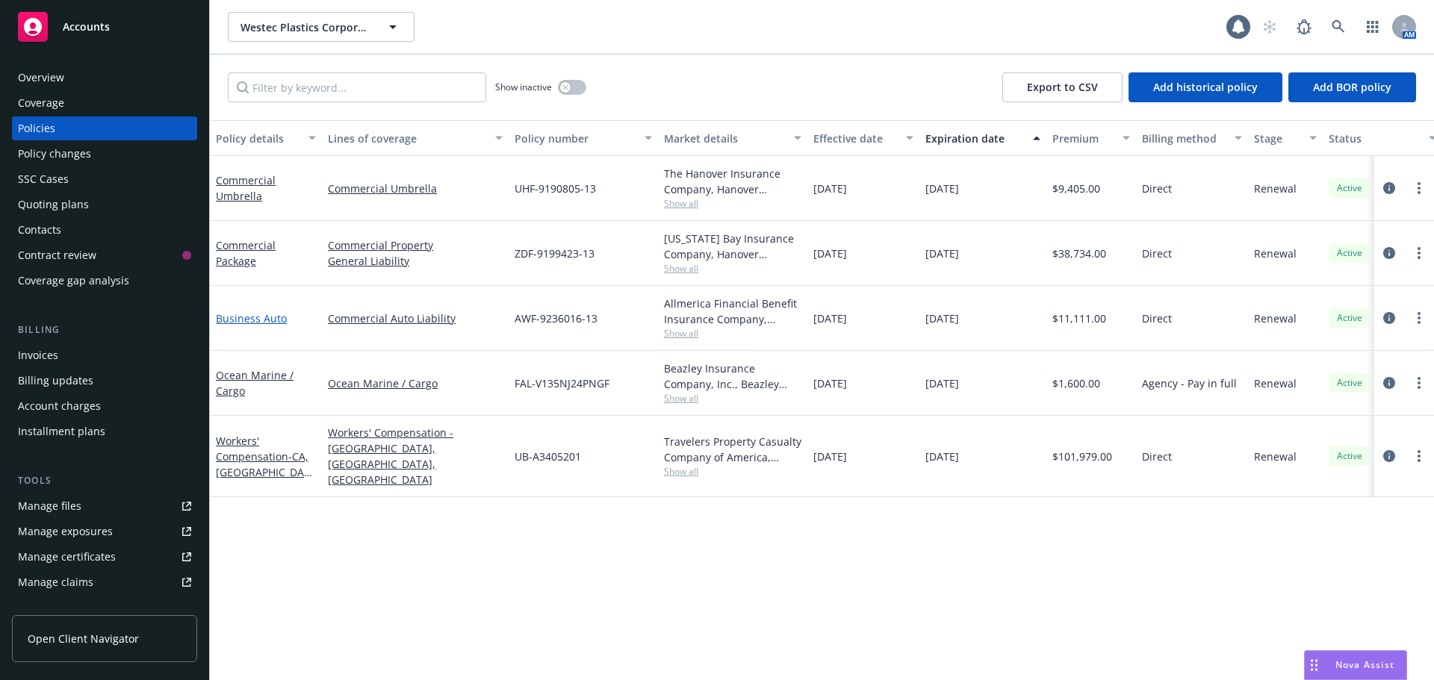
click at [229, 318] on link "Business Auto" at bounding box center [251, 318] width 71 height 14
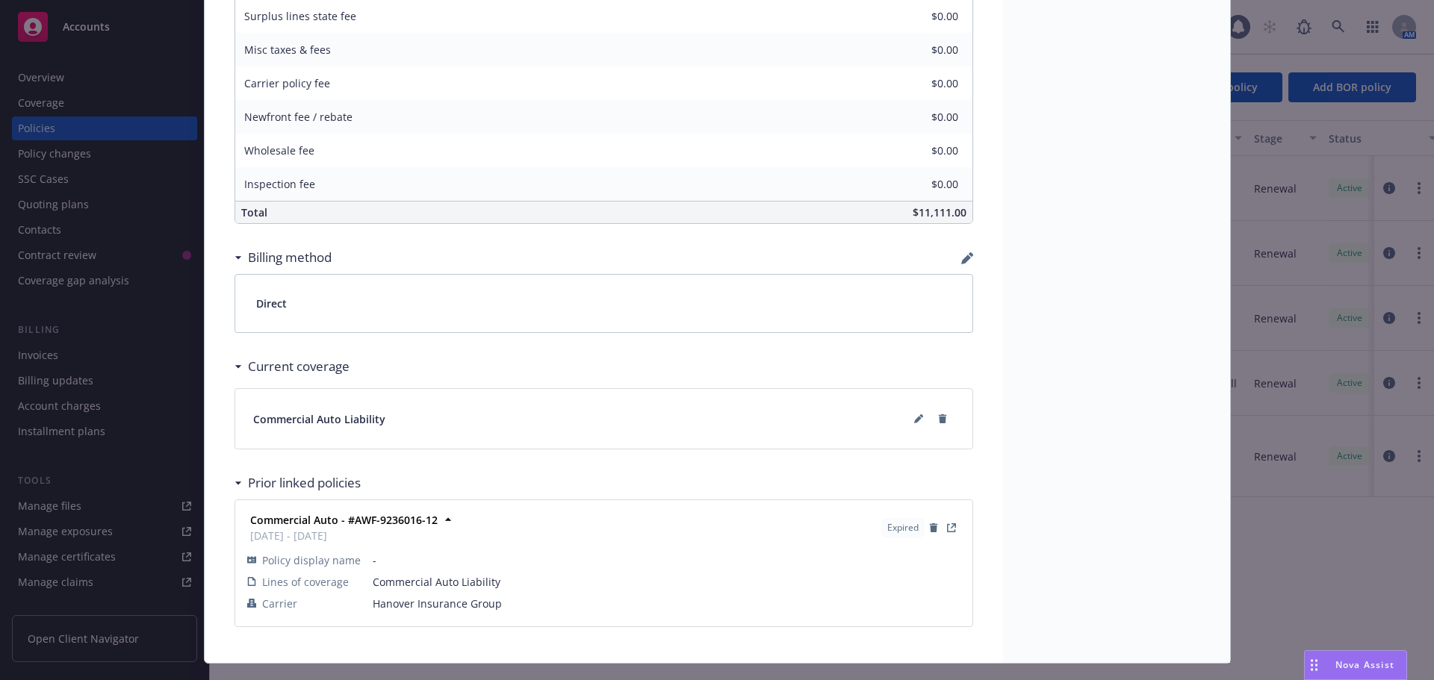
scroll to position [927, 0]
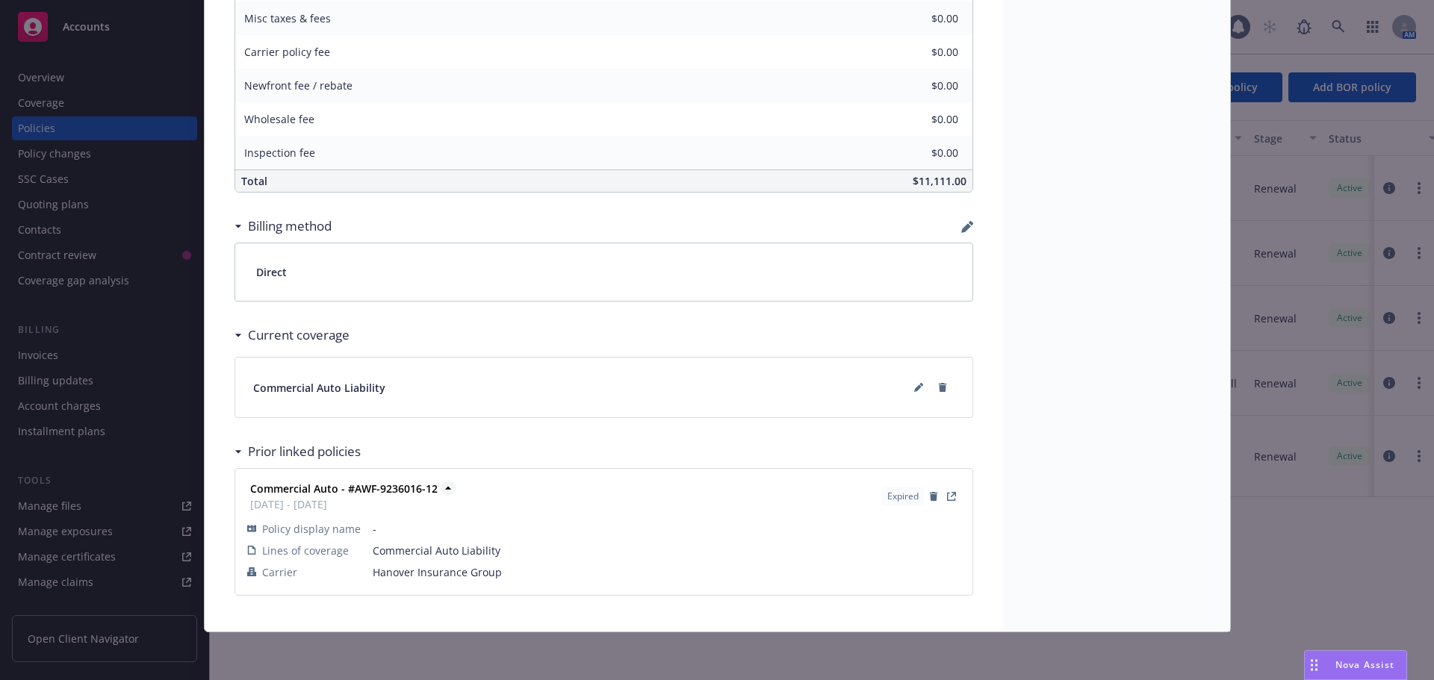
click at [396, 490] on strong "Commercial Auto - #AWF-9236016-12" at bounding box center [343, 489] width 187 height 14
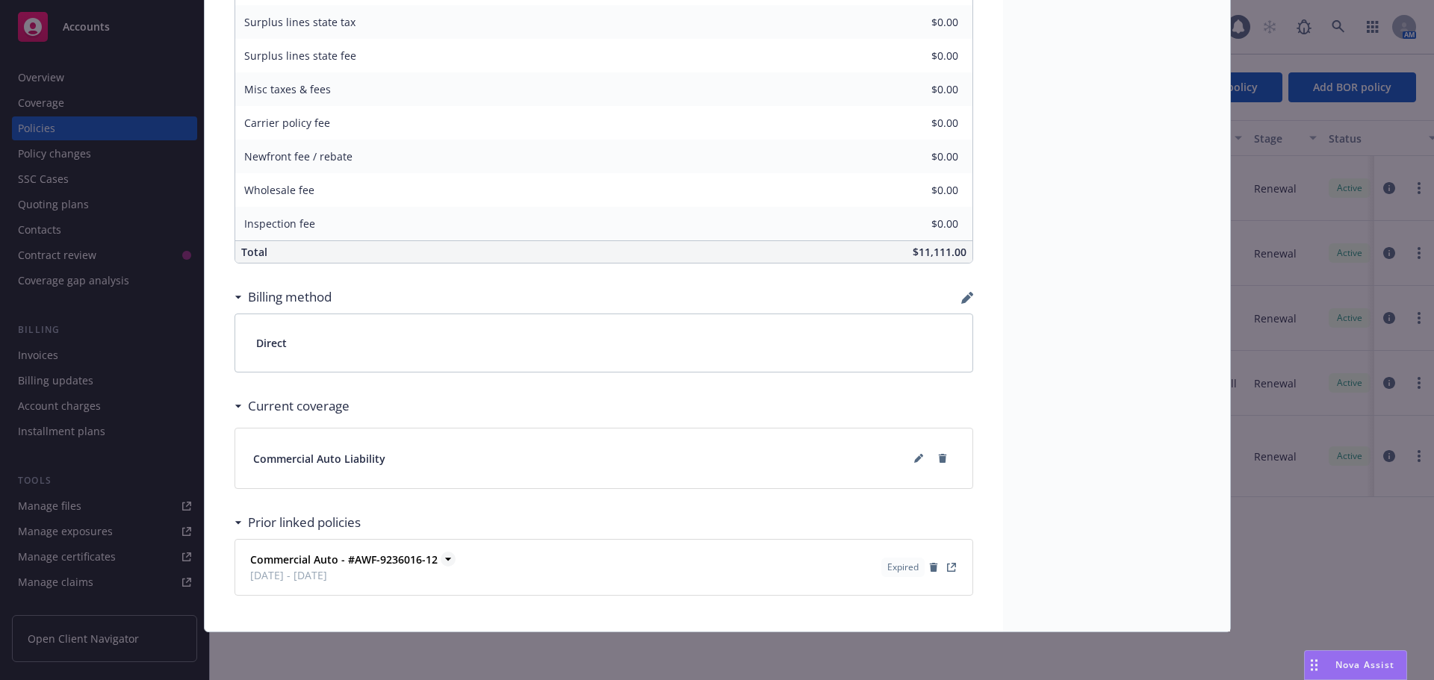
scroll to position [856, 0]
click at [947, 567] on icon "View Policy" at bounding box center [951, 567] width 9 height 9
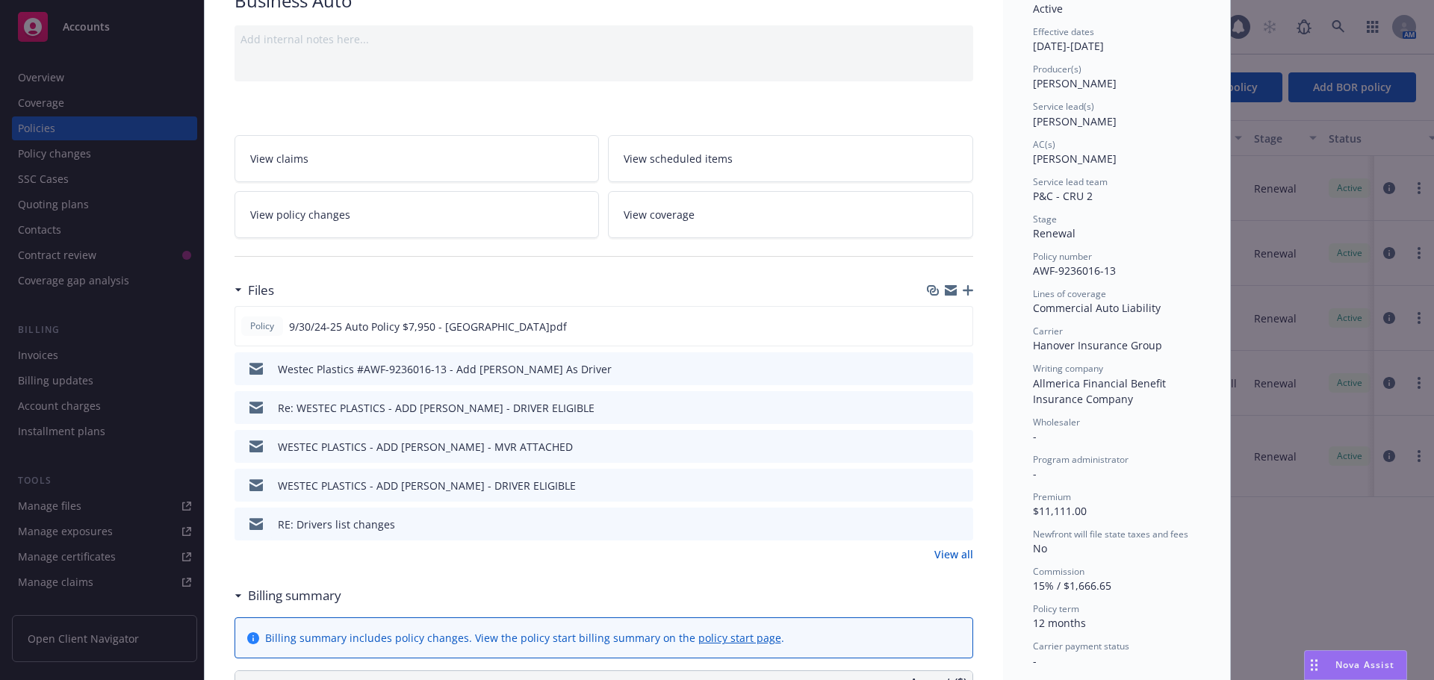
scroll to position [0, 0]
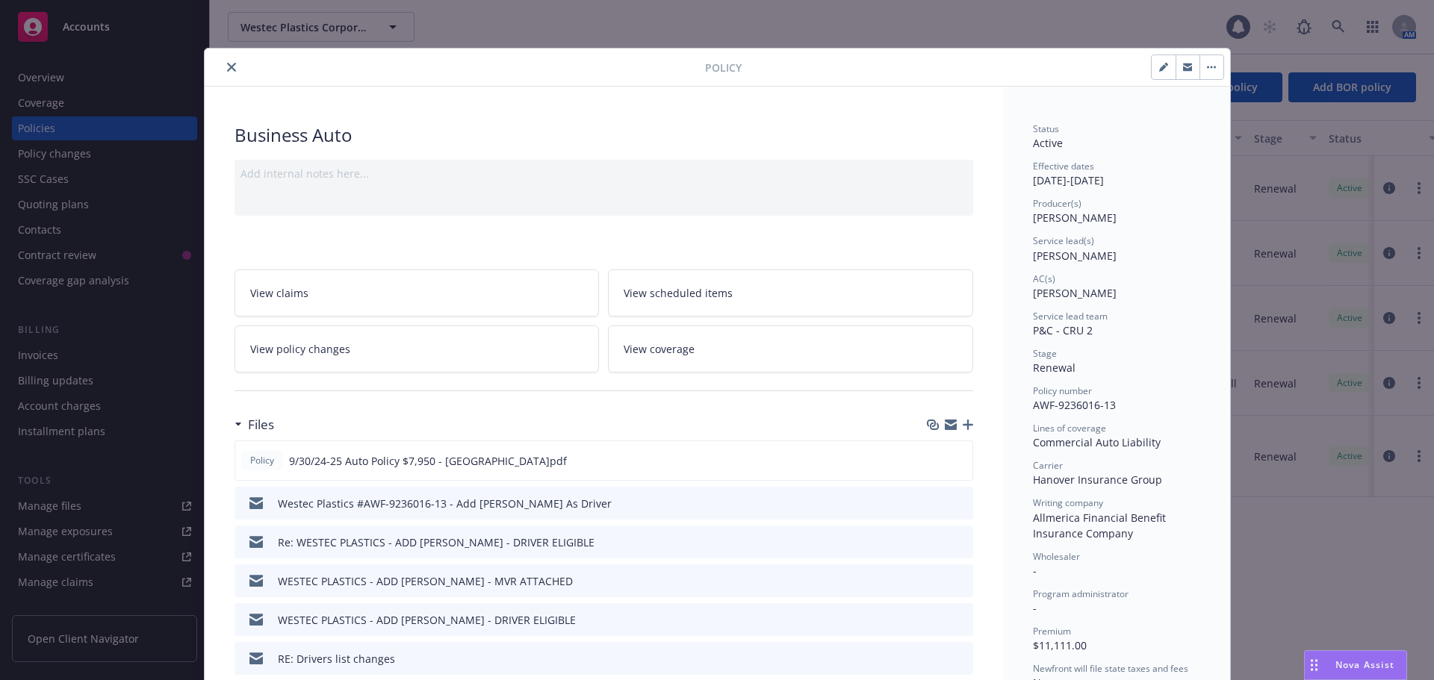
click at [238, 66] on div at bounding box center [458, 67] width 494 height 18
click at [227, 68] on icon "close" at bounding box center [231, 67] width 9 height 9
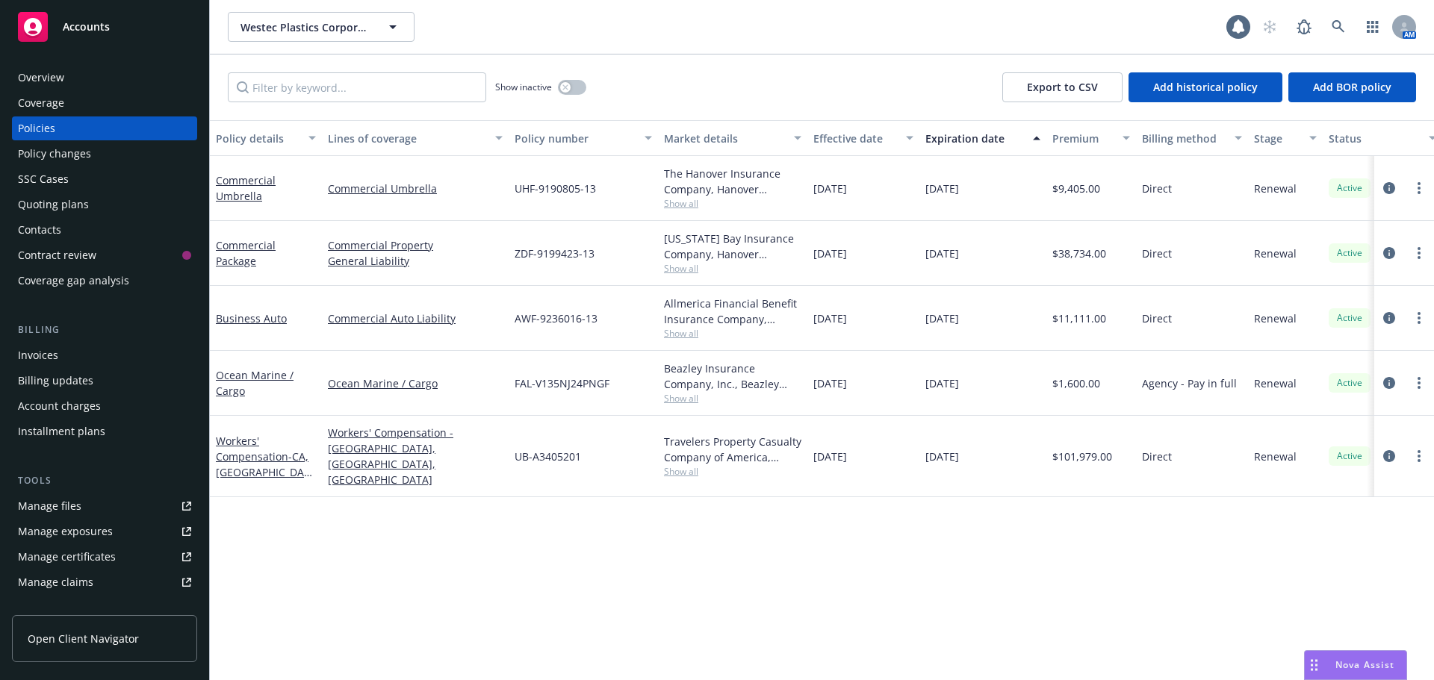
click at [689, 399] on span "Show all" at bounding box center [732, 398] width 137 height 13
click at [98, 24] on span "Accounts" at bounding box center [86, 27] width 47 height 12
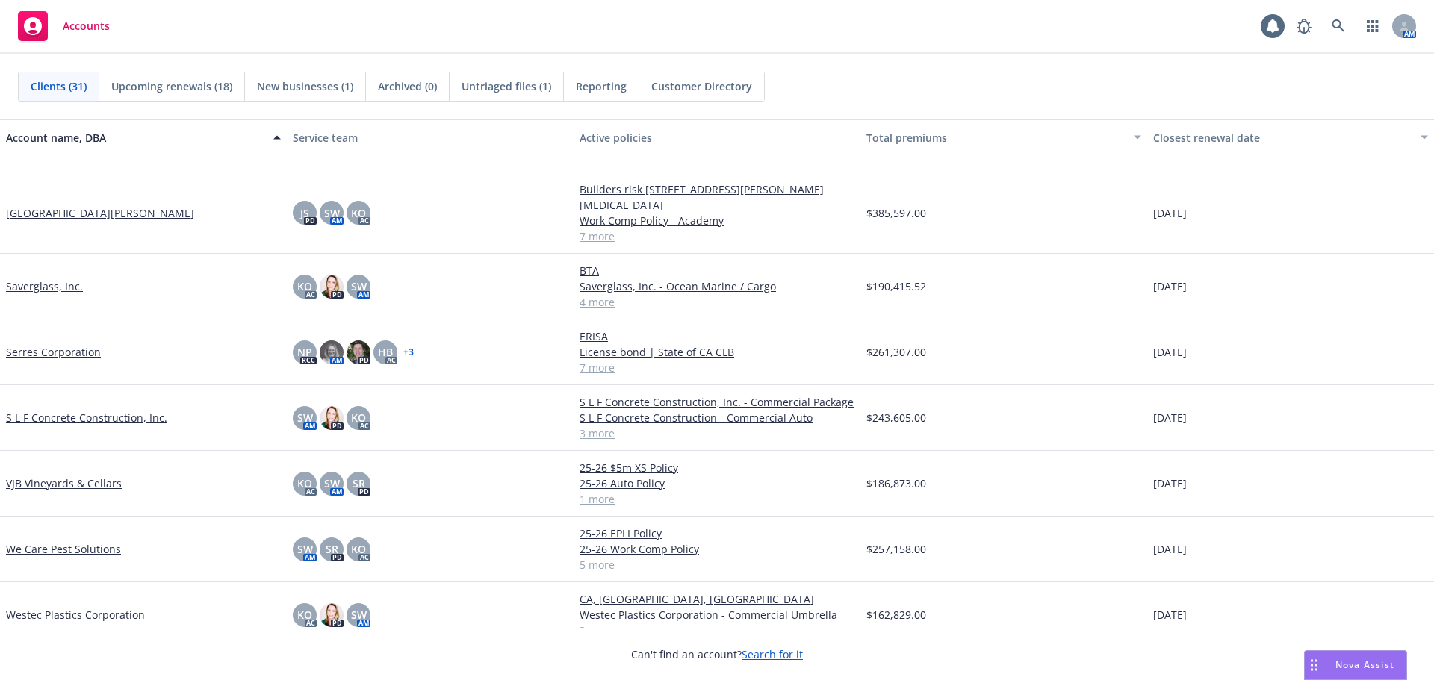
scroll to position [1427, 0]
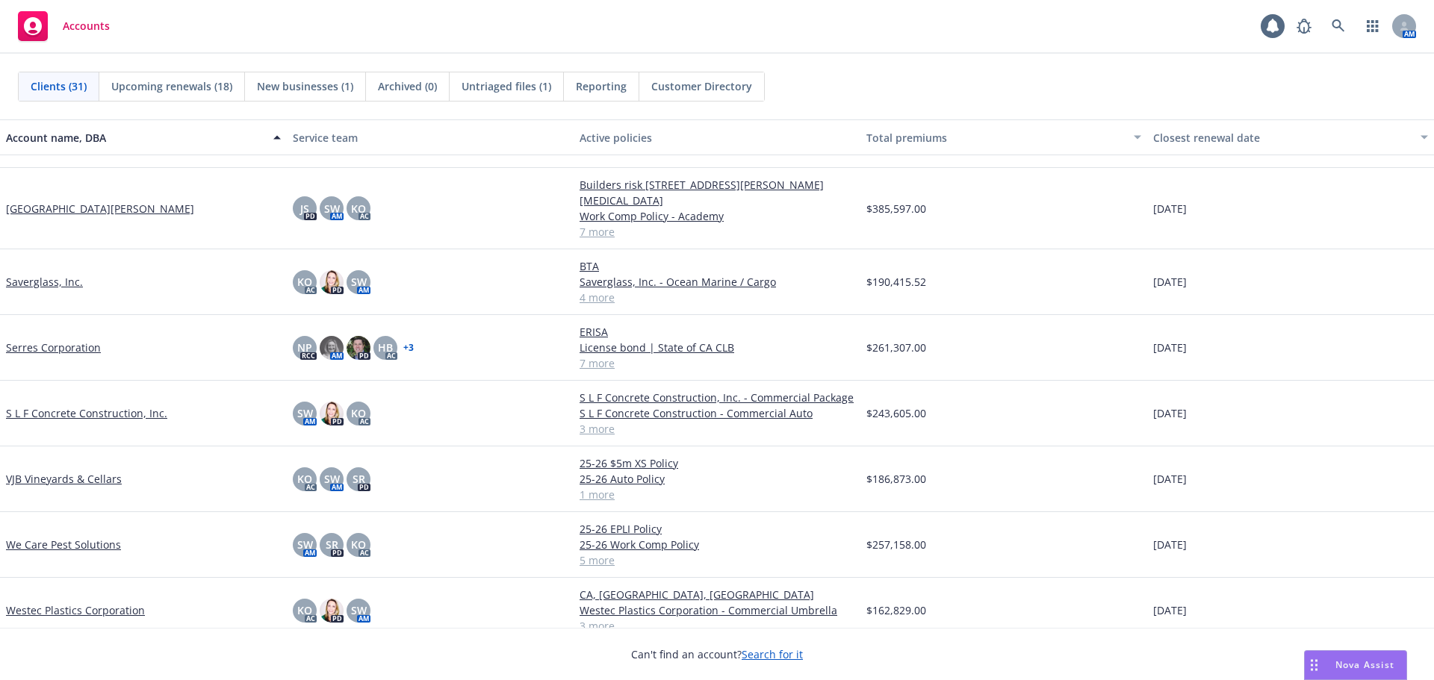
click at [69, 603] on link "Westec Plastics Corporation" at bounding box center [75, 611] width 139 height 16
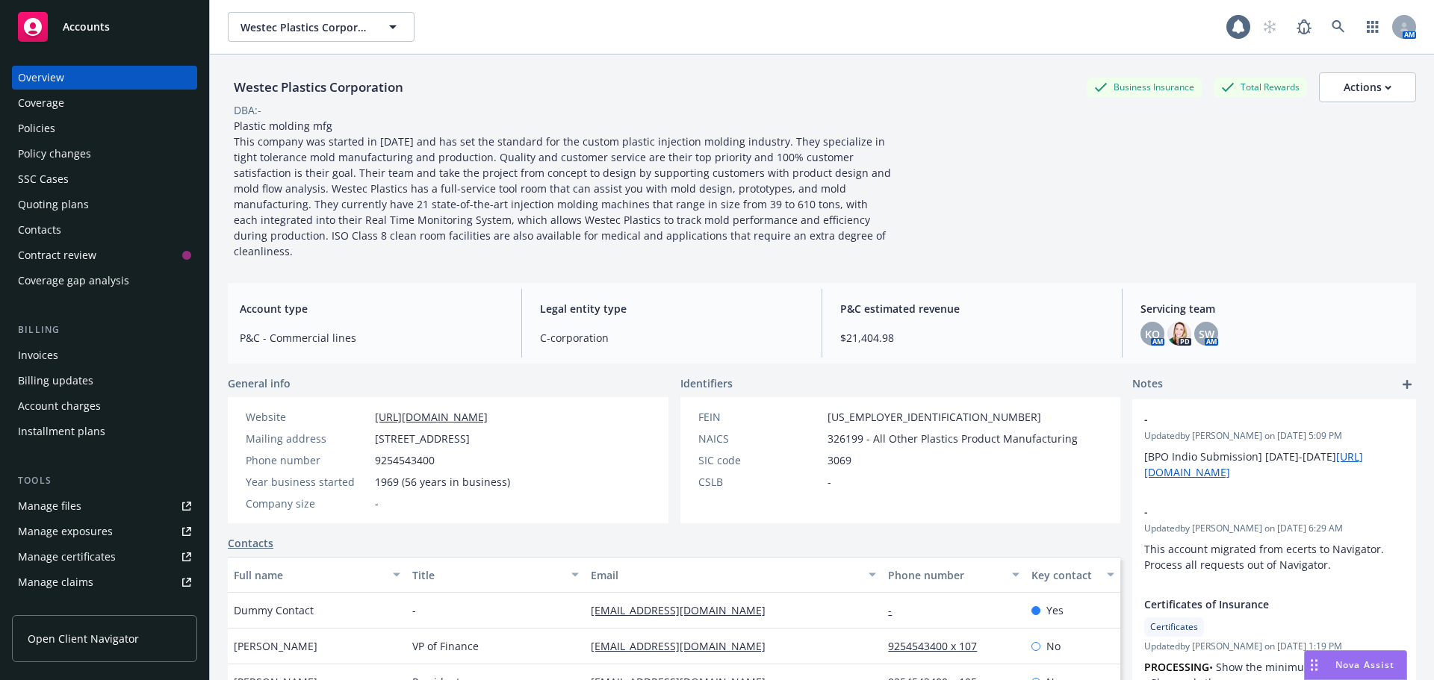
click at [128, 135] on div "Policies" at bounding box center [104, 128] width 173 height 24
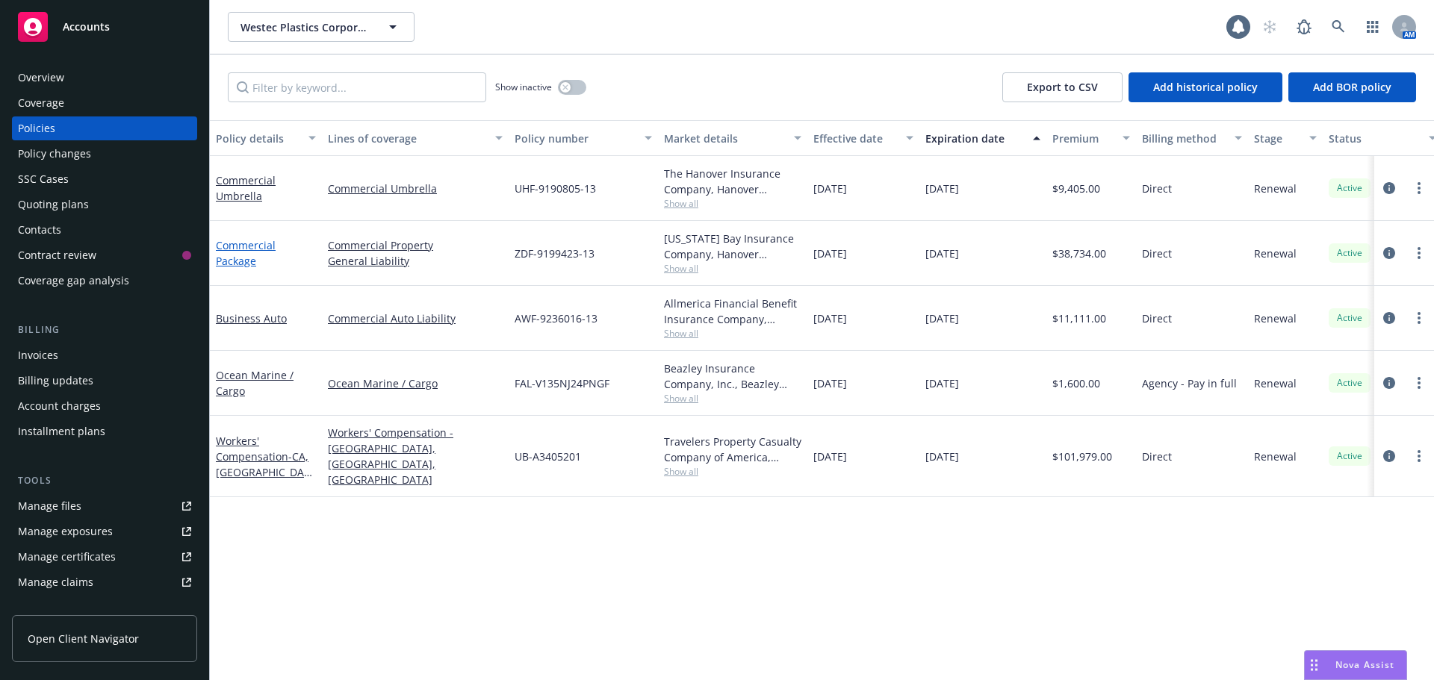
click at [247, 265] on link "Commercial Package" at bounding box center [246, 253] width 60 height 30
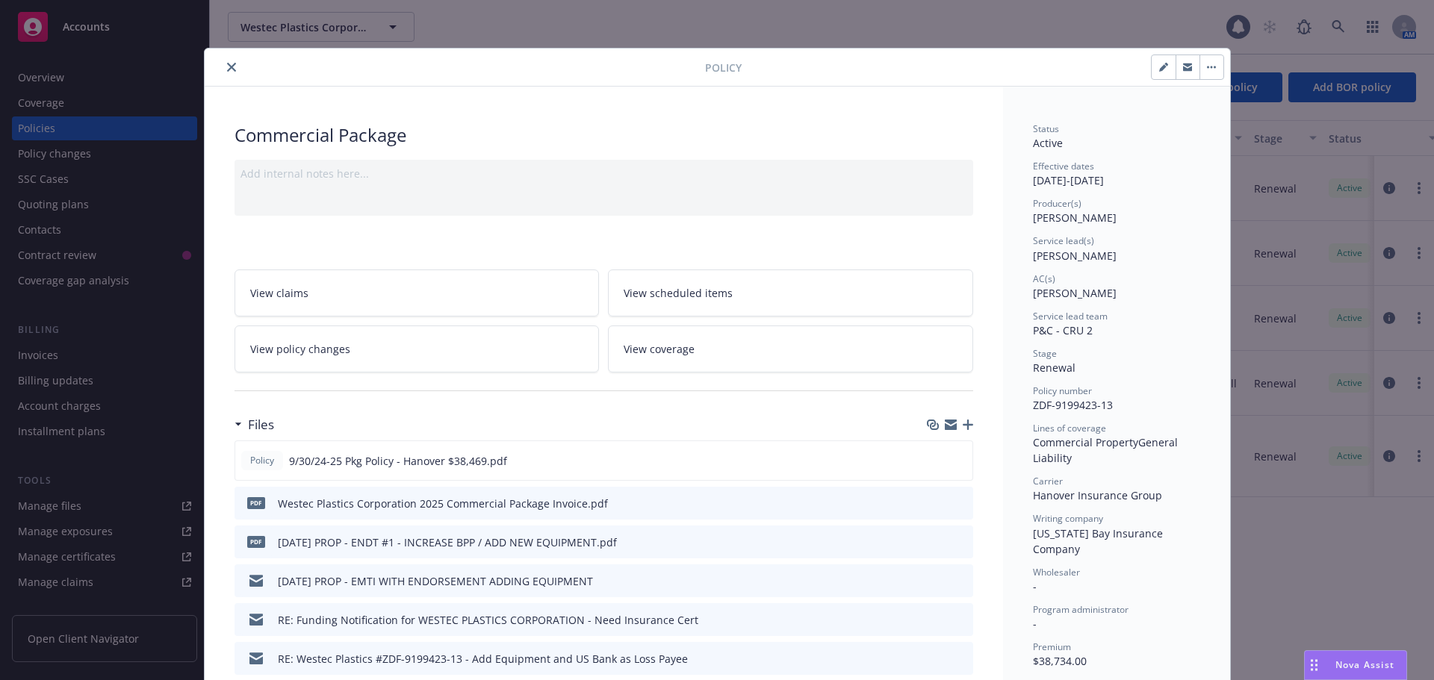
click at [228, 67] on icon "close" at bounding box center [231, 67] width 9 height 9
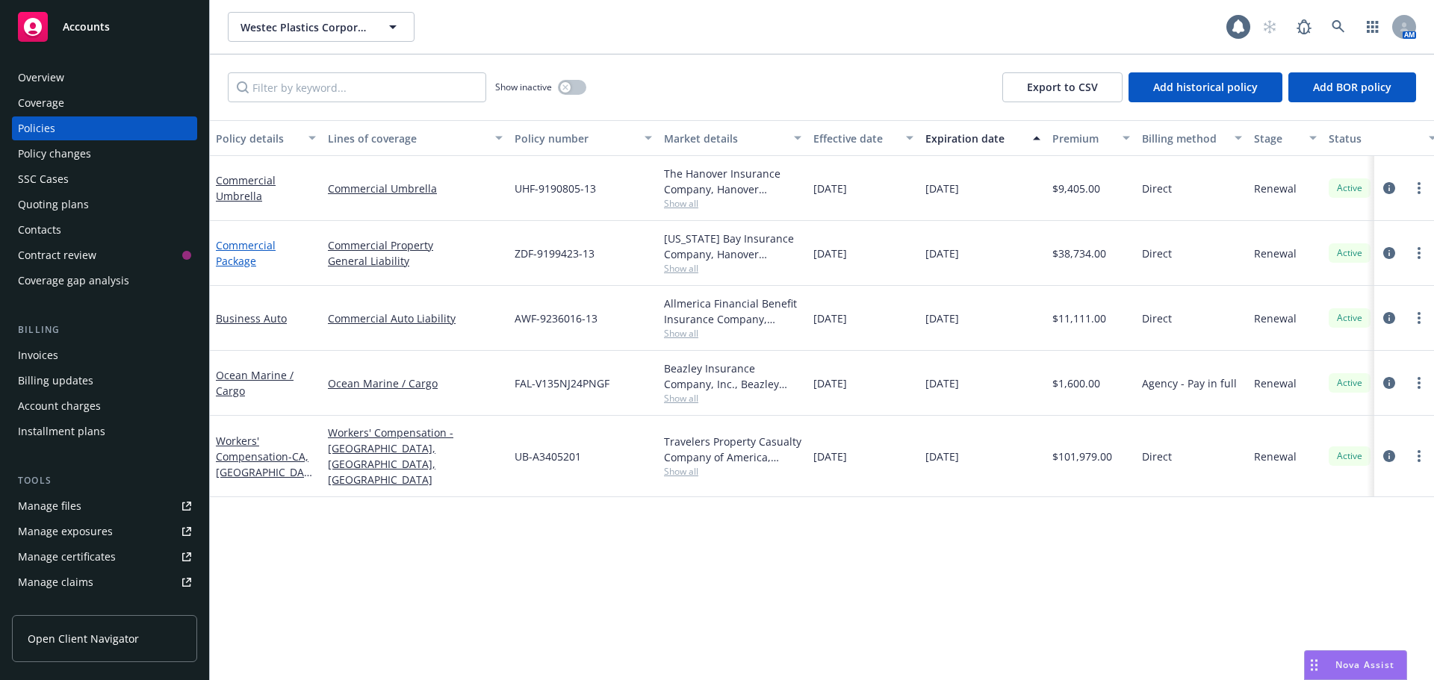
click at [234, 243] on link "Commercial Package" at bounding box center [246, 253] width 60 height 30
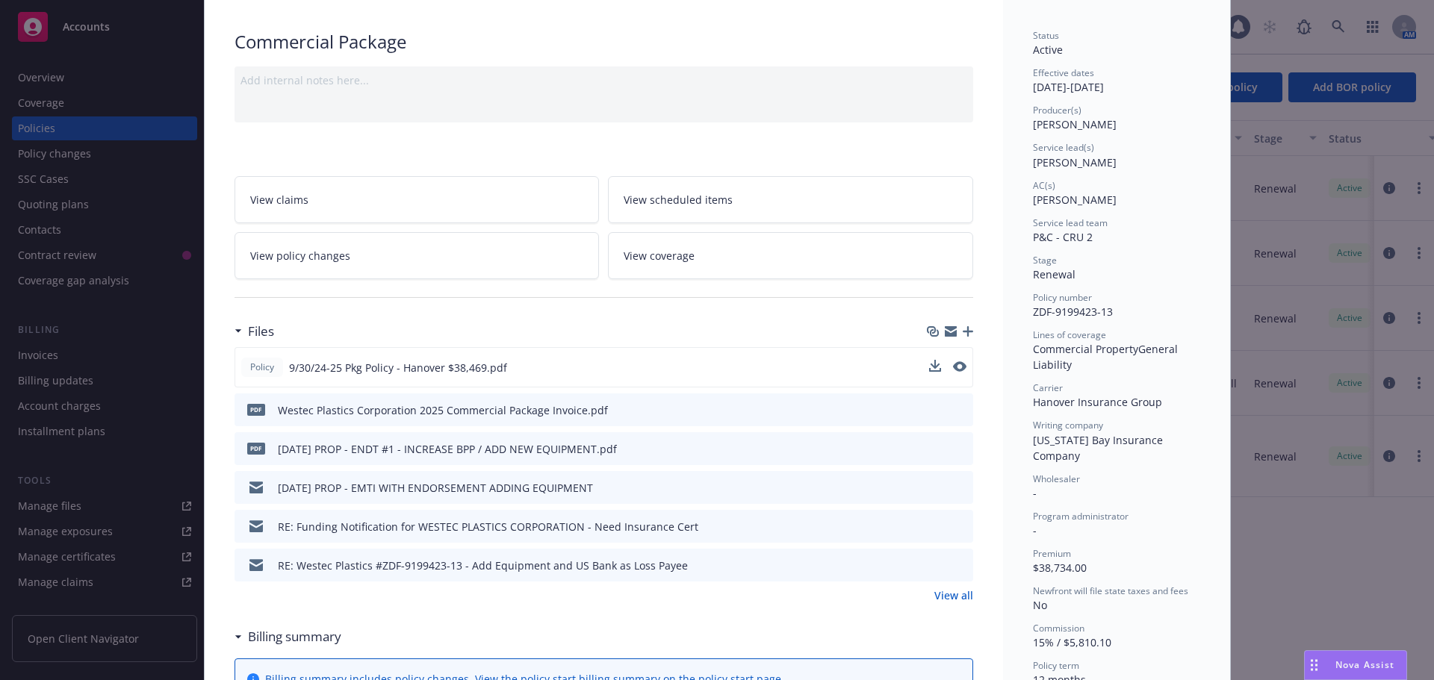
scroll to position [119, 0]
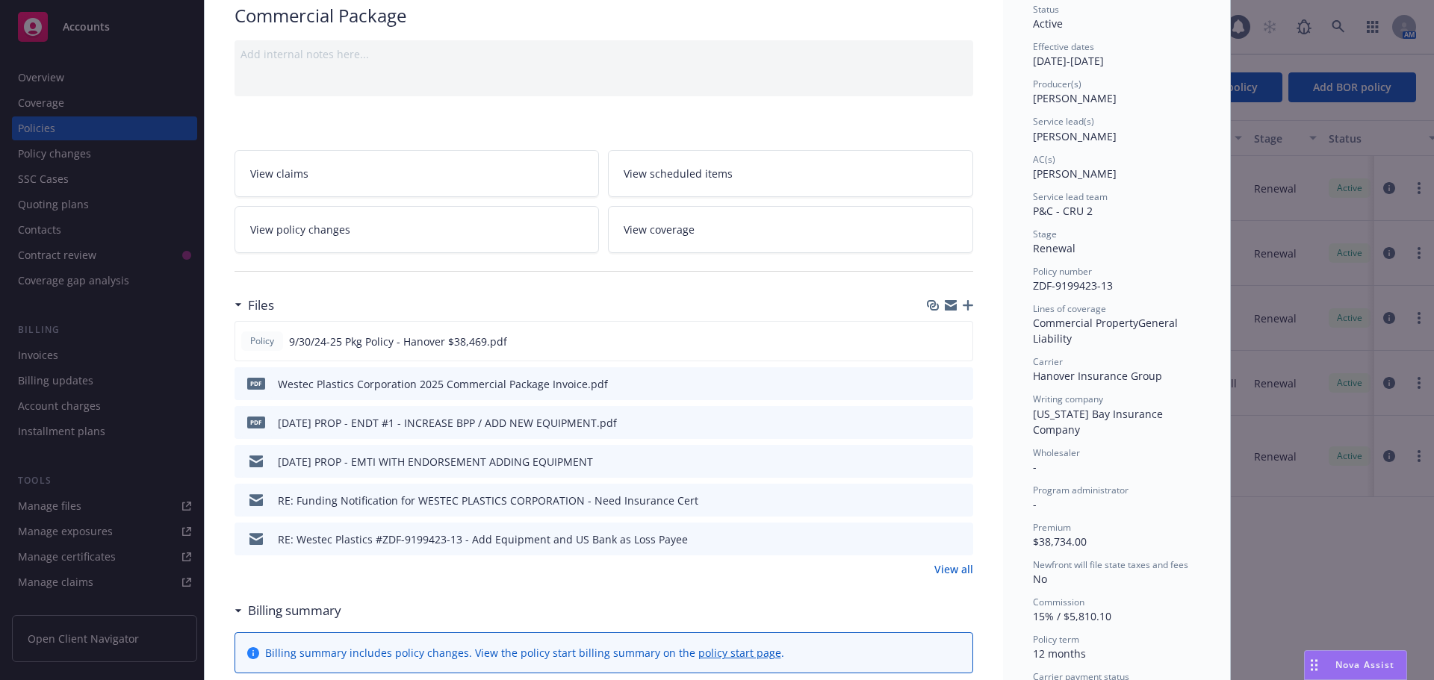
click at [945, 570] on link "View all" at bounding box center [953, 570] width 39 height 16
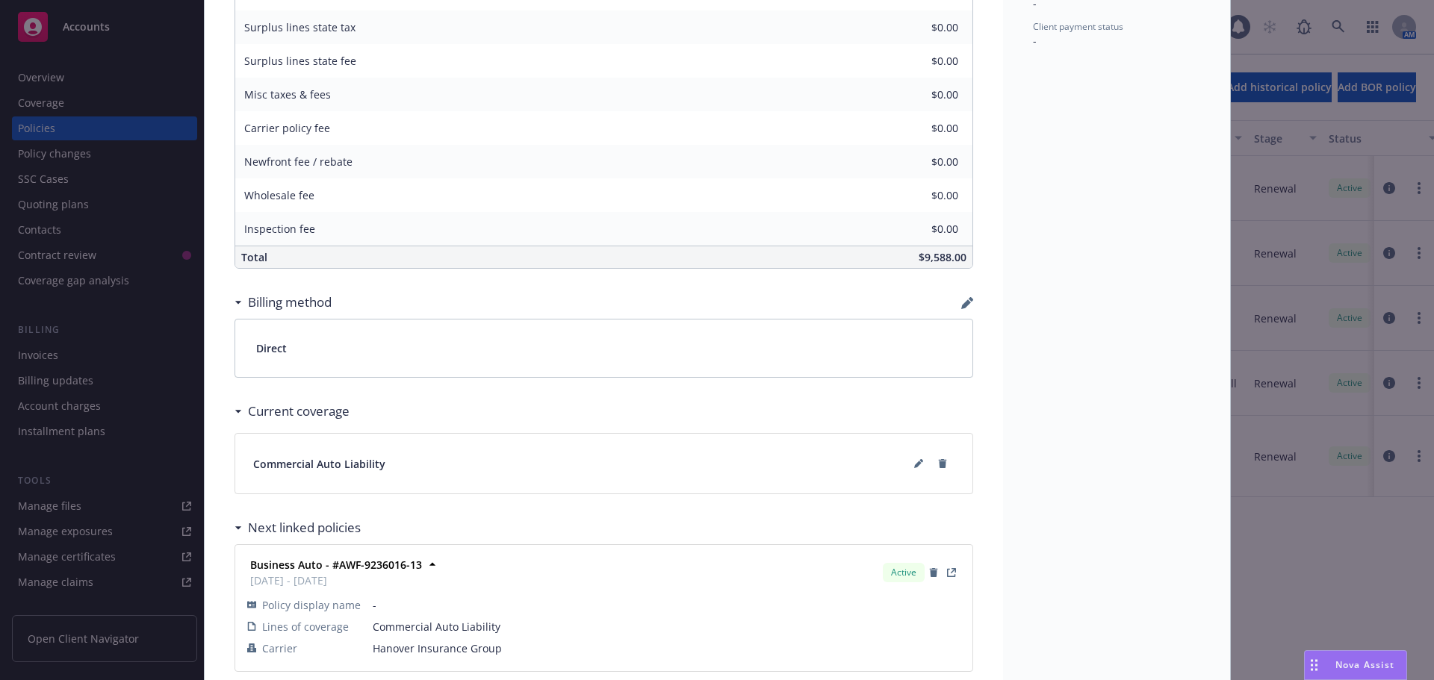
scroll to position [821, 0]
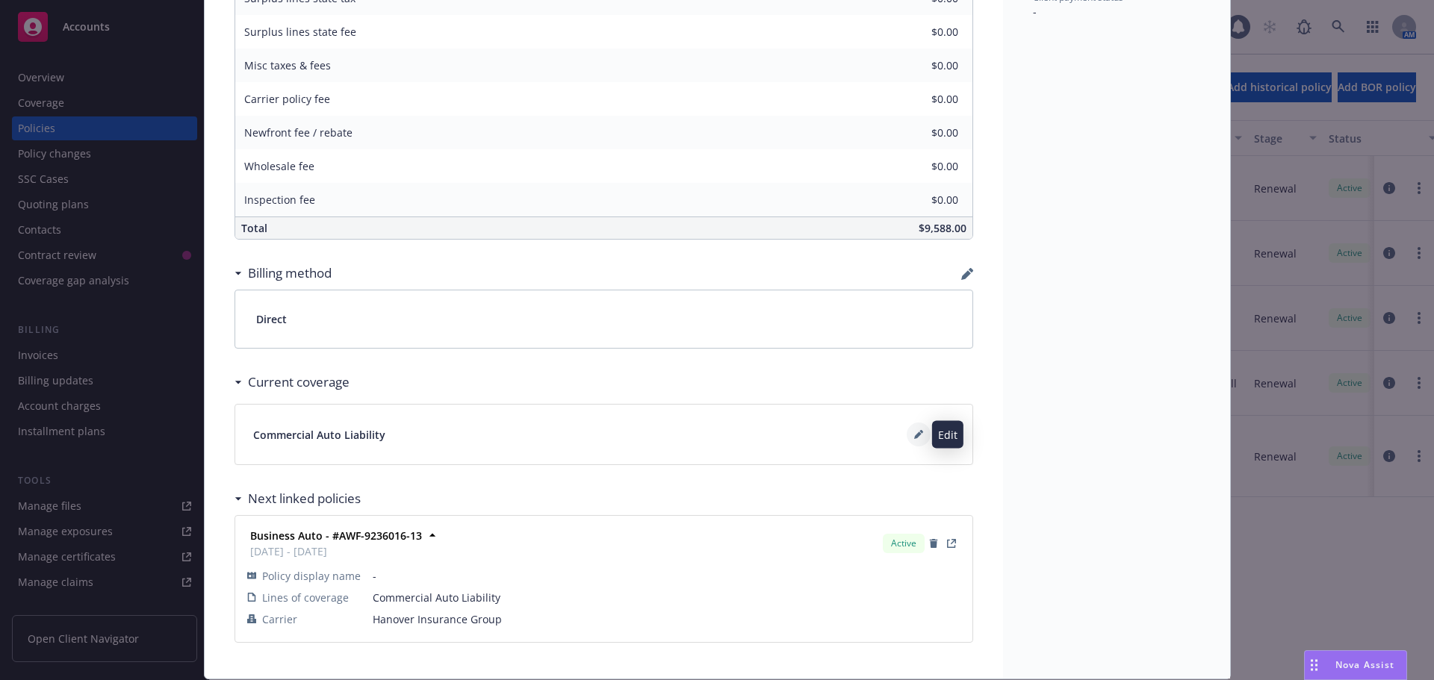
click at [914, 435] on icon at bounding box center [918, 434] width 9 height 9
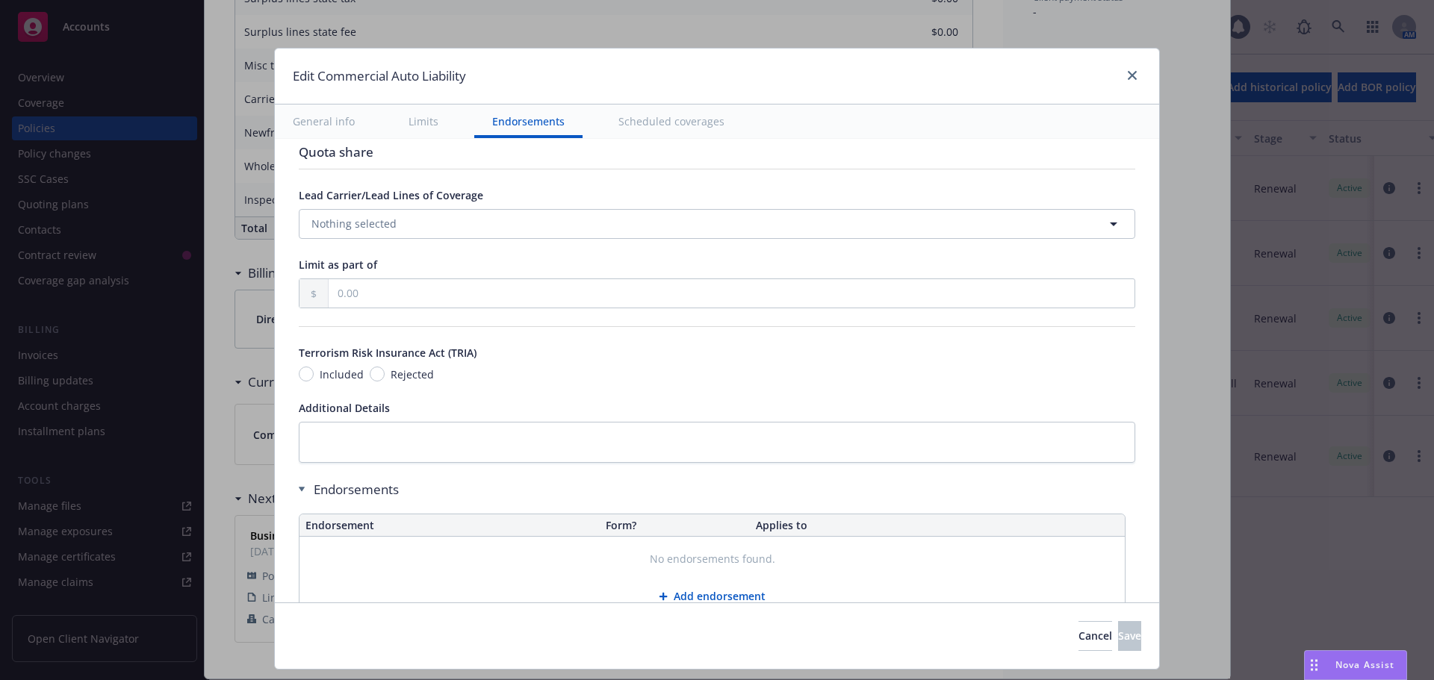
scroll to position [2268, 0]
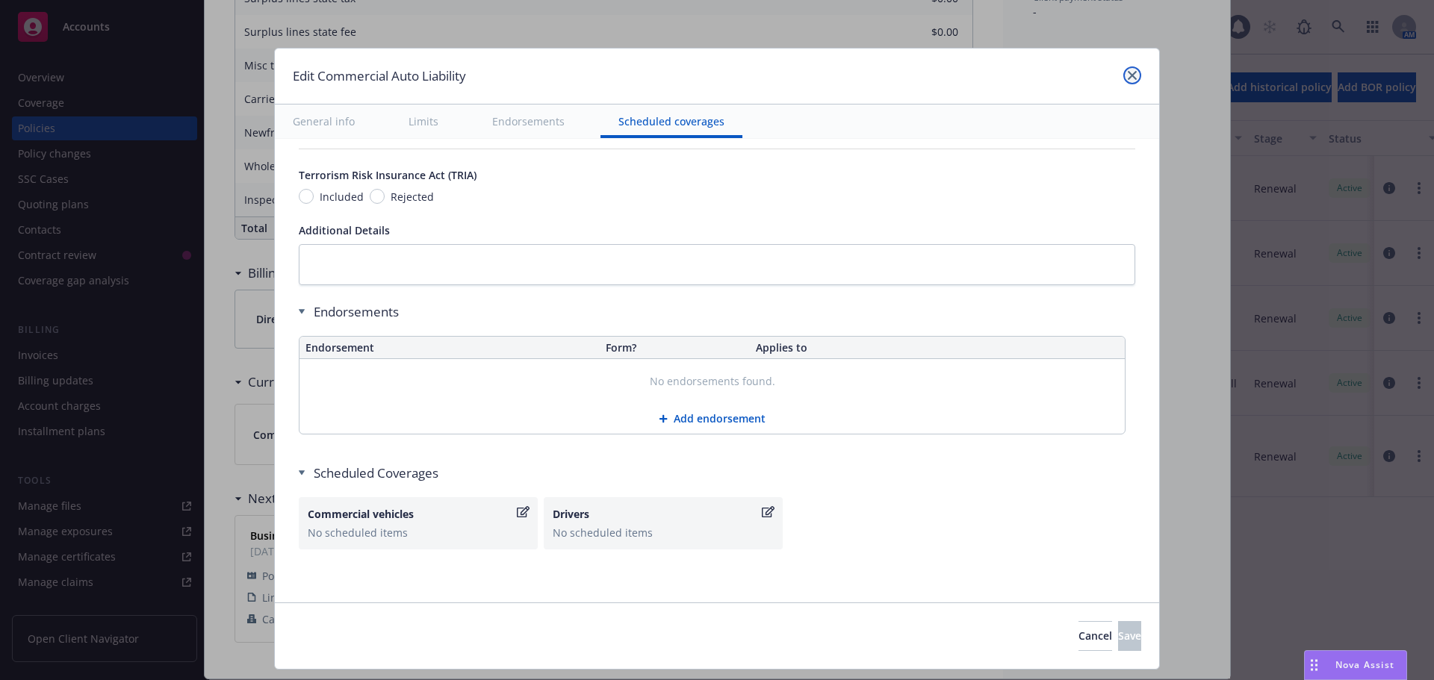
click at [1123, 79] on link "close" at bounding box center [1132, 75] width 18 height 18
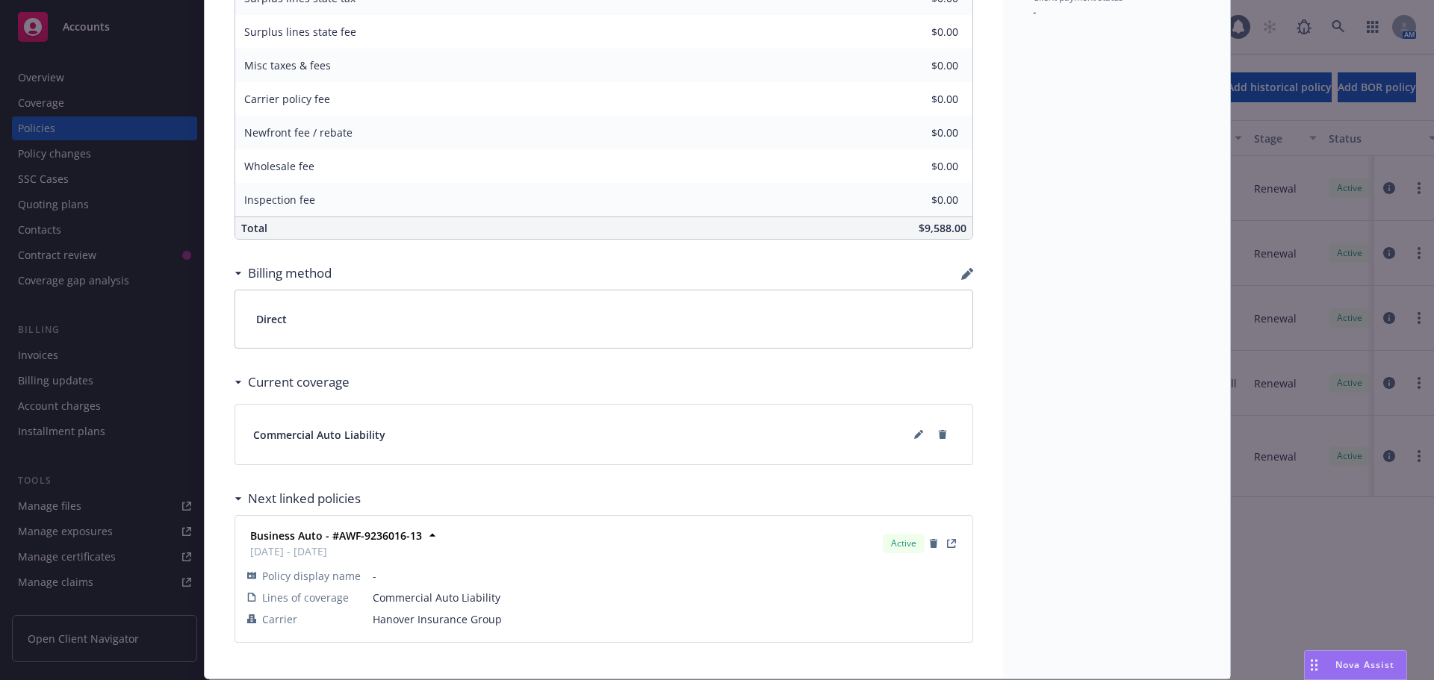
scroll to position [224, 0]
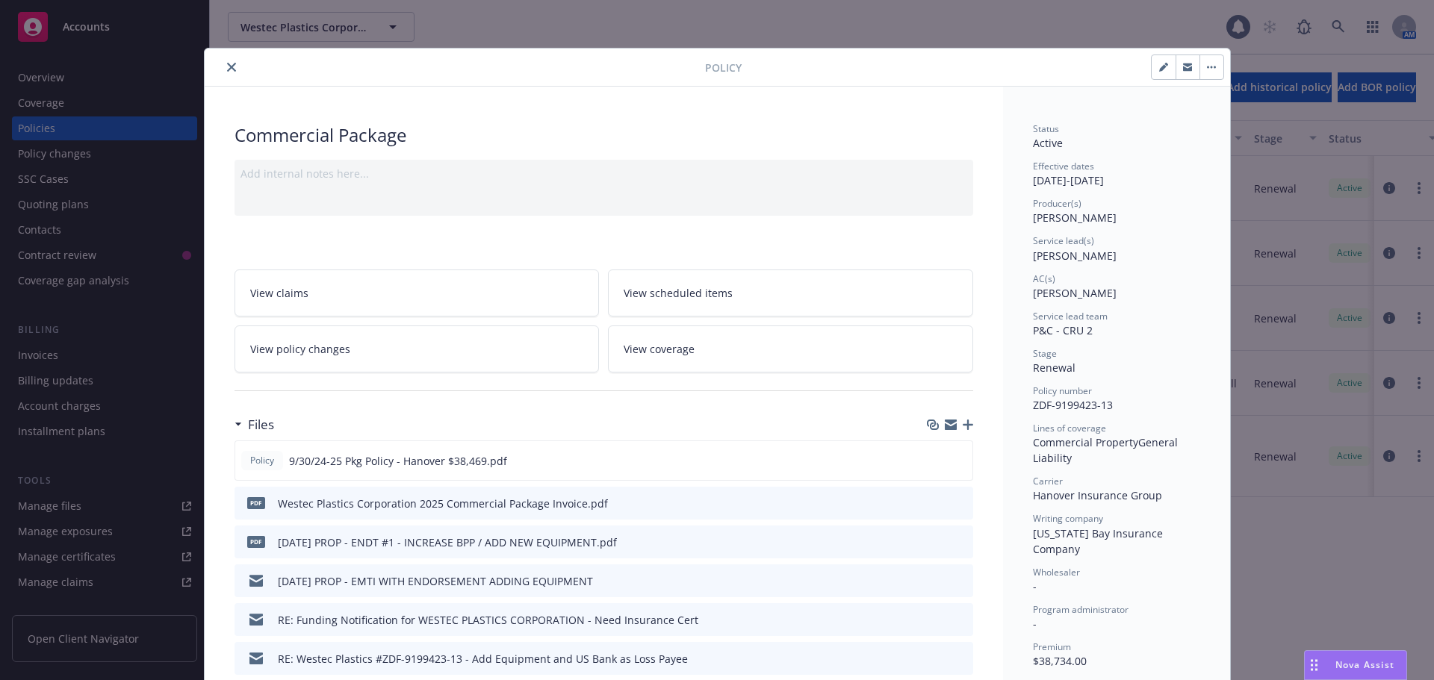
click at [223, 72] on button "close" at bounding box center [232, 67] width 18 height 18
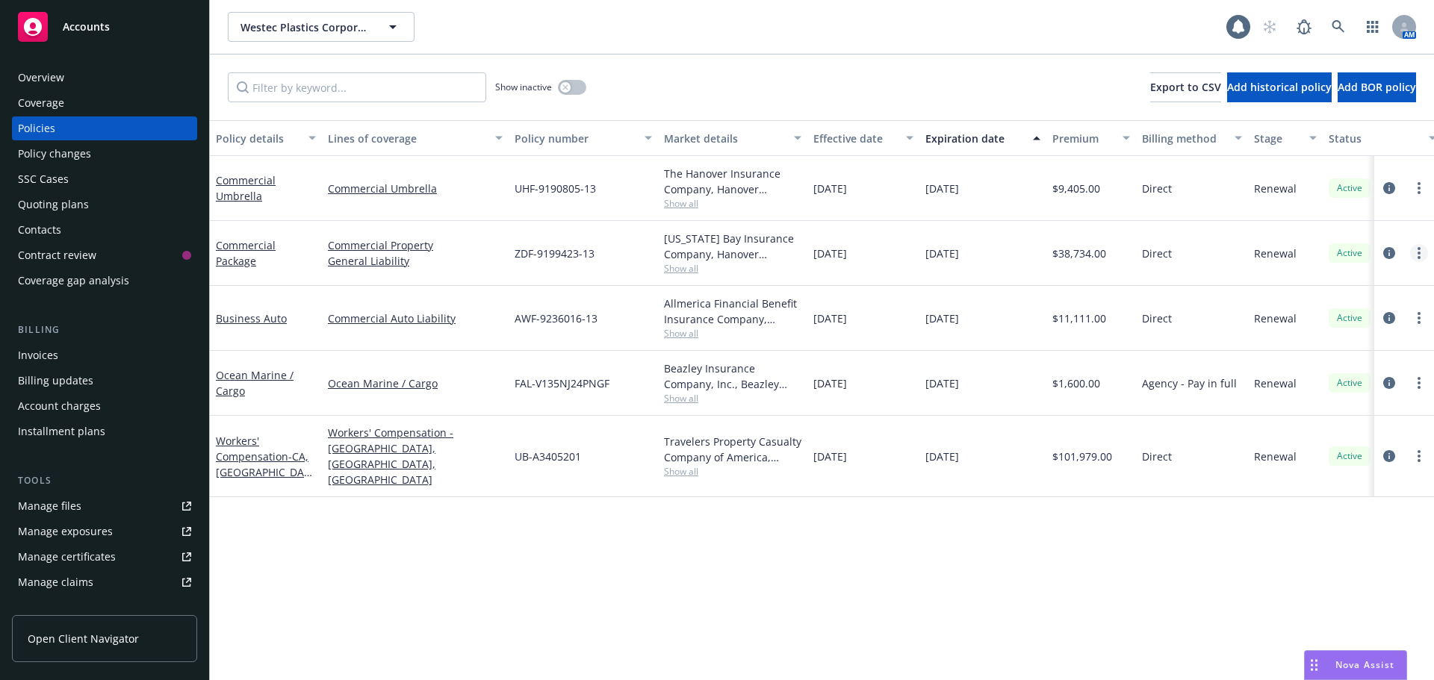
click at [1417, 255] on icon "more" at bounding box center [1418, 253] width 3 height 12
click at [57, 31] on div "Accounts" at bounding box center [104, 27] width 173 height 30
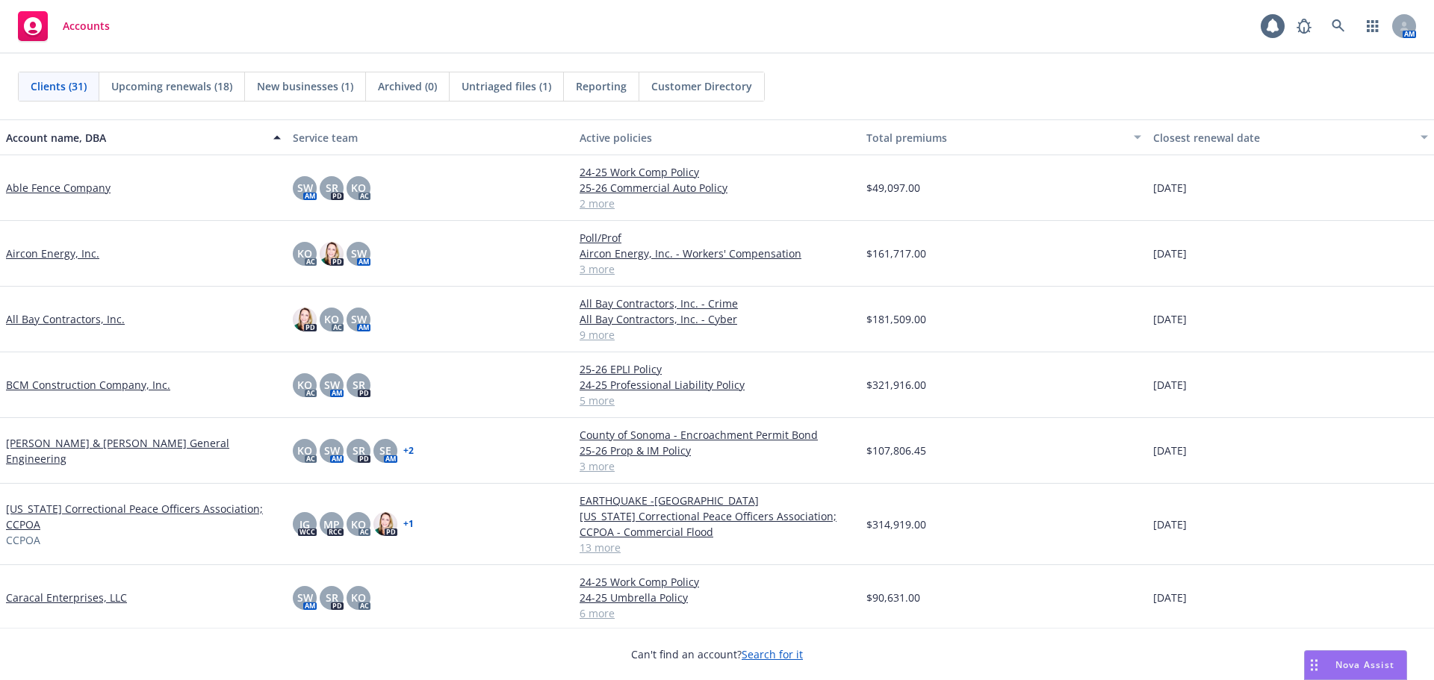
click at [588, 91] on span "Reporting" at bounding box center [601, 86] width 51 height 16
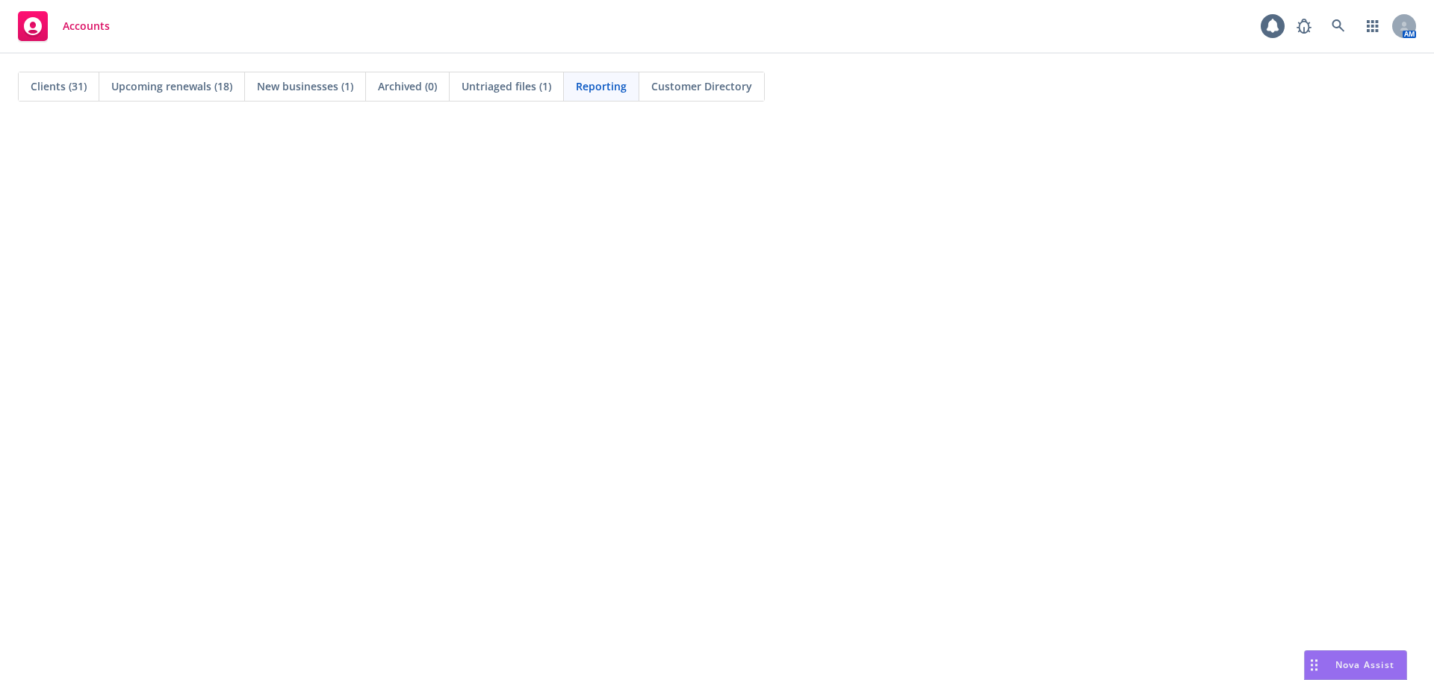
click at [96, 24] on span "Accounts" at bounding box center [86, 26] width 47 height 12
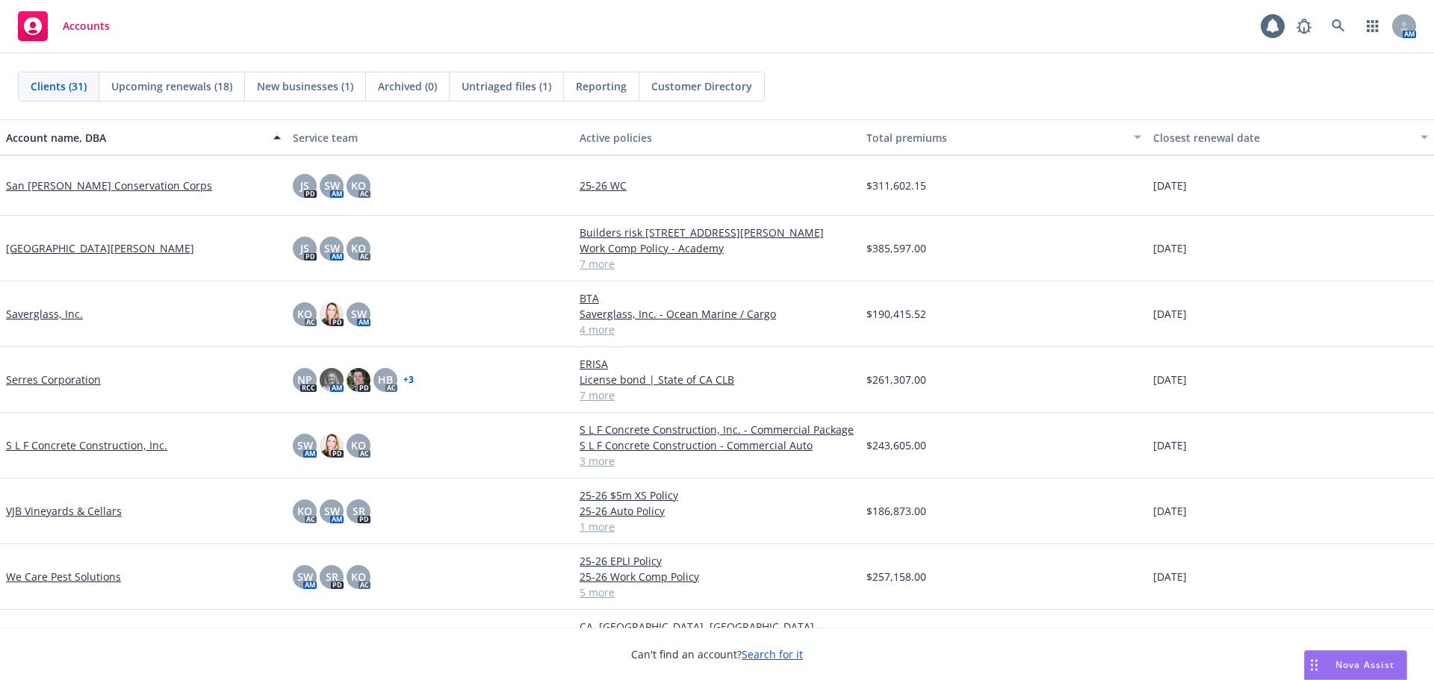
scroll to position [1427, 0]
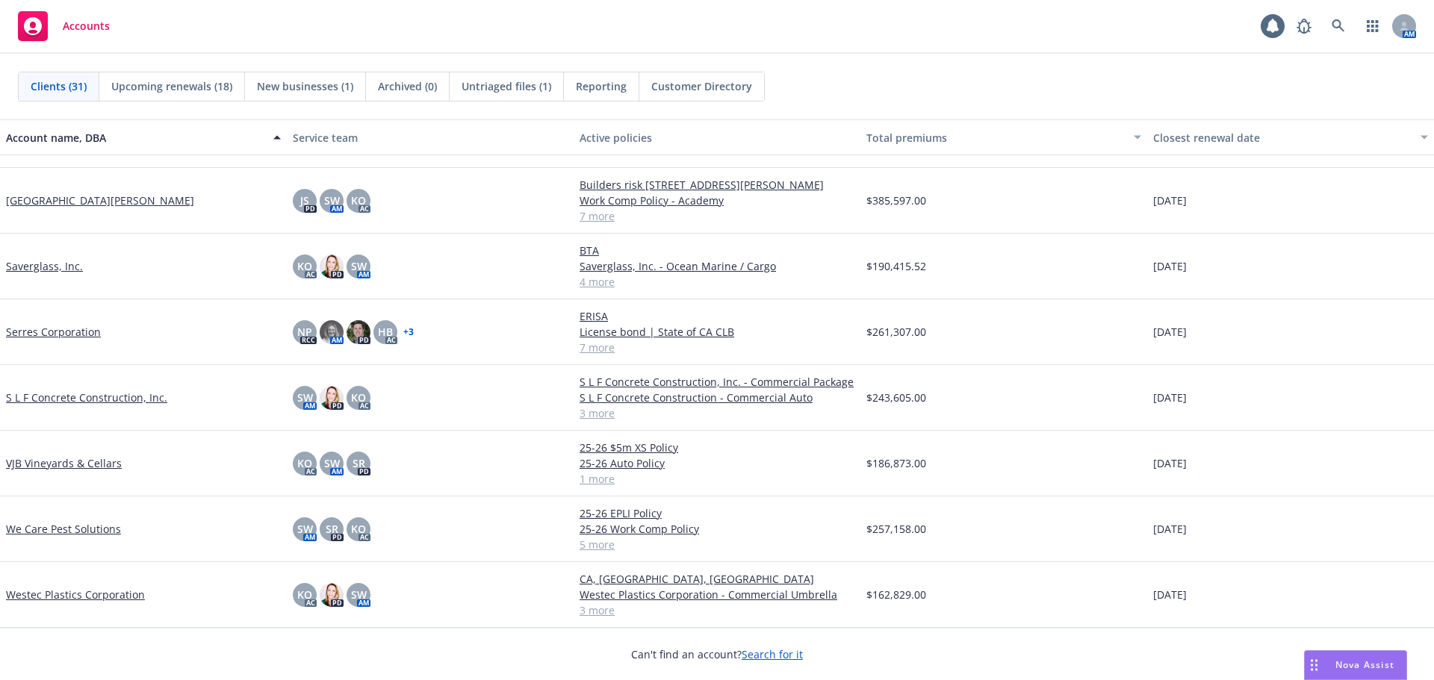
click at [84, 592] on link "Westec Plastics Corporation" at bounding box center [75, 595] width 139 height 16
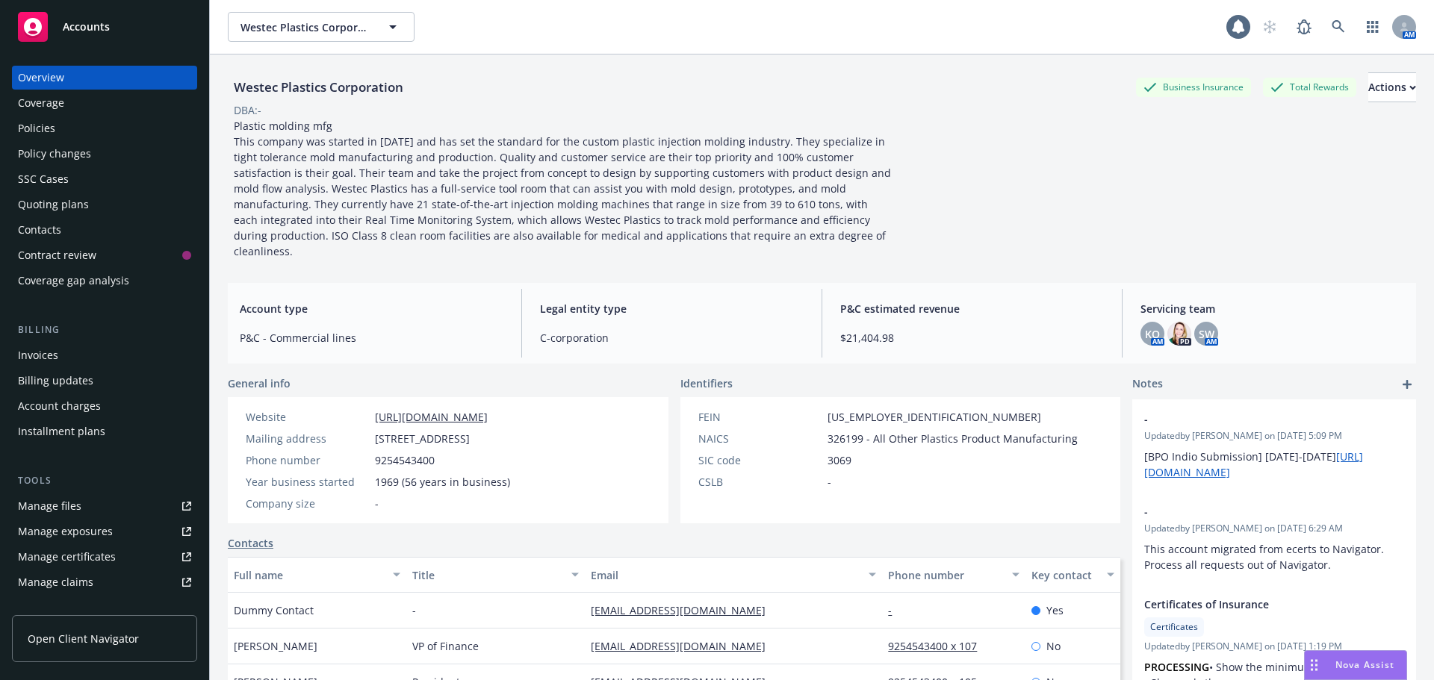
click at [59, 132] on div "Policies" at bounding box center [104, 128] width 173 height 24
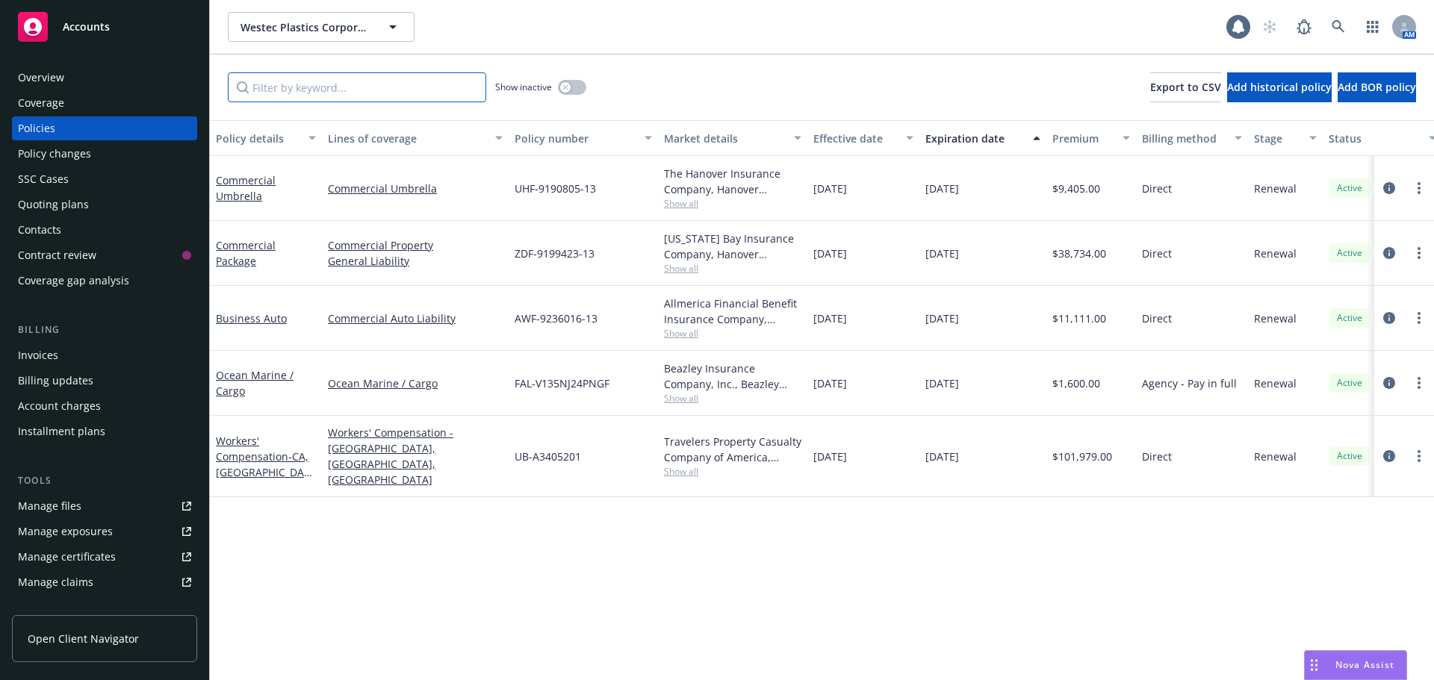
click at [284, 94] on input "Filter by keyword..." at bounding box center [357, 87] width 258 height 30
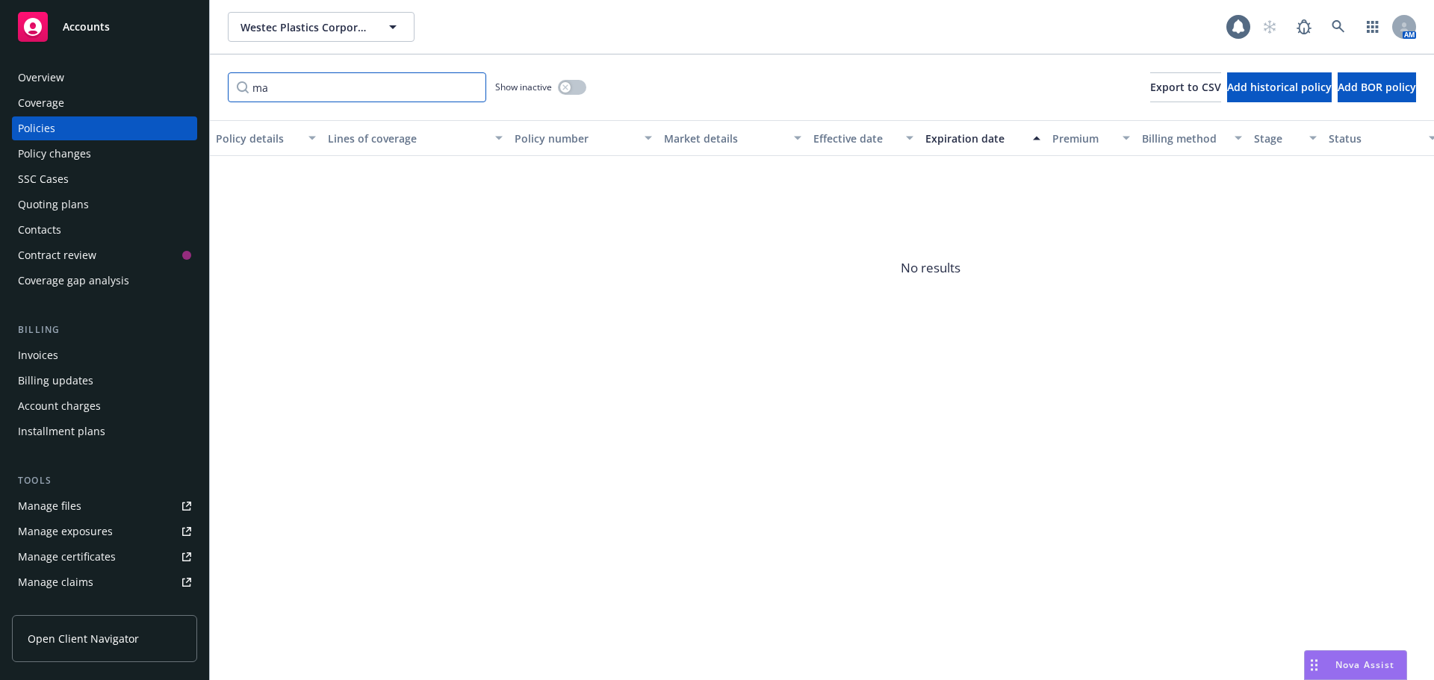
type input "m"
type input "market"
click at [46, 73] on div "Overview" at bounding box center [41, 78] width 46 height 24
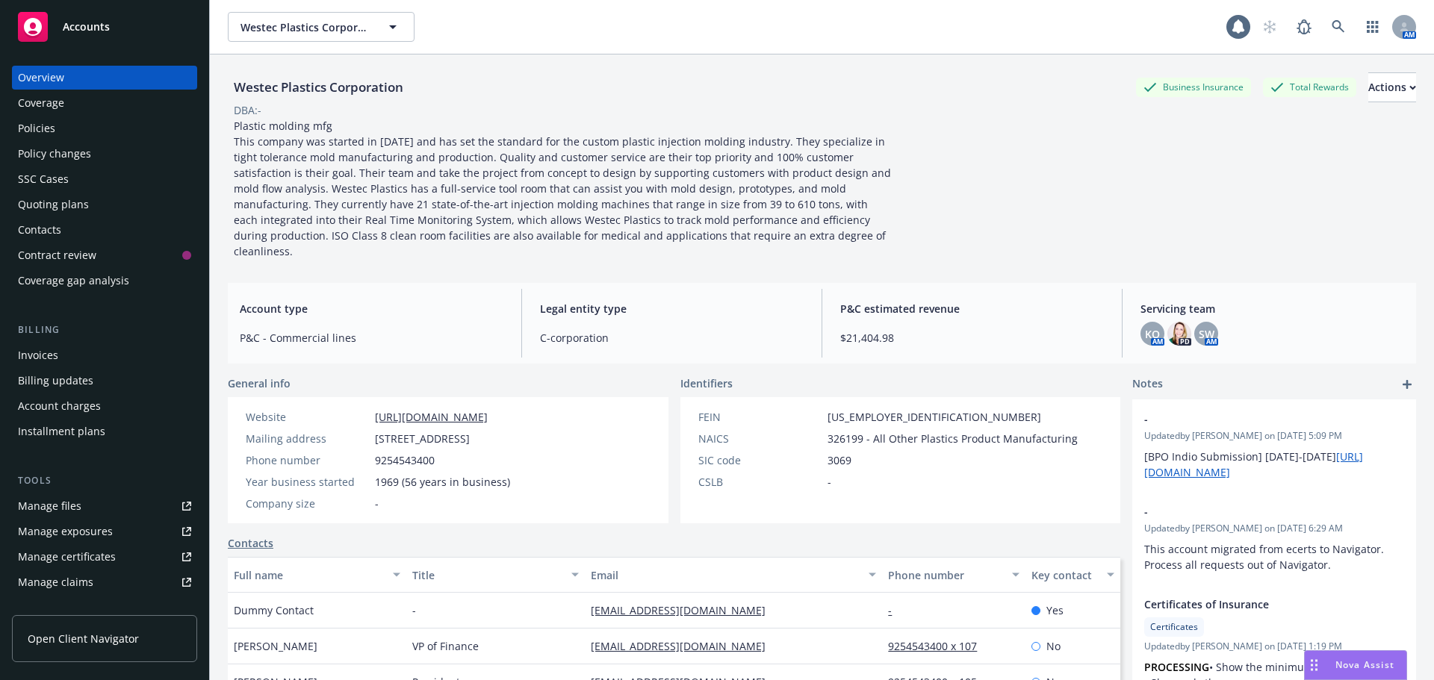
click at [34, 126] on div "Policies" at bounding box center [36, 128] width 37 height 24
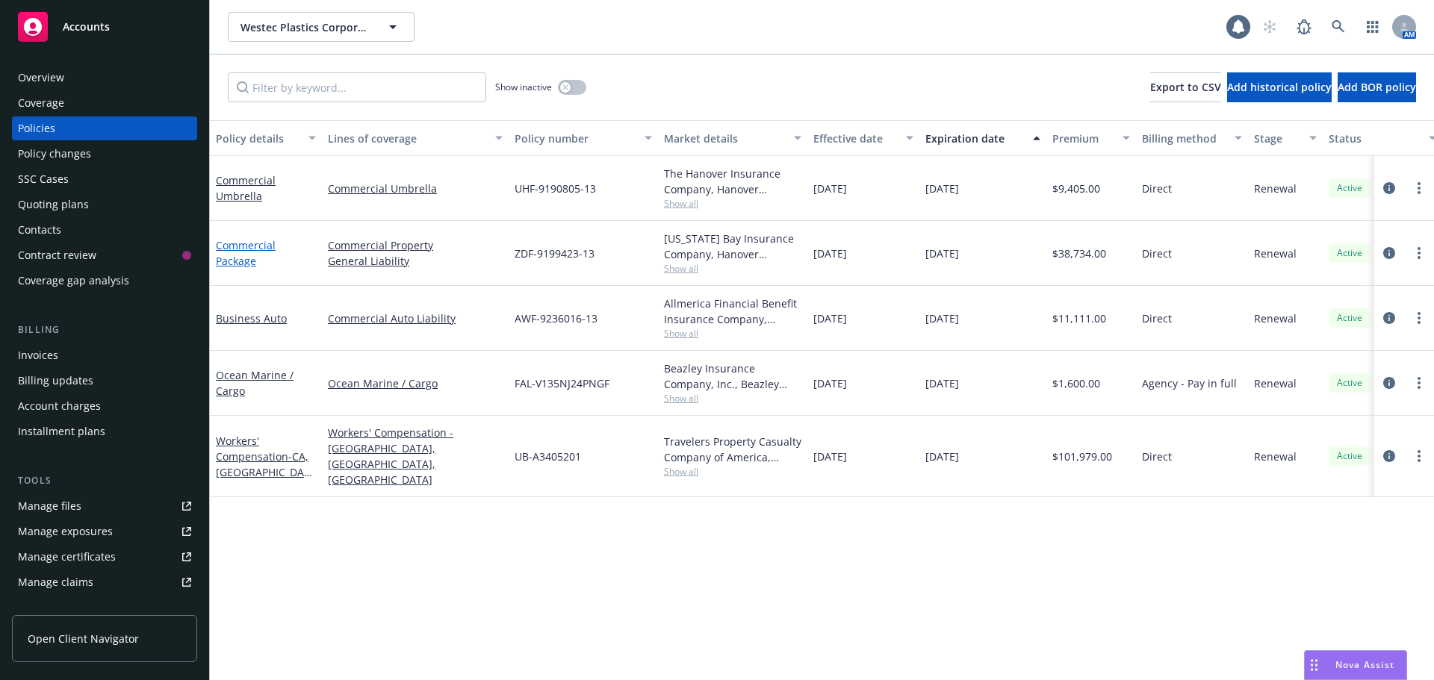
click at [237, 266] on link "Commercial Package" at bounding box center [246, 253] width 60 height 30
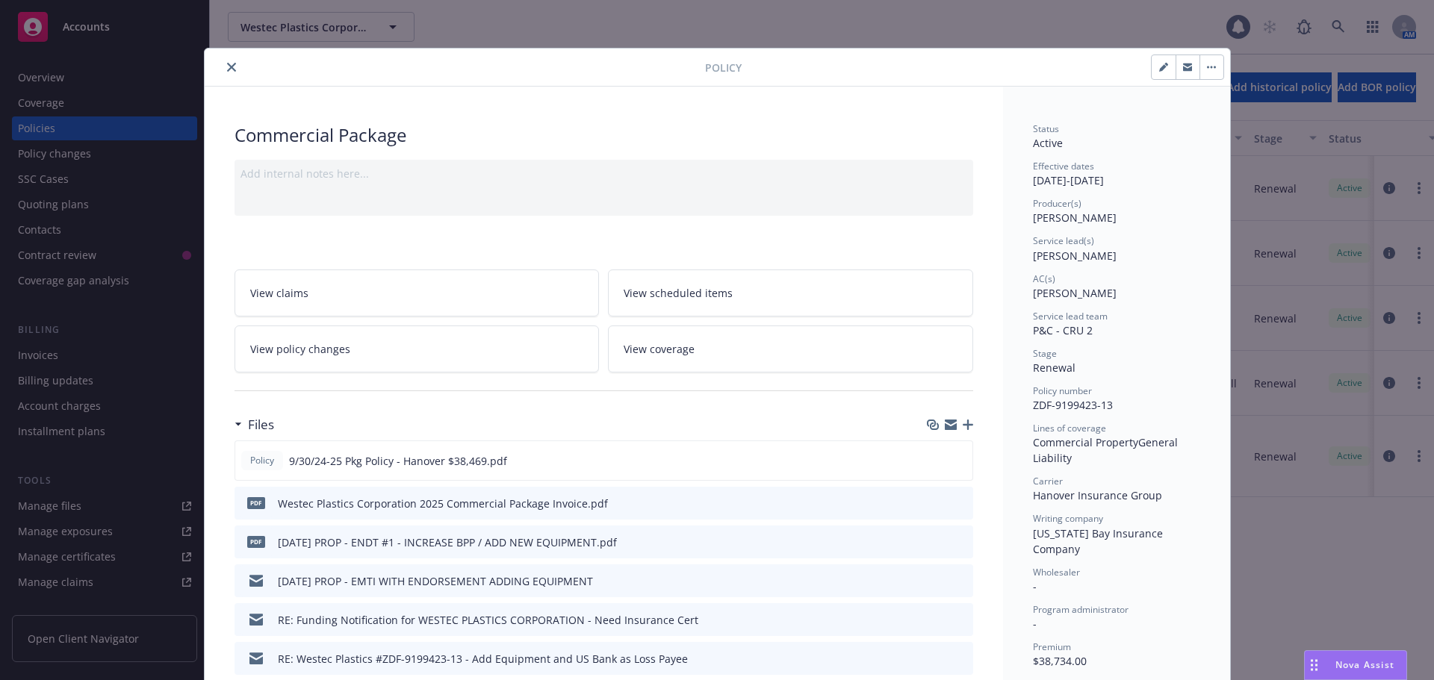
click at [227, 69] on icon "close" at bounding box center [231, 67] width 9 height 9
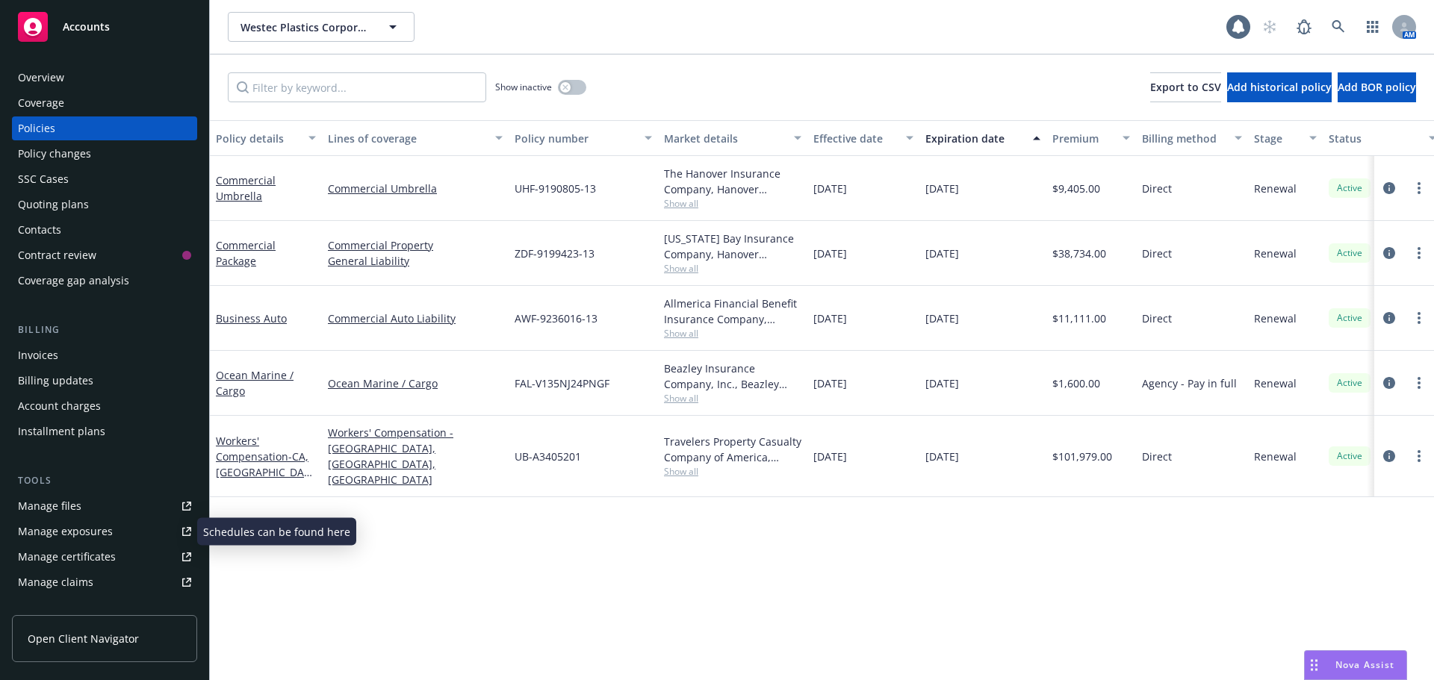
click at [54, 510] on div "Manage files" at bounding box center [49, 506] width 63 height 24
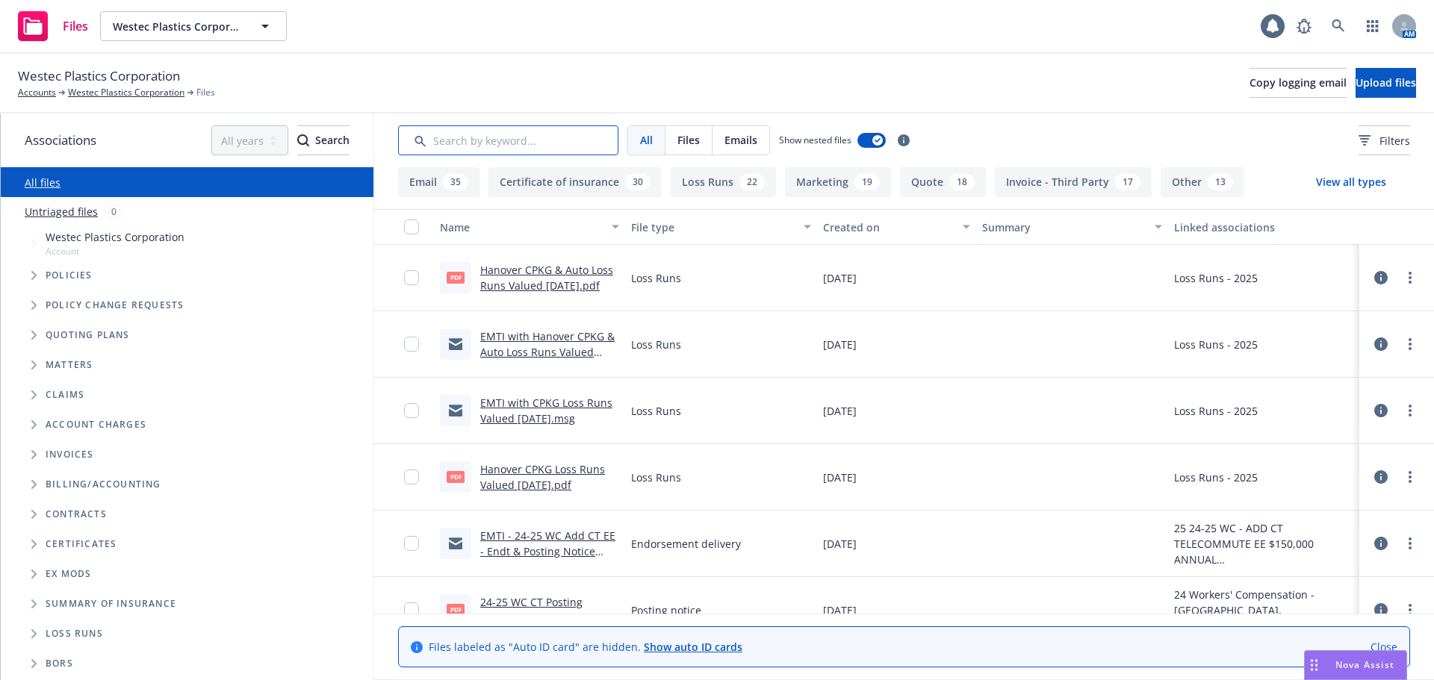
click at [475, 149] on input "Search by keyword..." at bounding box center [508, 140] width 220 height 30
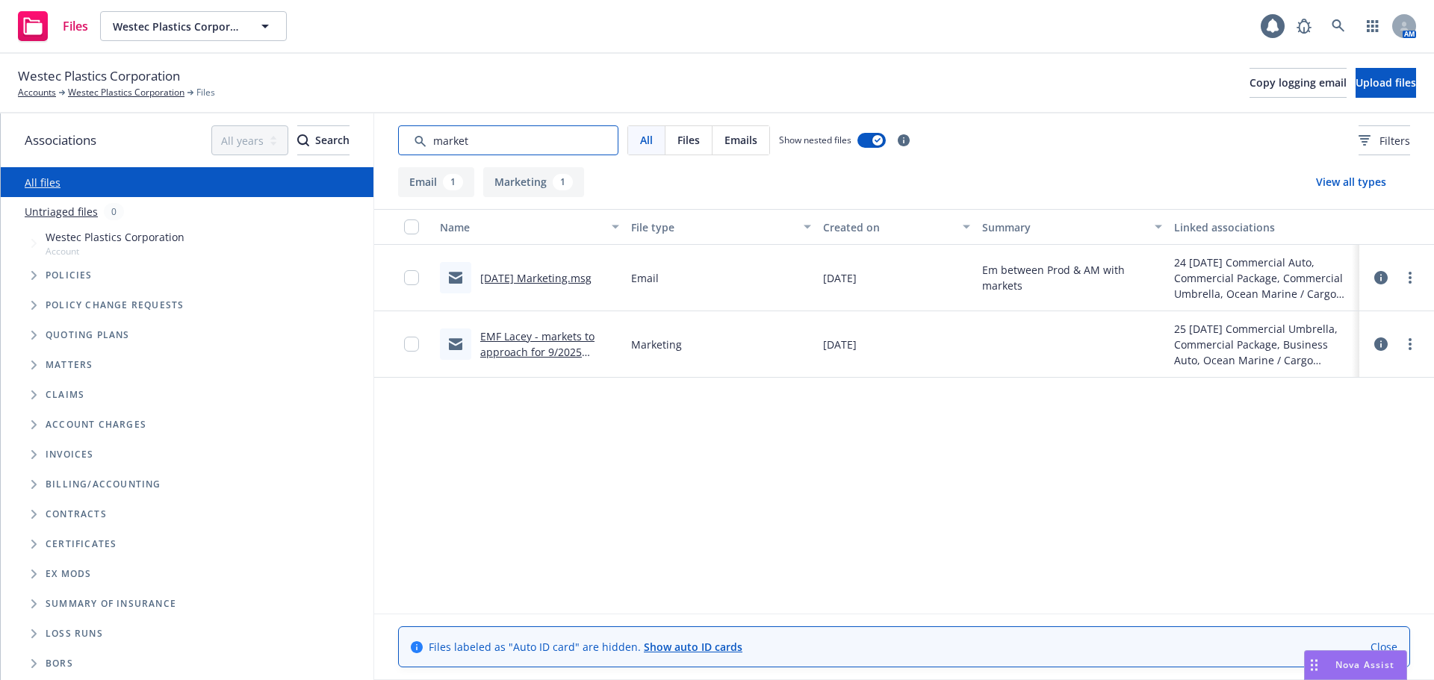
type input "market"
click at [497, 350] on link "EMF Lacey - markets to approach for 9/2025 renewal.msg" at bounding box center [537, 352] width 114 height 46
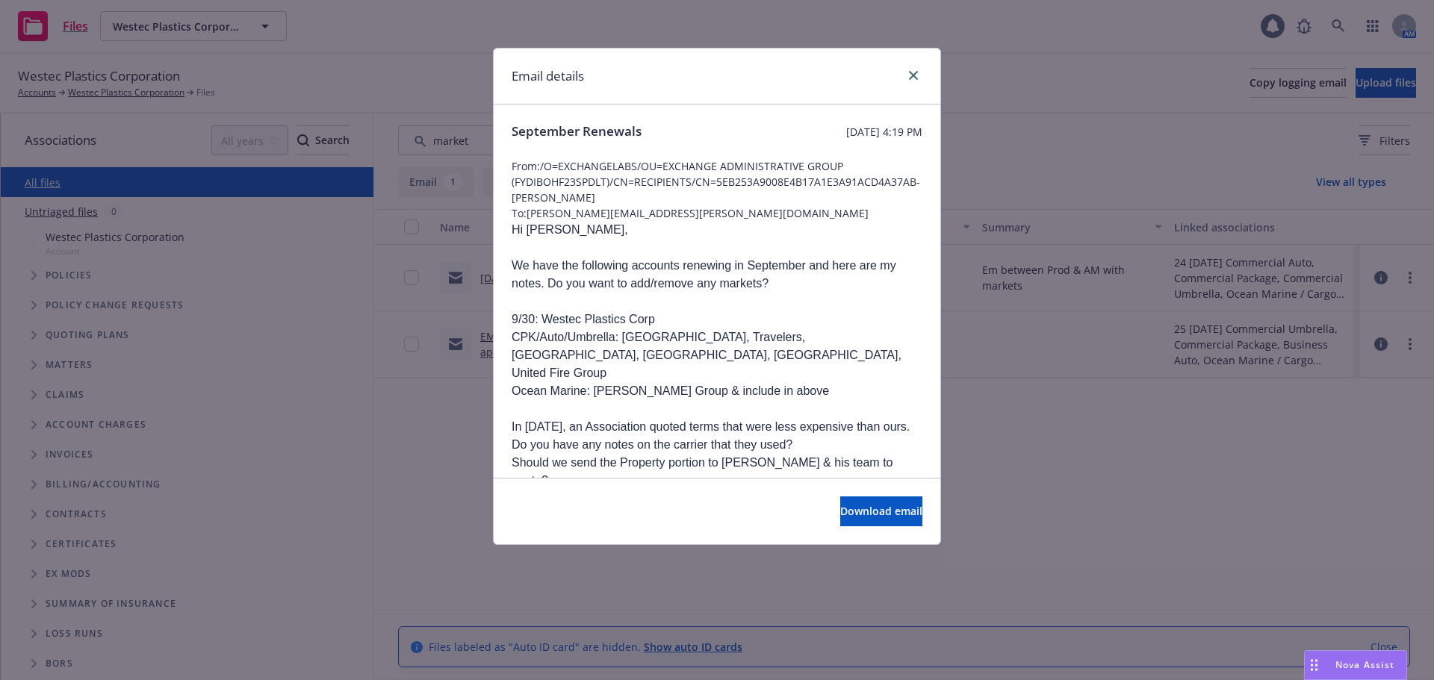
click at [906, 83] on div at bounding box center [910, 75] width 24 height 19
click at [910, 75] on icon "close" at bounding box center [913, 75] width 9 height 9
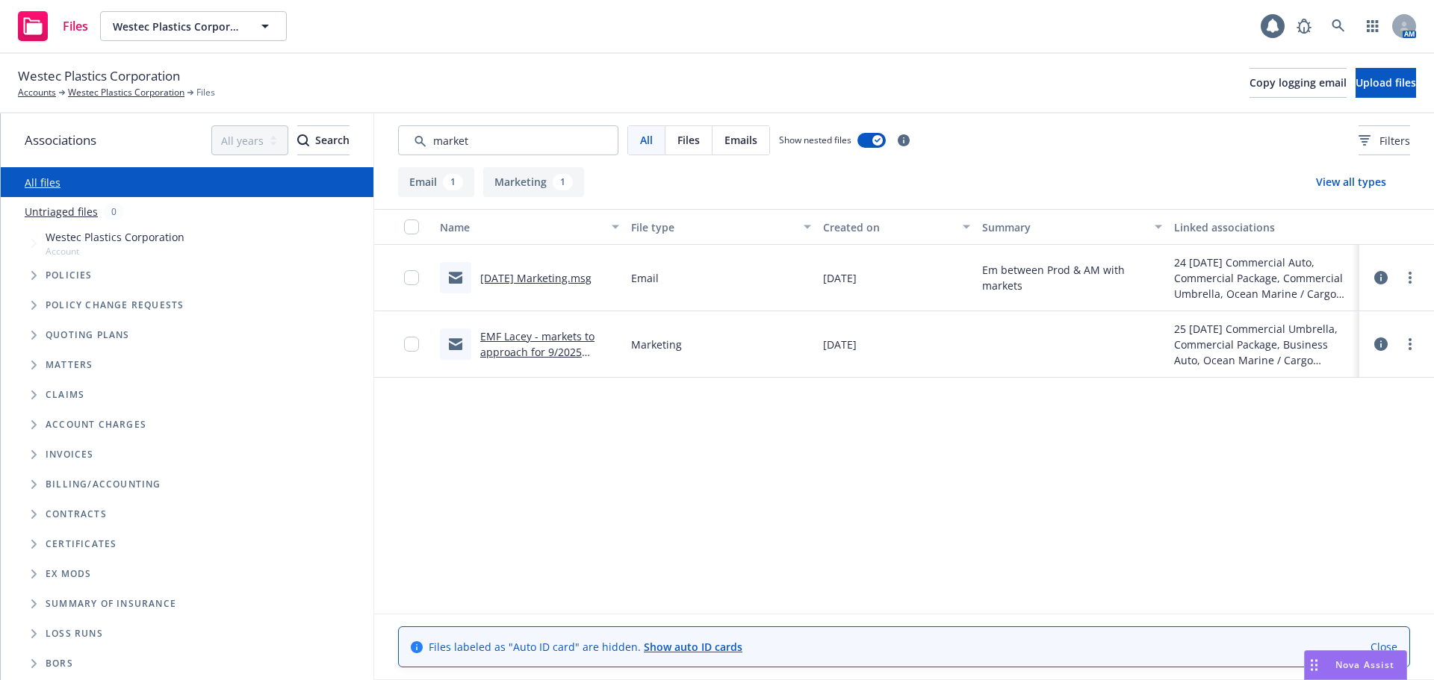
click at [552, 358] on link "EMF Lacey - markets to approach for 9/2025 renewal.msg" at bounding box center [537, 352] width 114 height 46
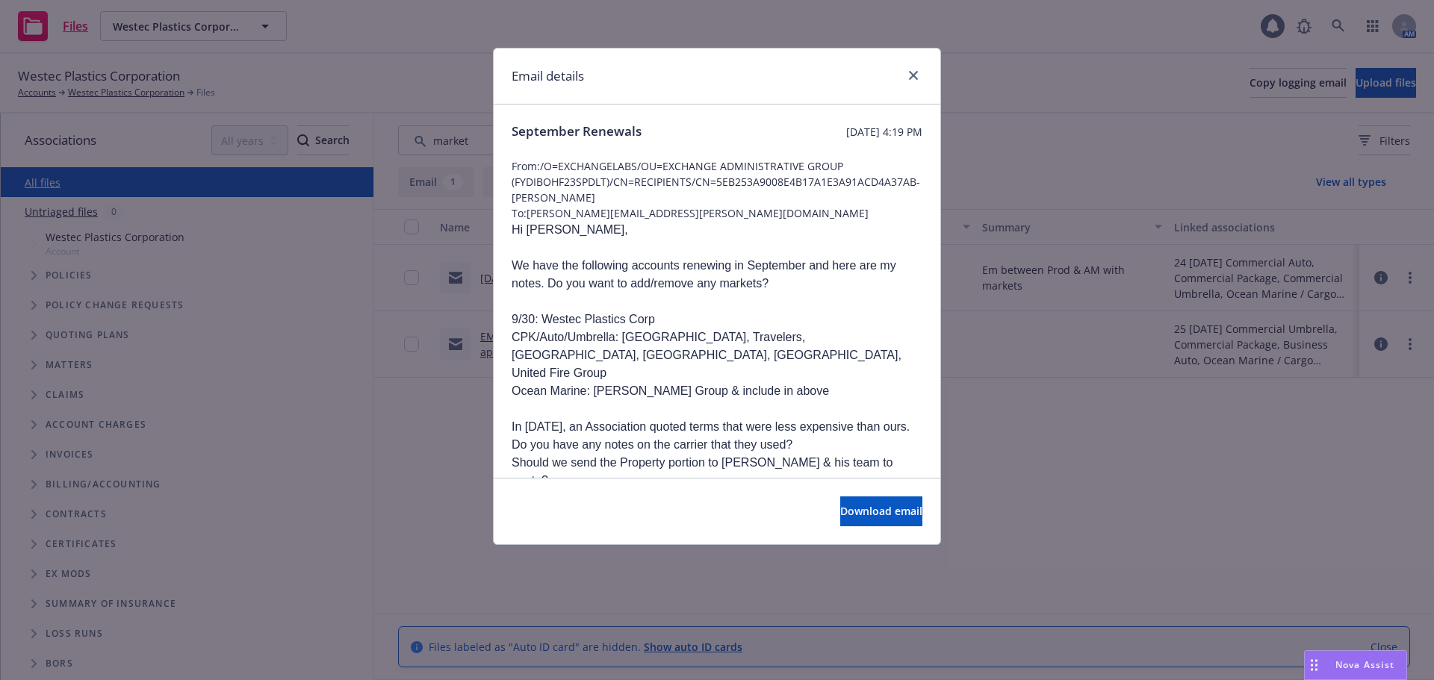
click at [288, 296] on div "Email details September Renewals [DATE] 4:19 PM From: /O=EXCHANGELABS/OU=EXCHAN…" at bounding box center [717, 340] width 1434 height 680
click at [928, 73] on div "Email details" at bounding box center [717, 77] width 447 height 56
click at [915, 75] on icon "close" at bounding box center [913, 75] width 9 height 9
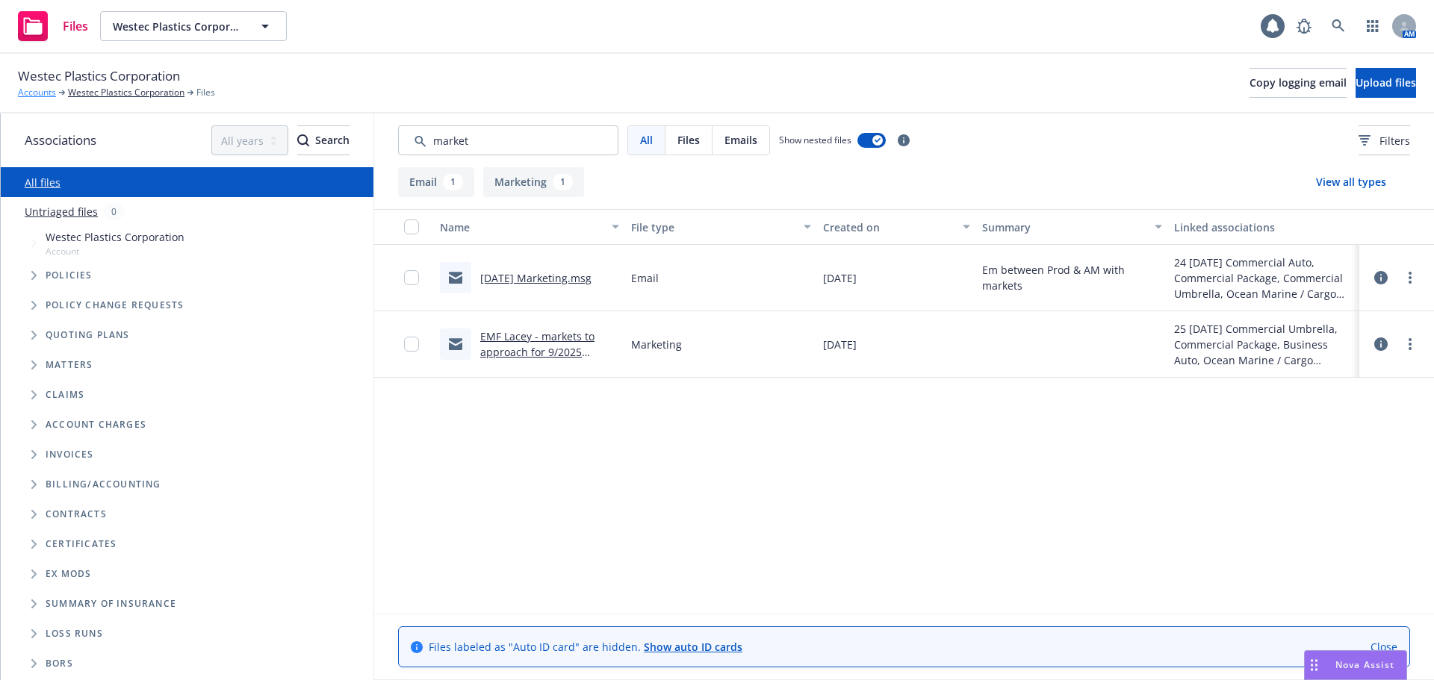
click at [34, 93] on link "Accounts" at bounding box center [37, 92] width 38 height 13
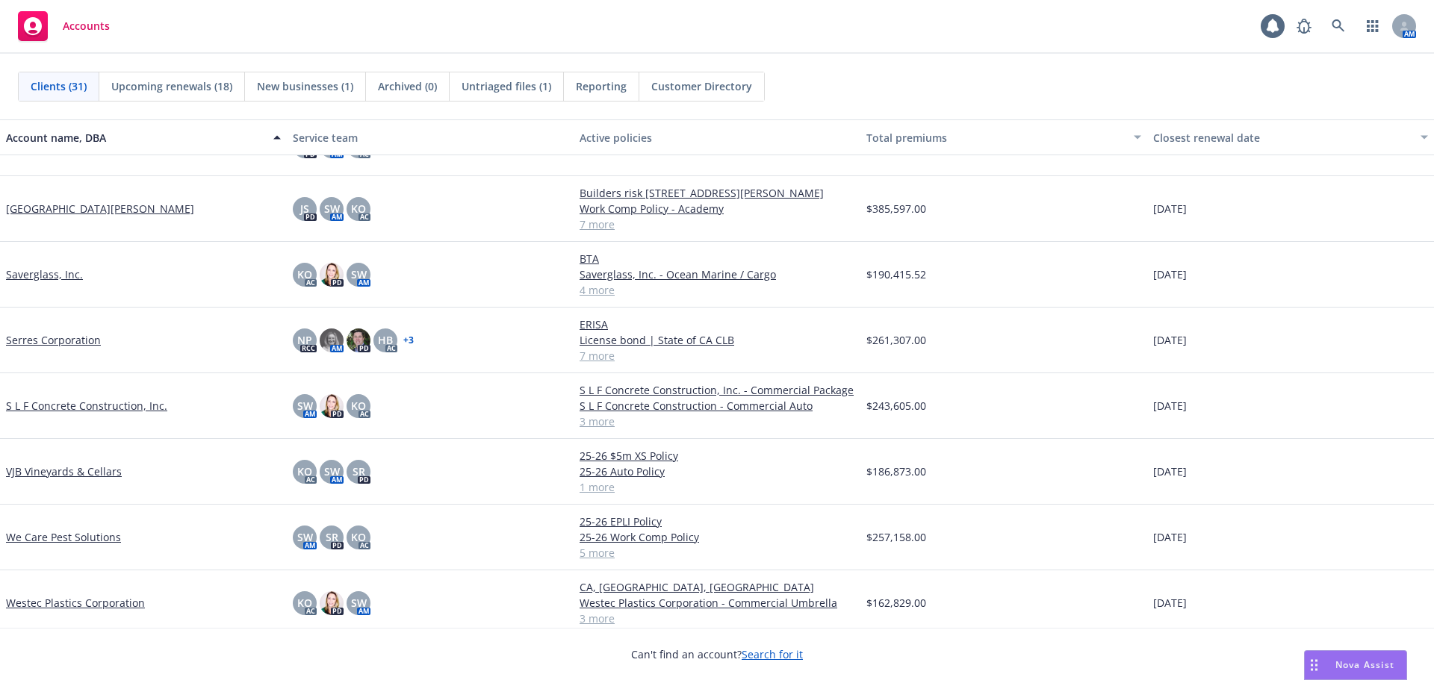
scroll to position [1427, 0]
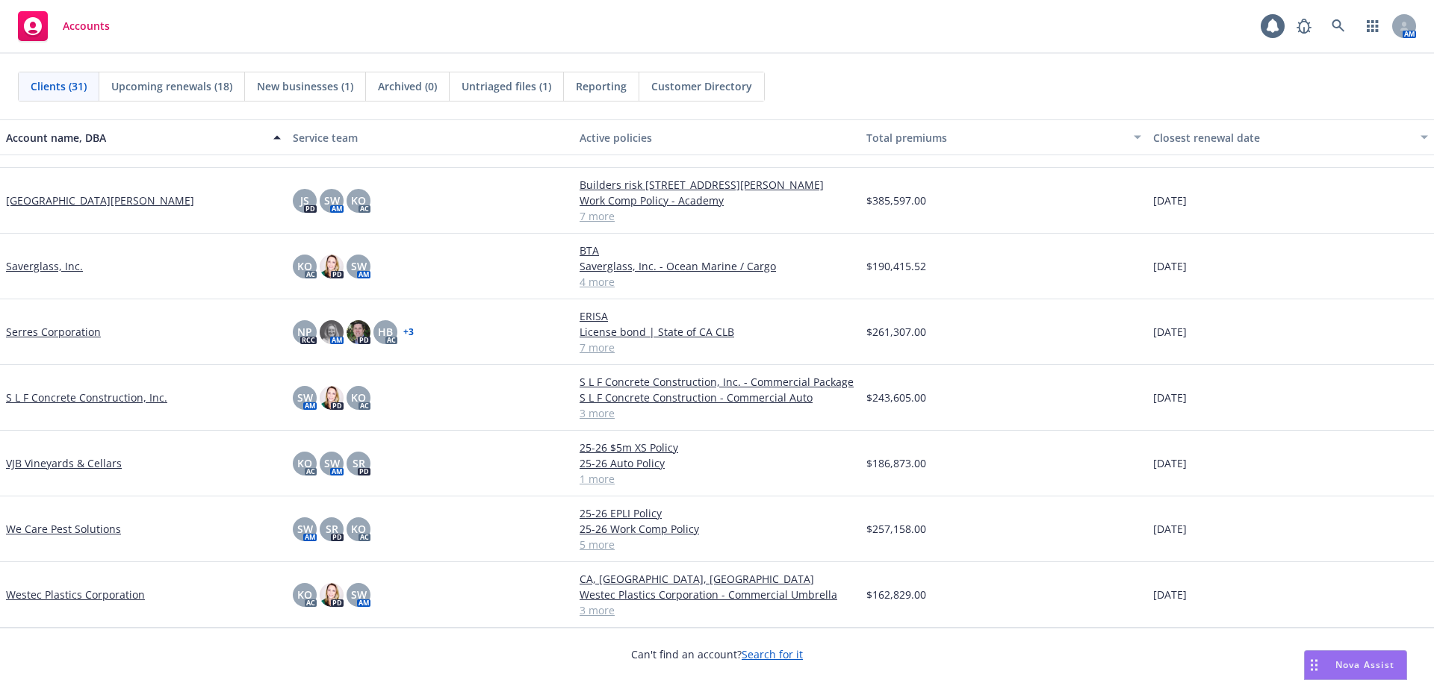
click at [37, 595] on link "Westec Plastics Corporation" at bounding box center [75, 595] width 139 height 16
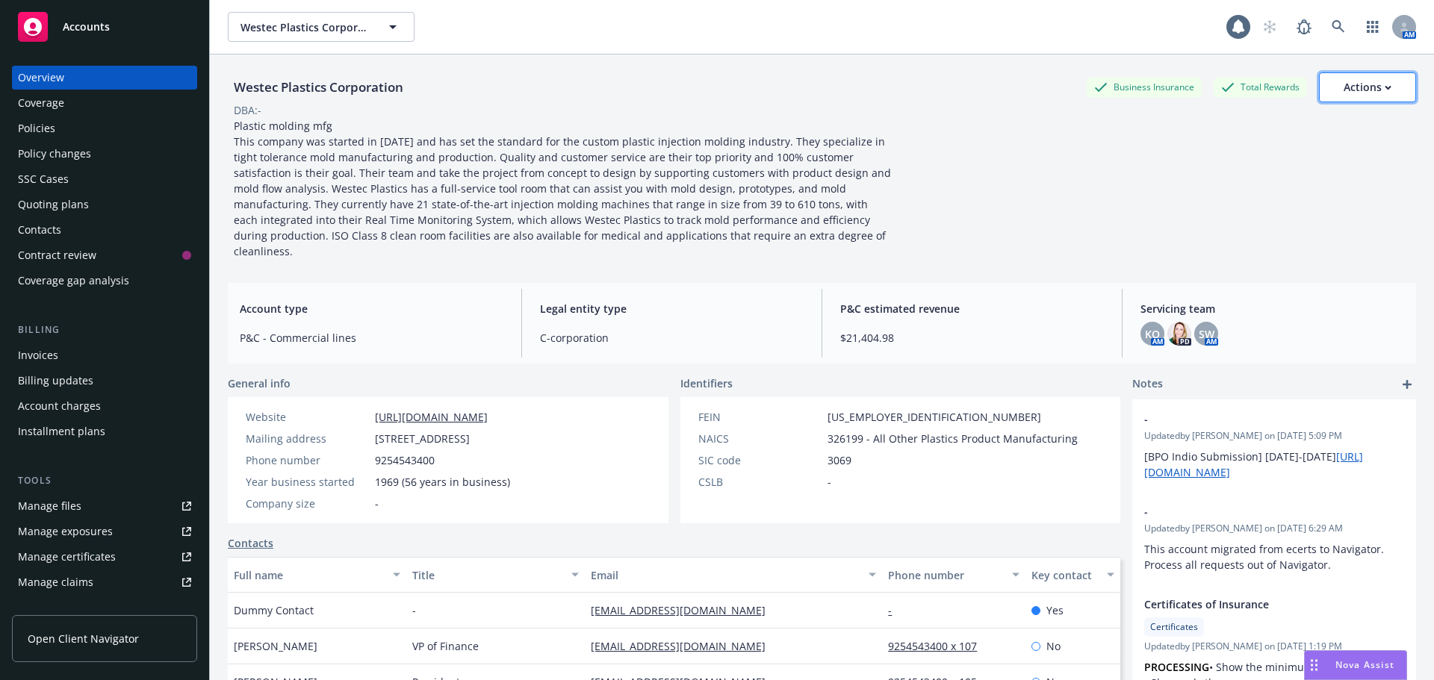
click at [1372, 93] on div "Actions" at bounding box center [1367, 87] width 48 height 28
